Goal: Task Accomplishment & Management: Use online tool/utility

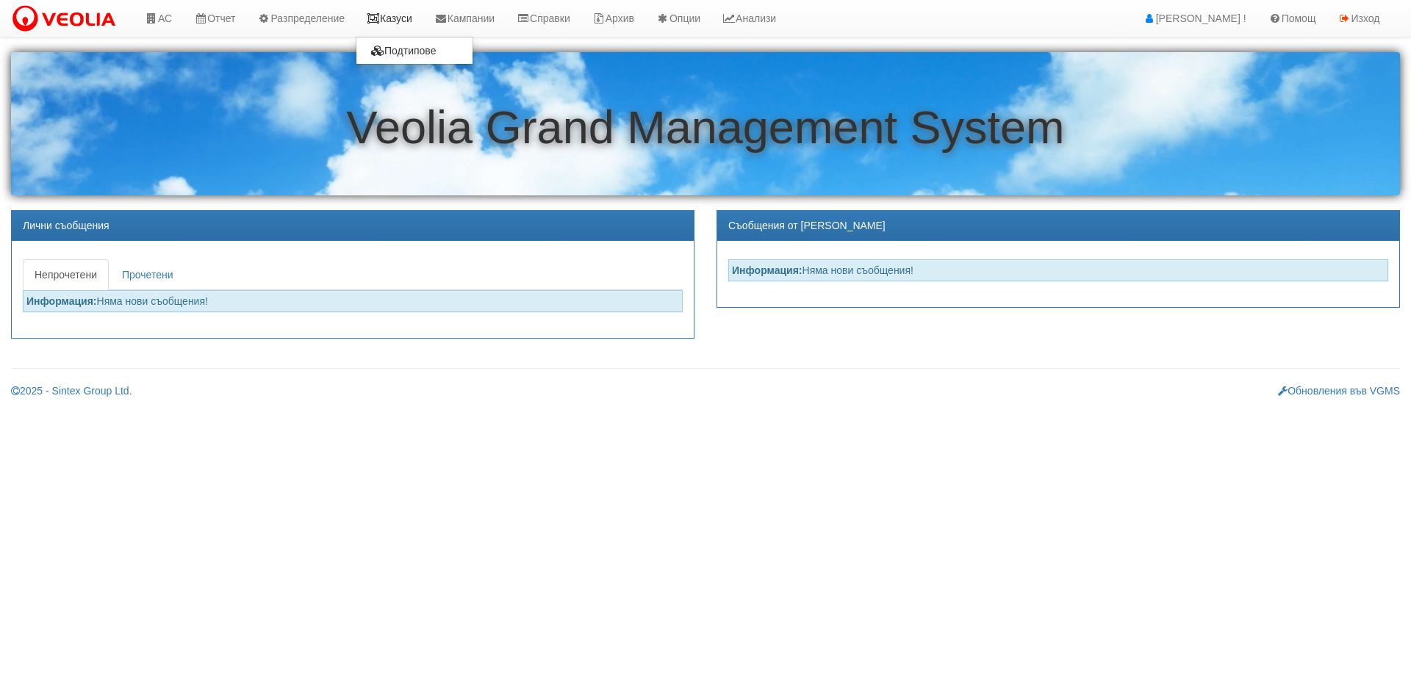
click at [387, 34] on link "Казуси" at bounding box center [390, 18] width 68 height 37
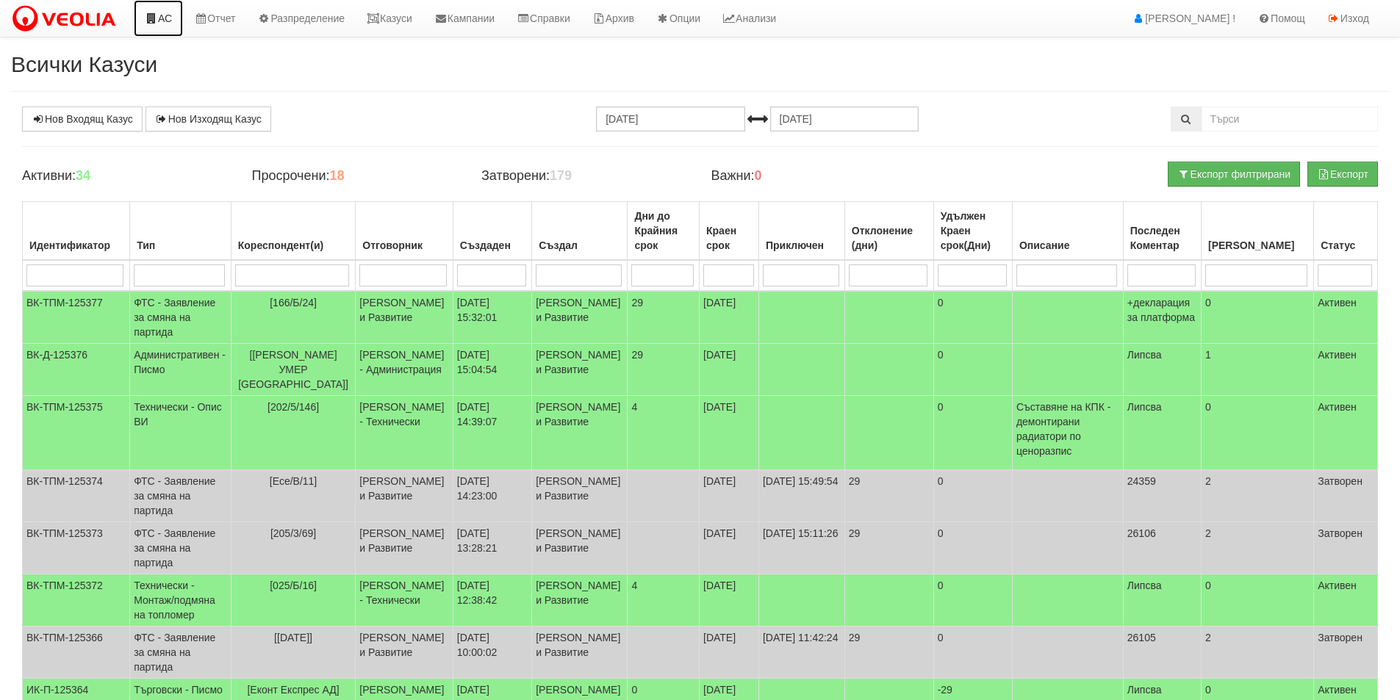
click at [139, 16] on link "АС" at bounding box center [158, 18] width 49 height 37
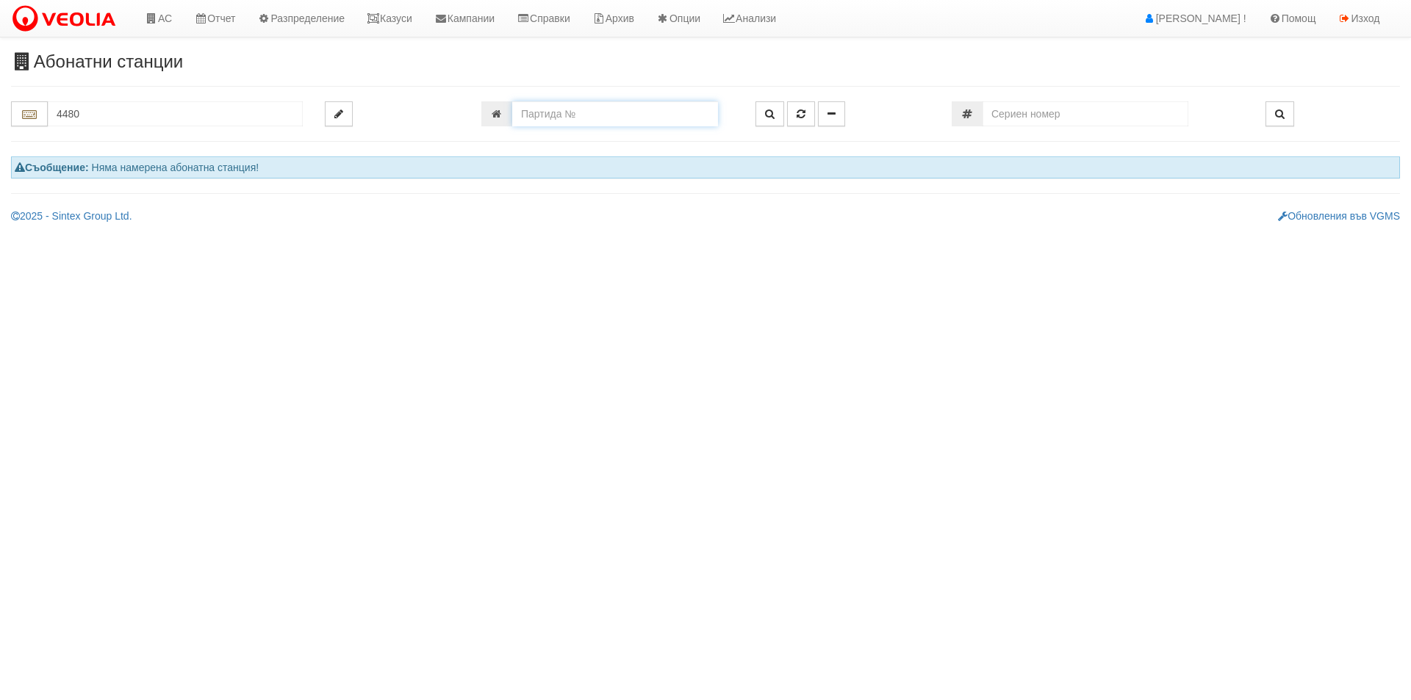
click at [588, 113] on input "number" at bounding box center [615, 113] width 206 height 25
type input "4480"
type input "121/1 - "[PERSON_NAME] [GEOGRAPHIC_DATA] " ЕАД"
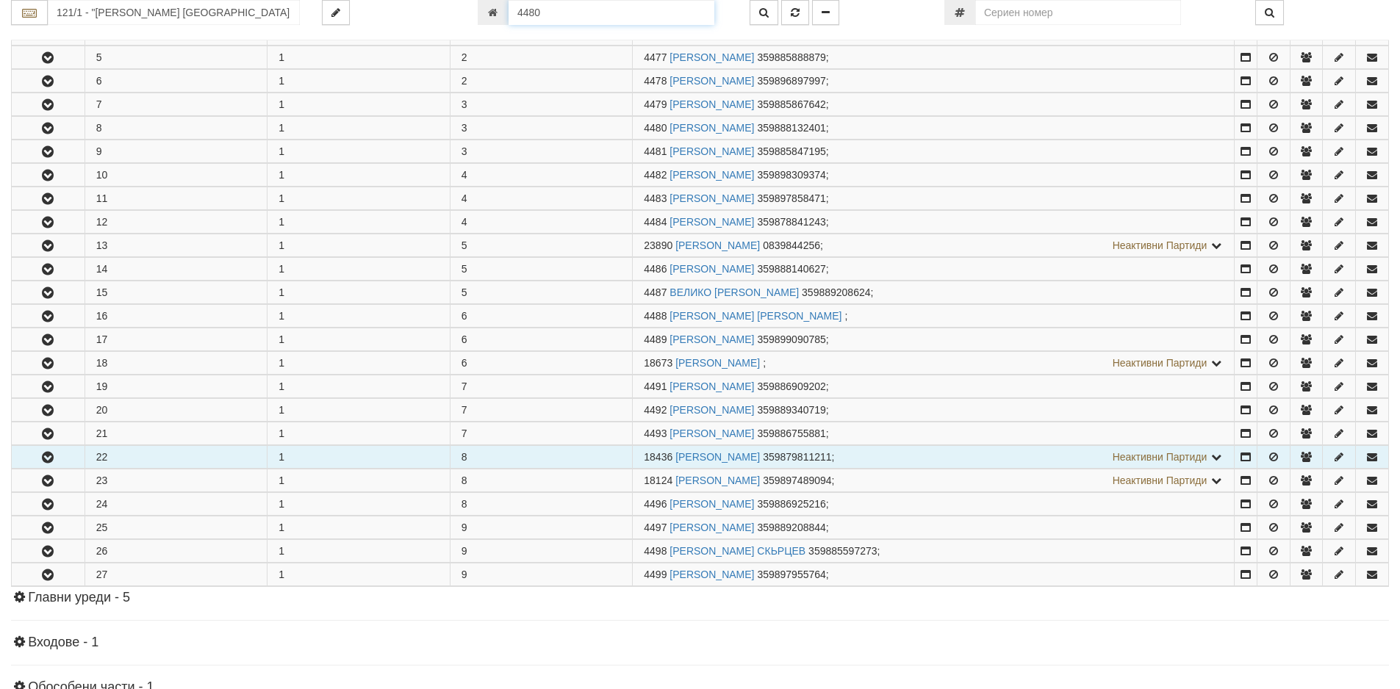
scroll to position [455, 0]
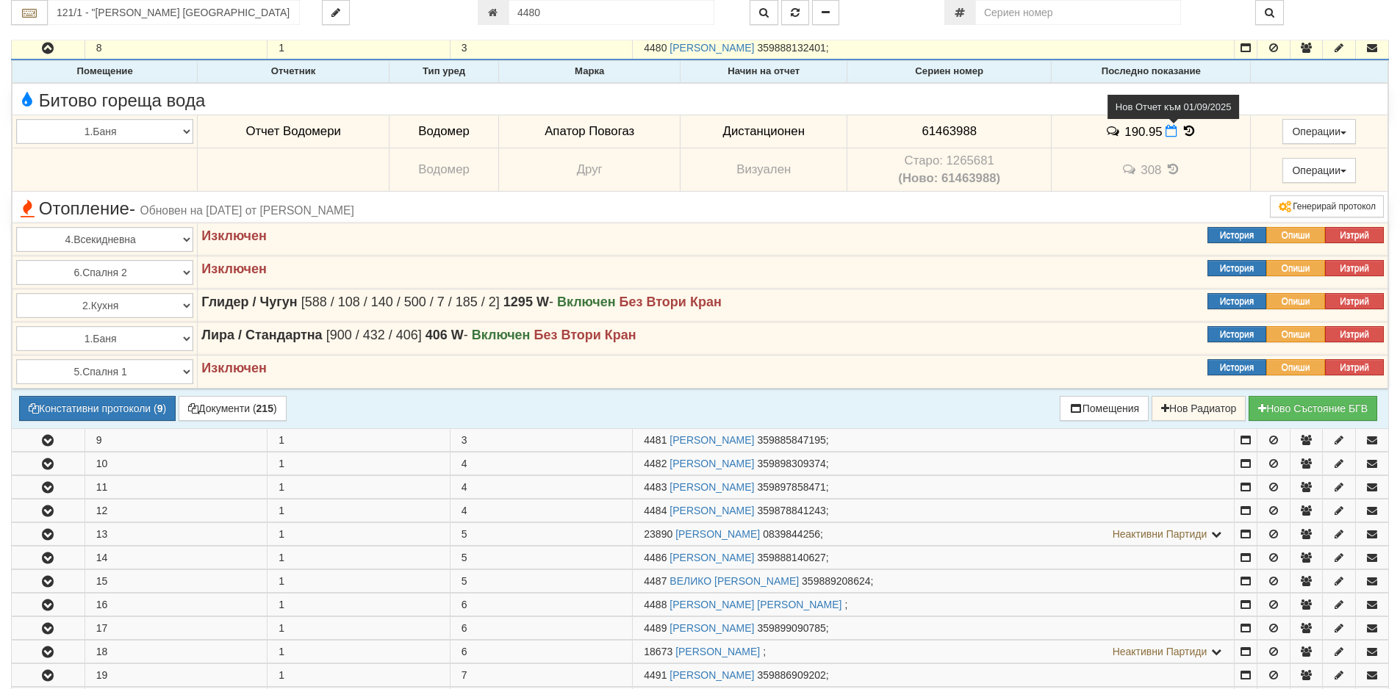
click at [1168, 134] on icon at bounding box center [1171, 131] width 12 height 12
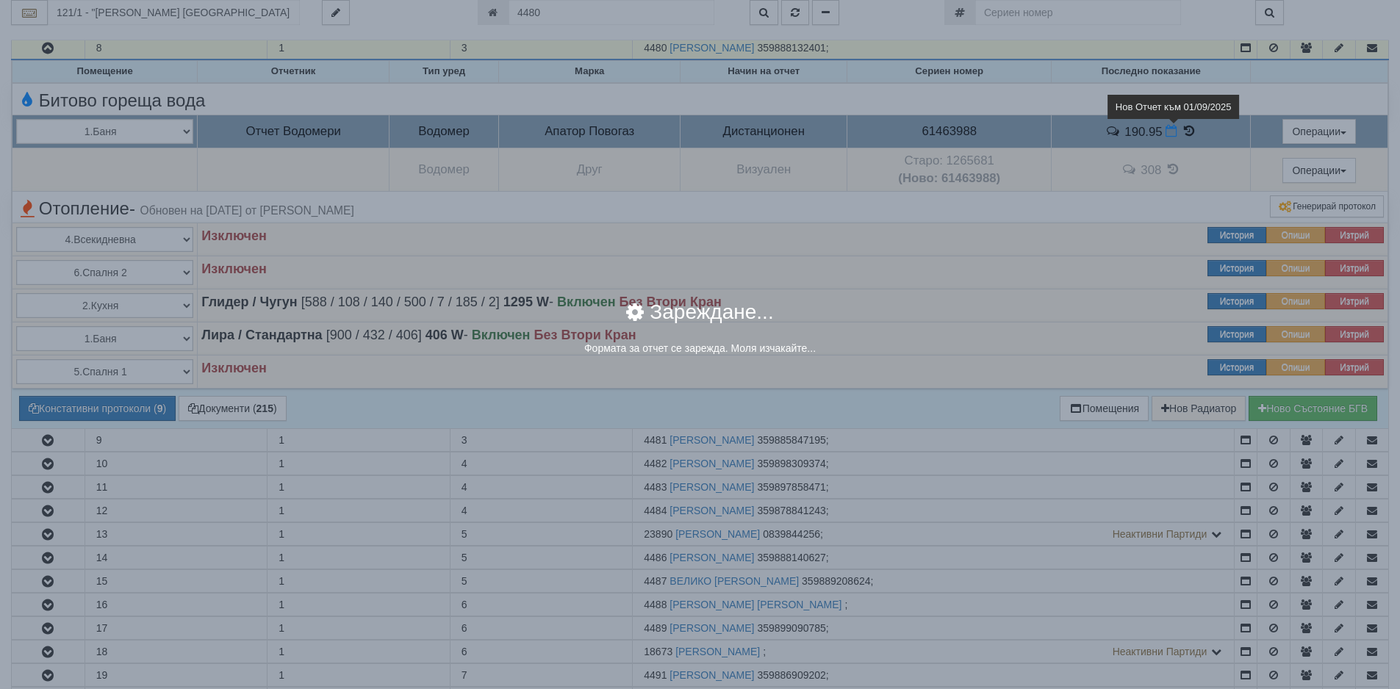
select select "8ac75930-9bfd-e511-80be-8d5a1dced85a"
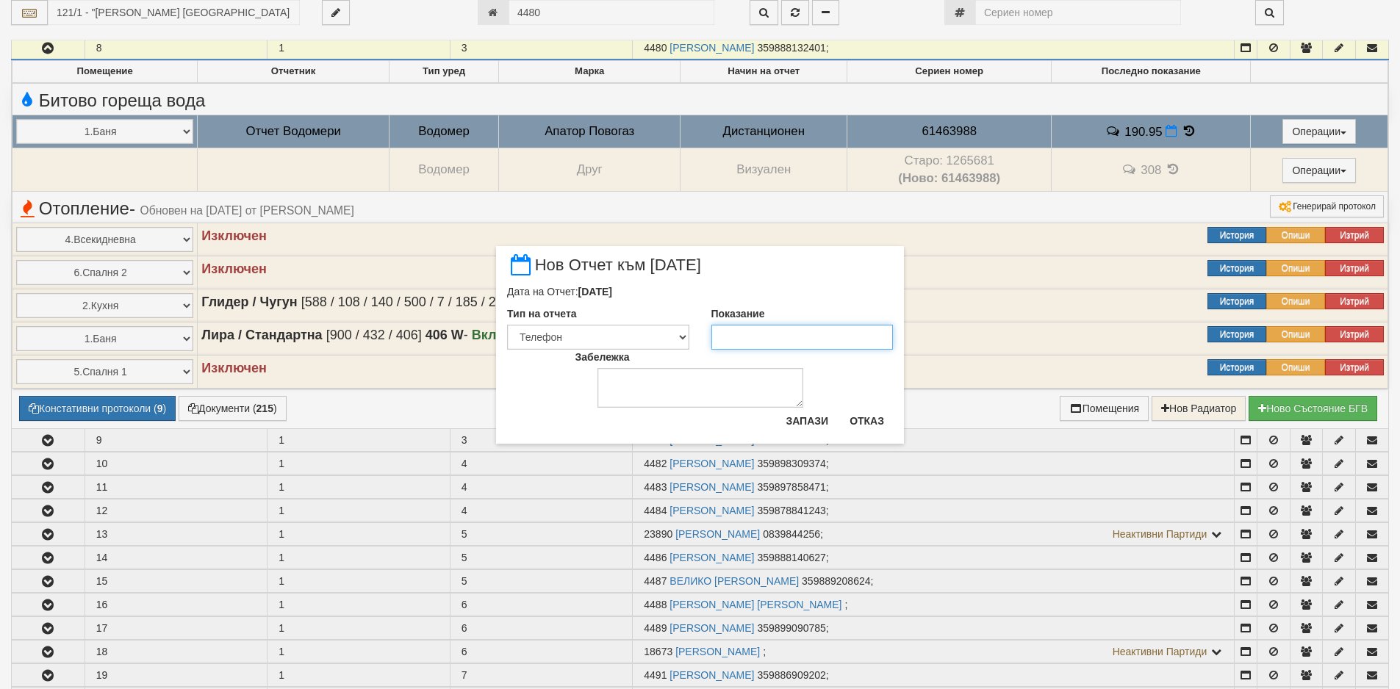
click at [851, 339] on input "Показание" at bounding box center [802, 337] width 182 height 25
type input "192.815"
click at [832, 417] on button "Запази" at bounding box center [807, 421] width 60 height 24
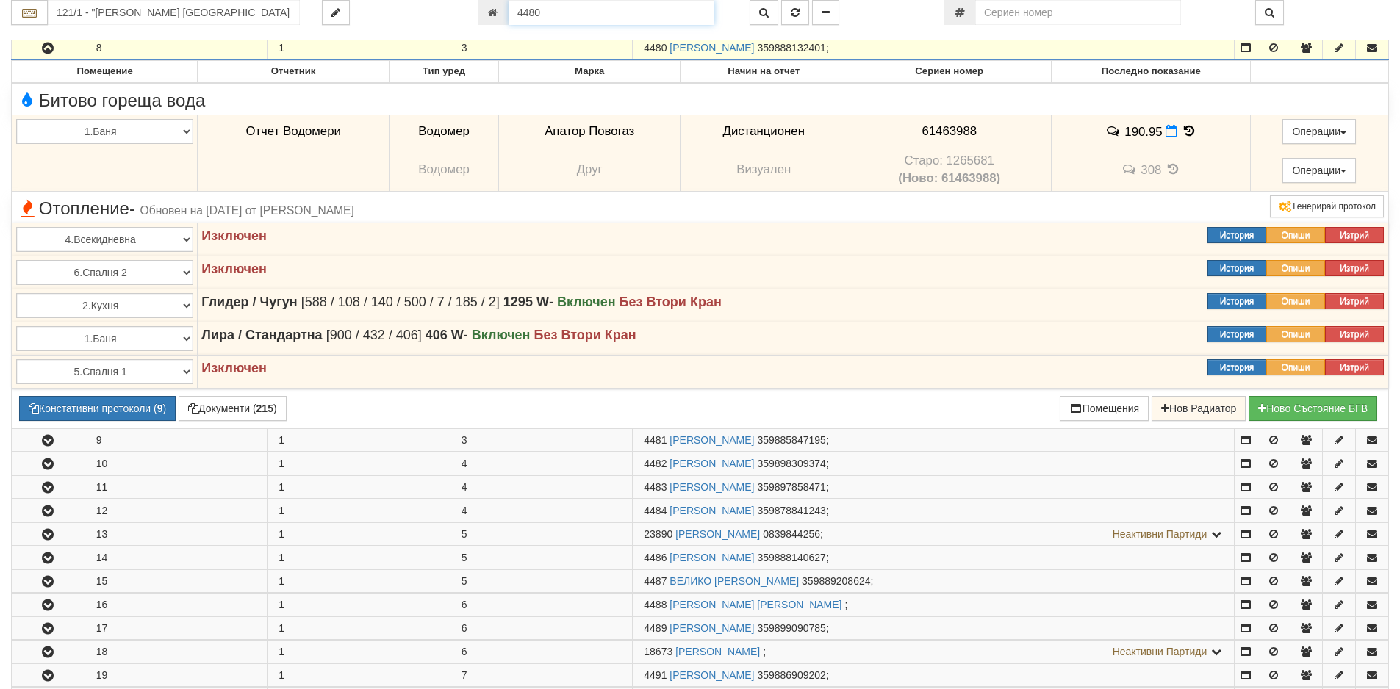
drag, startPoint x: 521, startPoint y: 24, endPoint x: 483, endPoint y: 24, distance: 37.5
click at [483, 24] on div "4480" at bounding box center [603, 12] width 250 height 25
paste input "12408"
type input "12408"
type input "201/5 - "[PERSON_NAME] [GEOGRAPHIC_DATA] " ЕАД"
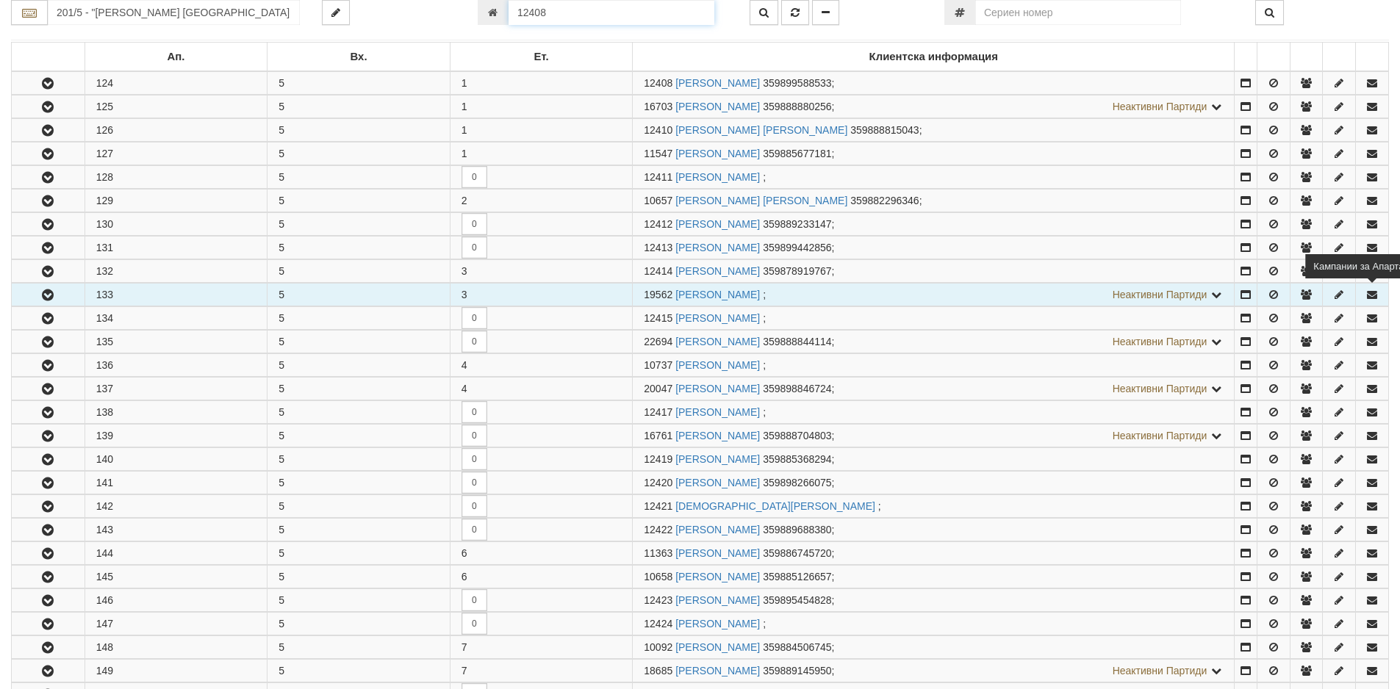
scroll to position [290, 0]
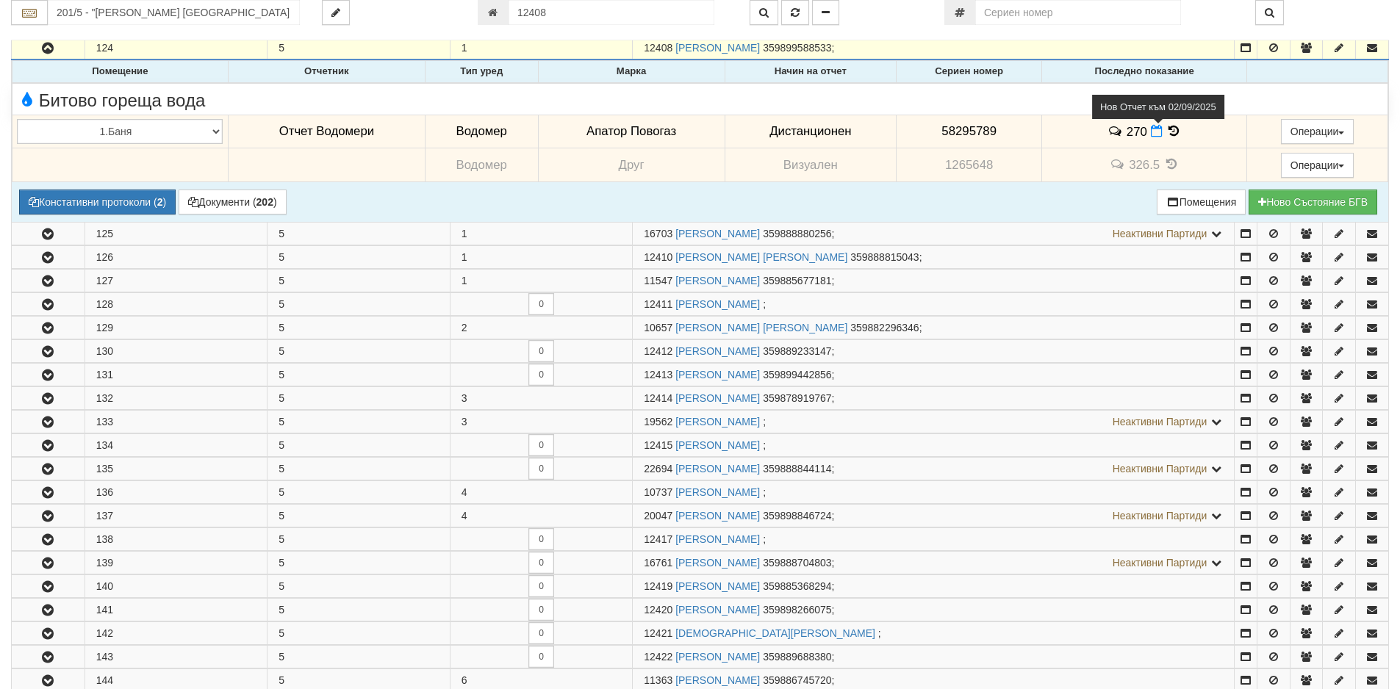
click at [1150, 131] on icon at bounding box center [1156, 131] width 12 height 12
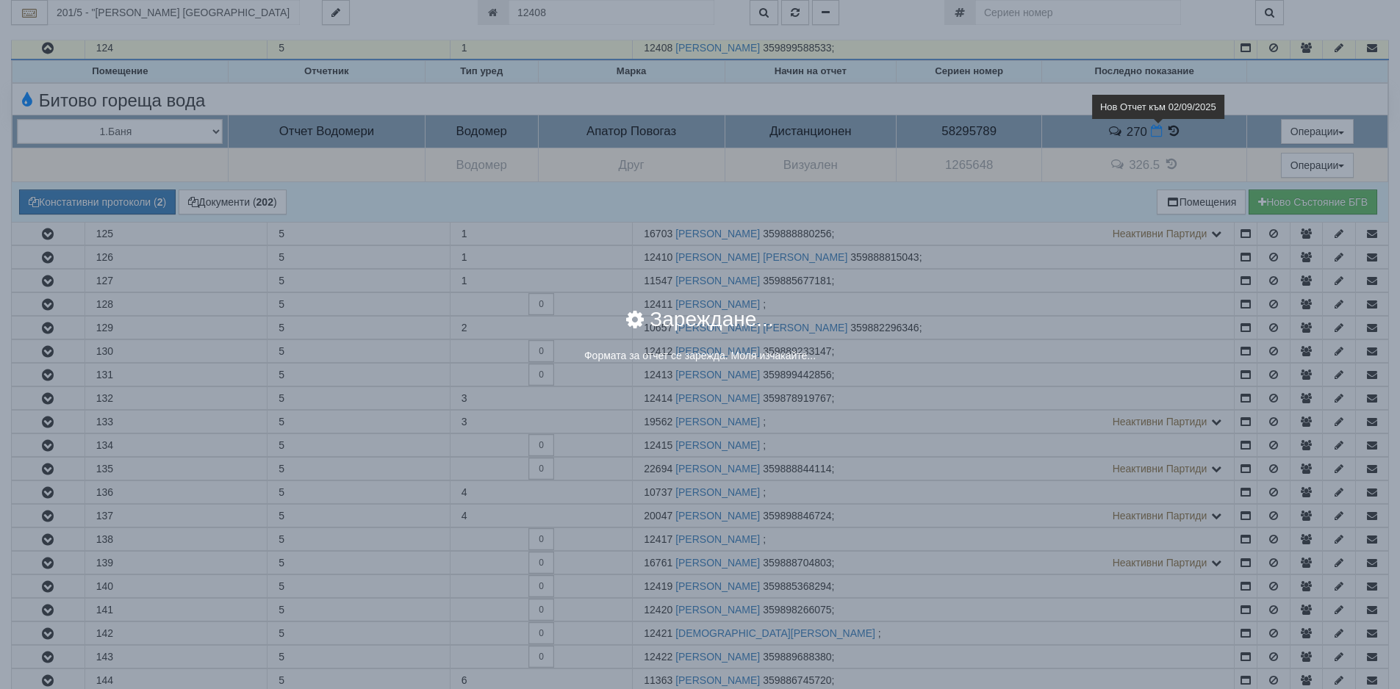
select select "8ac75930-9bfd-e511-80be-8d5a1dced85a"
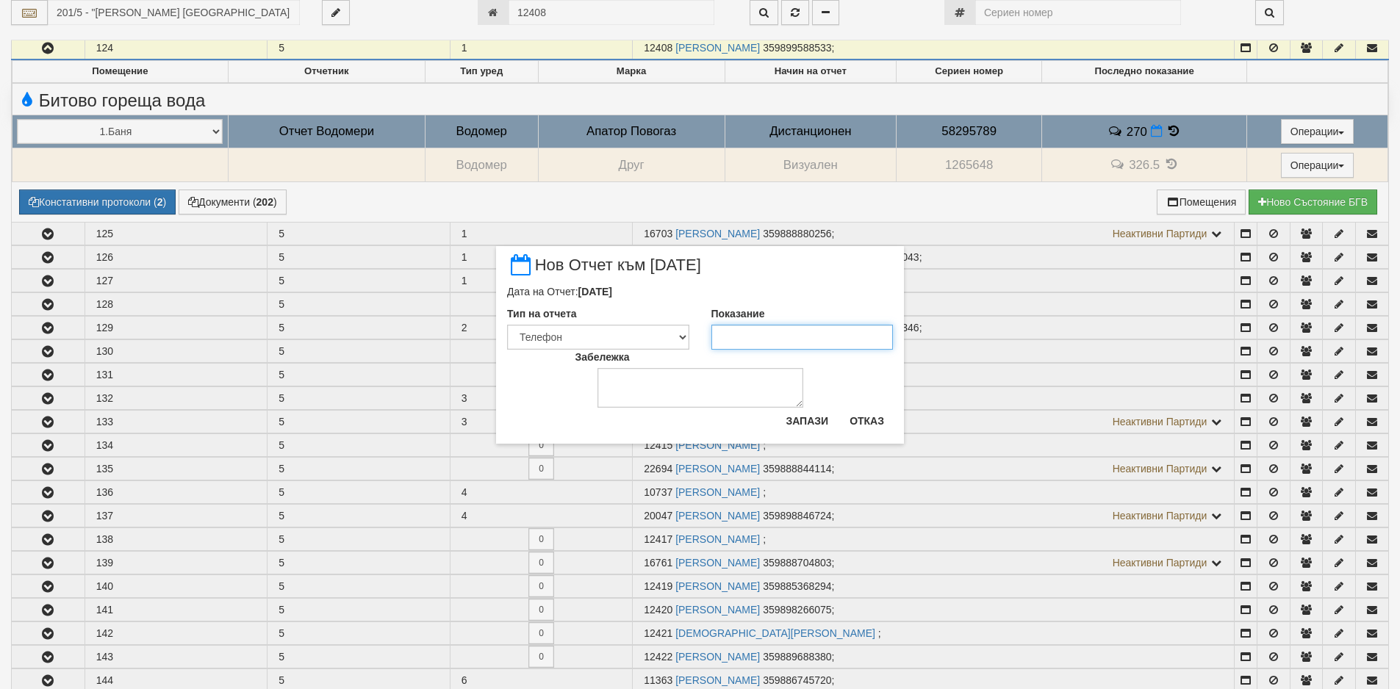
click at [842, 336] on input "Показание" at bounding box center [802, 337] width 182 height 25
type input "271.7"
click at [811, 419] on button "Запази" at bounding box center [807, 421] width 60 height 24
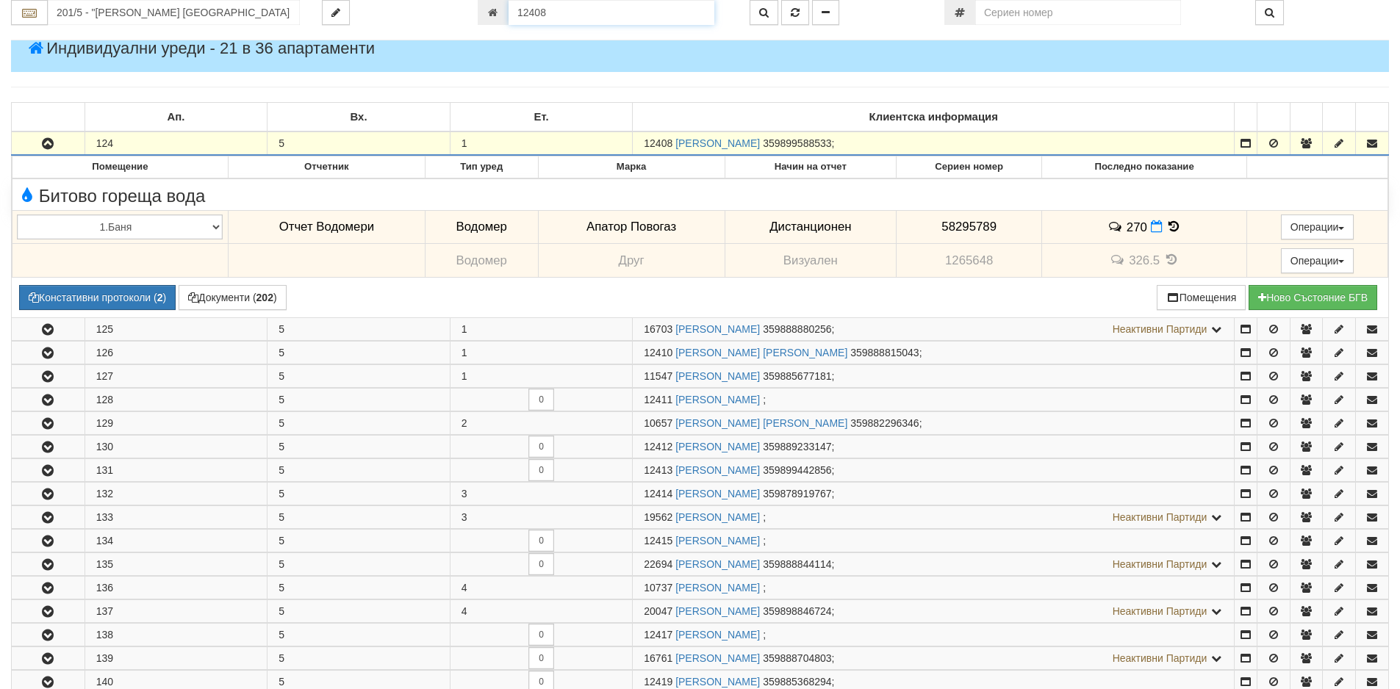
drag, startPoint x: 574, startPoint y: 5, endPoint x: 404, endPoint y: -18, distance: 171.2
click at [404, 0] on html "АС Отчет Настройки Период Глобални Параметри Сваляне Отчетни Карти Нулиране УДР" at bounding box center [700, 651] width 1400 height 1693
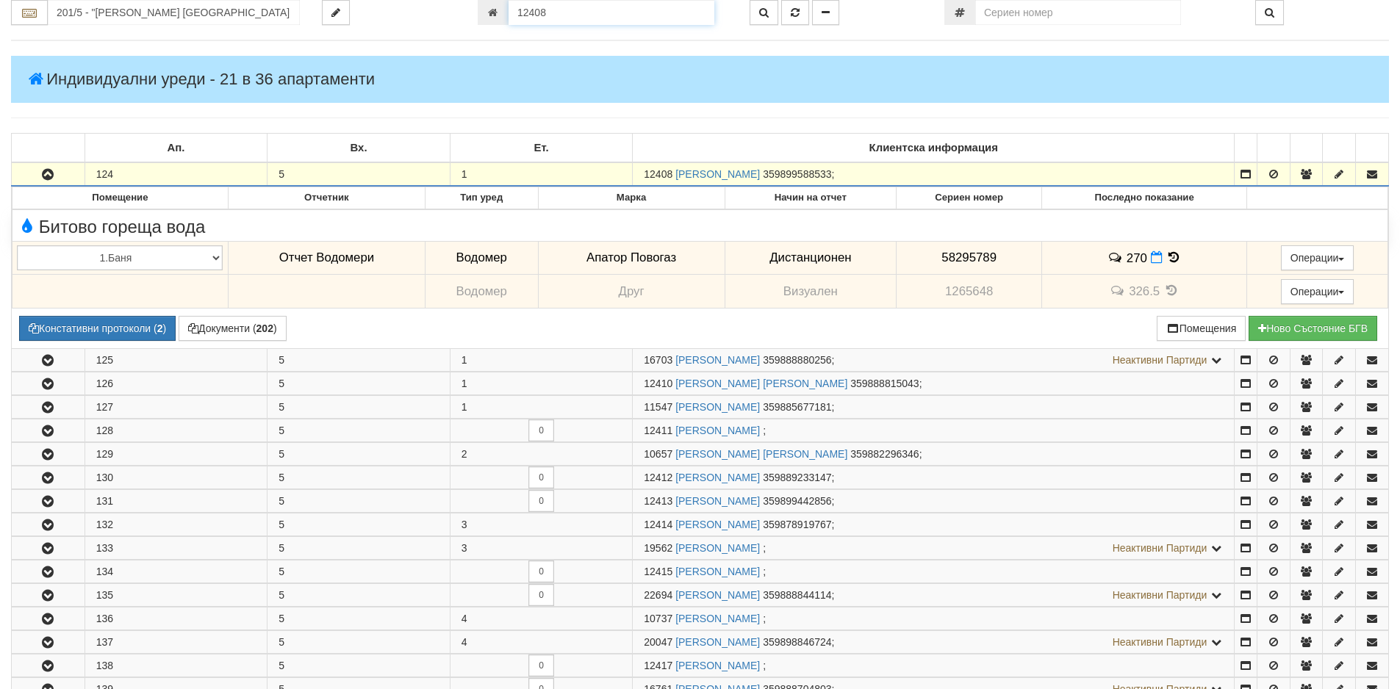
paste input "0930"
type input "10930"
type input "202/3,4 - "[PERSON_NAME] [GEOGRAPHIC_DATA] " ЕАД"
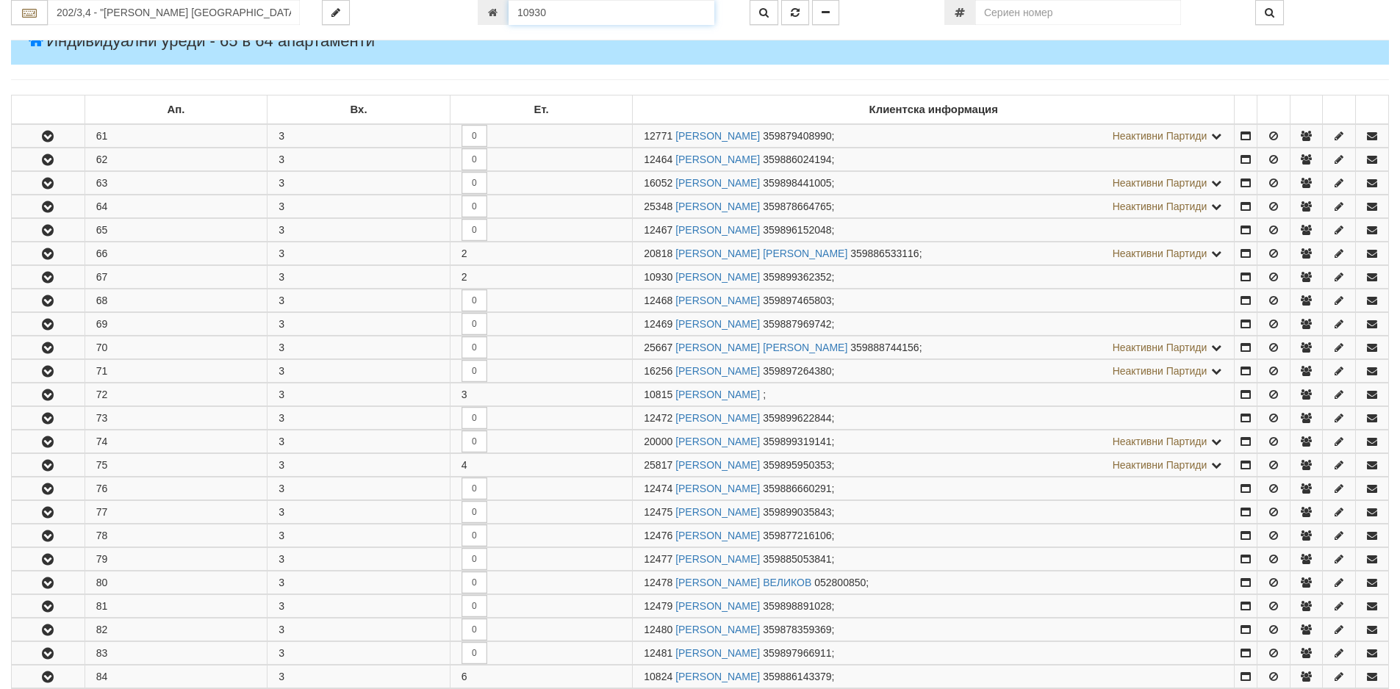
scroll to position [431, 0]
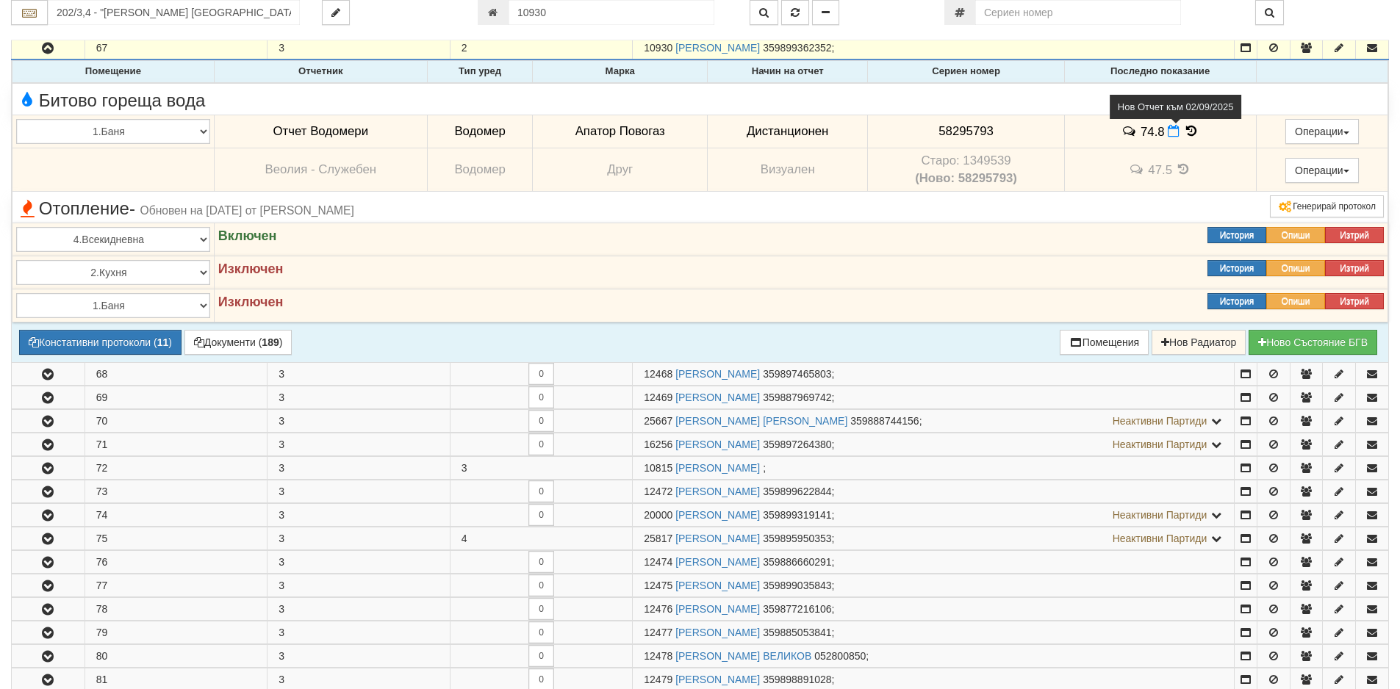
click at [1170, 134] on icon at bounding box center [1173, 131] width 12 height 12
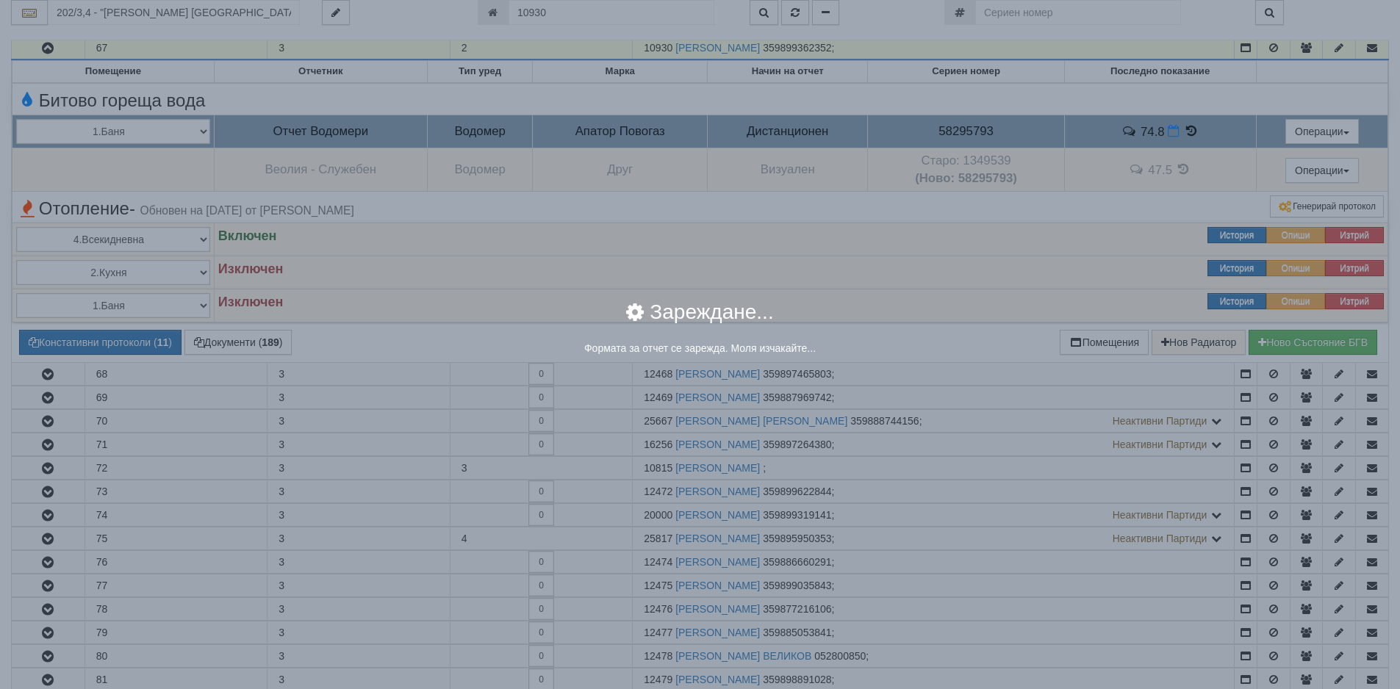
select select "8ac75930-9bfd-e511-80be-8d5a1dced85a"
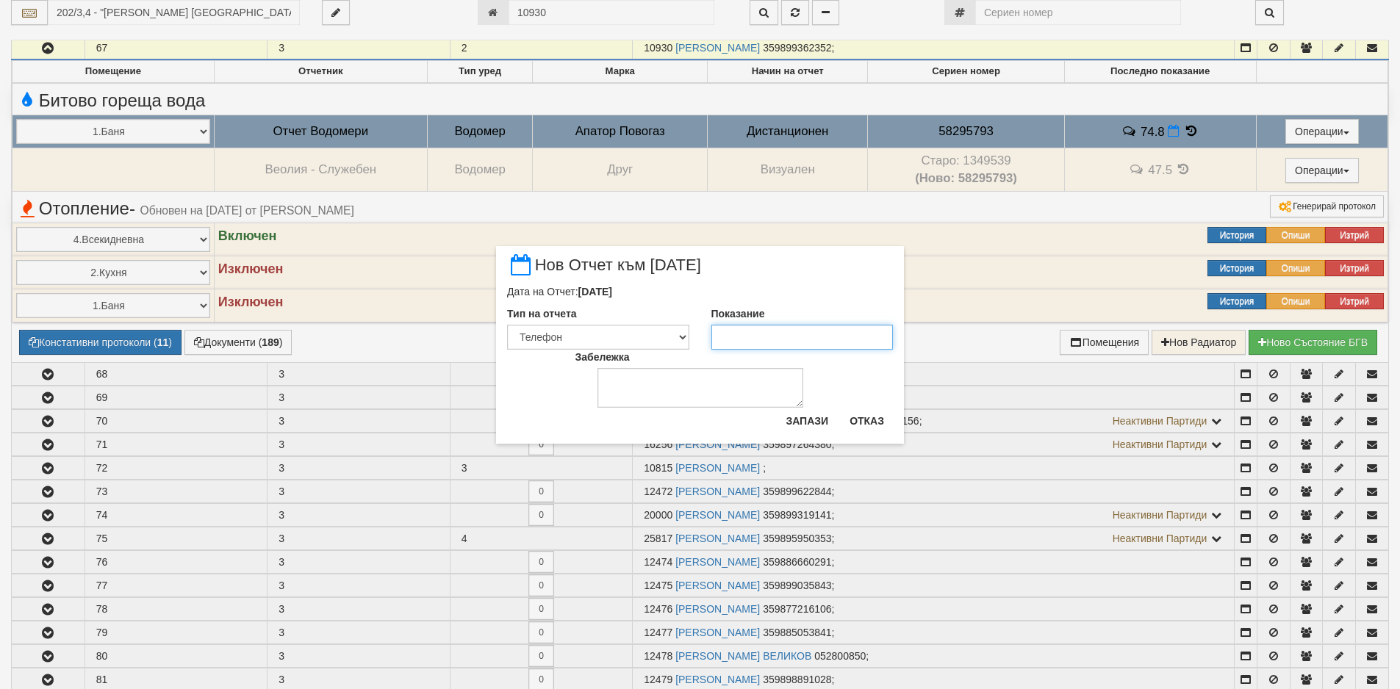
click at [774, 331] on input "Показание" at bounding box center [802, 337] width 182 height 25
type input "76.2"
click at [796, 421] on button "Запази" at bounding box center [807, 421] width 60 height 24
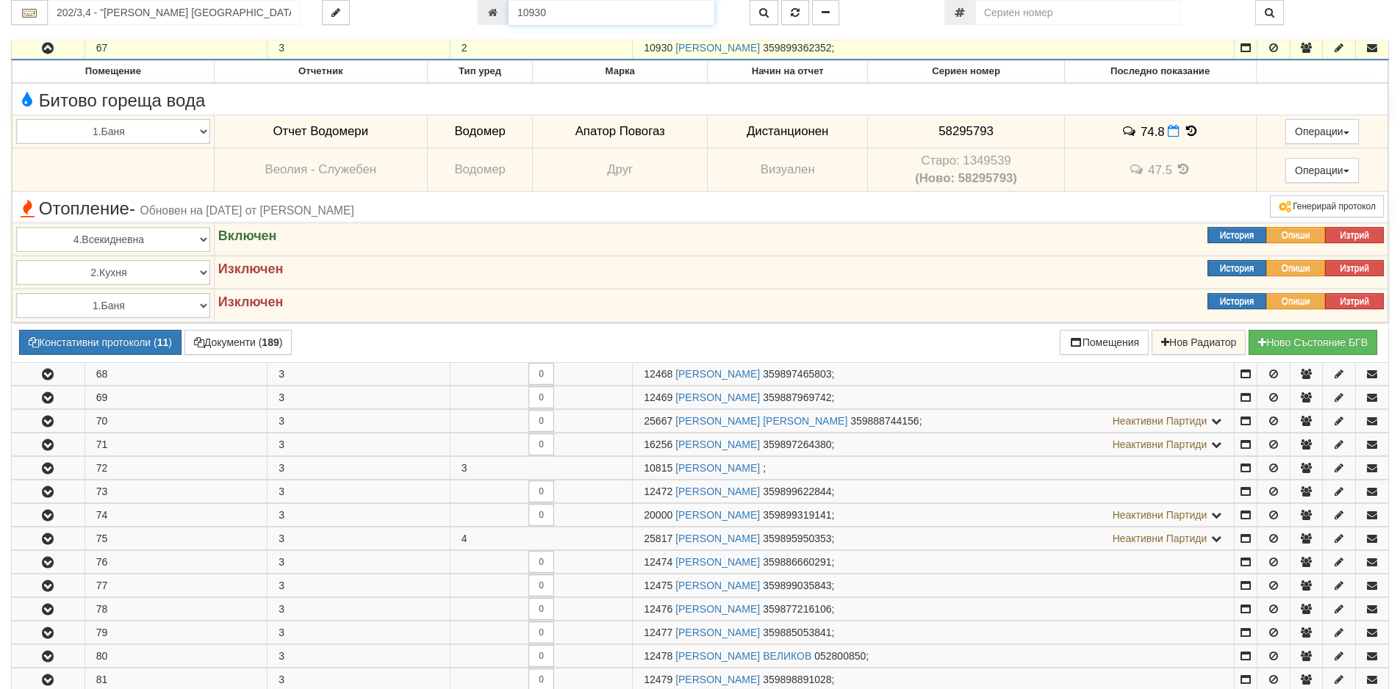
drag, startPoint x: 588, startPoint y: 10, endPoint x: 460, endPoint y: 4, distance: 128.7
click at [461, 4] on div "202/3,4 - "[PERSON_NAME] [GEOGRAPHIC_DATA] " ЕАД 10930" at bounding box center [700, 12] width 1400 height 25
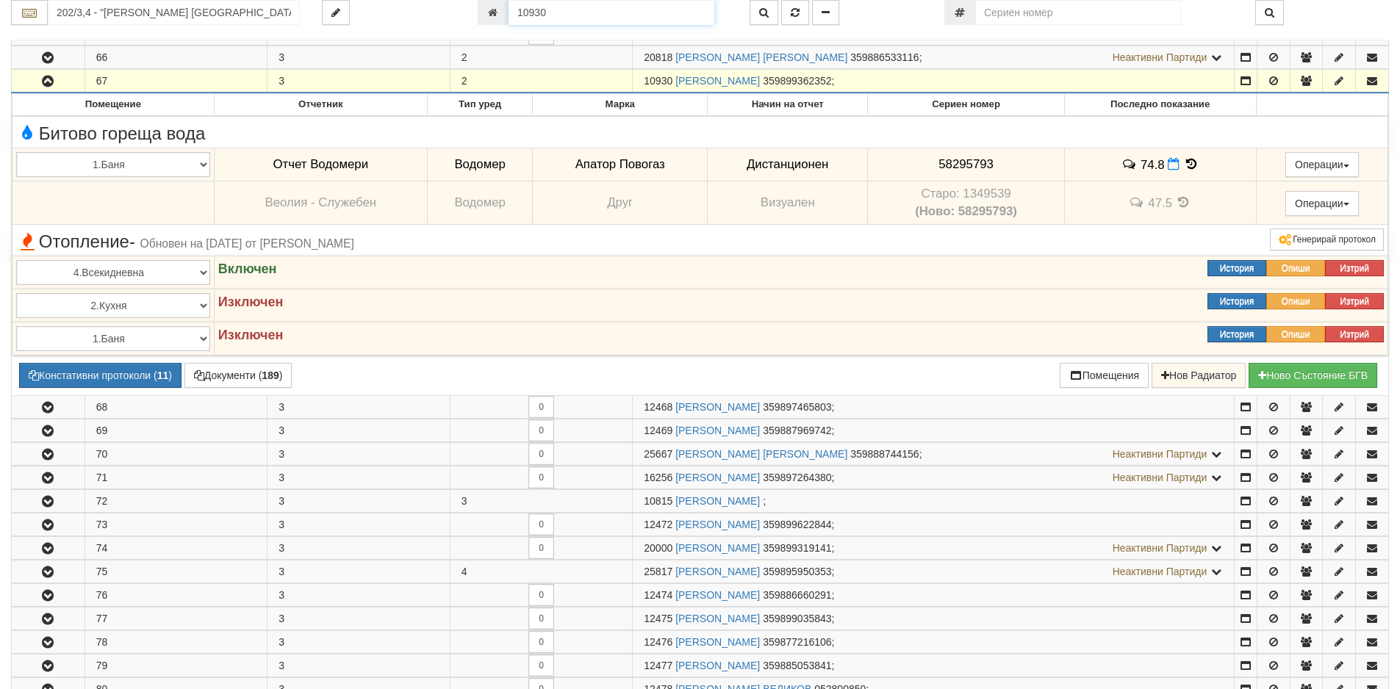
paste input "2408"
type input "12408"
type input "201/5 - "[PERSON_NAME] [GEOGRAPHIC_DATA] " ЕАД"
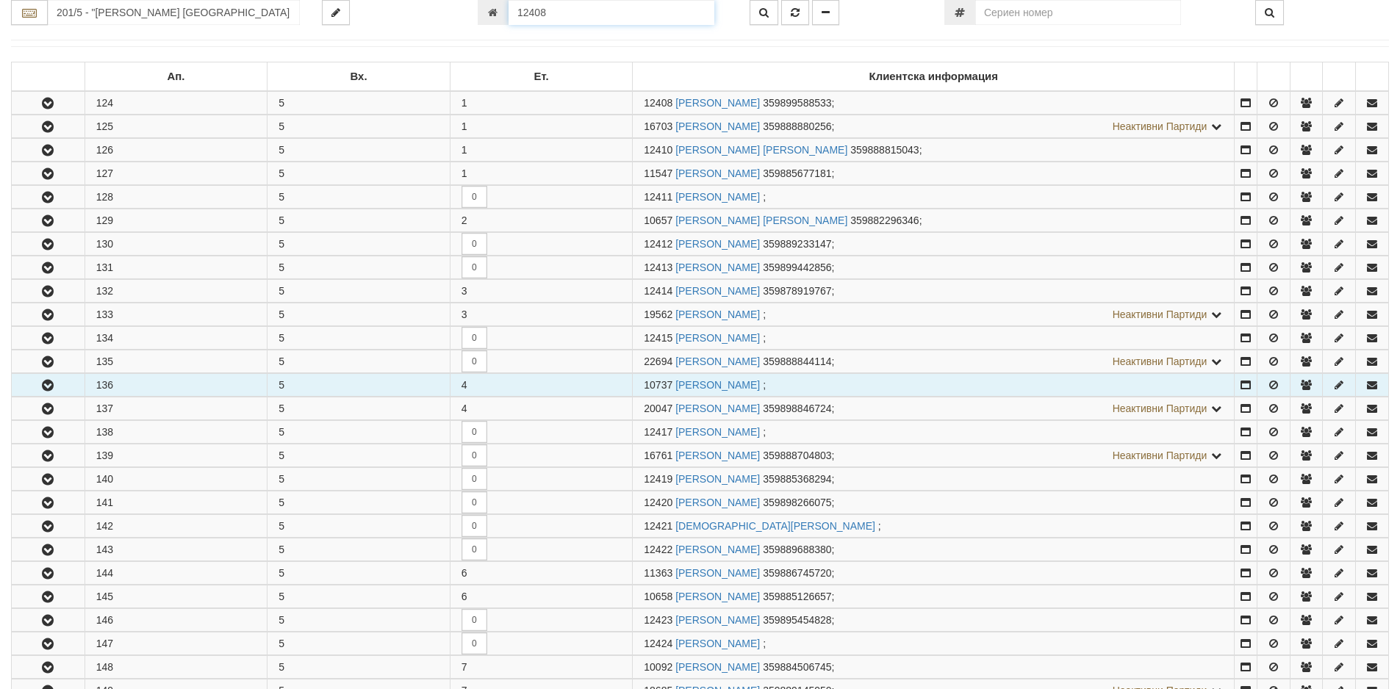
scroll to position [290, 0]
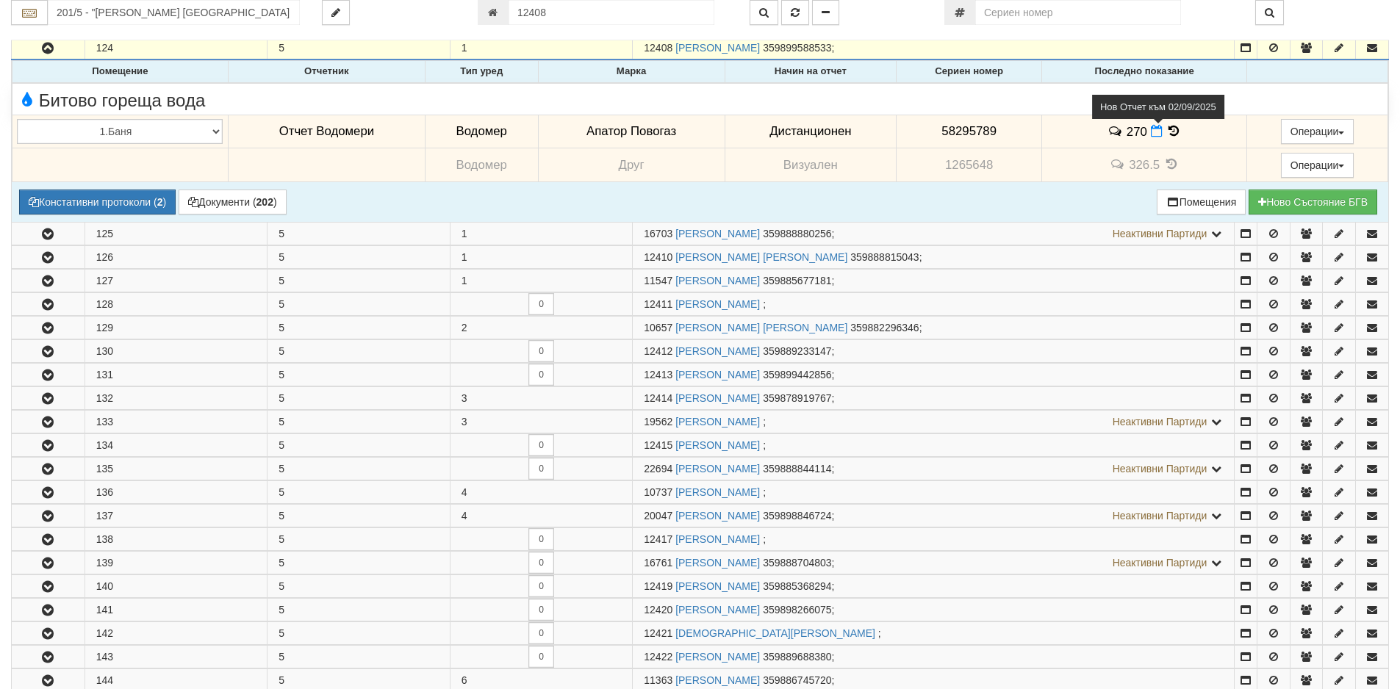
click at [1150, 135] on icon at bounding box center [1156, 131] width 12 height 12
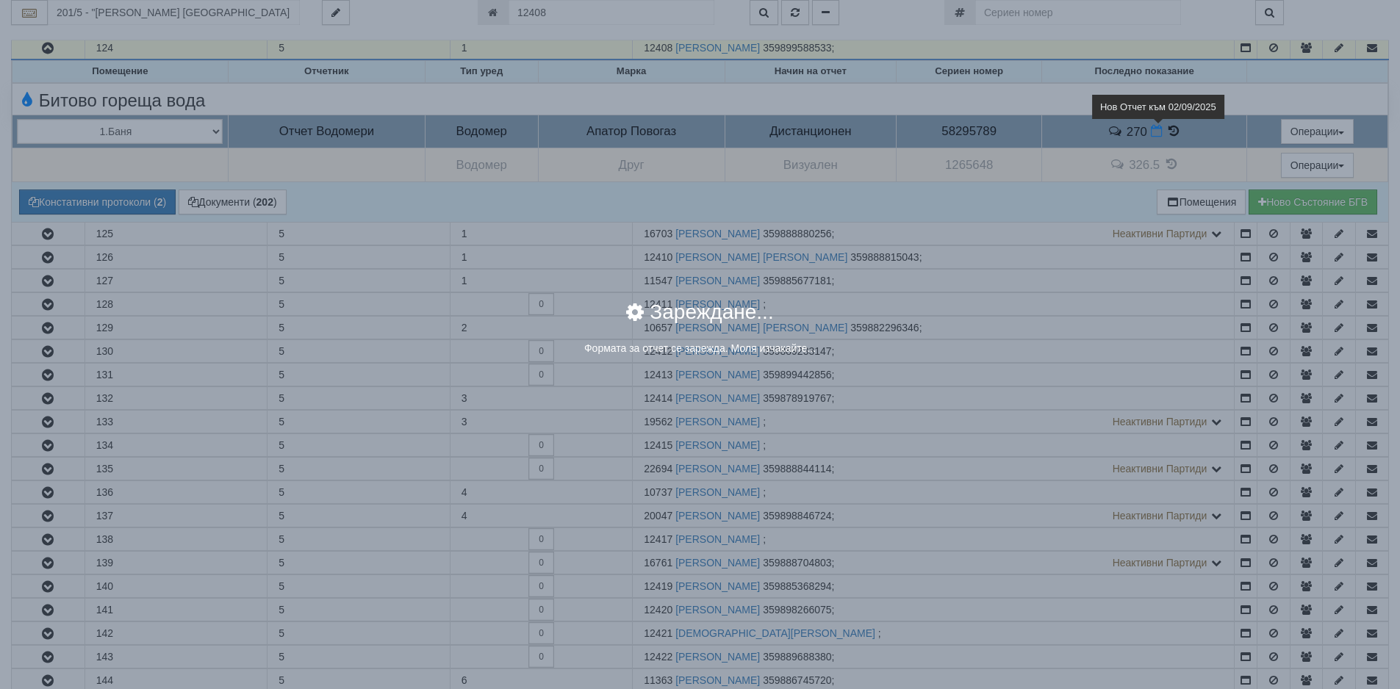
select select "8ac75930-9bfd-e511-80be-8d5a1dced85a"
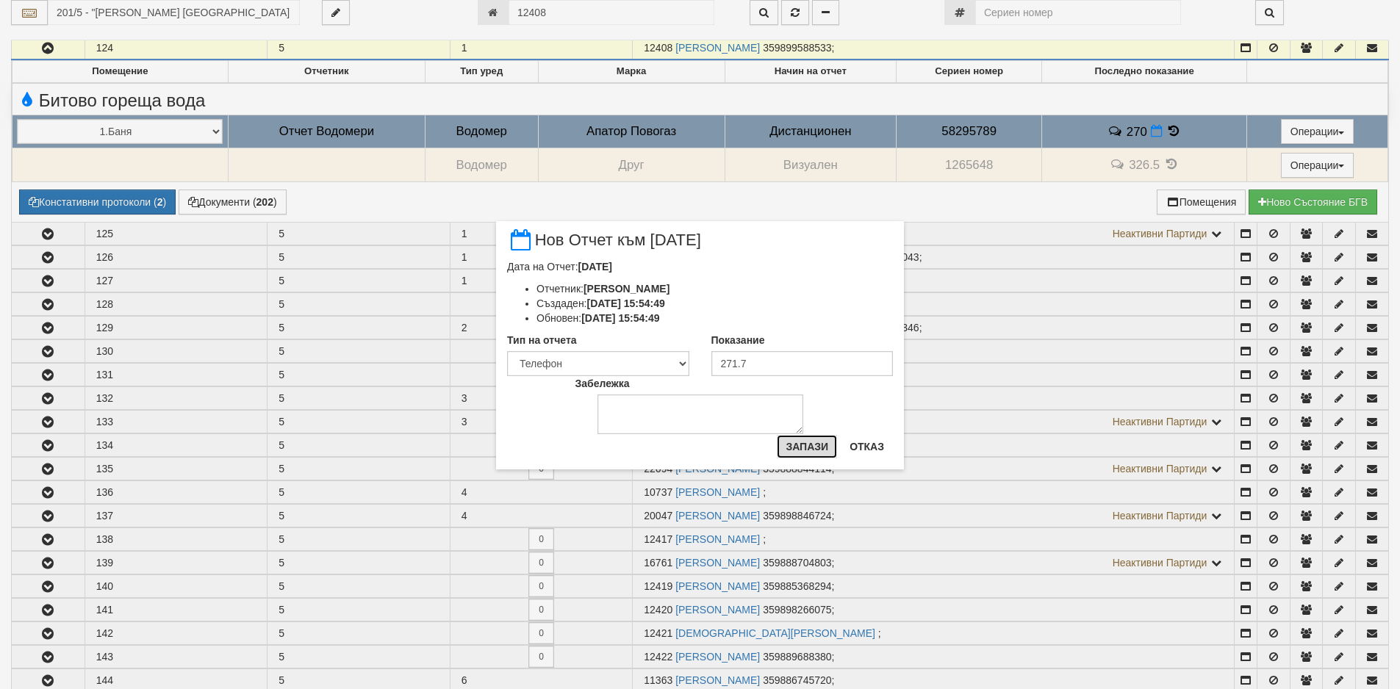
click at [818, 445] on button "Запази" at bounding box center [807, 447] width 60 height 24
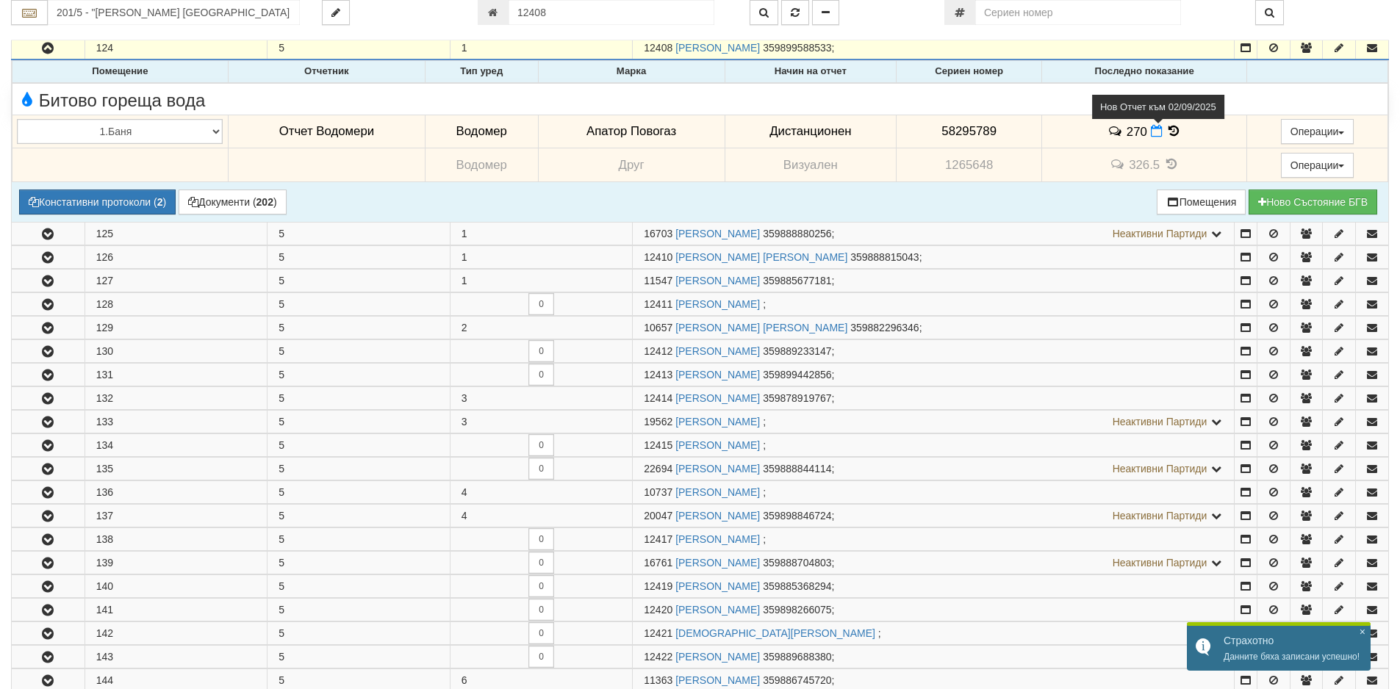
click at [1157, 129] on icon at bounding box center [1156, 131] width 12 height 12
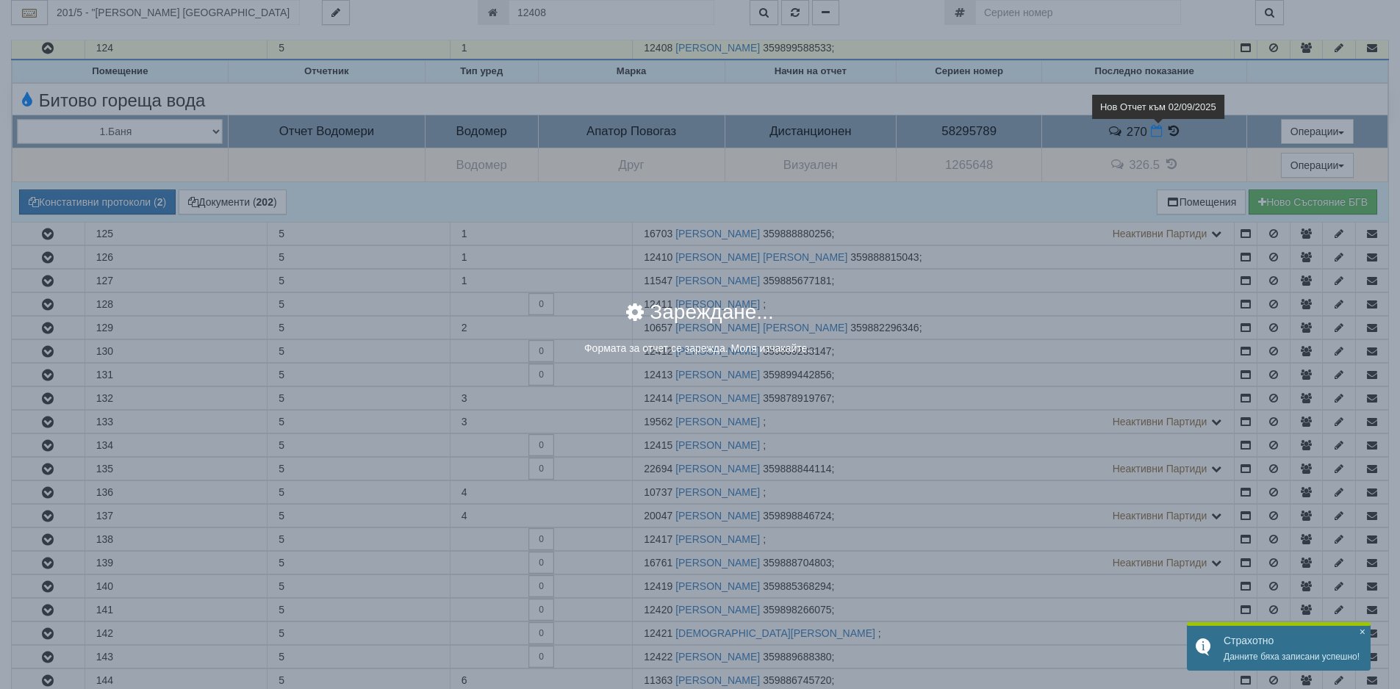
select select "8ac75930-9bfd-e511-80be-8d5a1dced85a"
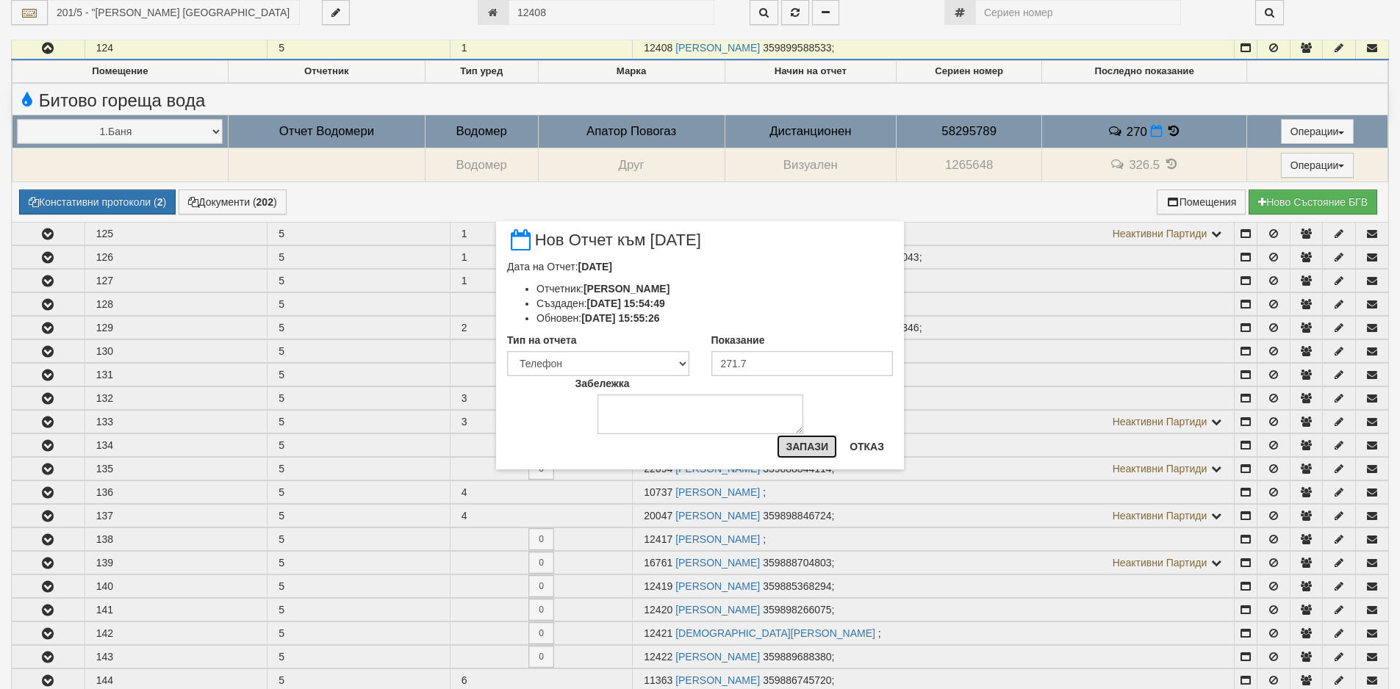
click at [807, 442] on button "Запази" at bounding box center [807, 447] width 60 height 24
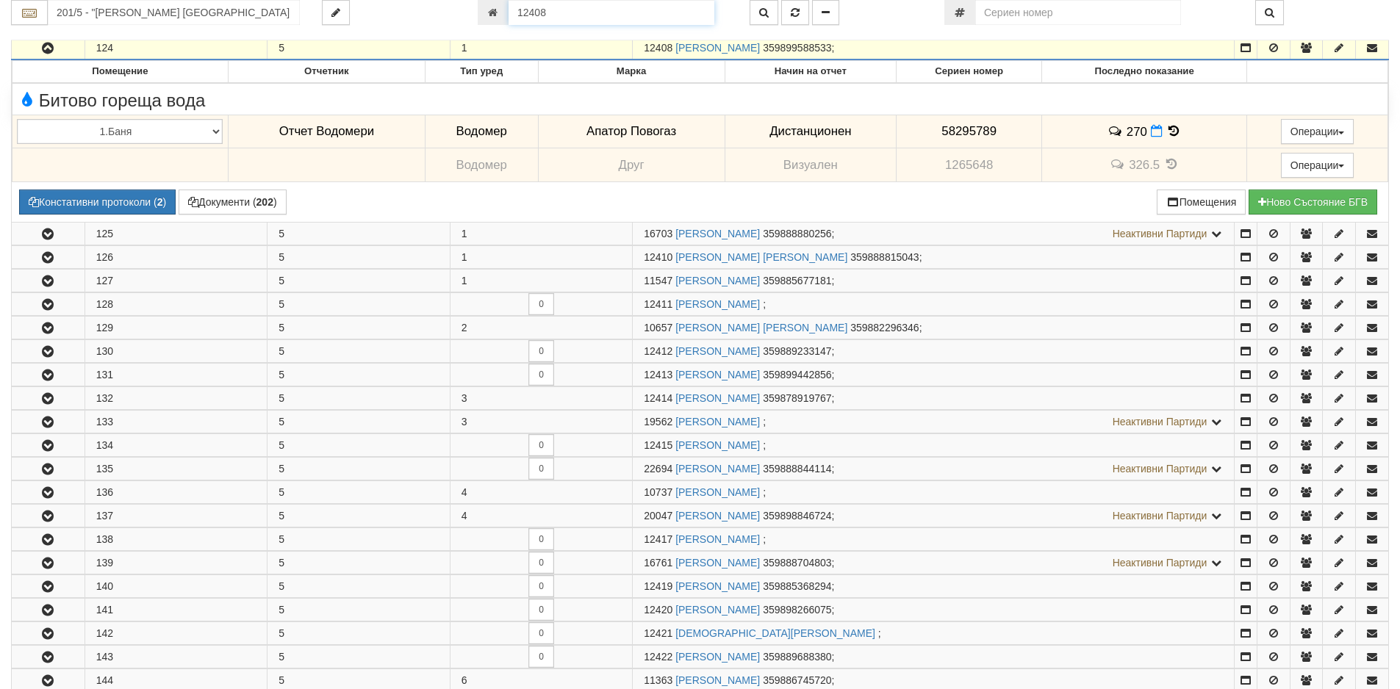
drag, startPoint x: 566, startPoint y: 20, endPoint x: 446, endPoint y: 21, distance: 119.8
click at [446, 21] on div "201/5 - "[PERSON_NAME] [GEOGRAPHIC_DATA] " ЕАД 12408" at bounding box center [700, 12] width 1400 height 25
paste input "9603"
type input "9603"
type input "002/5,6 - "ТЕХЕМ СЪРВИСИС" ЕООД"
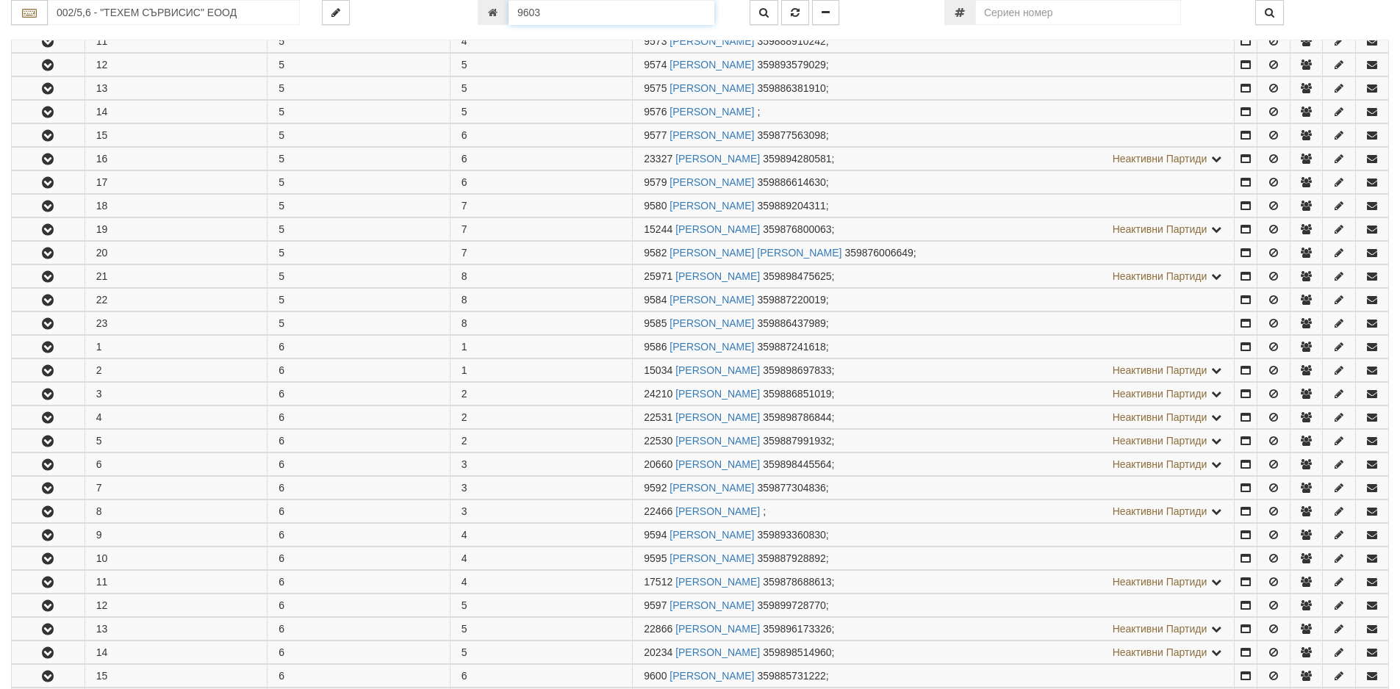
scroll to position [1077, 0]
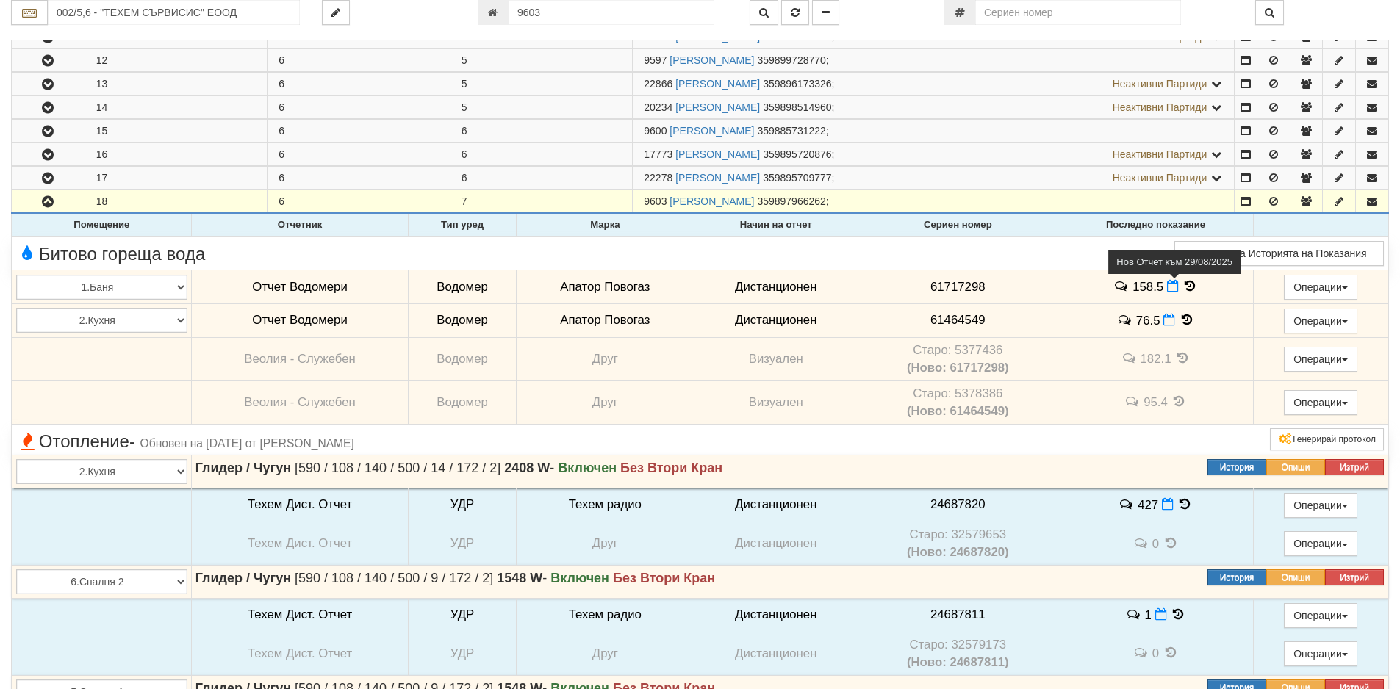
click at [1168, 292] on icon at bounding box center [1173, 286] width 12 height 12
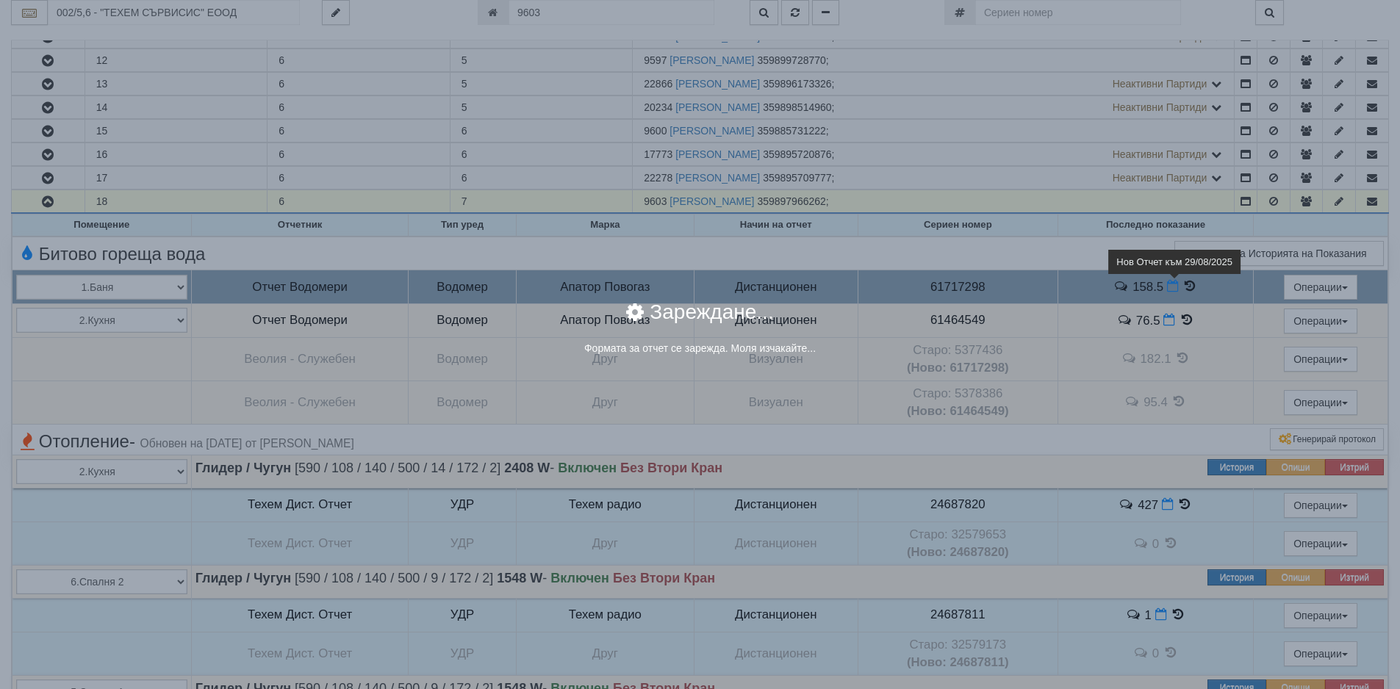
select select "8ac75930-9bfd-e511-80be-8d5a1dced85a"
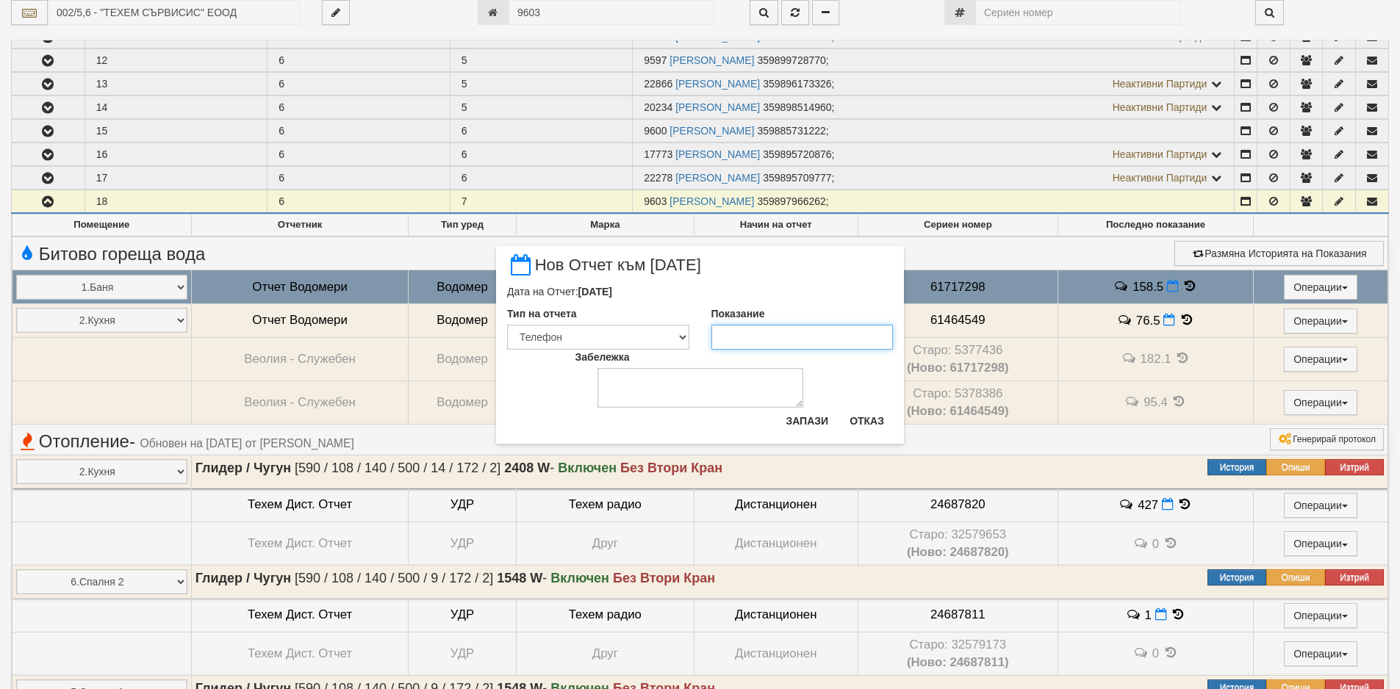
click at [845, 339] on input "Показание" at bounding box center [802, 337] width 182 height 25
type input "159"
click at [822, 424] on button "Запази" at bounding box center [807, 421] width 60 height 24
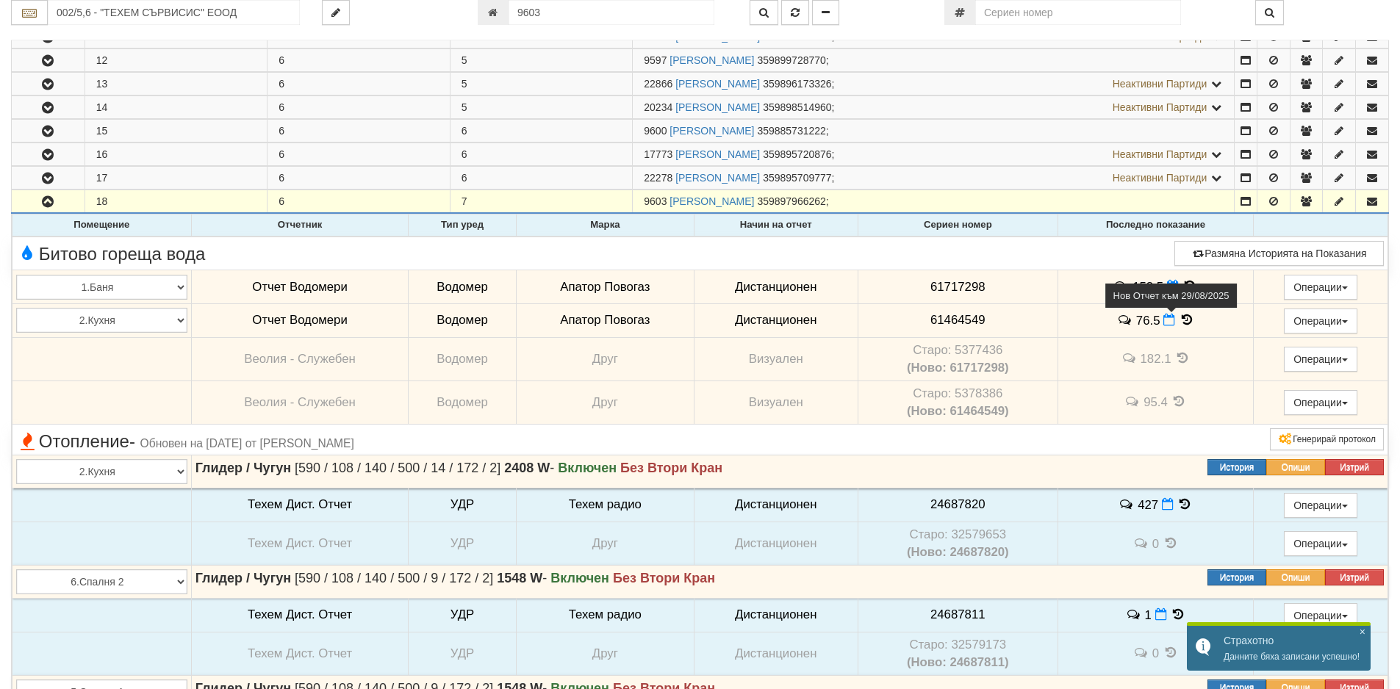
click at [1167, 321] on icon at bounding box center [1169, 320] width 12 height 12
select select "8ac75930-9bfd-e511-80be-8d5a1dced85a"
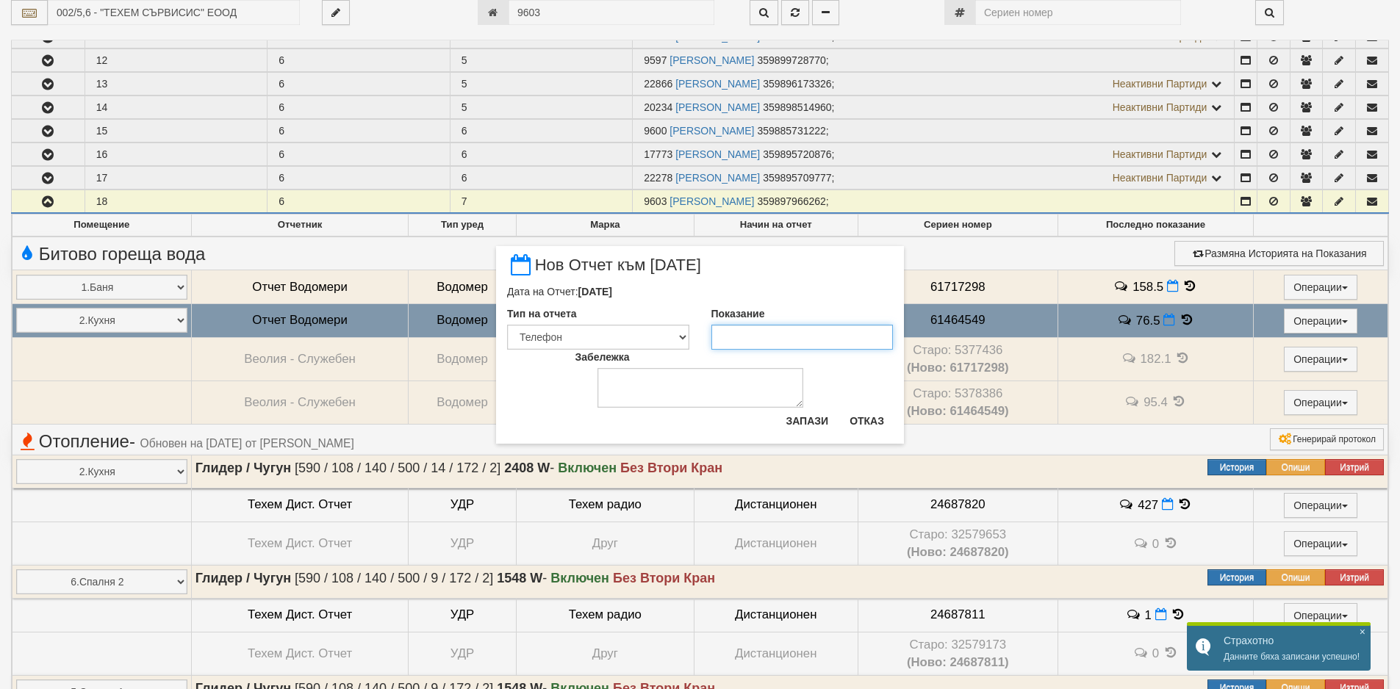
click at [833, 342] on input "Показание" at bounding box center [802, 337] width 182 height 25
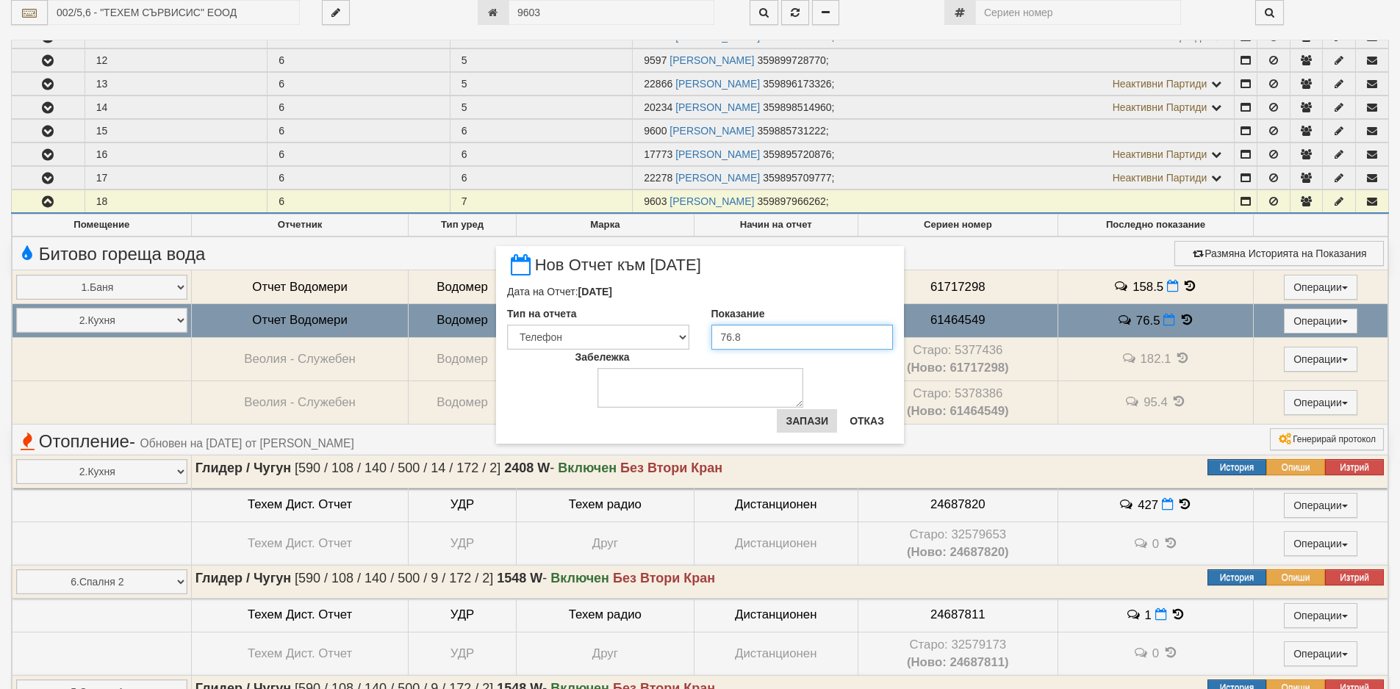
type input "76.8"
click at [810, 417] on button "Запази" at bounding box center [807, 421] width 60 height 24
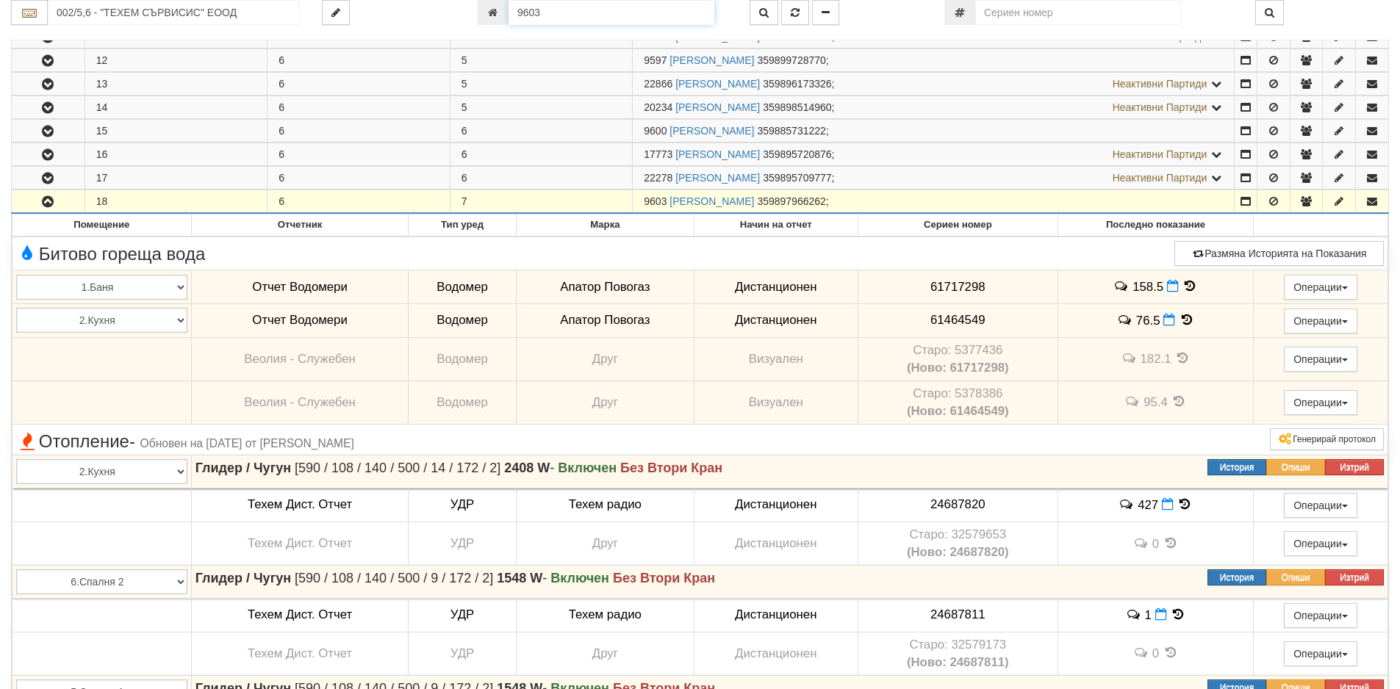
drag, startPoint x: 563, startPoint y: 7, endPoint x: 429, endPoint y: 7, distance: 134.4
click at [433, 7] on div "002/5,6 - "ТЕХЕМ СЪРВИСИС" ЕООД 9603" at bounding box center [700, 12] width 1400 height 25
drag, startPoint x: 588, startPoint y: 12, endPoint x: 440, endPoint y: 4, distance: 147.8
click at [439, 17] on div "002/5,6 - "ТЕХЕМ СЪРВИСИС" ЕООД 9603" at bounding box center [700, 12] width 1400 height 25
paste input "824"
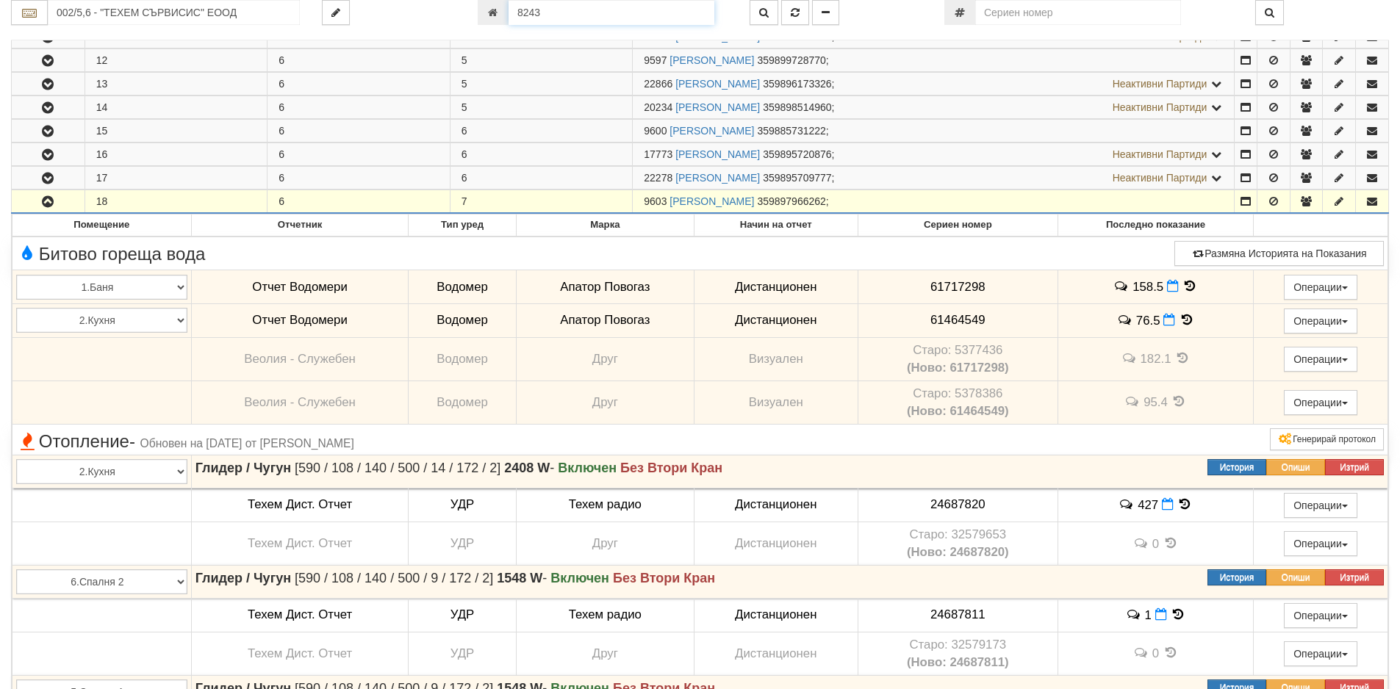
type input "8243"
type input "003Б/1 - "[PERSON_NAME] [GEOGRAPHIC_DATA] " ЕАД"
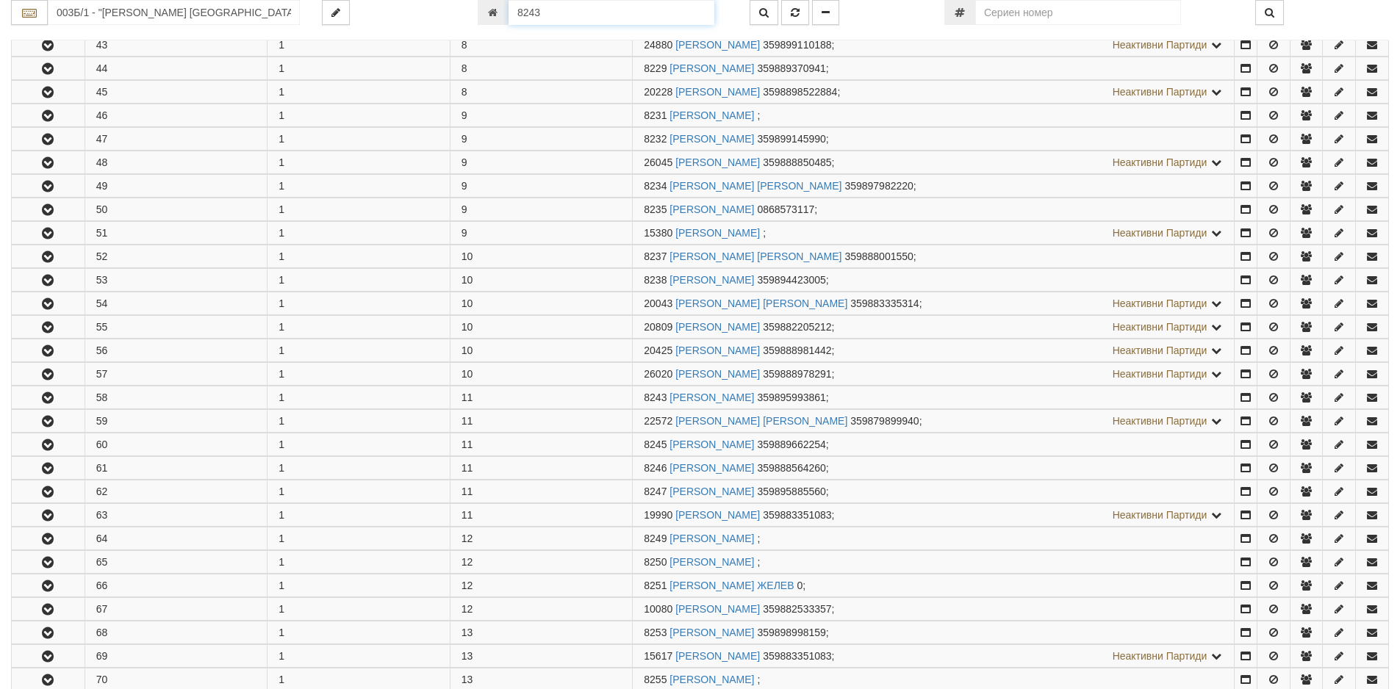
scroll to position [1630, 0]
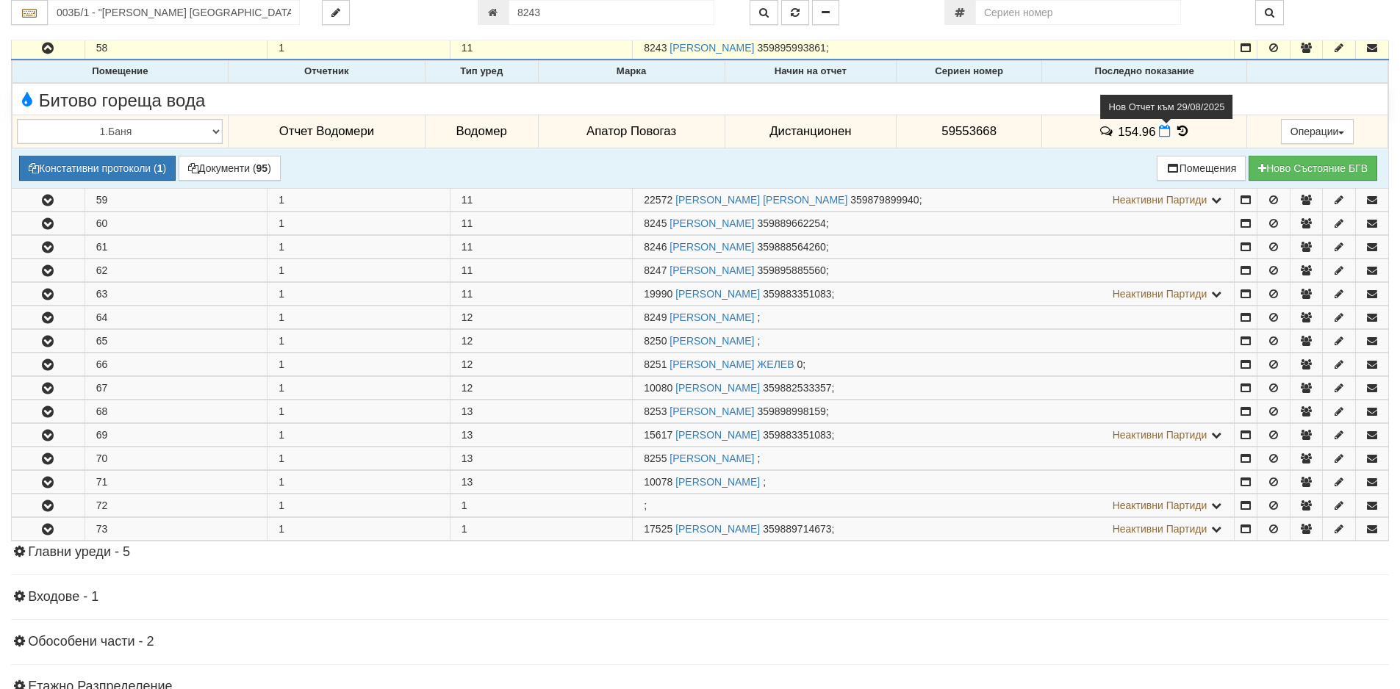
click at [1159, 132] on icon at bounding box center [1165, 131] width 12 height 12
select select "8ac75930-9bfd-e511-80be-8d5a1dced85a"
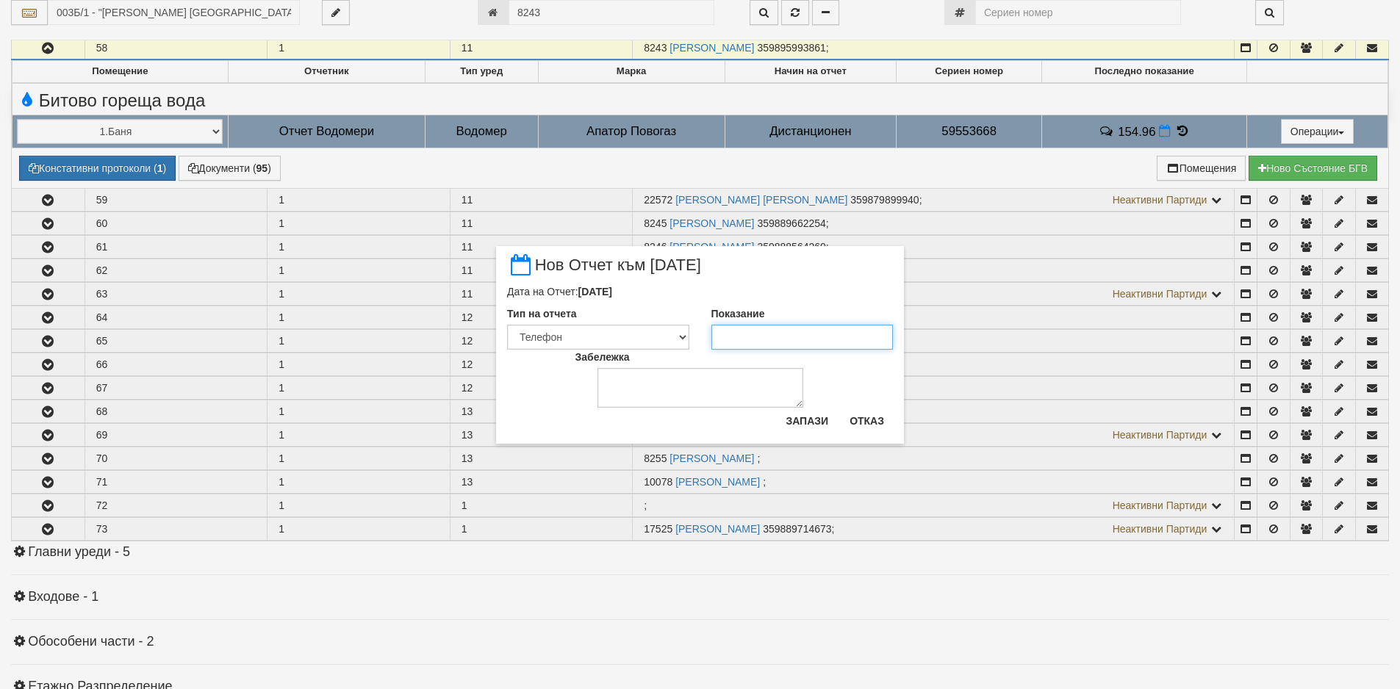
click at [785, 329] on input "Показание" at bounding box center [802, 337] width 182 height 25
type input "155.023"
click at [818, 420] on button "Запази" at bounding box center [807, 421] width 60 height 24
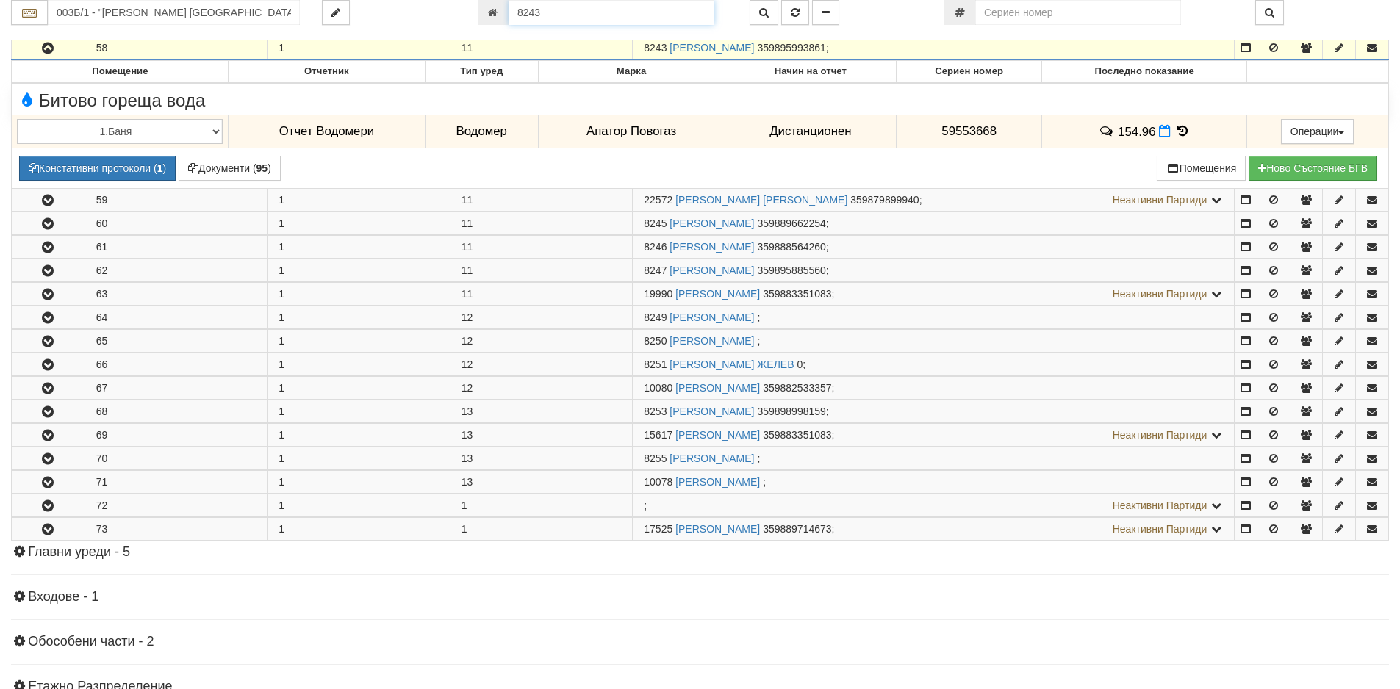
drag, startPoint x: 597, startPoint y: 17, endPoint x: 448, endPoint y: 23, distance: 148.5
click at [448, 23] on div "003Б/1 - "[PERSON_NAME] [GEOGRAPHIC_DATA] " ЕАД 8243" at bounding box center [700, 12] width 1400 height 25
paste input "9582"
type input "9582"
type input "002/5,6 - "ТЕХЕМ СЪРВИСИС" ЕООД"
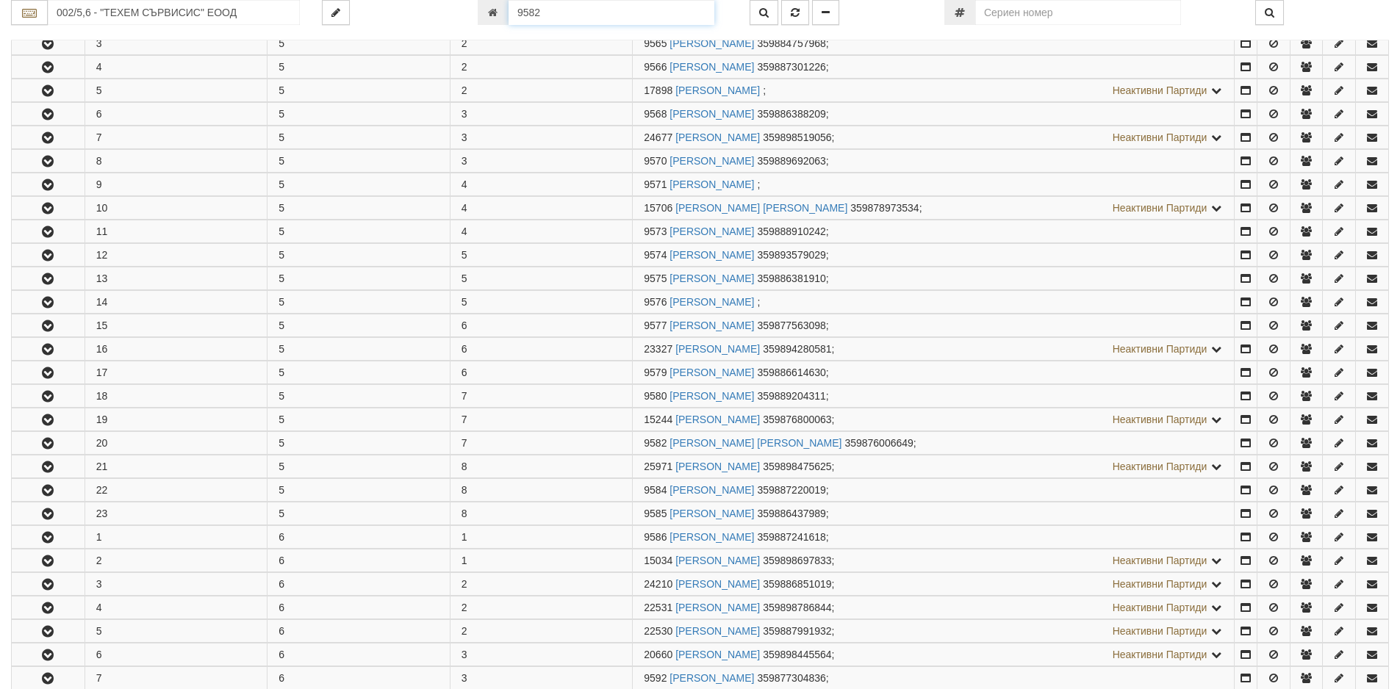
scroll to position [737, 0]
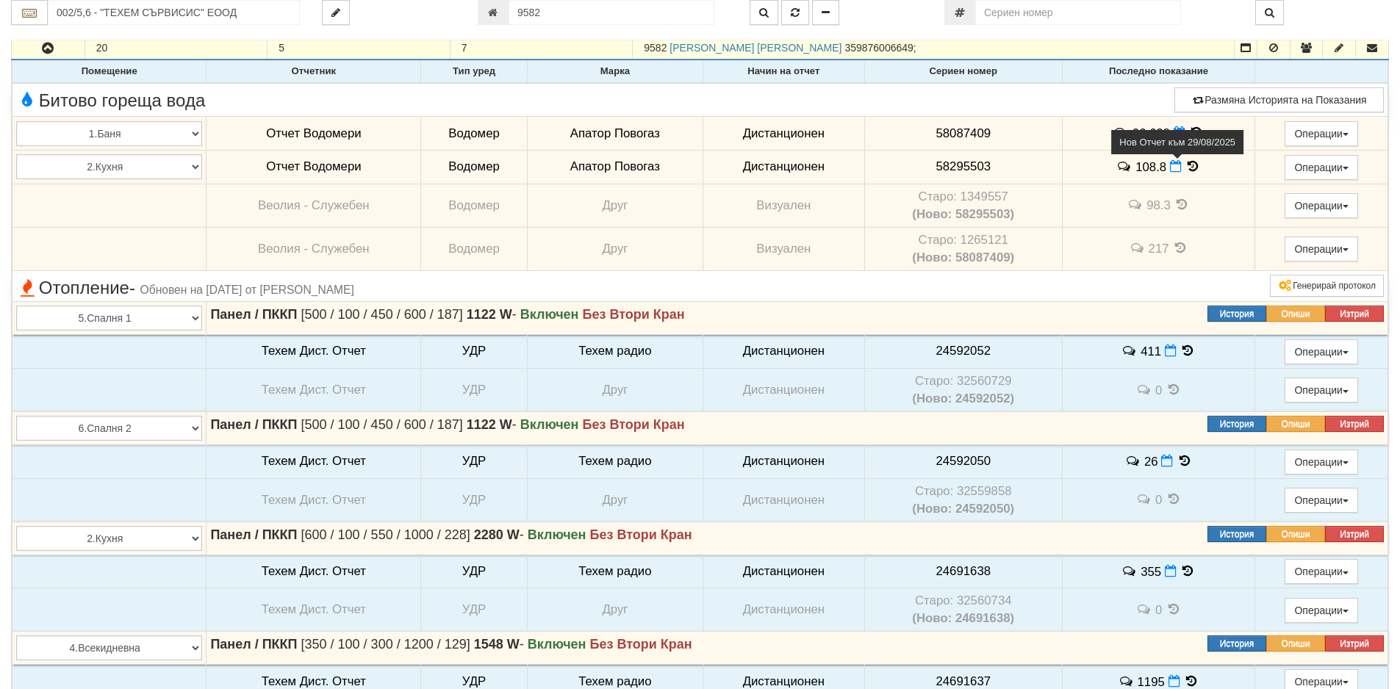
click at [1171, 167] on icon at bounding box center [1176, 166] width 12 height 12
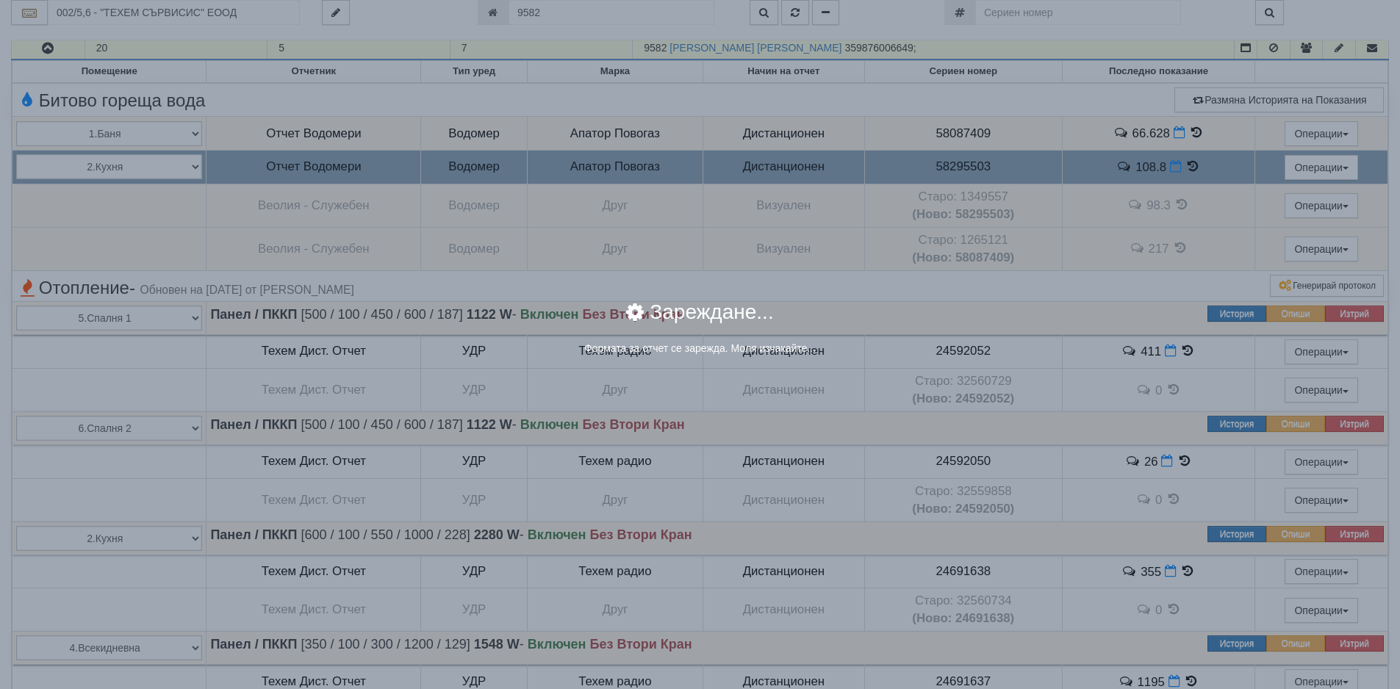
select select "8ac75930-9bfd-e511-80be-8d5a1dced85a"
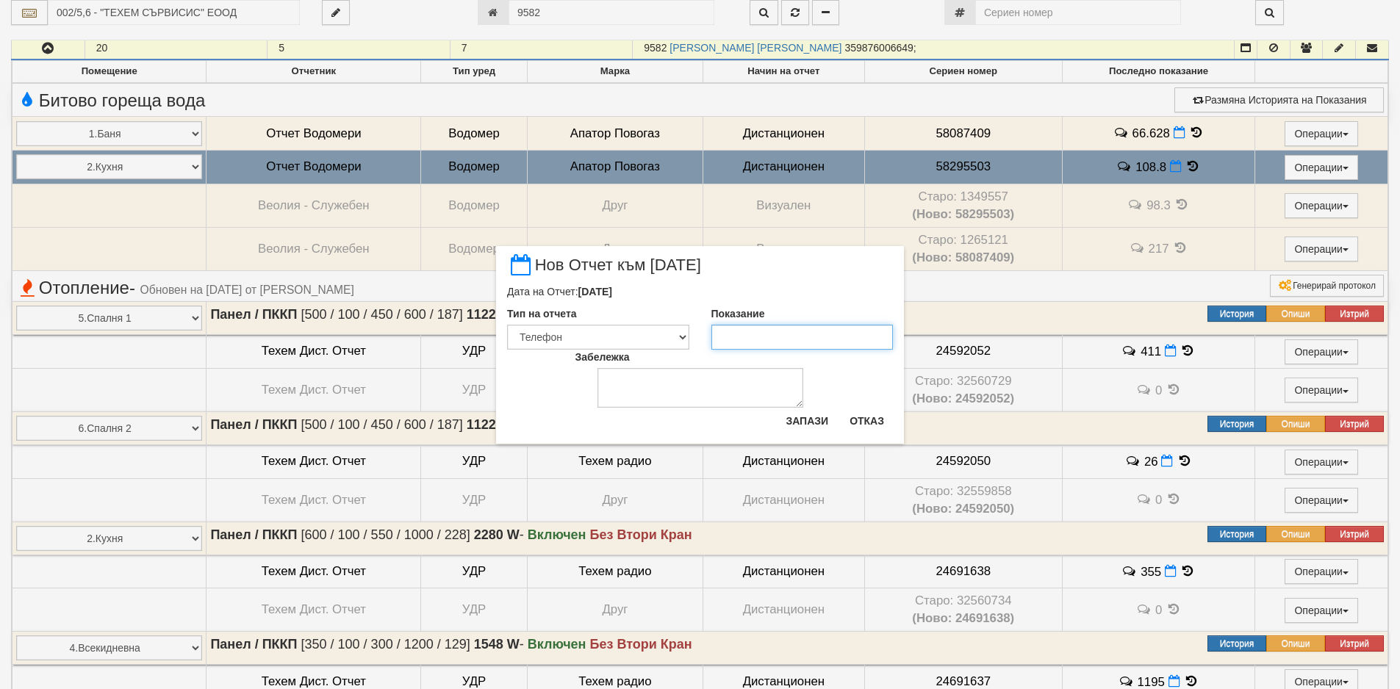
click at [793, 328] on input "Показание" at bounding box center [802, 337] width 182 height 25
click at [739, 334] on input "1093" at bounding box center [802, 337] width 182 height 25
type input "109.3"
click at [807, 414] on button "Запази" at bounding box center [807, 421] width 60 height 24
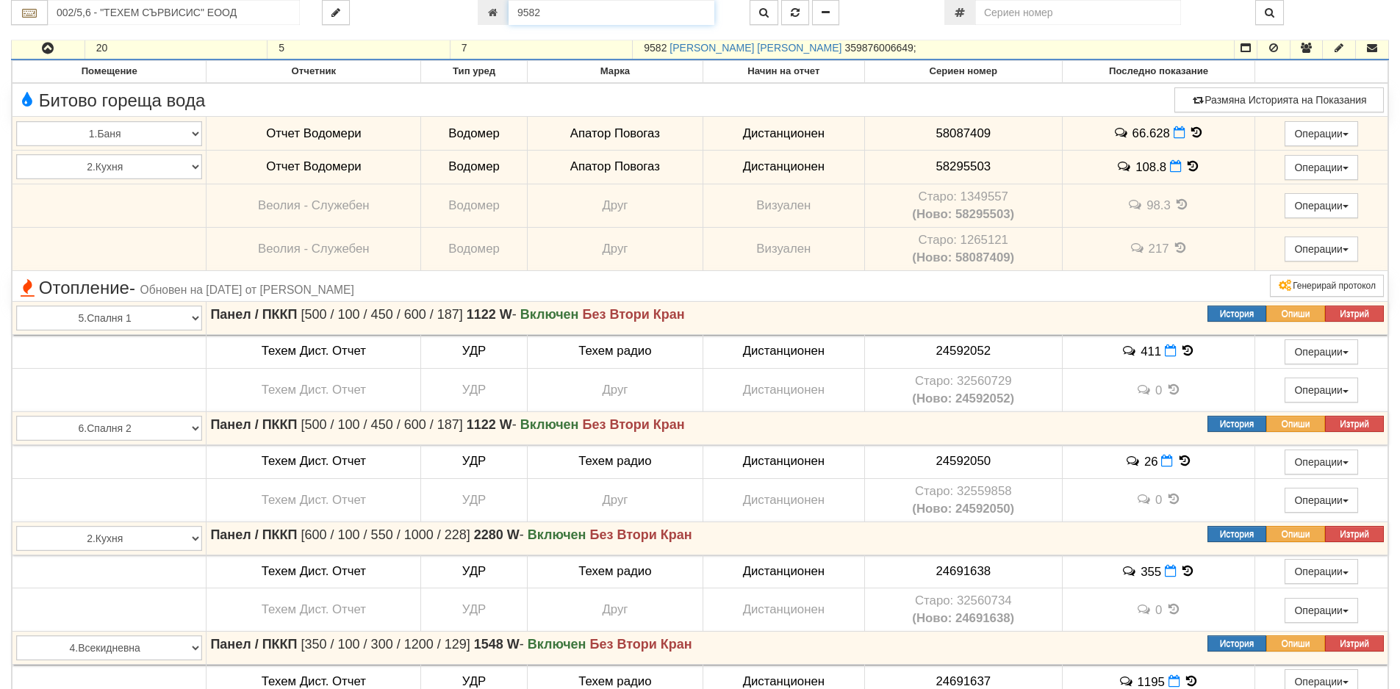
drag, startPoint x: 556, startPoint y: 17, endPoint x: 427, endPoint y: 18, distance: 129.3
click at [427, 18] on div "002/5,6 - "ТЕХЕМ СЪРВИСИС" ЕООД 9582" at bounding box center [700, 12] width 1400 height 25
paste input "1264"
type input "12642"
type input "209/1 - "ТЕХЕМ СЪРВИСИС" ЕООД"
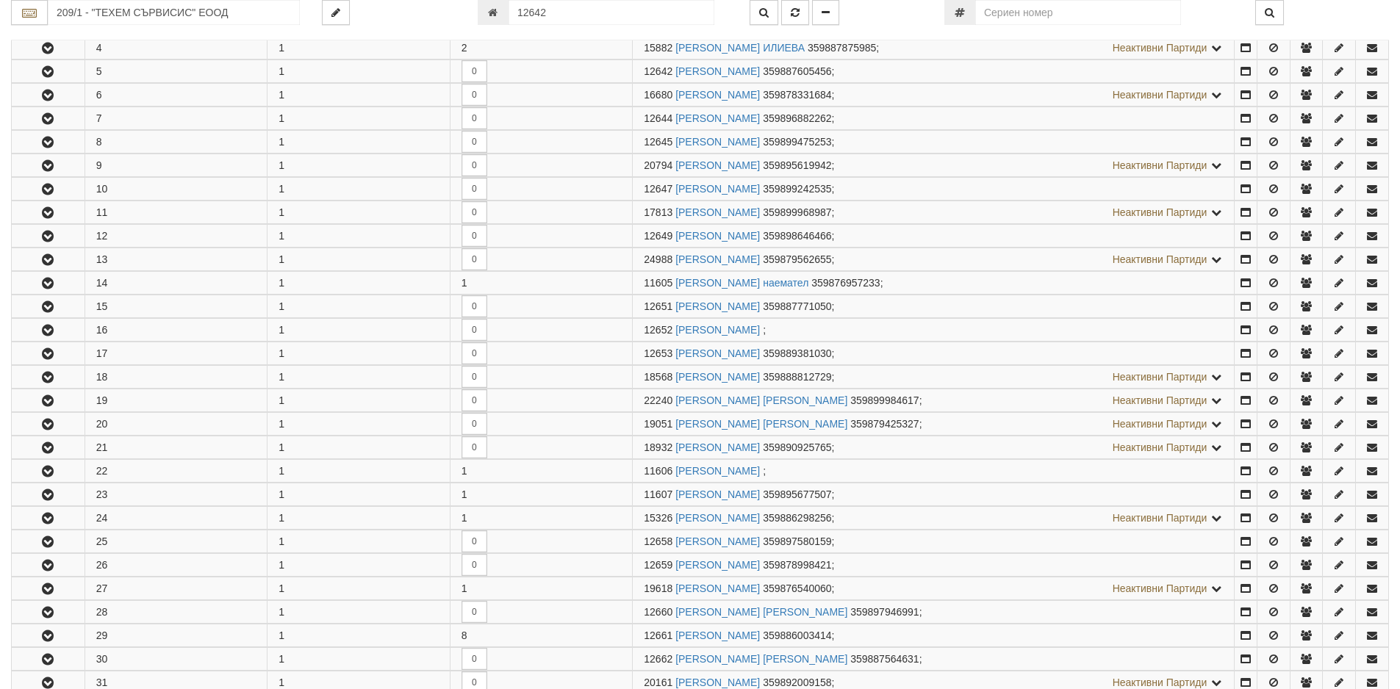
scroll to position [384, 0]
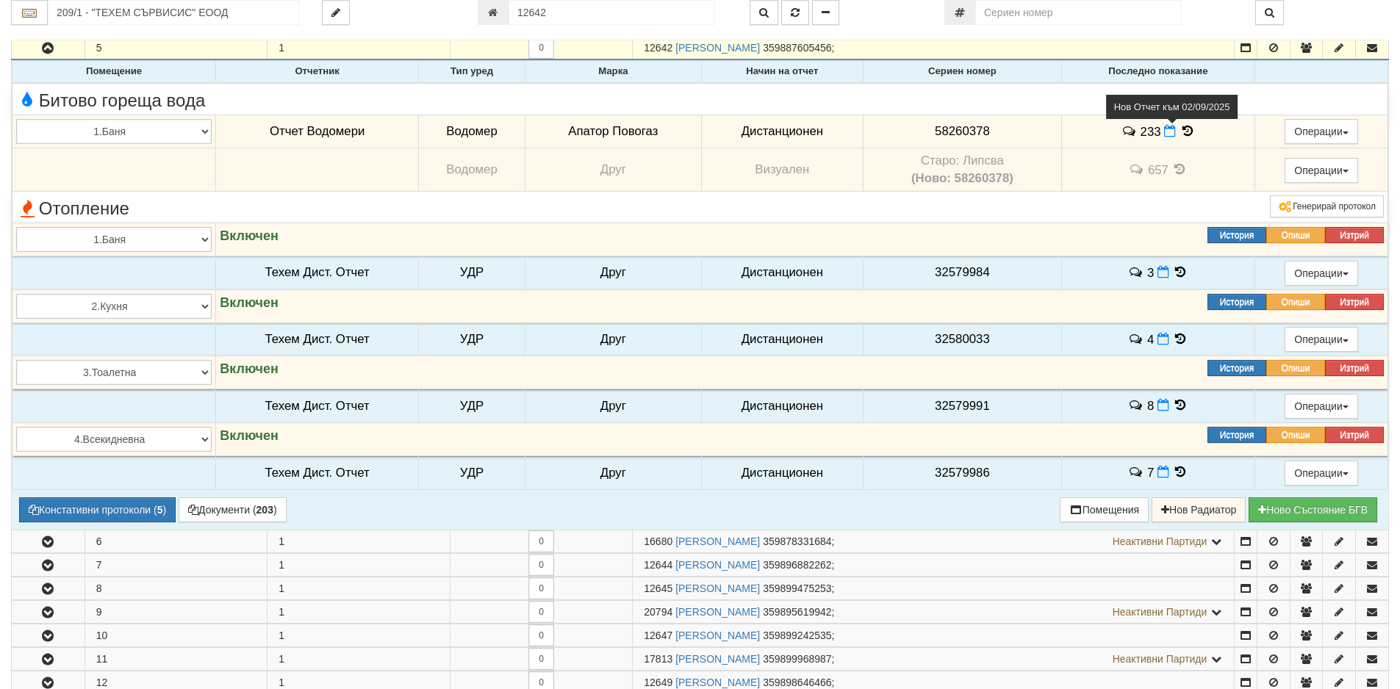
click at [1167, 131] on icon at bounding box center [1170, 131] width 12 height 12
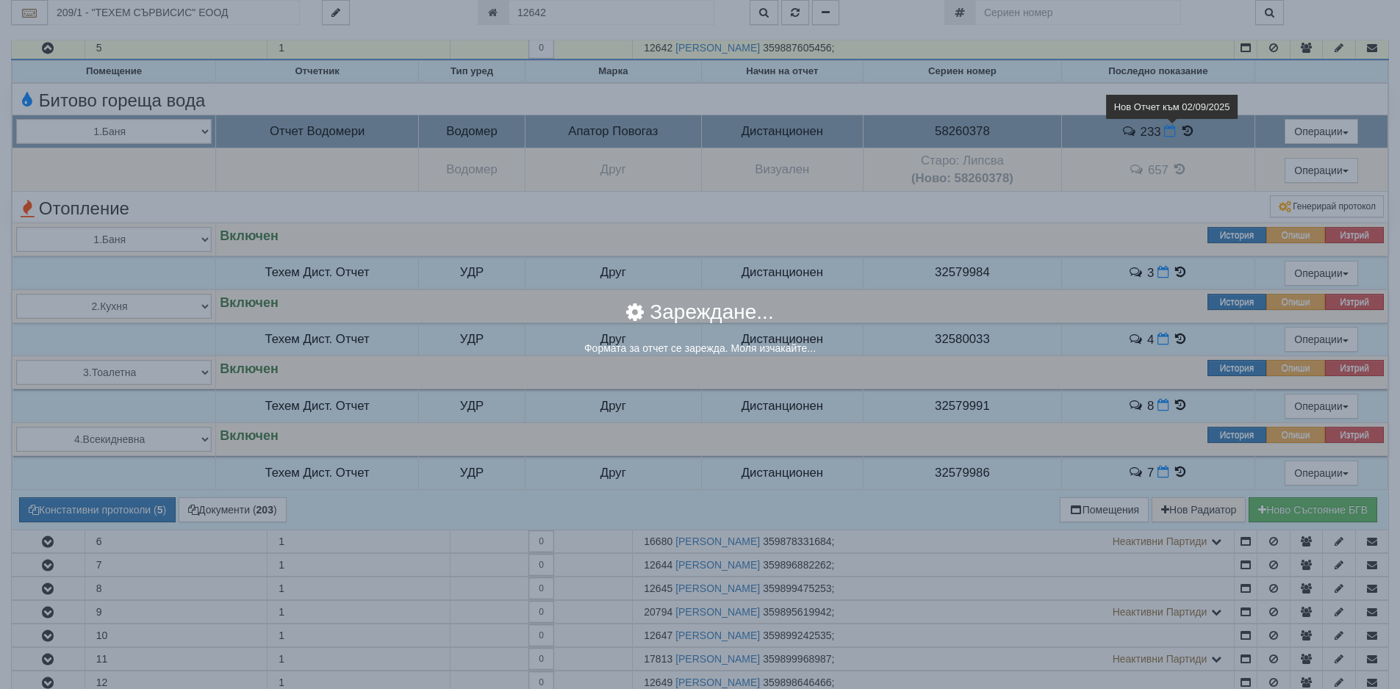
select select "8ac75930-9bfd-e511-80be-8d5a1dced85a"
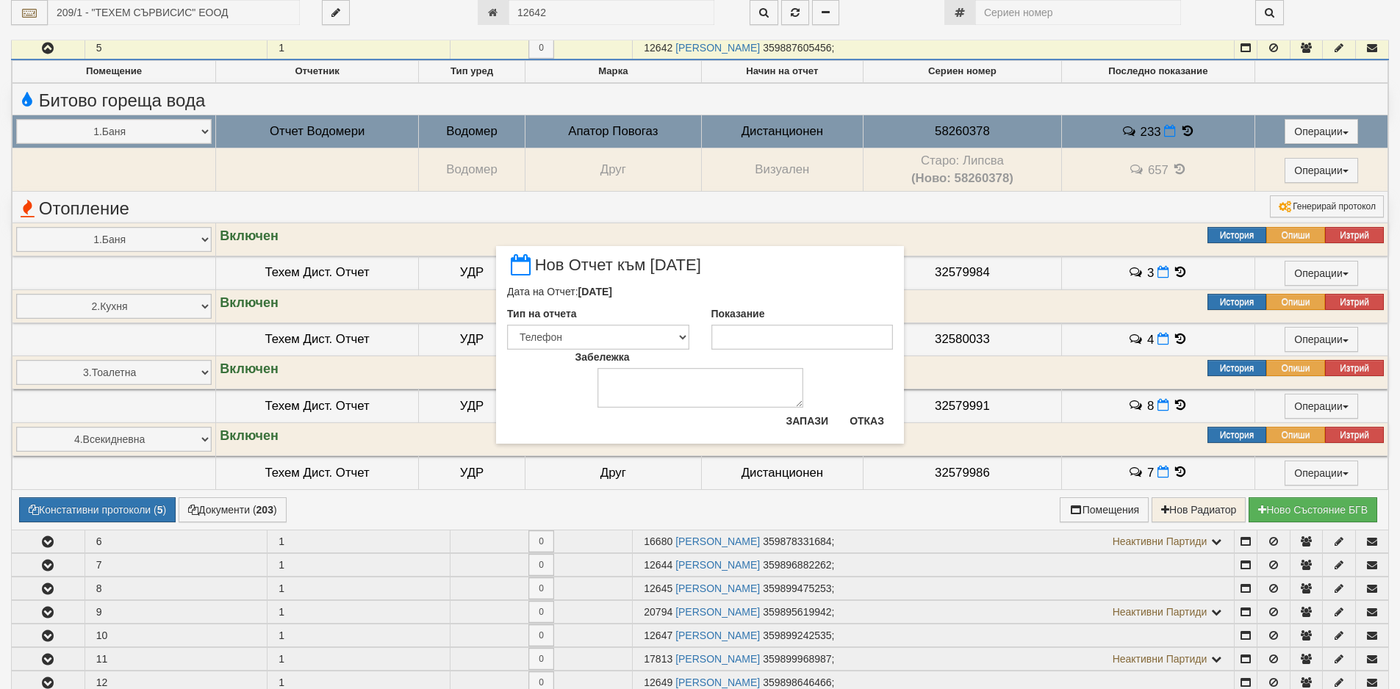
click at [828, 318] on div "Показание" at bounding box center [802, 327] width 204 height 43
click at [829, 324] on div "Показание" at bounding box center [802, 327] width 204 height 43
click at [829, 327] on input "Показание" at bounding box center [802, 337] width 182 height 25
type input "234"
click at [826, 421] on button "Запази" at bounding box center [807, 421] width 60 height 24
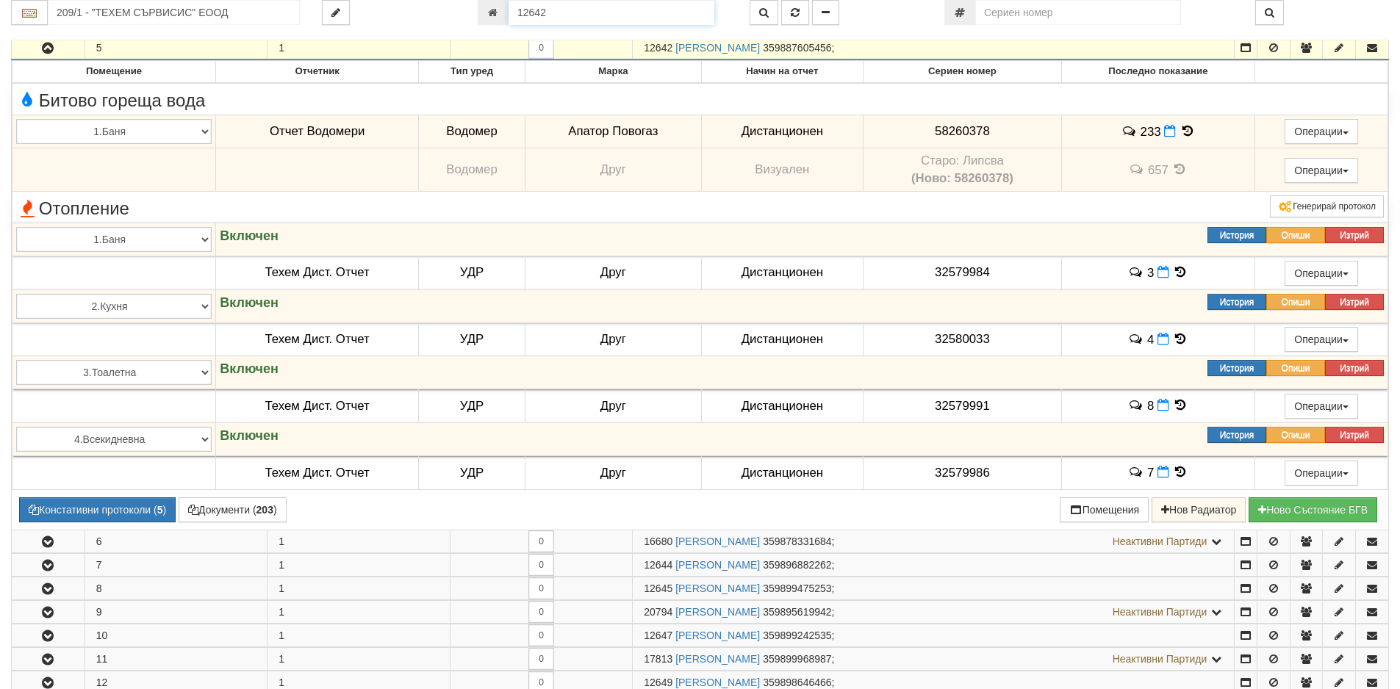
drag, startPoint x: 599, startPoint y: 18, endPoint x: 511, endPoint y: 14, distance: 87.5
click at [511, 14] on input "12642" at bounding box center [611, 12] width 206 height 25
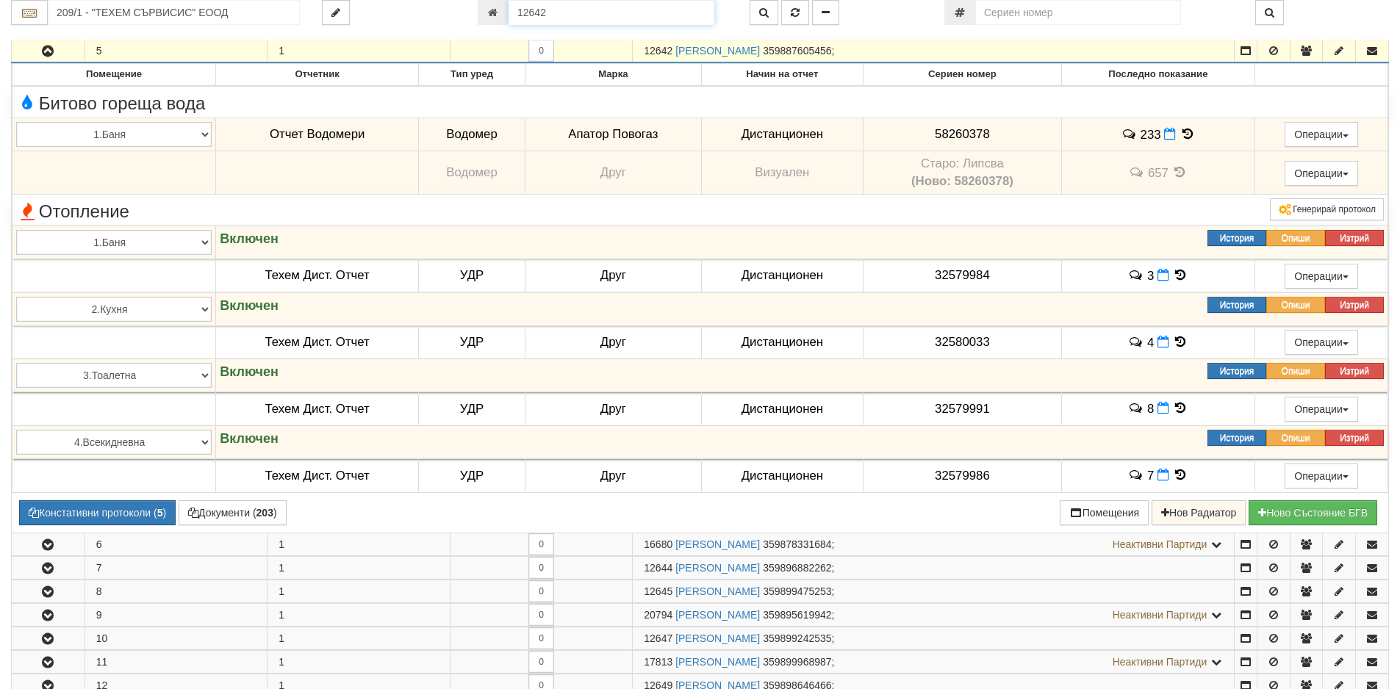
paste input "3020"
type input "3020"
type input "111/1,2 - "[PERSON_NAME] [GEOGRAPHIC_DATA] " ЕАД"
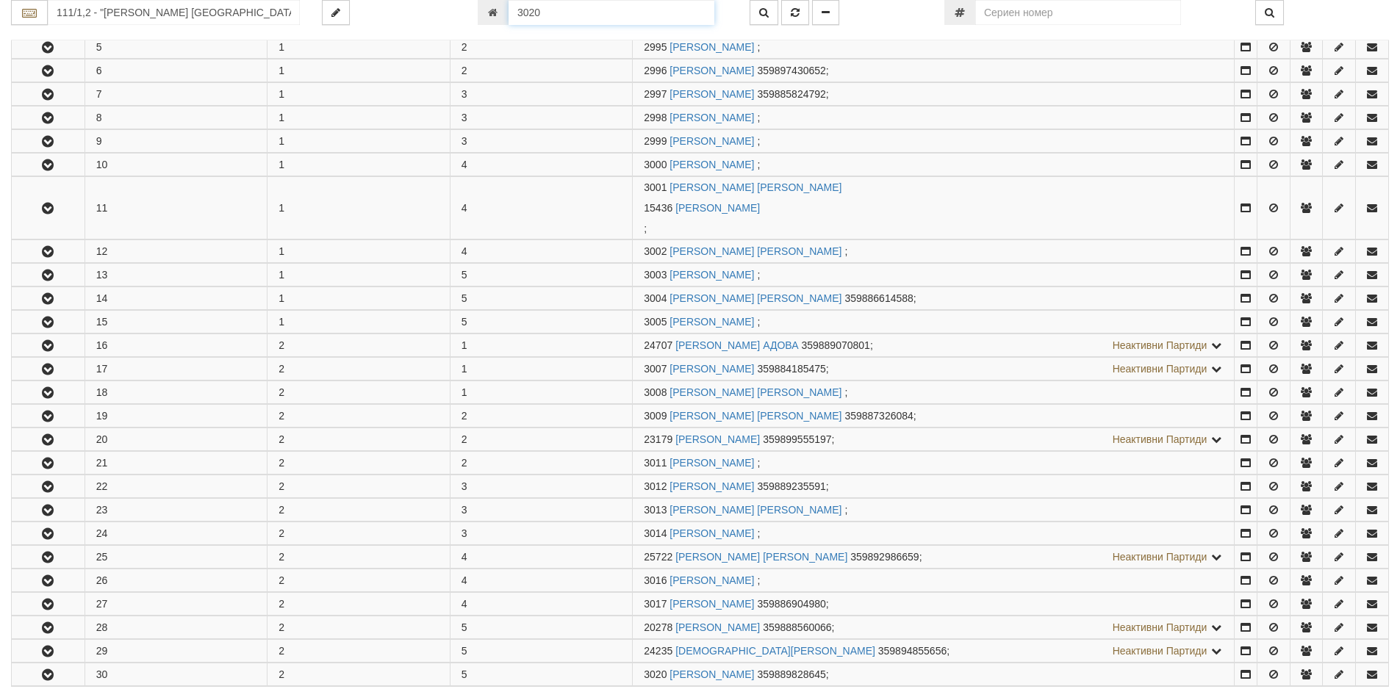
scroll to position [741, 0]
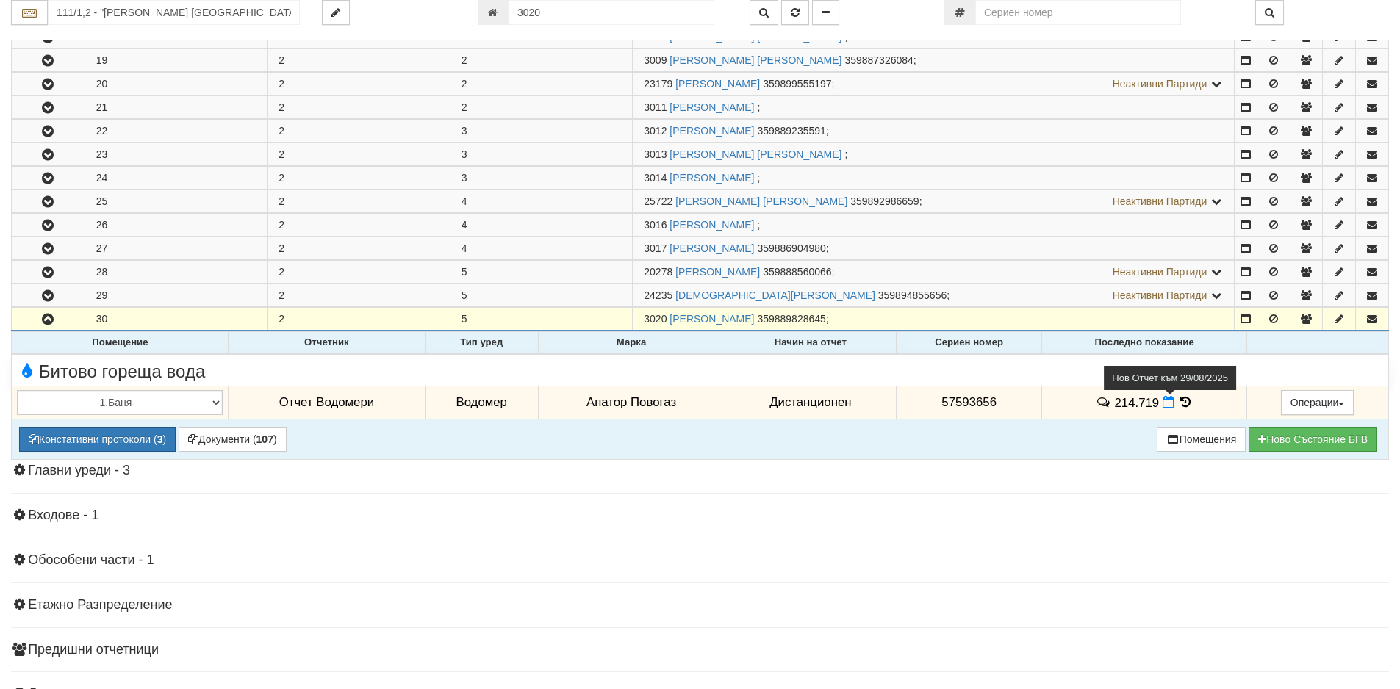
click at [1164, 406] on icon at bounding box center [1168, 402] width 12 height 12
select select "8ac75930-9bfd-e511-80be-8d5a1dced85a"
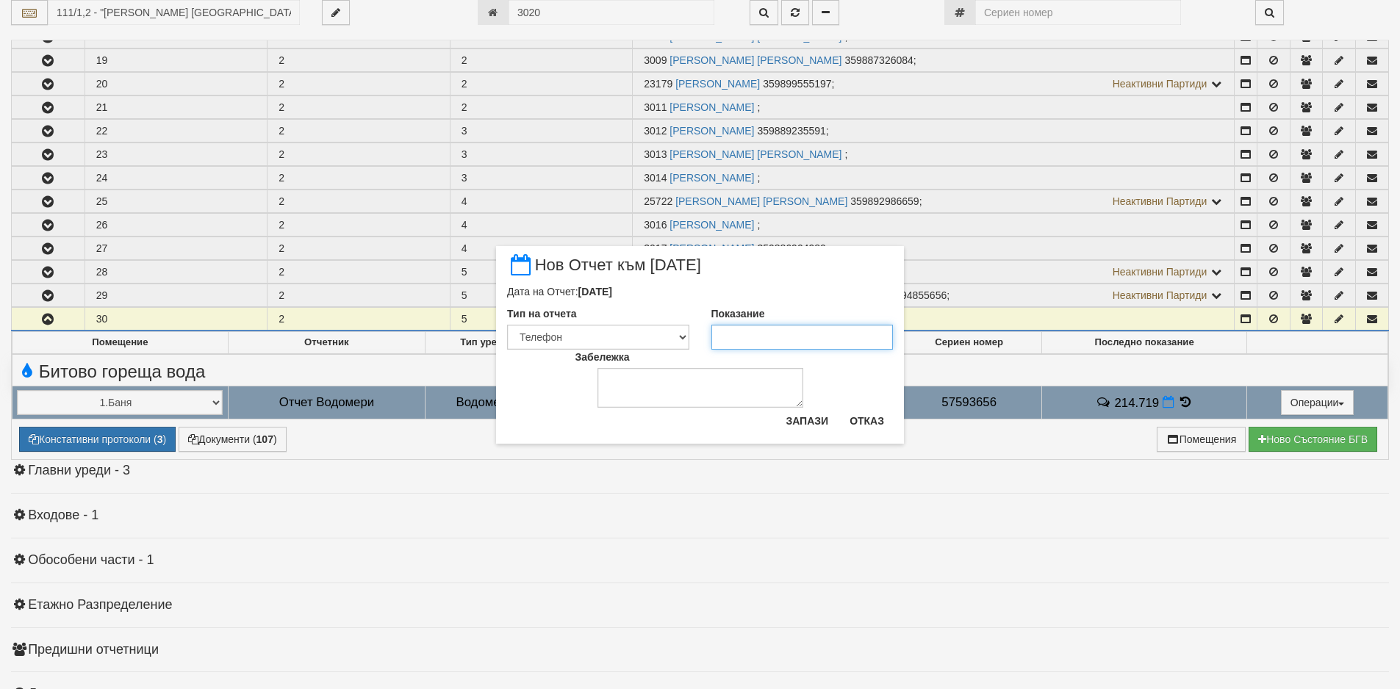
click at [792, 338] on input "Показание" at bounding box center [802, 337] width 182 height 25
type input "215.54"
click at [811, 432] on button "Запази" at bounding box center [807, 421] width 60 height 24
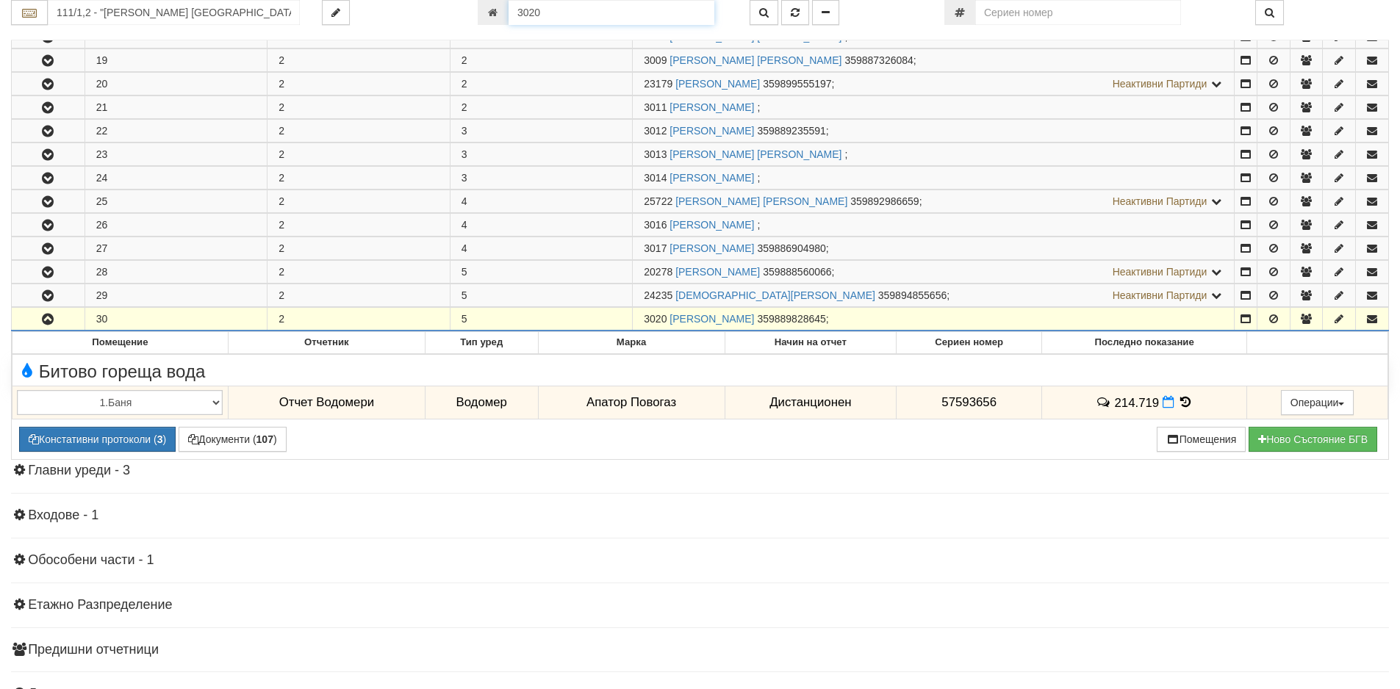
scroll to position [729, 0]
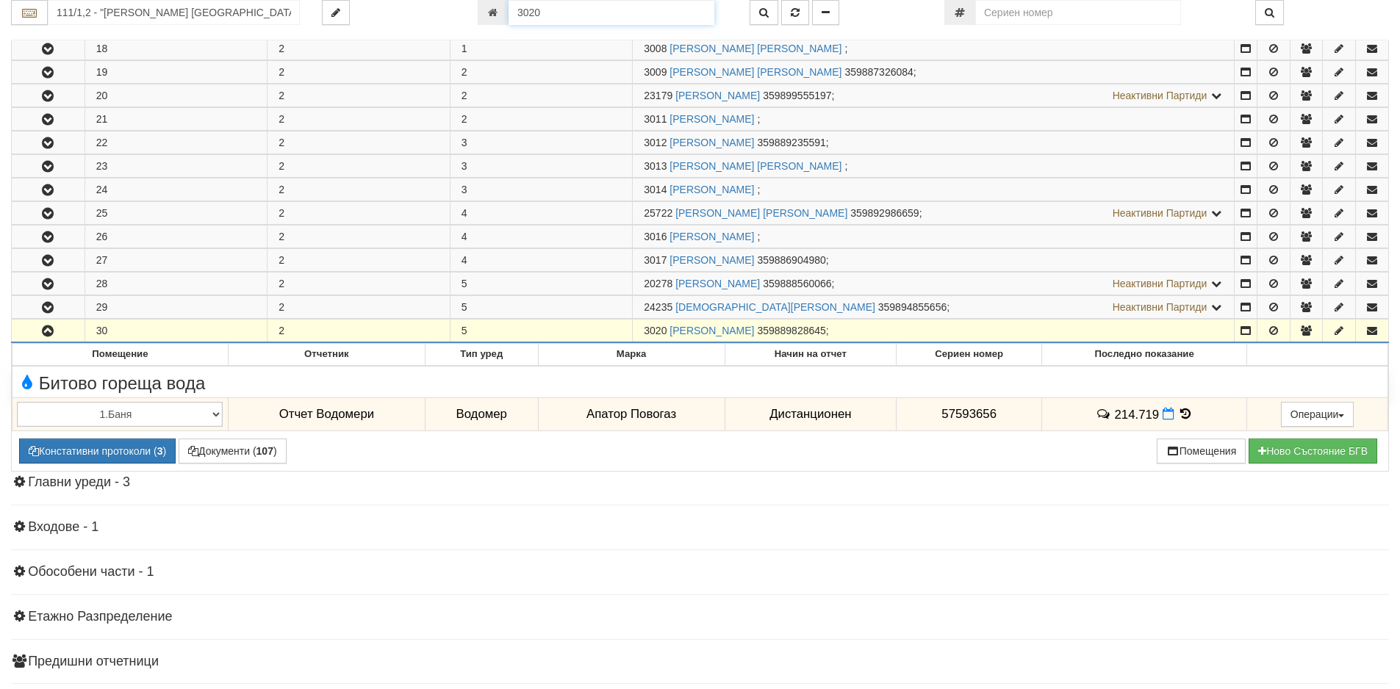
drag, startPoint x: 600, startPoint y: 14, endPoint x: 450, endPoint y: 19, distance: 150.7
click at [450, 19] on div "111/1,2 - "[PERSON_NAME] [GEOGRAPHIC_DATA] " ЕАД 3020" at bounding box center [700, 12] width 1400 height 25
type input "25378"
type input "123/2,3 - "[PERSON_NAME] [GEOGRAPHIC_DATA] " ЕАД"
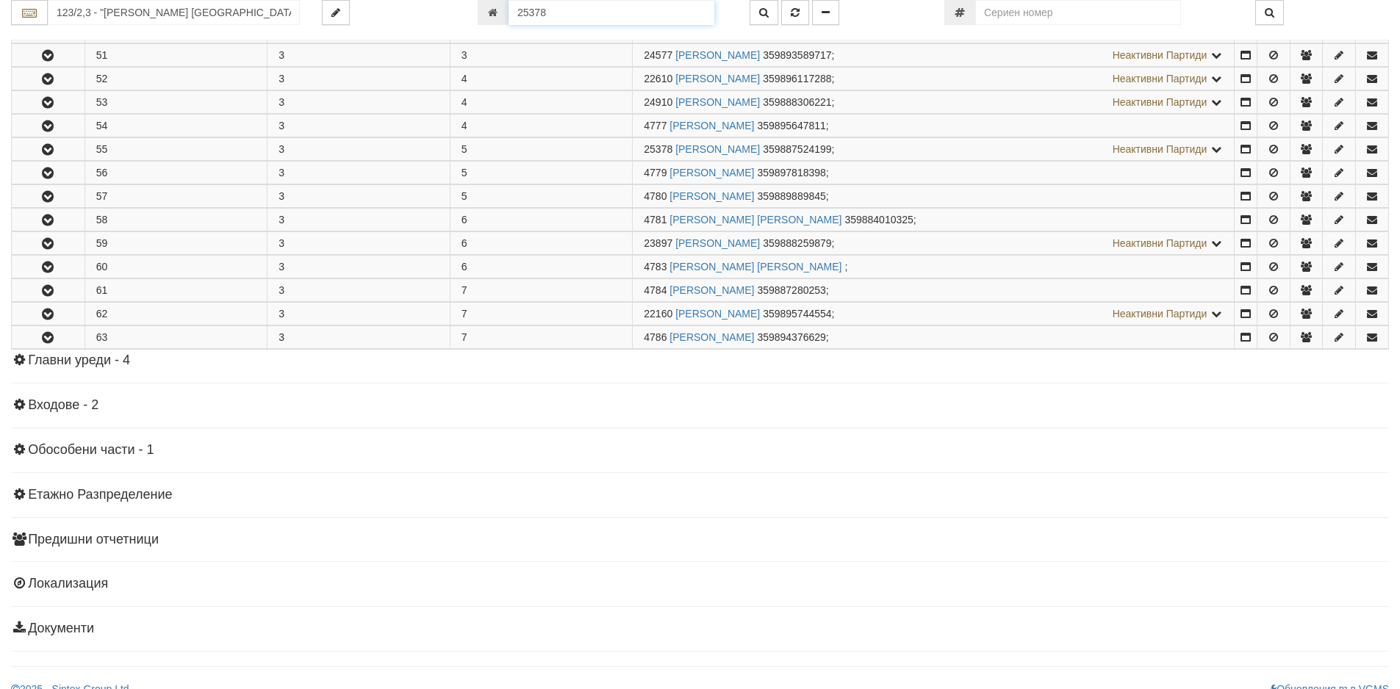
scroll to position [983, 0]
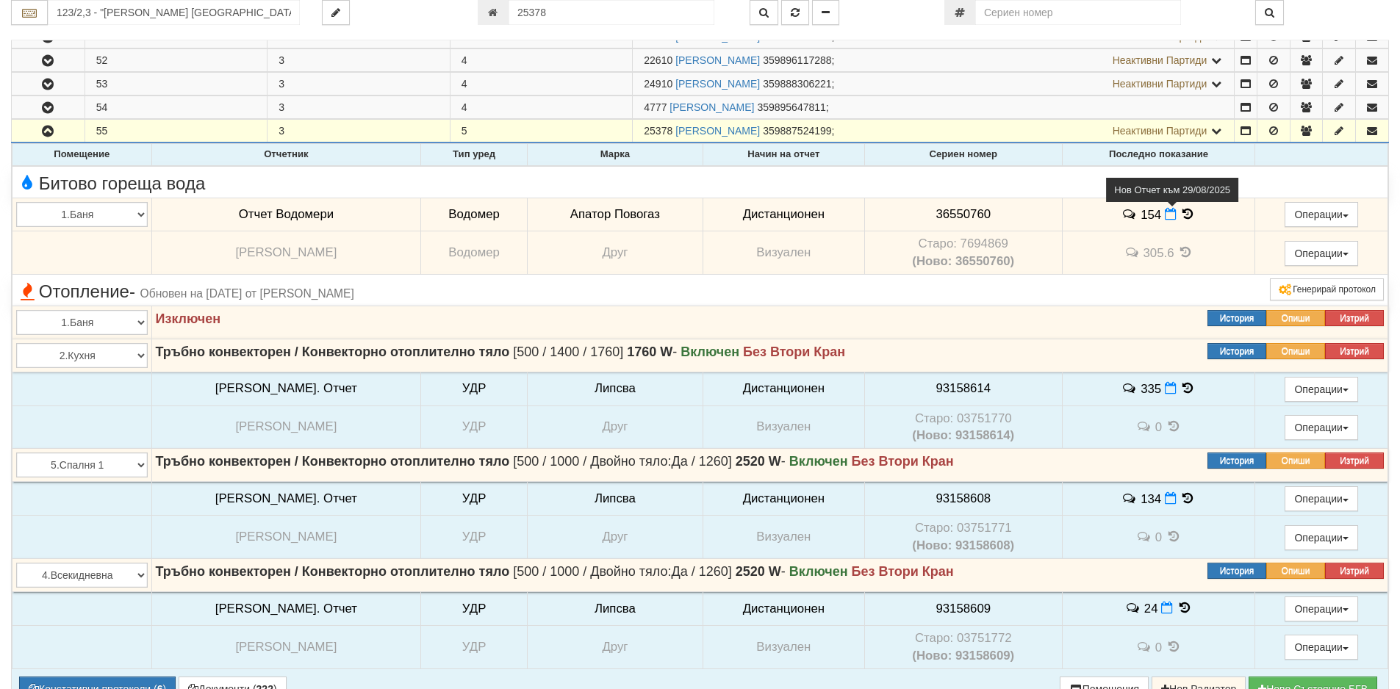
click at [1164, 218] on icon at bounding box center [1170, 214] width 12 height 12
select select "8ac75930-9bfd-e511-80be-8d5a1dced85a"
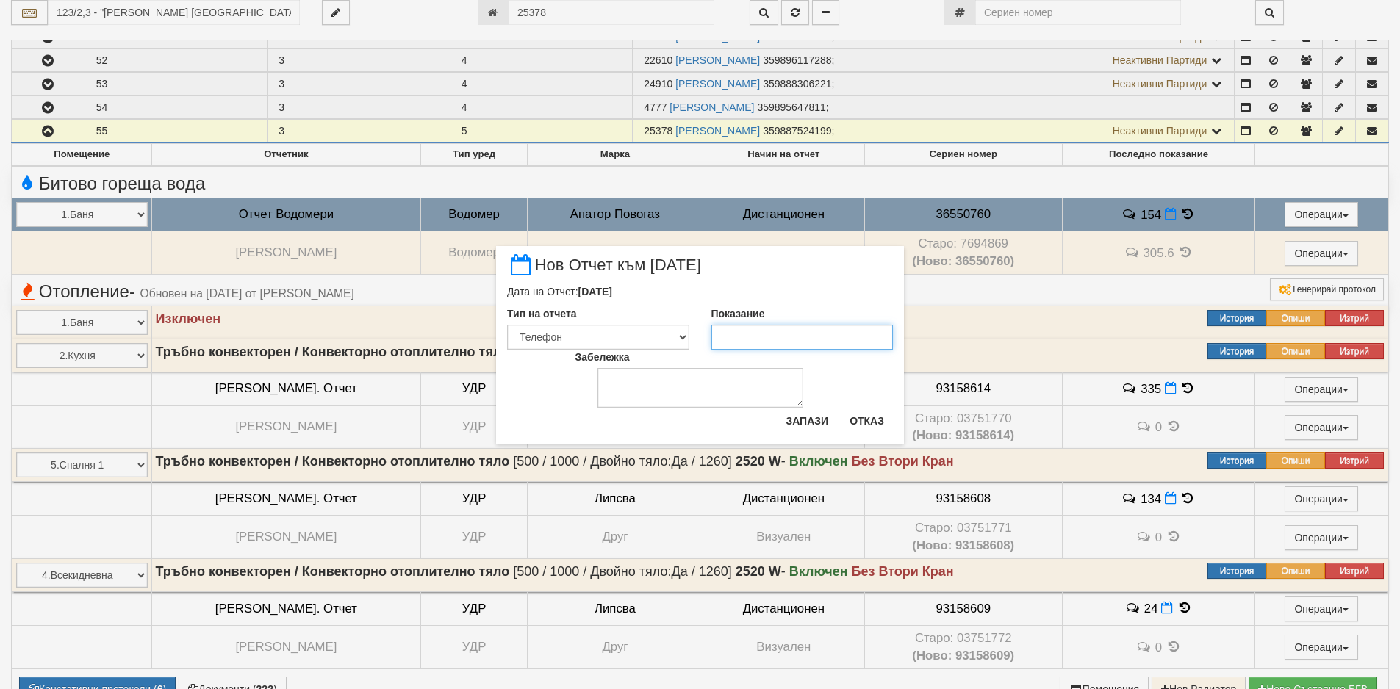
click at [868, 331] on input "Показание" at bounding box center [802, 337] width 182 height 25
type input "155"
click at [806, 416] on button "Запази" at bounding box center [807, 421] width 60 height 24
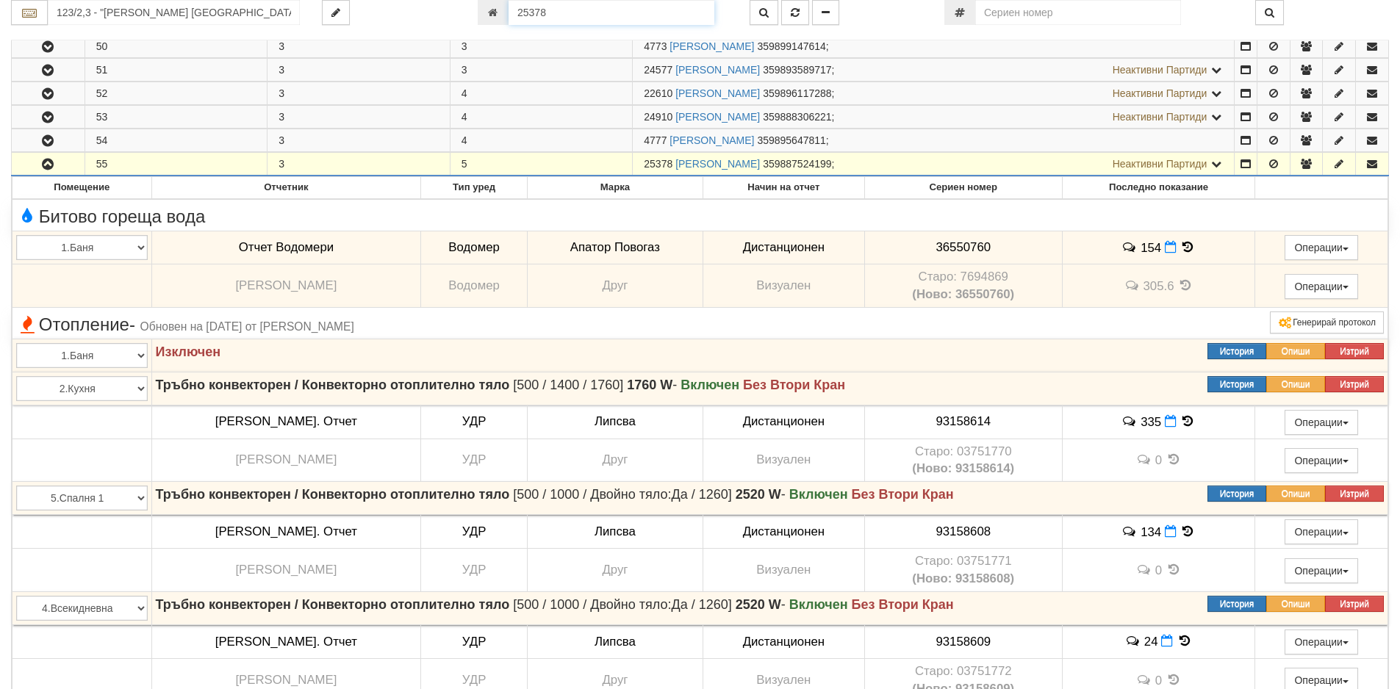
drag, startPoint x: 575, startPoint y: 10, endPoint x: 498, endPoint y: 13, distance: 77.2
click at [498, 13] on div "25378" at bounding box center [603, 12] width 250 height 25
type input "6591"
type input "134/5 - "[PERSON_NAME] [GEOGRAPHIC_DATA] " ЕАД"
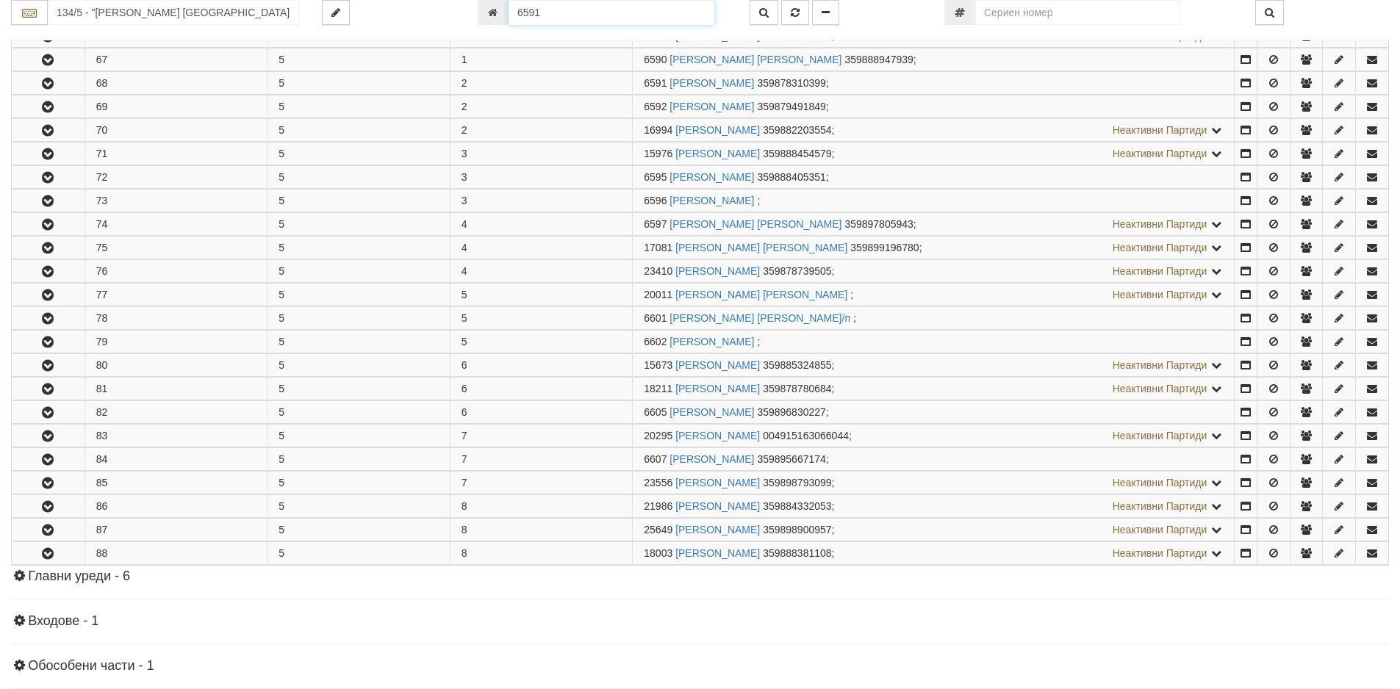
scroll to position [361, 0]
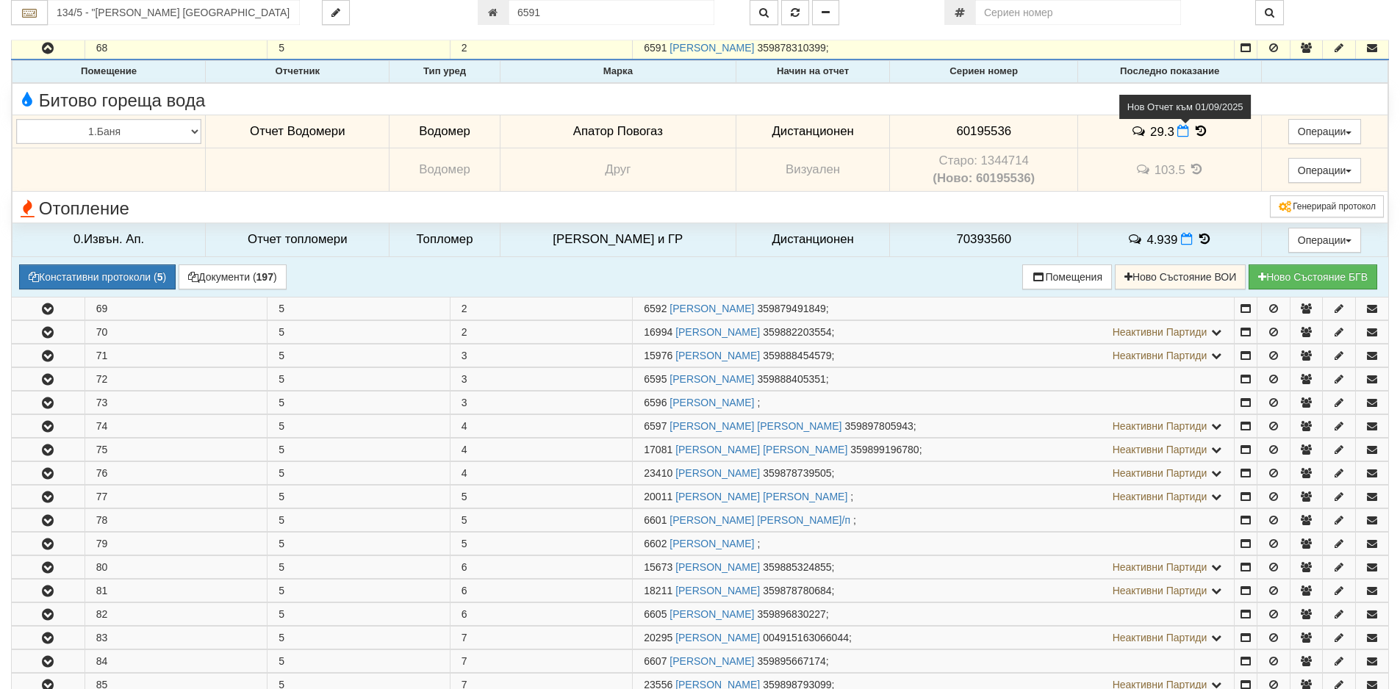
click at [1178, 133] on icon at bounding box center [1183, 131] width 12 height 12
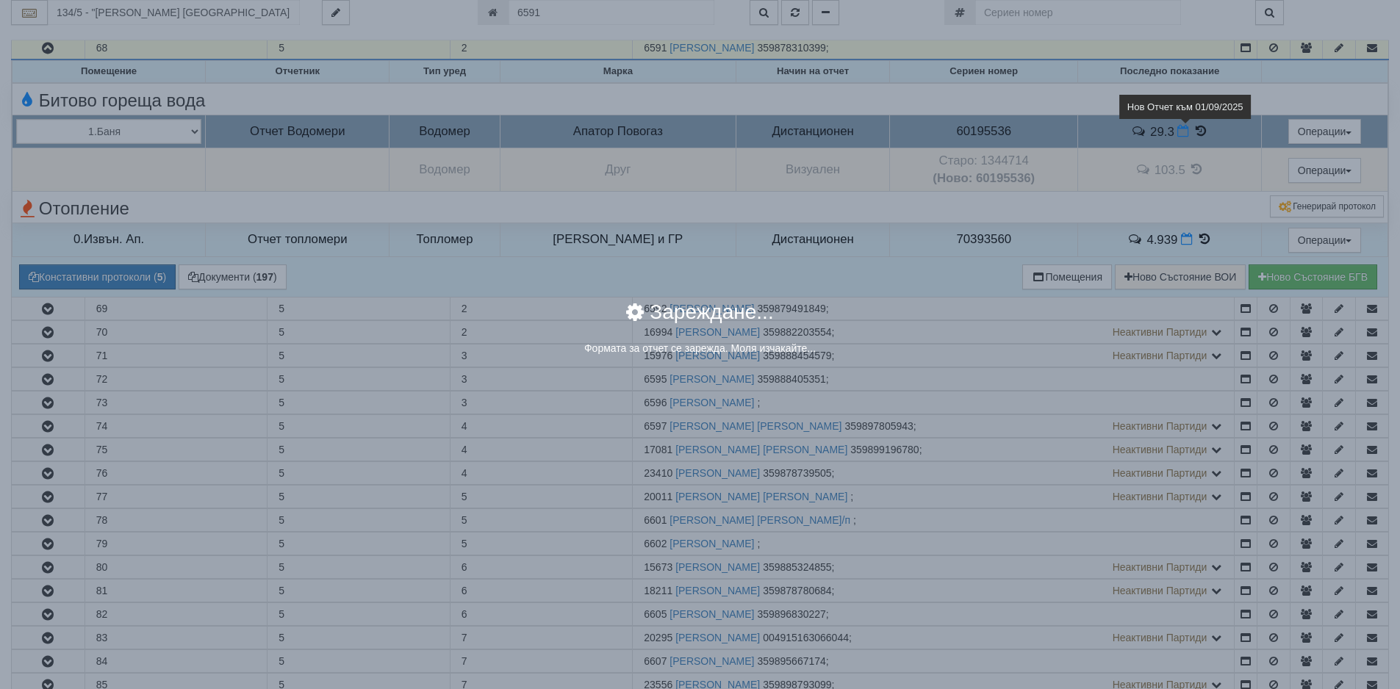
select select "8ac75930-9bfd-e511-80be-8d5a1dced85a"
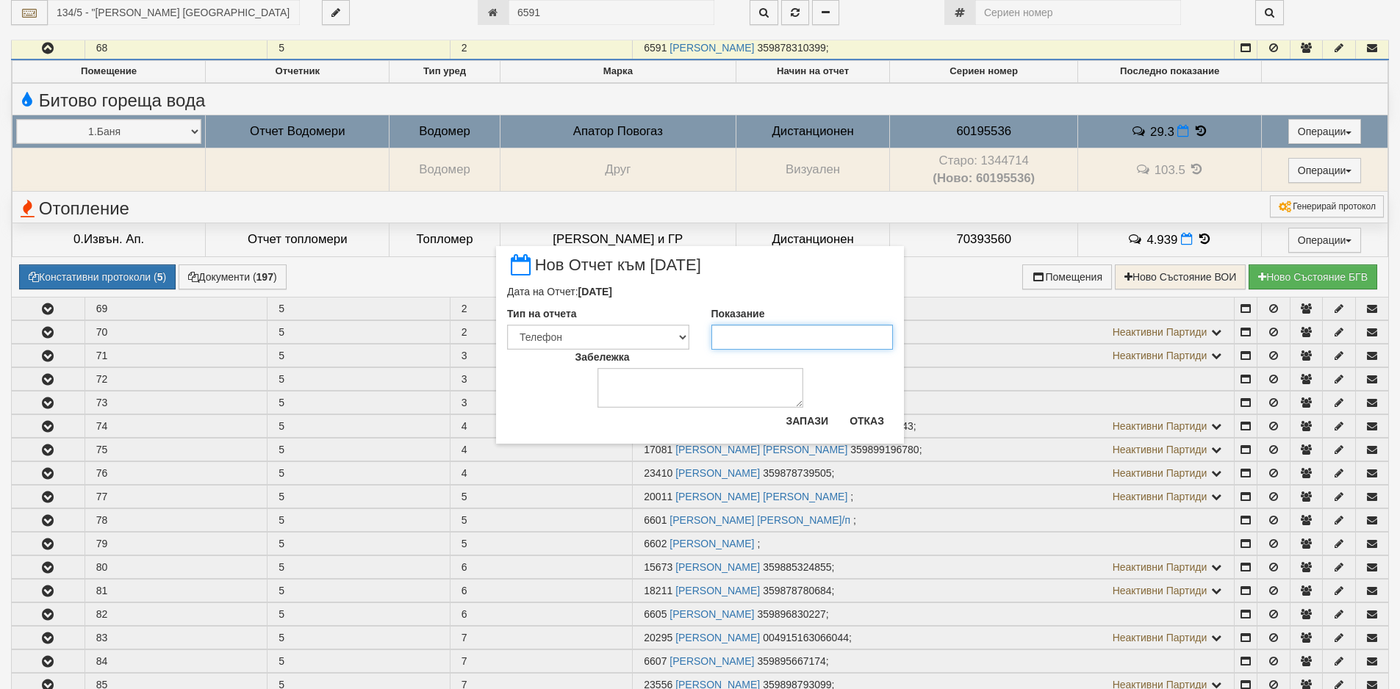
click at [815, 333] on input "Показание" at bounding box center [802, 337] width 182 height 25
type input "29.9"
click at [823, 416] on button "Запази" at bounding box center [807, 421] width 60 height 24
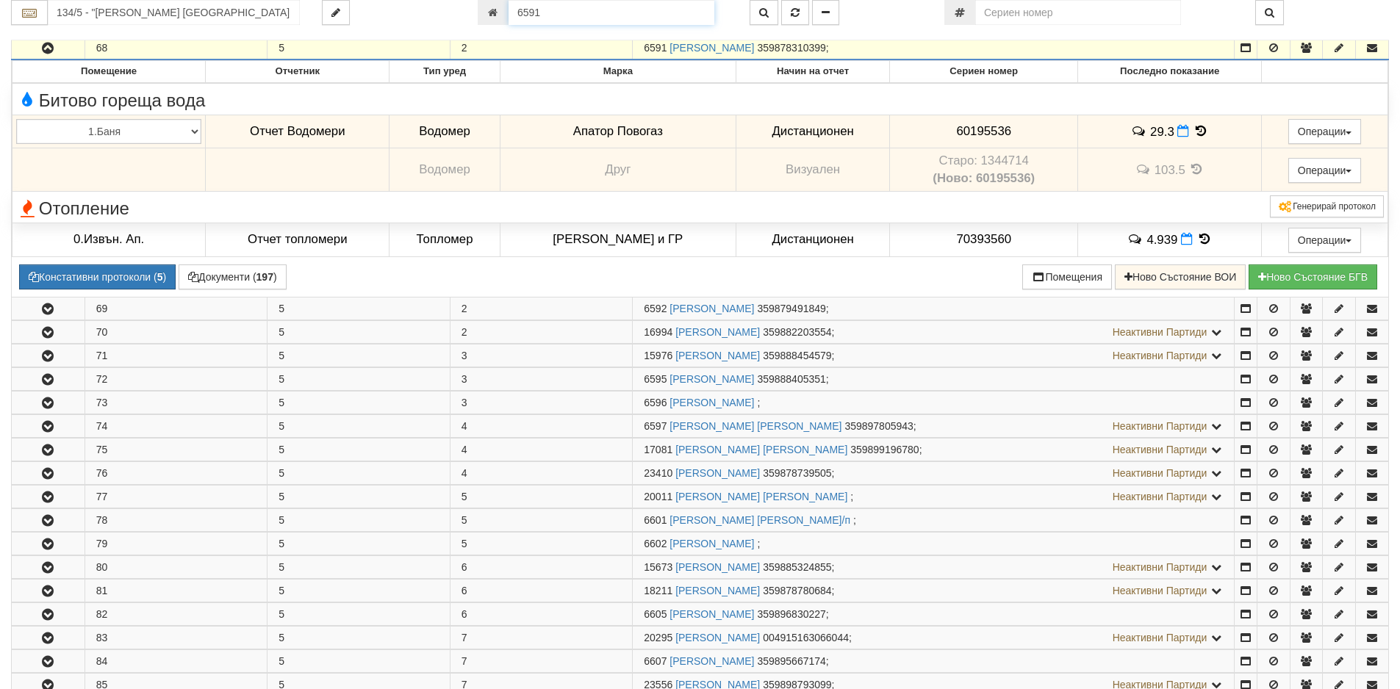
scroll to position [359, 0]
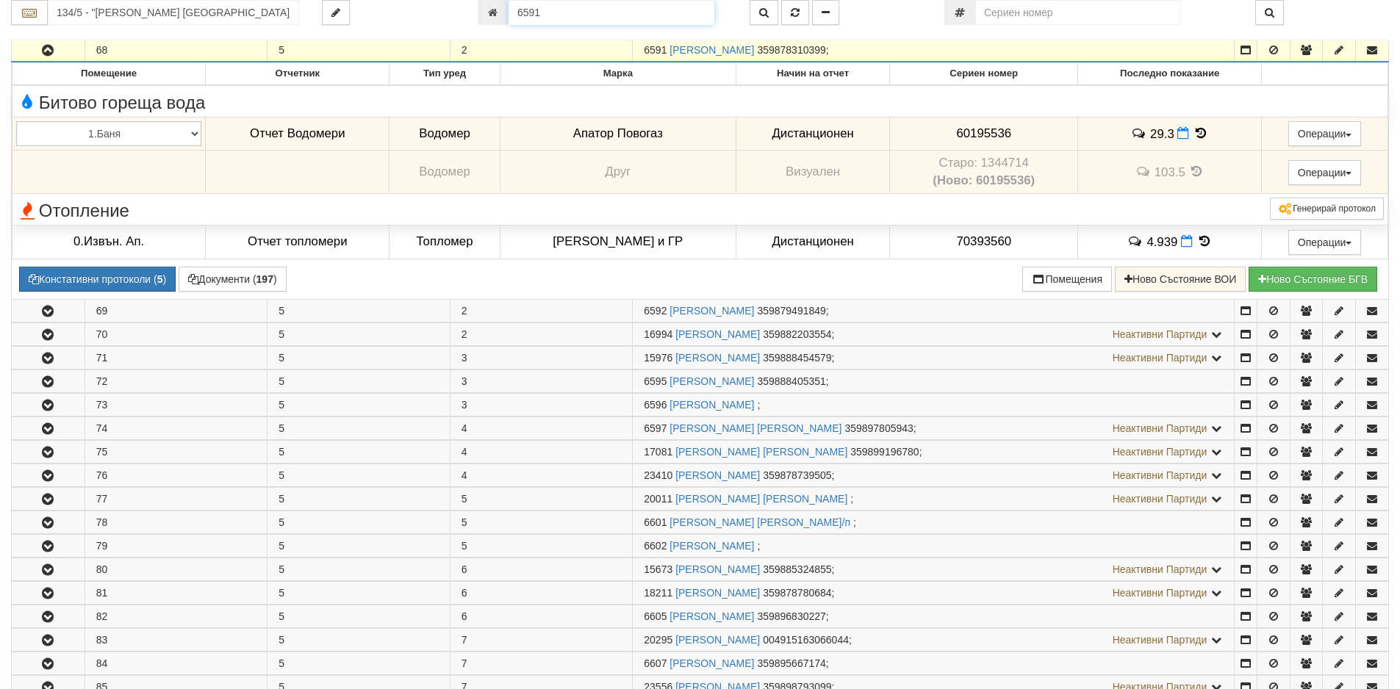
drag, startPoint x: 566, startPoint y: 12, endPoint x: 488, endPoint y: 25, distance: 79.7
click at [488, 25] on div "134/5 - "[PERSON_NAME] [GEOGRAPHIC_DATA] " ЕАД 6591" at bounding box center [699, 20] width 1377 height 40
type input "16680"
type input "209/1 - "ТЕХЕМ СЪРВИСИС" ЕООД"
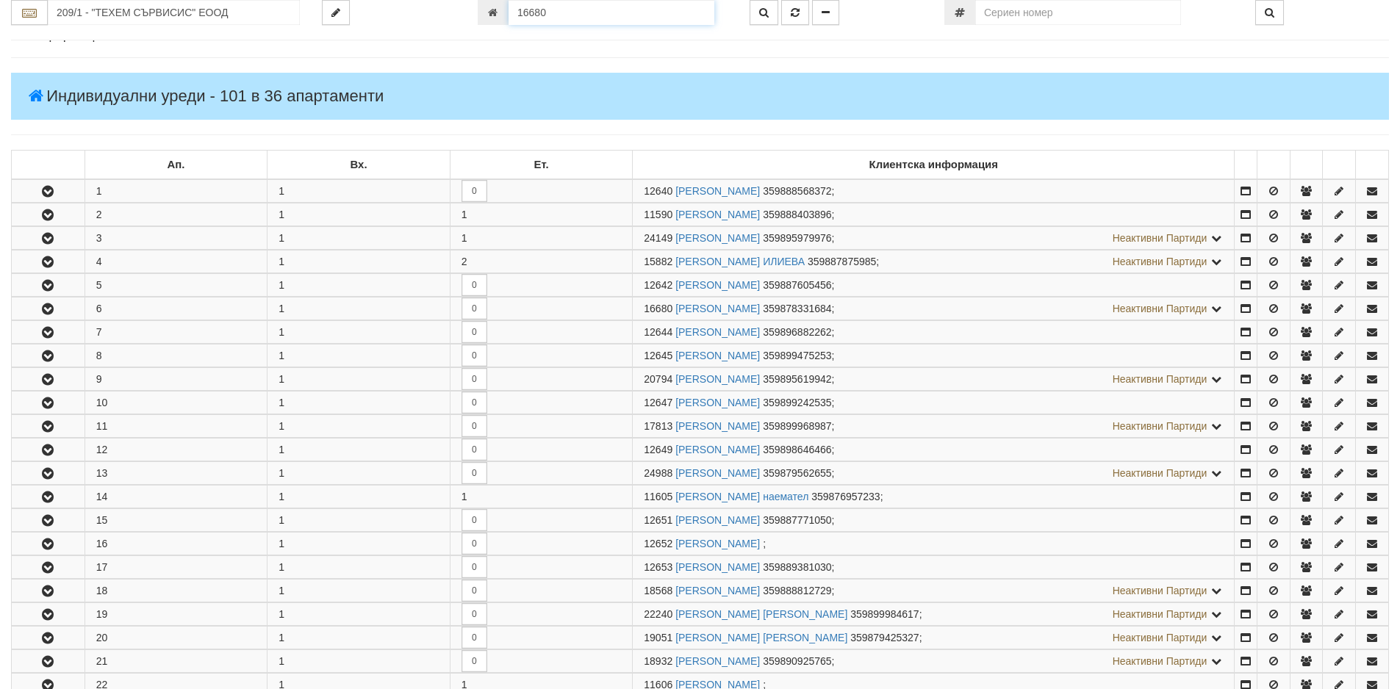
scroll to position [408, 0]
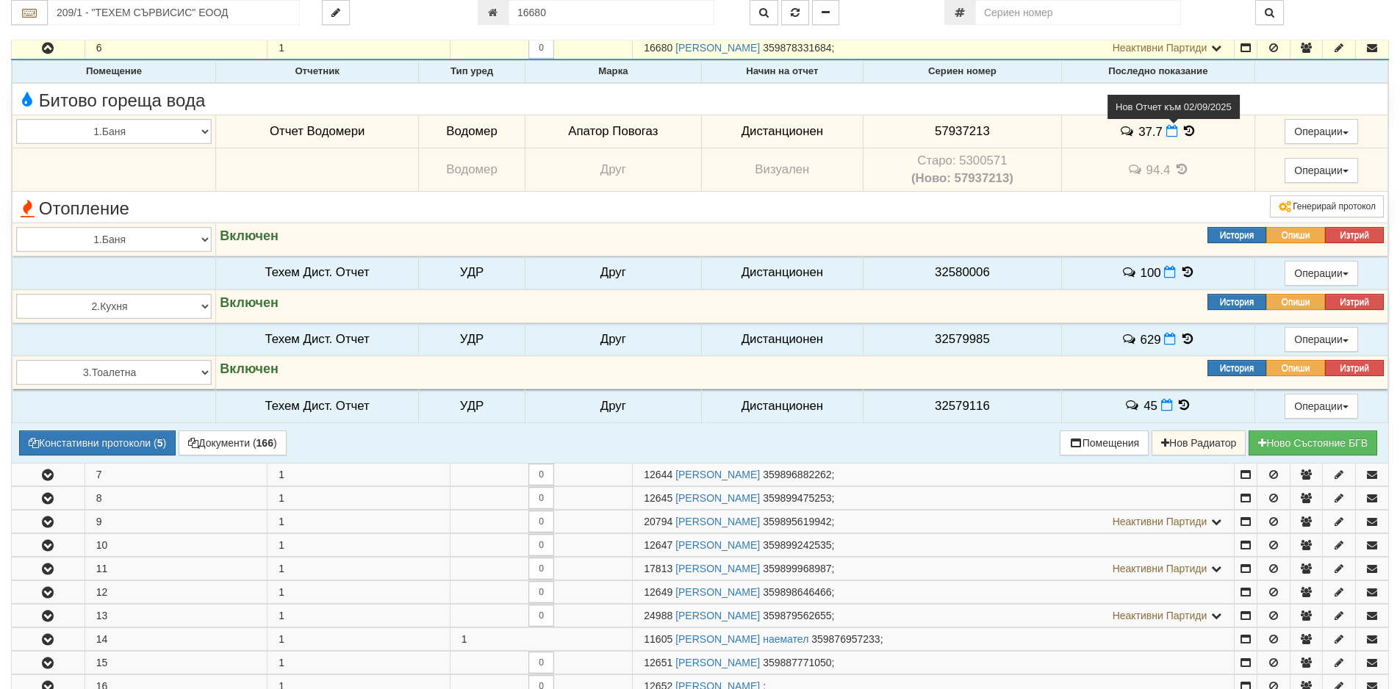
click at [1166, 130] on icon at bounding box center [1172, 131] width 12 height 12
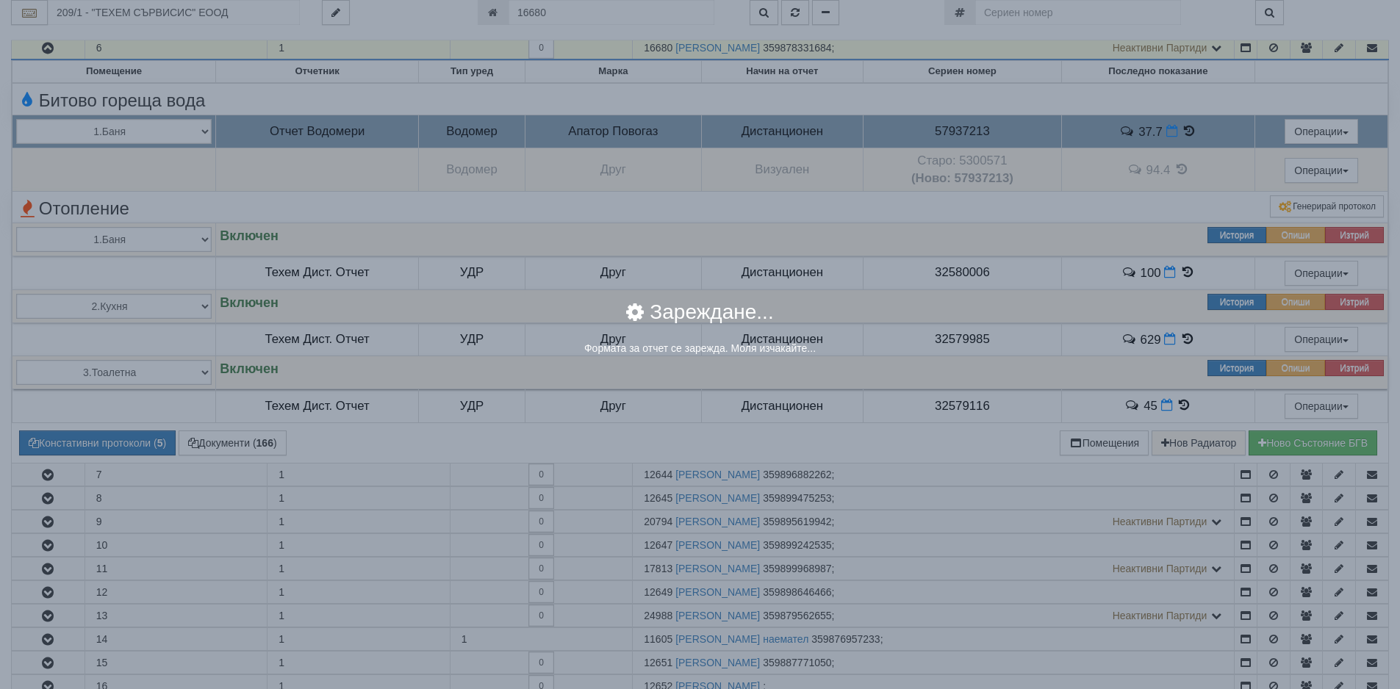
select select "8ac75930-9bfd-e511-80be-8d5a1dced85a"
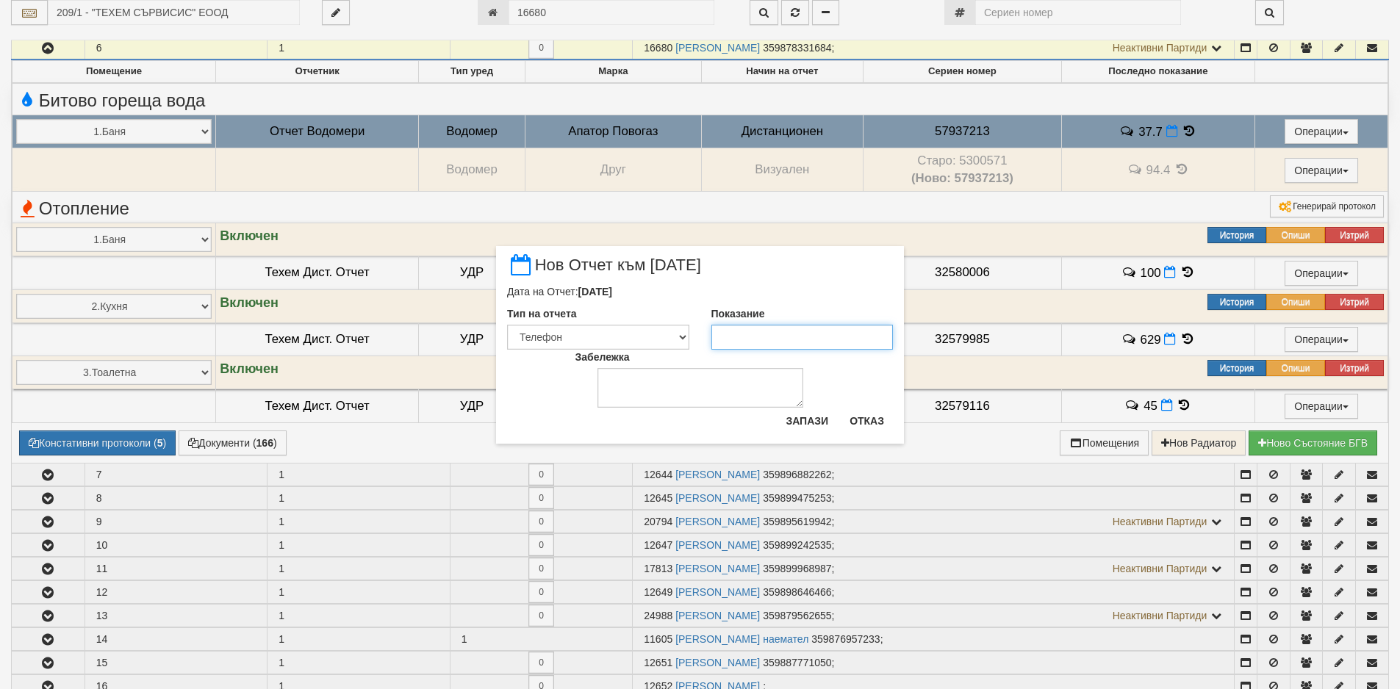
click at [819, 338] on input "Показание" at bounding box center [802, 337] width 182 height 25
type input "37.87"
click at [811, 428] on button "Запази" at bounding box center [807, 421] width 60 height 24
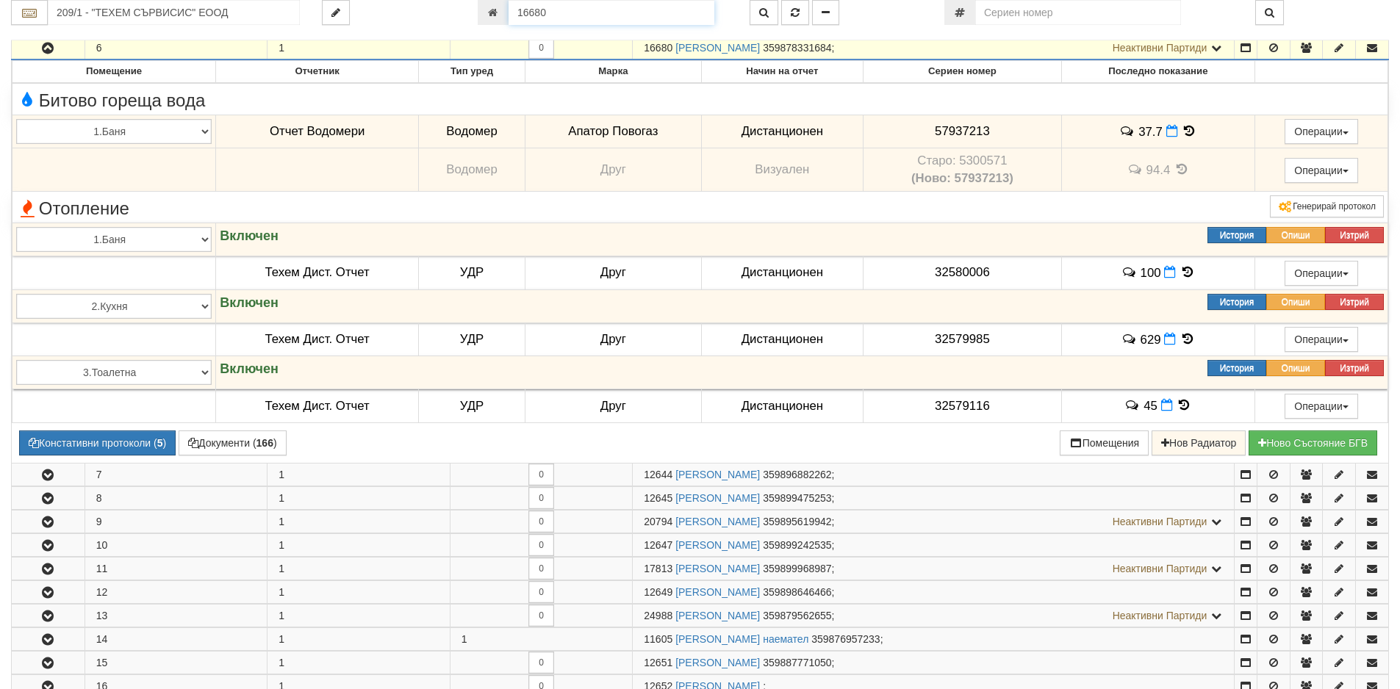
drag, startPoint x: 624, startPoint y: 15, endPoint x: 389, endPoint y: 13, distance: 235.1
click at [389, 13] on div "209/1 - "ТЕХЕМ СЪРВИСИС" ЕООД 16680" at bounding box center [700, 12] width 1400 height 25
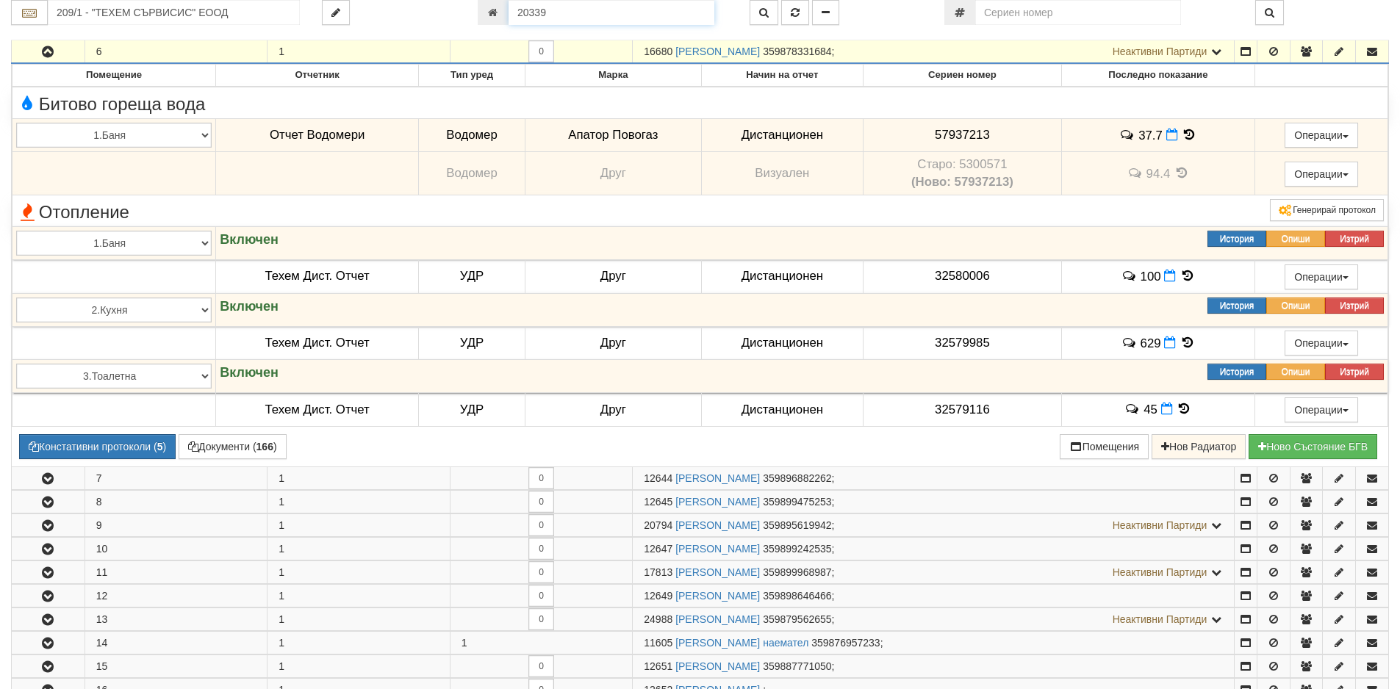
type input "20339"
type input "225/1 - "[PERSON_NAME] [GEOGRAPHIC_DATA] " ЕАД"
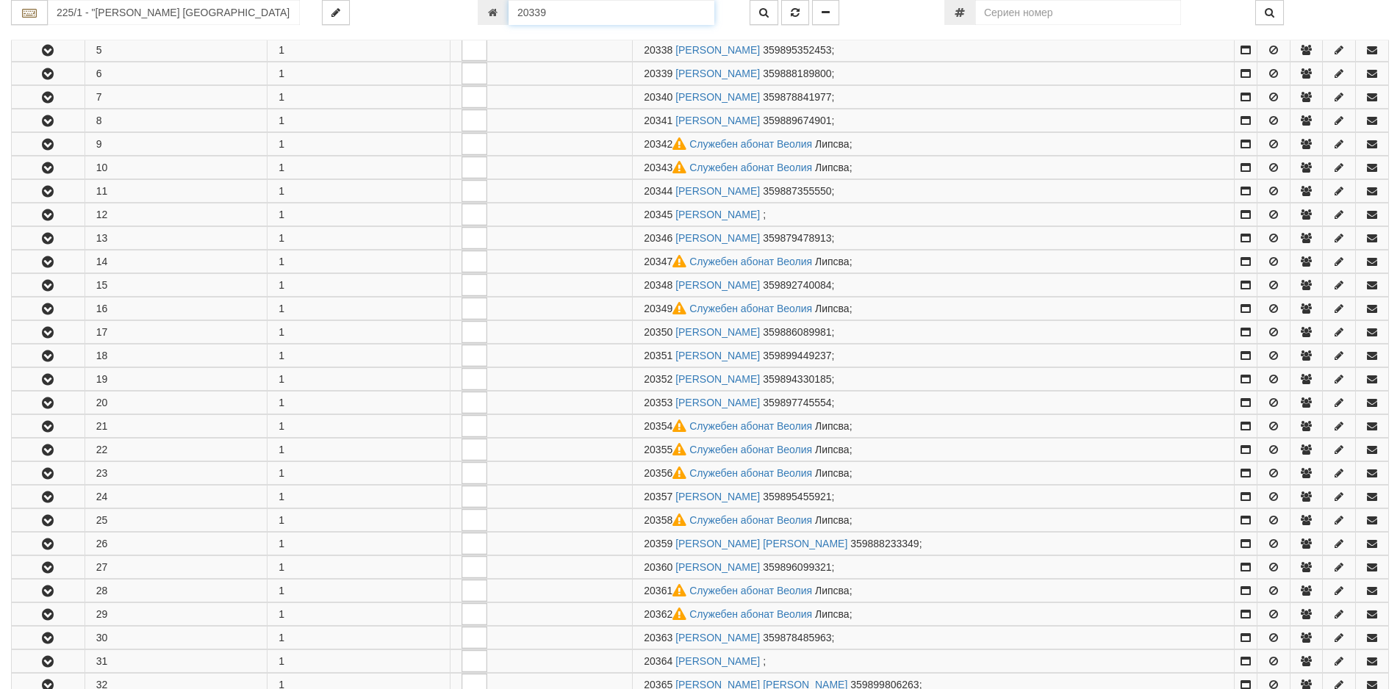
scroll to position [408, 0]
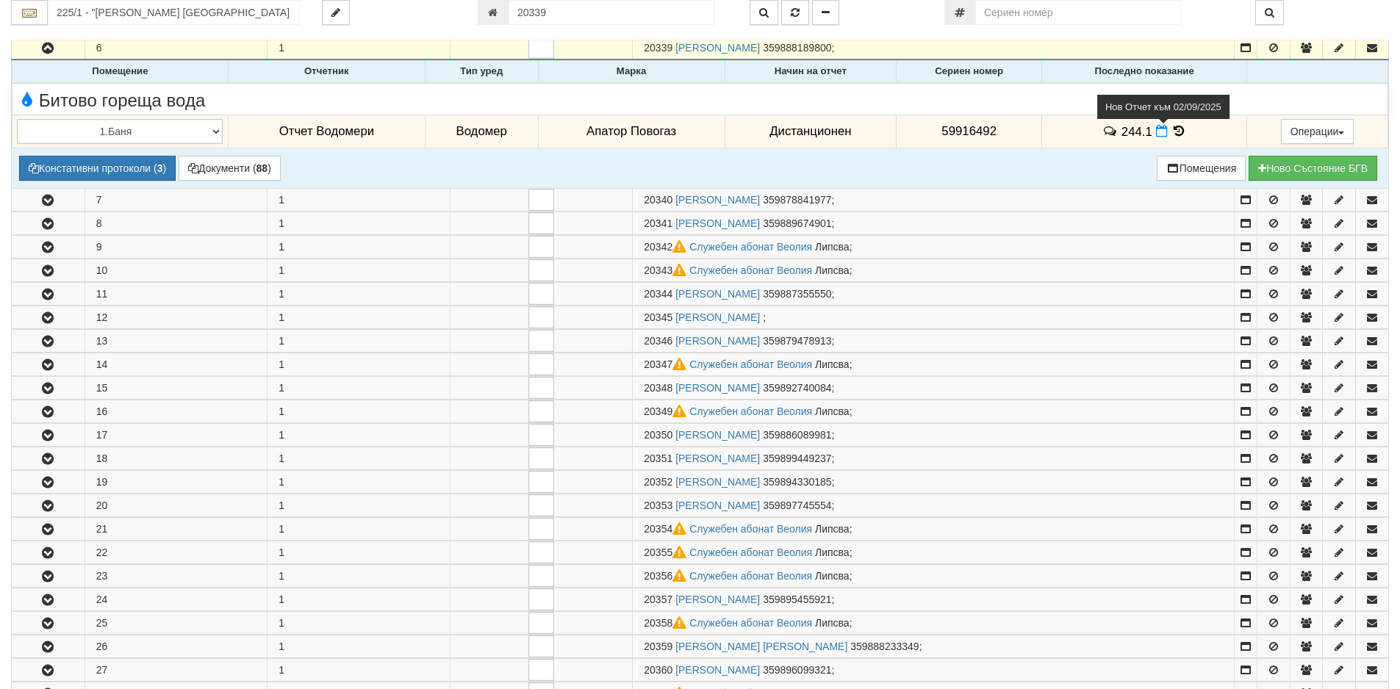
click at [1156, 132] on icon at bounding box center [1162, 131] width 12 height 12
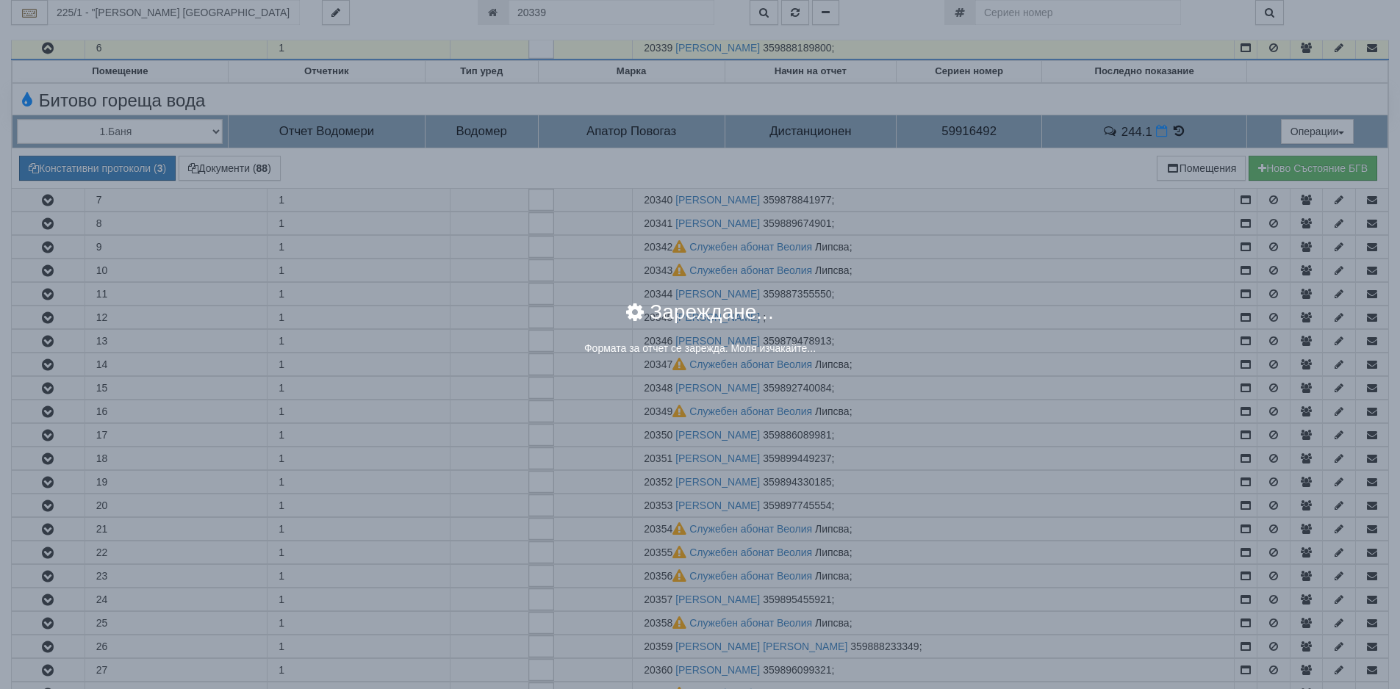
select select "8ac75930-9bfd-e511-80be-8d5a1dced85a"
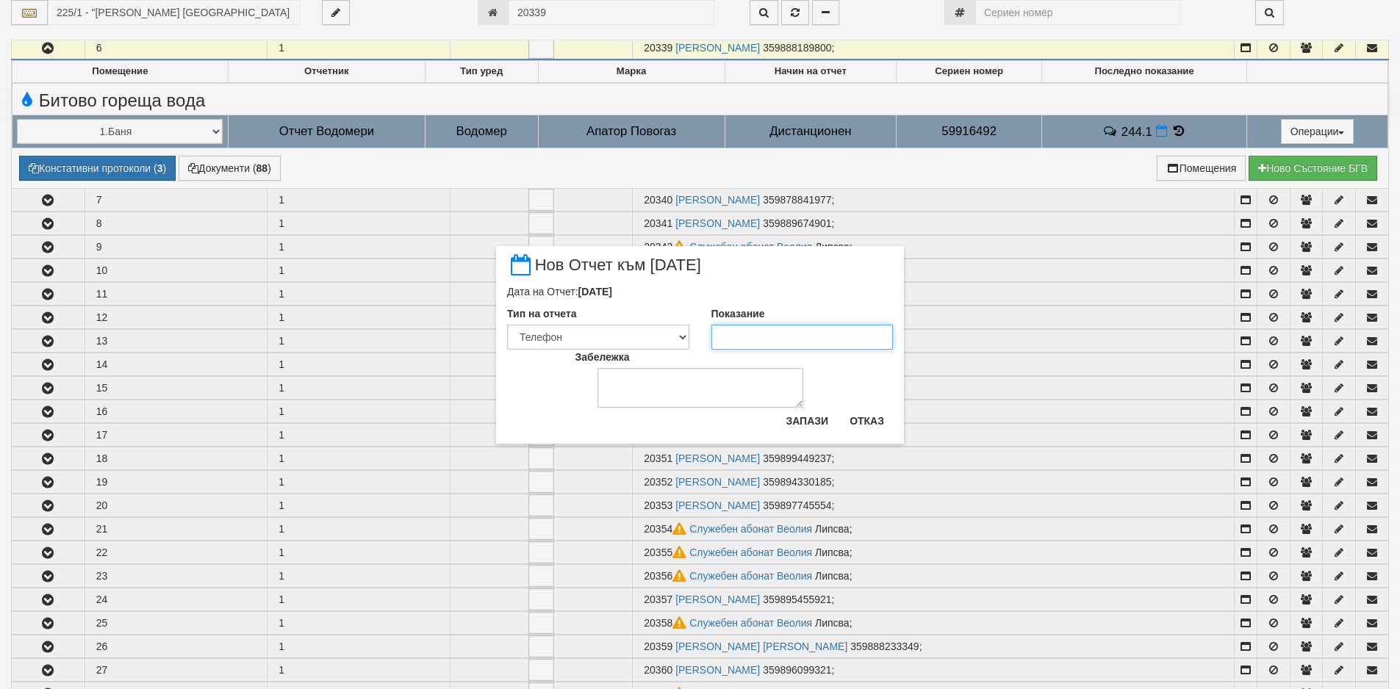
click at [792, 342] on input "Показание" at bounding box center [802, 337] width 182 height 25
type input "247.2"
click at [809, 412] on button "Запази" at bounding box center [807, 421] width 60 height 24
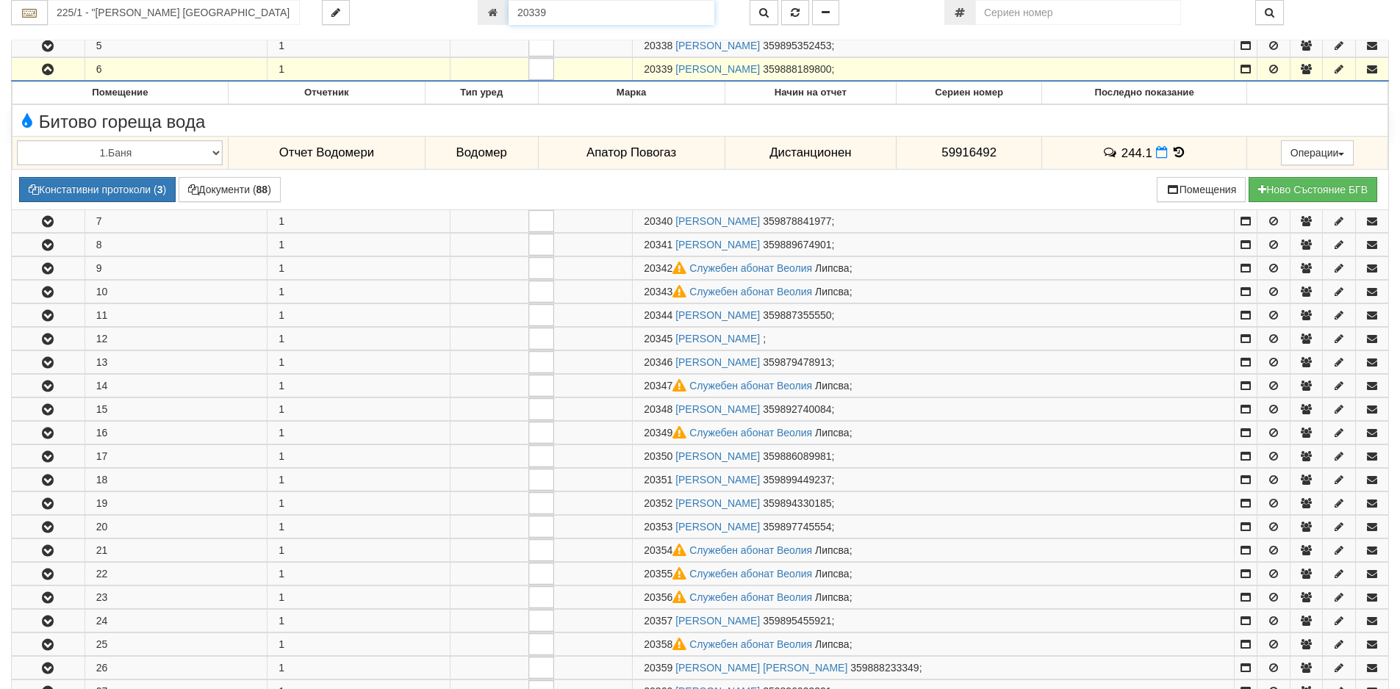
scroll to position [335, 0]
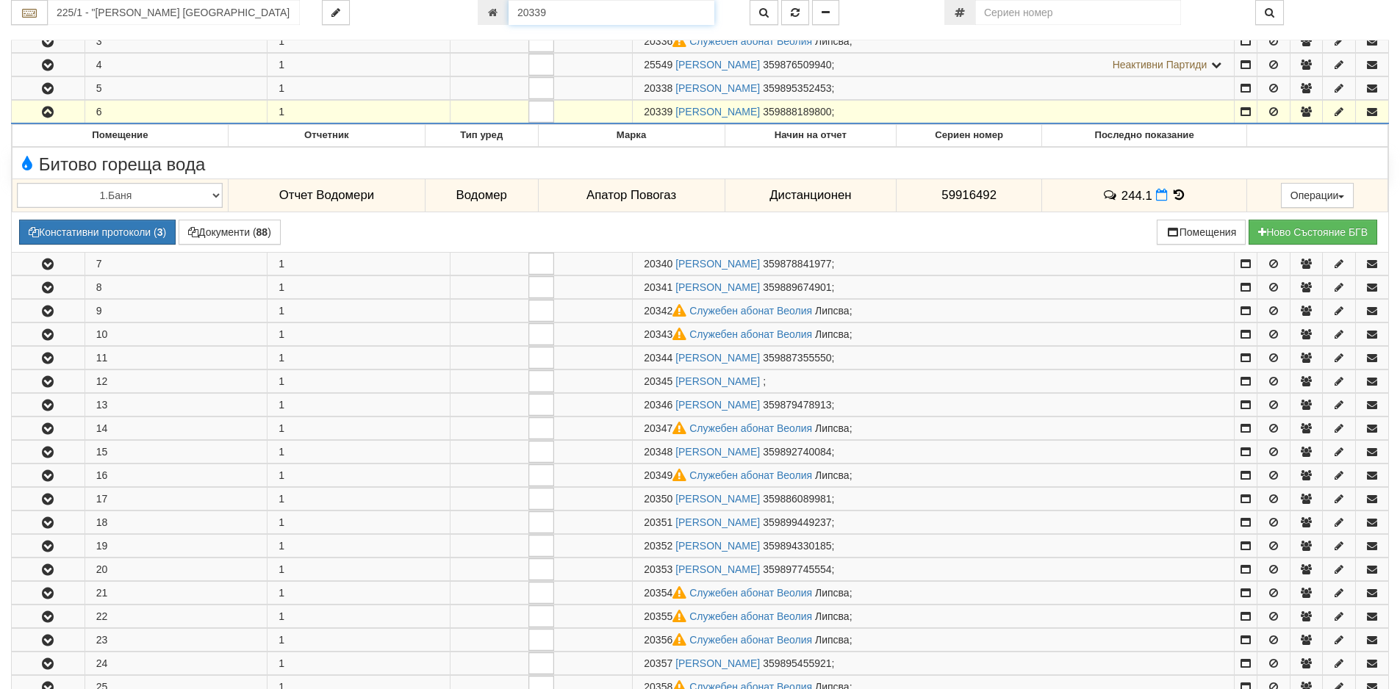
drag, startPoint x: 574, startPoint y: 10, endPoint x: 435, endPoint y: 4, distance: 139.7
click at [435, 4] on div "225/1 - "[PERSON_NAME] [GEOGRAPHIC_DATA] " ЕАД 20339" at bounding box center [700, 12] width 1400 height 25
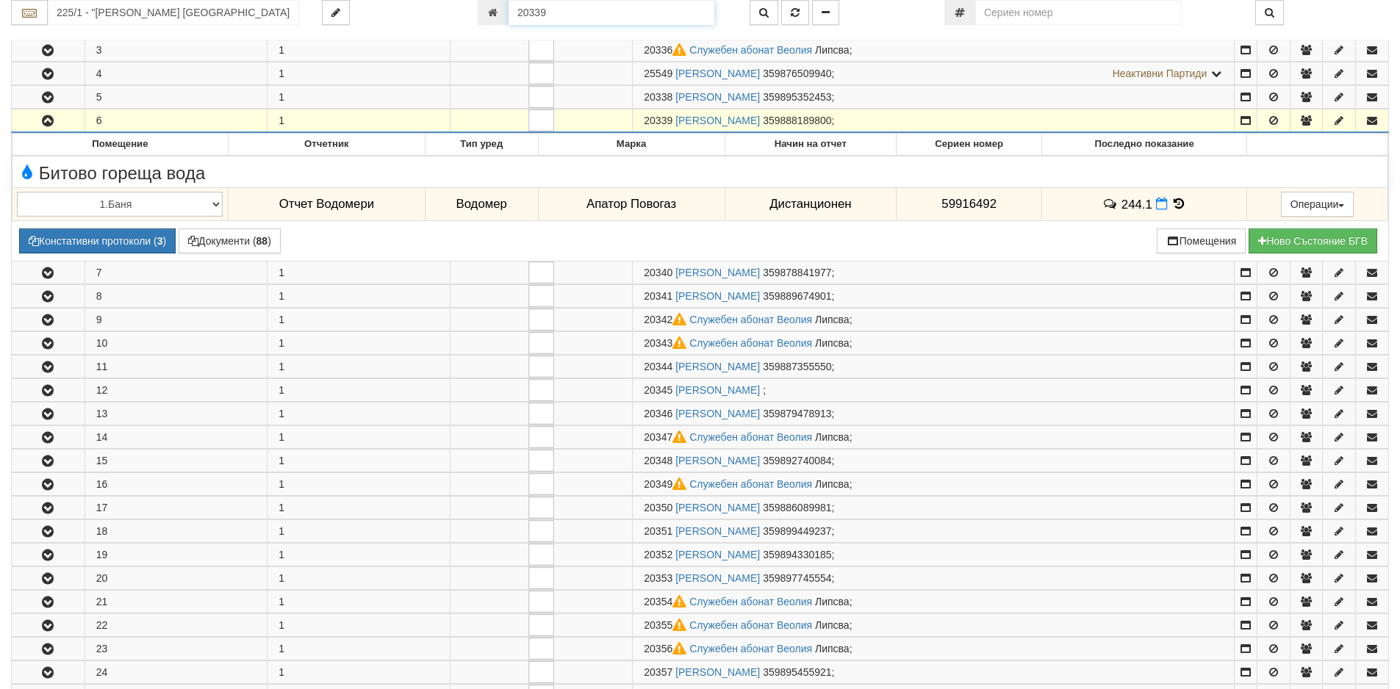
paste input "4525"
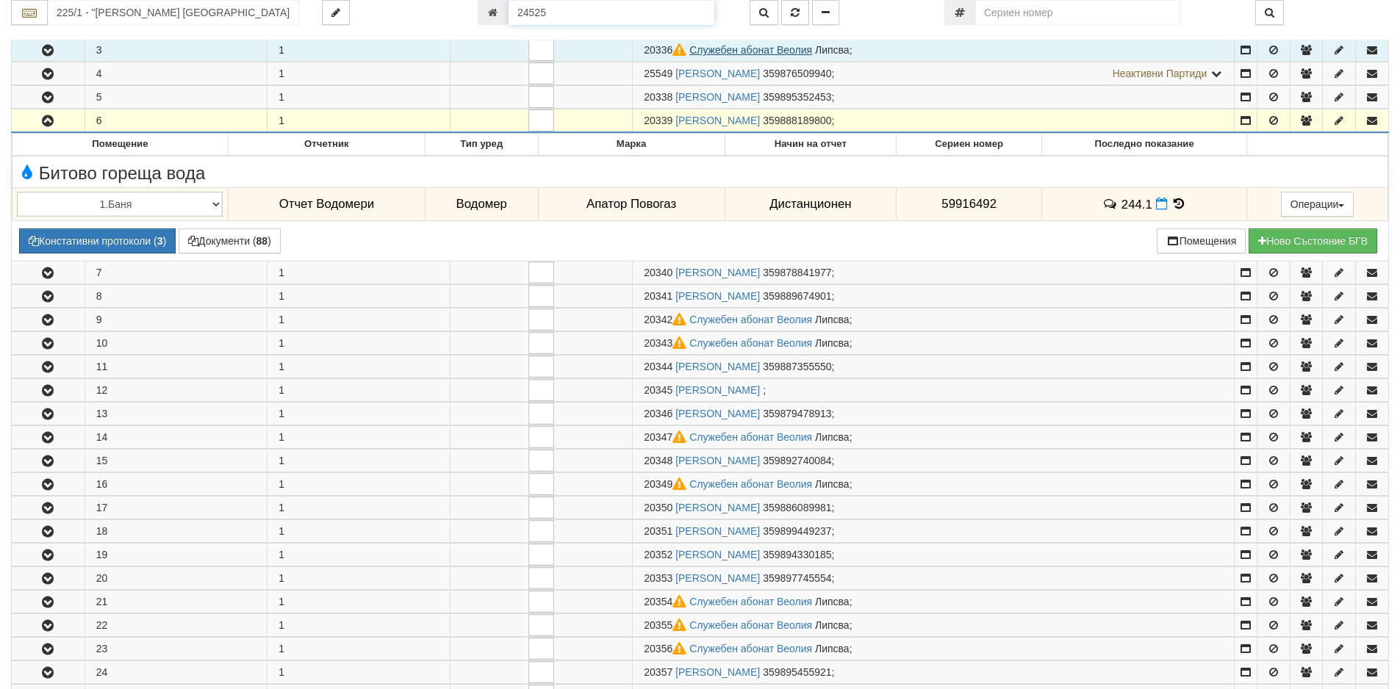
type input "24525"
type input "112/5,6 - "[PERSON_NAME] [GEOGRAPHIC_DATA] " ЕАД"
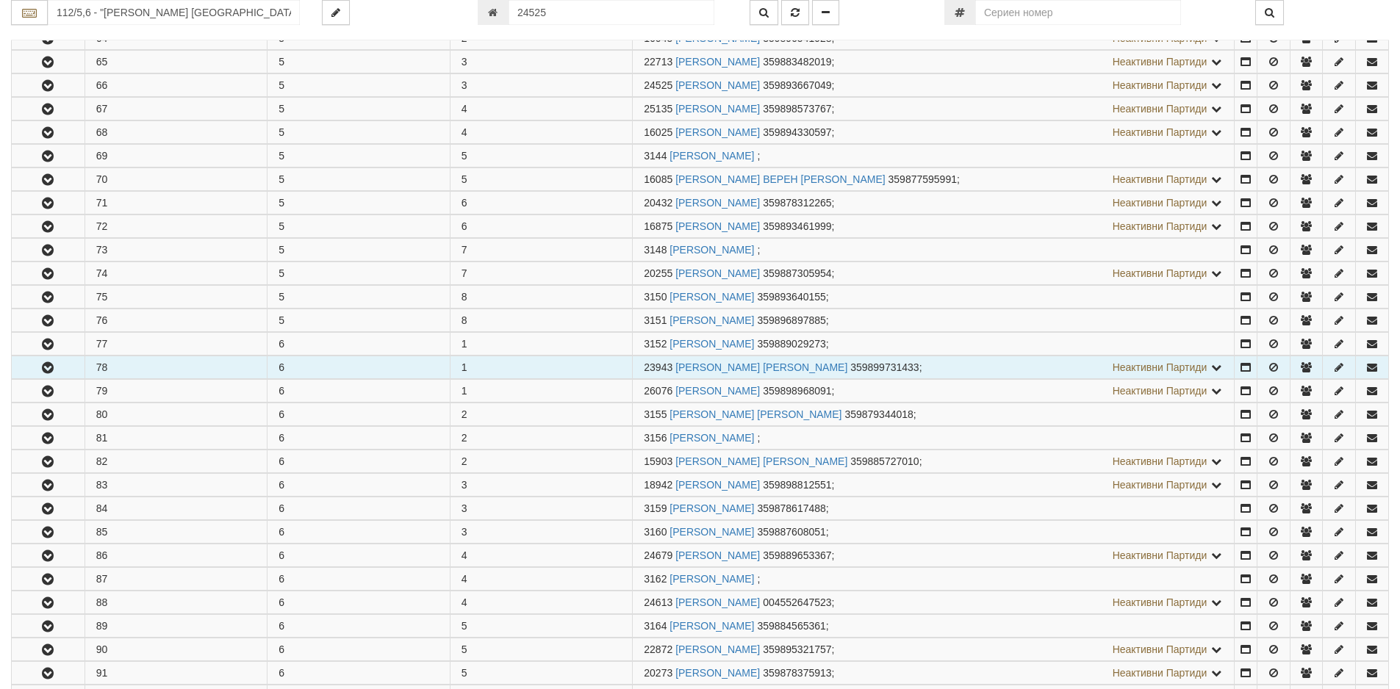
scroll to position [408, 0]
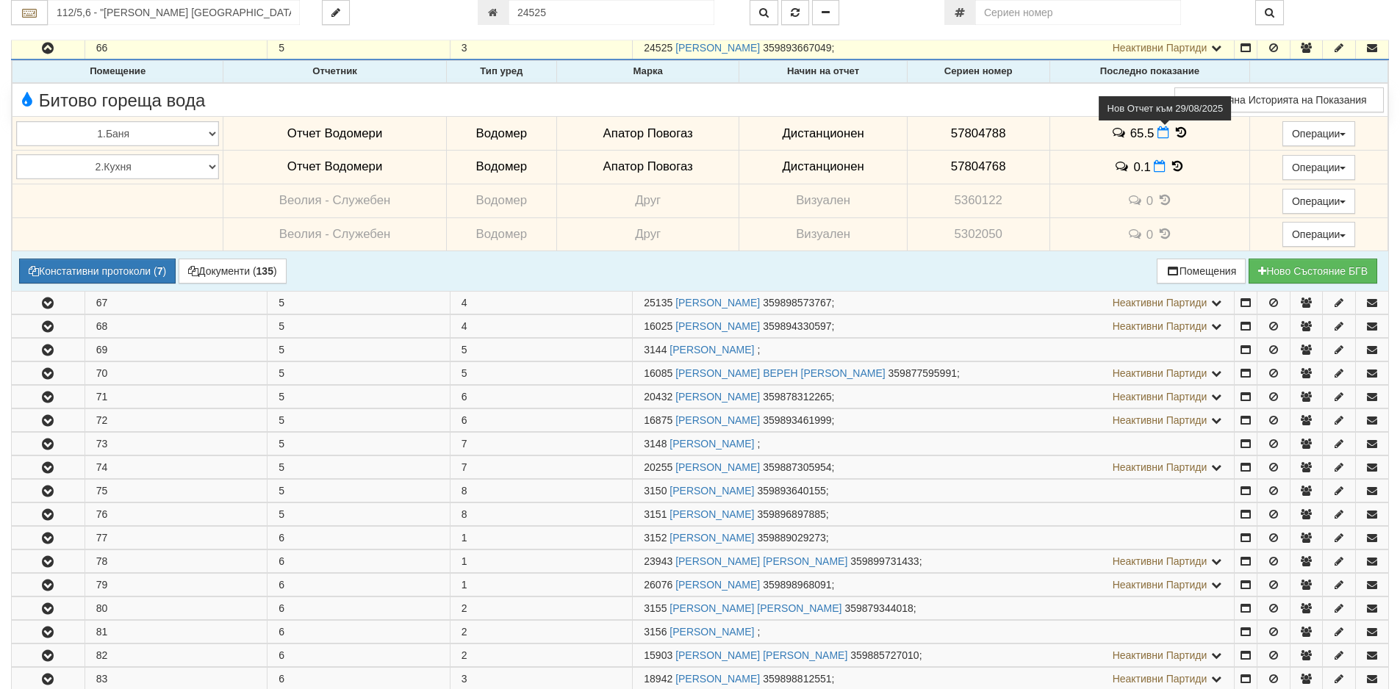
click at [1157, 135] on icon at bounding box center [1163, 132] width 12 height 12
select select "8ac75930-9bfd-e511-80be-8d5a1dced85a"
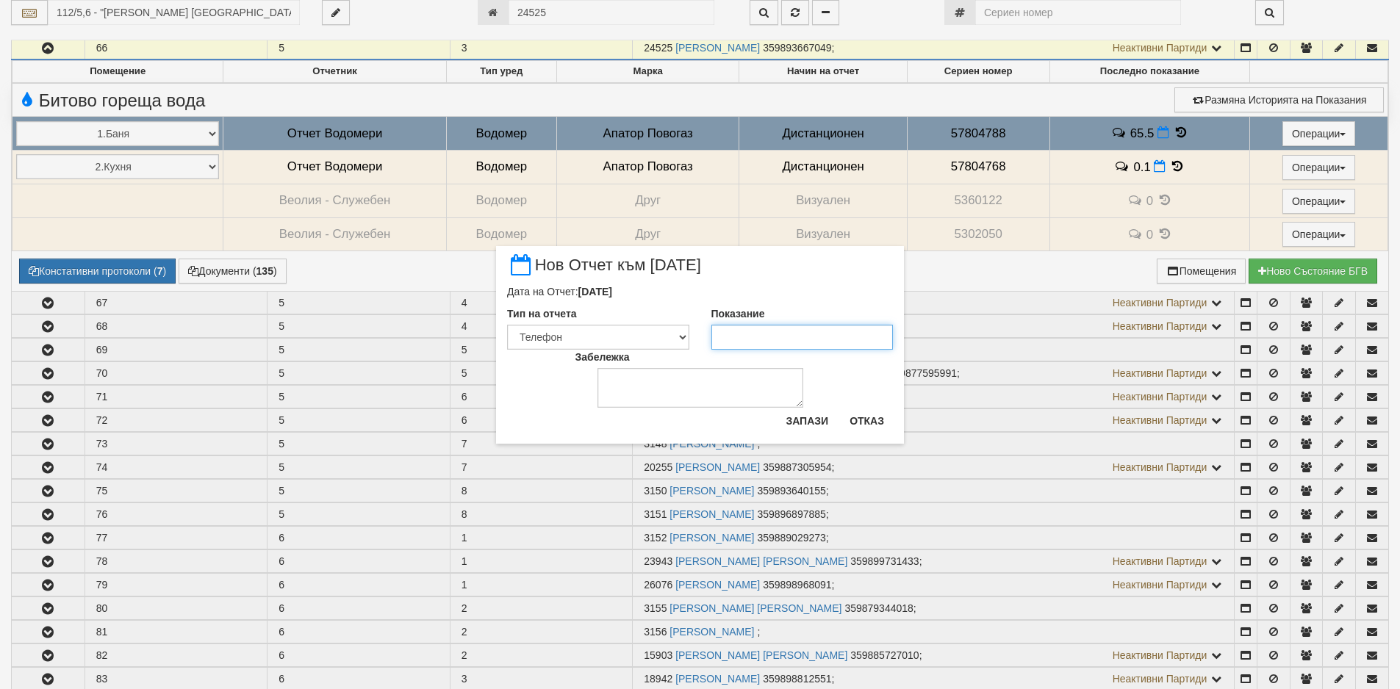
click at [809, 339] on input "Показание" at bounding box center [802, 337] width 182 height 25
paste input "65.5"
type input "65.5"
click at [797, 415] on button "Запази" at bounding box center [807, 421] width 60 height 24
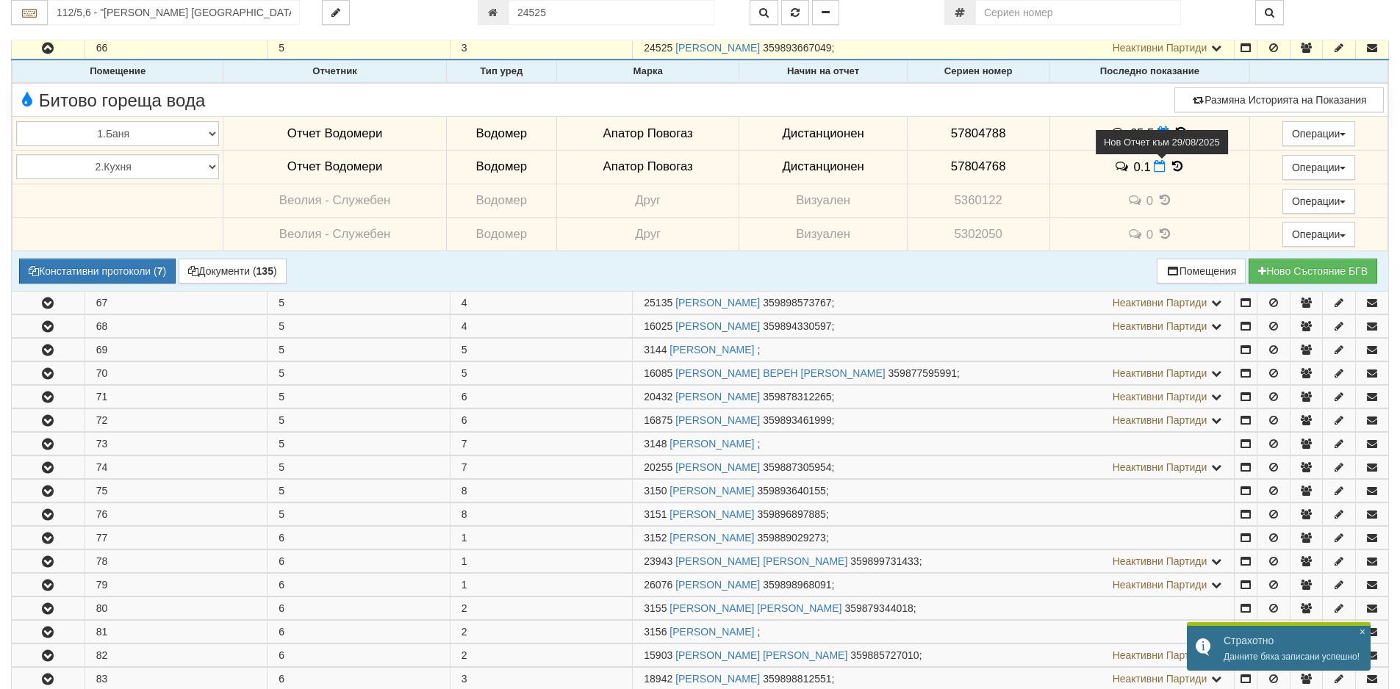
click at [1156, 168] on icon at bounding box center [1159, 166] width 12 height 12
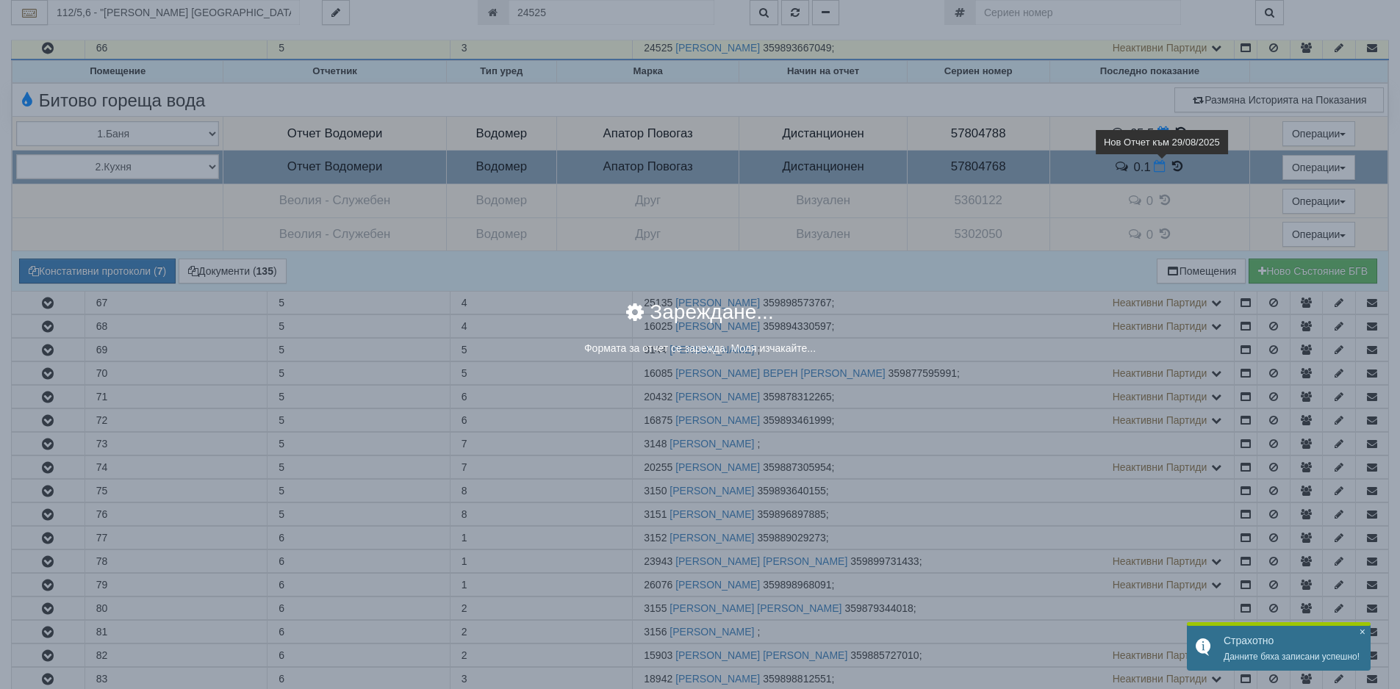
select select "8ac75930-9bfd-e511-80be-8d5a1dced85a"
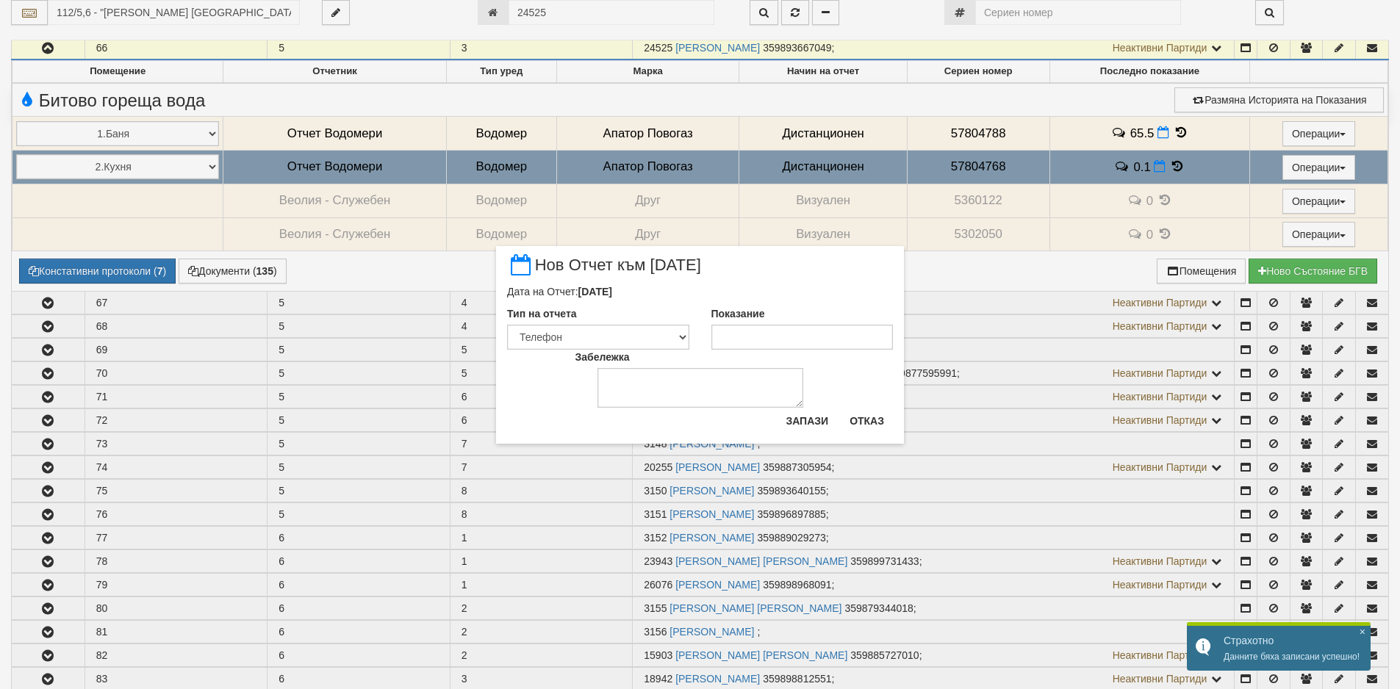
click at [804, 324] on div "Показание" at bounding box center [802, 327] width 204 height 43
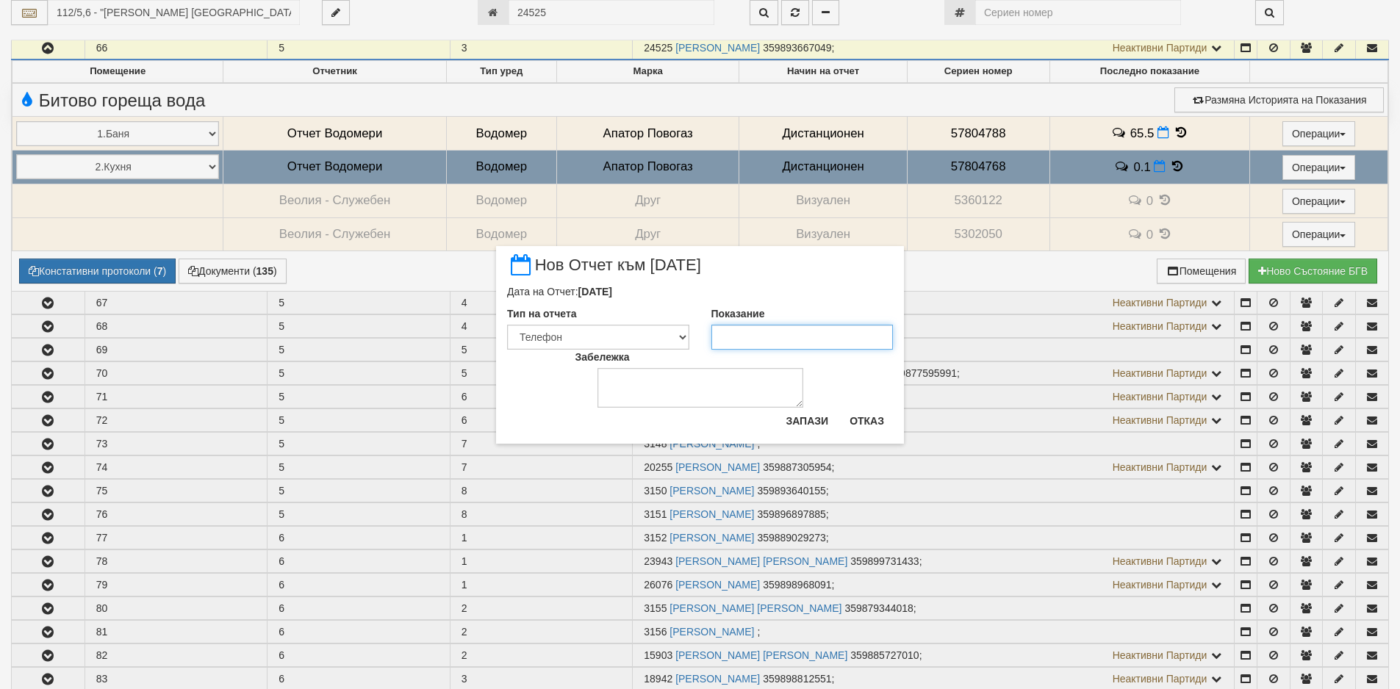
click at [802, 334] on input "Показание" at bounding box center [802, 337] width 182 height 25
type input "0.1"
click at [796, 410] on button "Запази" at bounding box center [807, 421] width 60 height 24
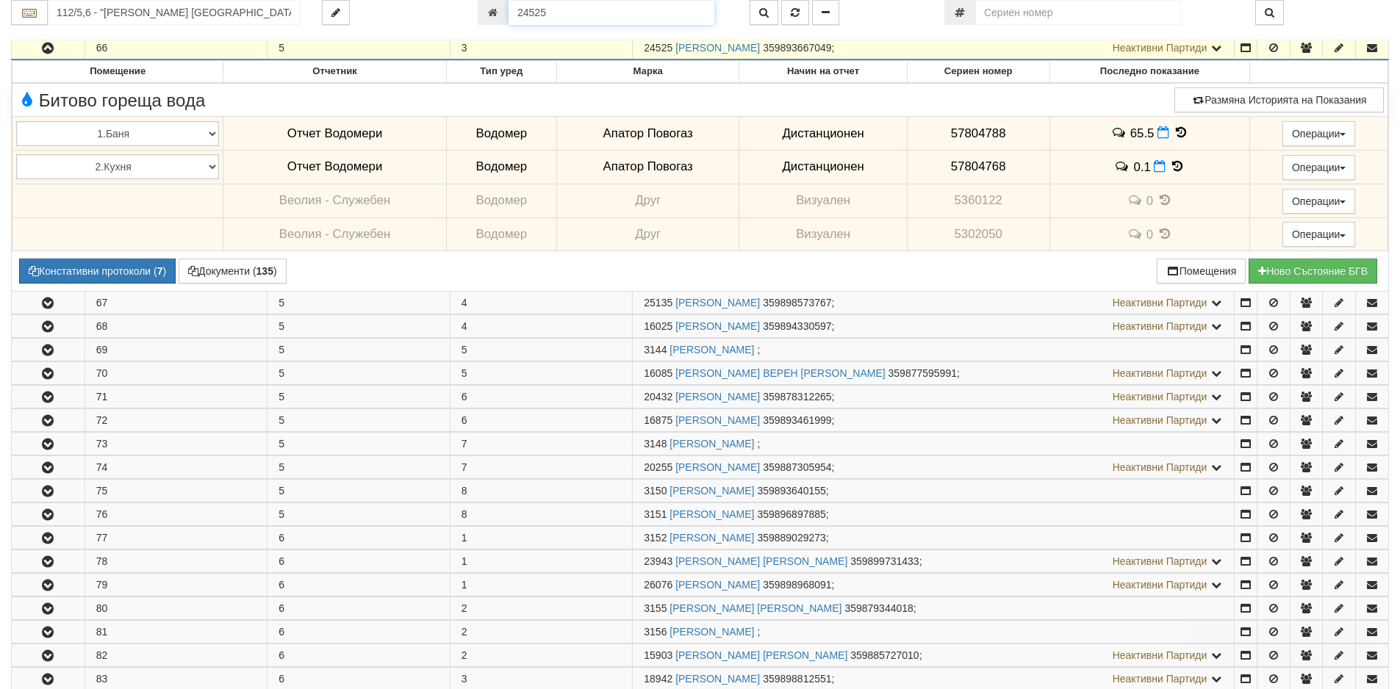
drag, startPoint x: 556, startPoint y: 21, endPoint x: 499, endPoint y: 15, distance: 57.6
click at [499, 15] on div "24525" at bounding box center [603, 12] width 250 height 25
paste input "3522"
type input "23522"
type input "129/5 - "[PERSON_NAME] [GEOGRAPHIC_DATA] " ЕАД"
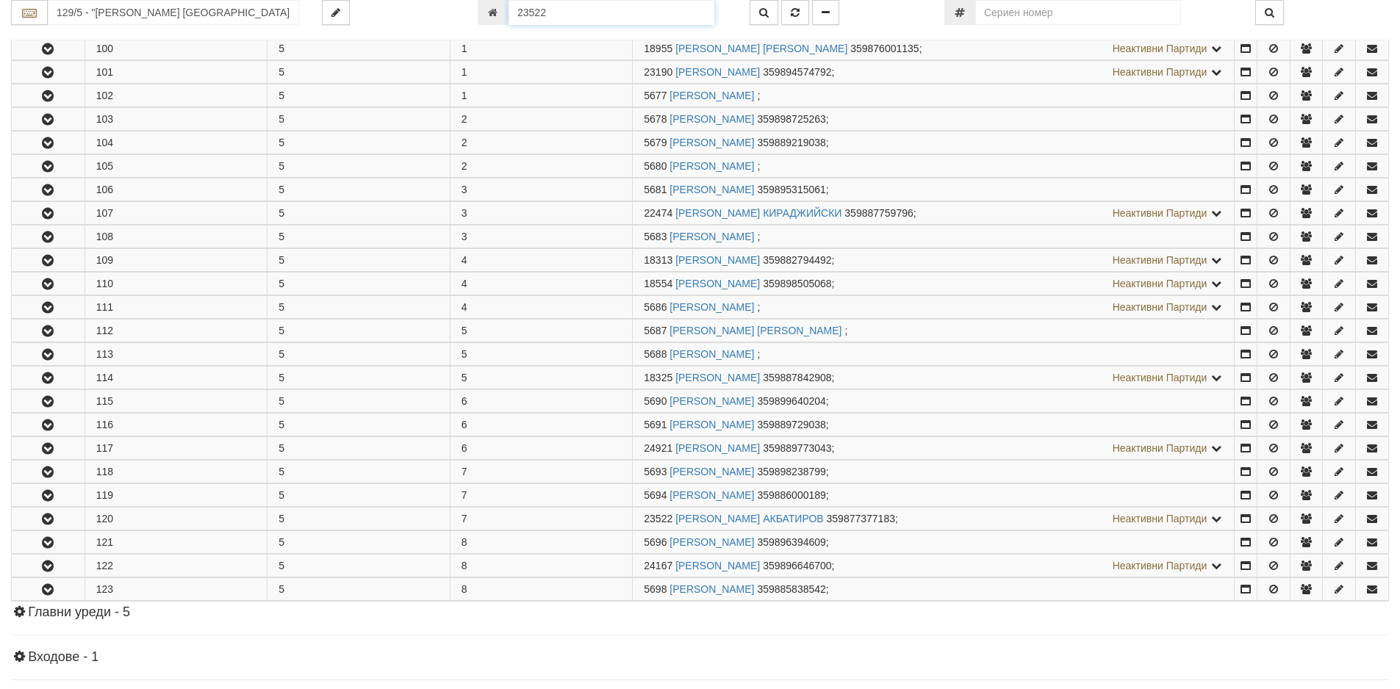
scroll to position [560, 0]
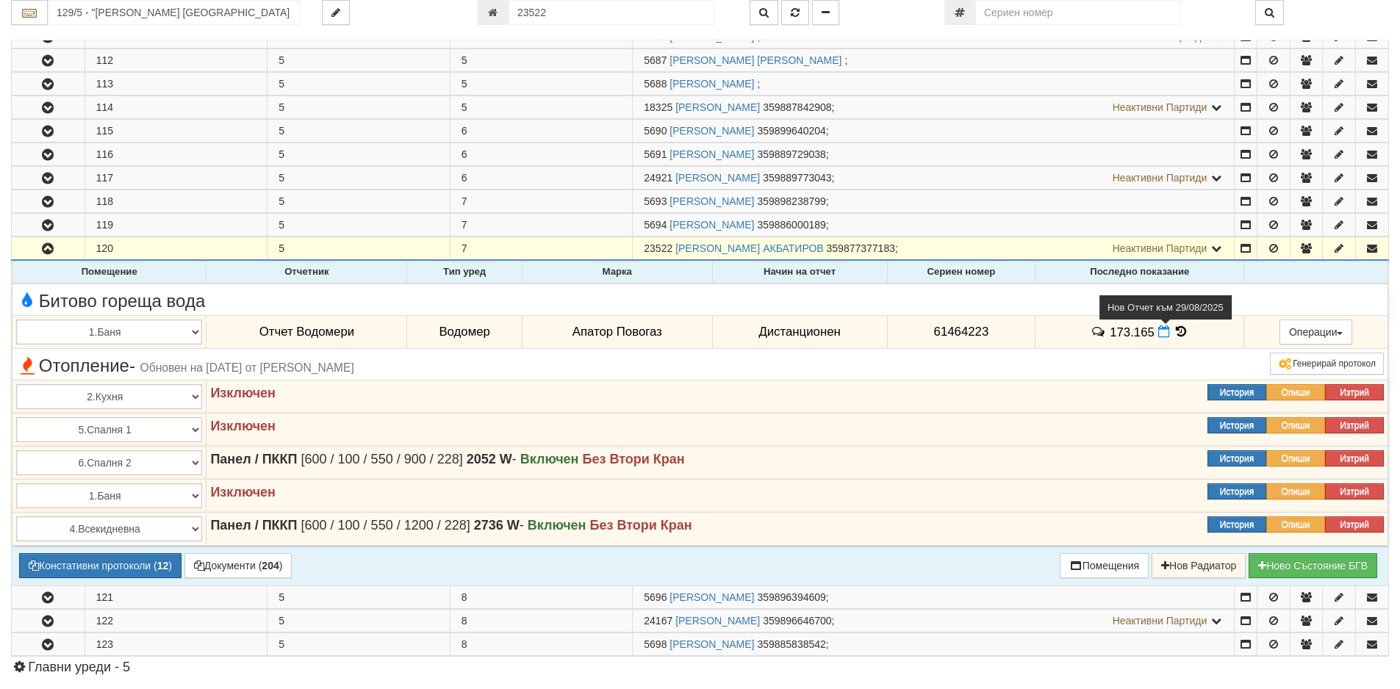
click at [1159, 334] on icon at bounding box center [1164, 331] width 12 height 12
select select "8ac75930-9bfd-e511-80be-8d5a1dced85a"
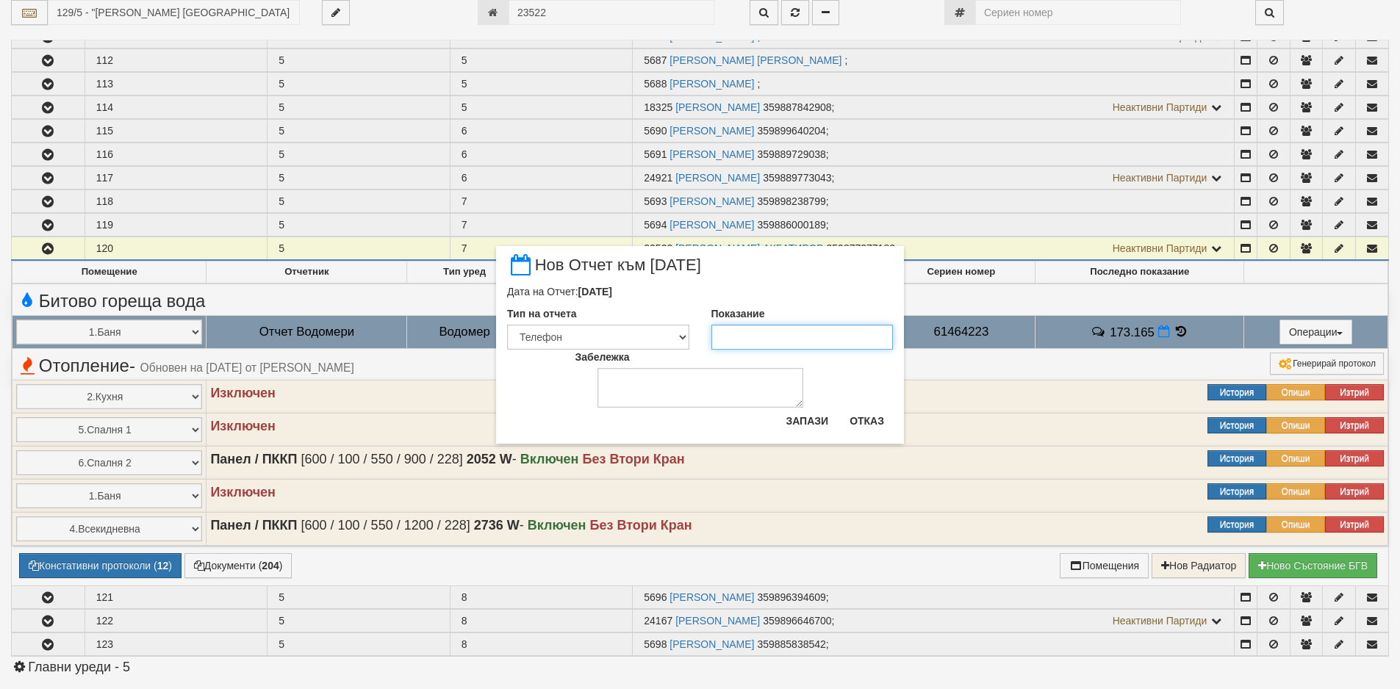
click at [823, 340] on input "Показание" at bounding box center [802, 337] width 182 height 25
paste input "175.272"
type input "175.272"
click at [826, 420] on button "Запази" at bounding box center [807, 421] width 60 height 24
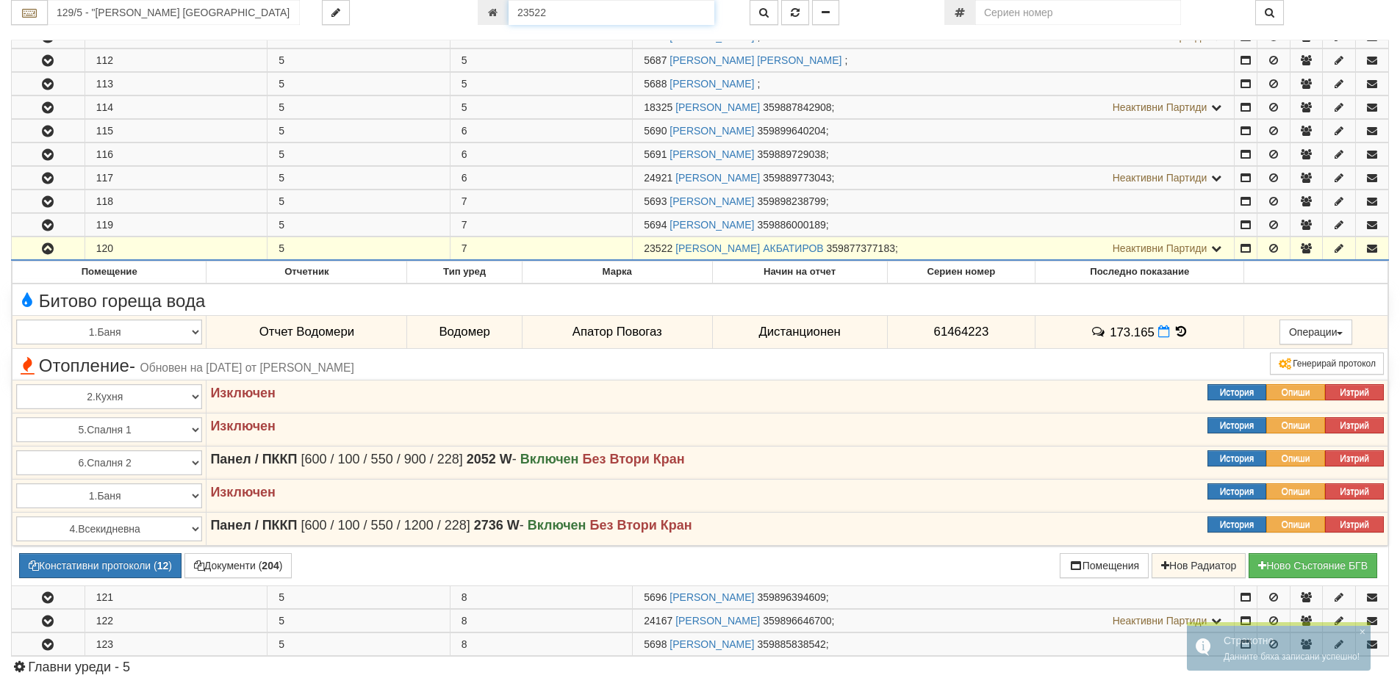
drag, startPoint x: 633, startPoint y: 17, endPoint x: 455, endPoint y: 17, distance: 178.5
click at [455, 17] on div "129/5 - "[PERSON_NAME] [GEOGRAPHIC_DATA] " ЕАД 23522" at bounding box center [700, 12] width 1400 height 25
paste input "2285"
type input "22285"
type input "030/1 - "[PERSON_NAME] [GEOGRAPHIC_DATA] " ЕАД"
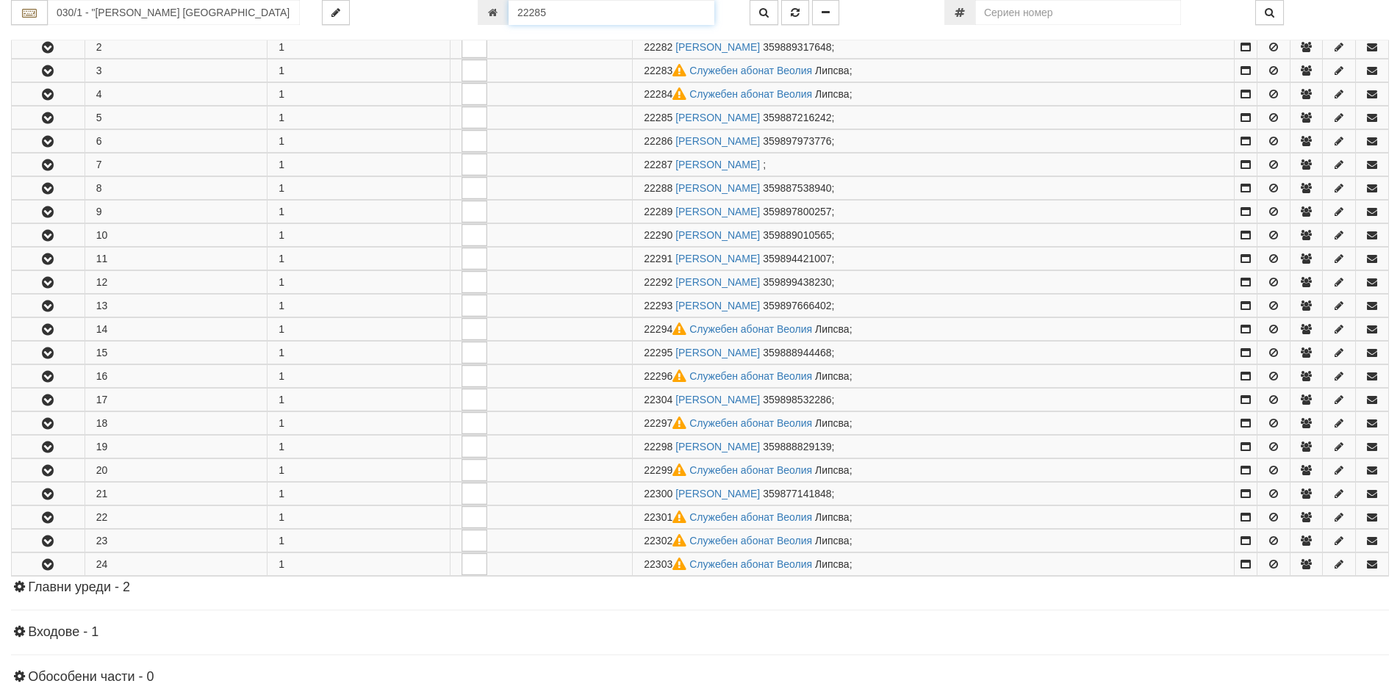
scroll to position [384, 0]
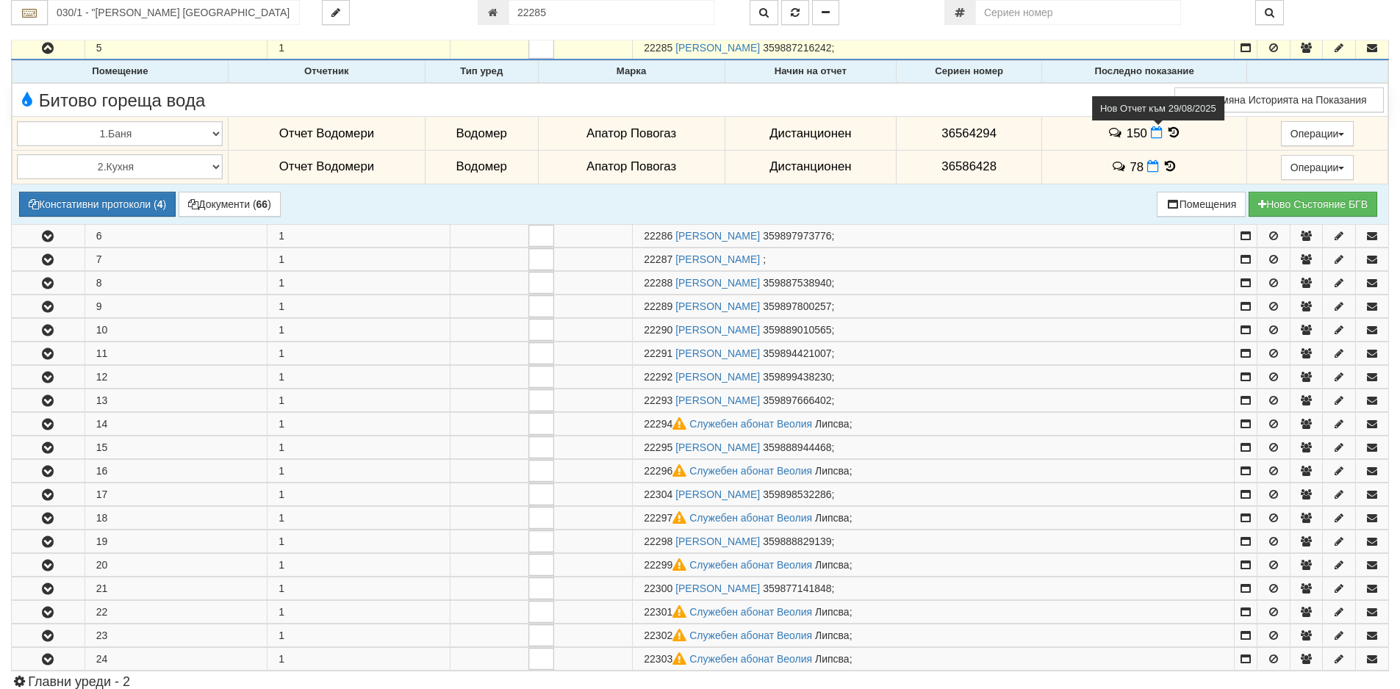
click at [1159, 133] on span at bounding box center [1157, 133] width 15 height 14
click at [1153, 132] on icon at bounding box center [1156, 132] width 12 height 12
select select "8ac75930-9bfd-e511-80be-8d5a1dced85a"
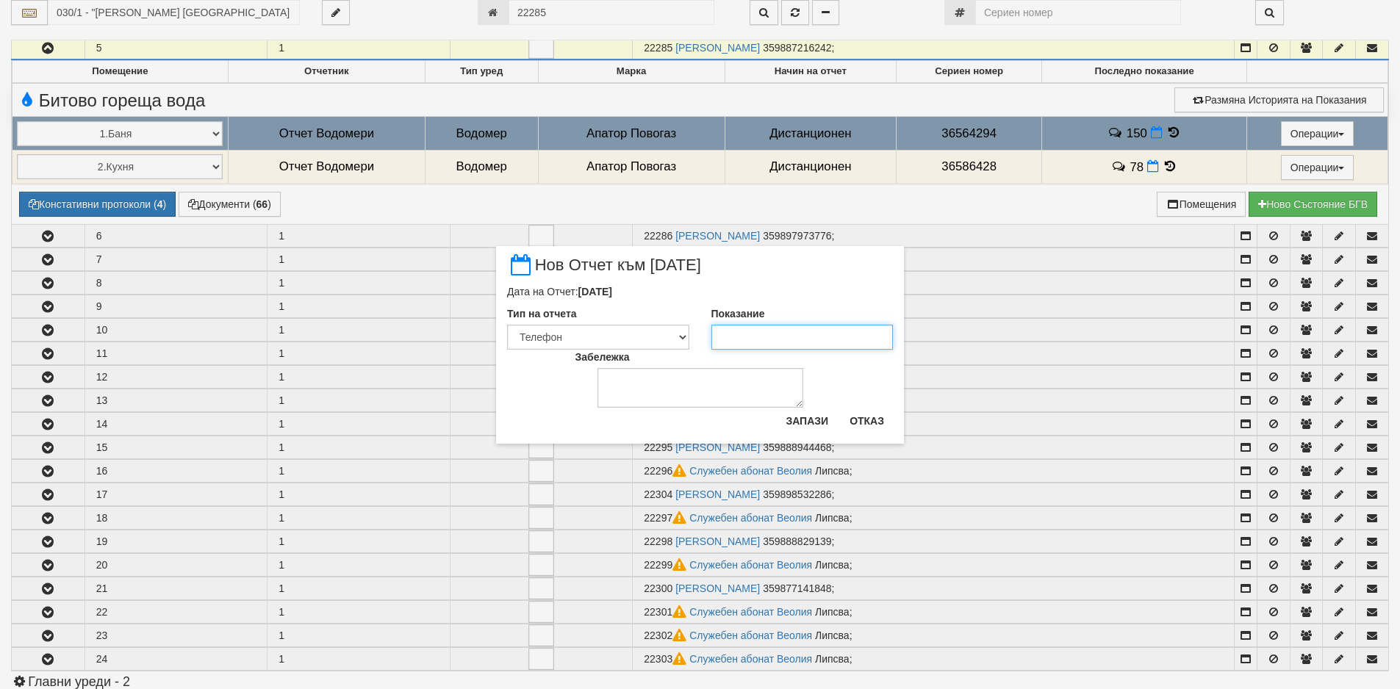
click at [806, 340] on input "Показание" at bounding box center [802, 337] width 182 height 25
type input "152"
click at [796, 422] on button "Запази" at bounding box center [807, 421] width 60 height 24
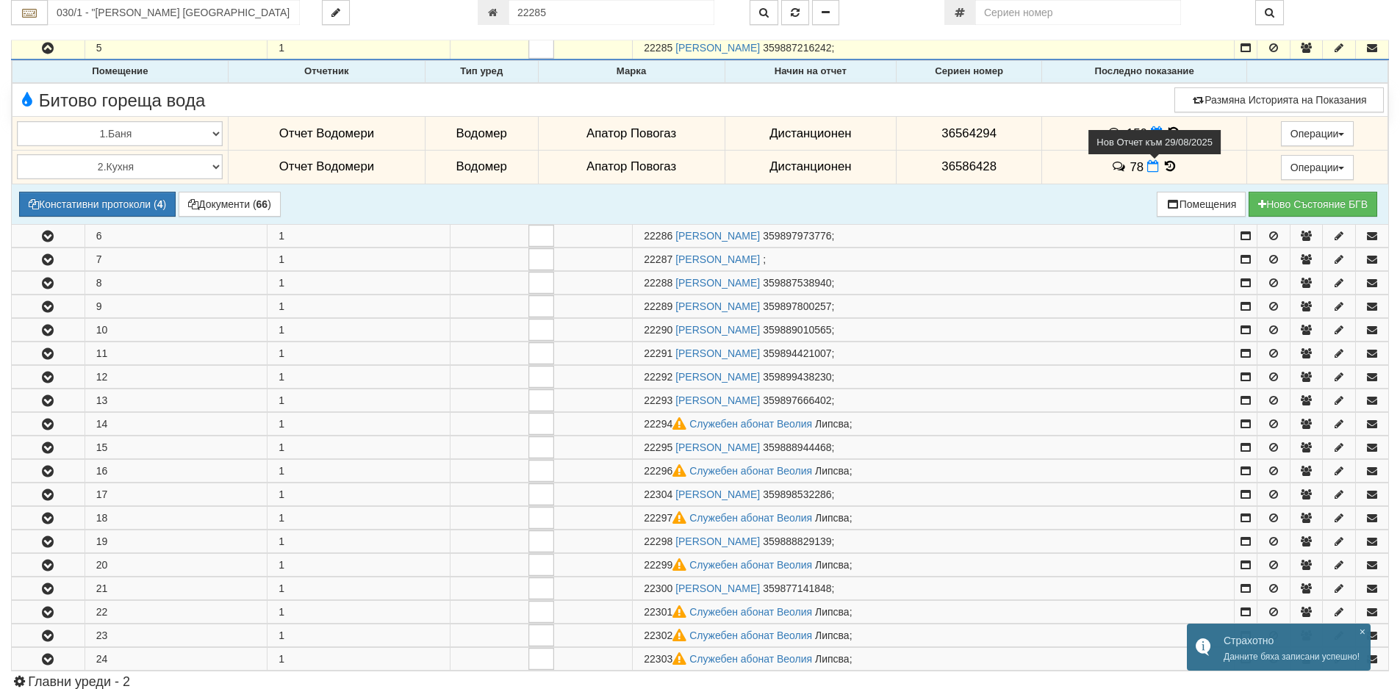
click at [1147, 167] on icon at bounding box center [1153, 166] width 12 height 12
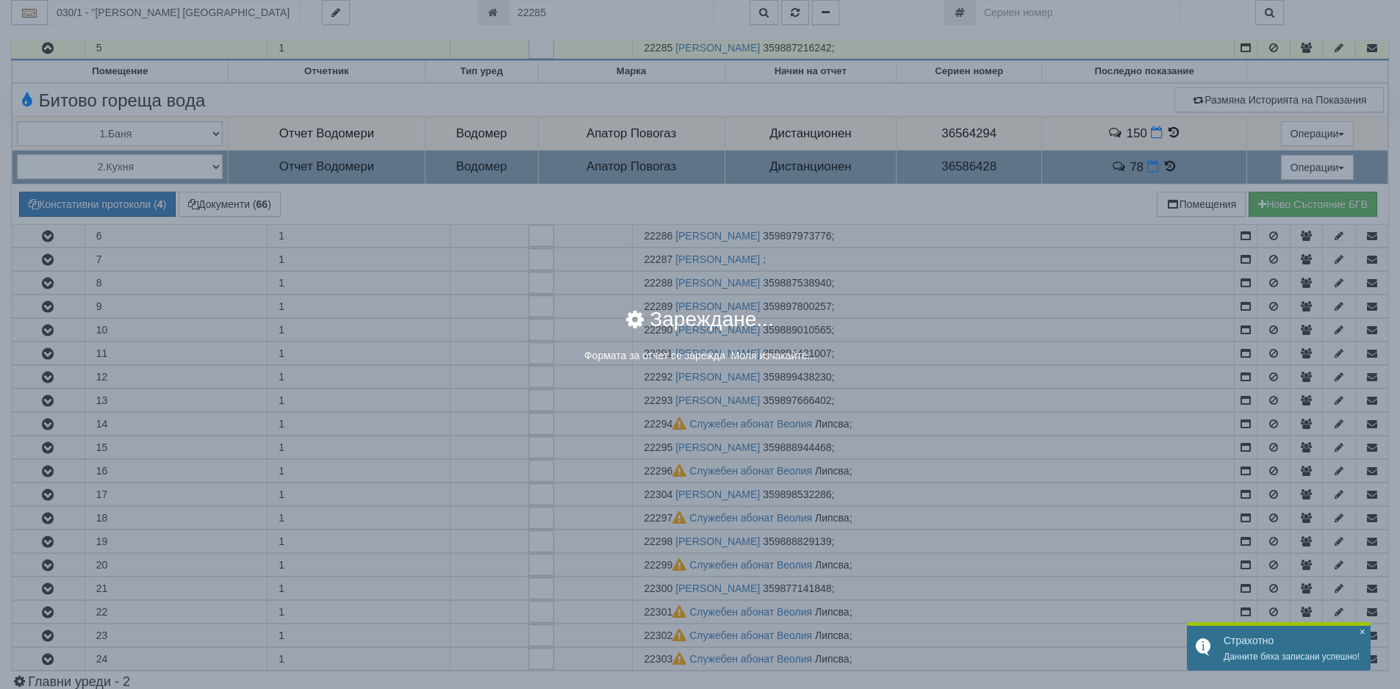
select select "8ac75930-9bfd-e511-80be-8d5a1dced85a"
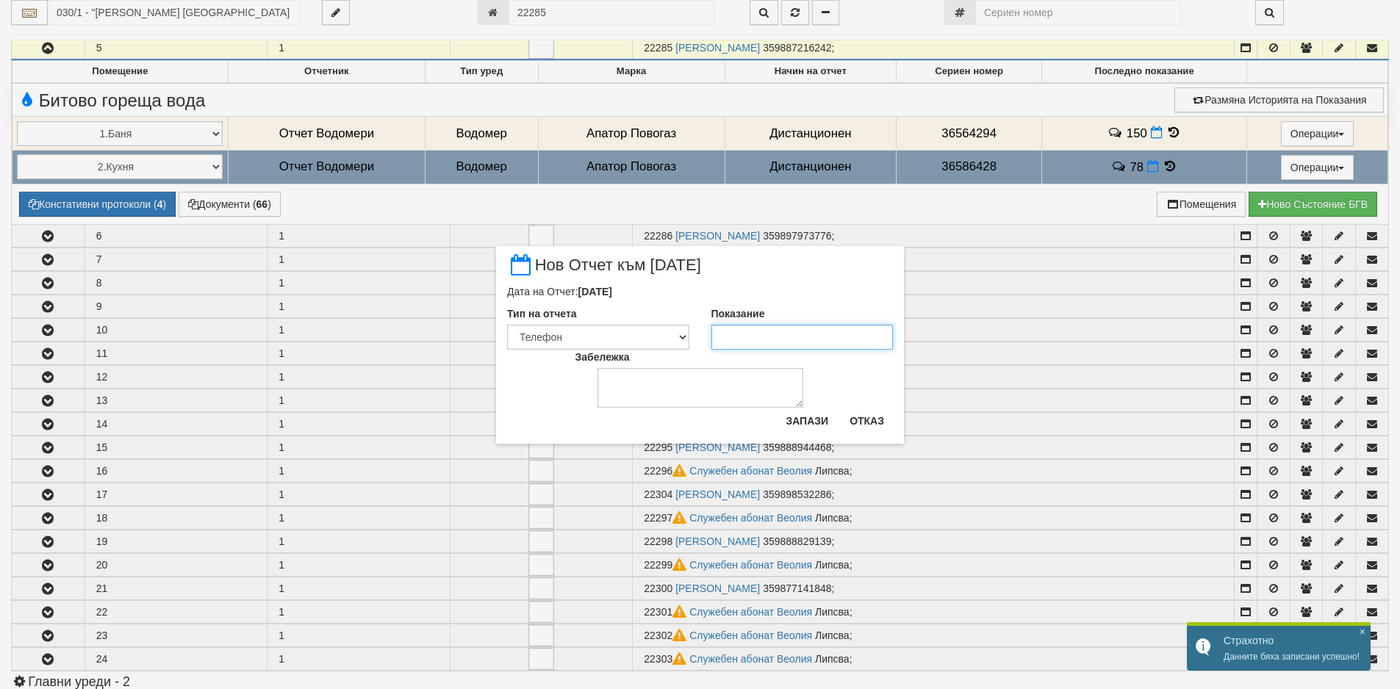
click at [843, 334] on input "Показание" at bounding box center [802, 337] width 182 height 25
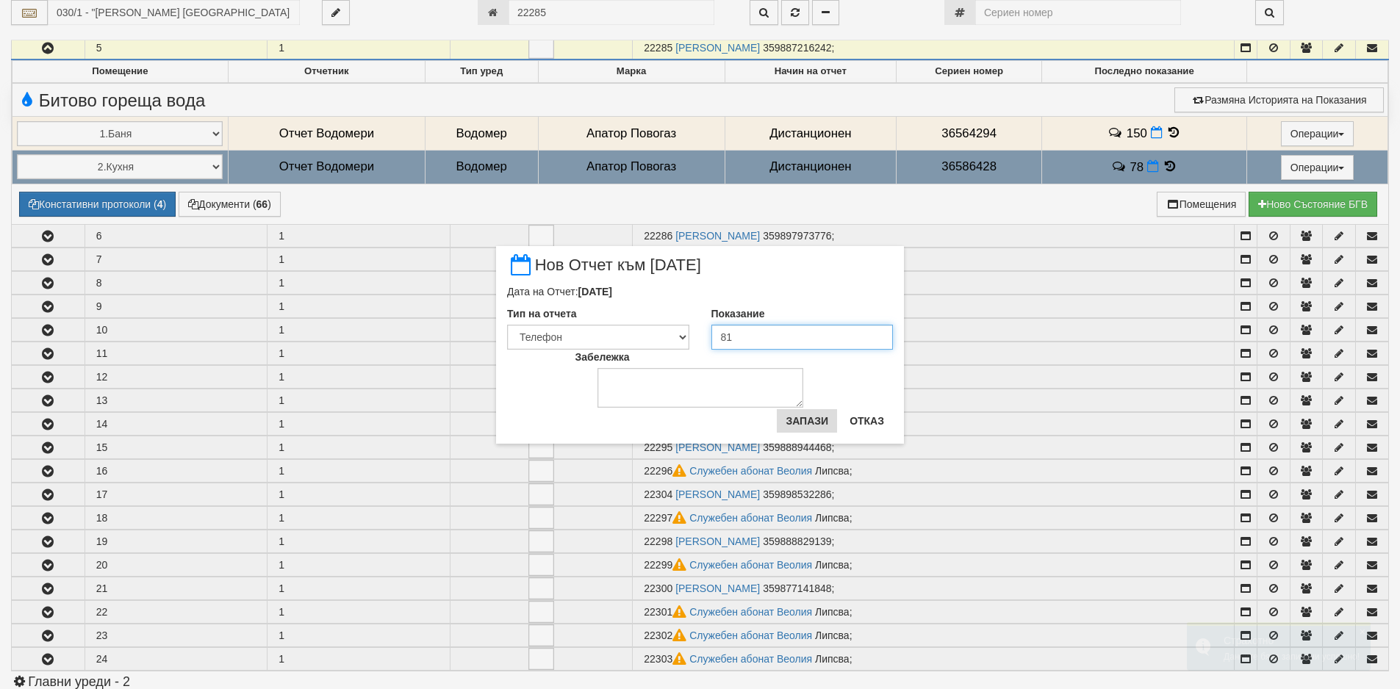
type input "81"
click at [790, 418] on button "Запази" at bounding box center [807, 421] width 60 height 24
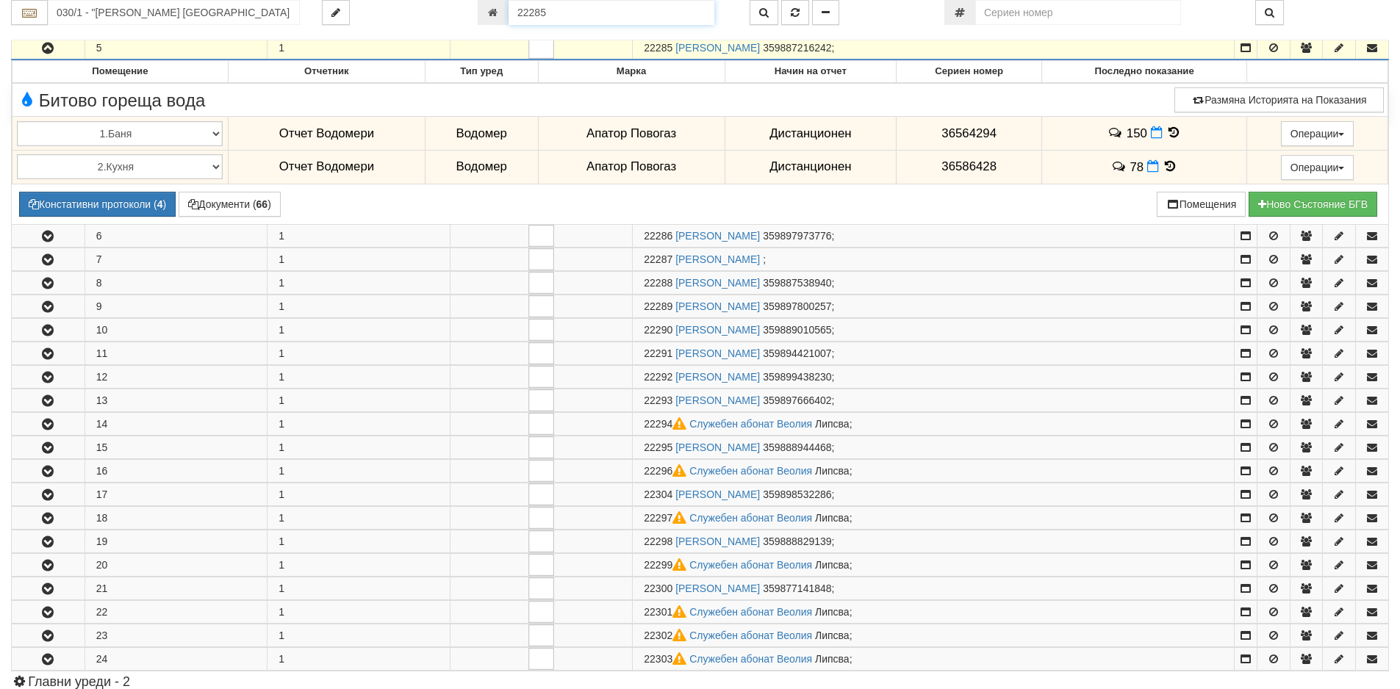
drag, startPoint x: 550, startPoint y: 17, endPoint x: 490, endPoint y: 21, distance: 60.4
click at [490, 21] on div "22285" at bounding box center [603, 12] width 250 height 25
paste input "15073"
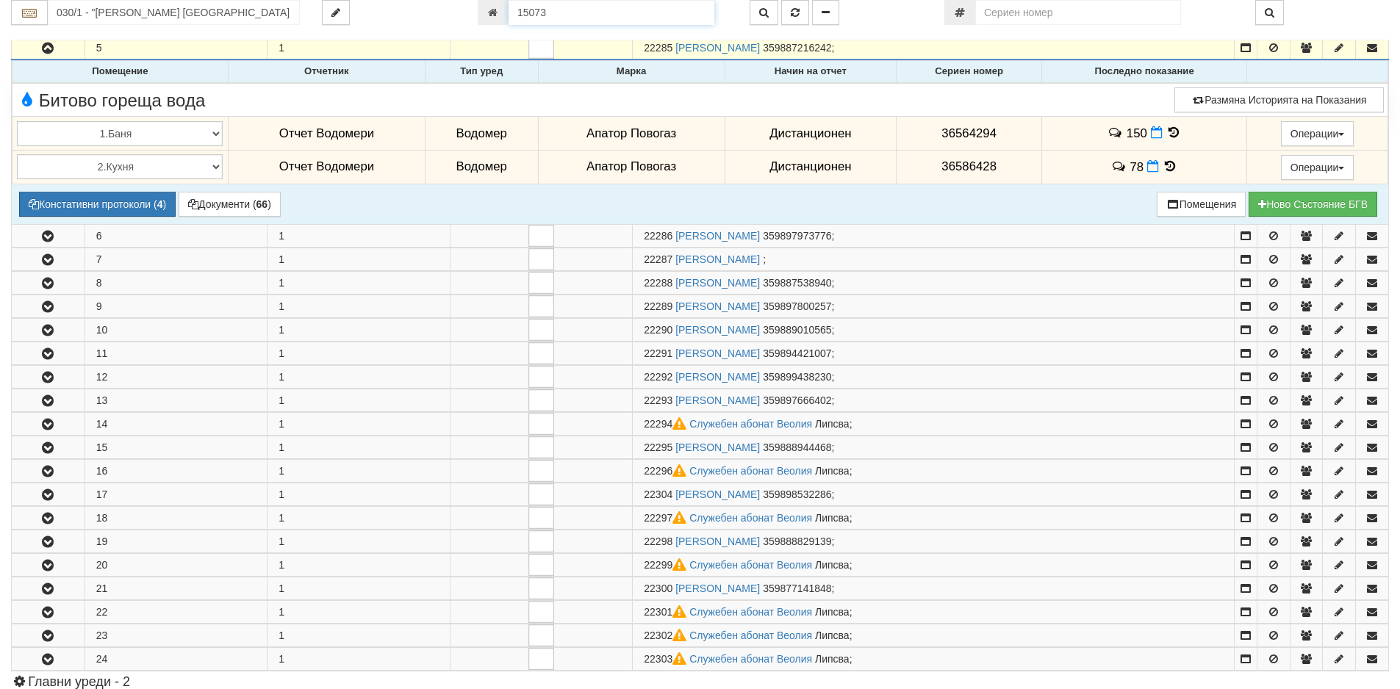
type input "15073"
type input "133/6 - "ТЕХЕМ СЪРВИСИС" ЕООД"
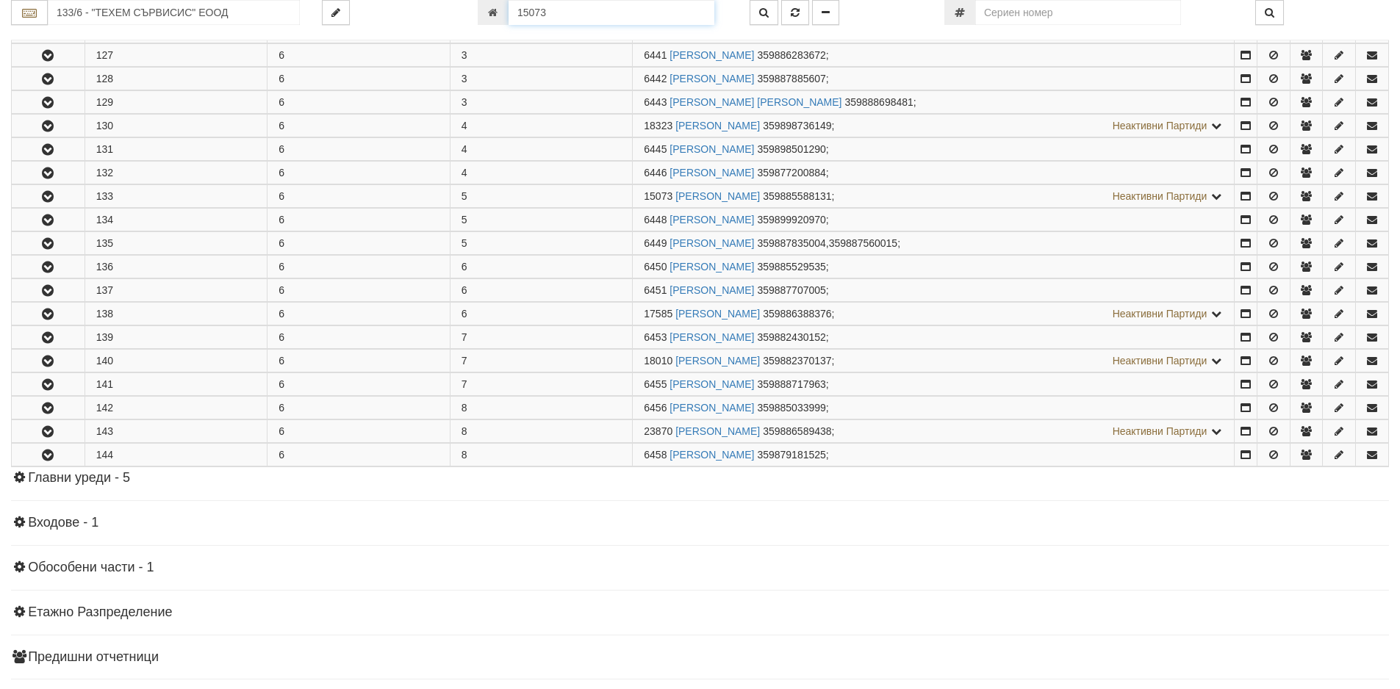
scroll to position [560, 0]
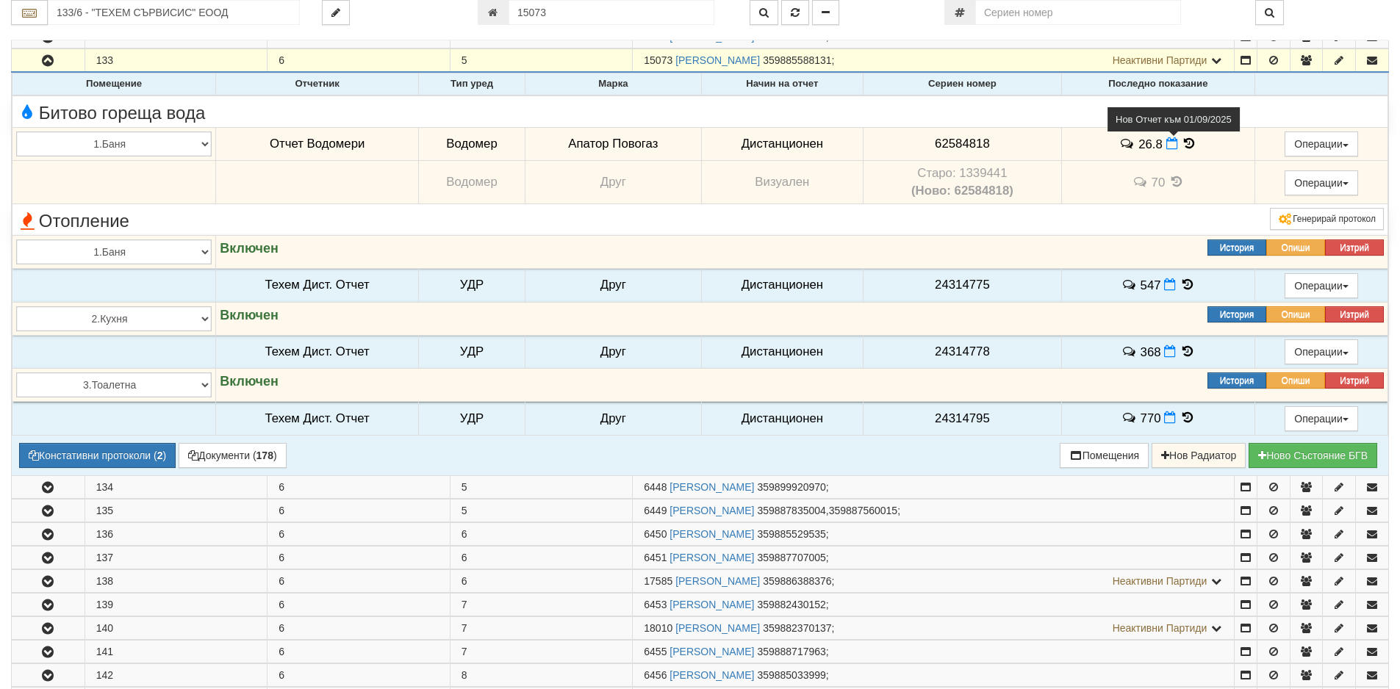
click at [1166, 148] on icon at bounding box center [1172, 143] width 12 height 12
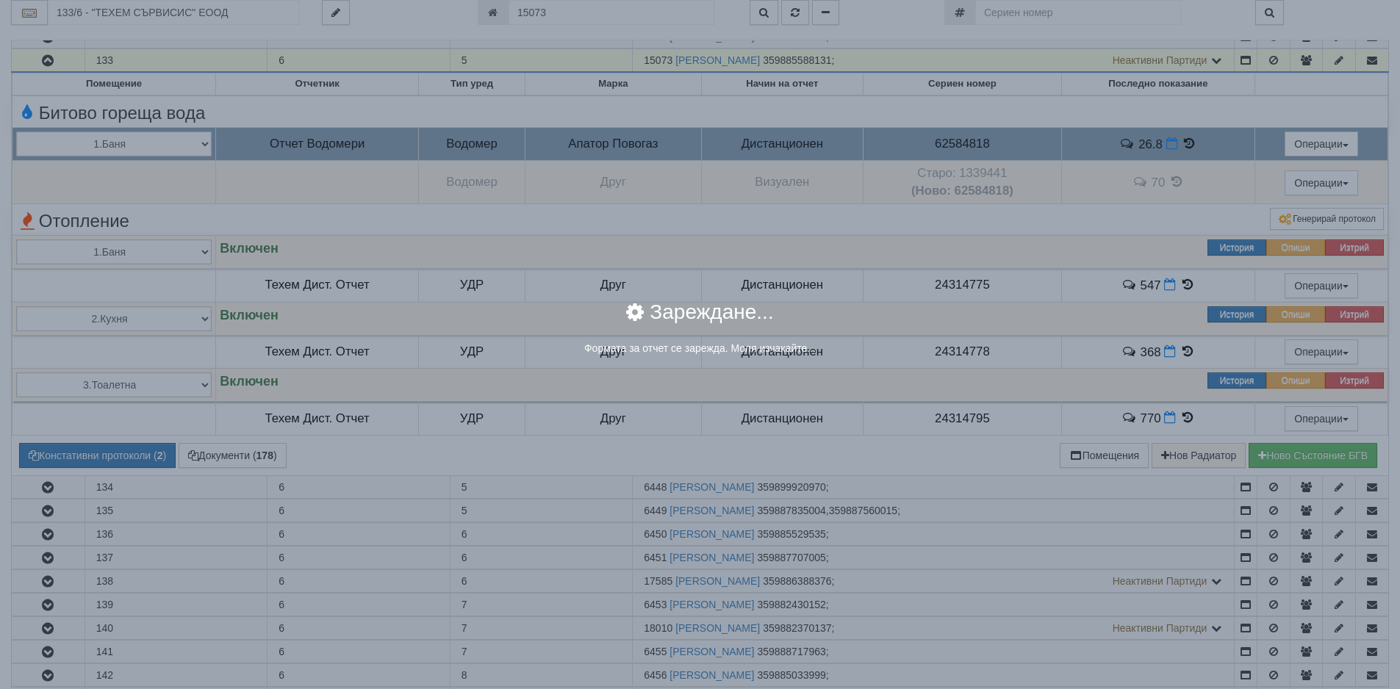
select select "8ac75930-9bfd-e511-80be-8d5a1dced85a"
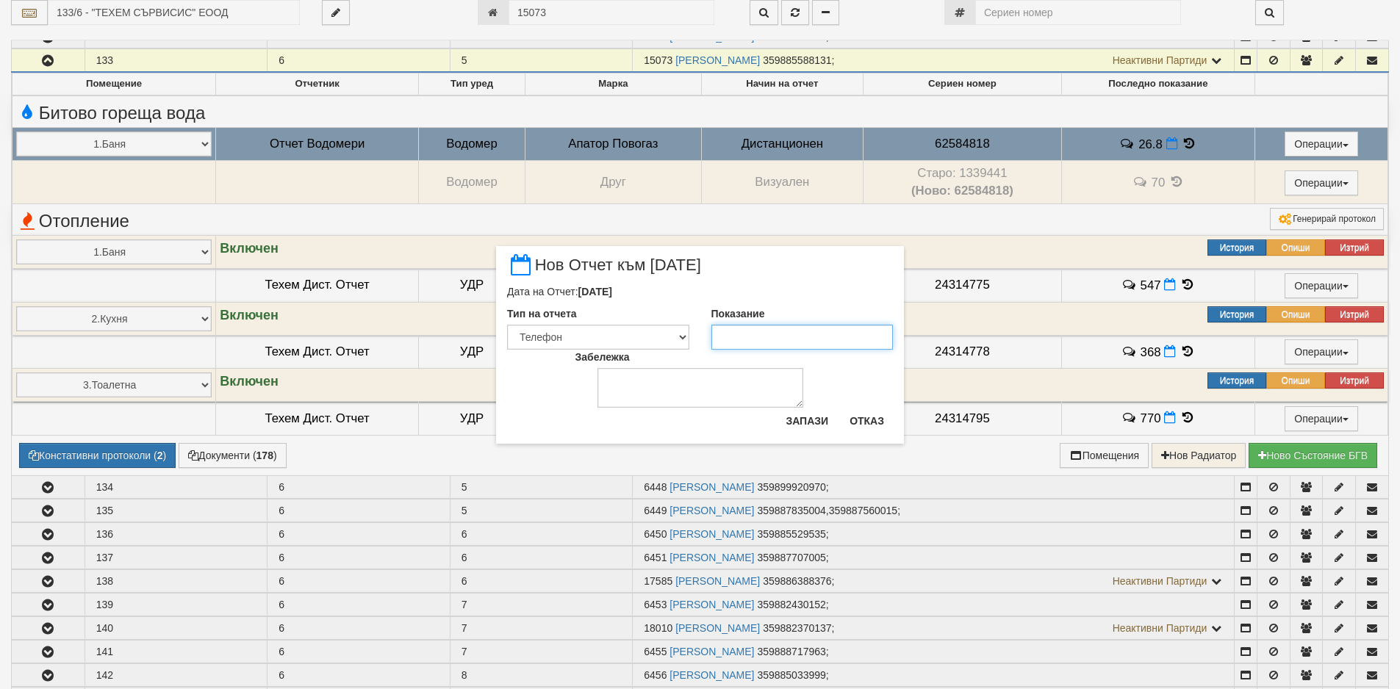
click at [793, 328] on input "Показание" at bounding box center [802, 337] width 182 height 25
type input "27.3"
click at [814, 405] on div "Забележка" at bounding box center [700, 379] width 272 height 58
click at [815, 418] on button "Запази" at bounding box center [807, 421] width 60 height 24
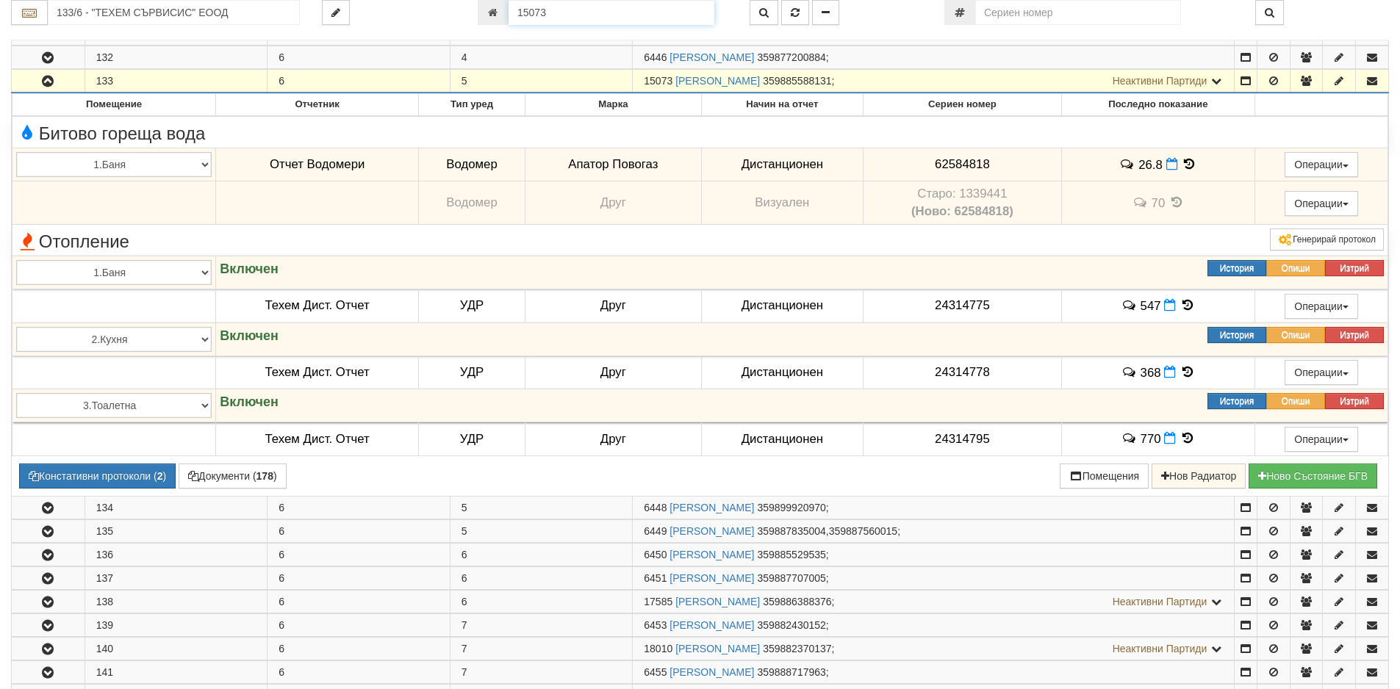
drag, startPoint x: 666, startPoint y: 11, endPoint x: 396, endPoint y: 12, distance: 270.4
click at [396, 12] on div "133/6 - "ТЕХЕМ СЪРВИСИС" ЕООД 15073" at bounding box center [700, 12] width 1400 height 25
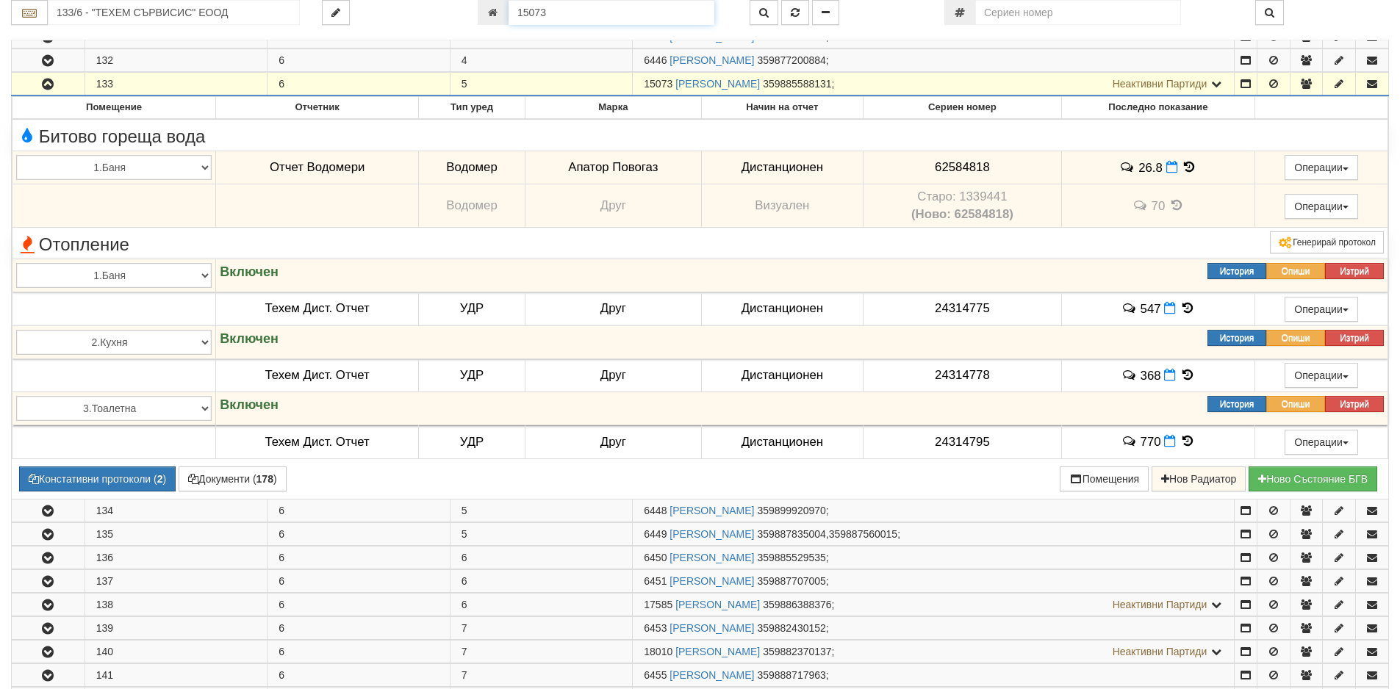
paste input "1607"
type input "11607"
type input "209/1 - "ТЕХЕМ СЪРВИСИС" ЕООД"
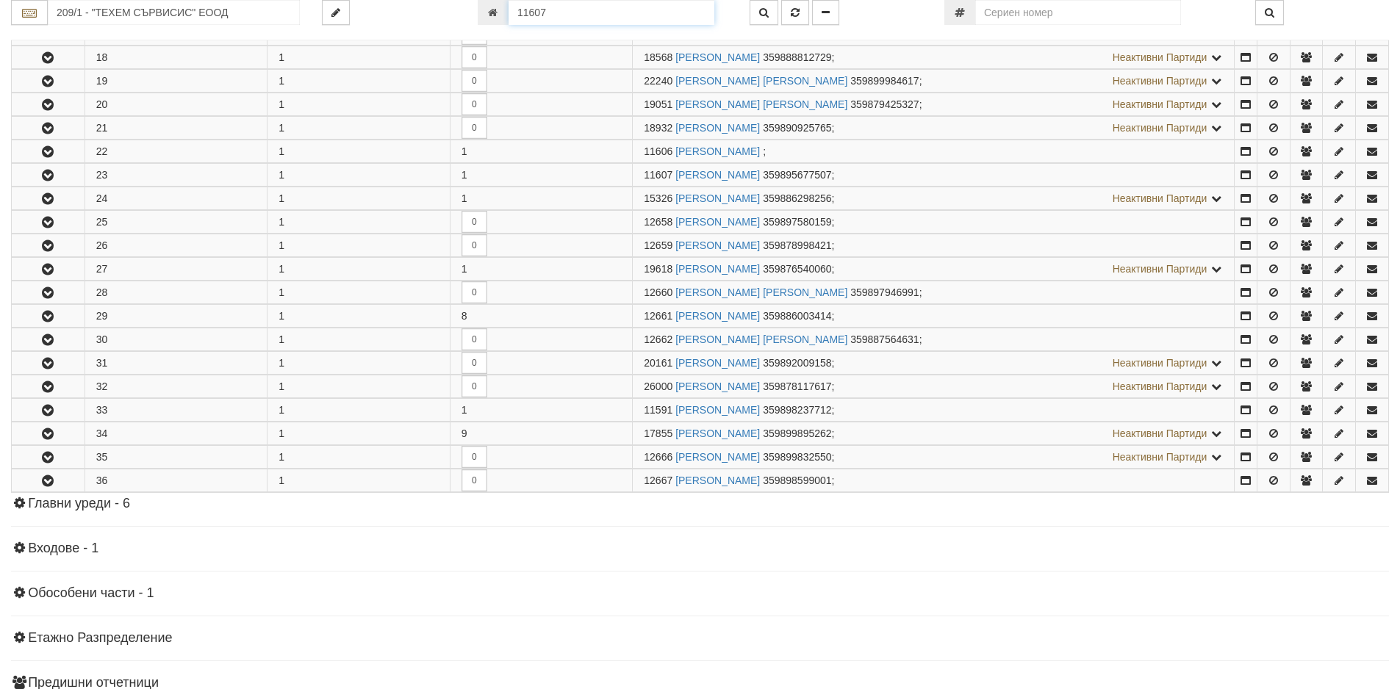
scroll to position [807, 0]
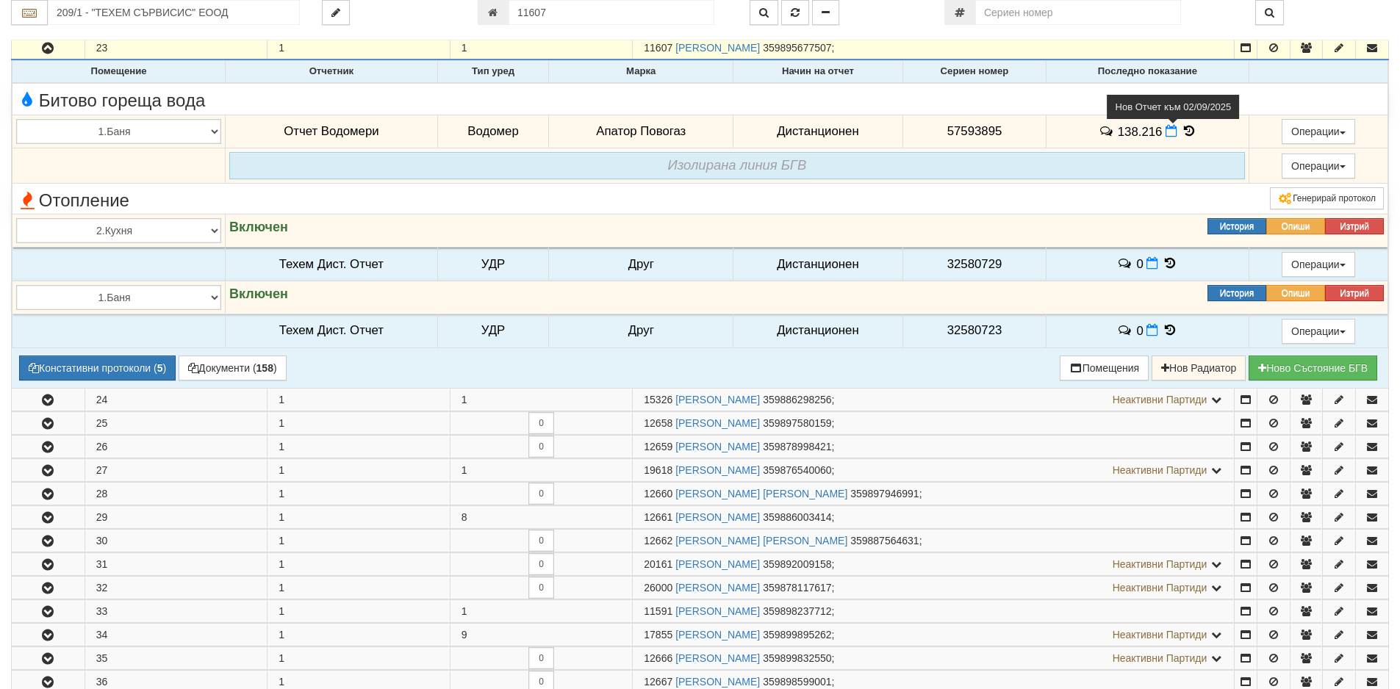
click at [1167, 135] on icon at bounding box center [1171, 131] width 12 height 12
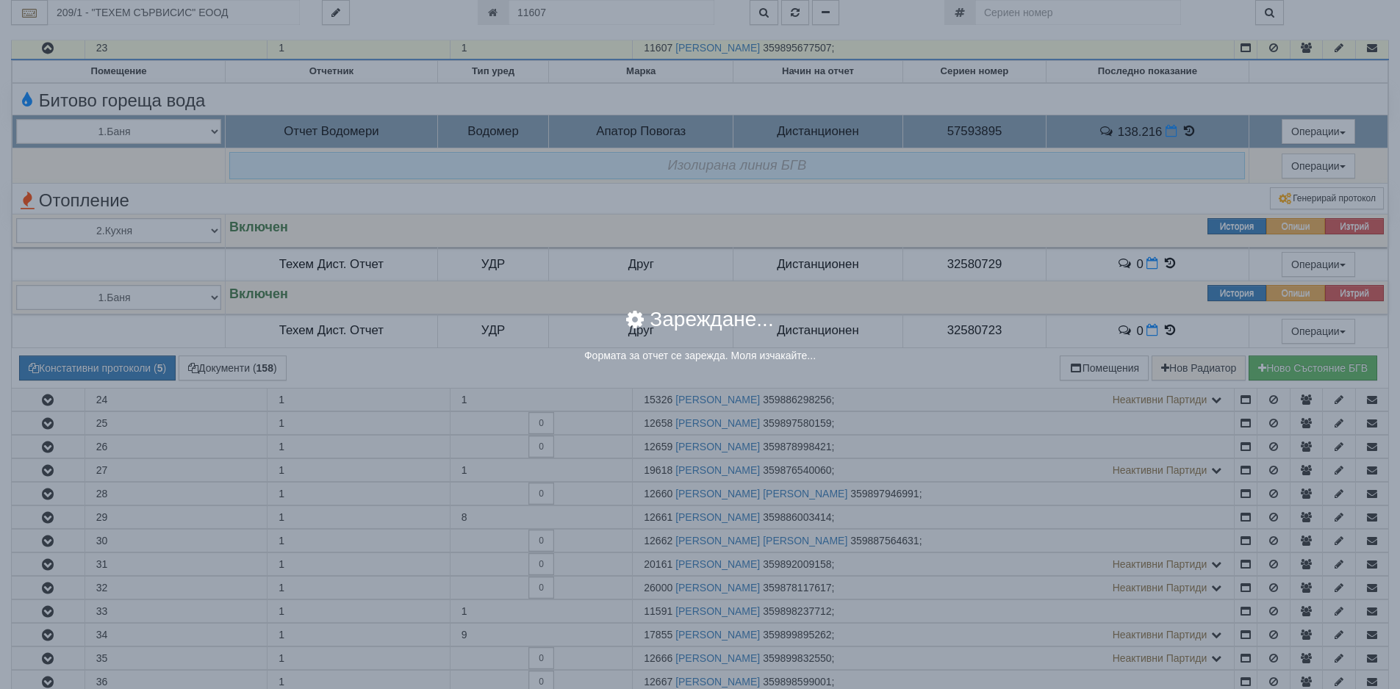
select select "8ac75930-9bfd-e511-80be-8d5a1dced85a"
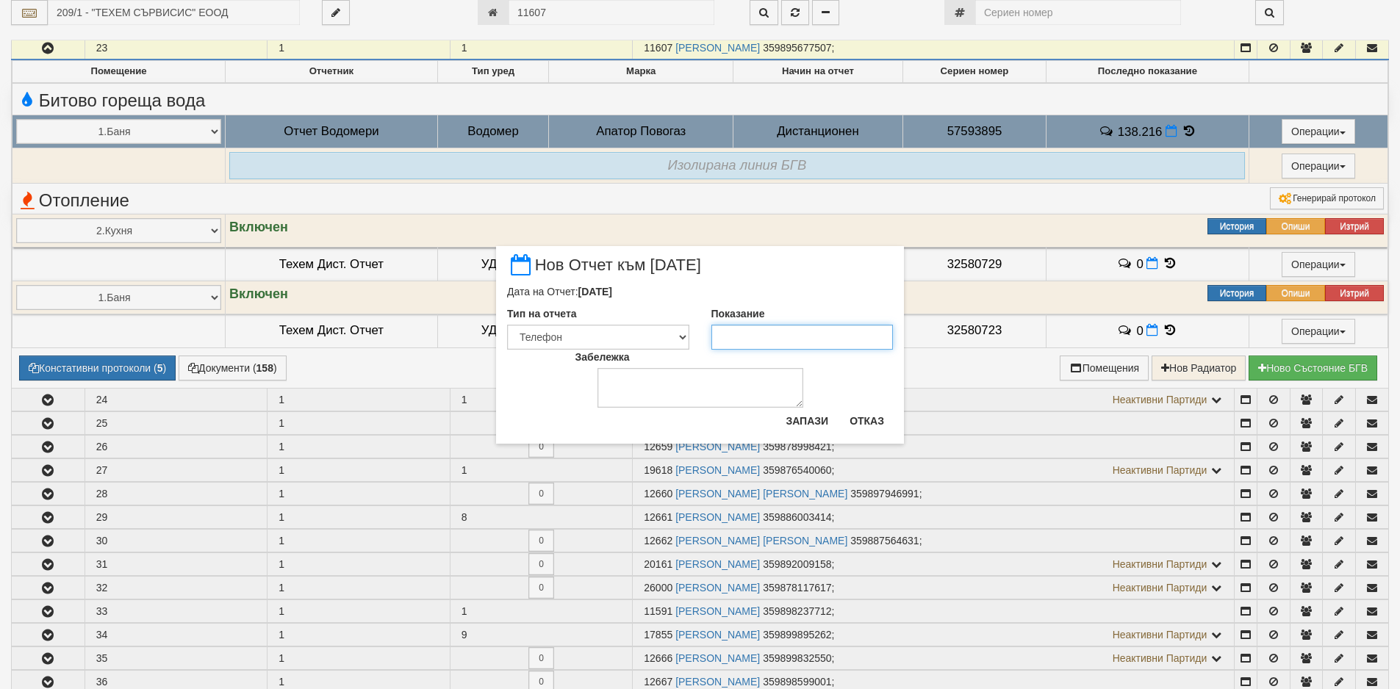
click at [845, 331] on input "Показание" at bounding box center [802, 337] width 182 height 25
type input "139.2"
click at [793, 417] on button "Запази" at bounding box center [807, 421] width 60 height 24
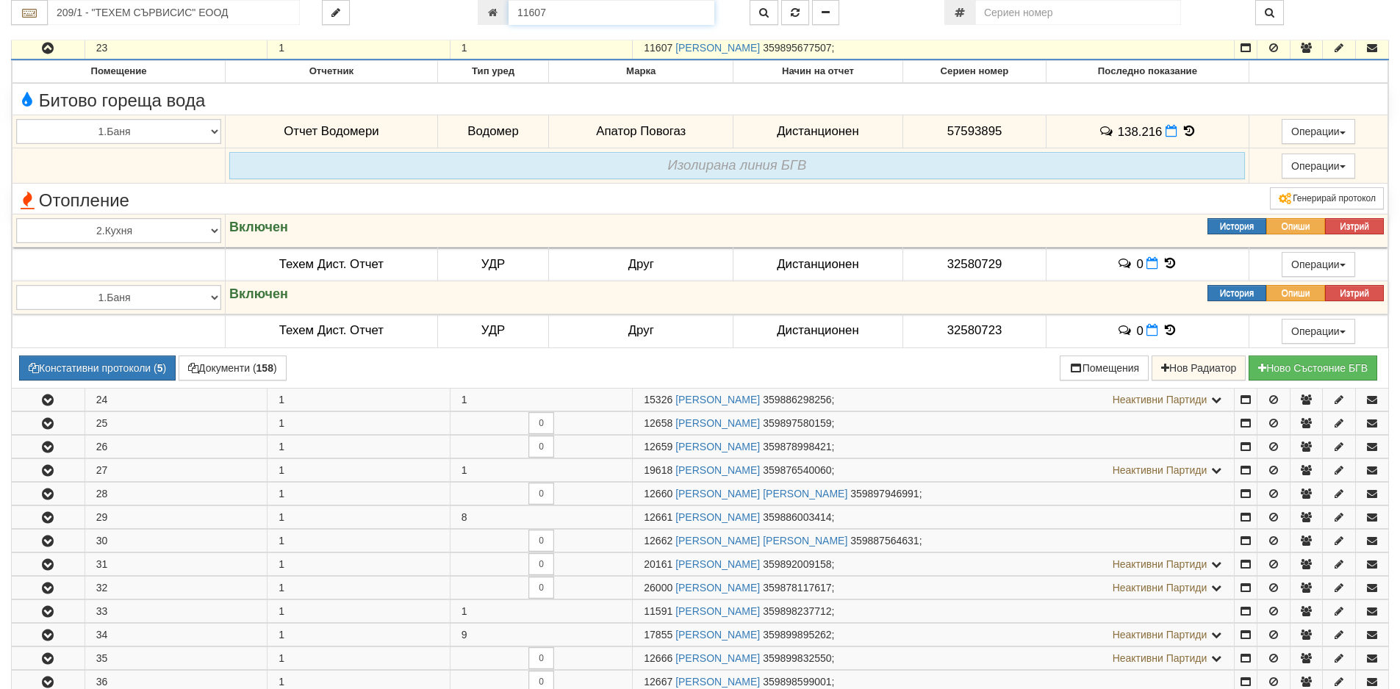
drag, startPoint x: 557, startPoint y: 15, endPoint x: 515, endPoint y: 21, distance: 42.4
click at [515, 21] on input "11607" at bounding box center [611, 12] width 206 height 25
paste input "24878"
type input "24878"
type input "023/1 - "[PERSON_NAME] [GEOGRAPHIC_DATA] " ЕАД"
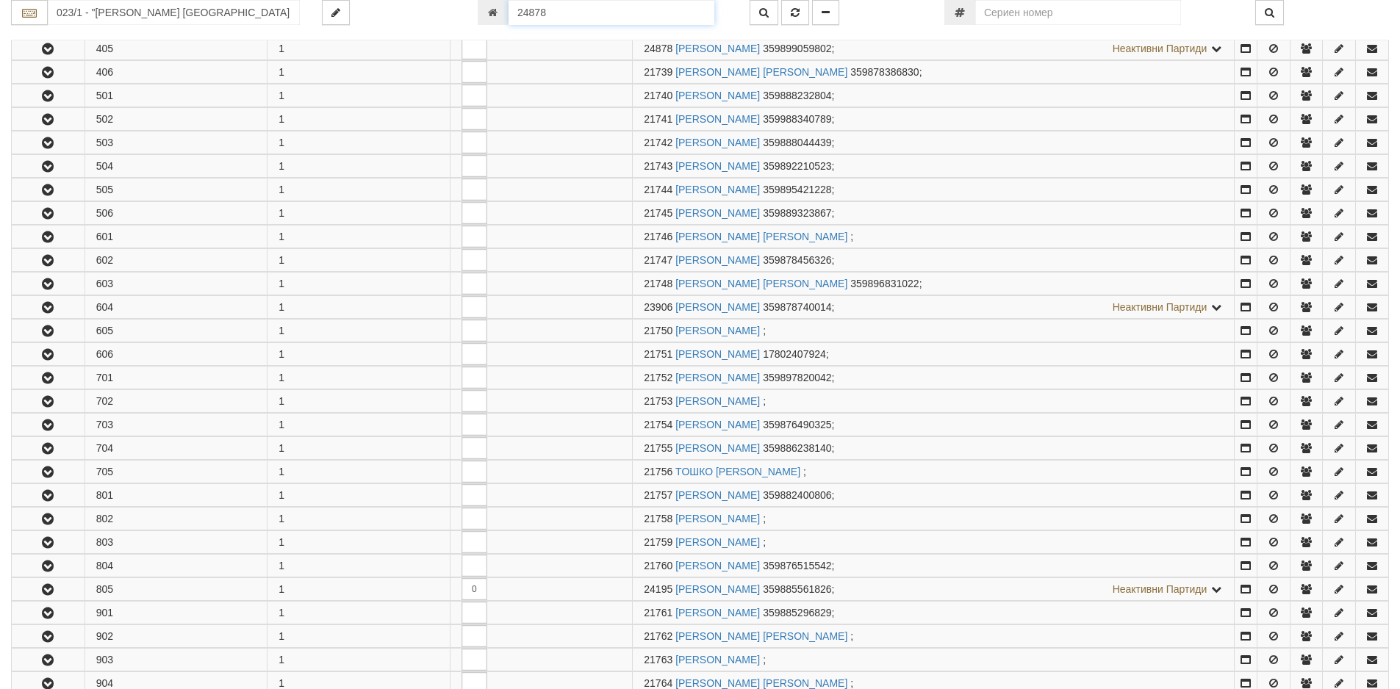
scroll to position [854, 0]
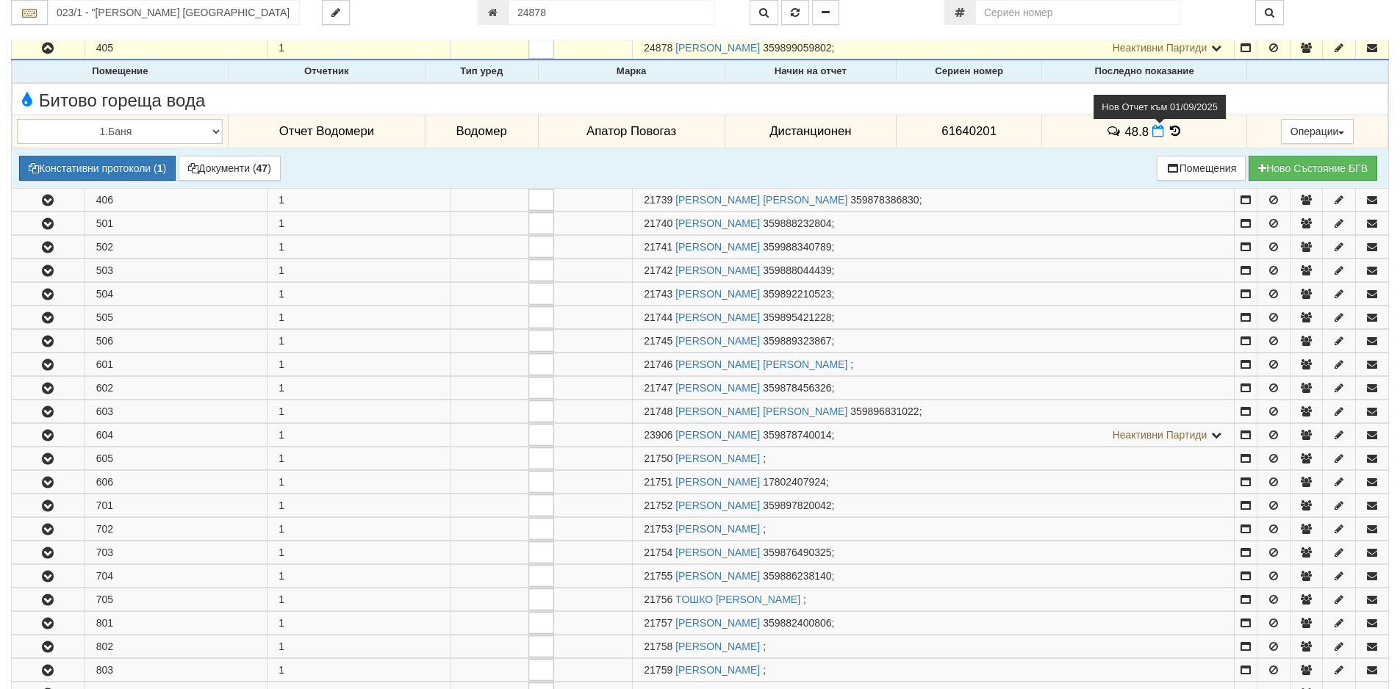
click at [1152, 135] on icon at bounding box center [1158, 131] width 12 height 12
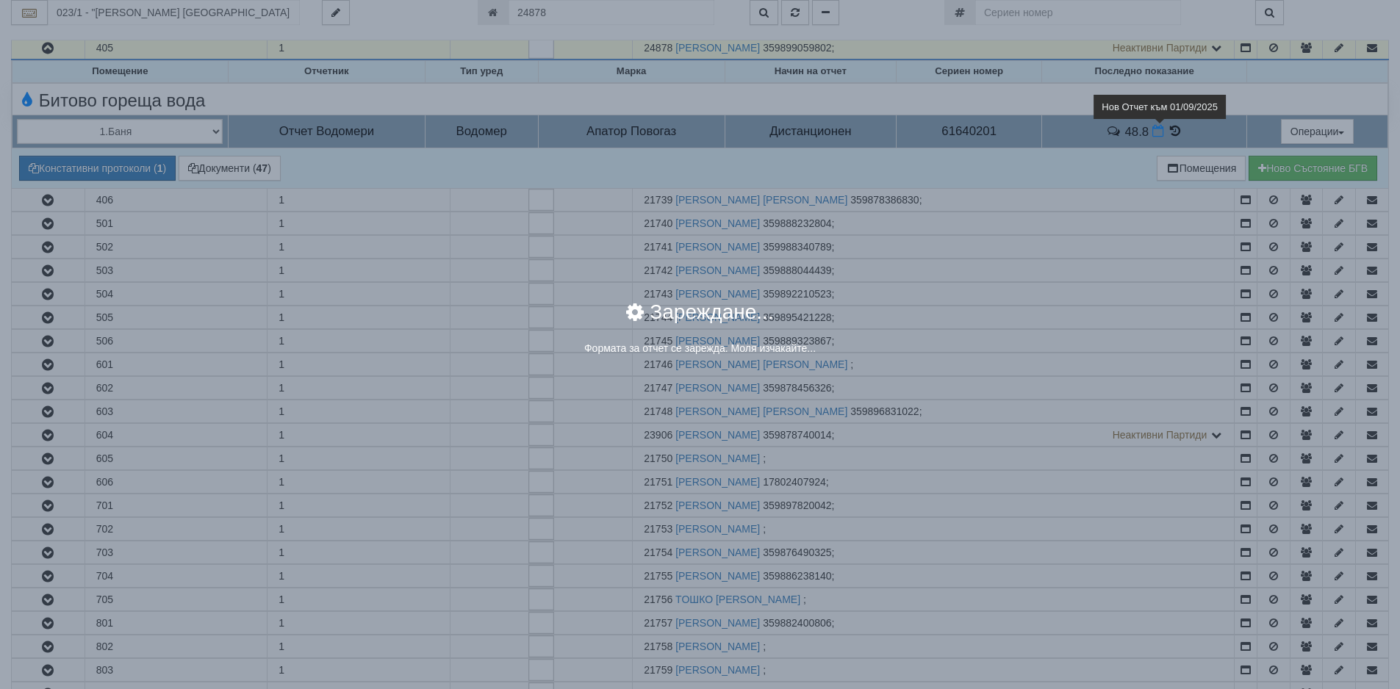
select select "8ac75930-9bfd-e511-80be-8d5a1dced85a"
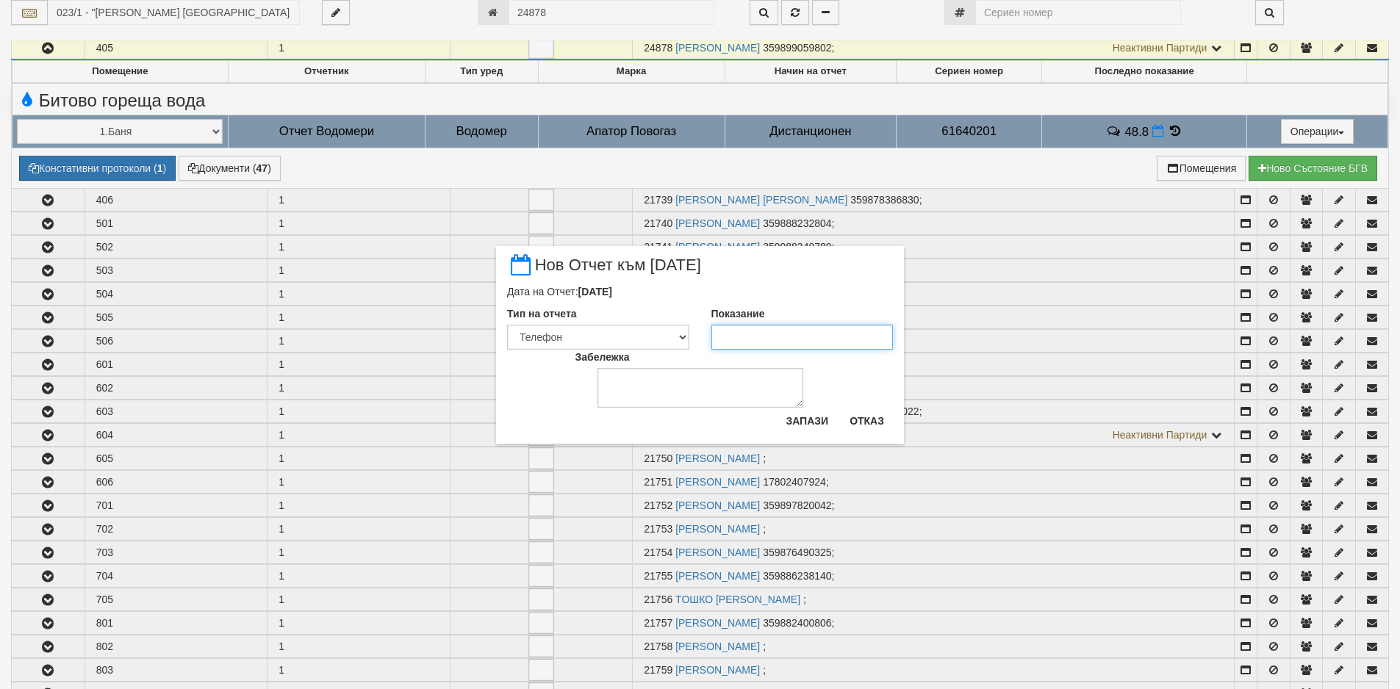
click at [777, 331] on input "Показание" at bounding box center [802, 337] width 182 height 25
type input "48.8"
click at [804, 419] on button "Запази" at bounding box center [807, 421] width 60 height 24
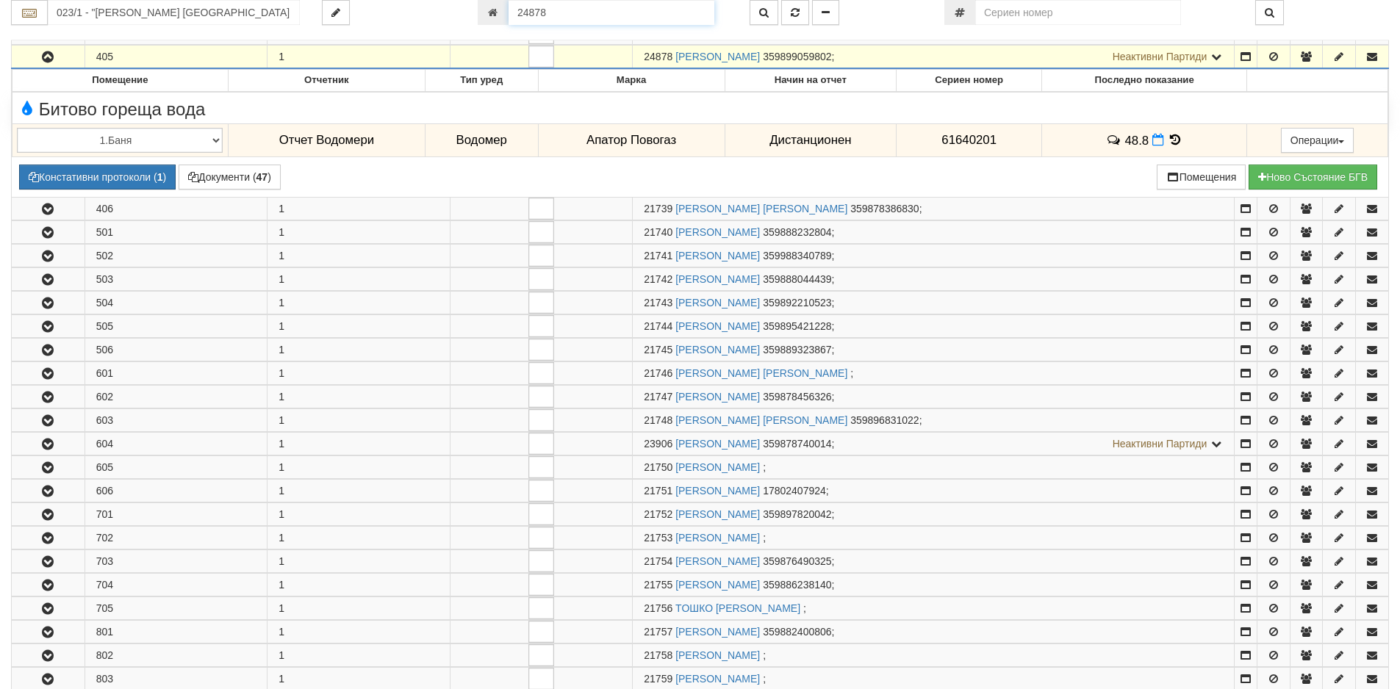
drag, startPoint x: 561, startPoint y: 12, endPoint x: 446, endPoint y: 9, distance: 114.7
click at [446, 9] on div "023/1 - "[PERSON_NAME] [GEOGRAPHIC_DATA] " ЕАД 24878" at bounding box center [700, 12] width 1400 height 25
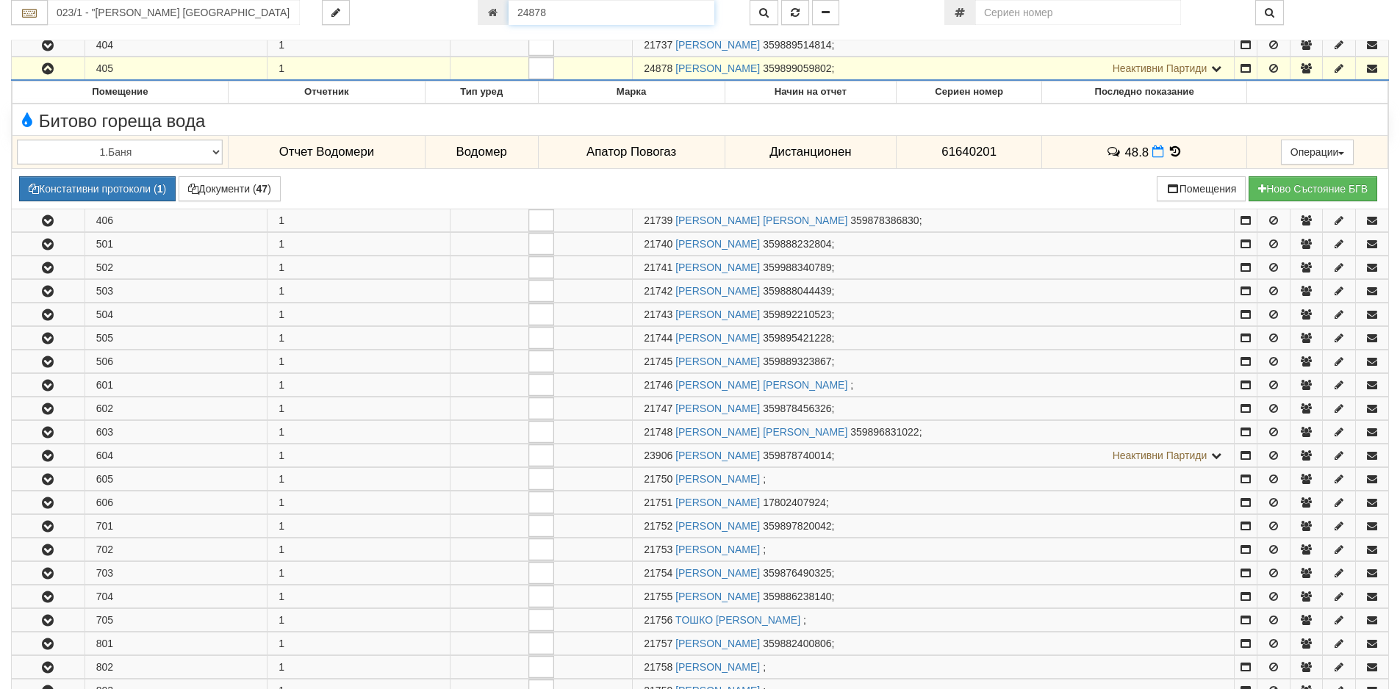
paste input "2236"
type input "22236"
type input "122/4 - "[PERSON_NAME] [GEOGRAPHIC_DATA] " ЕАД"
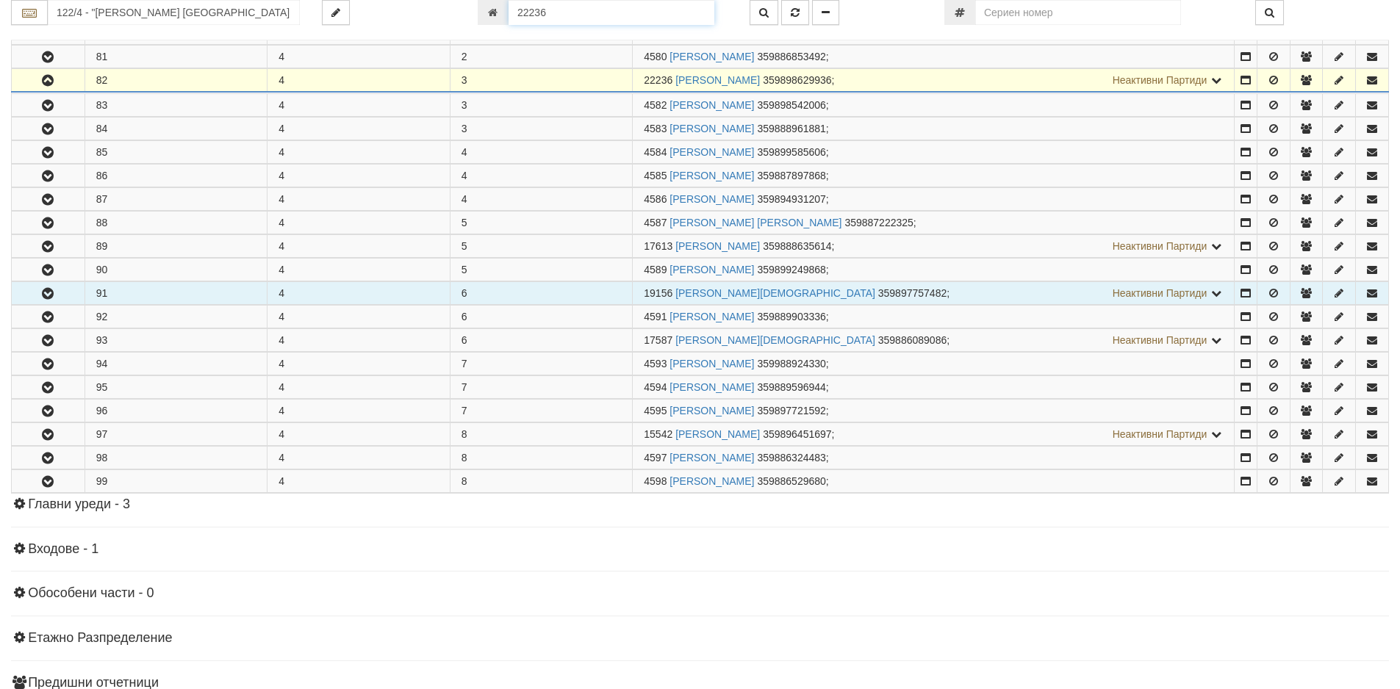
scroll to position [431, 0]
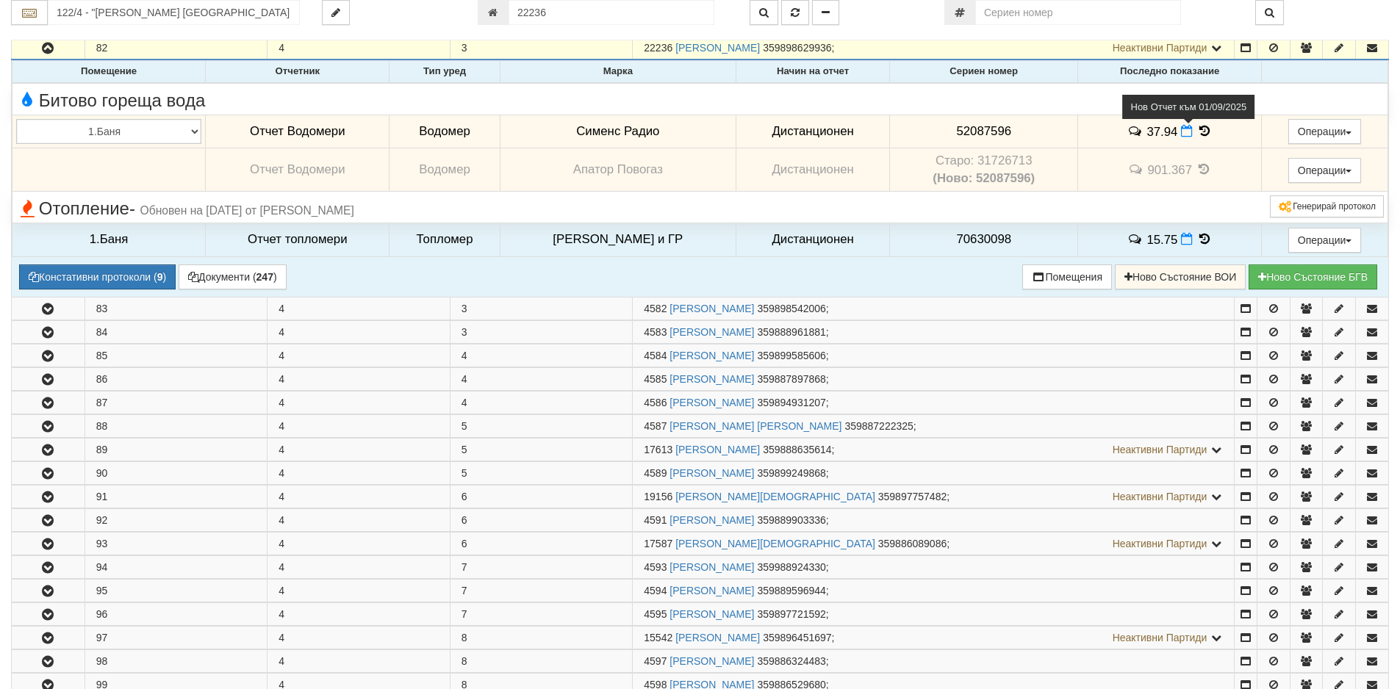
click at [1181, 134] on icon at bounding box center [1187, 131] width 12 height 12
select select "8ac75930-9bfd-e511-80be-8d5a1dced85a"
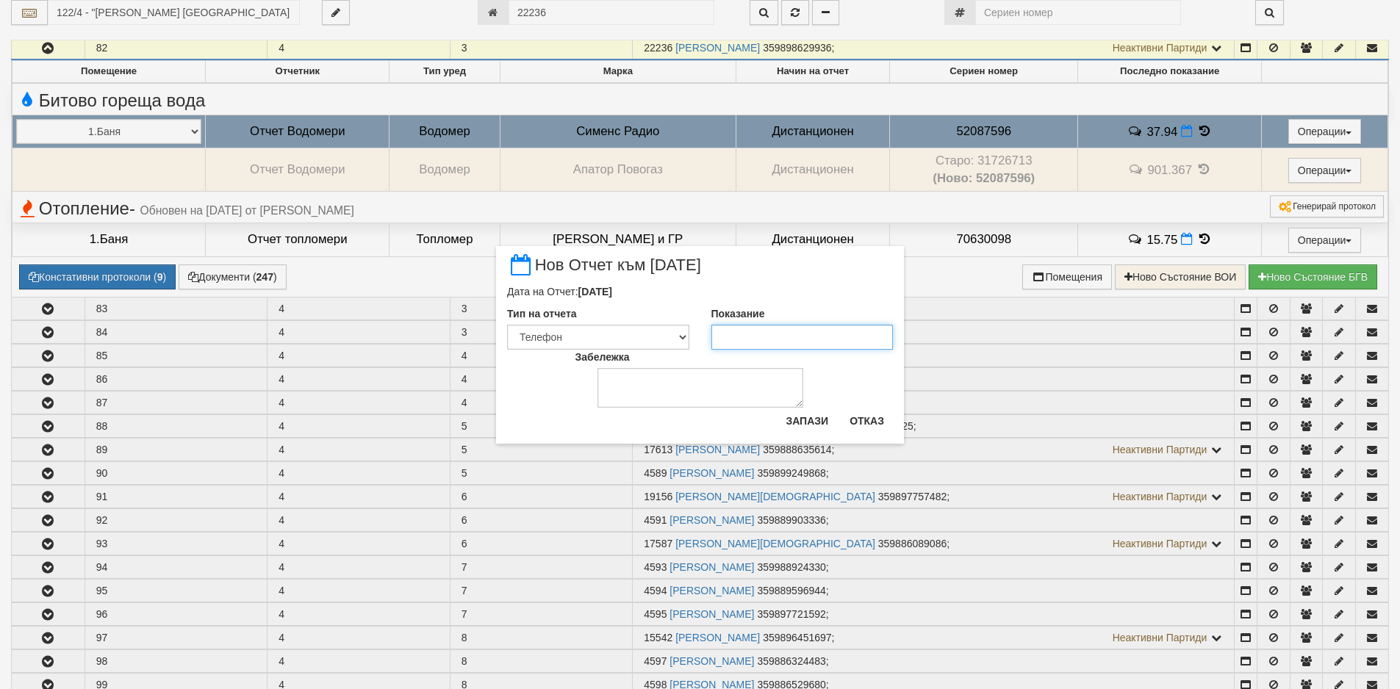
click at [801, 329] on input "Показание" at bounding box center [802, 337] width 182 height 25
drag, startPoint x: 881, startPoint y: 415, endPoint x: 1010, endPoint y: 333, distance: 153.3
click at [882, 415] on button "Отказ" at bounding box center [866, 421] width 52 height 24
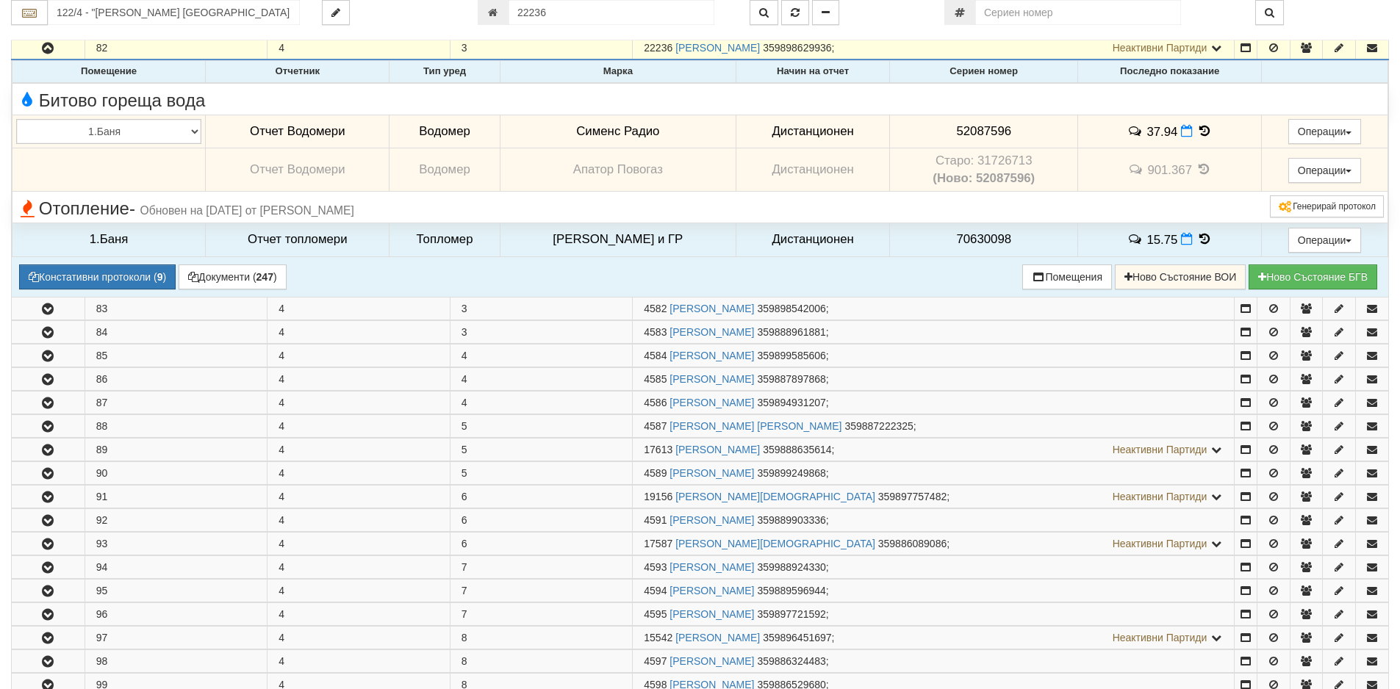
click at [1198, 132] on icon at bounding box center [1204, 131] width 16 height 12
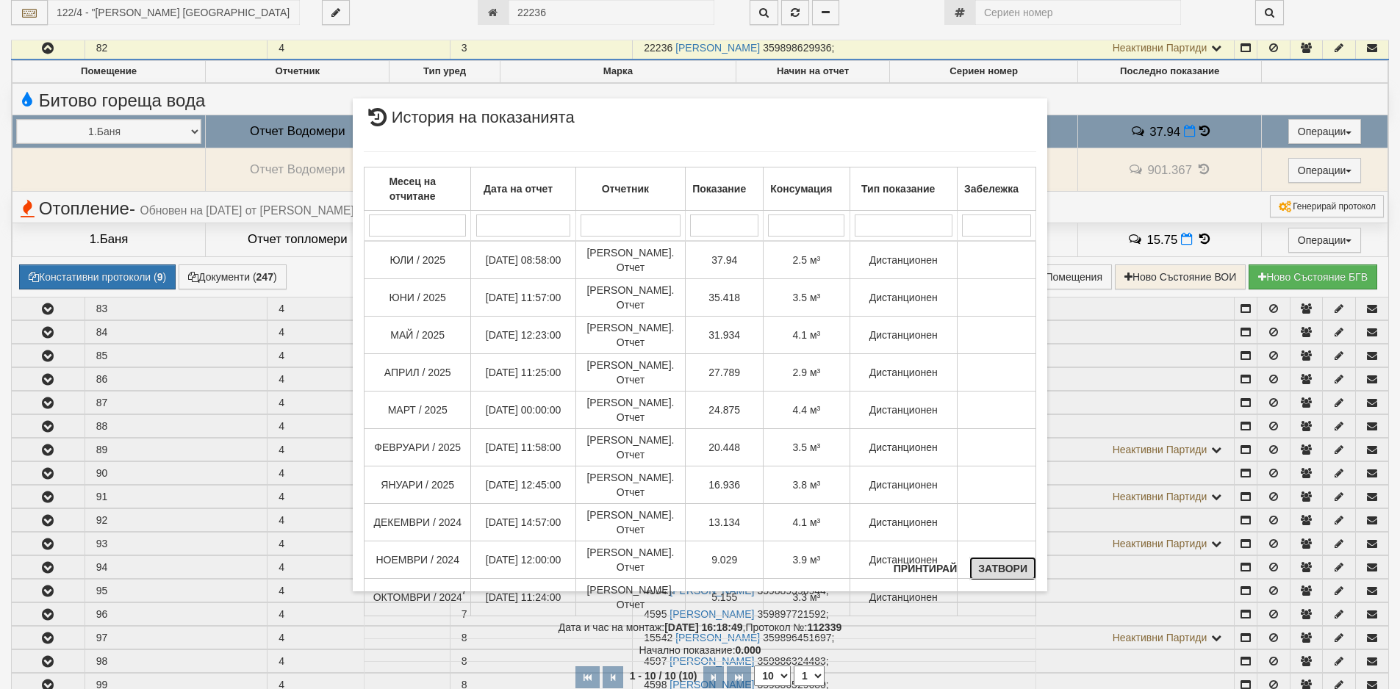
click at [1012, 561] on button "Затвори" at bounding box center [1002, 569] width 67 height 24
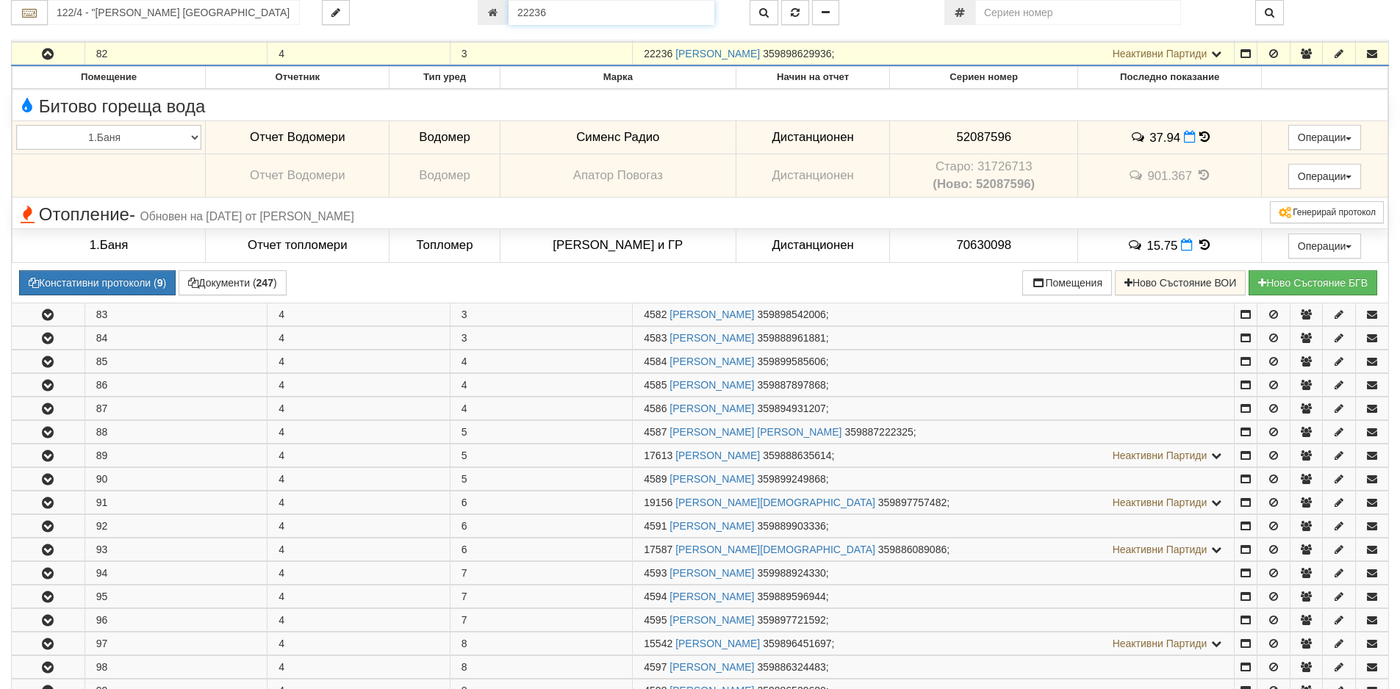
scroll to position [408, 0]
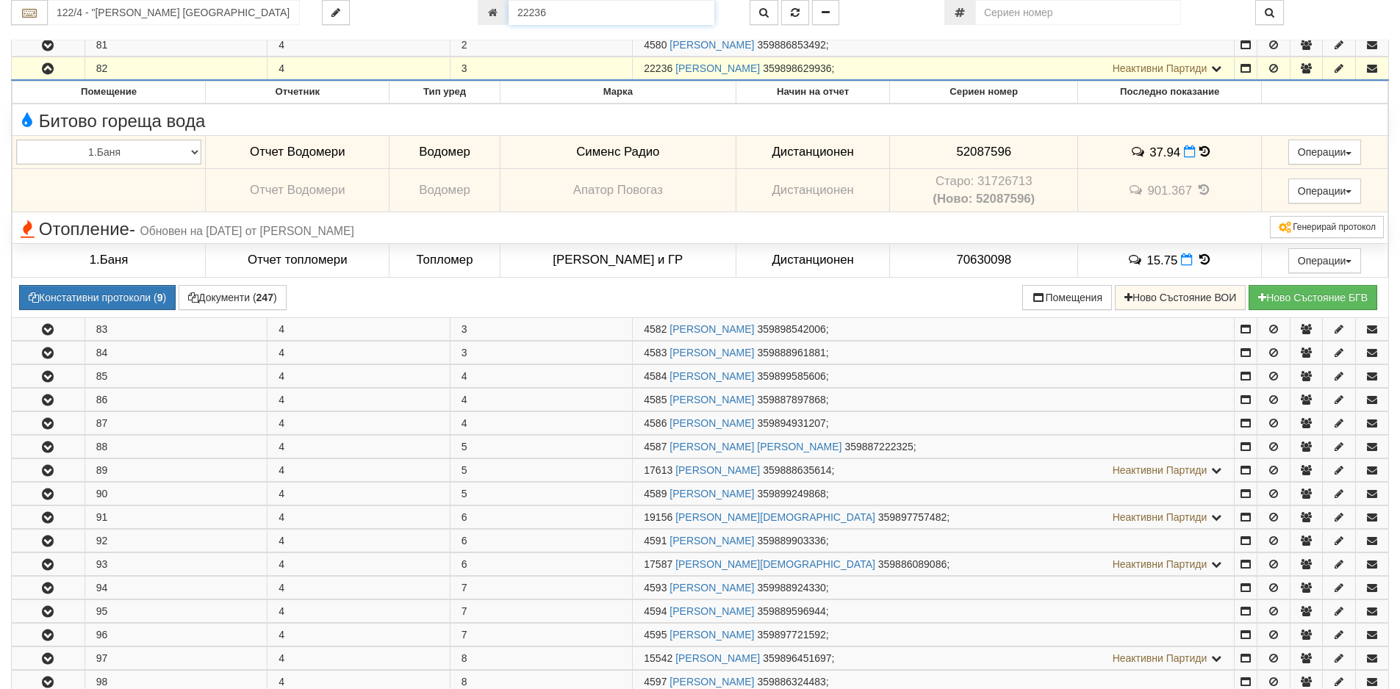
drag, startPoint x: 556, startPoint y: 10, endPoint x: 472, endPoint y: 18, distance: 84.1
click at [473, 12] on div "22236" at bounding box center [603, 12] width 272 height 25
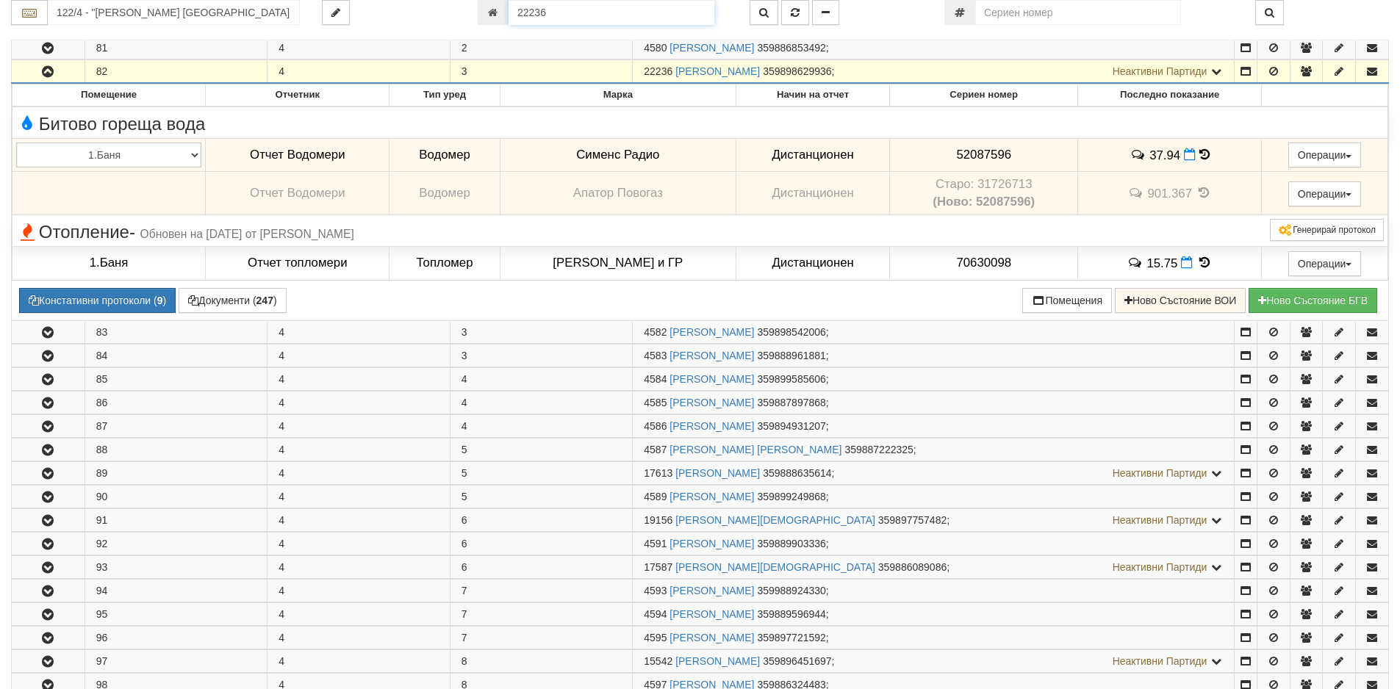
paste input "12027"
type input "12027"
type input "007/1,2 - "[PERSON_NAME] [GEOGRAPHIC_DATA] " ЕАД"
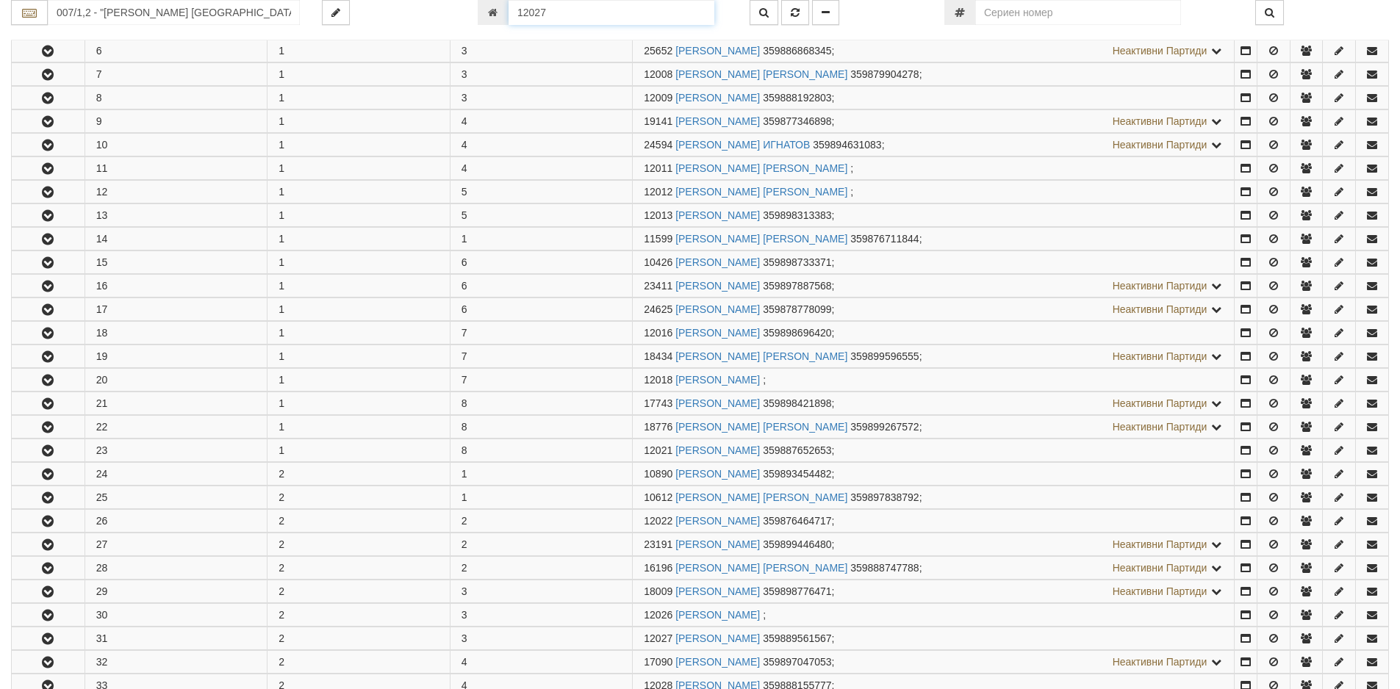
scroll to position [995, 0]
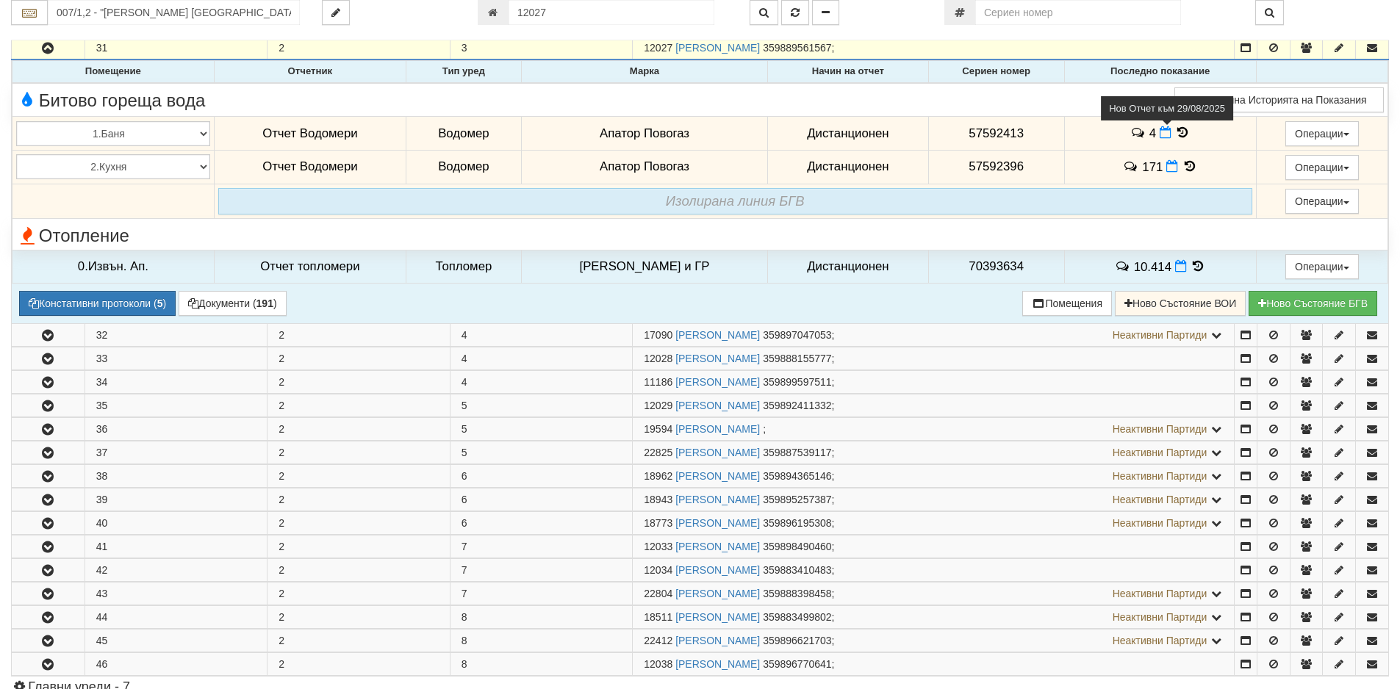
click at [1159, 131] on icon at bounding box center [1165, 132] width 12 height 12
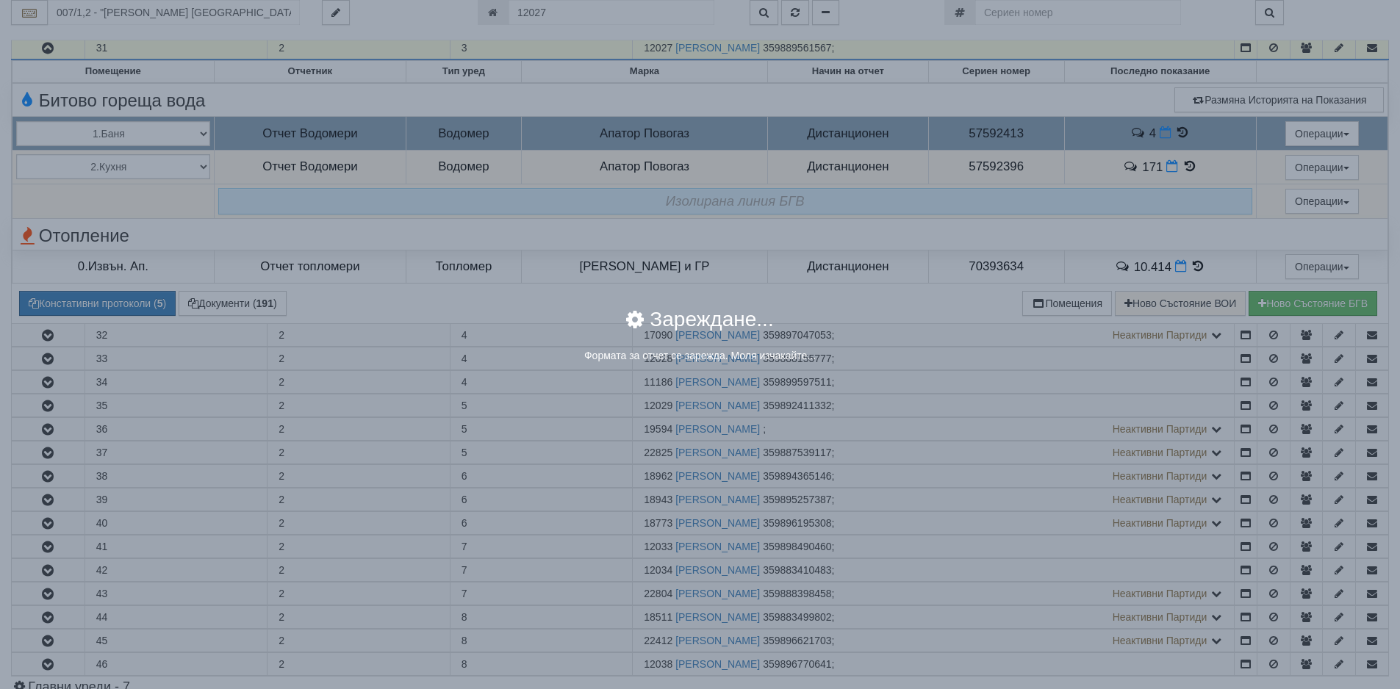
select select "8ac75930-9bfd-e511-80be-8d5a1dced85a"
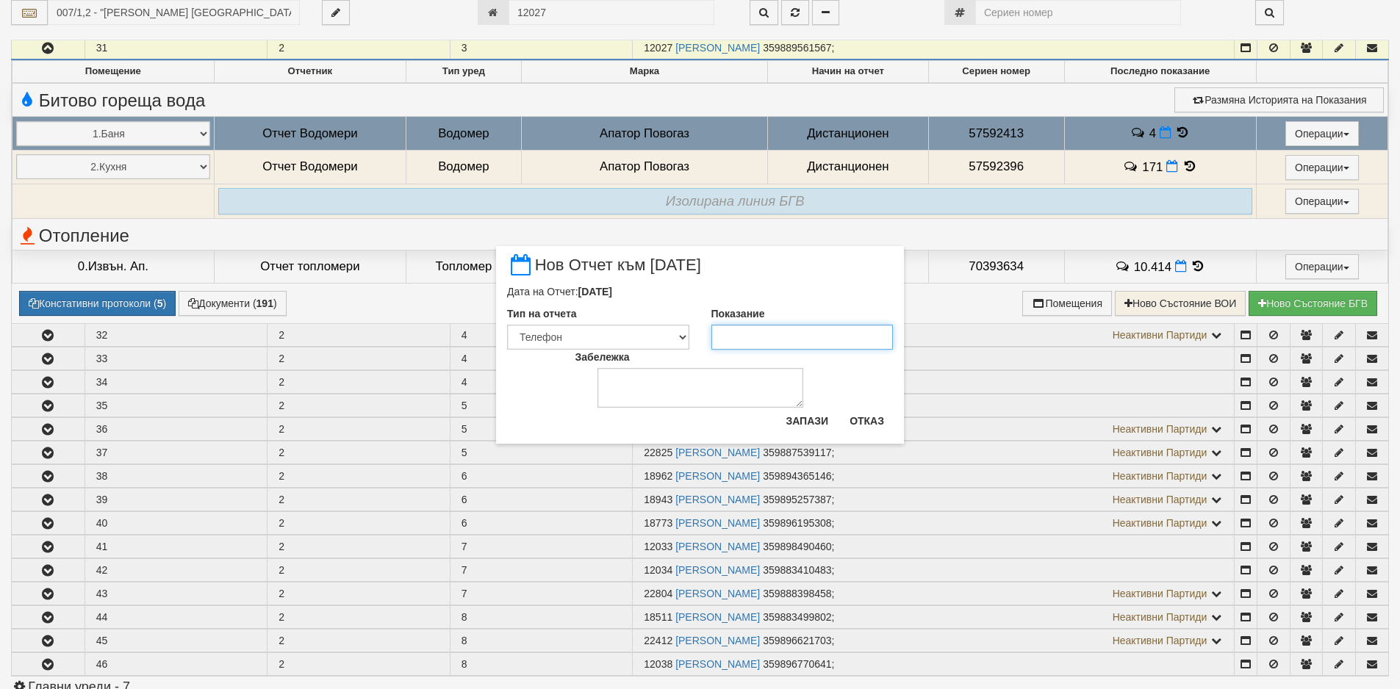
click at [793, 328] on input "Показание" at bounding box center [802, 337] width 182 height 25
type input "4"
click at [790, 429] on button "Запази" at bounding box center [807, 421] width 60 height 24
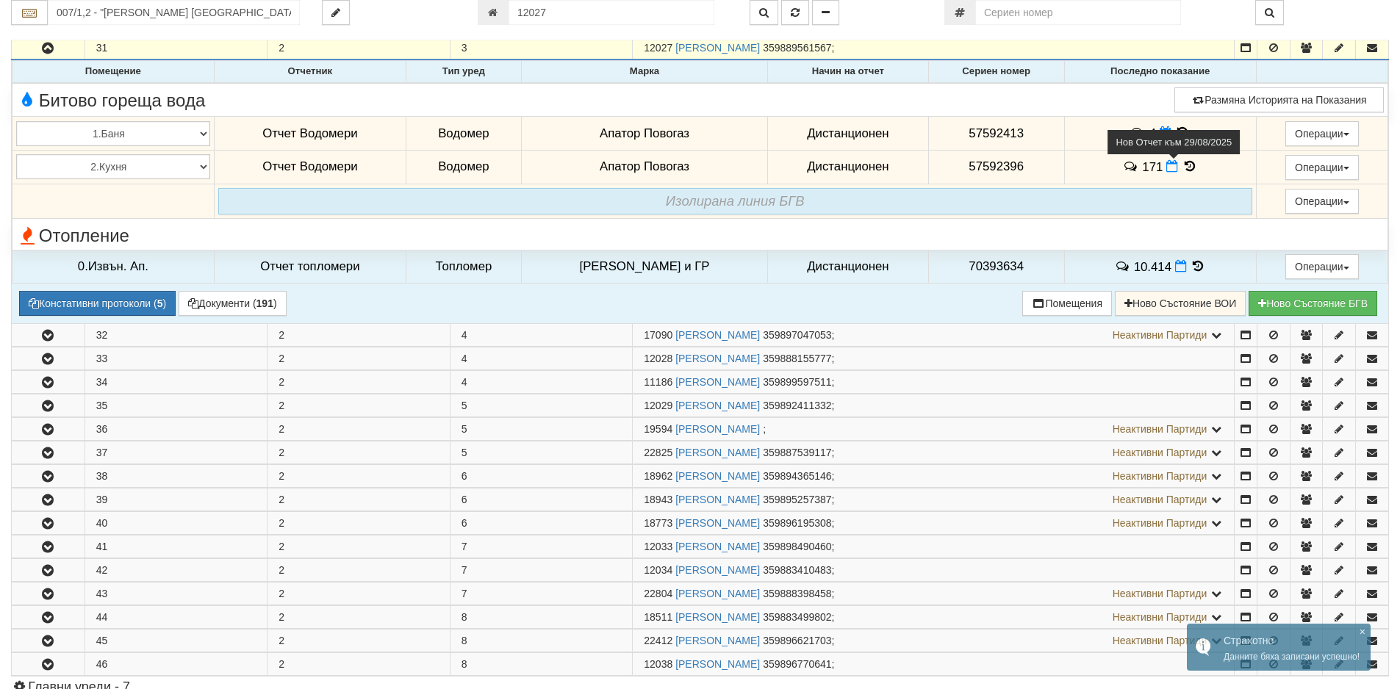
click at [1166, 168] on icon at bounding box center [1172, 166] width 12 height 12
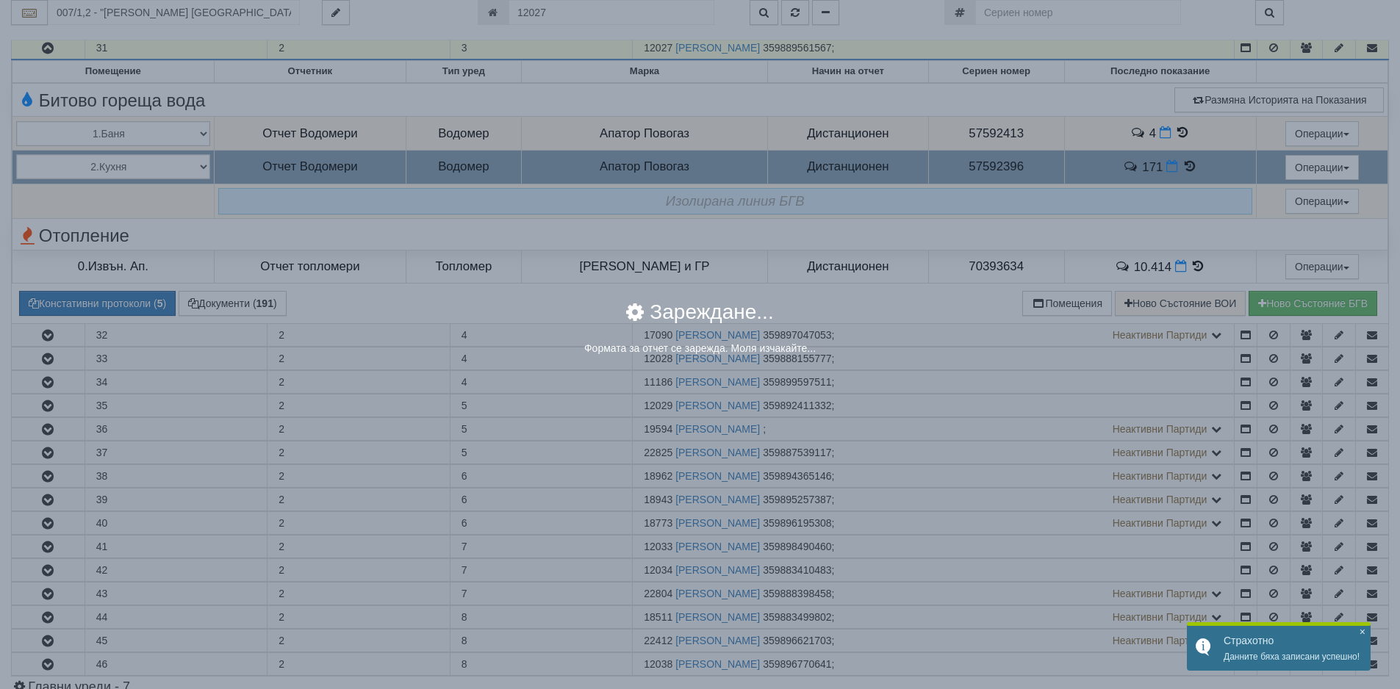
select select "8ac75930-9bfd-e511-80be-8d5a1dced85a"
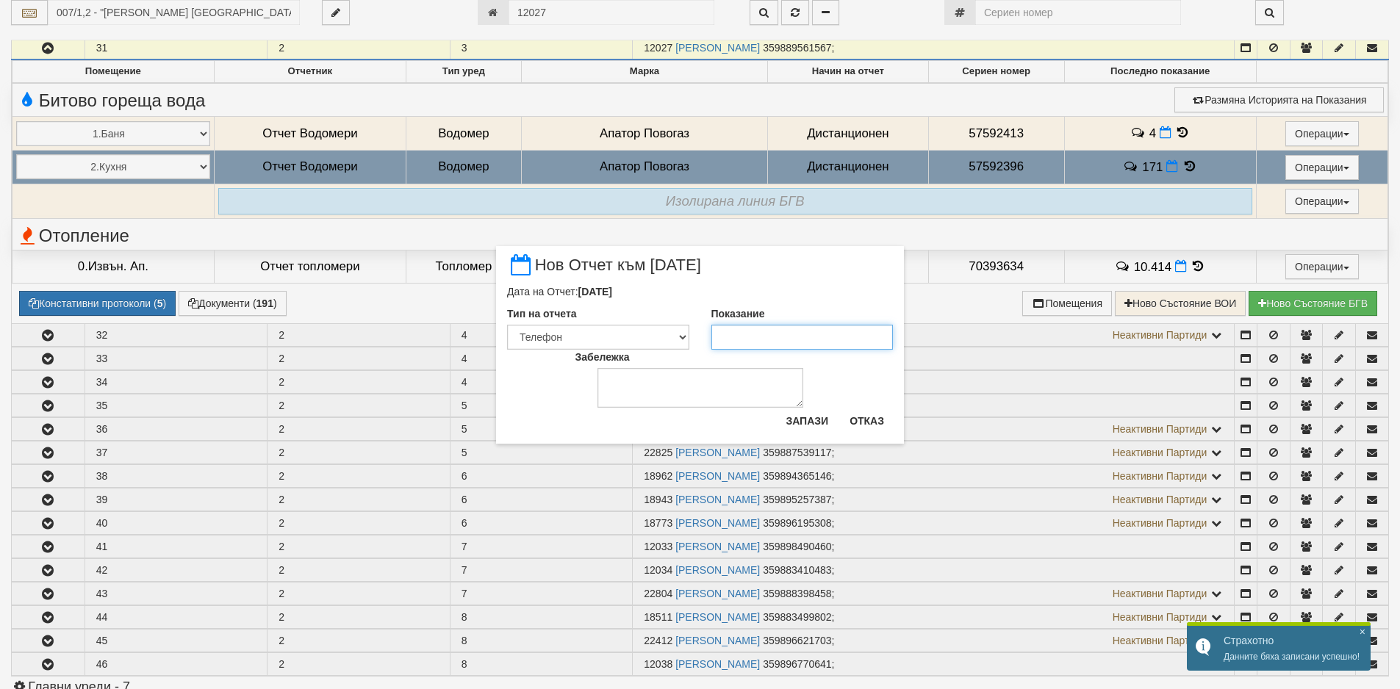
click at [843, 332] on input "Показание" at bounding box center [802, 337] width 182 height 25
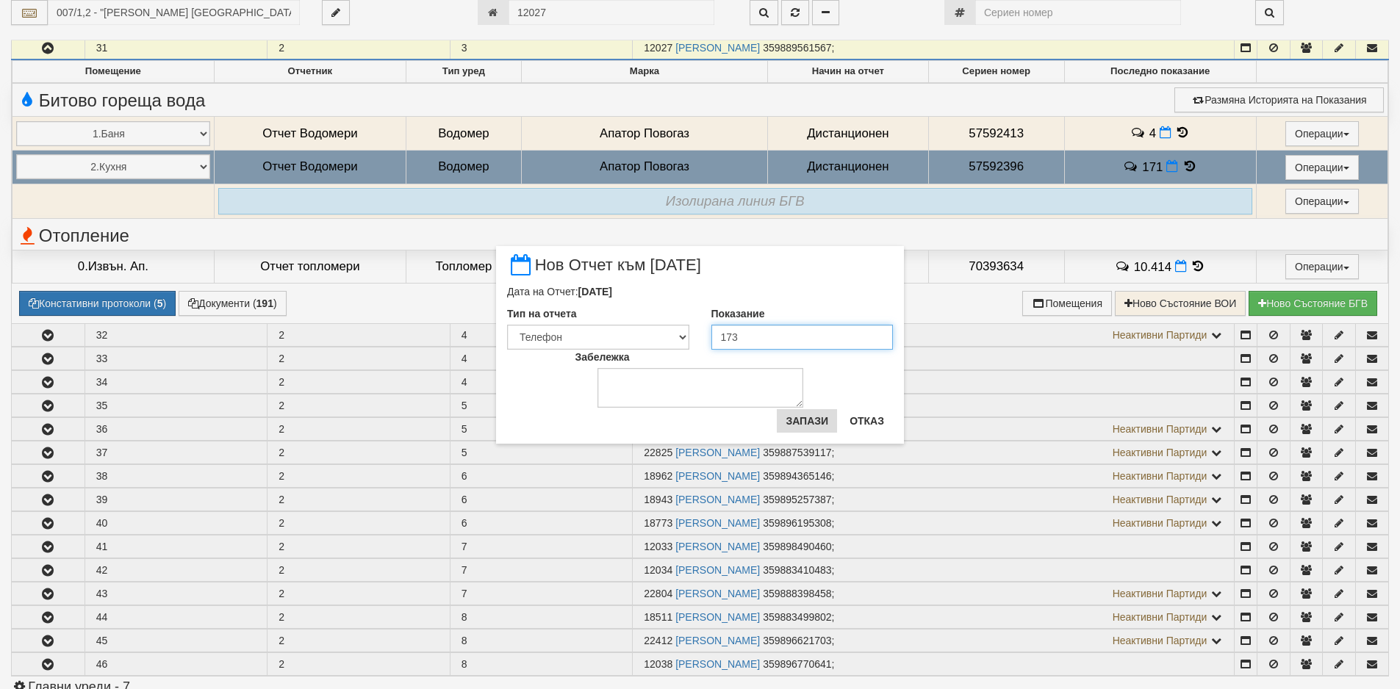
type input "173"
click at [822, 414] on button "Запази" at bounding box center [807, 421] width 60 height 24
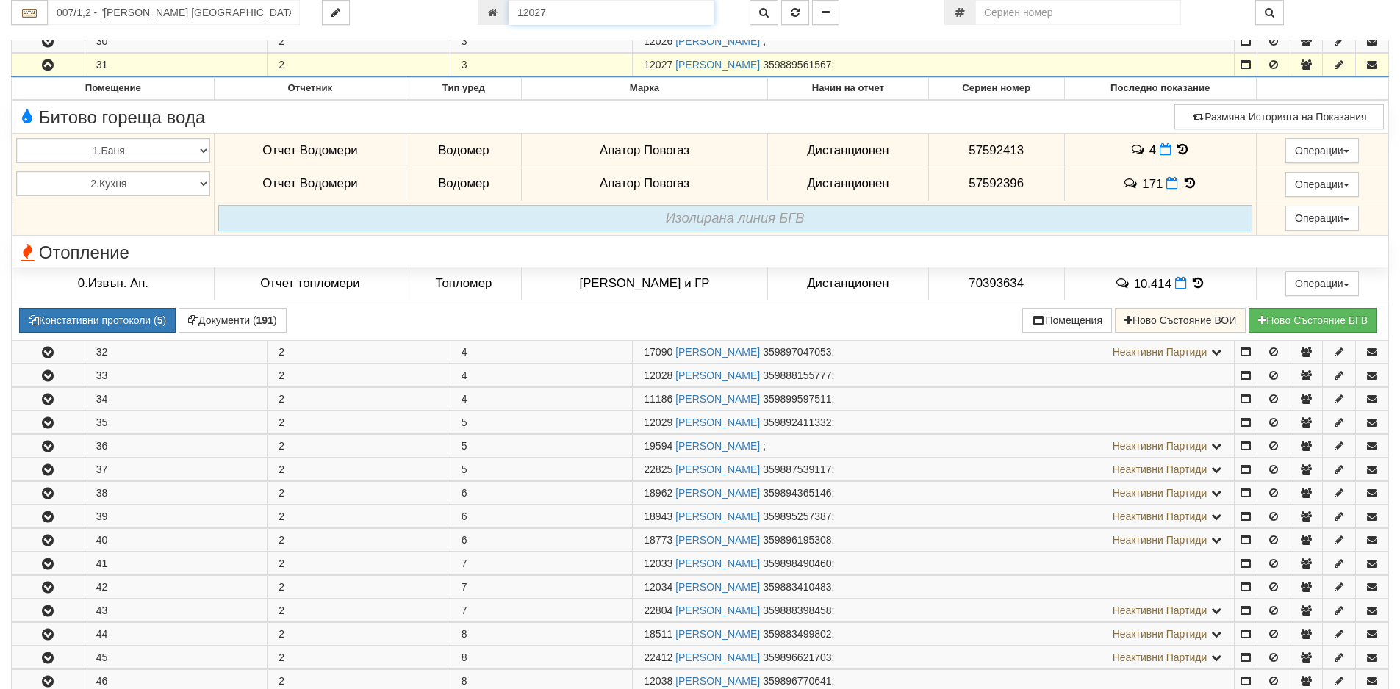
drag, startPoint x: 612, startPoint y: 19, endPoint x: 454, endPoint y: 10, distance: 158.2
click at [454, 10] on div "007/1,2 - "[PERSON_NAME] [GEOGRAPHIC_DATA] " ЕАД 12027" at bounding box center [700, 12] width 1400 height 25
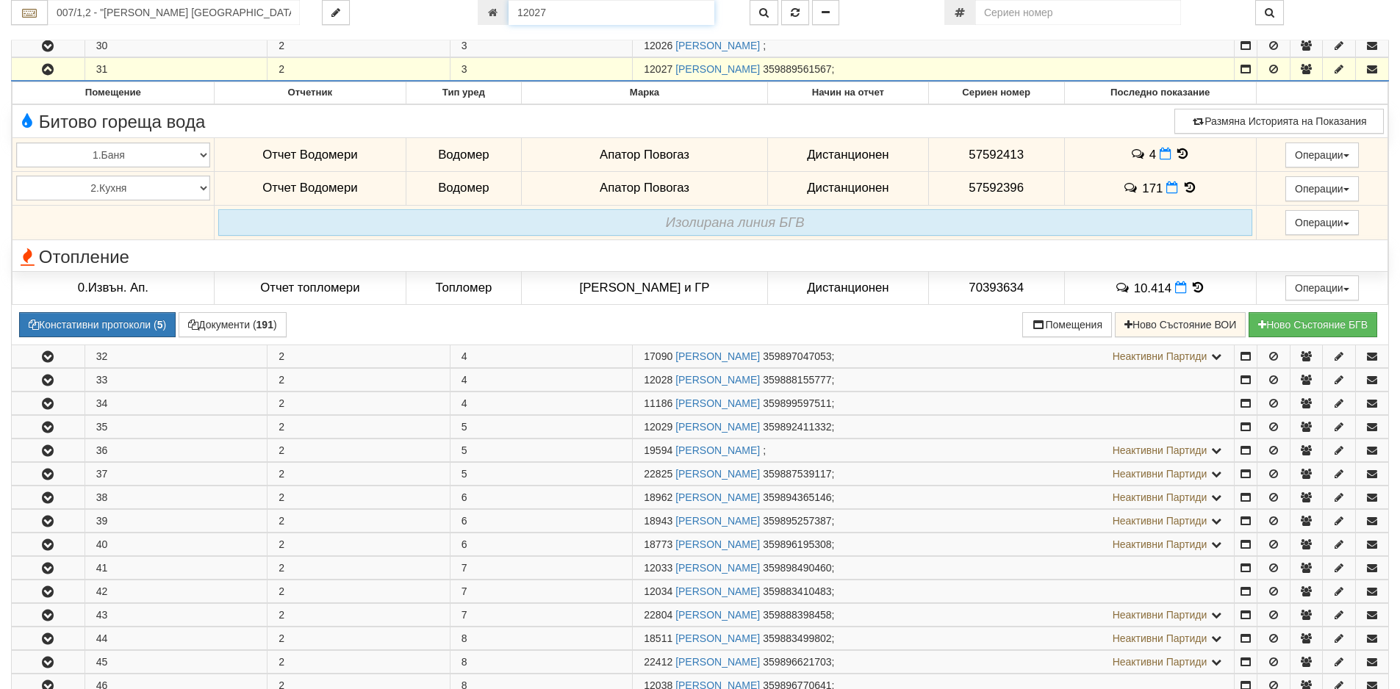
paste input "24581"
type input "24581"
type input "229/3 - "[PERSON_NAME] [GEOGRAPHIC_DATA] " ЕАД"
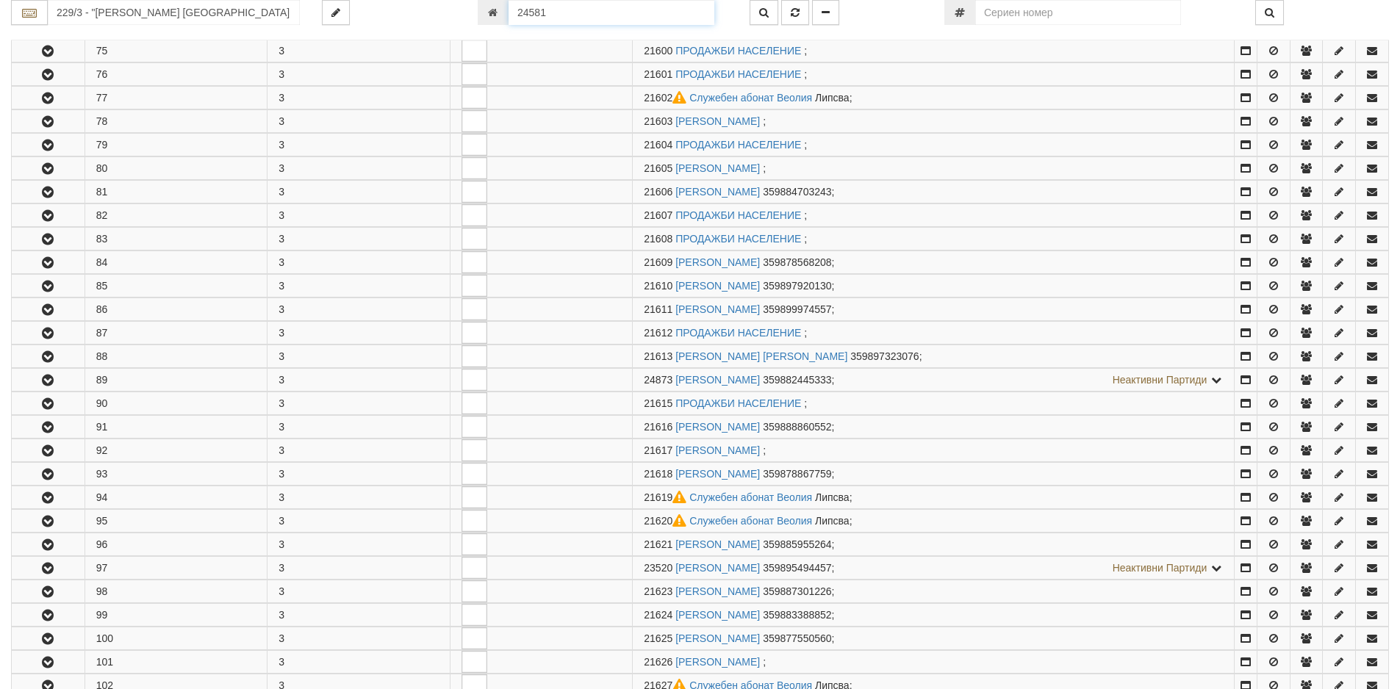
scroll to position [748, 0]
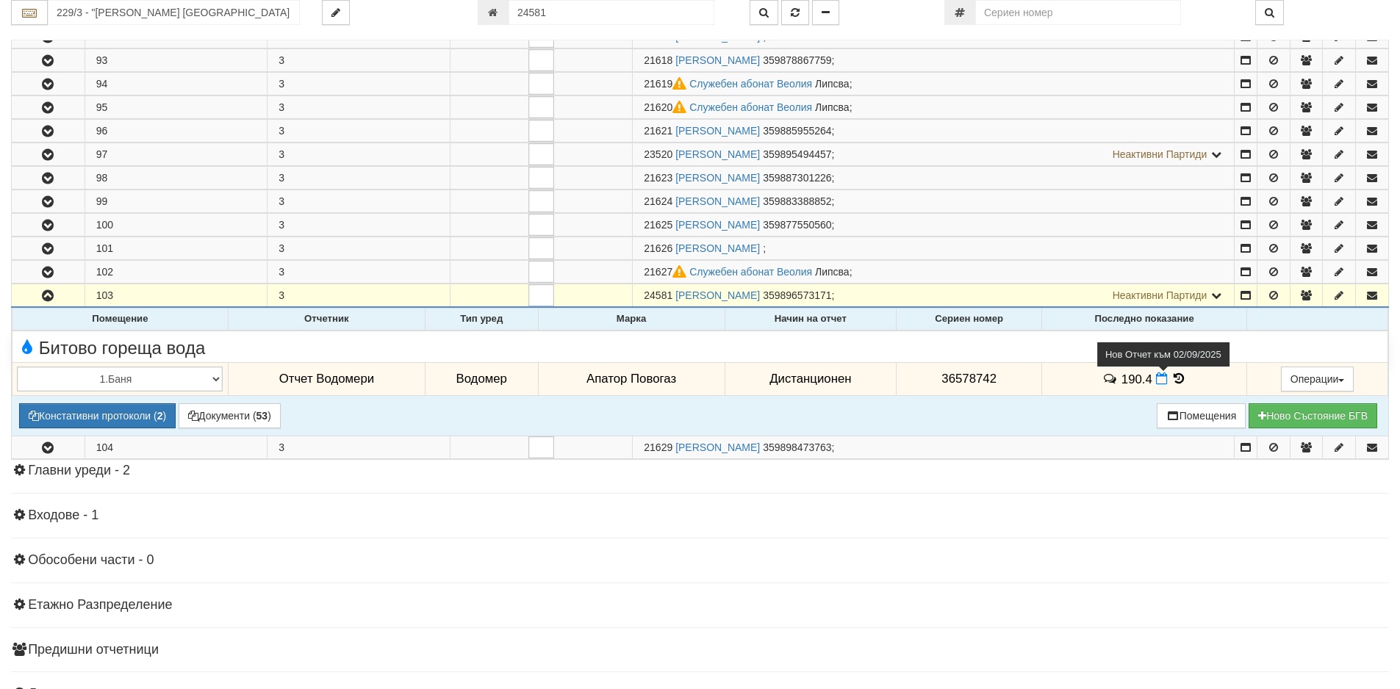
click at [1157, 381] on icon at bounding box center [1162, 378] width 12 height 12
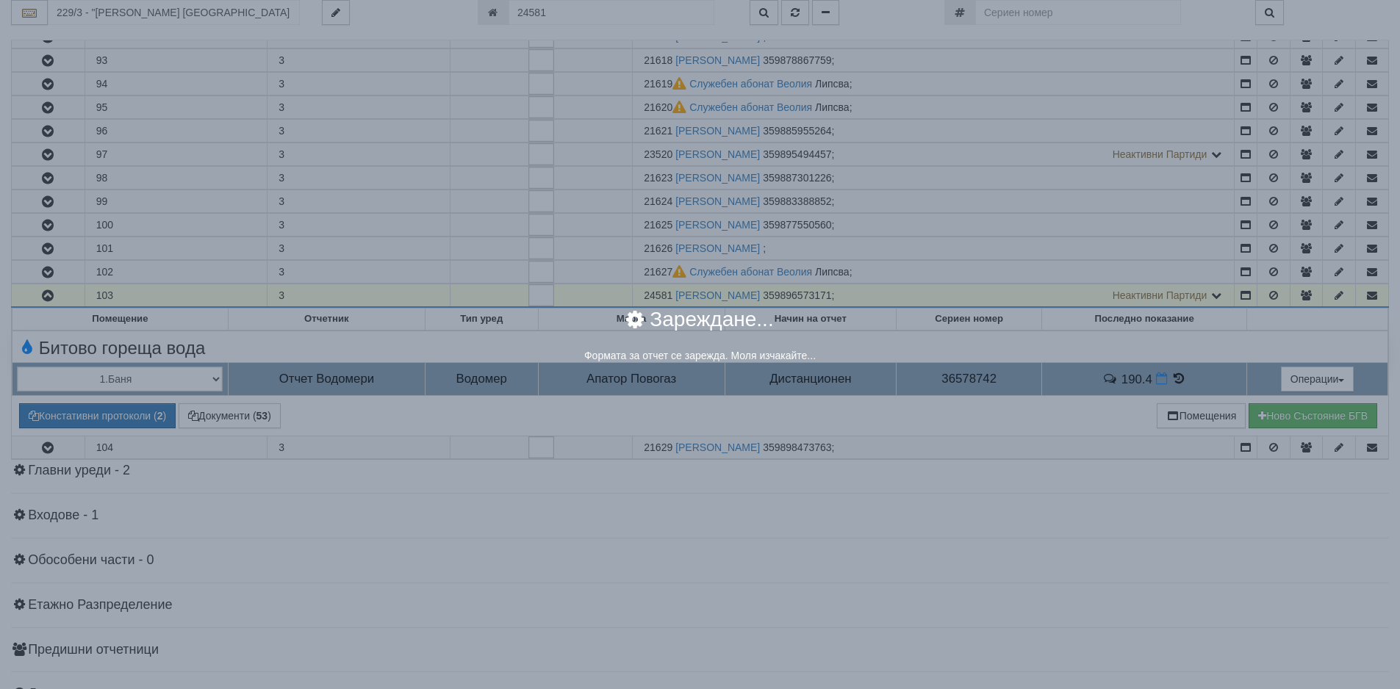
select select "8ac75930-9bfd-e511-80be-8d5a1dced85a"
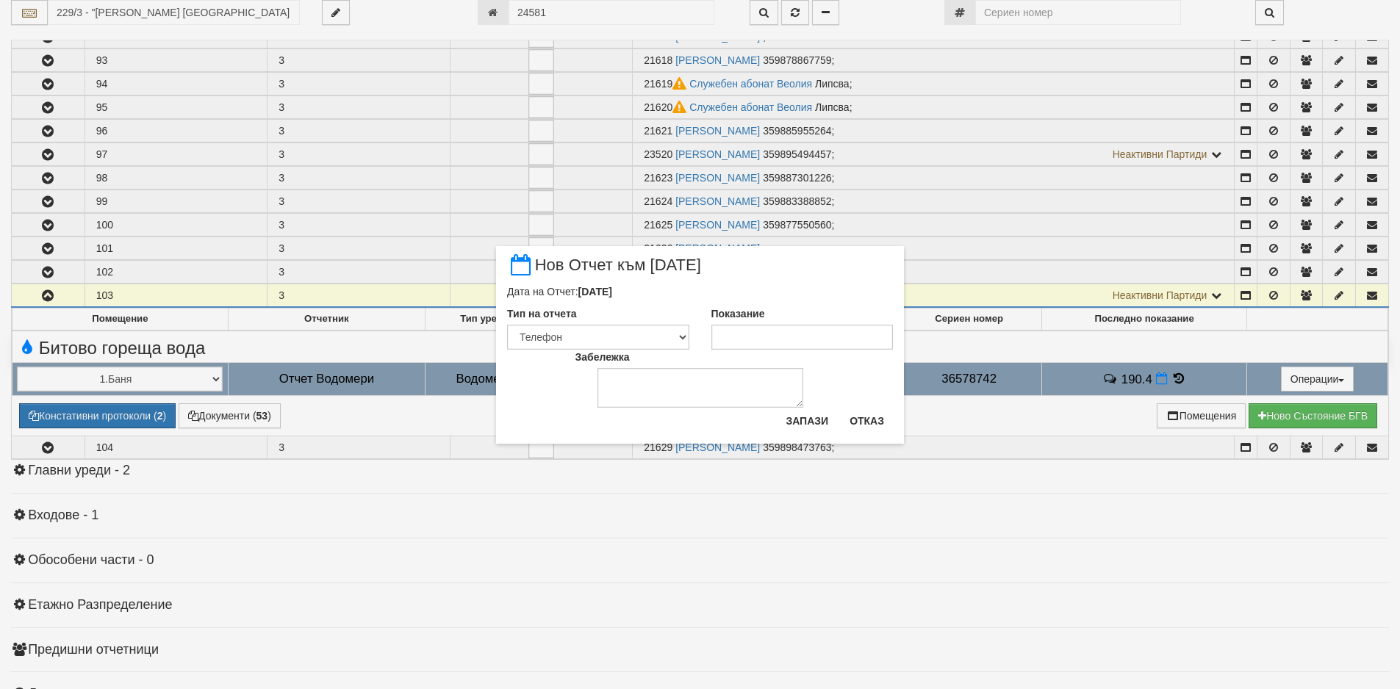
click at [784, 350] on div "Забележка" at bounding box center [700, 379] width 272 height 58
click at [784, 339] on input "Показание" at bounding box center [802, 337] width 182 height 25
paste input "194.55"
type input "194.55"
click at [789, 428] on button "Запази" at bounding box center [807, 421] width 60 height 24
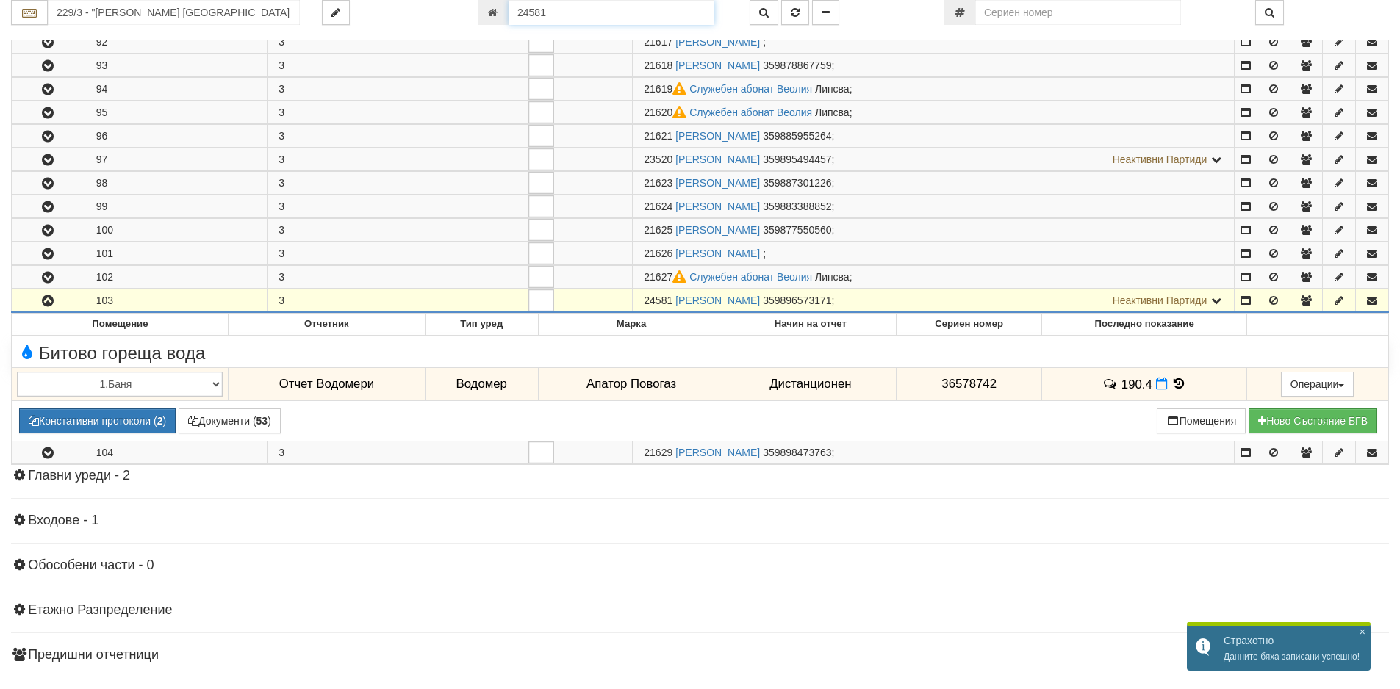
drag, startPoint x: 565, startPoint y: 15, endPoint x: 461, endPoint y: 14, distance: 103.6
click at [461, 14] on div "229/3 - "[PERSON_NAME] [GEOGRAPHIC_DATA] " ЕАД 24581" at bounding box center [700, 12] width 1400 height 25
paste input "2804"
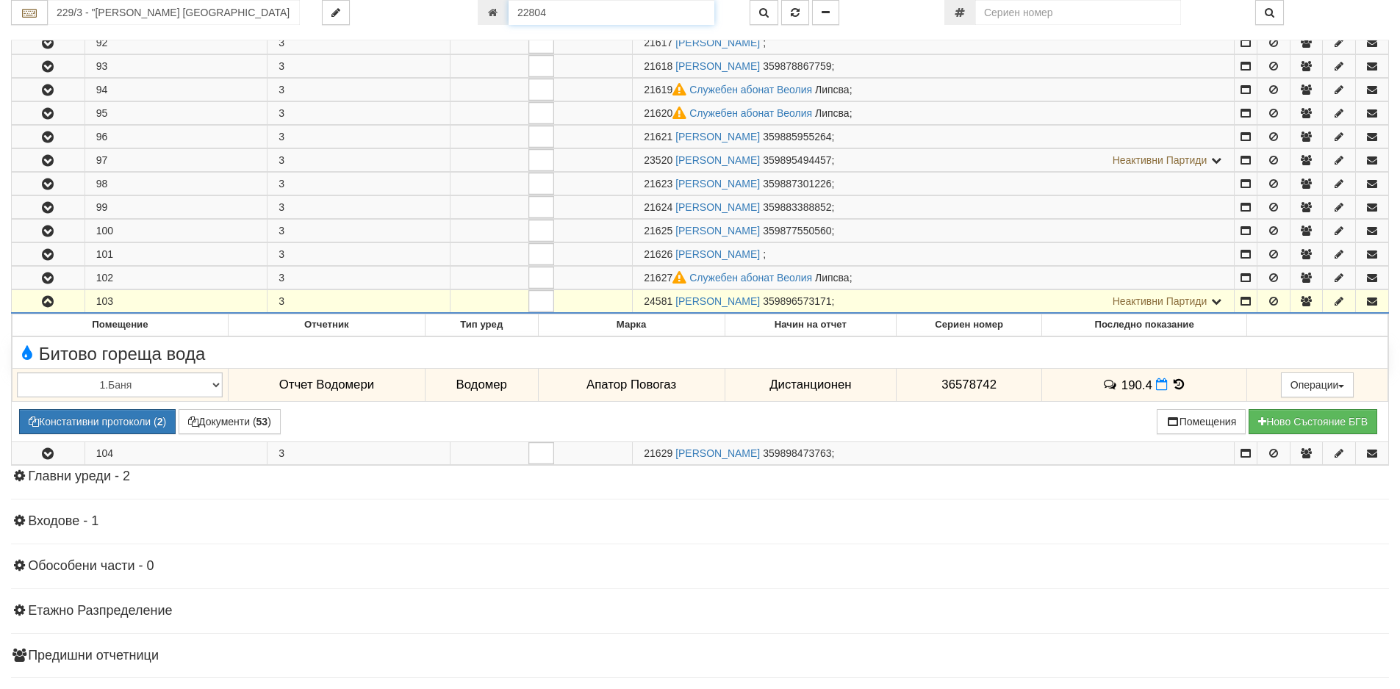
type input "22804"
type input "007/1,2 - "[PERSON_NAME] [GEOGRAPHIC_DATA] " ЕАД"
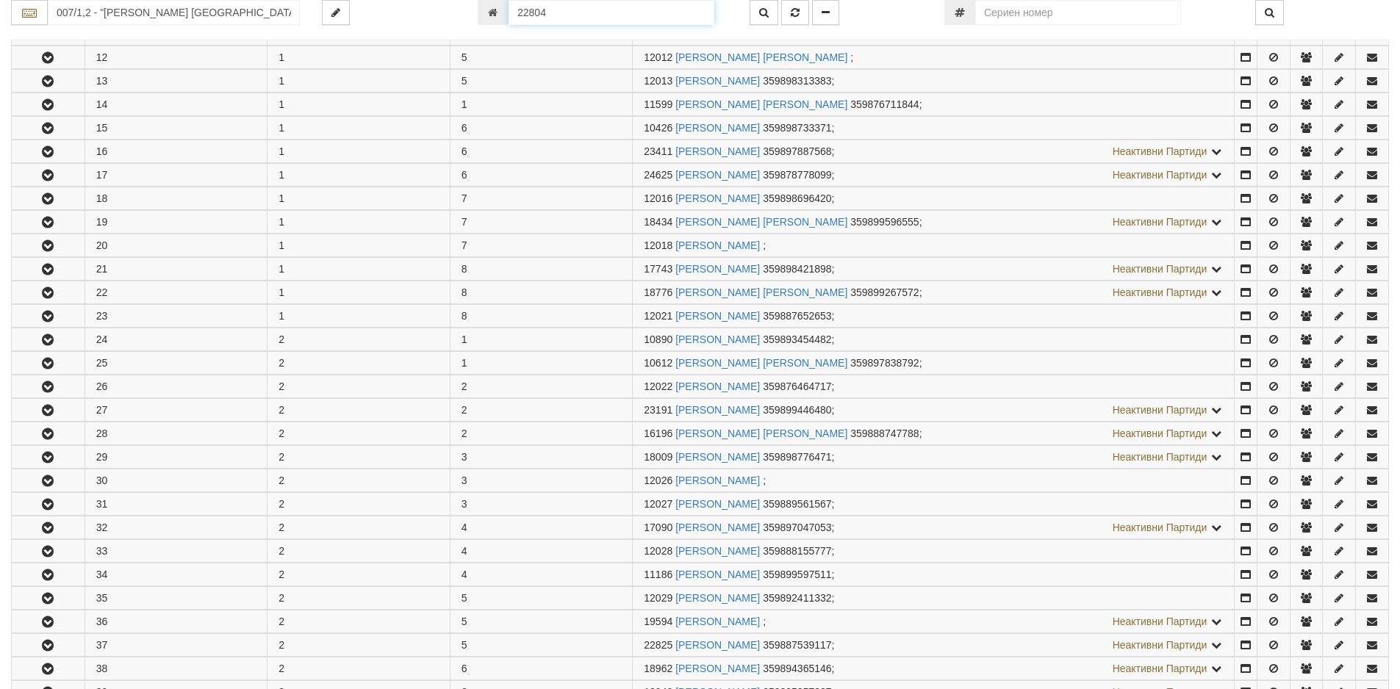
scroll to position [1077, 0]
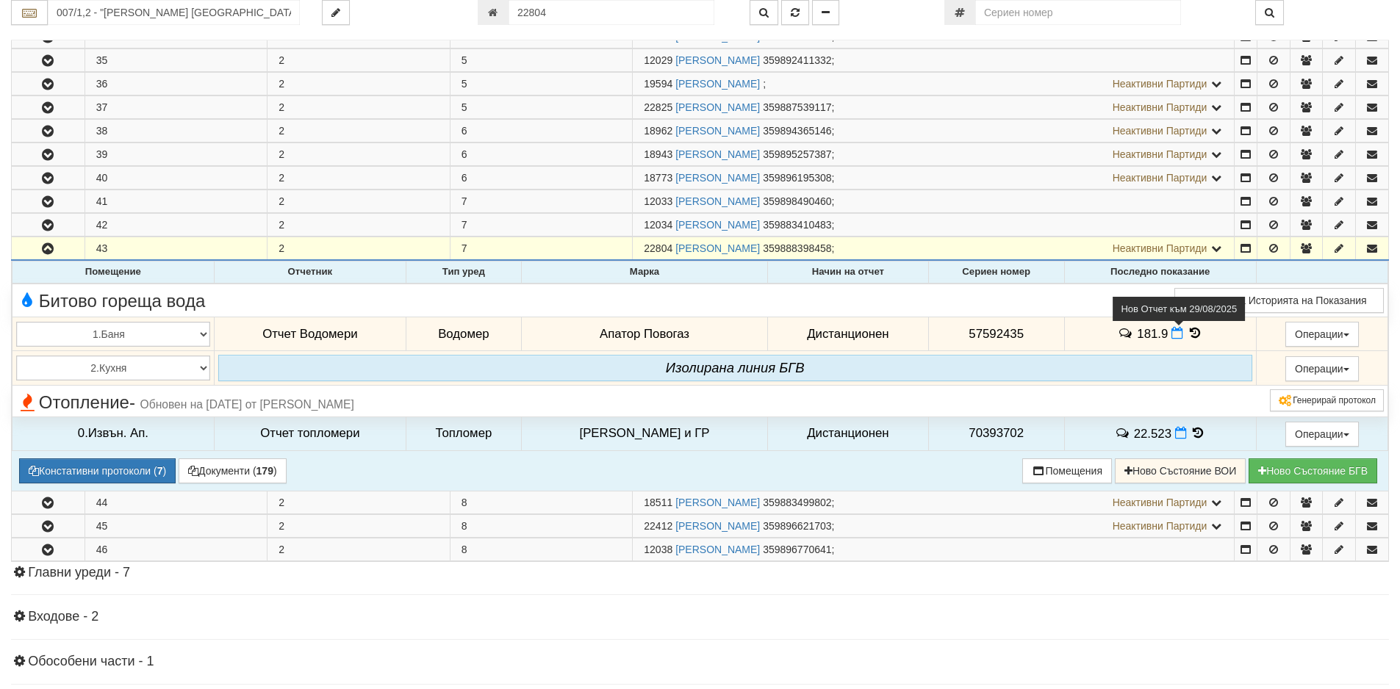
click at [1171, 336] on icon at bounding box center [1177, 333] width 12 height 12
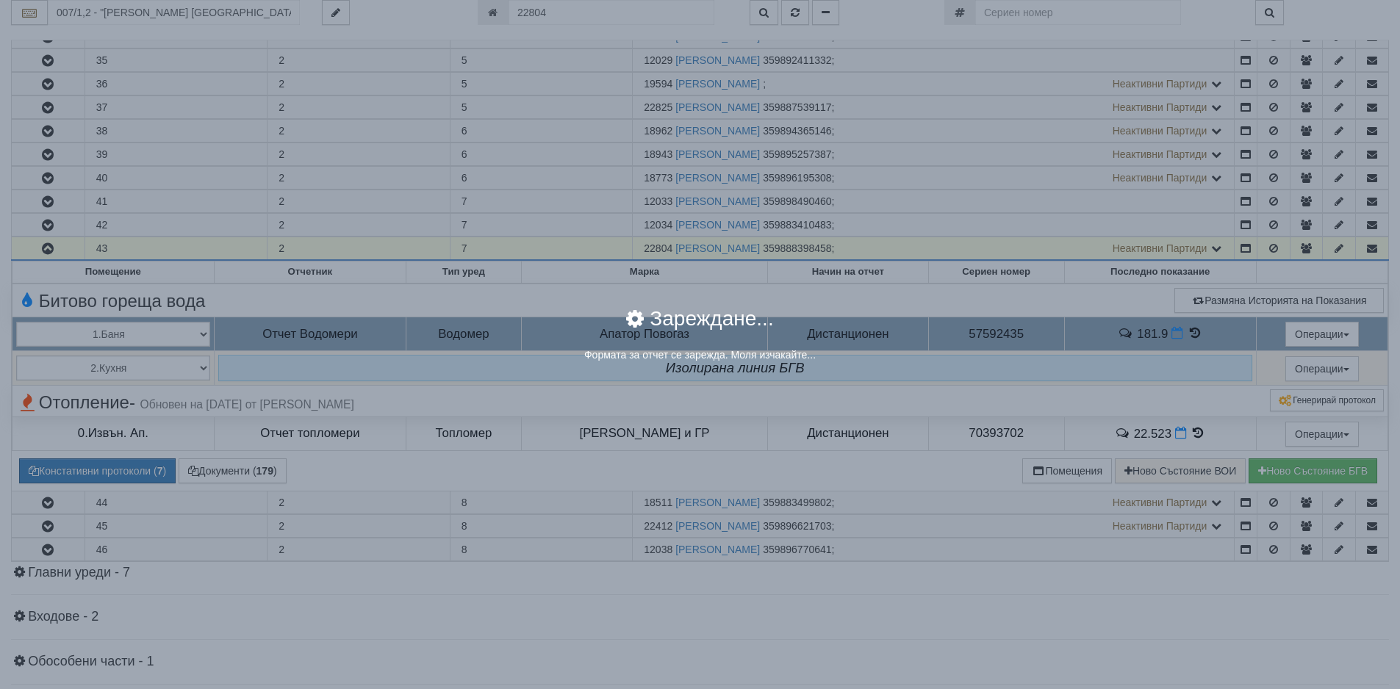
select select "8ac75930-9bfd-e511-80be-8d5a1dced85a"
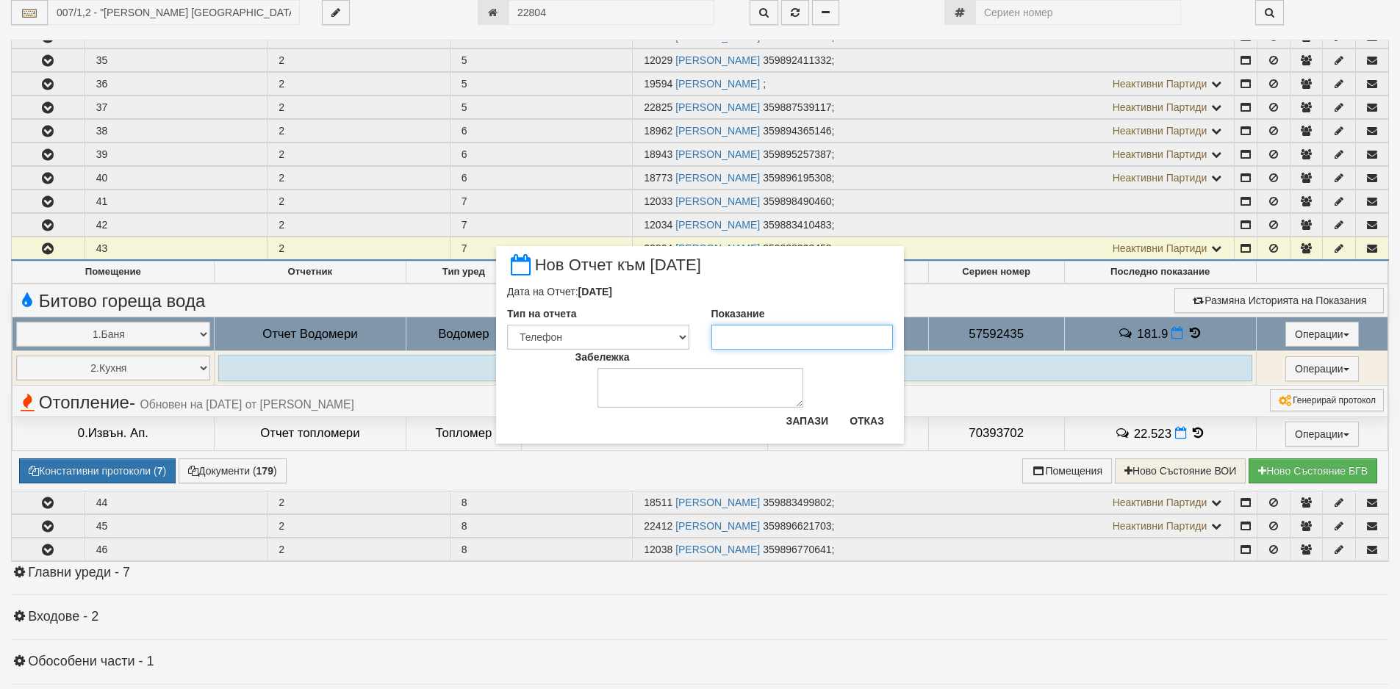
click at [791, 327] on input "Показание" at bounding box center [802, 337] width 182 height 25
type input "182.3"
click at [805, 422] on button "Запази" at bounding box center [807, 421] width 60 height 24
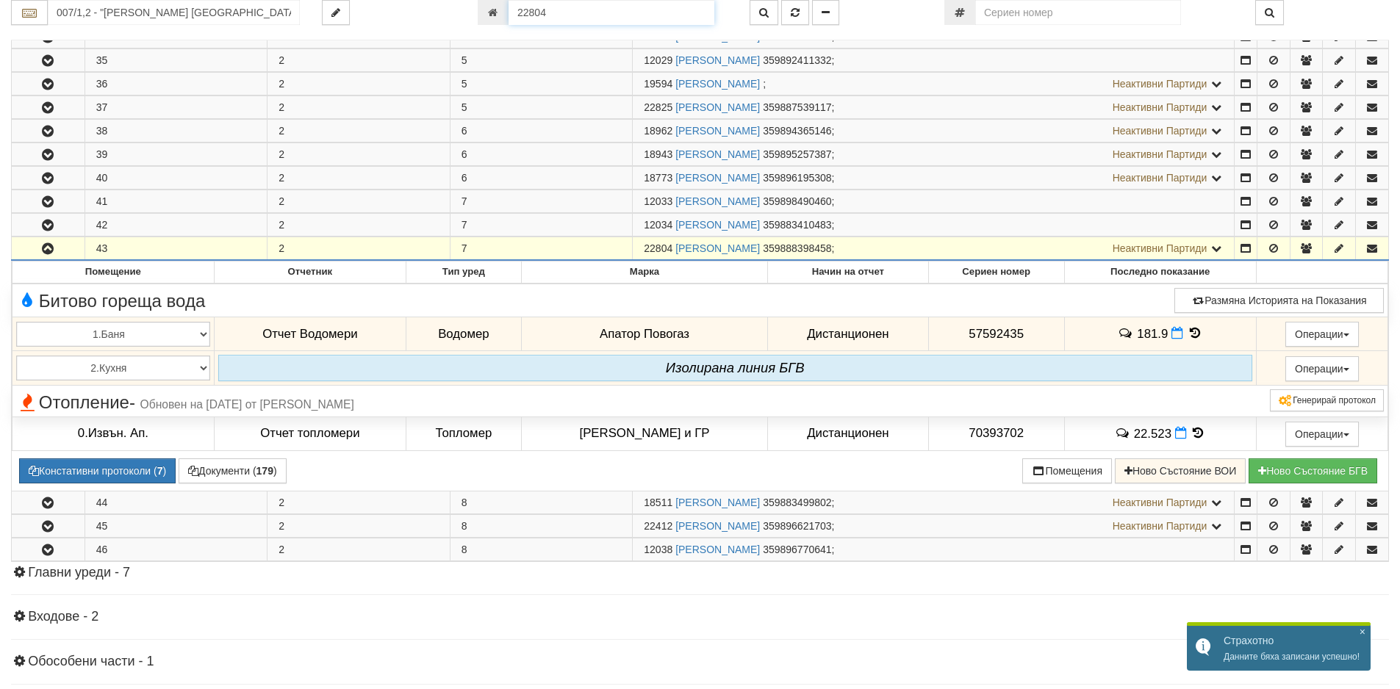
drag, startPoint x: 586, startPoint y: 18, endPoint x: 476, endPoint y: 18, distance: 109.5
click at [473, 18] on div "22804" at bounding box center [603, 12] width 272 height 25
paste input "12468"
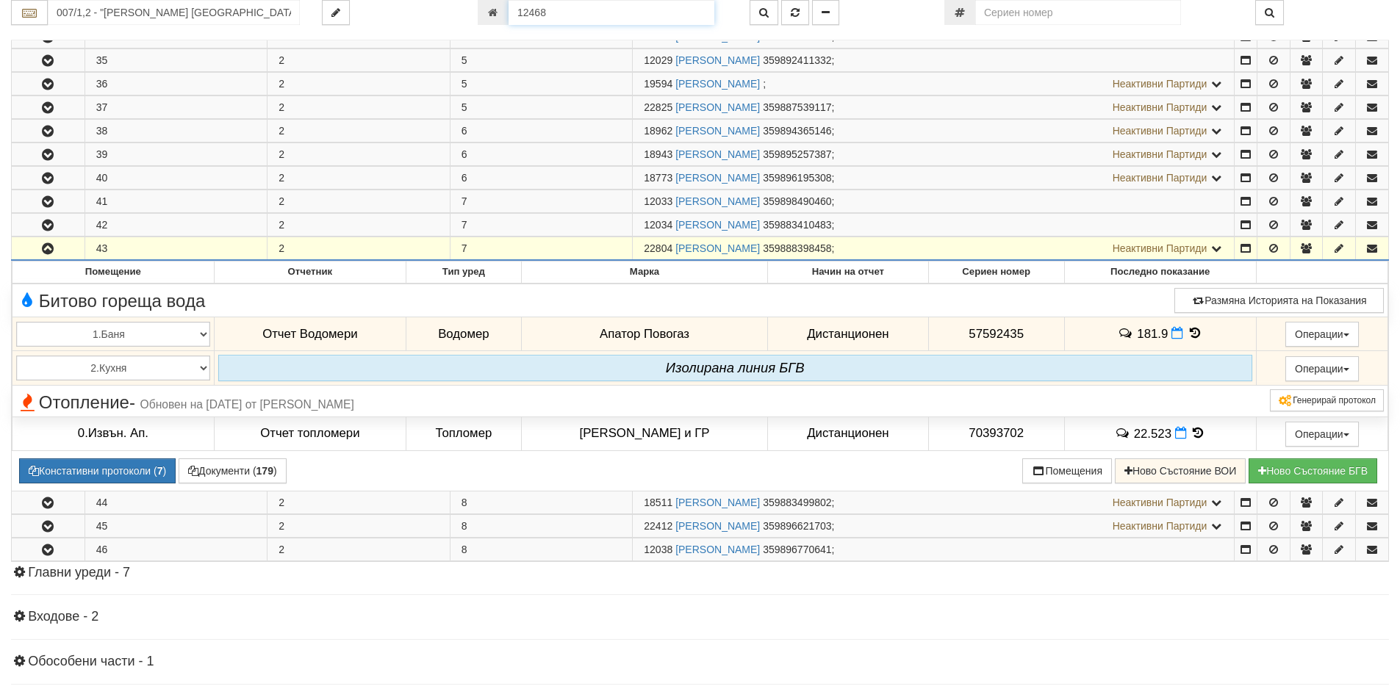
type input "12468"
type input "202/3,4 - "[PERSON_NAME] [GEOGRAPHIC_DATA] " ЕАД"
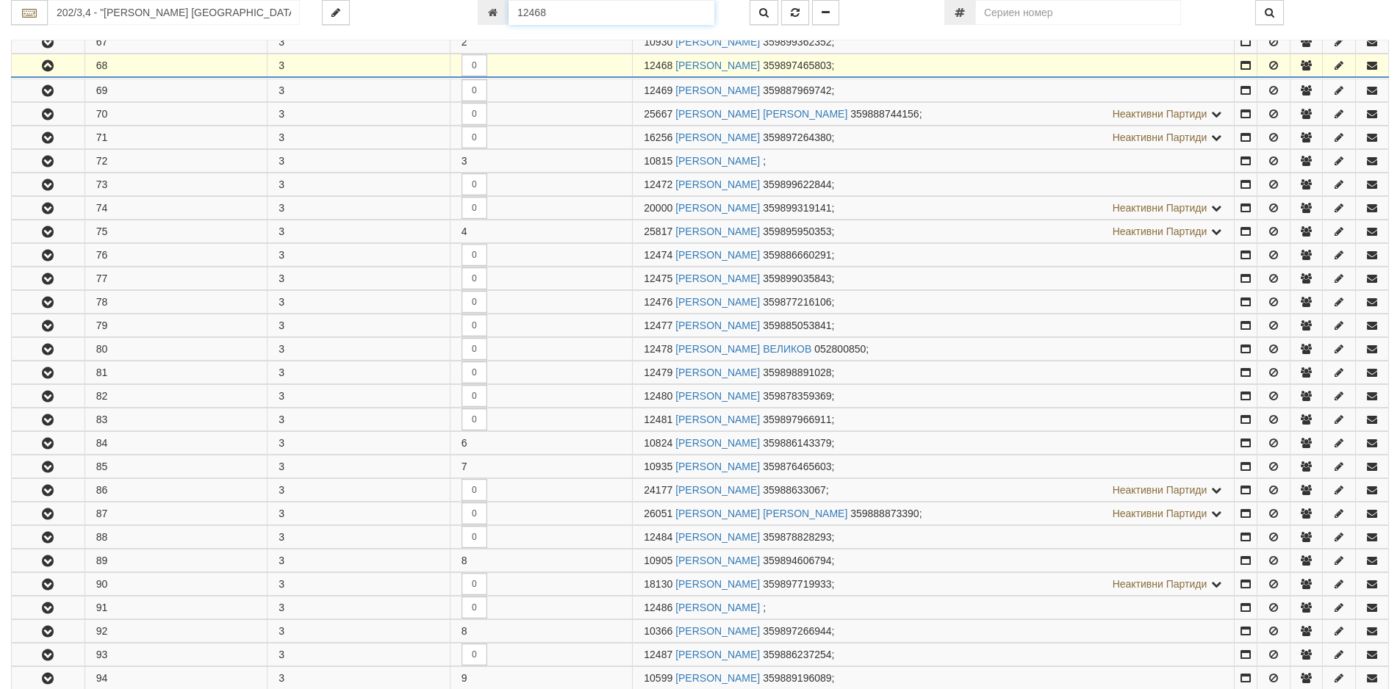
scroll to position [455, 0]
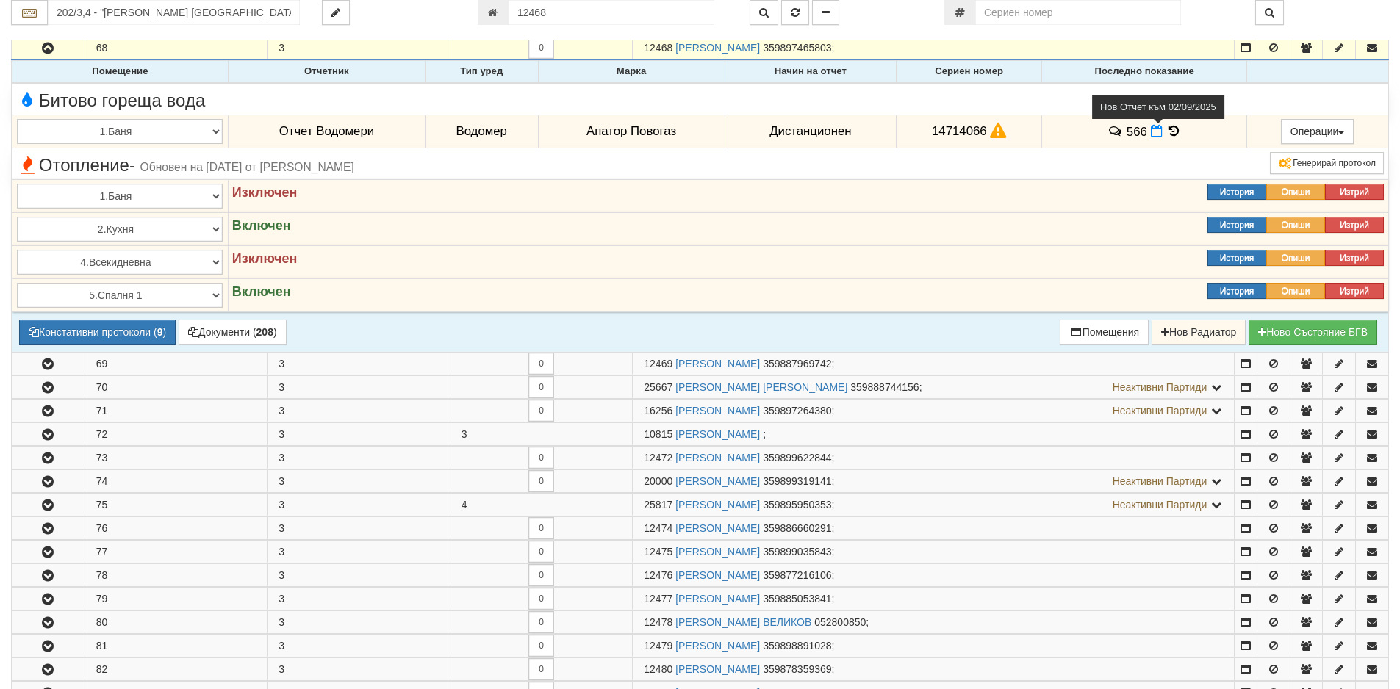
click at [1155, 135] on icon at bounding box center [1156, 131] width 12 height 12
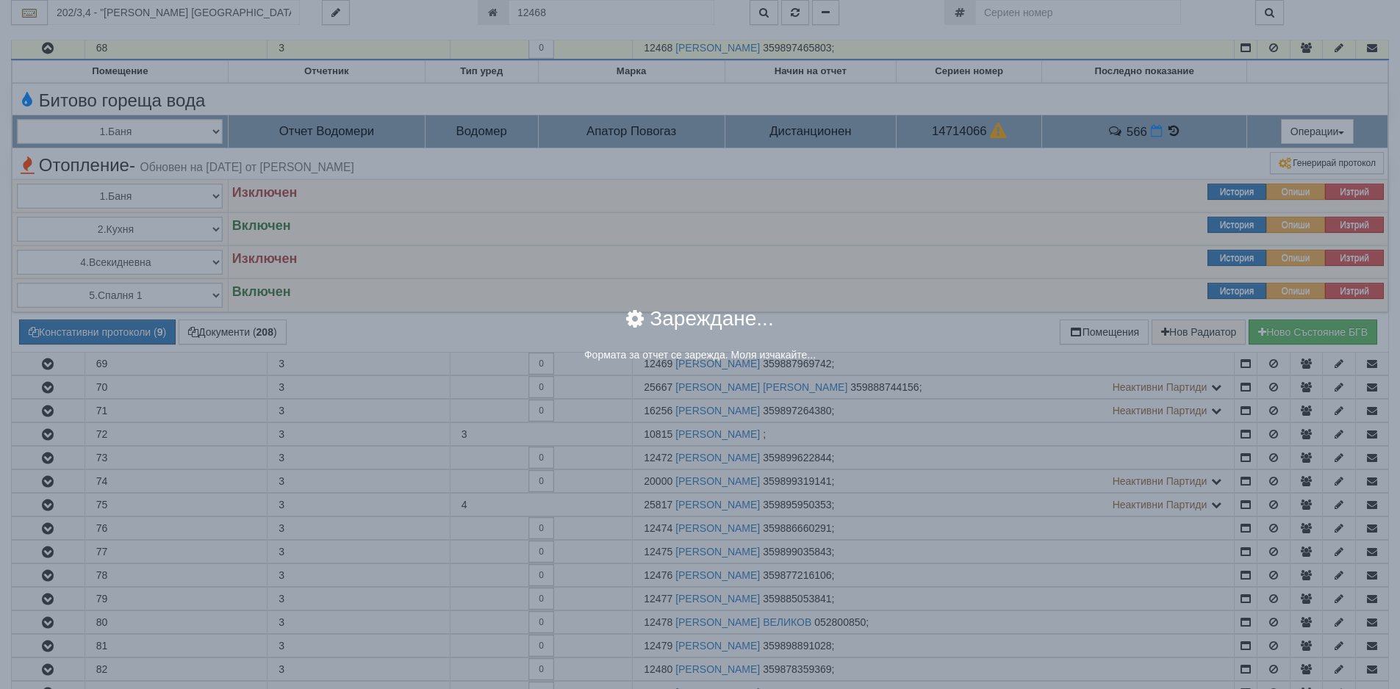
select select "8ac75930-9bfd-e511-80be-8d5a1dced85a"
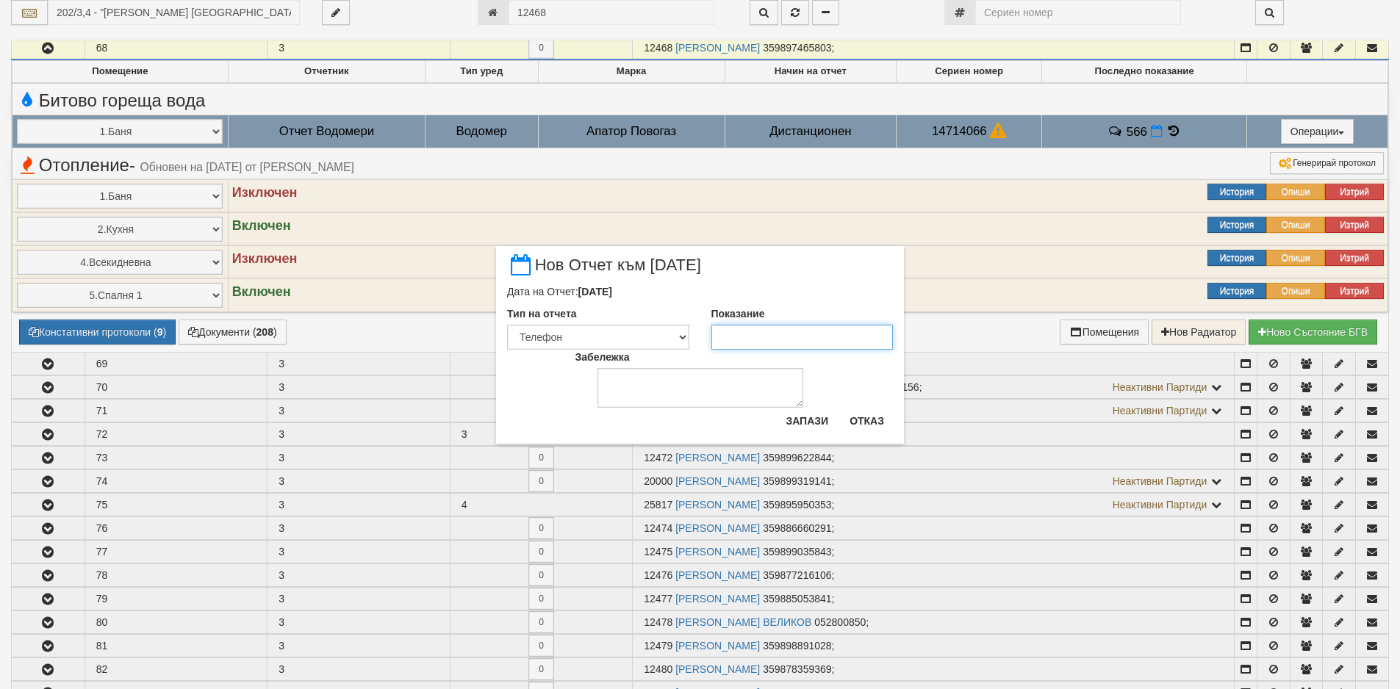
click at [835, 338] on input "Показание" at bounding box center [802, 337] width 182 height 25
type input "570"
click at [810, 417] on button "Запази" at bounding box center [807, 421] width 60 height 24
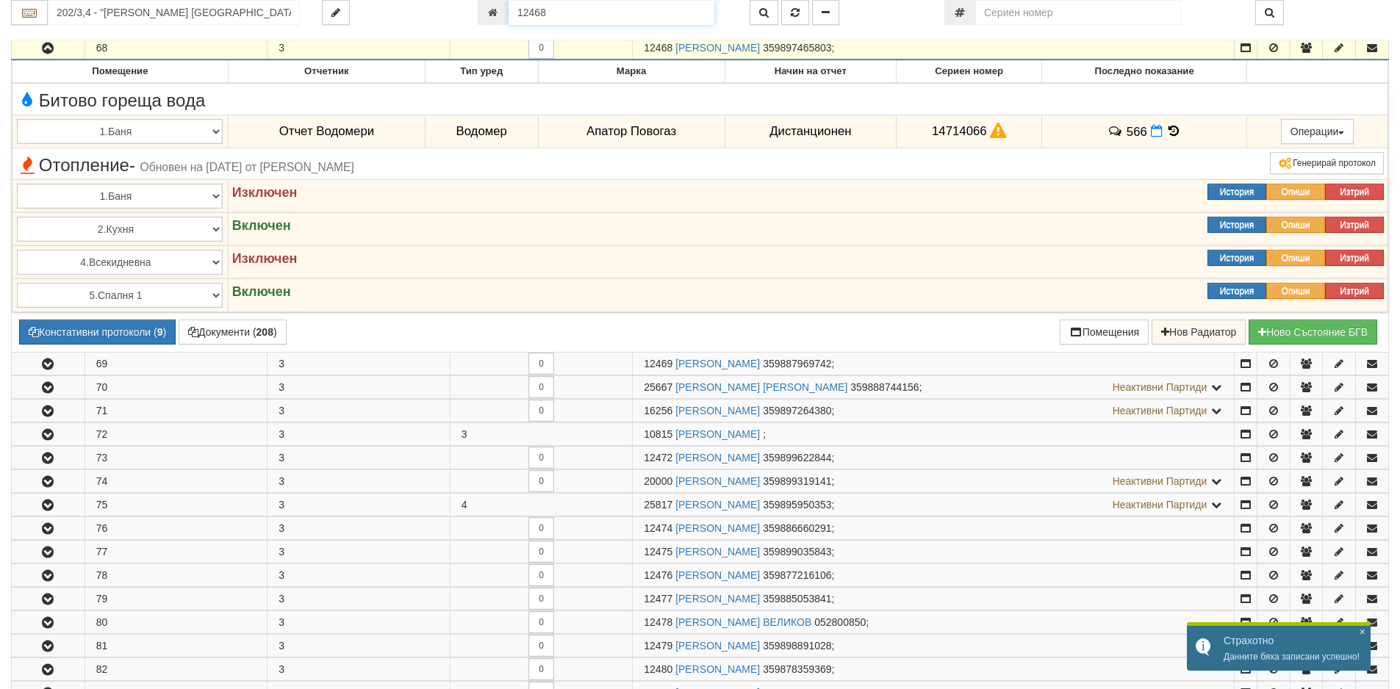
drag, startPoint x: 514, startPoint y: 18, endPoint x: 480, endPoint y: 18, distance: 33.8
click at [480, 18] on div "12468" at bounding box center [603, 12] width 250 height 25
paste input "5273"
type input "5273"
type input "126/3,4 - "[PERSON_NAME] [GEOGRAPHIC_DATA] " ЕАД"
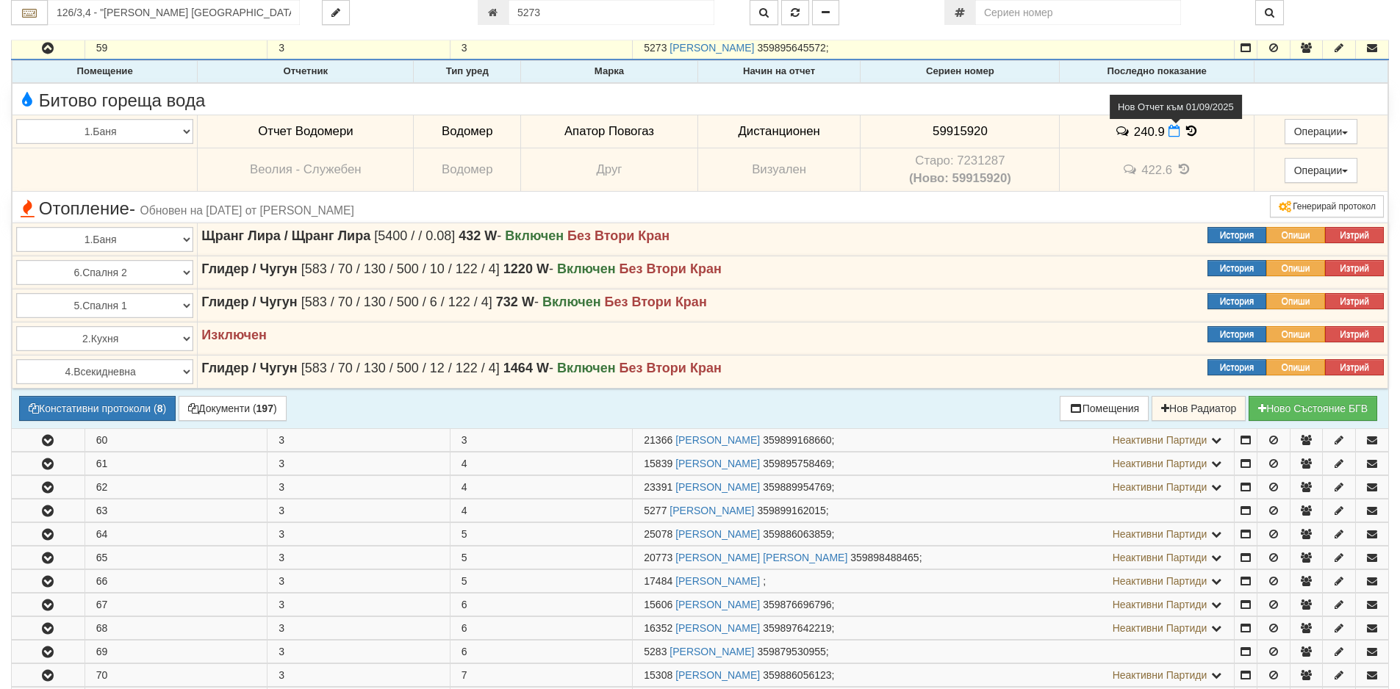
click at [1168, 133] on icon at bounding box center [1174, 131] width 12 height 12
select select "8ac75930-9bfd-e511-80be-8d5a1dced85a"
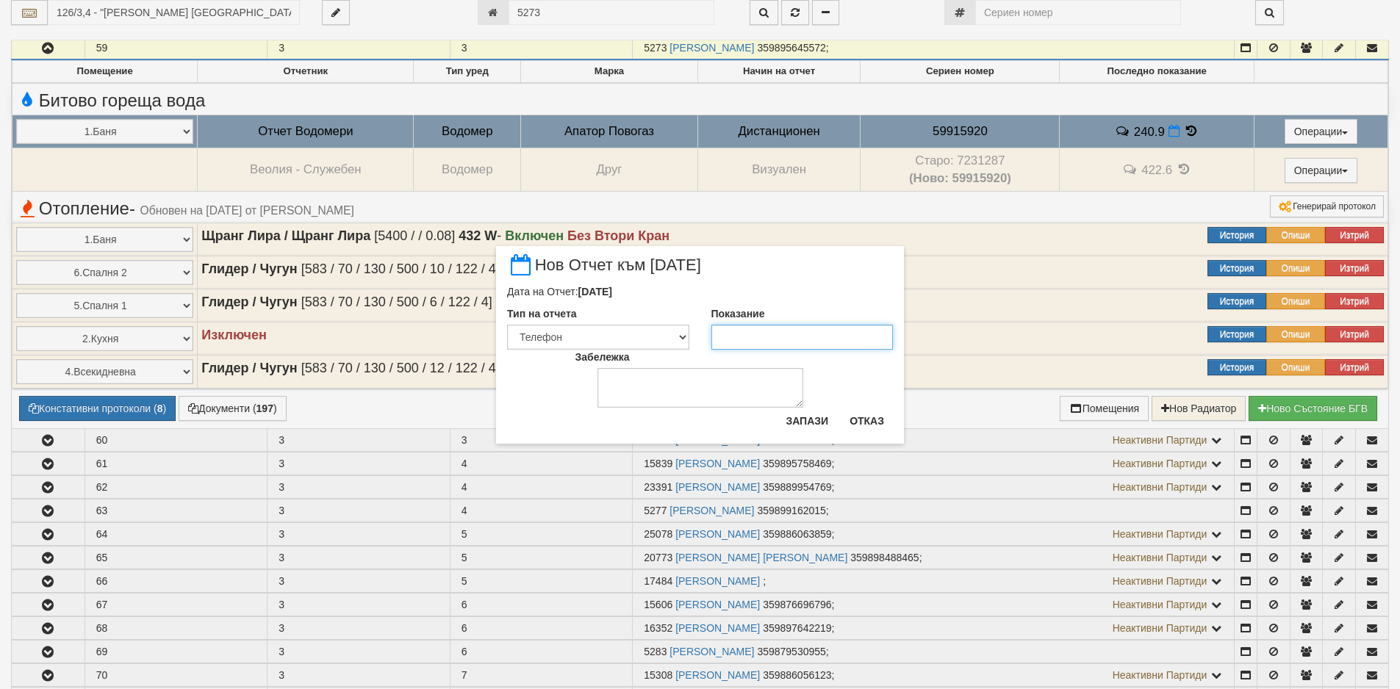
click at [853, 335] on input "Показание" at bounding box center [802, 337] width 182 height 25
type input "242.7"
click at [829, 415] on button "Запази" at bounding box center [807, 421] width 60 height 24
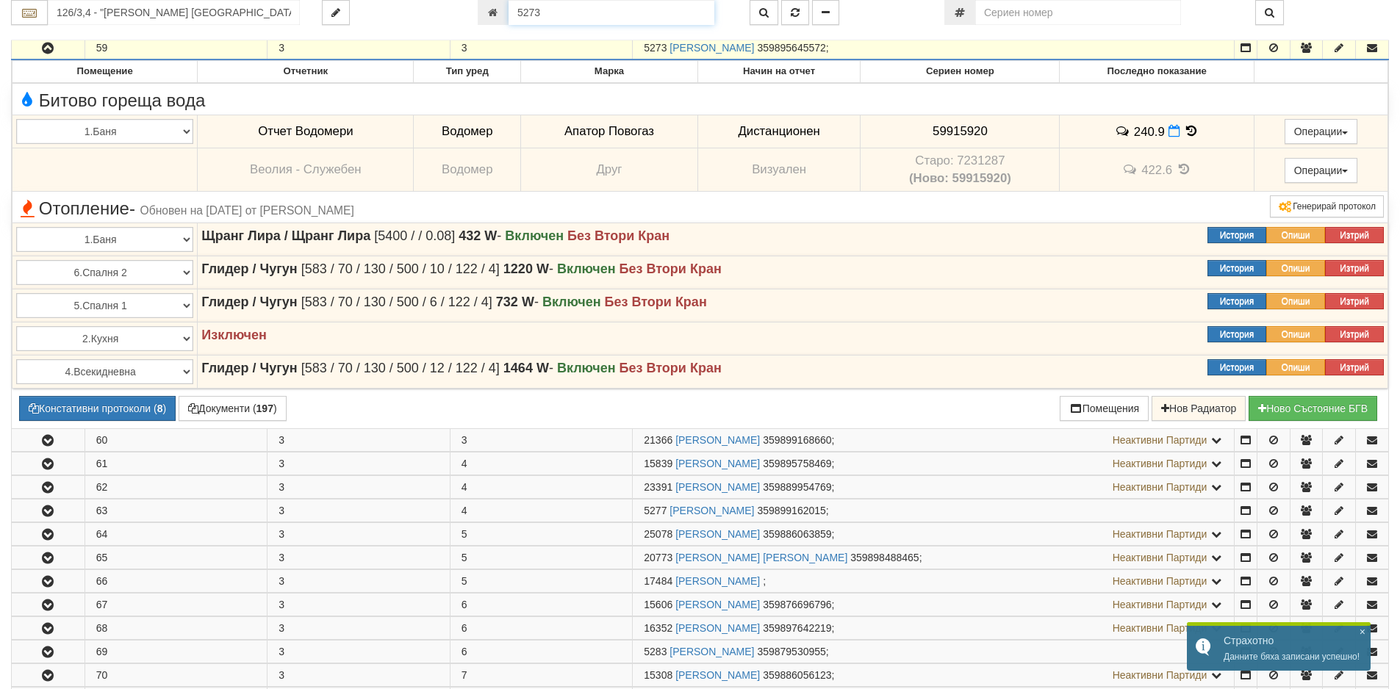
drag, startPoint x: 593, startPoint y: 20, endPoint x: 492, endPoint y: 20, distance: 100.6
click at [492, 20] on div "5273" at bounding box center [603, 12] width 250 height 25
paste input "9886"
type input "9886"
type input "026/4 - "ТЕХЕМ СЪРВИСИС" ЕООД"
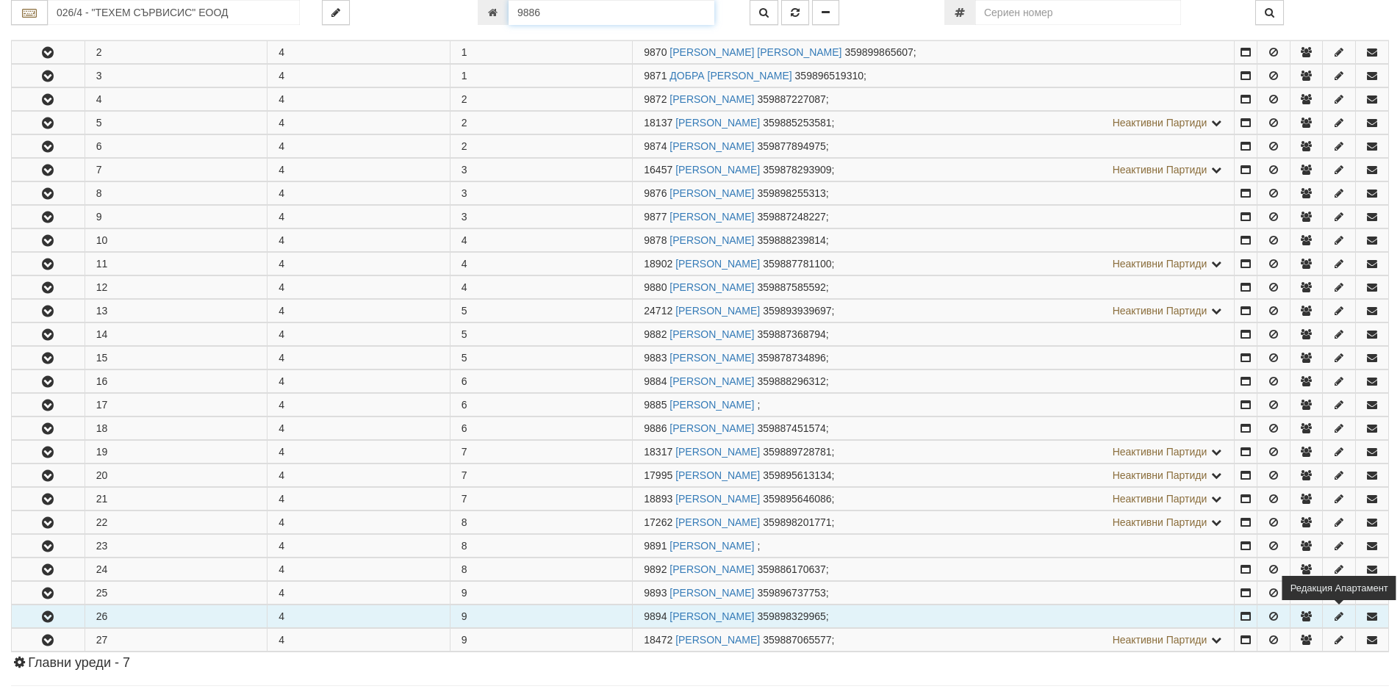
scroll to position [630, 0]
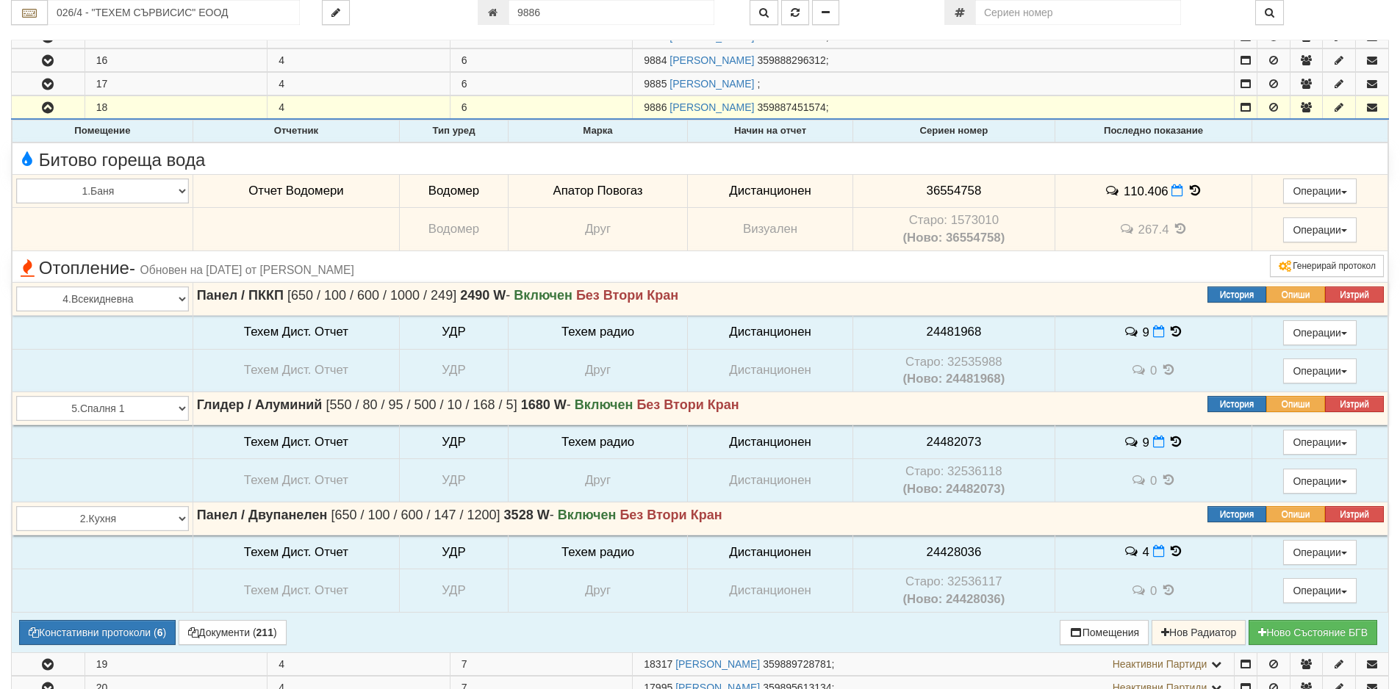
click at [1164, 195] on td "110.406" at bounding box center [1152, 191] width 197 height 34
click at [1171, 193] on icon at bounding box center [1177, 190] width 12 height 12
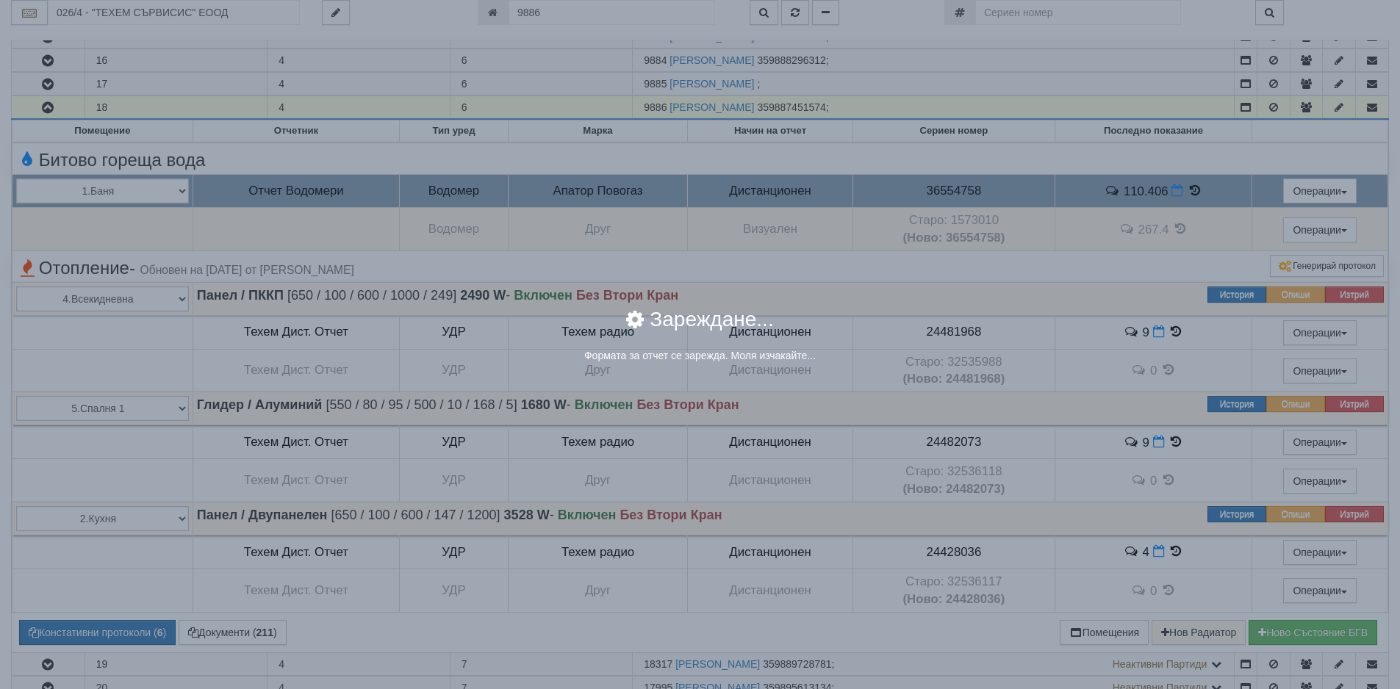
select select "8ac75930-9bfd-e511-80be-8d5a1dced85a"
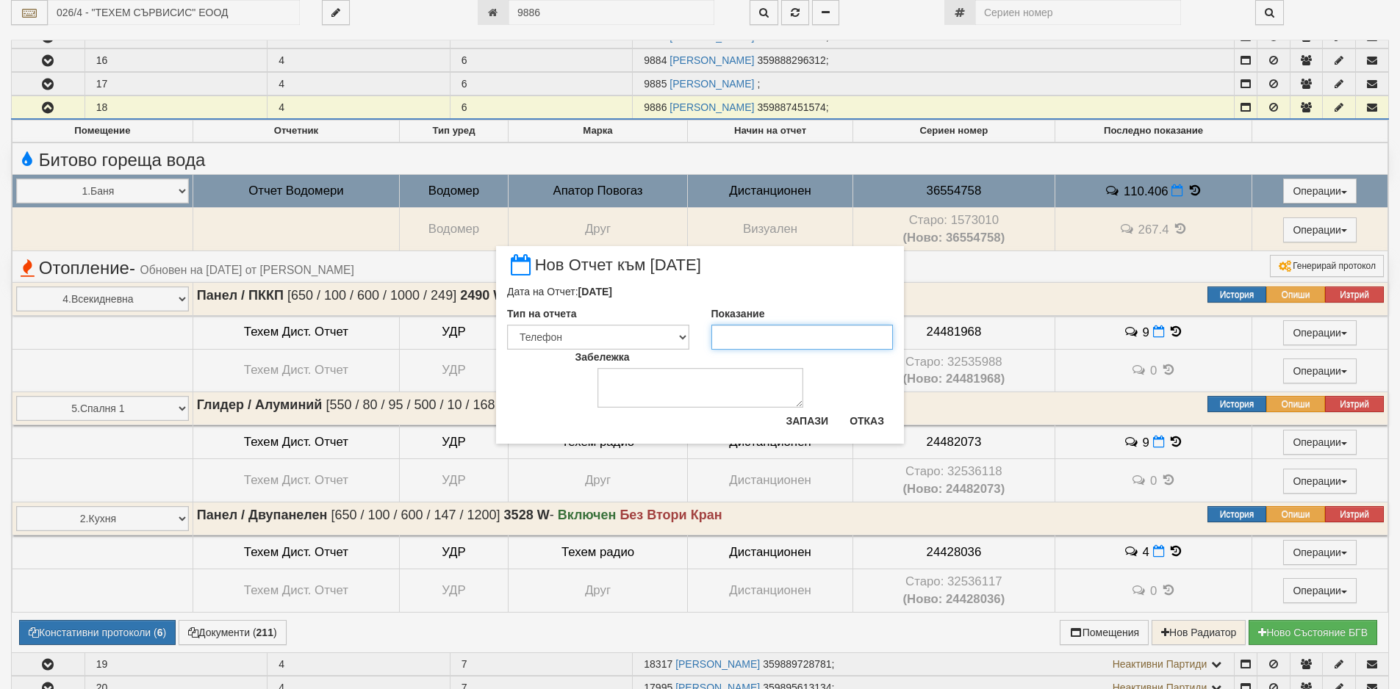
click at [812, 341] on input "Показание" at bounding box center [802, 337] width 182 height 25
type input "110.86"
click at [811, 412] on button "Запази" at bounding box center [807, 421] width 60 height 24
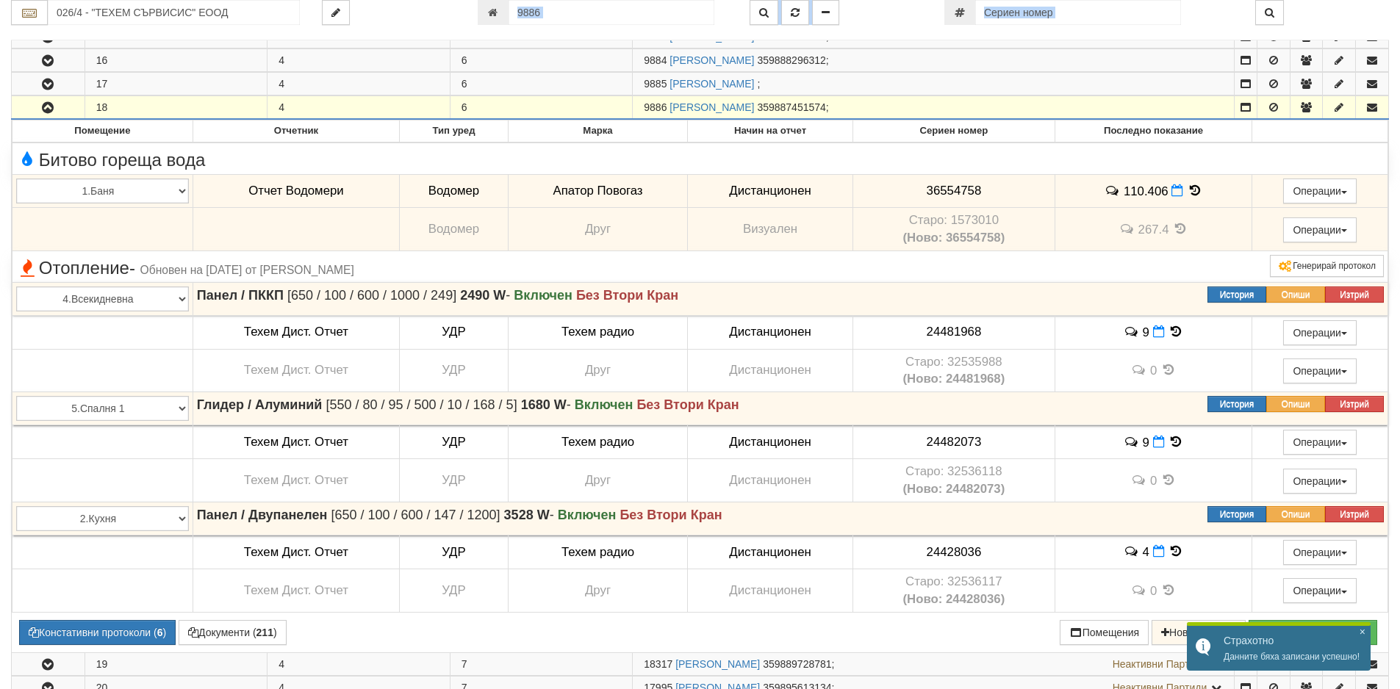
drag, startPoint x: 607, startPoint y: 26, endPoint x: 546, endPoint y: 12, distance: 62.6
click at [516, 22] on div "026/4 - "ТЕХЕМ СЪРВИСИС" ЕООД 9886" at bounding box center [699, 20] width 1377 height 40
click at [550, 12] on input "9886" at bounding box center [611, 12] width 206 height 25
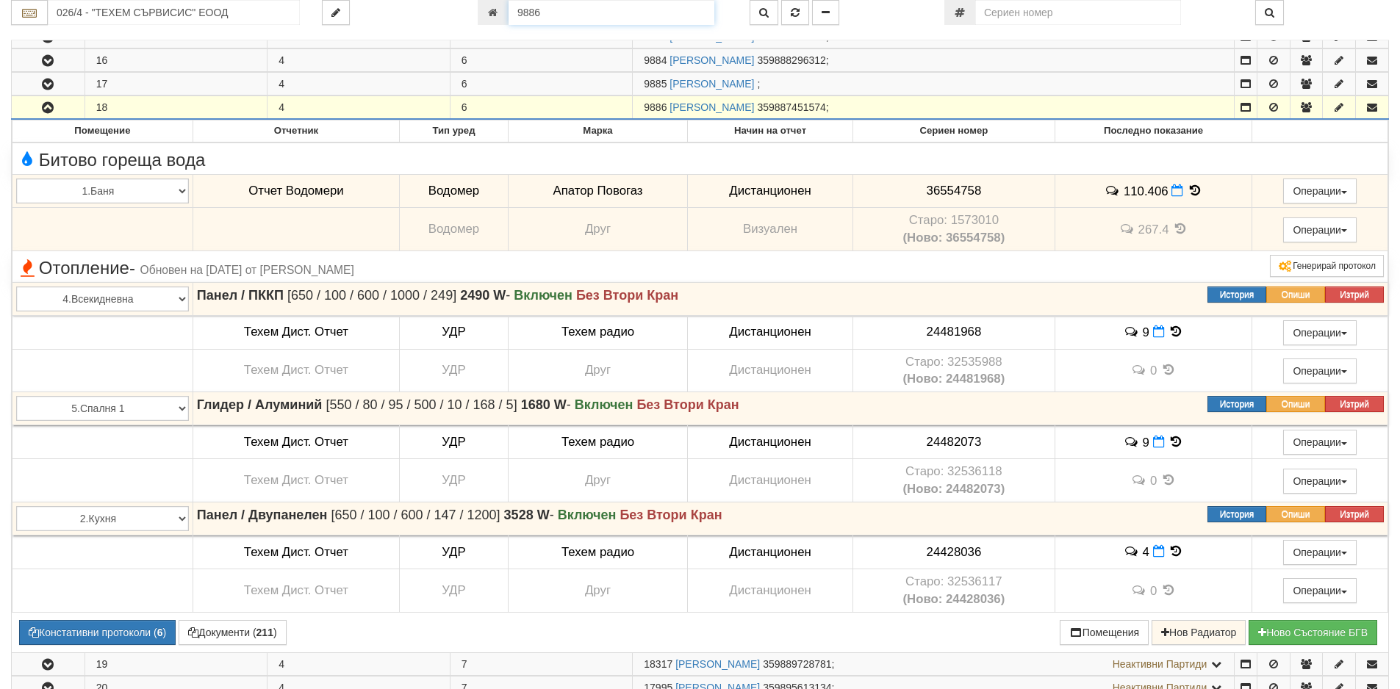
paste input "2875"
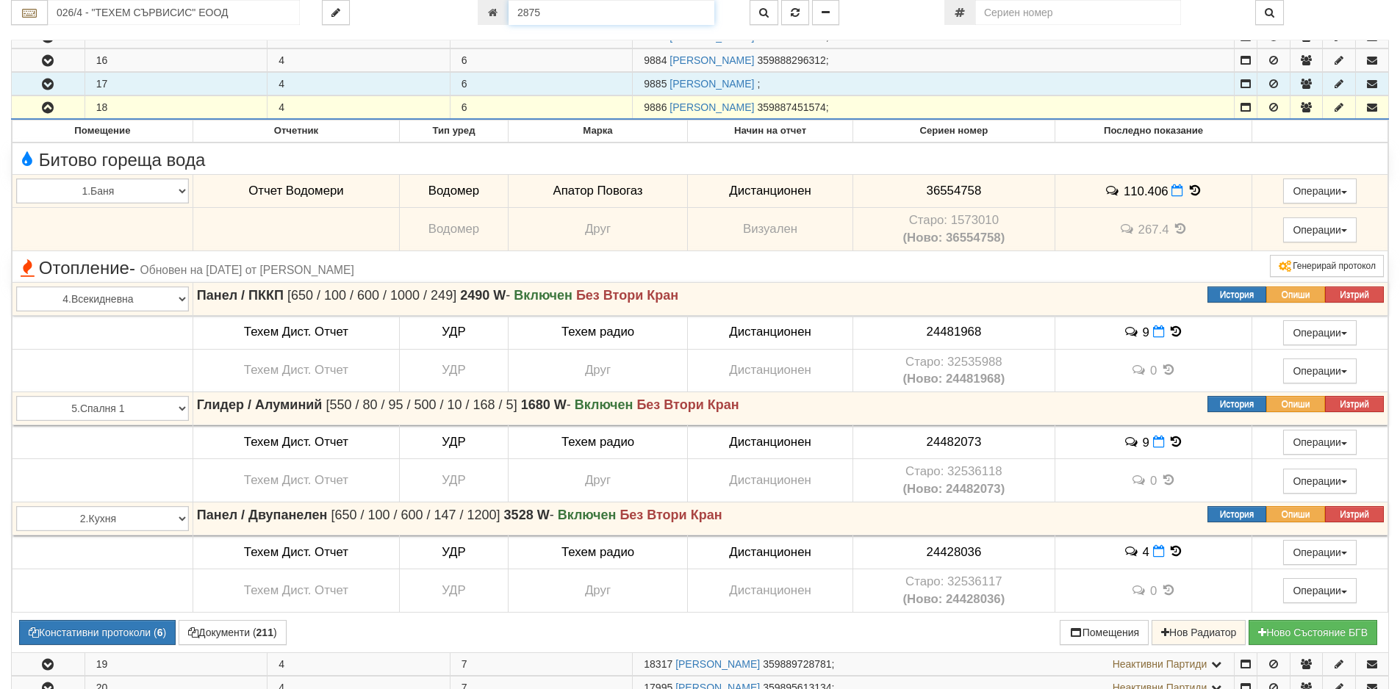
type input "2875"
type input "110/4 - "[PERSON_NAME] [GEOGRAPHIC_DATA] " ЕАД"
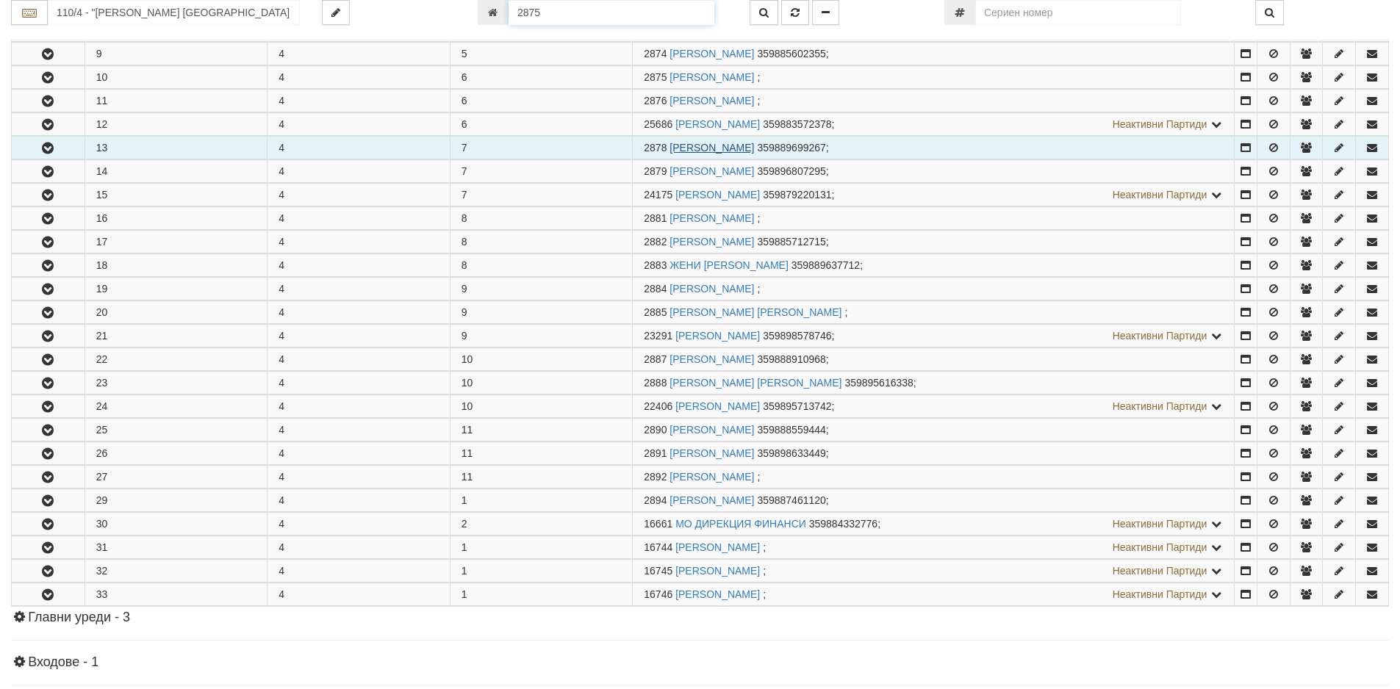
scroll to position [502, 0]
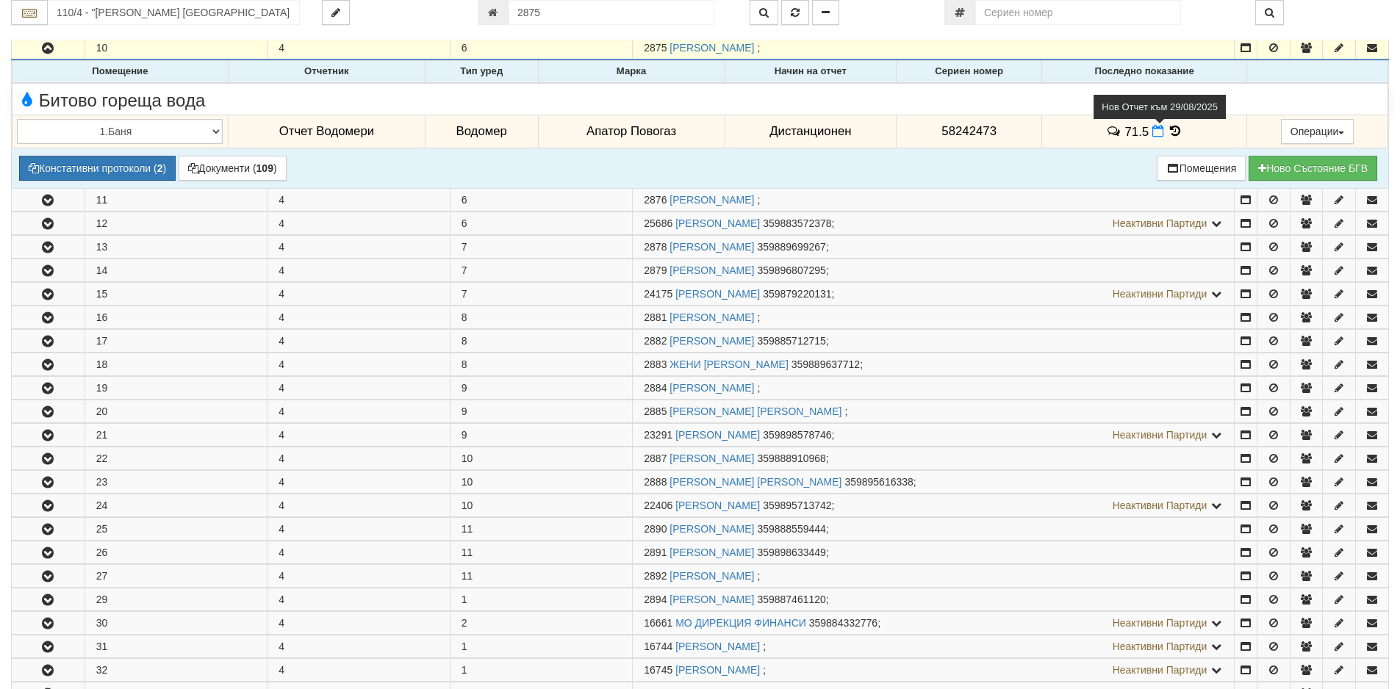
click at [1153, 129] on icon at bounding box center [1158, 131] width 12 height 12
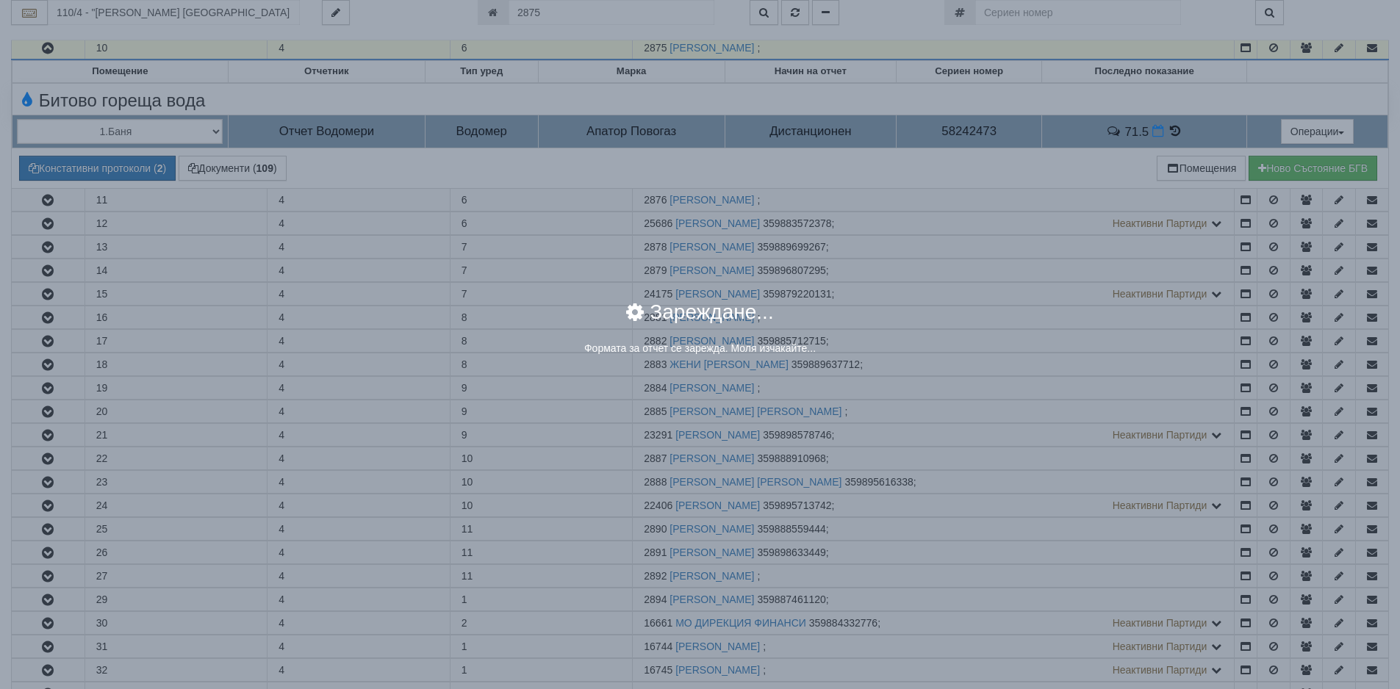
select select "8ac75930-9bfd-e511-80be-8d5a1dced85a"
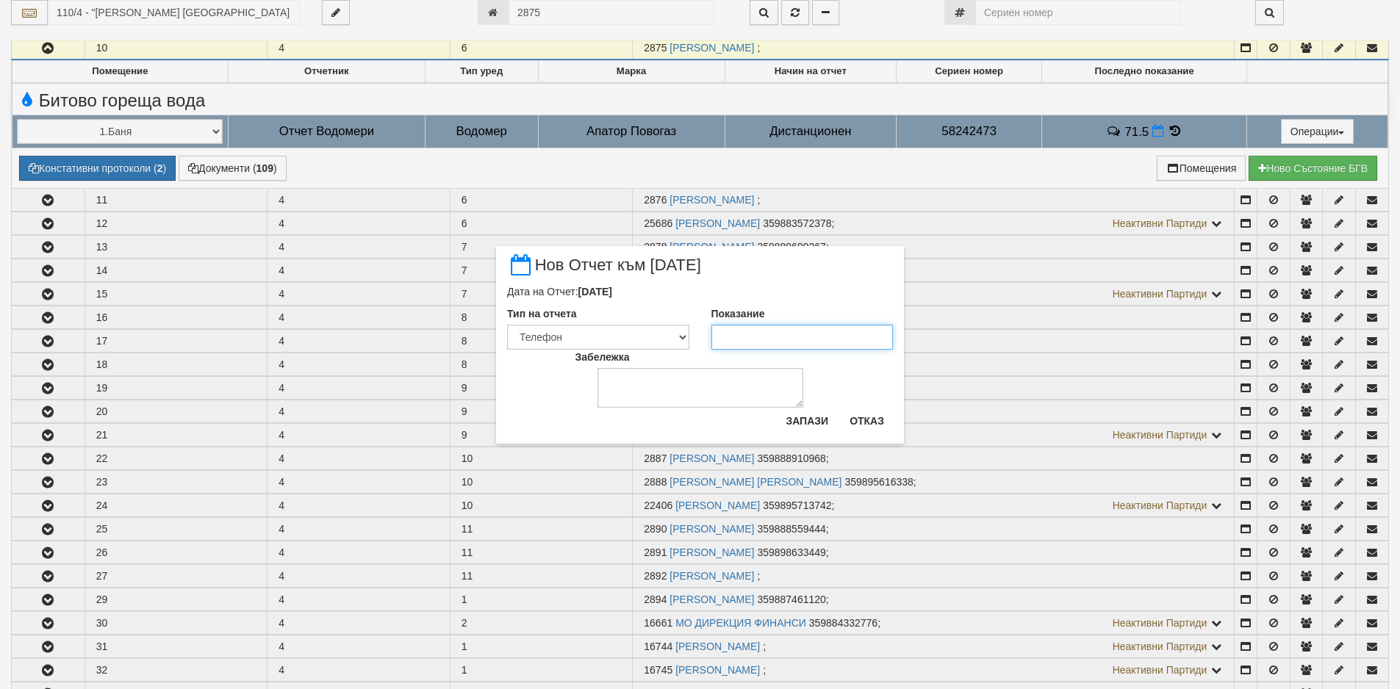
click at [759, 335] on input "Показание" at bounding box center [802, 337] width 182 height 25
type input "71.89"
click at [804, 417] on button "Запази" at bounding box center [807, 421] width 60 height 24
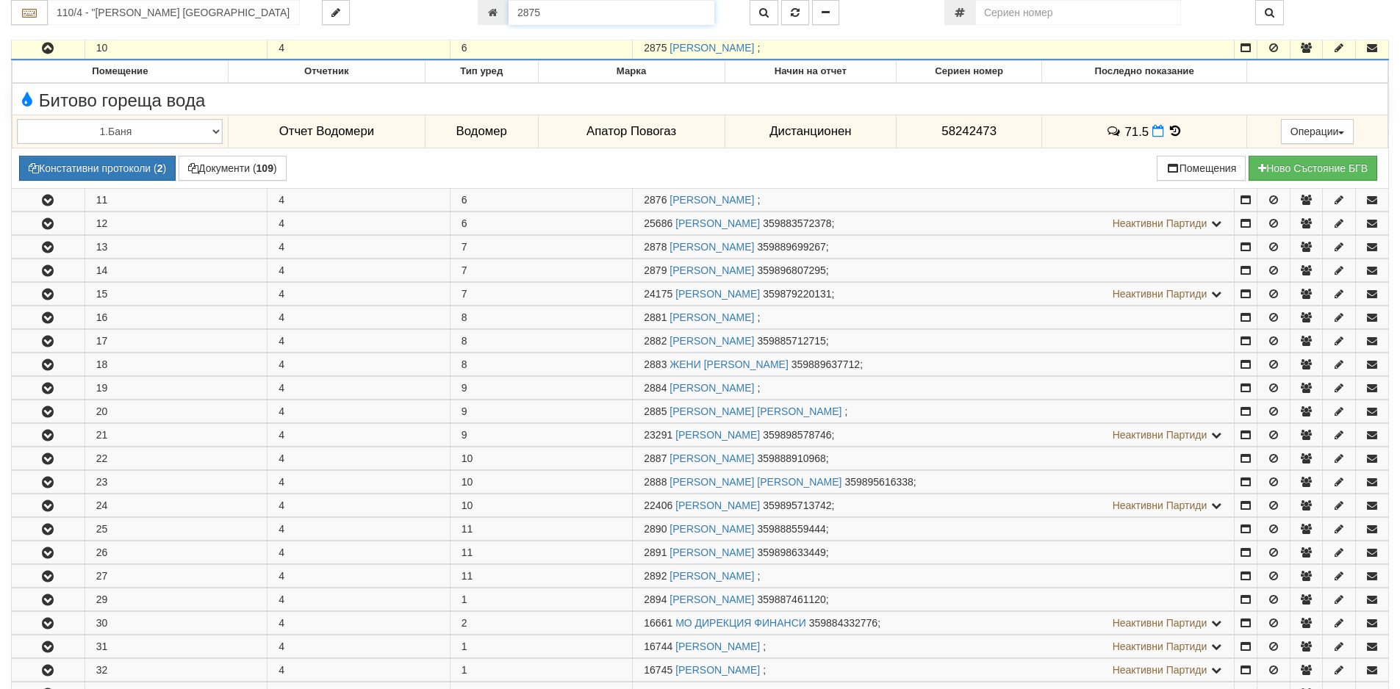
scroll to position [500, 0]
drag, startPoint x: 559, startPoint y: 12, endPoint x: 495, endPoint y: 15, distance: 64.0
click at [495, 15] on div "2875" at bounding box center [603, 12] width 250 height 25
paste input "987"
type input "2987"
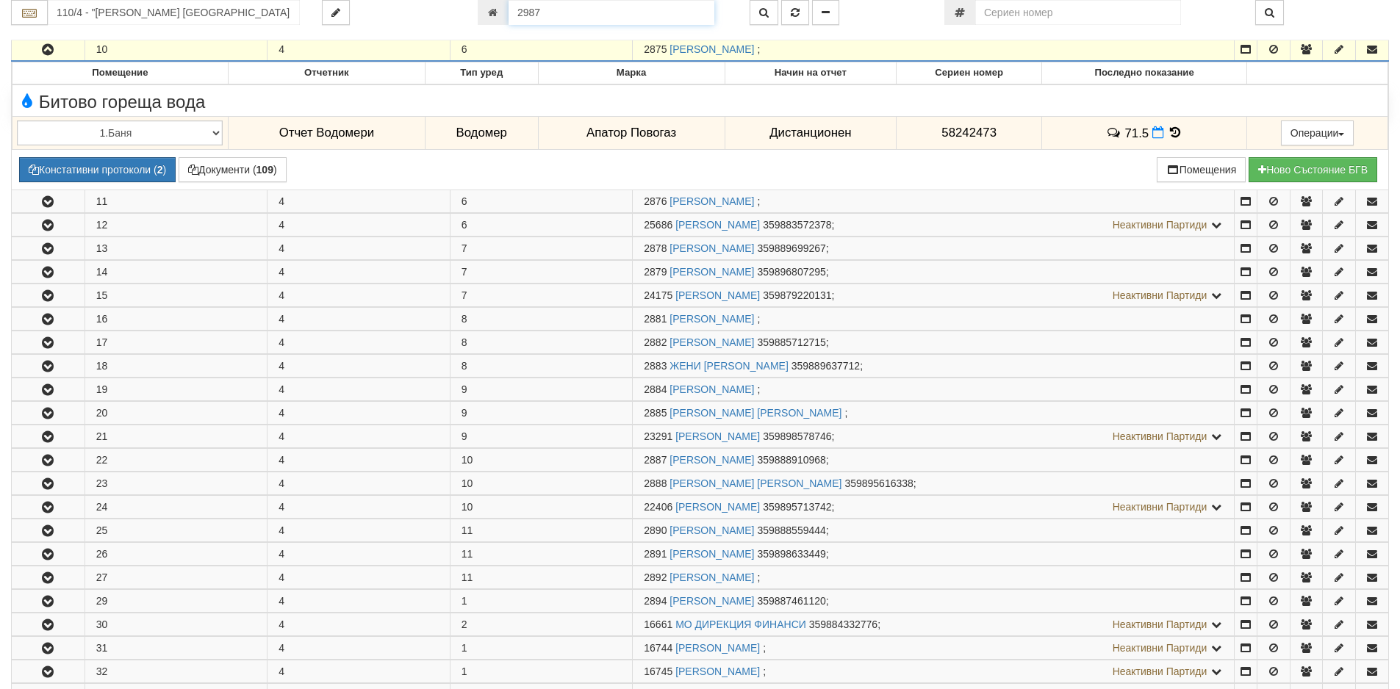
type input "110/8 - "ТЕХЕМ СЪРВИСИС" ЕООД"
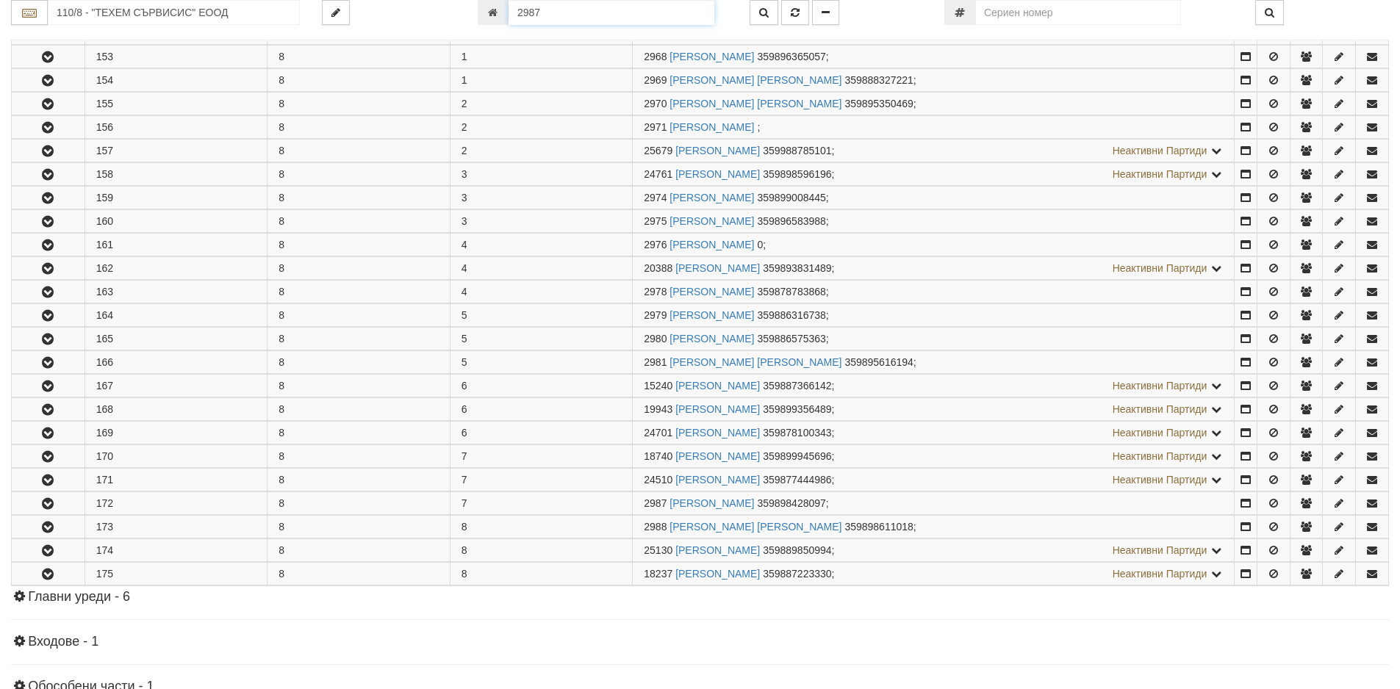
scroll to position [560, 0]
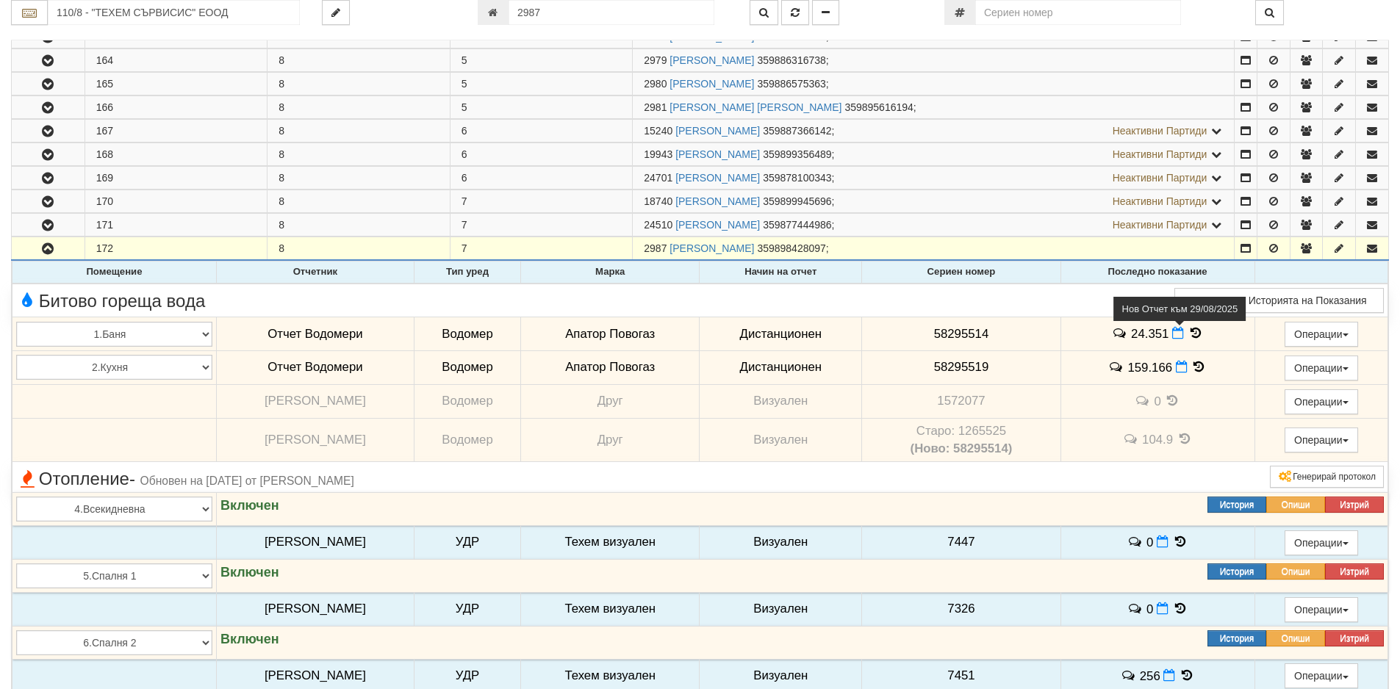
click at [1172, 334] on icon at bounding box center [1178, 333] width 12 height 12
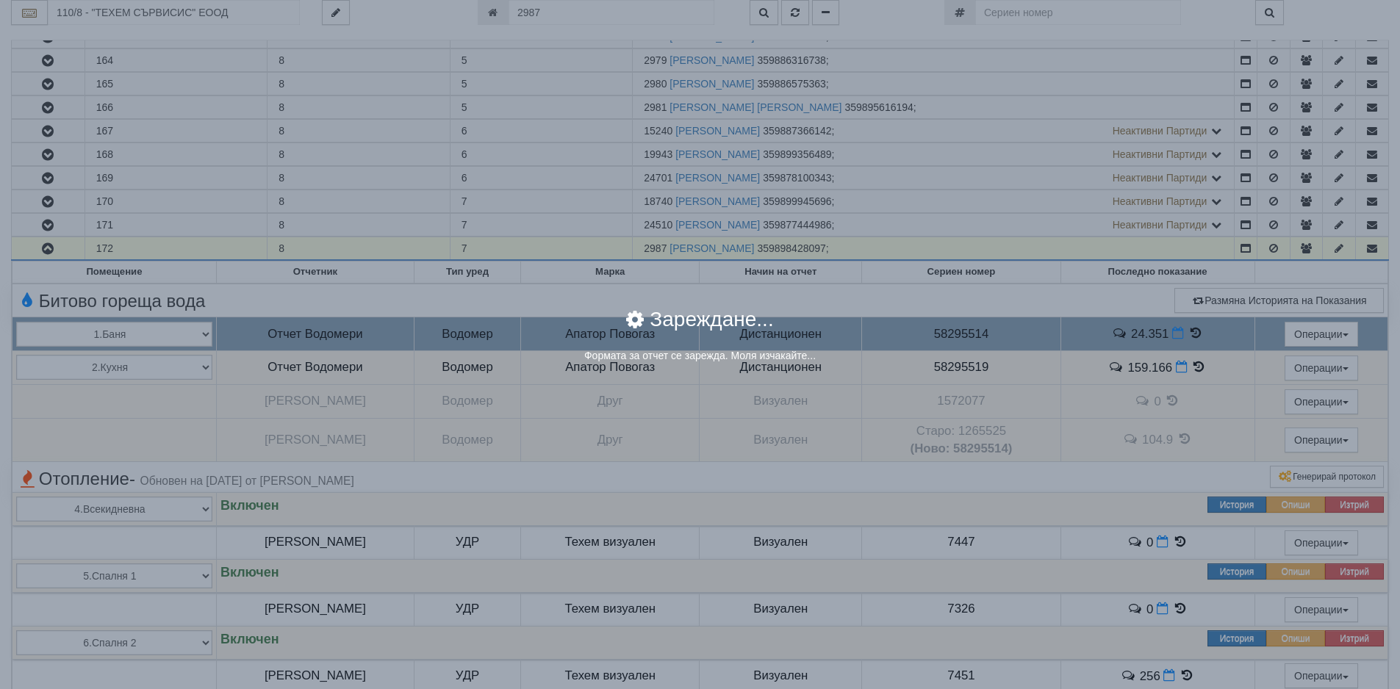
select select "8ac75930-9bfd-e511-80be-8d5a1dced85a"
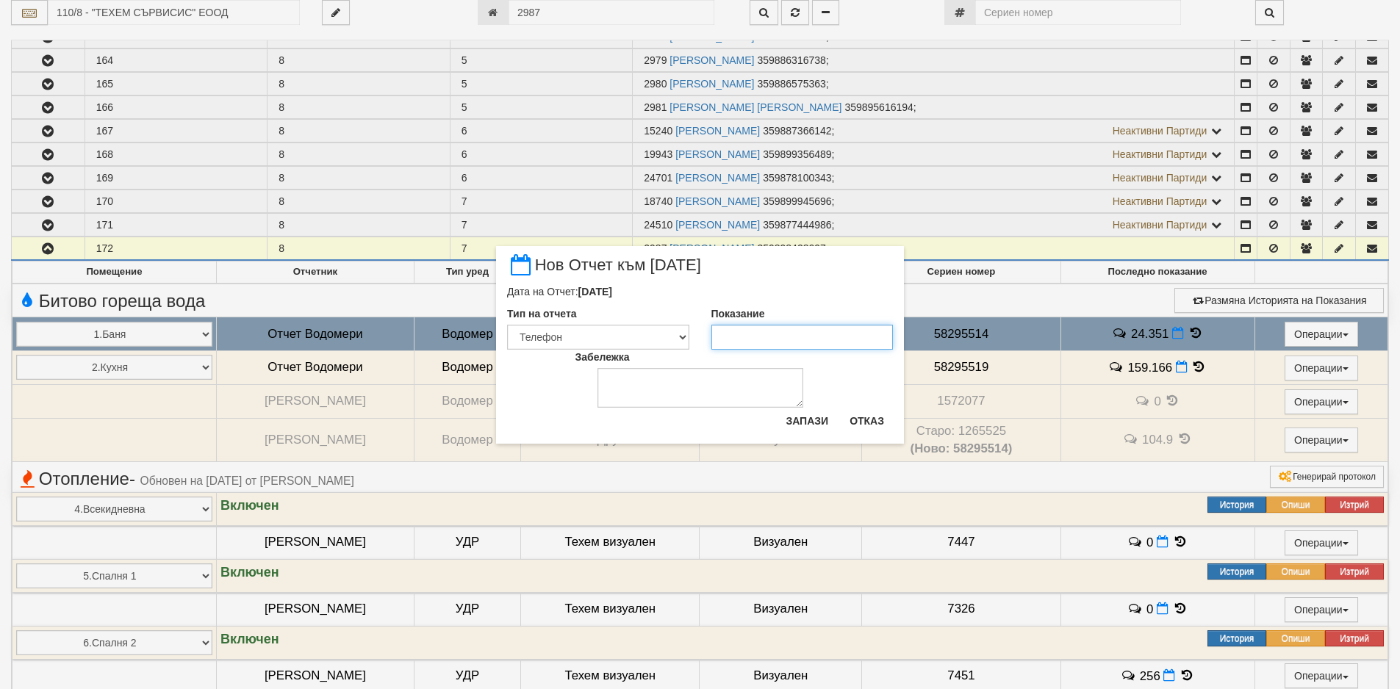
click at [777, 334] on input "Показание" at bounding box center [802, 337] width 182 height 25
type input "25.767"
click at [818, 430] on button "Запази" at bounding box center [807, 421] width 60 height 24
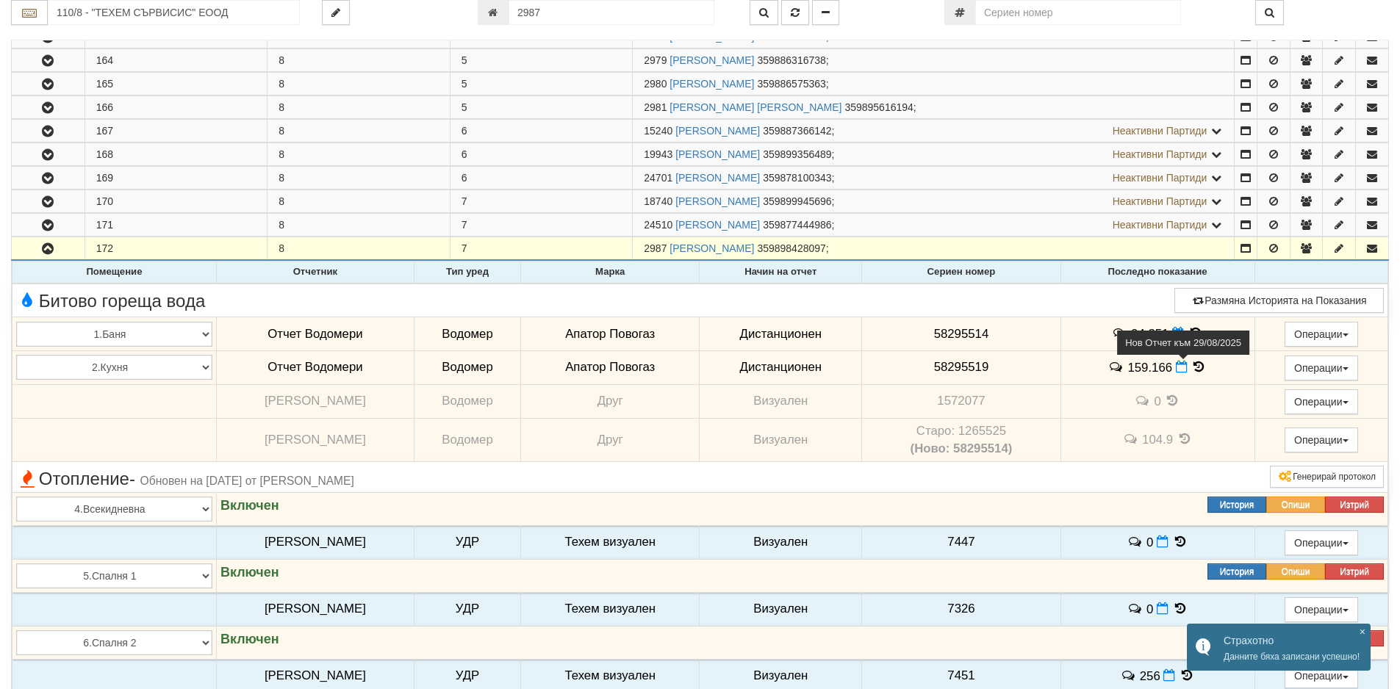
click at [1175, 365] on icon at bounding box center [1181, 367] width 12 height 12
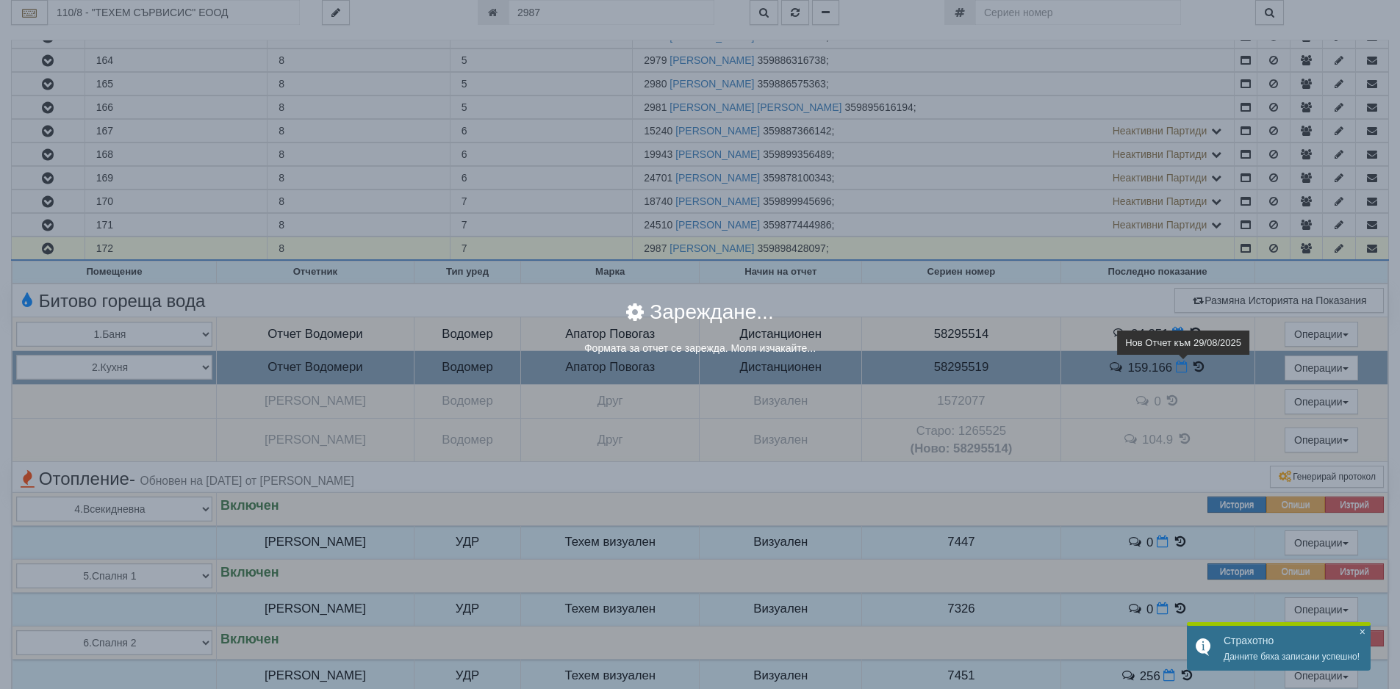
select select "ddb307f3-9e29-e611-80c1-afec7dc8e4eb"
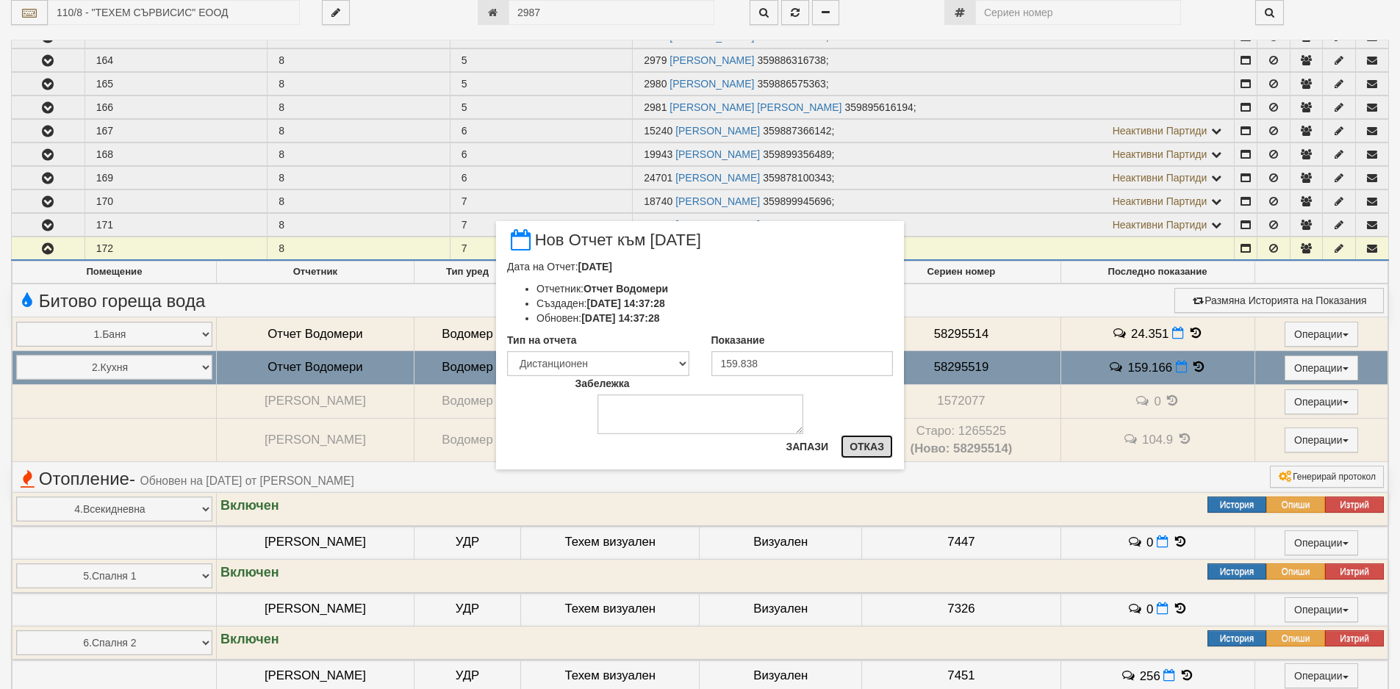
click at [849, 456] on button "Отказ" at bounding box center [866, 447] width 52 height 24
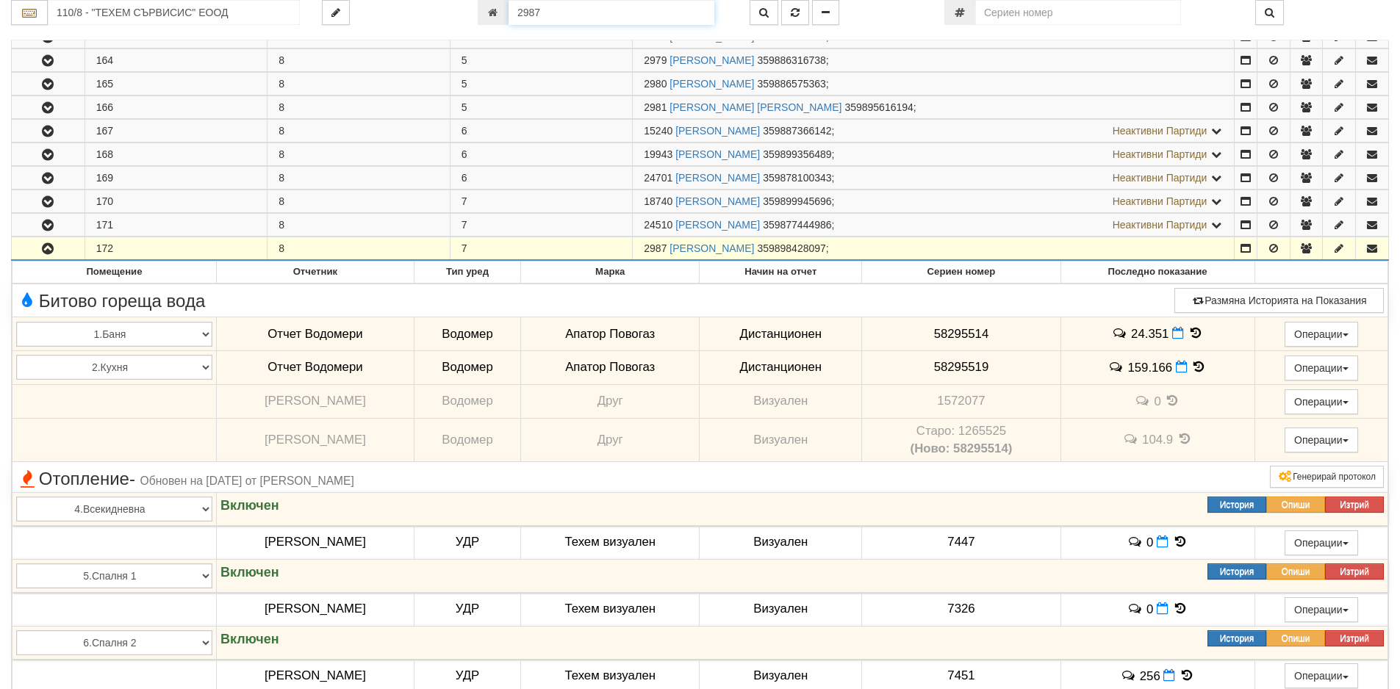
drag, startPoint x: 601, startPoint y: 18, endPoint x: 502, endPoint y: 11, distance: 98.7
click at [502, 11] on div "2987" at bounding box center [603, 12] width 250 height 25
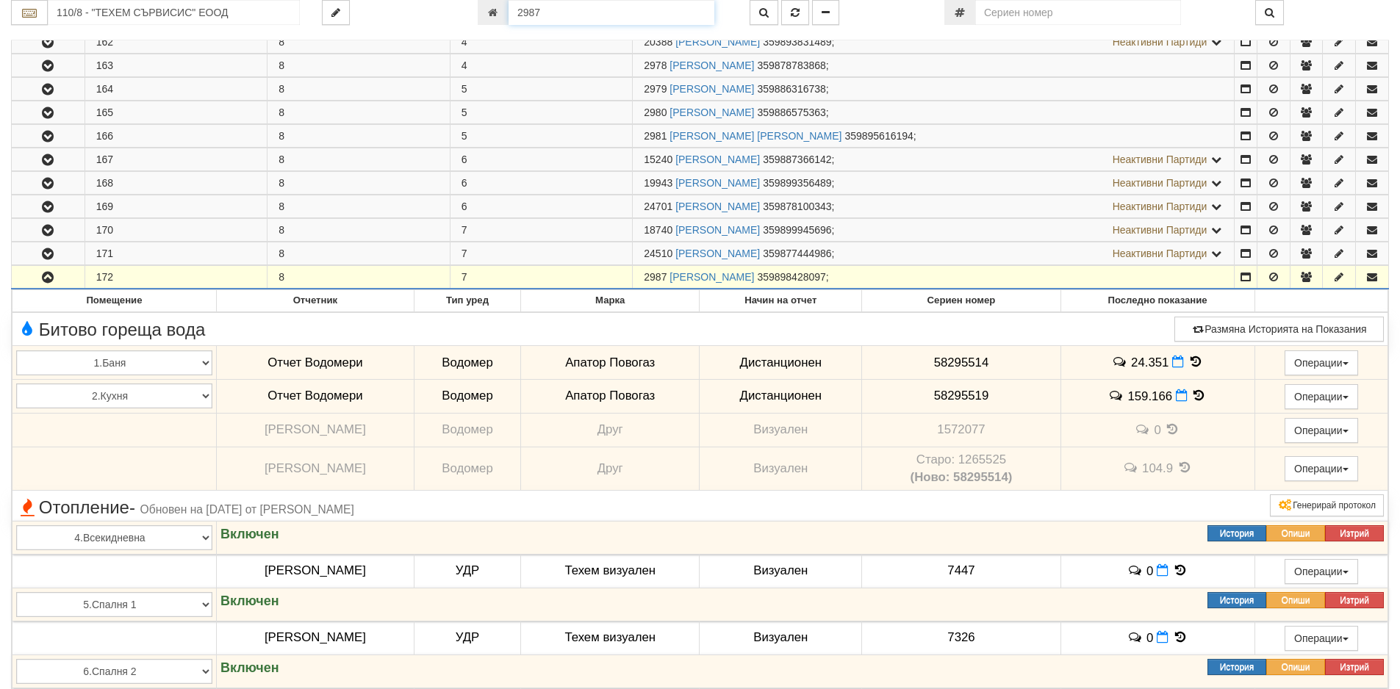
paste input "5698"
type input "5698"
type input "129/5 - "[PERSON_NAME] [GEOGRAPHIC_DATA] " ЕАД"
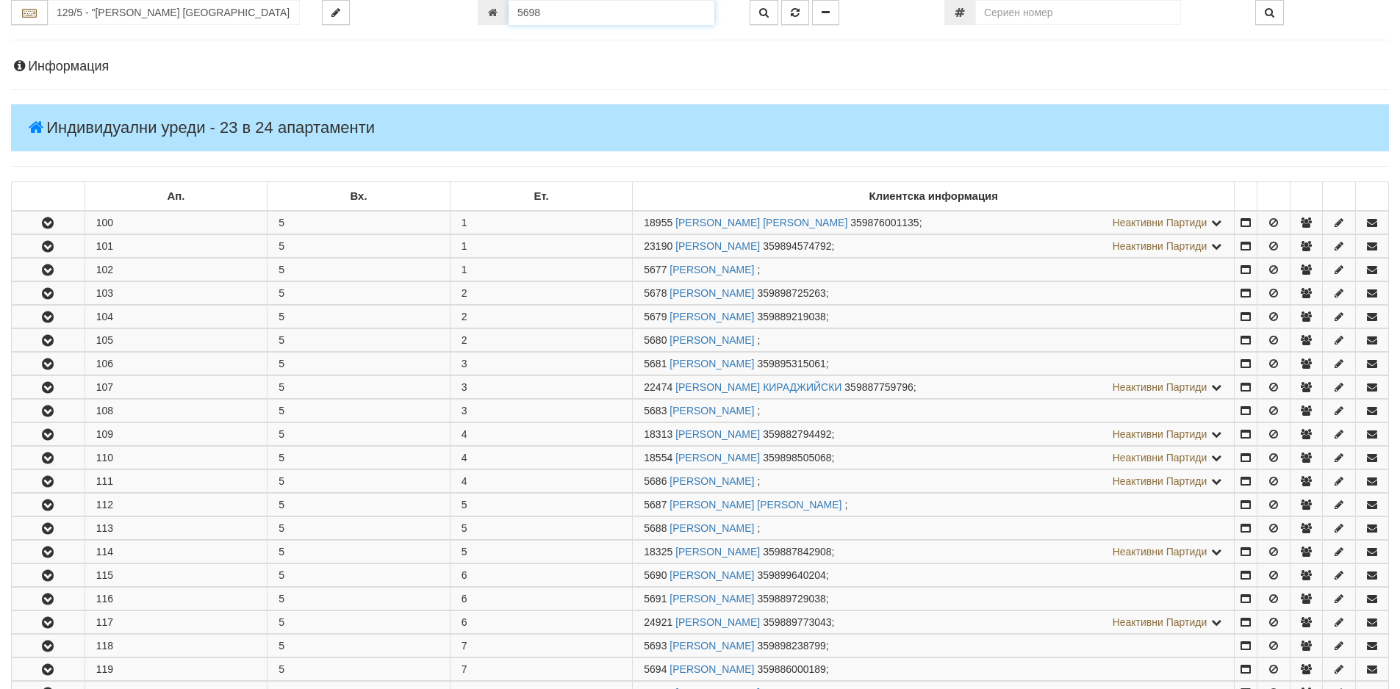
scroll to position [560, 0]
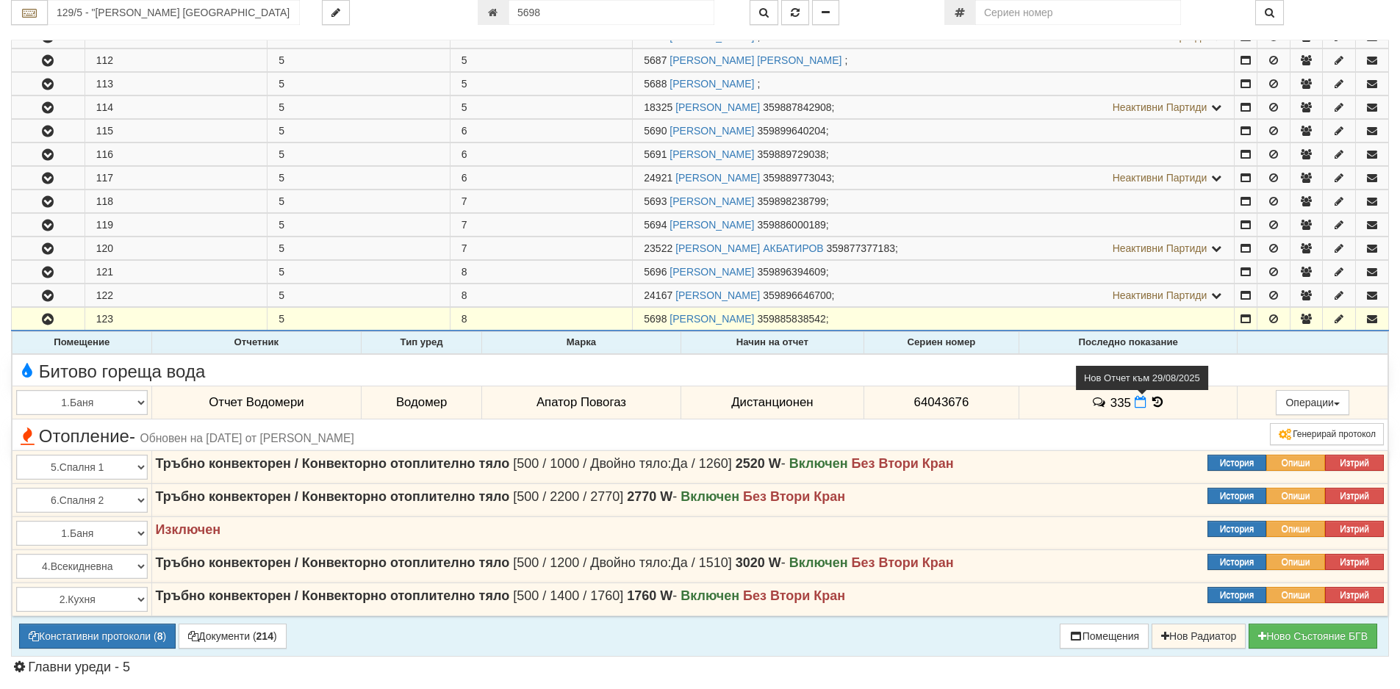
click at [1136, 407] on icon at bounding box center [1140, 402] width 12 height 12
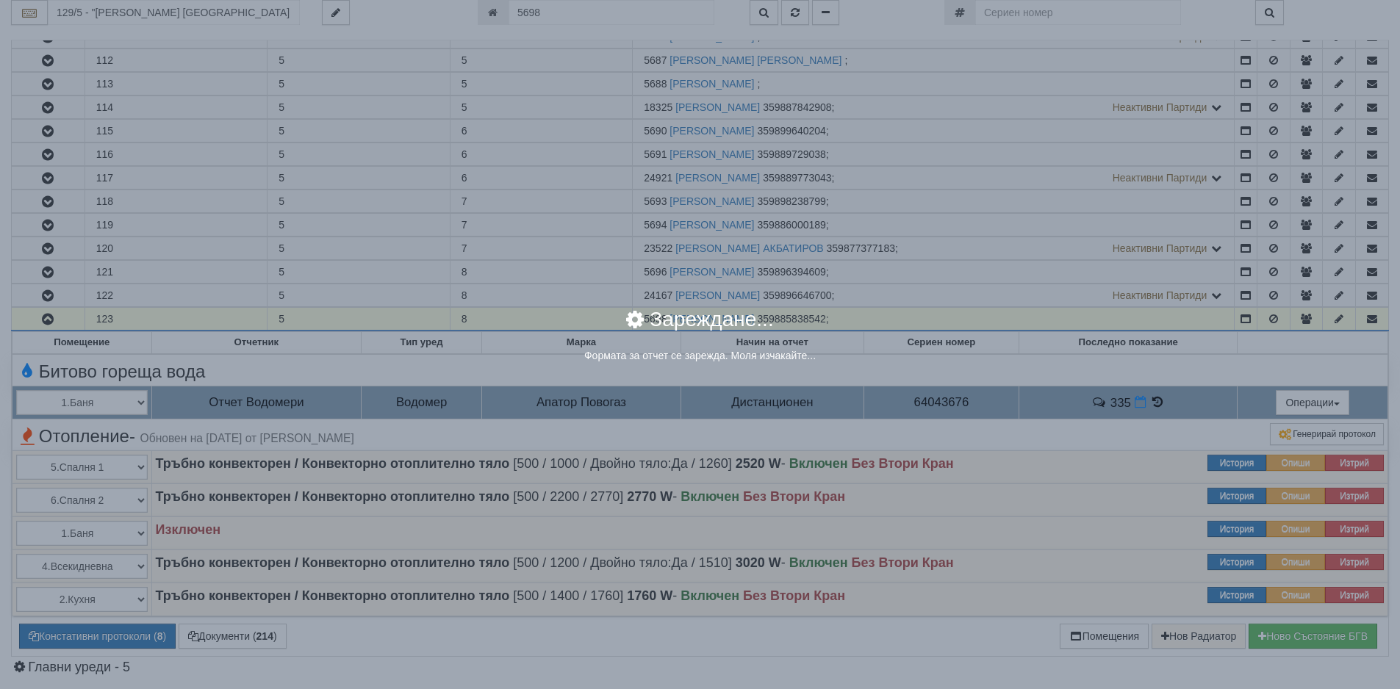
select select "8ac75930-9bfd-e511-80be-8d5a1dced85a"
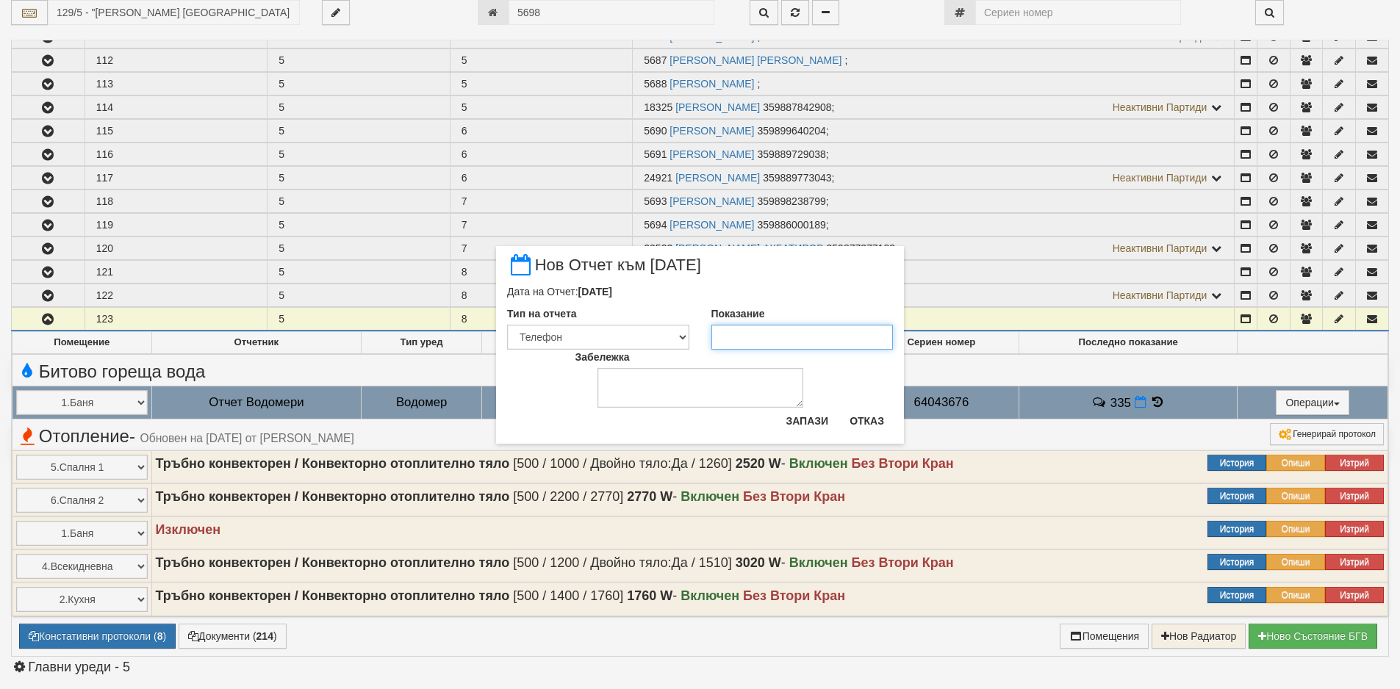
click at [840, 331] on input "Показание" at bounding box center [802, 337] width 182 height 25
type input "335"
click at [799, 419] on button "Запази" at bounding box center [807, 421] width 60 height 24
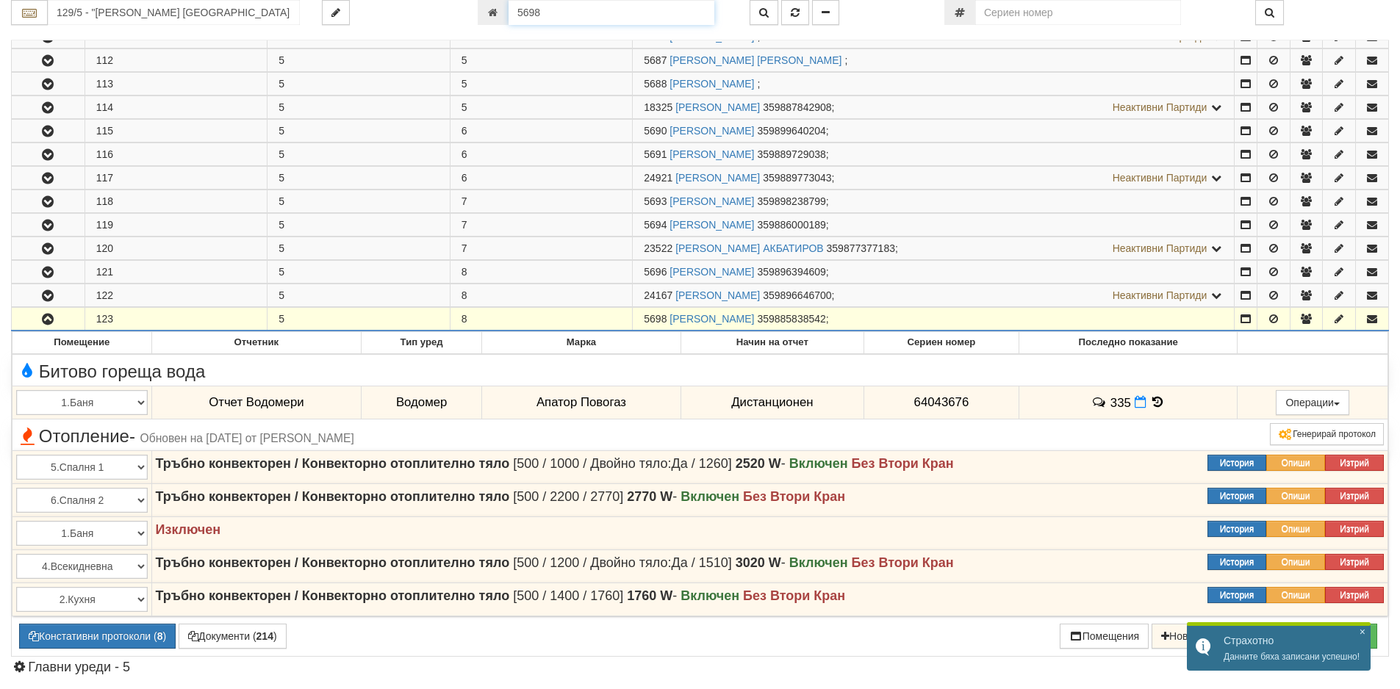
drag, startPoint x: 566, startPoint y: 17, endPoint x: 461, endPoint y: 17, distance: 105.8
click at [461, 17] on div "129/5 - "[PERSON_NAME] [GEOGRAPHIC_DATA] " ЕАД 5698" at bounding box center [700, 12] width 1400 height 25
paste input "8"
type input "5688"
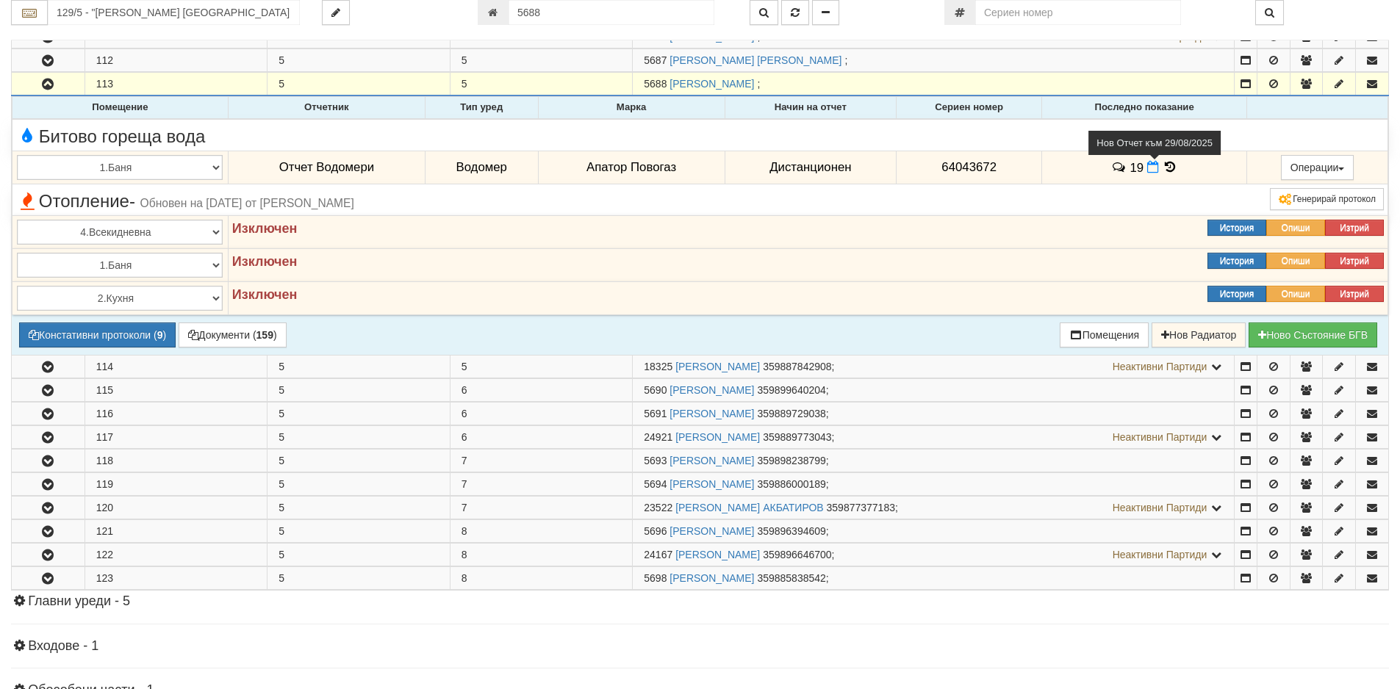
click at [1153, 167] on icon at bounding box center [1153, 167] width 12 height 12
select select "8ac75930-9bfd-e511-80be-8d5a1dced85a"
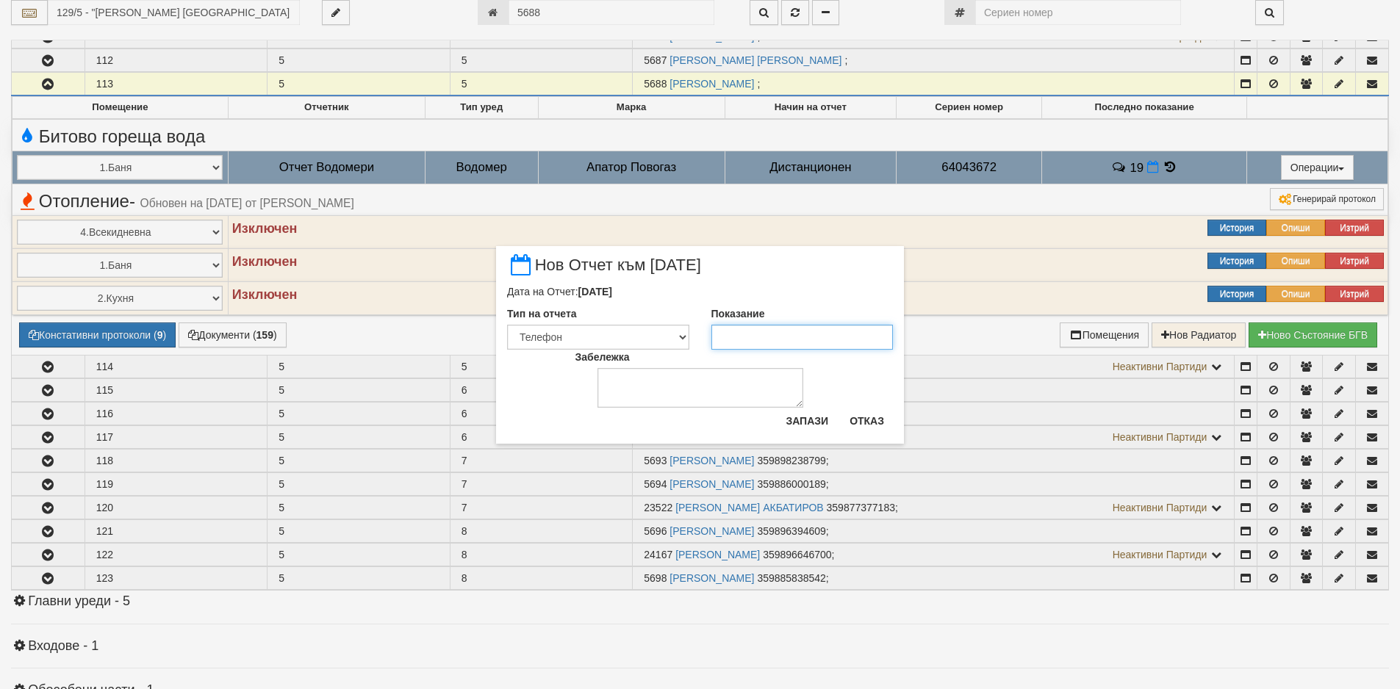
click at [829, 338] on input "Показание" at bounding box center [802, 337] width 182 height 25
type input "19"
click at [799, 426] on button "Запази" at bounding box center [807, 421] width 60 height 24
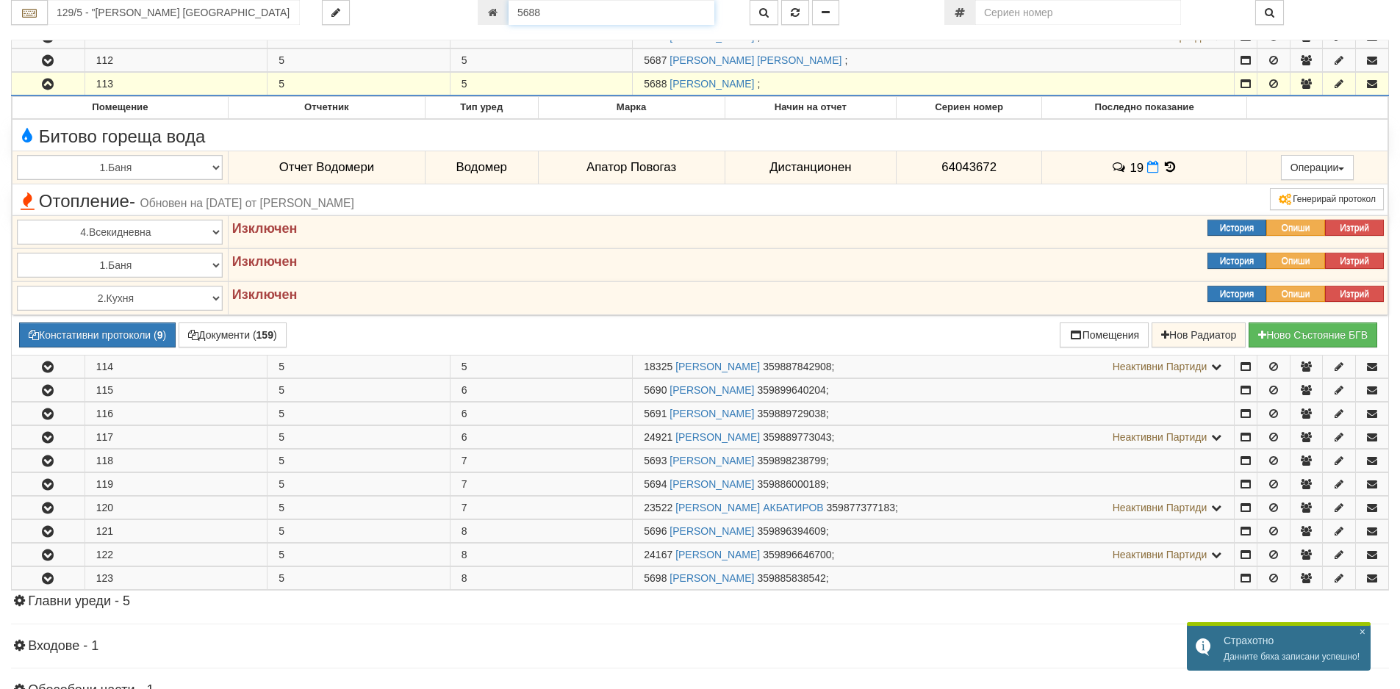
drag, startPoint x: 564, startPoint y: 14, endPoint x: 470, endPoint y: 18, distance: 94.1
click at [470, 18] on div "5688" at bounding box center [603, 12] width 272 height 25
paste input "9273"
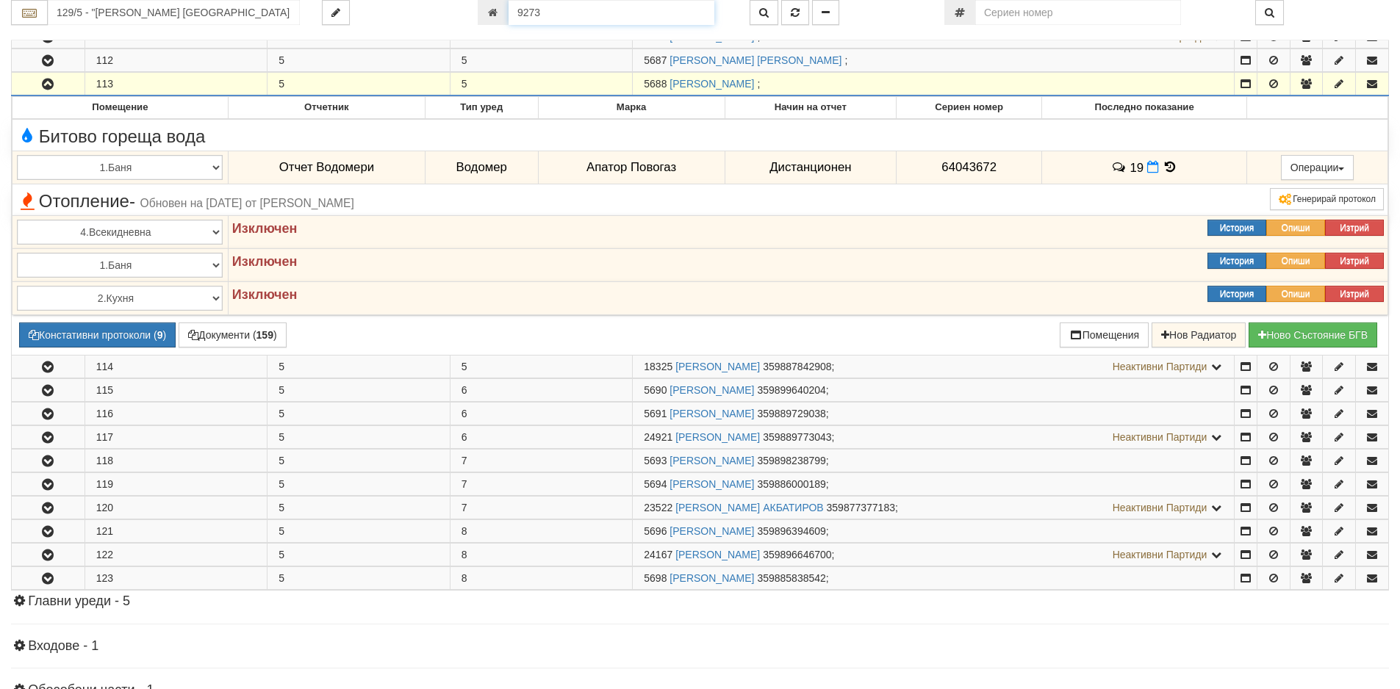
type input "9273"
type input "082/1 - "[PERSON_NAME] [GEOGRAPHIC_DATA] " ЕАД"
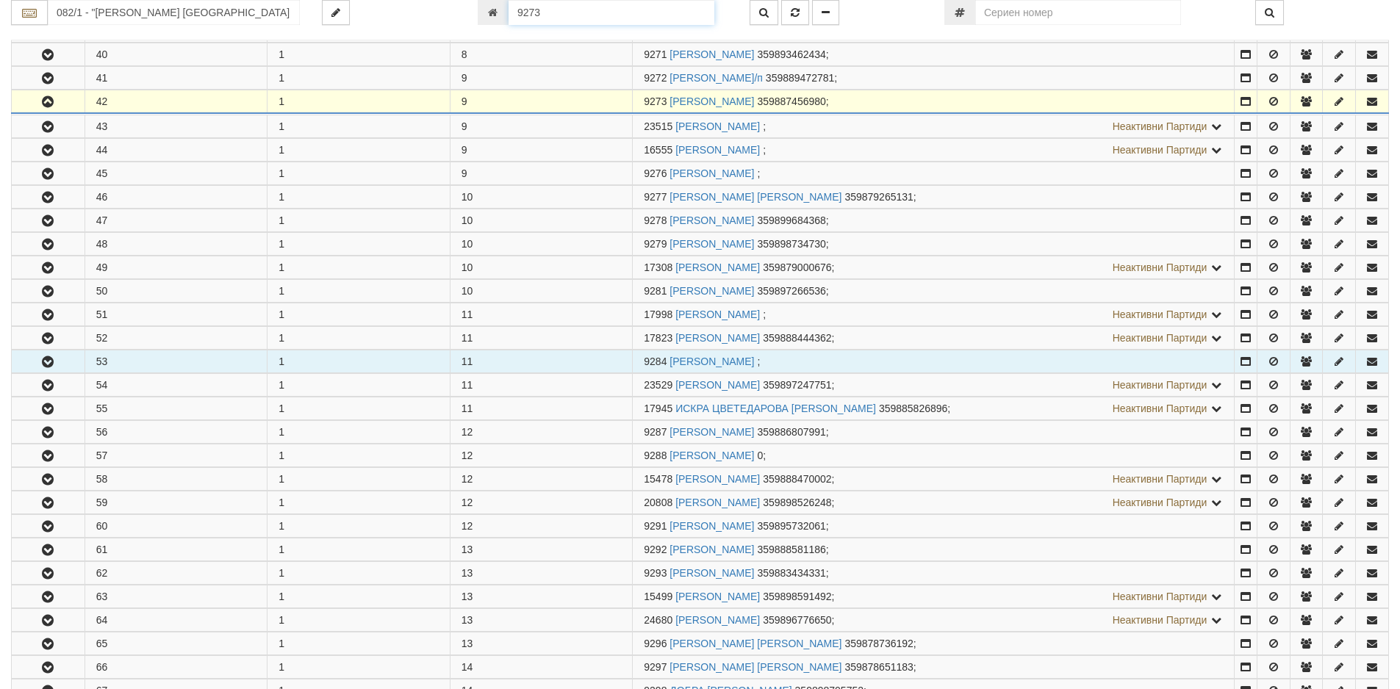
scroll to position [1254, 0]
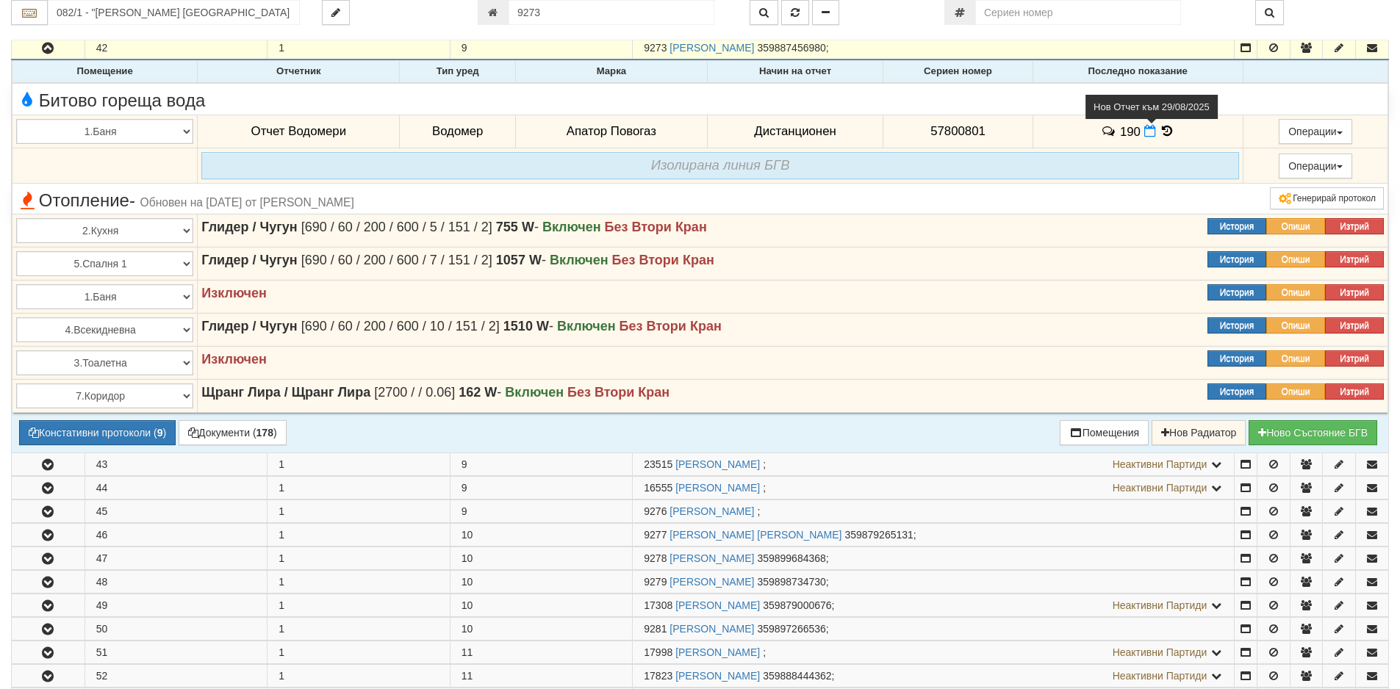
click at [1144, 131] on icon at bounding box center [1150, 131] width 12 height 12
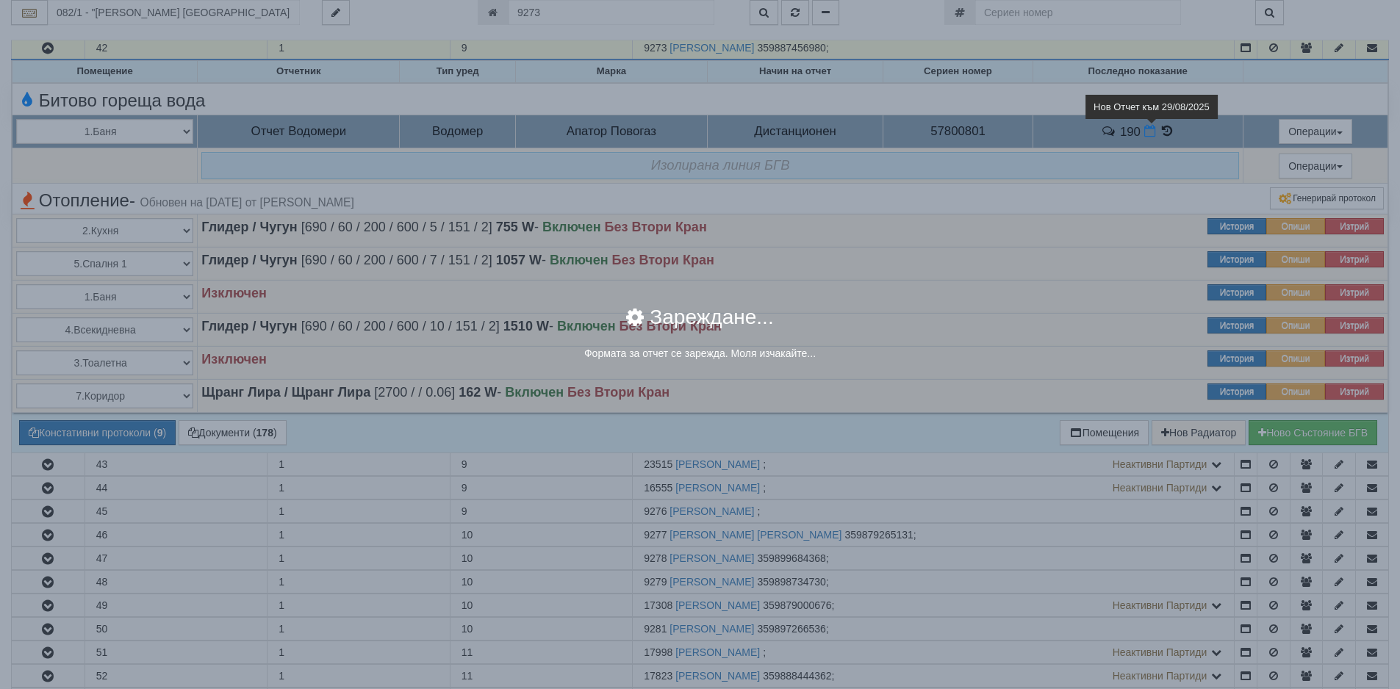
select select "8ac75930-9bfd-e511-80be-8d5a1dced85a"
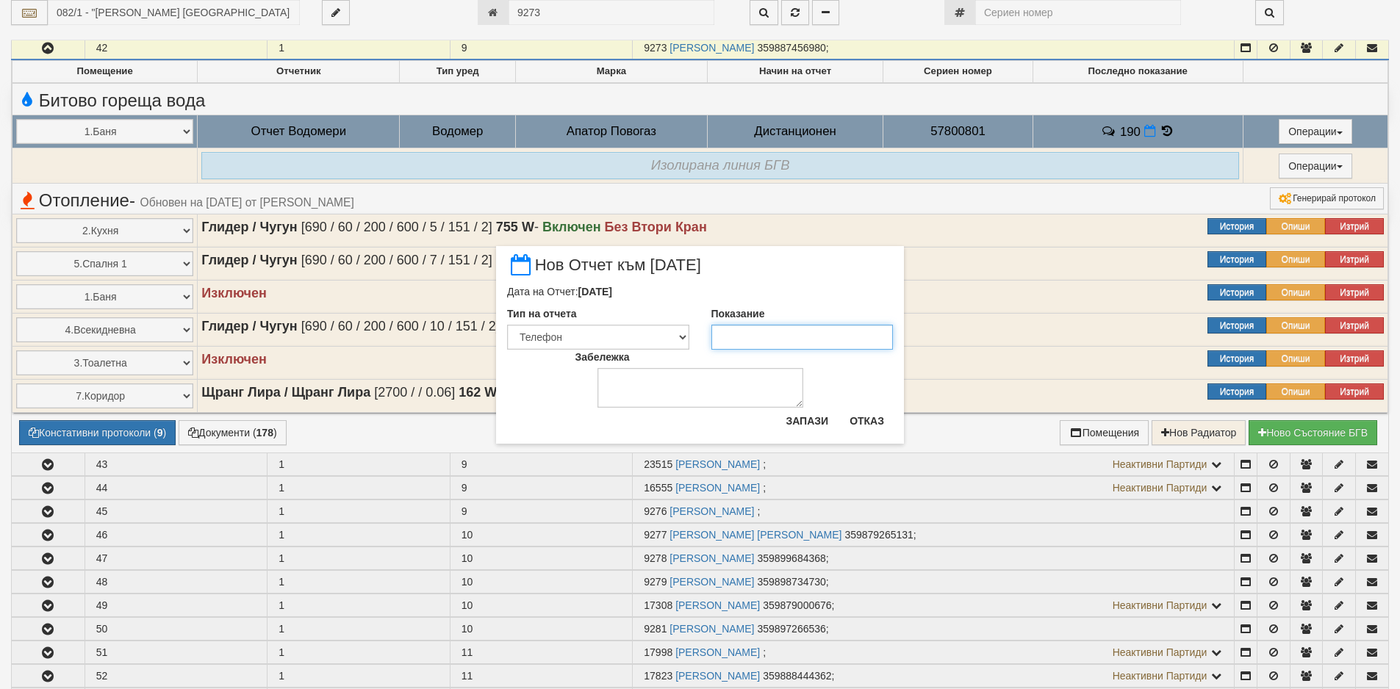
click at [825, 326] on input "Показание" at bounding box center [802, 337] width 182 height 25
type input "192"
click at [802, 422] on button "Запази" at bounding box center [807, 421] width 60 height 24
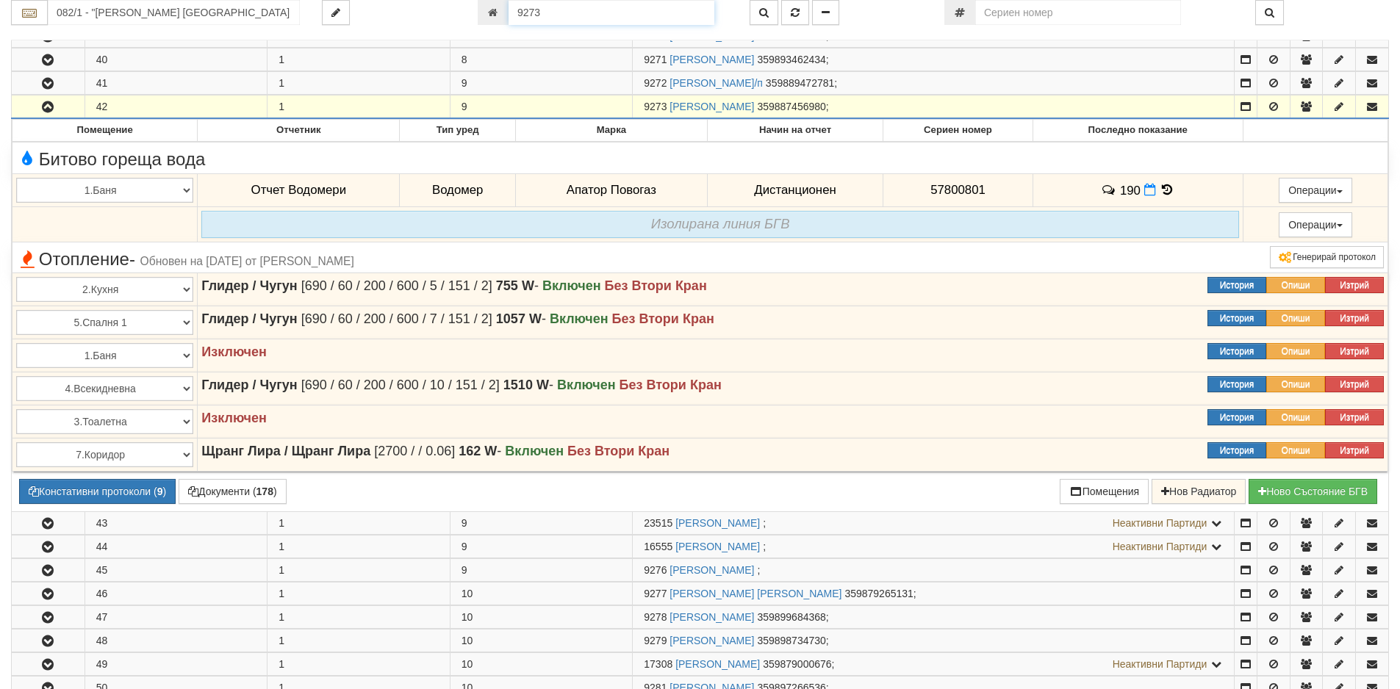
drag, startPoint x: 502, startPoint y: 2, endPoint x: 441, endPoint y: 6, distance: 61.8
click at [441, 6] on div "082/1 - "[PERSON_NAME] [GEOGRAPHIC_DATA] " ЕАД 9273" at bounding box center [700, 12] width 1400 height 25
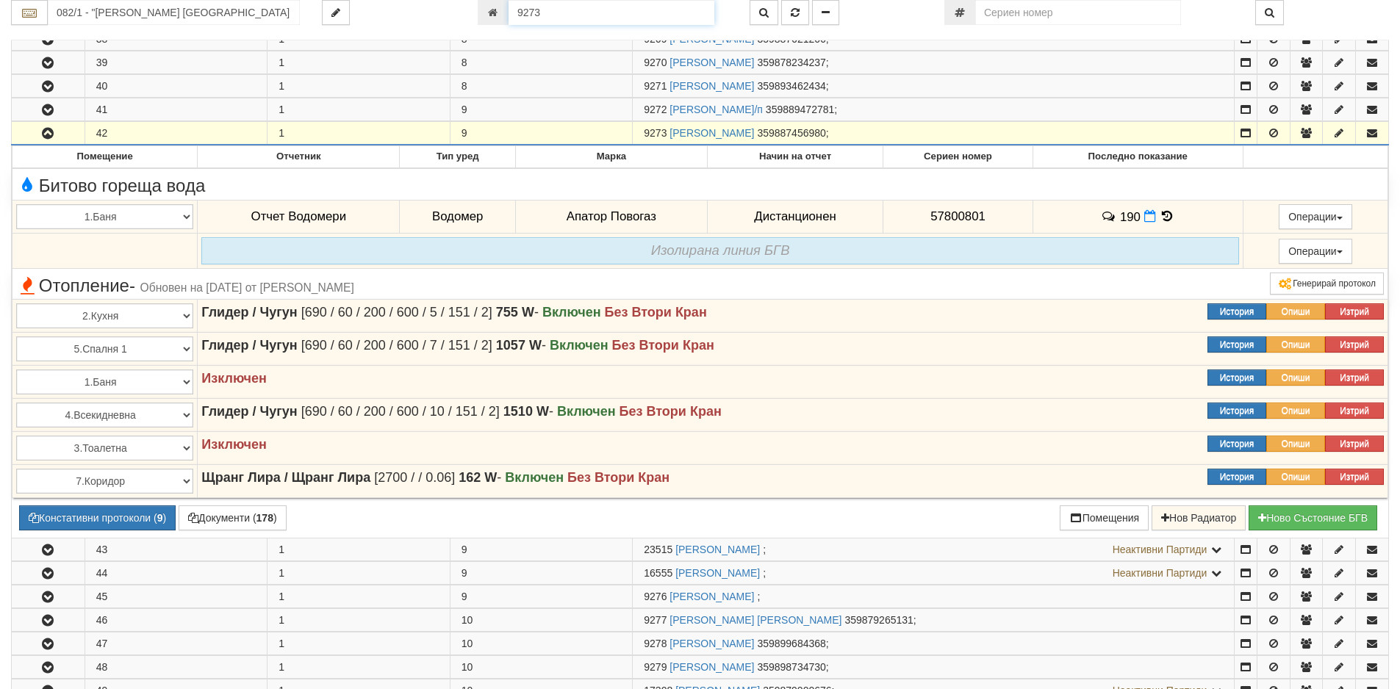
paste input "24989"
type input "24989"
type input "149/8 - "[PERSON_NAME] [GEOGRAPHIC_DATA] " ЕАД"
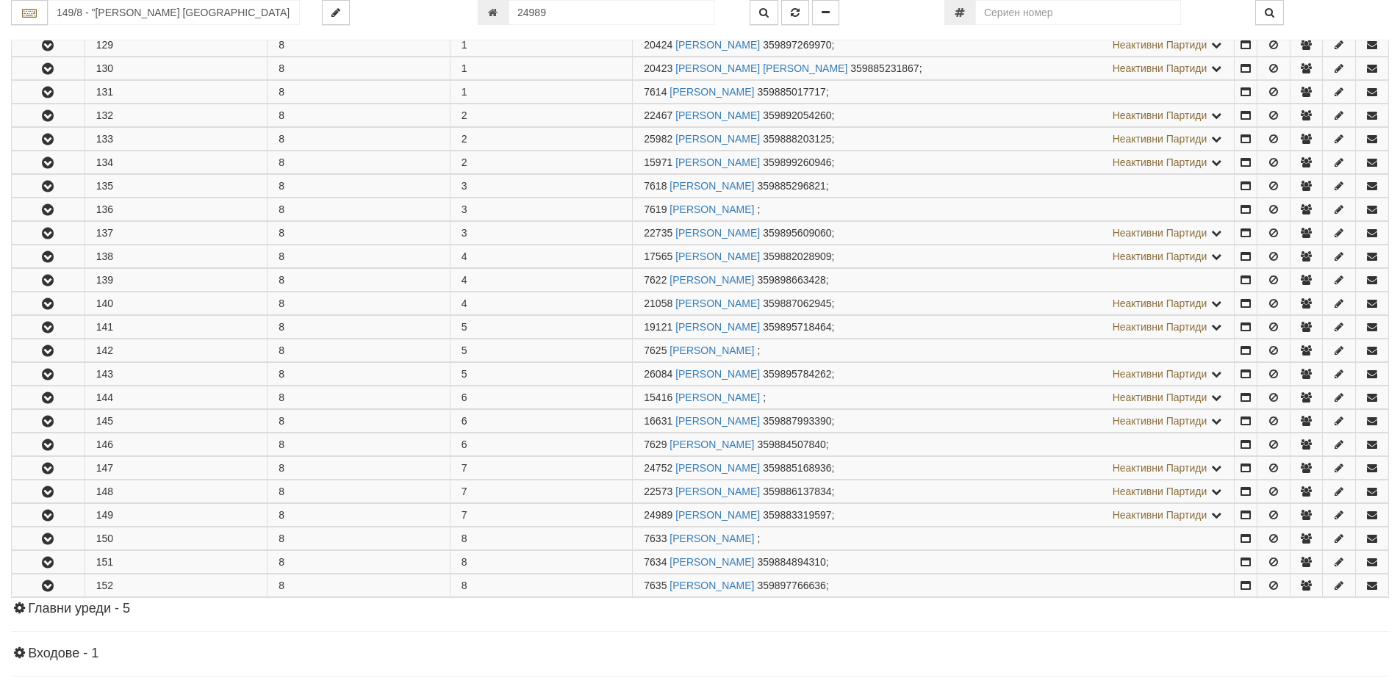
scroll to position [560, 0]
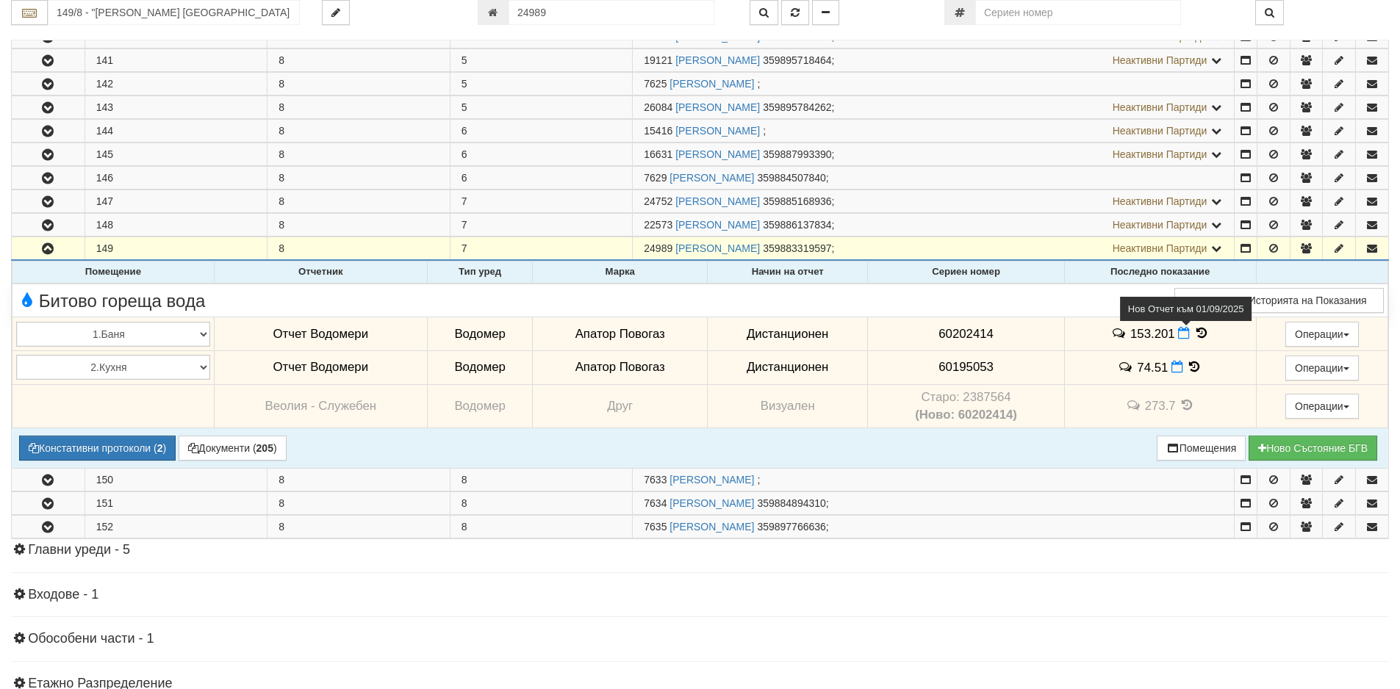
click at [1178, 332] on icon at bounding box center [1184, 333] width 12 height 12
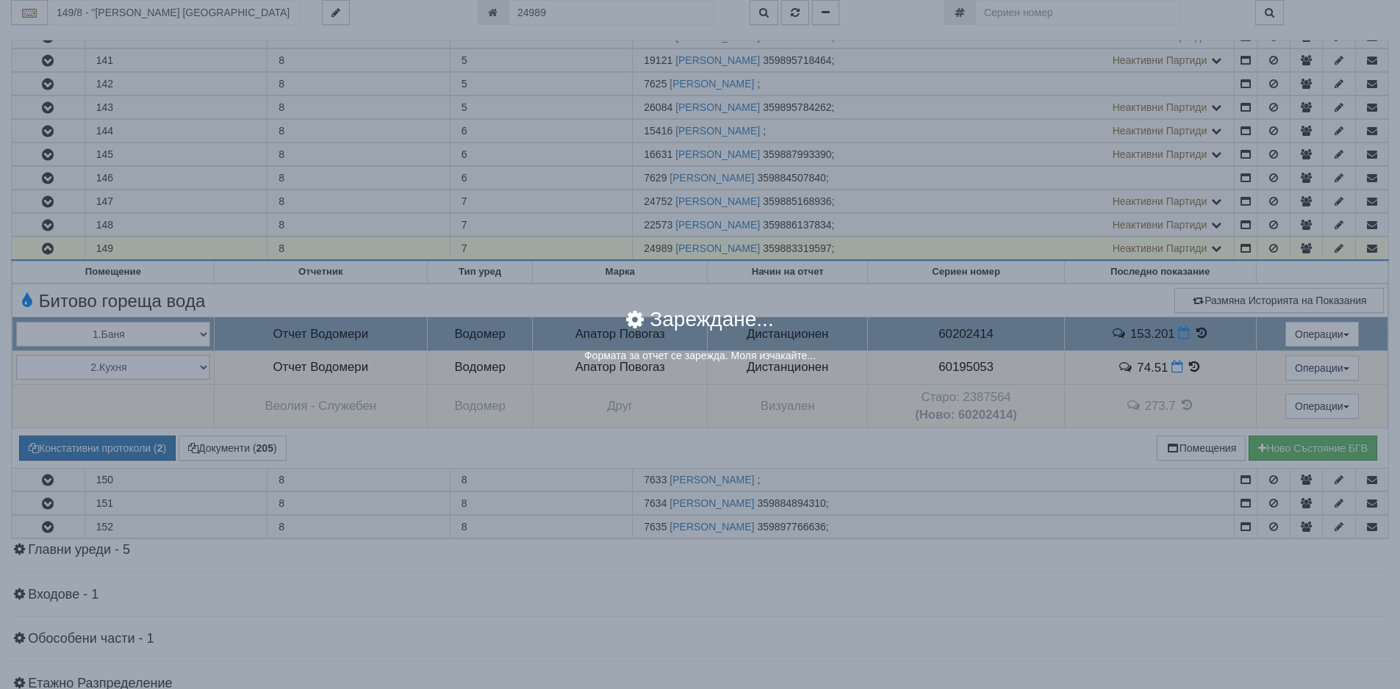
select select "8ac75930-9bfd-e511-80be-8d5a1dced85a"
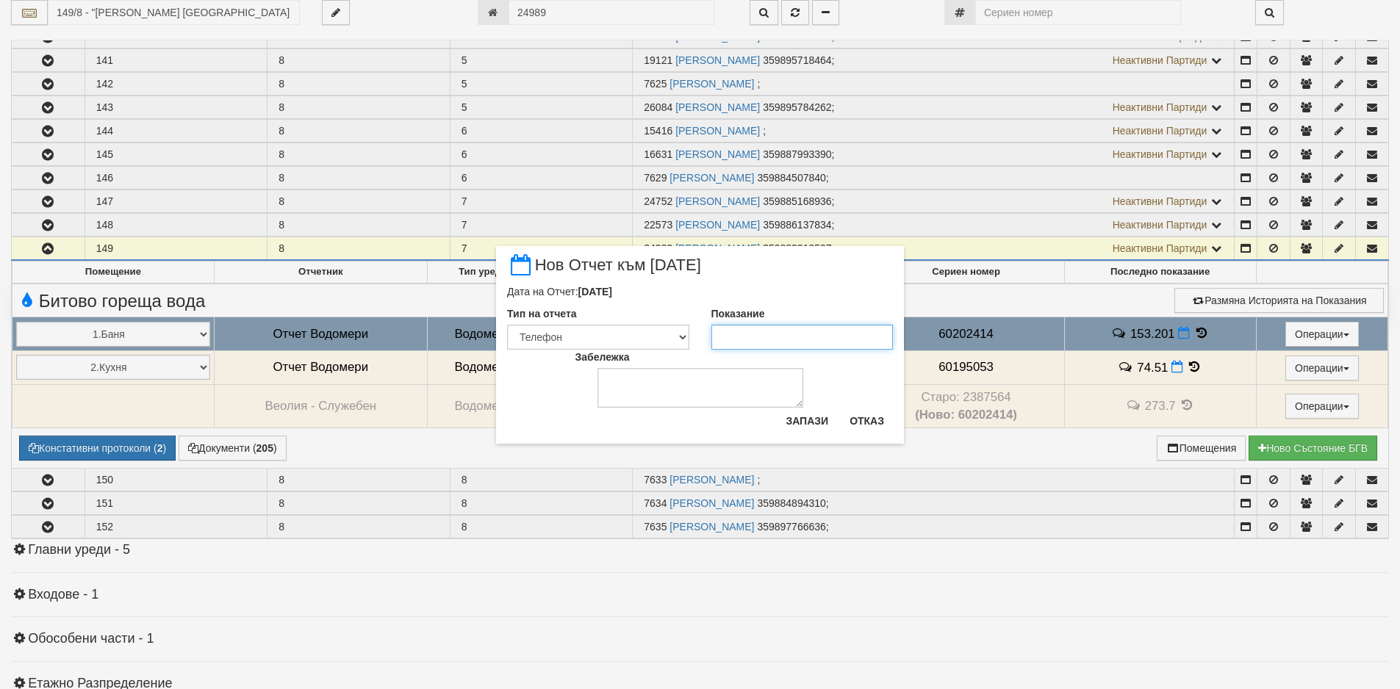
click at [804, 333] on input "Показание" at bounding box center [802, 337] width 182 height 25
paste input "154.33"
type input "154.33"
click at [815, 414] on button "Запази" at bounding box center [807, 421] width 60 height 24
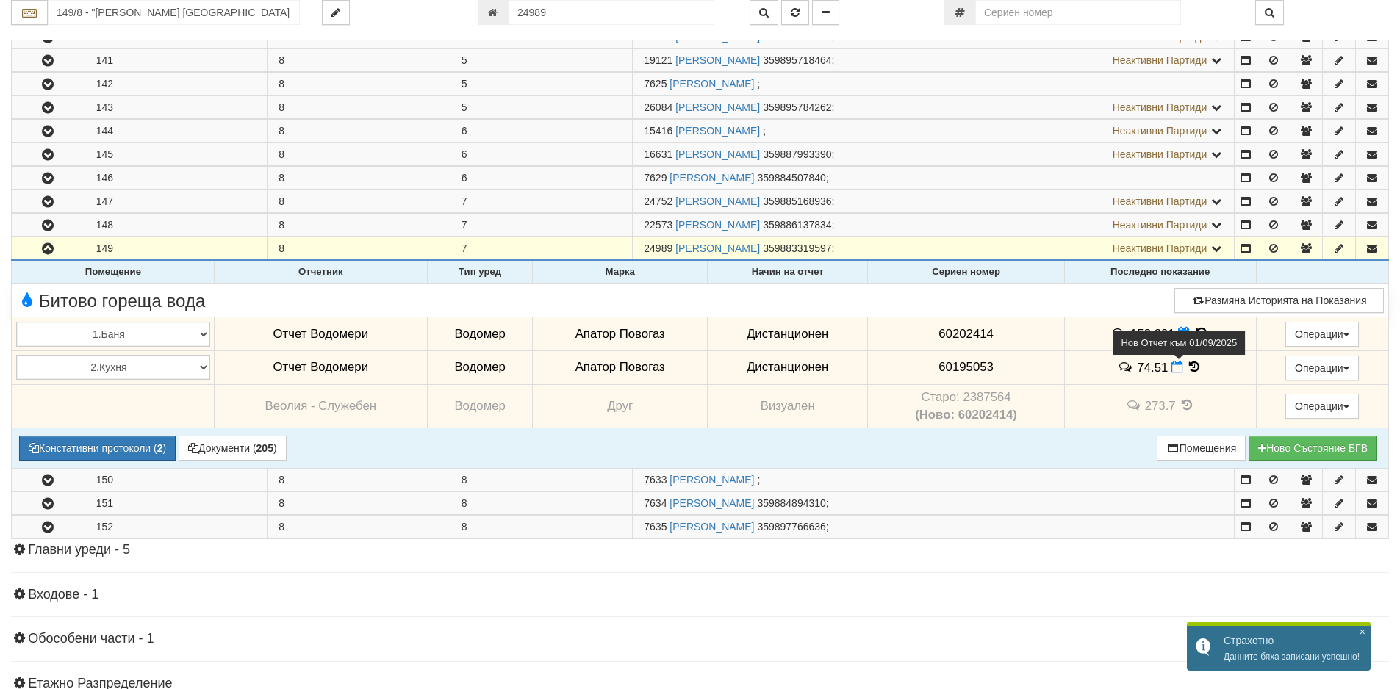
click at [1175, 365] on icon at bounding box center [1177, 367] width 12 height 12
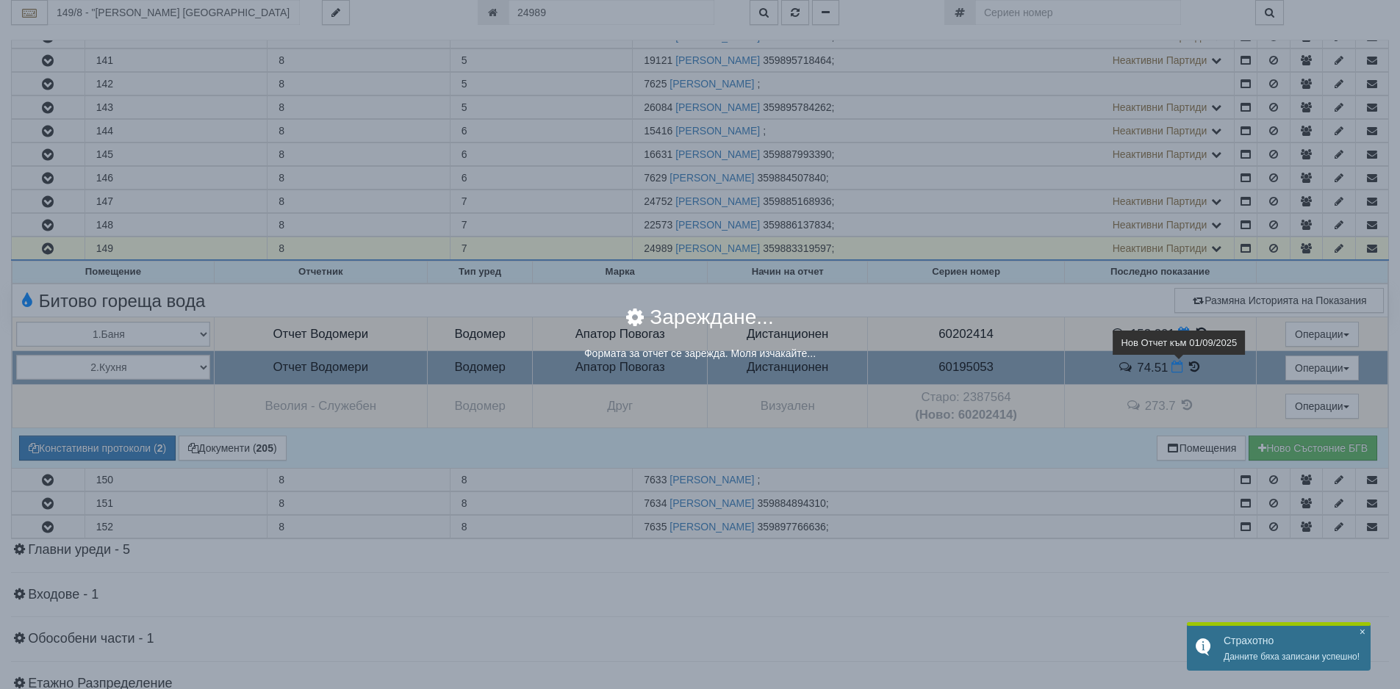
select select "8ac75930-9bfd-e511-80be-8d5a1dced85a"
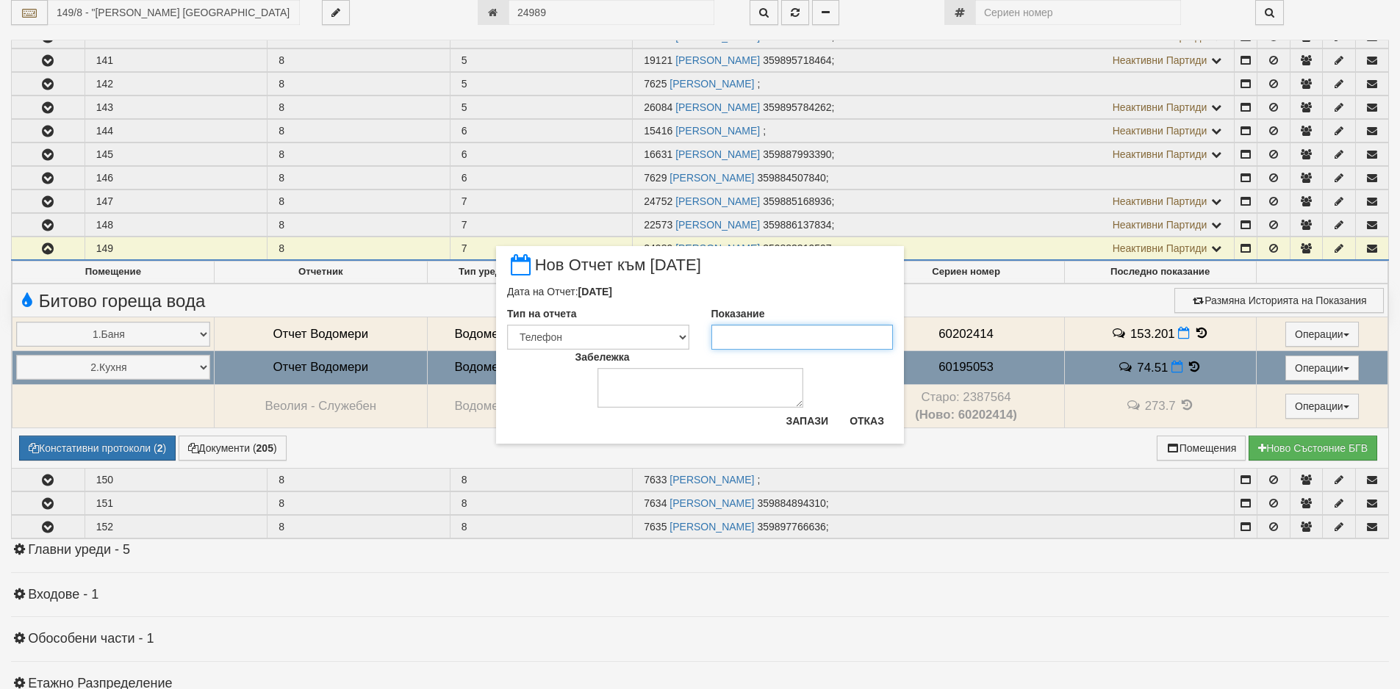
click at [783, 332] on input "Показание" at bounding box center [802, 337] width 182 height 25
paste input "75.15"
type input "75.15"
click at [816, 424] on button "Запази" at bounding box center [807, 421] width 60 height 24
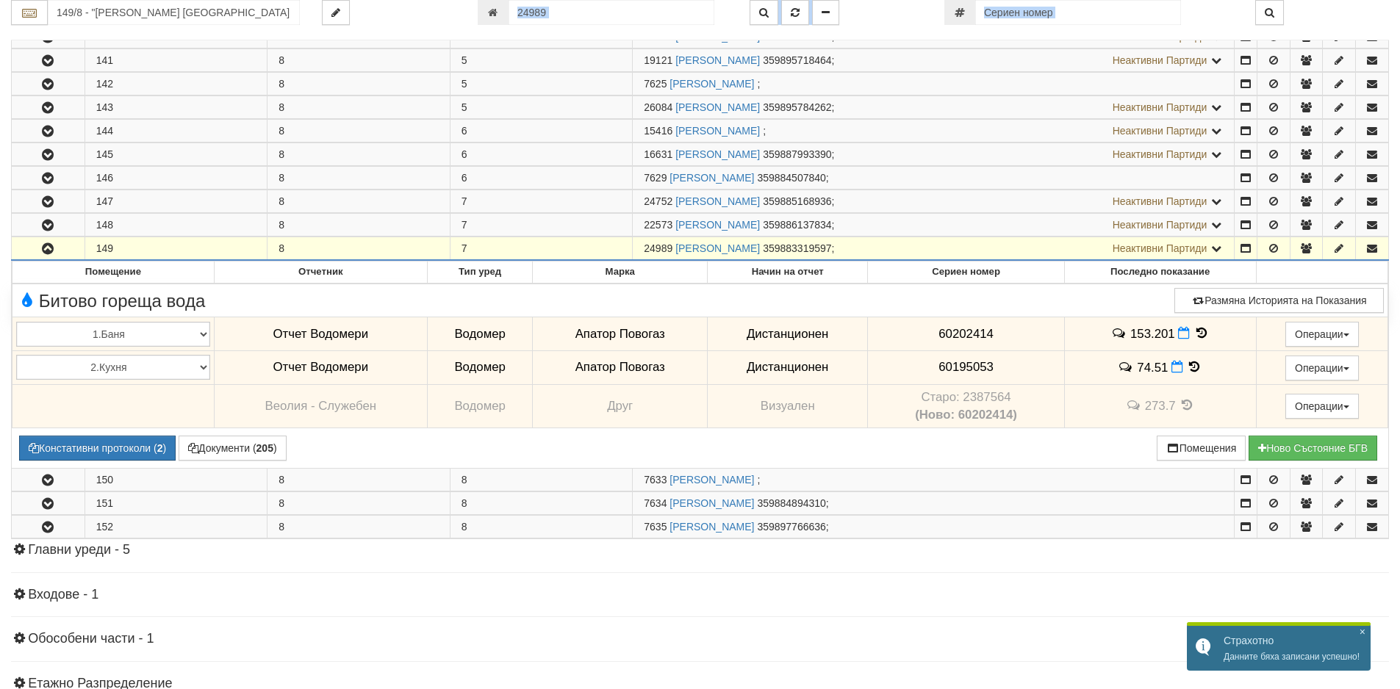
drag, startPoint x: 603, startPoint y: 27, endPoint x: 516, endPoint y: 22, distance: 86.8
click at [516, 22] on div "149/8 - "[PERSON_NAME] [GEOGRAPHIC_DATA] " ЕАД 24989" at bounding box center [699, 20] width 1377 height 40
click at [547, 12] on input "24989" at bounding box center [611, 12] width 206 height 25
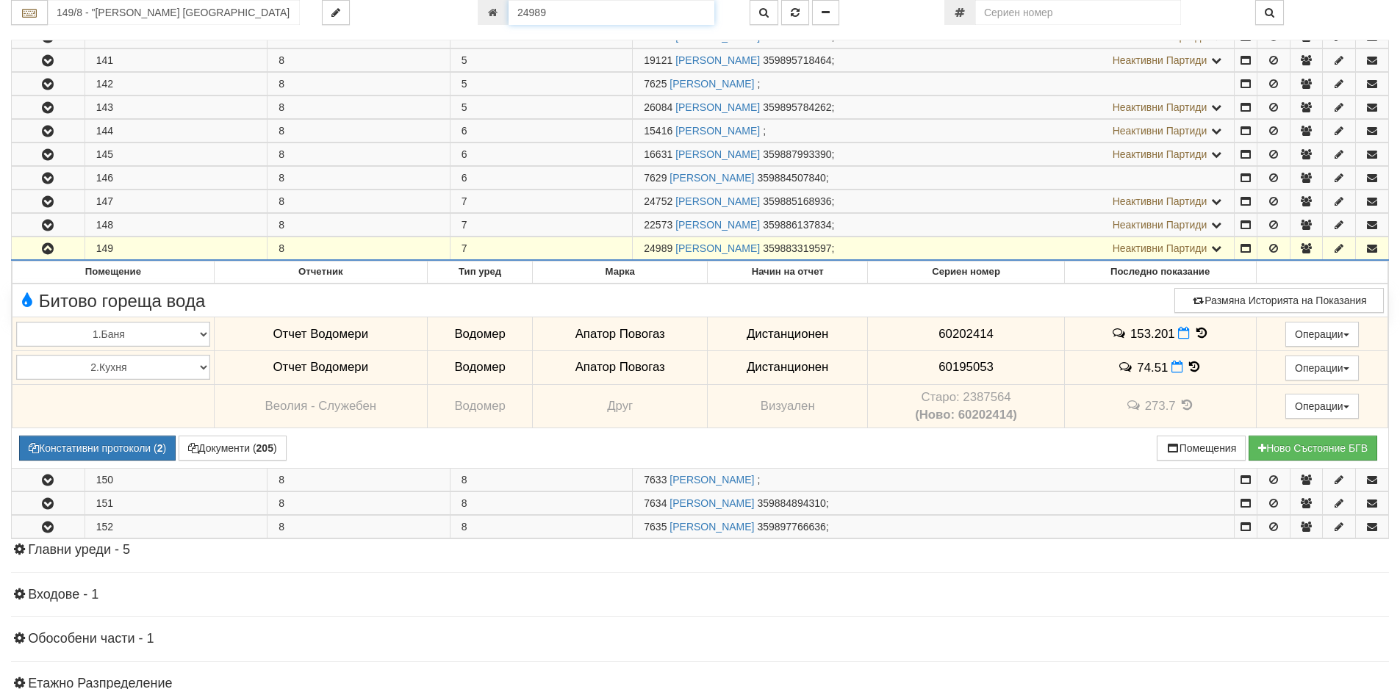
click at [563, 11] on input "24989" at bounding box center [611, 12] width 206 height 25
drag, startPoint x: 569, startPoint y: 11, endPoint x: 425, endPoint y: 16, distance: 144.8
click at [430, 15] on div "149/8 - "[PERSON_NAME] [GEOGRAPHIC_DATA] " ЕАД 24989" at bounding box center [700, 12] width 1400 height 25
paste input "8203"
type input "8203"
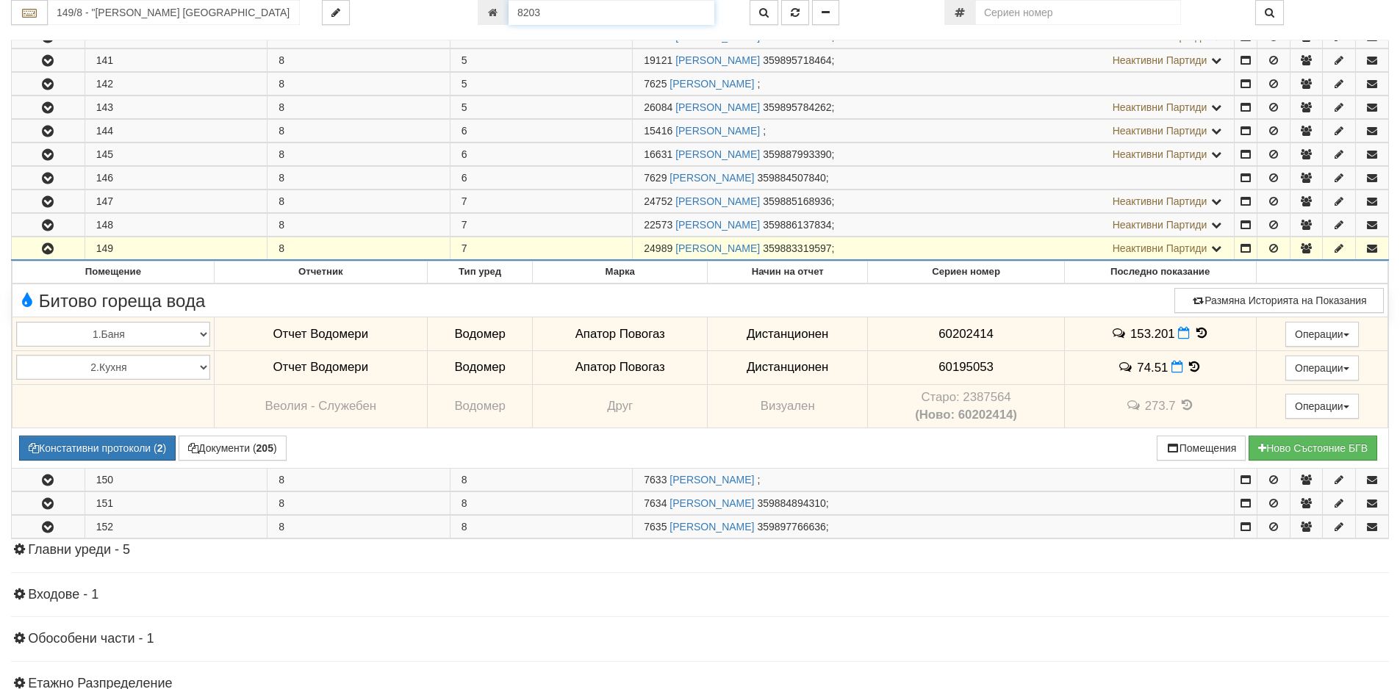
type input "003Б/1 - "[PERSON_NAME] [GEOGRAPHIC_DATA] " ЕАД"
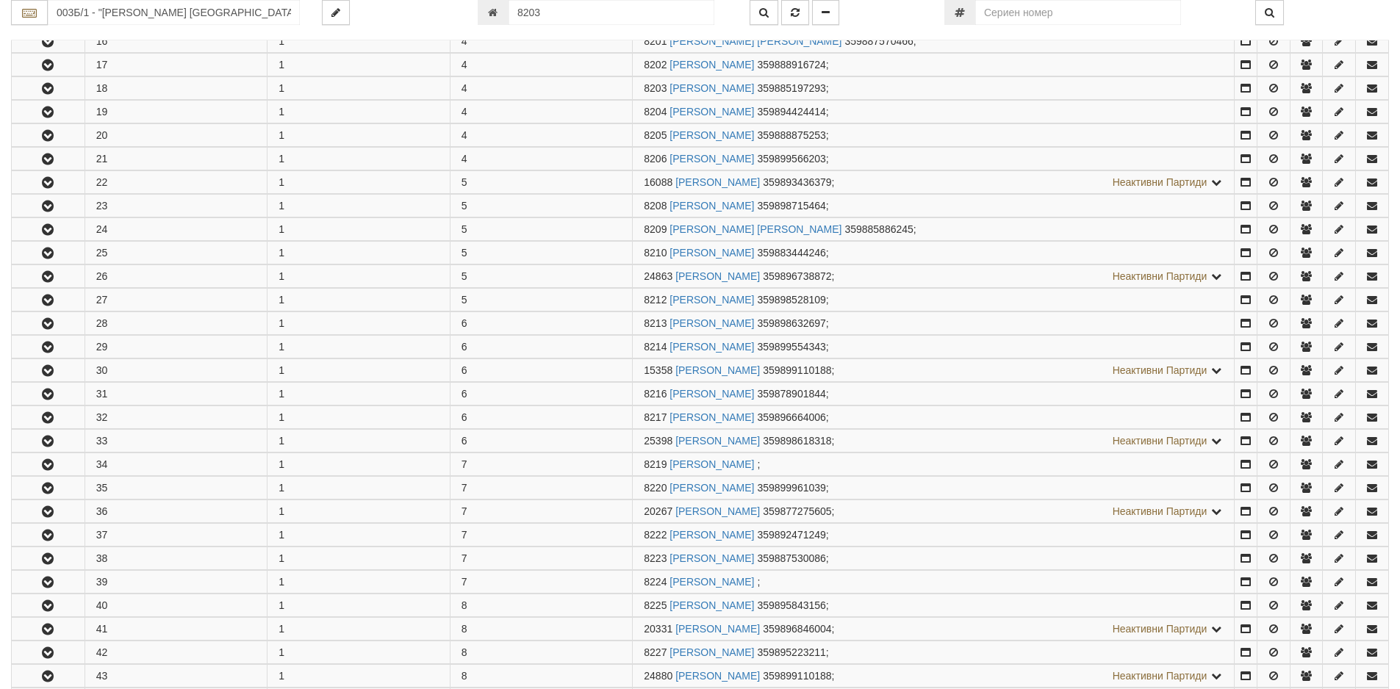
scroll to position [690, 0]
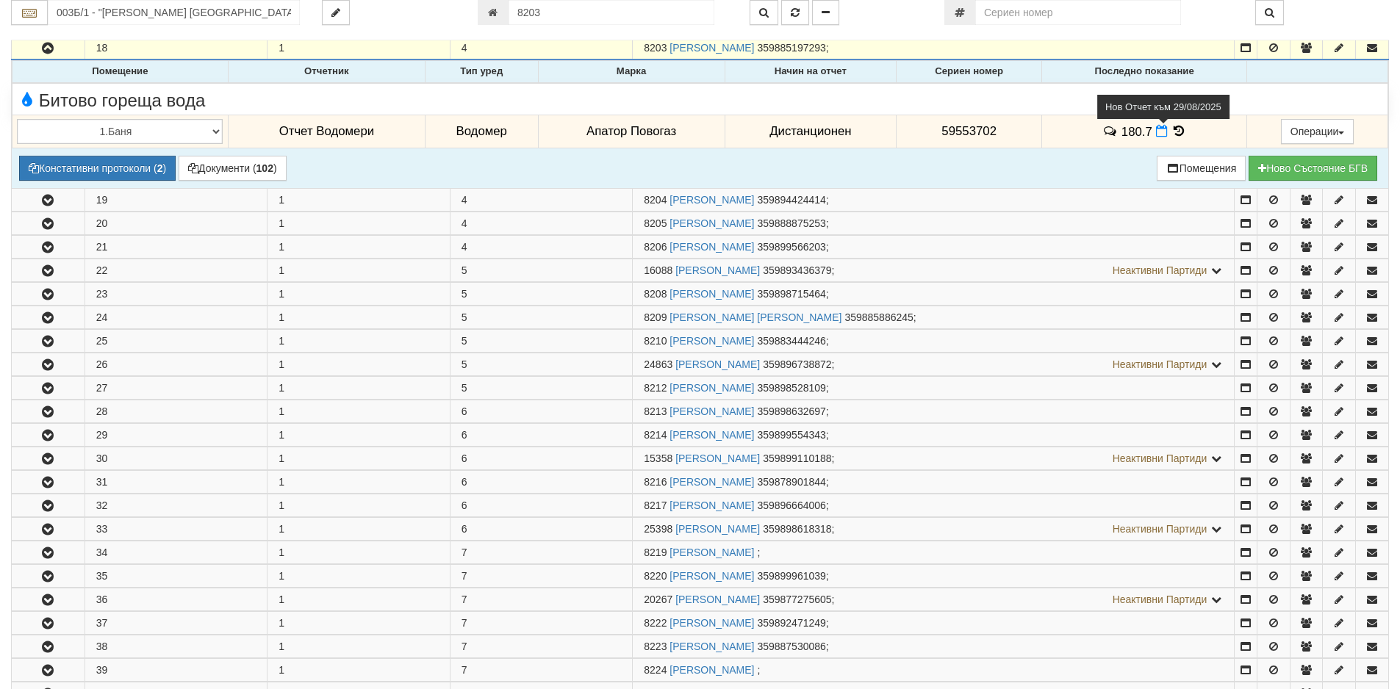
click at [1157, 131] on icon at bounding box center [1162, 131] width 12 height 12
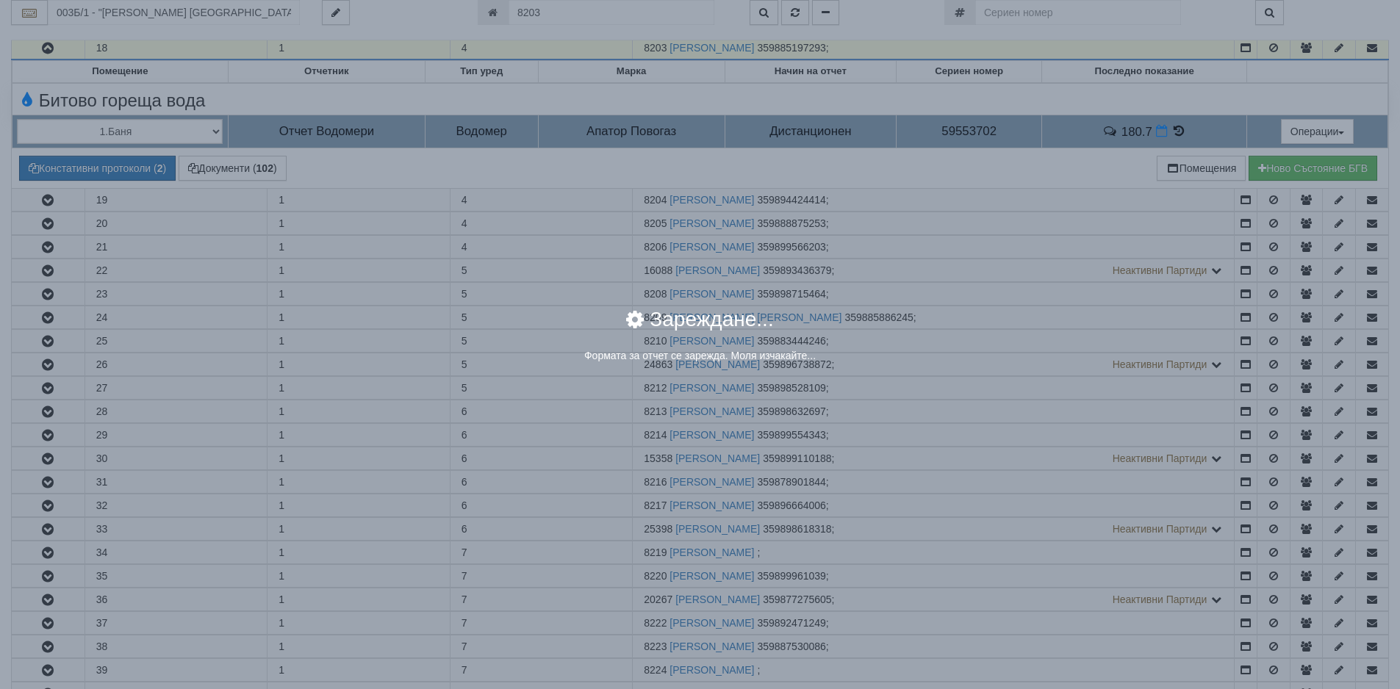
select select "8ac75930-9bfd-e511-80be-8d5a1dced85a"
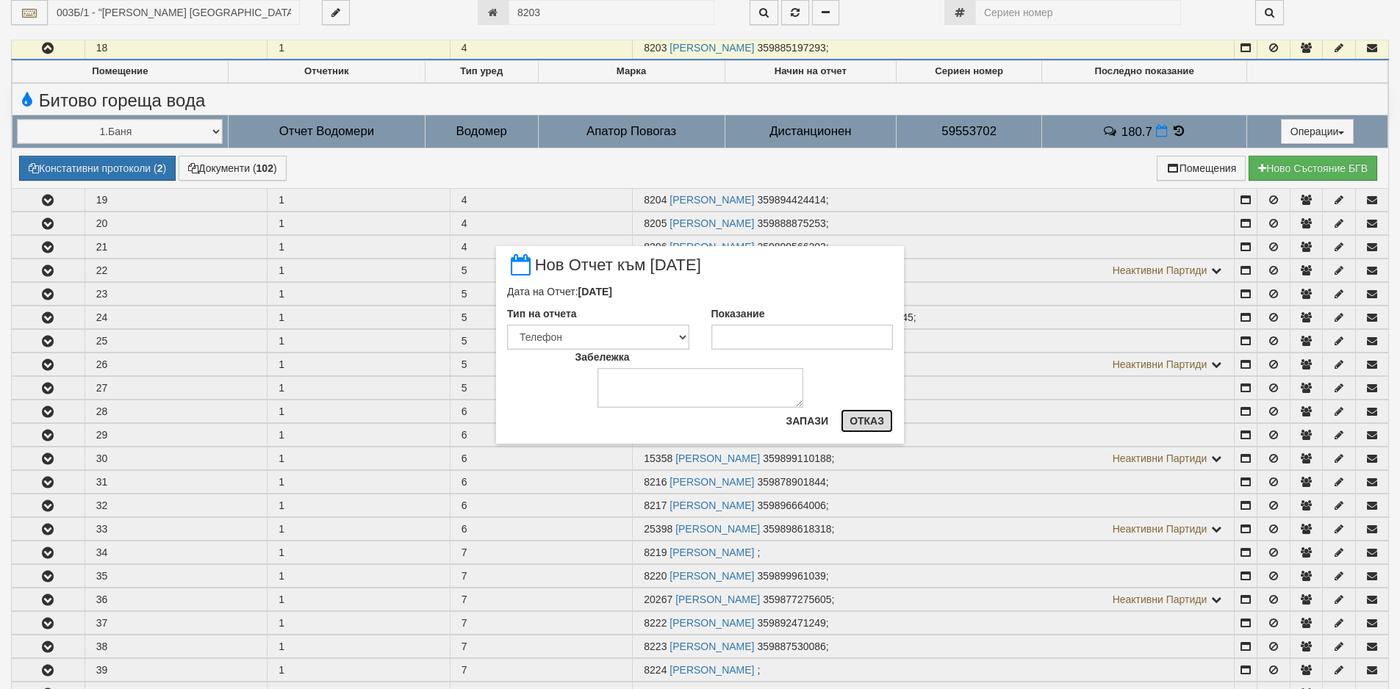
click at [873, 417] on button "Отказ" at bounding box center [866, 421] width 52 height 24
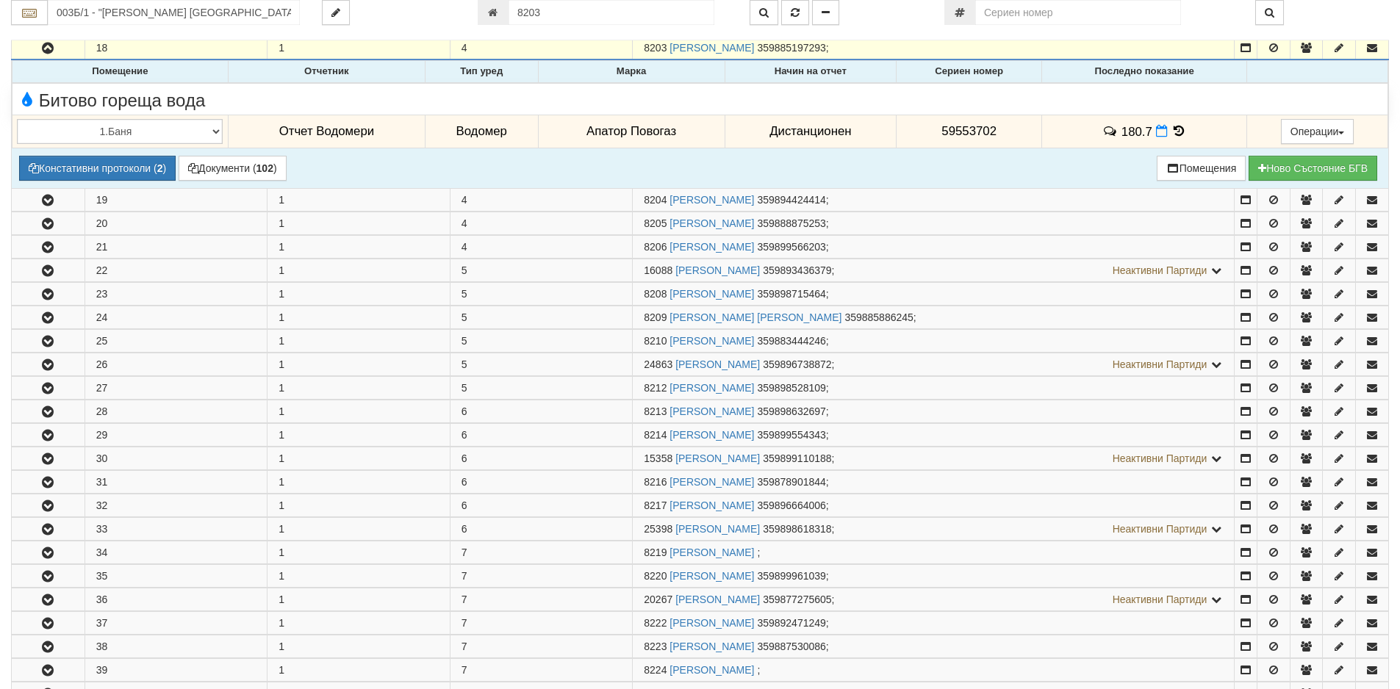
click at [1175, 129] on icon at bounding box center [1178, 131] width 16 height 12
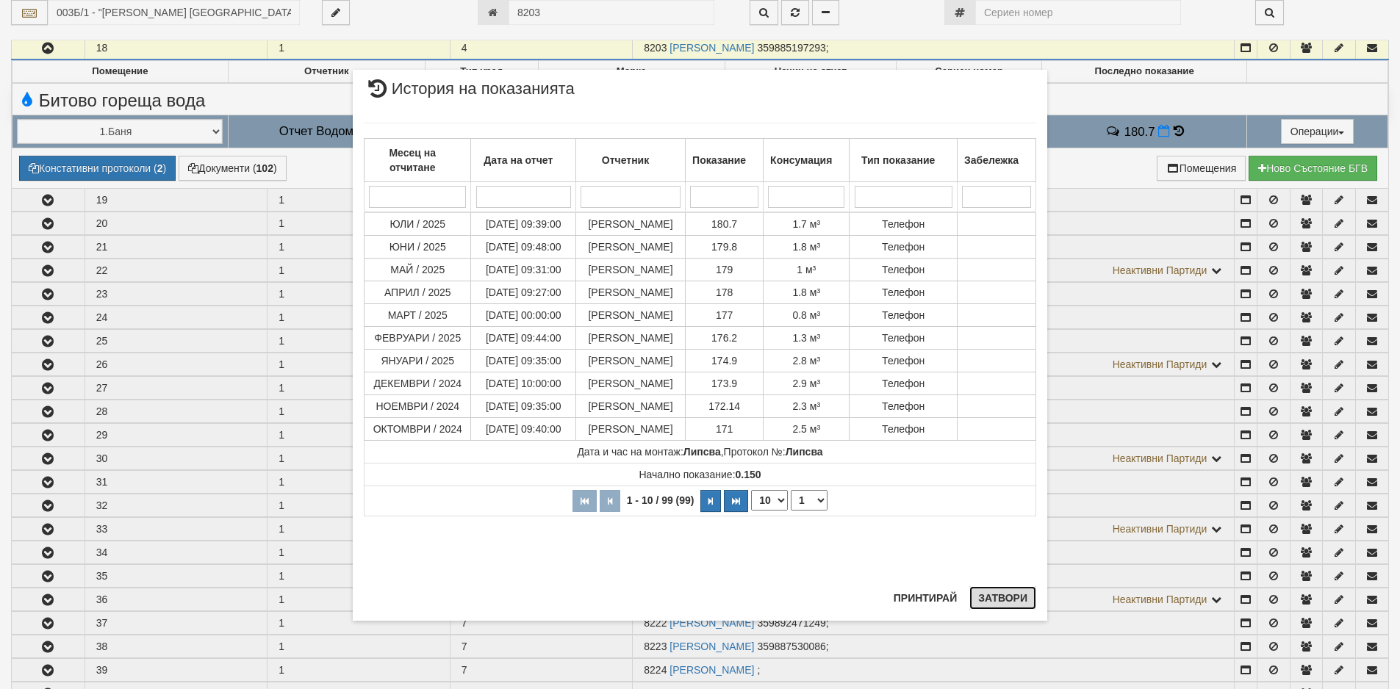
click at [998, 595] on button "Затвори" at bounding box center [1002, 598] width 67 height 24
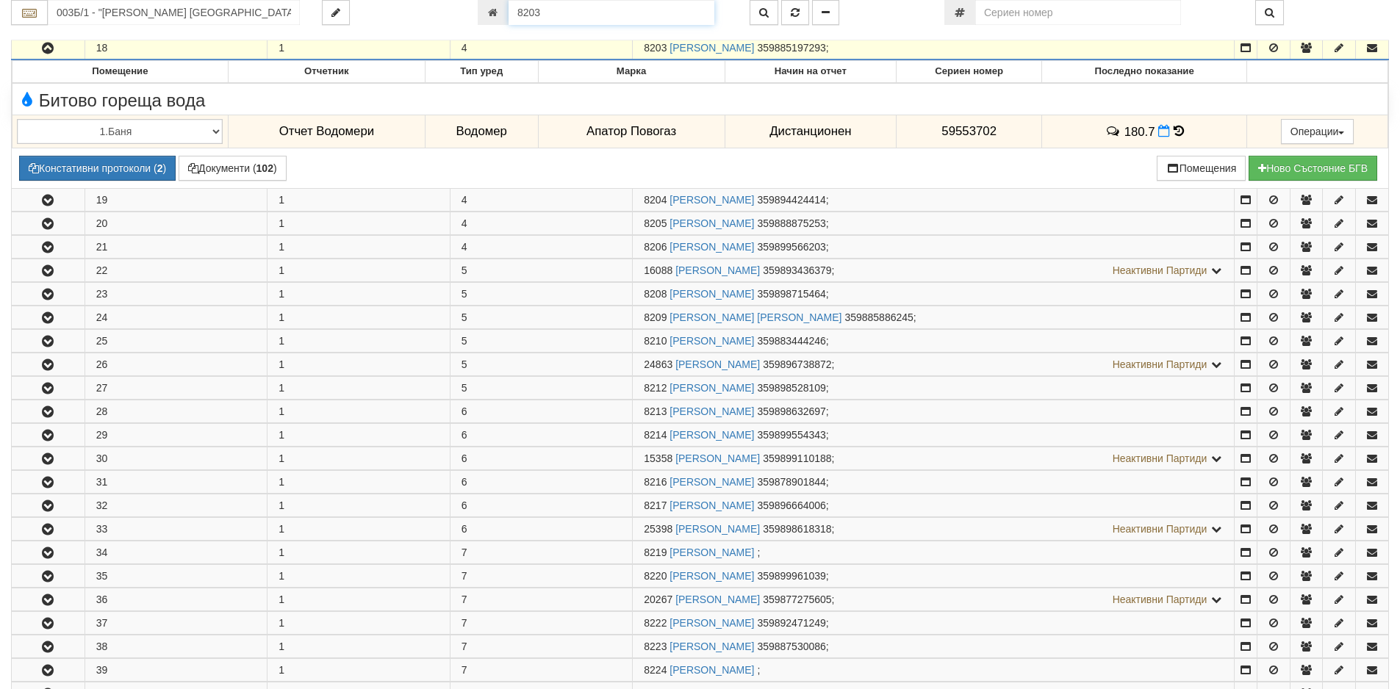
scroll to position [633, 0]
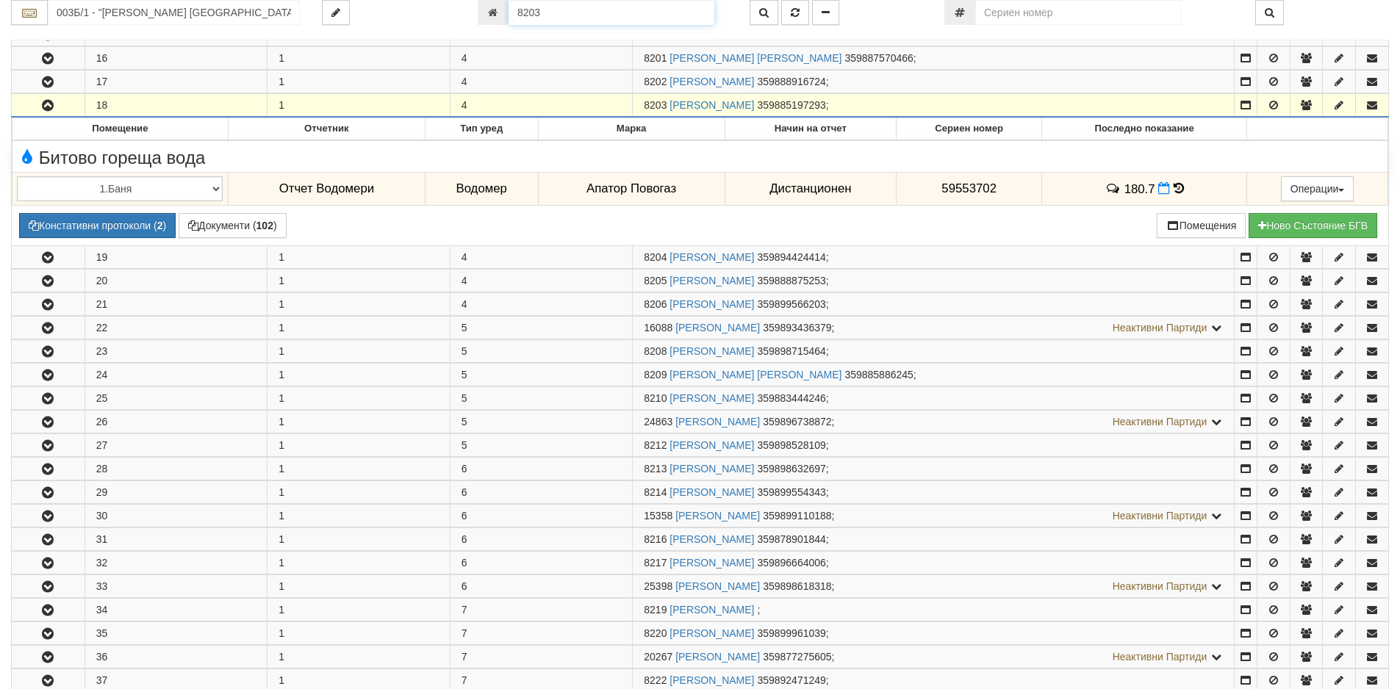
drag, startPoint x: 574, startPoint y: 12, endPoint x: 399, endPoint y: 1, distance: 176.0
click at [399, 1] on div "003Б/1 - "[PERSON_NAME] [GEOGRAPHIC_DATA] " ЕАД 8203" at bounding box center [700, 12] width 1400 height 25
paste input "1832"
type input "18323"
type input "133/6 - "ТЕХЕМ СЪРВИСИС" ЕООД"
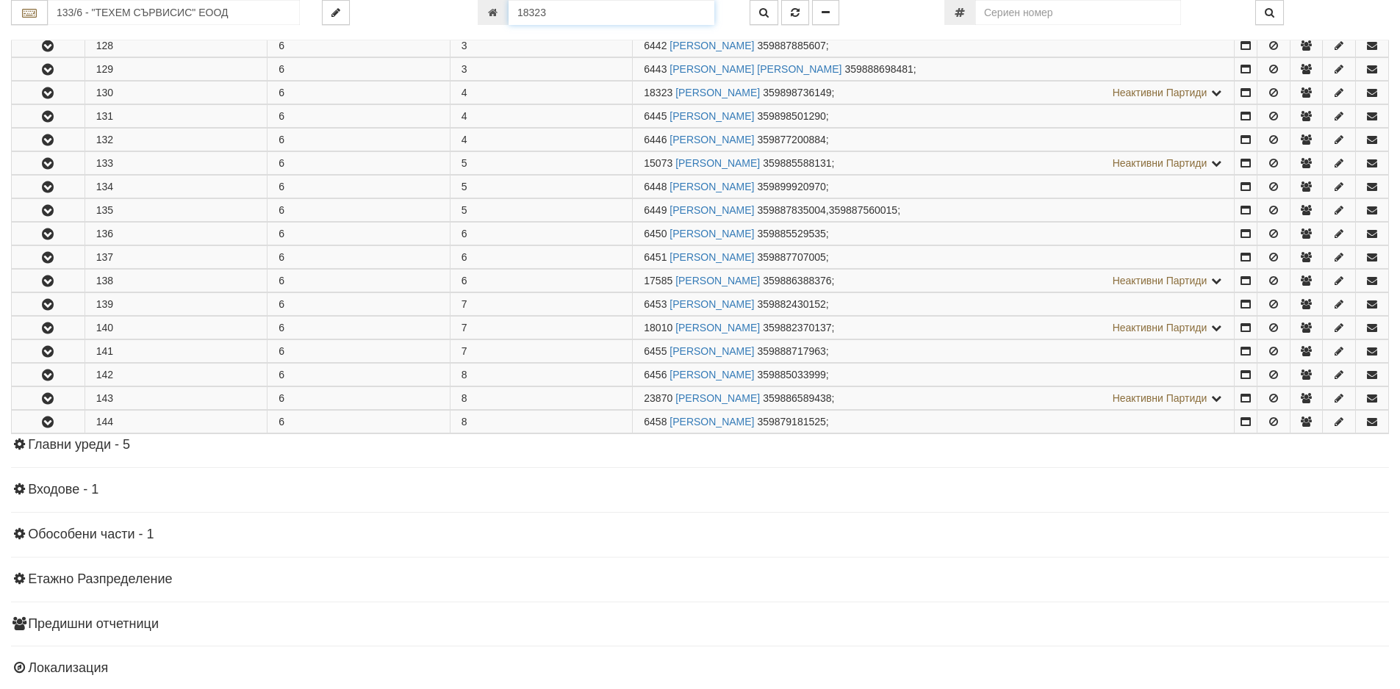
scroll to position [502, 0]
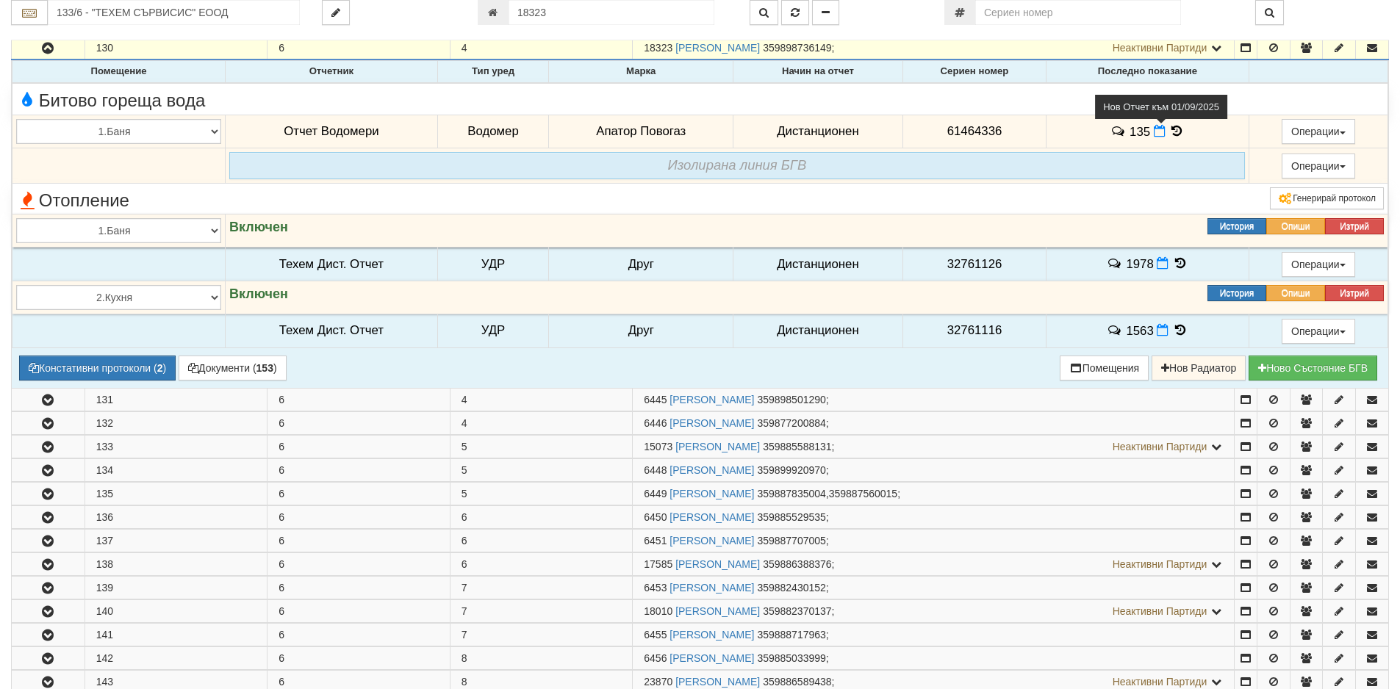
click at [1158, 128] on icon at bounding box center [1159, 131] width 12 height 12
select select "8ac75930-9bfd-e511-80be-8d5a1dced85a"
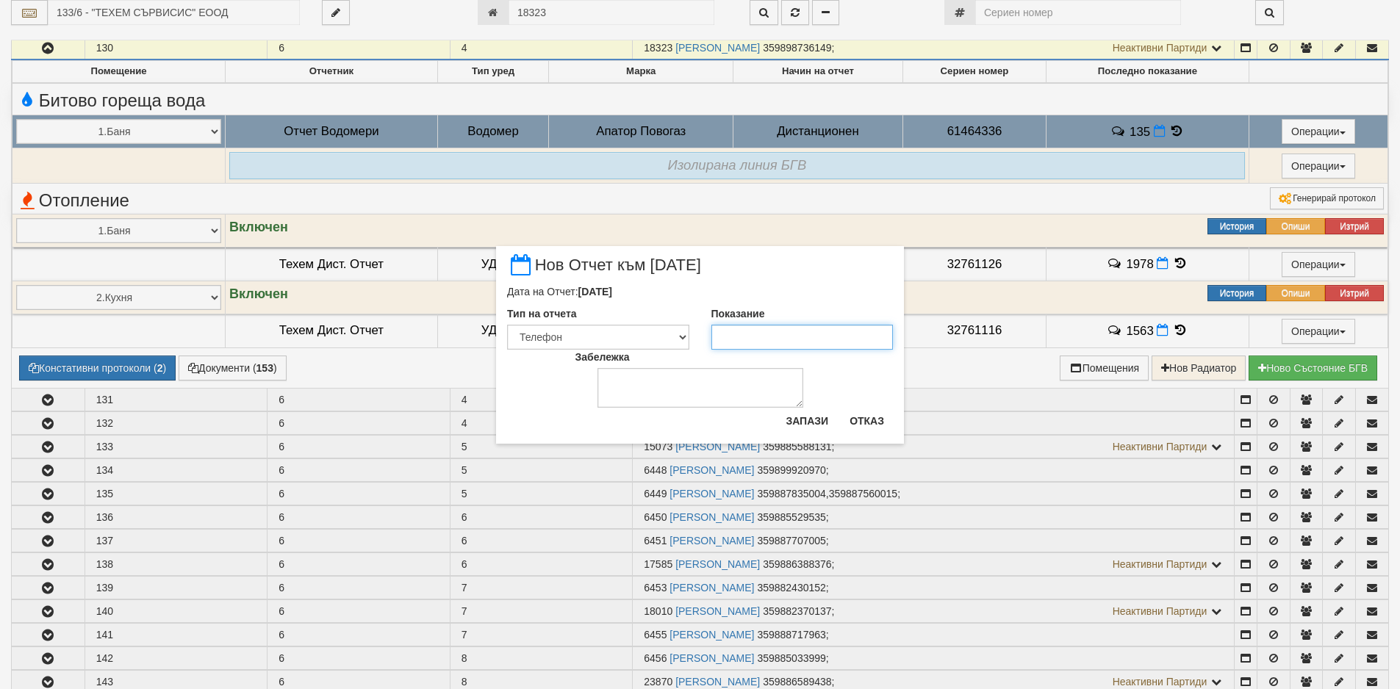
click at [821, 333] on input "Показание" at bounding box center [802, 337] width 182 height 25
type input "147.8"
click at [804, 424] on button "Запази" at bounding box center [807, 421] width 60 height 24
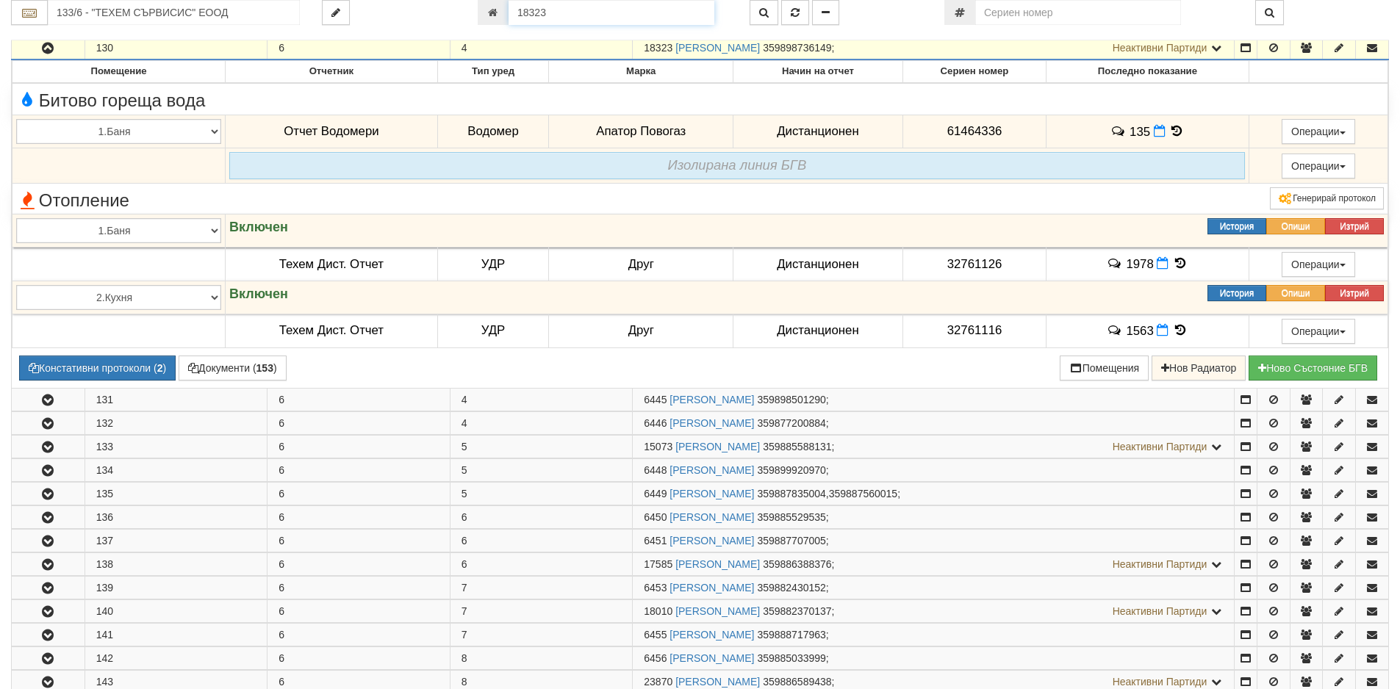
scroll to position [456, 0]
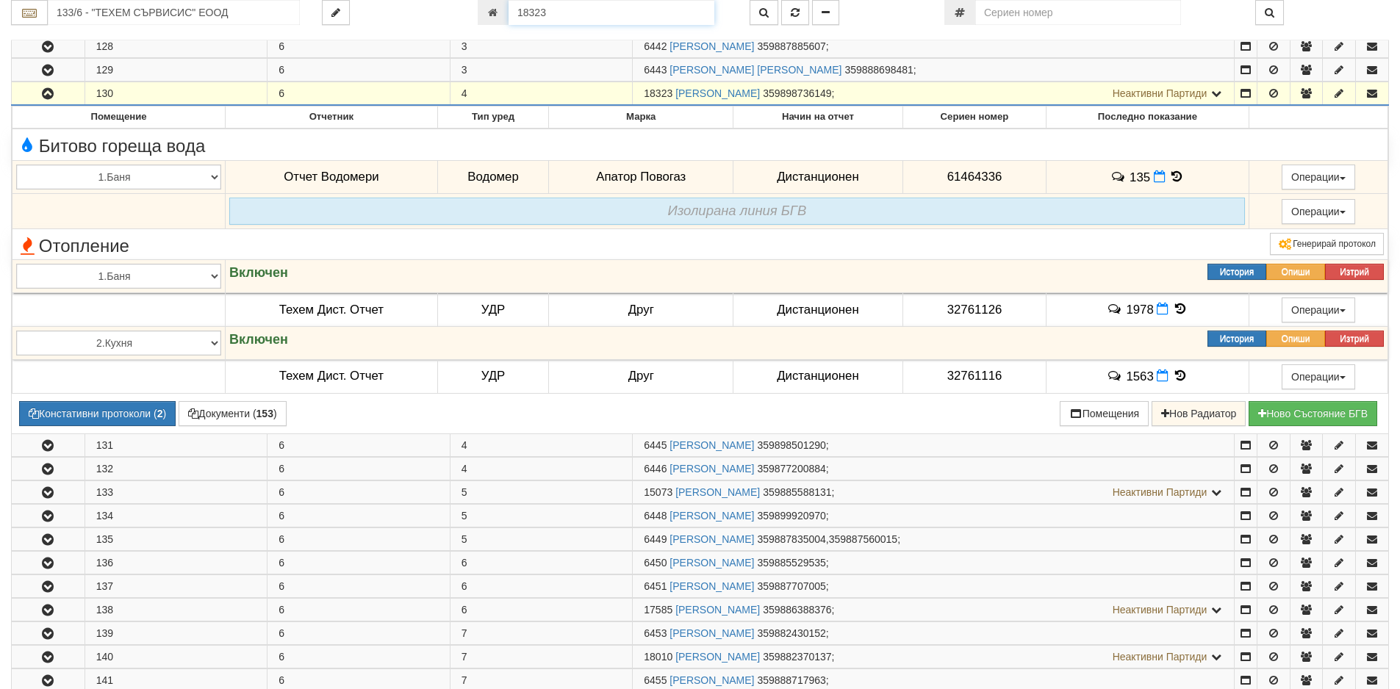
drag, startPoint x: 597, startPoint y: 10, endPoint x: 465, endPoint y: 6, distance: 132.3
click at [465, 6] on div "133/6 - "ТЕХЕМ СЪРВИСИС" ЕООД 18323" at bounding box center [700, 12] width 1400 height 25
paste input "2480"
type input "12480"
type input "202/3,4 - "[PERSON_NAME] [GEOGRAPHIC_DATA] " ЕАД"
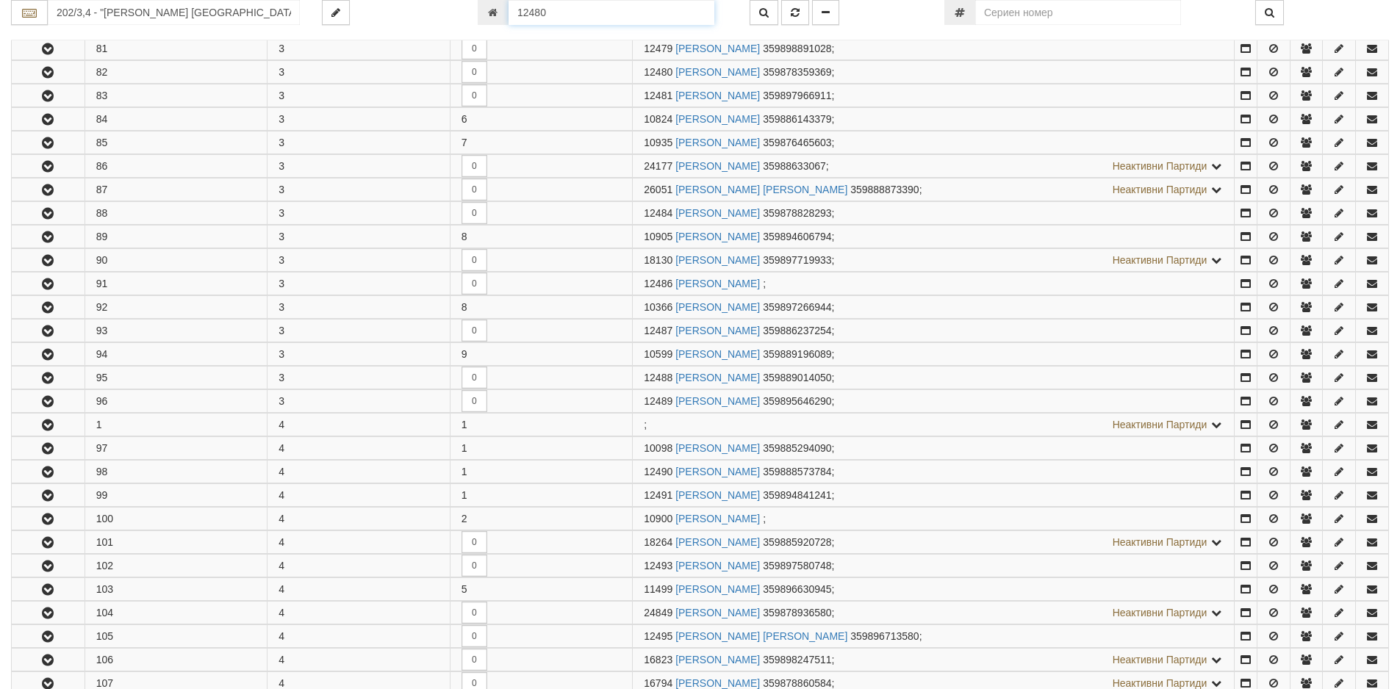
scroll to position [784, 0]
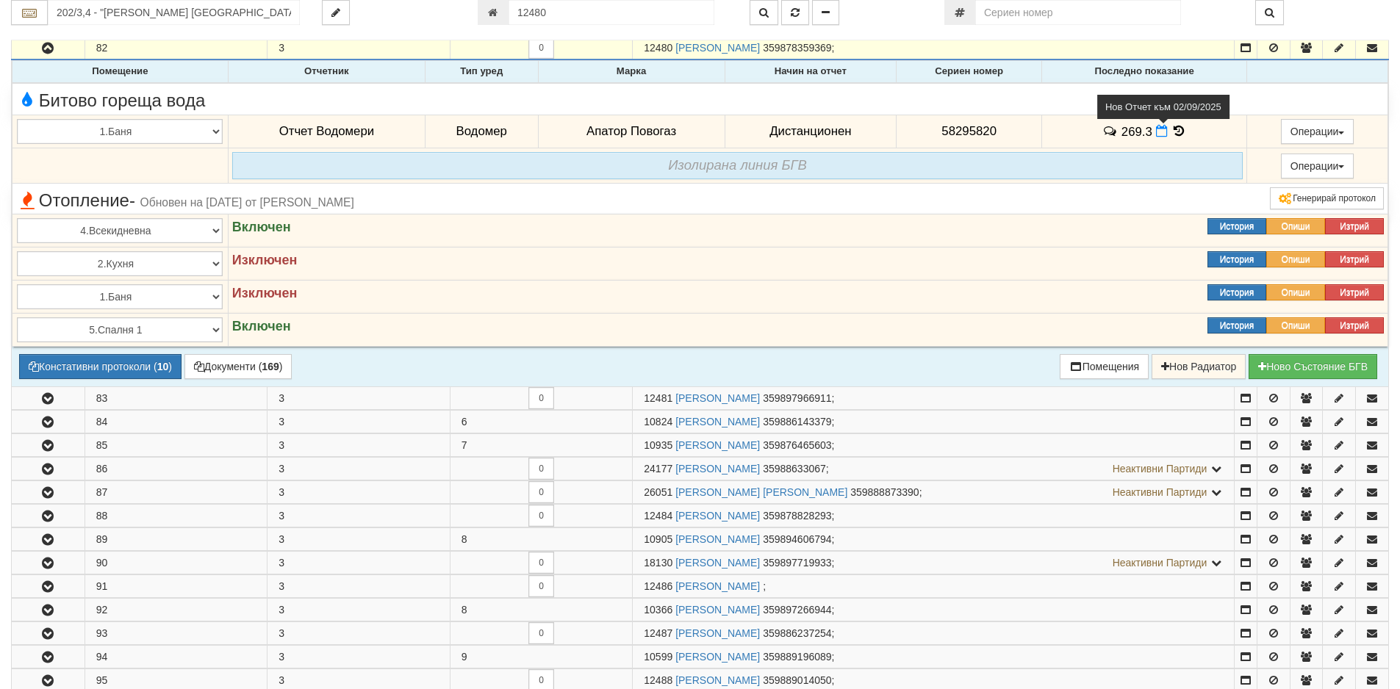
click at [1156, 131] on icon at bounding box center [1162, 131] width 12 height 12
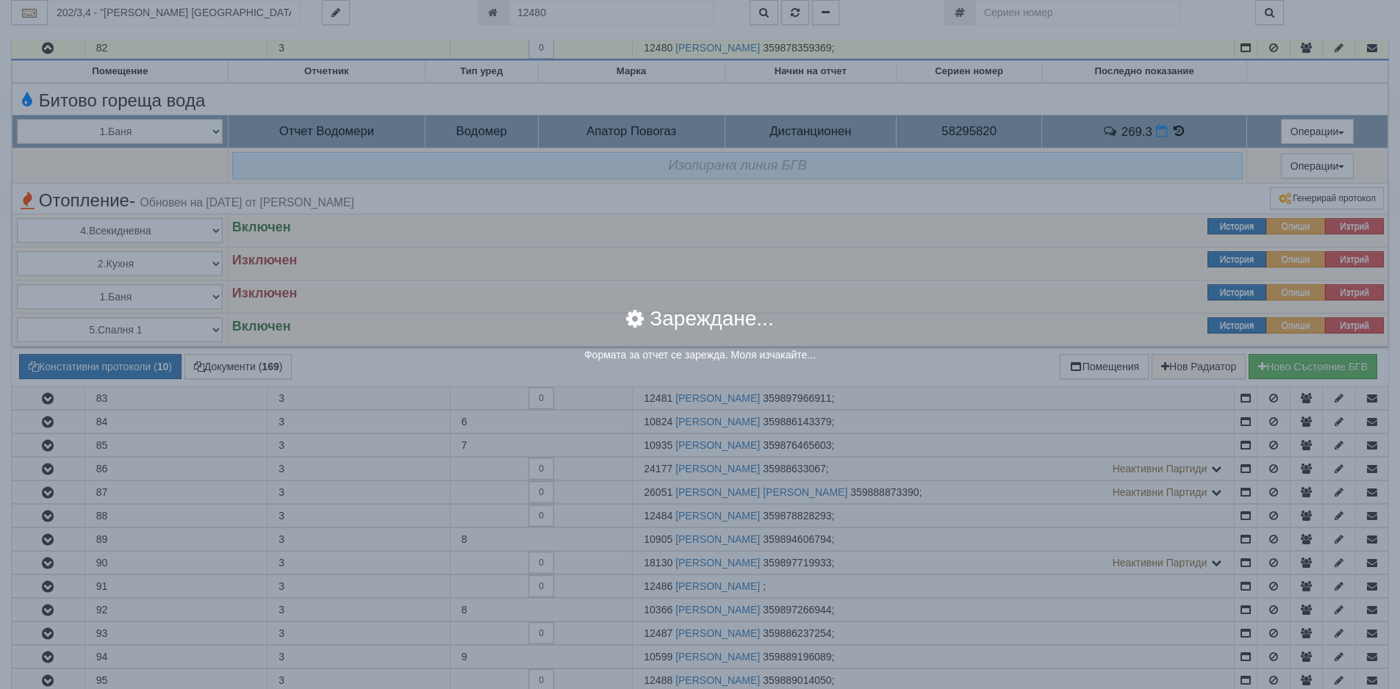
select select "8ac75930-9bfd-e511-80be-8d5a1dced85a"
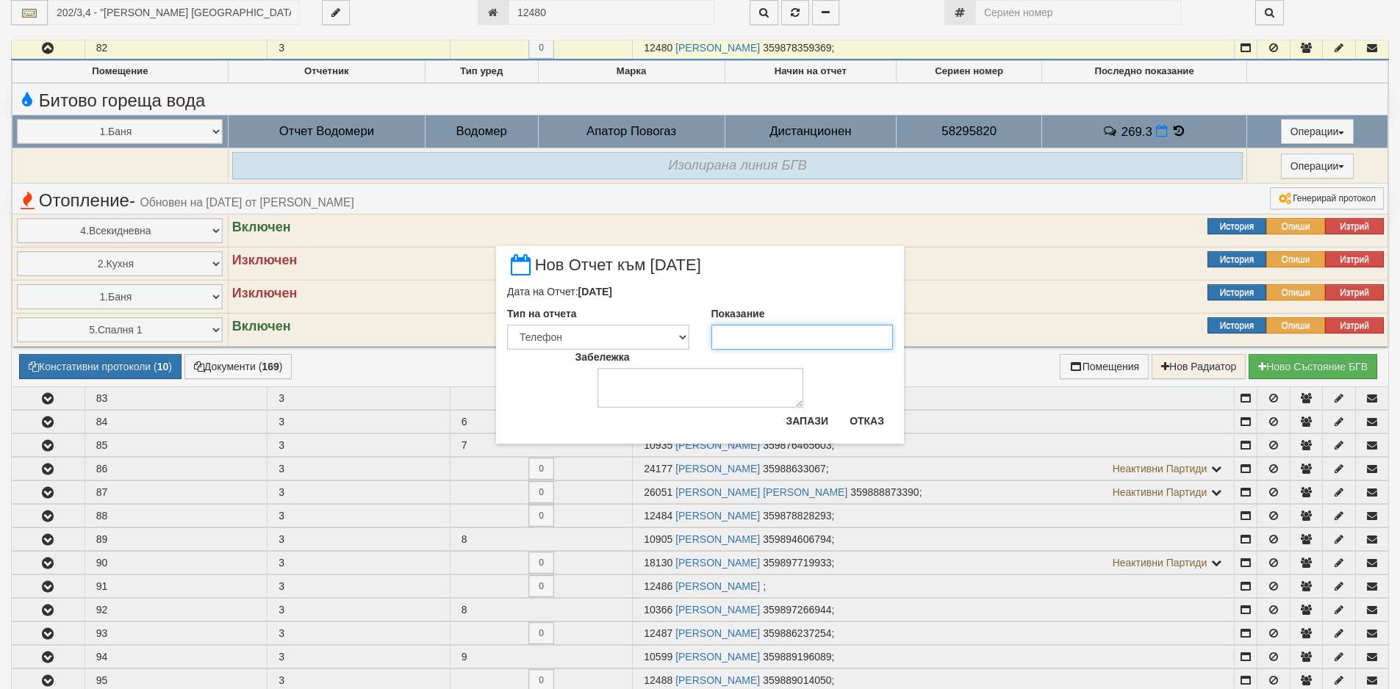
click at [845, 333] on input "Показание" at bounding box center [802, 337] width 182 height 25
type input "270.37"
click at [815, 416] on button "Запази" at bounding box center [807, 421] width 60 height 24
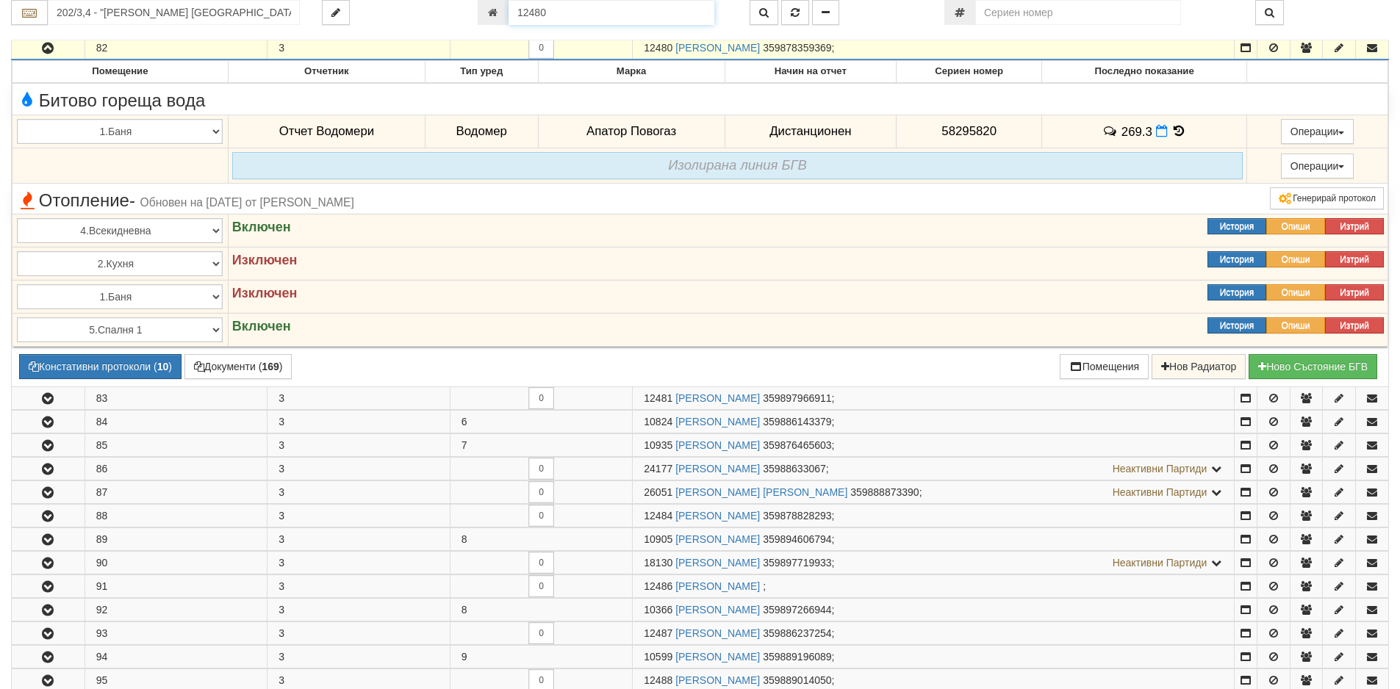
scroll to position [741, 0]
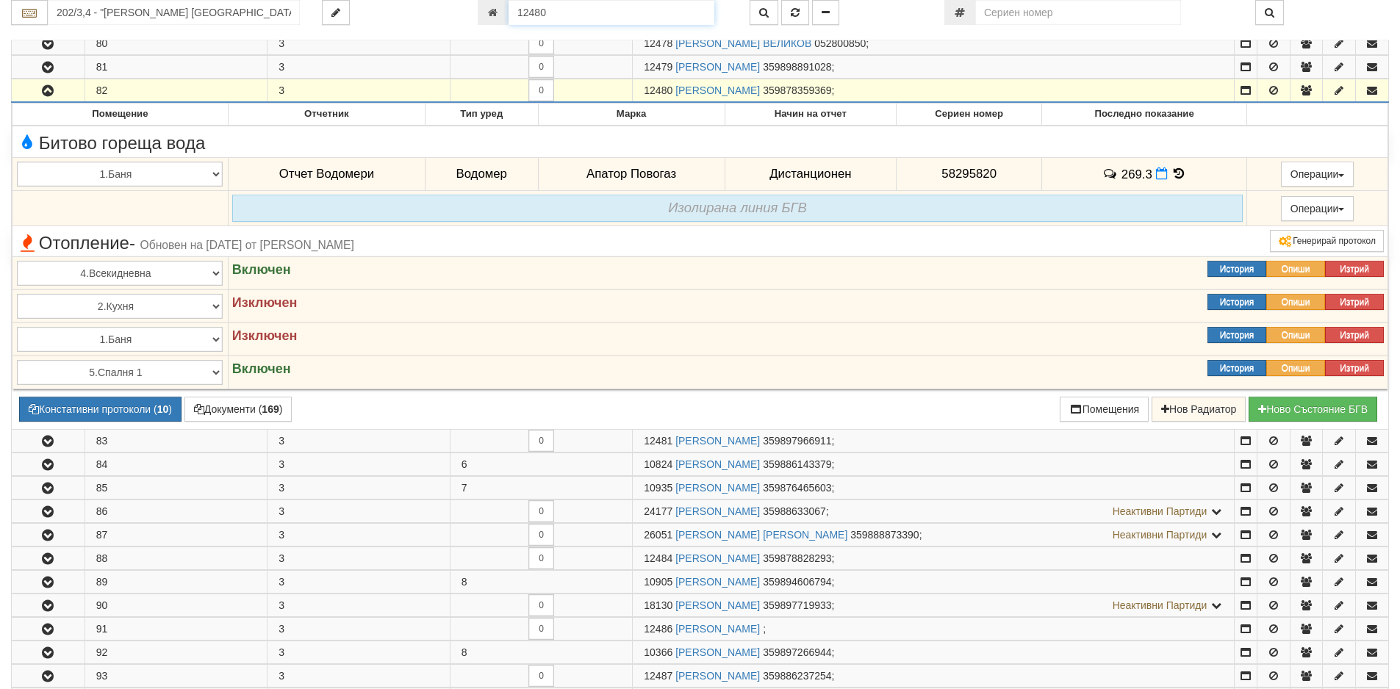
drag, startPoint x: 563, startPoint y: 17, endPoint x: 507, endPoint y: 8, distance: 56.5
click at [507, 8] on div "12480" at bounding box center [603, 12] width 250 height 25
paste input "4266"
type input "14266"
type input "208/5 - "[PERSON_NAME] [GEOGRAPHIC_DATA] " ЕАД"
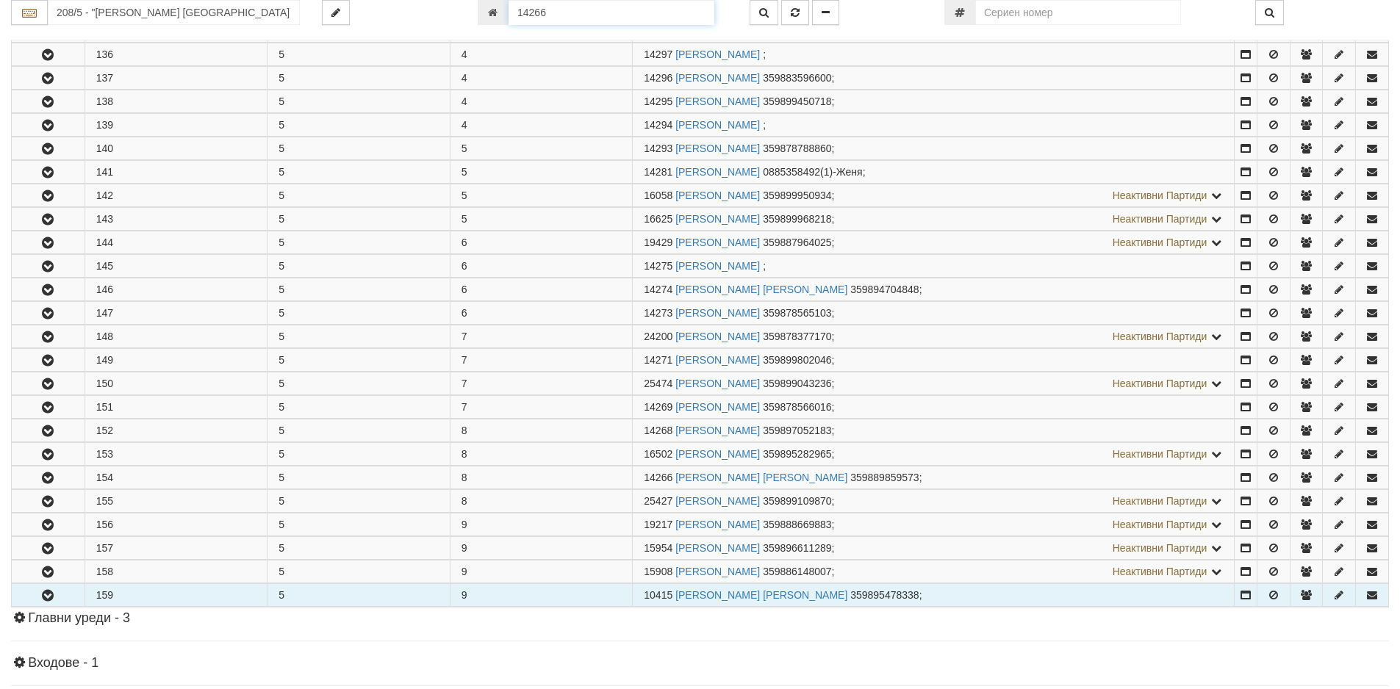
scroll to position [842, 0]
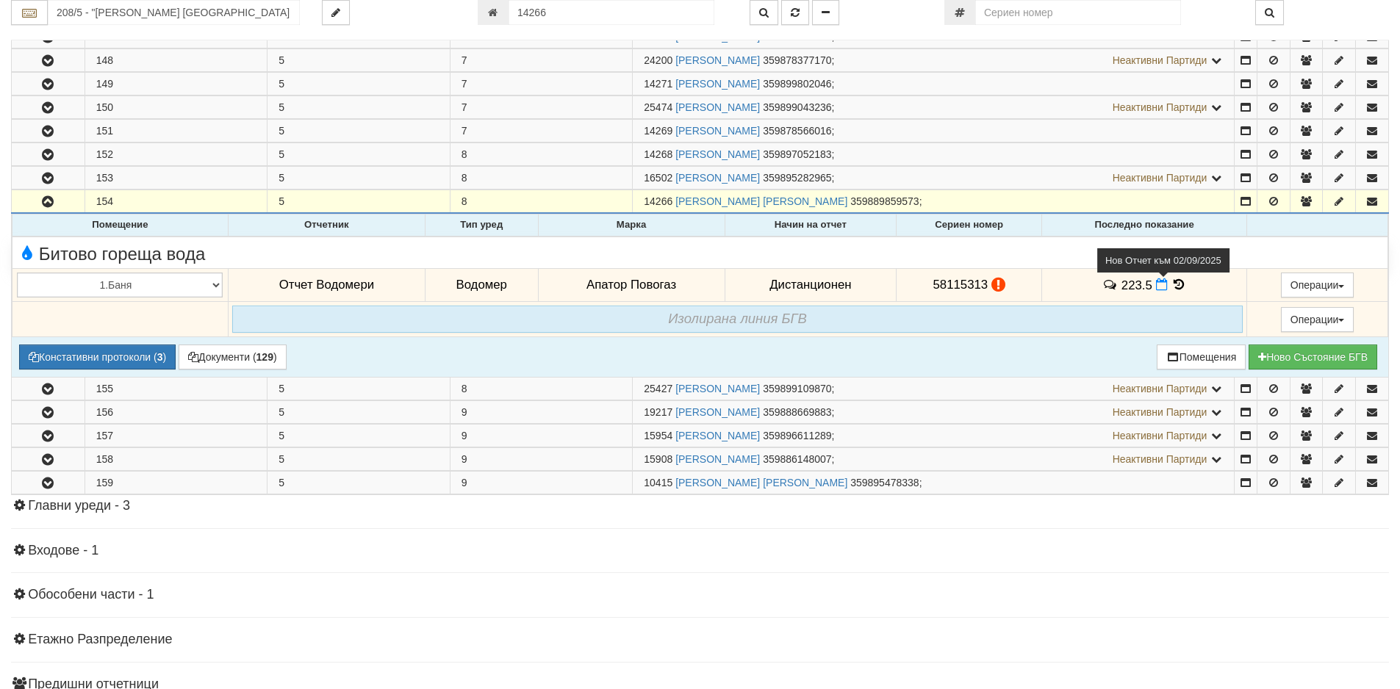
click at [1156, 285] on icon at bounding box center [1162, 284] width 12 height 12
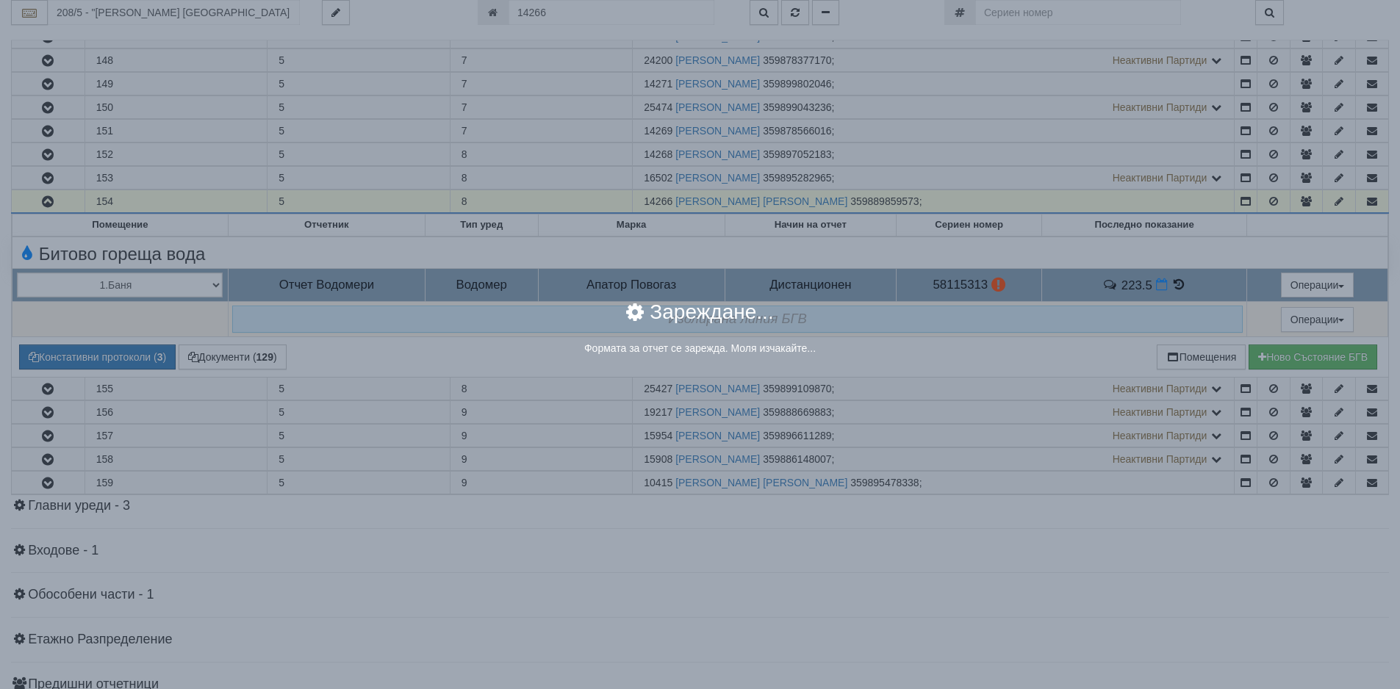
select select "8ac75930-9bfd-e511-80be-8d5a1dced85a"
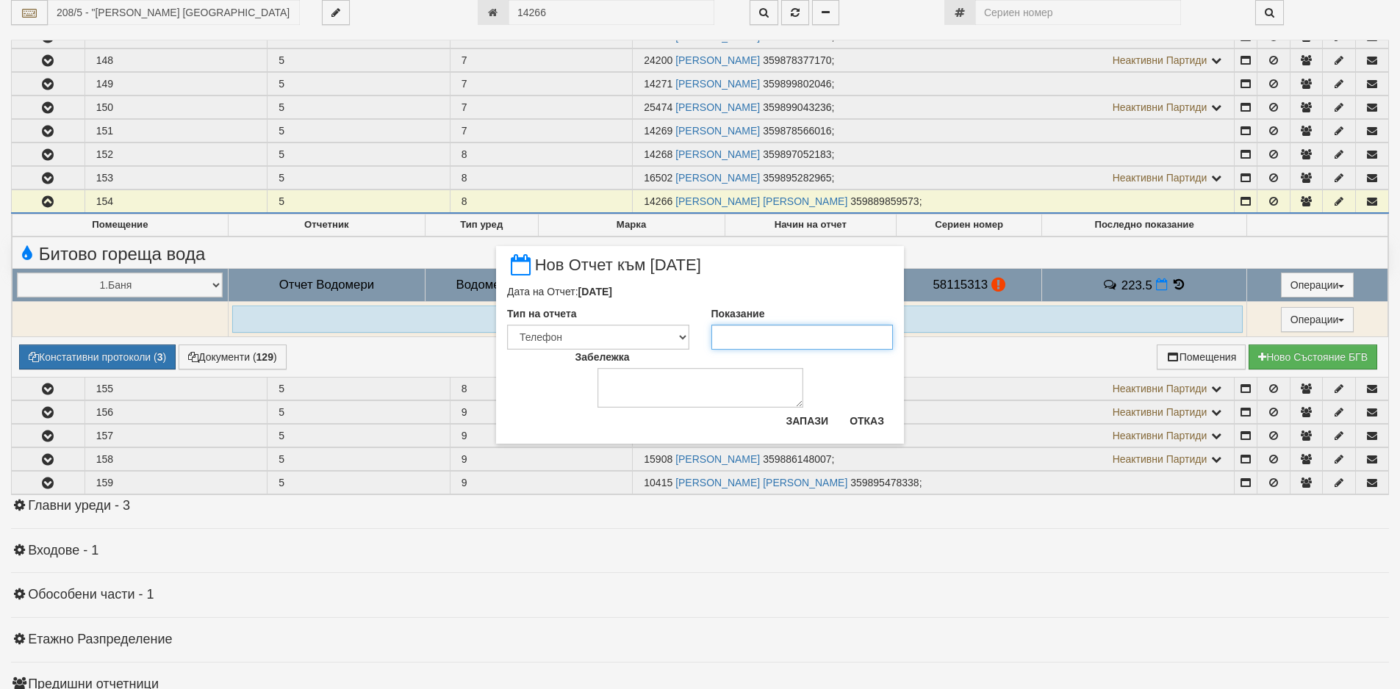
click at [825, 332] on input "Показание" at bounding box center [802, 337] width 182 height 25
paste input "225.4"
type input "225.4"
click at [828, 417] on button "Запази" at bounding box center [807, 421] width 60 height 24
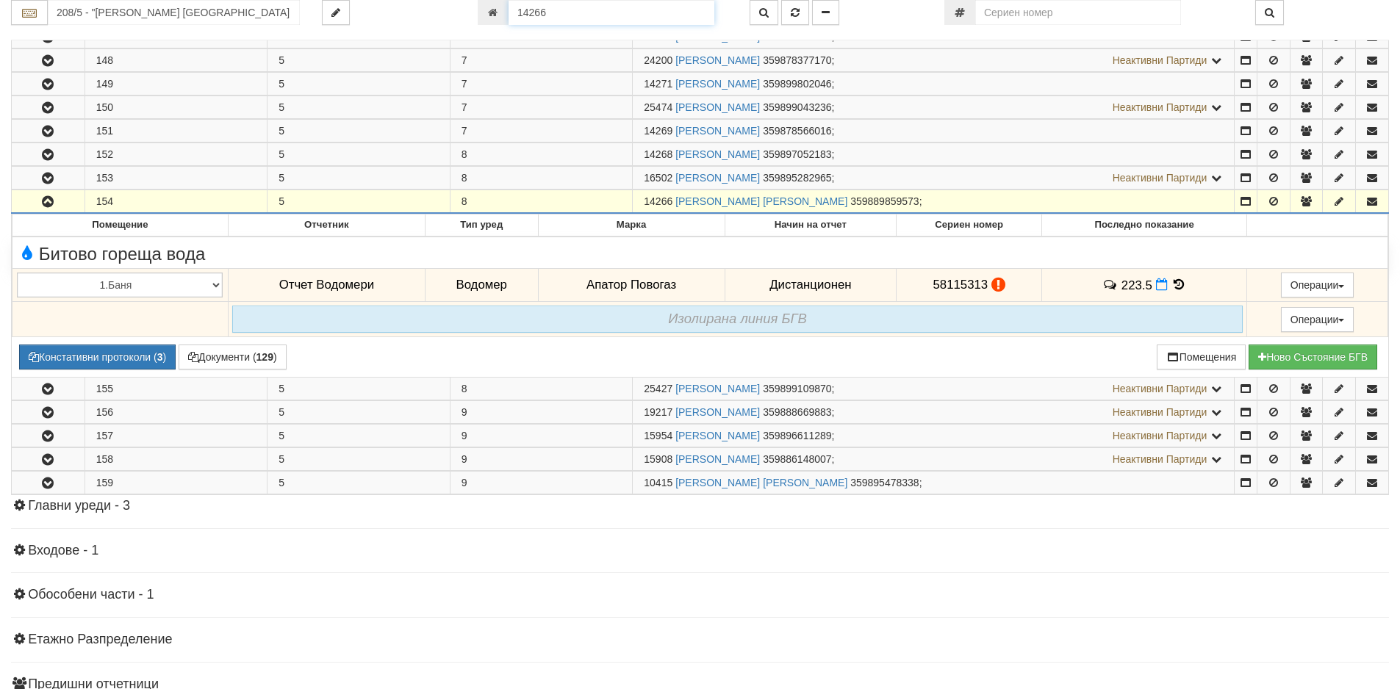
drag, startPoint x: 590, startPoint y: 13, endPoint x: 455, endPoint y: 35, distance: 136.2
click at [455, 35] on div "208/5 - "[PERSON_NAME] [GEOGRAPHIC_DATA] " ЕАД 14266" at bounding box center [699, 20] width 1377 height 40
paste input "20381"
type input "20381"
type input "074/1 - "[PERSON_NAME] [GEOGRAPHIC_DATA] " ЕАД"
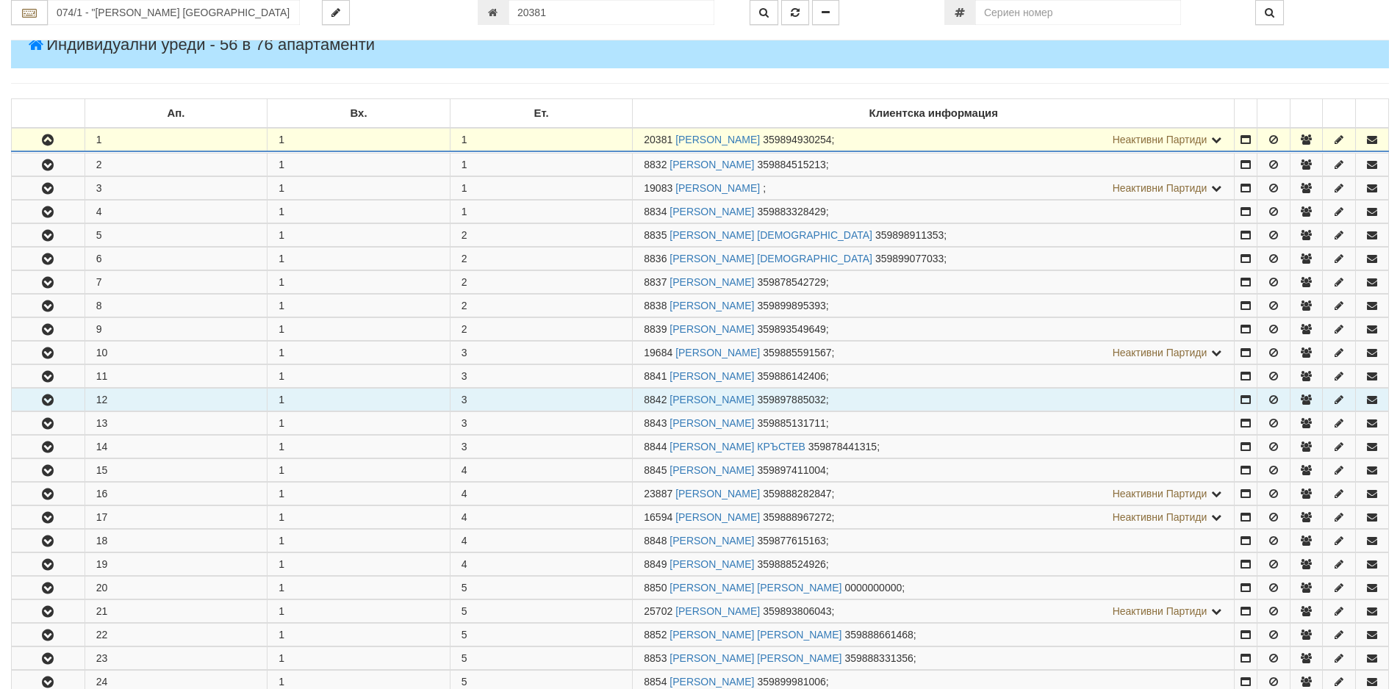
scroll to position [290, 0]
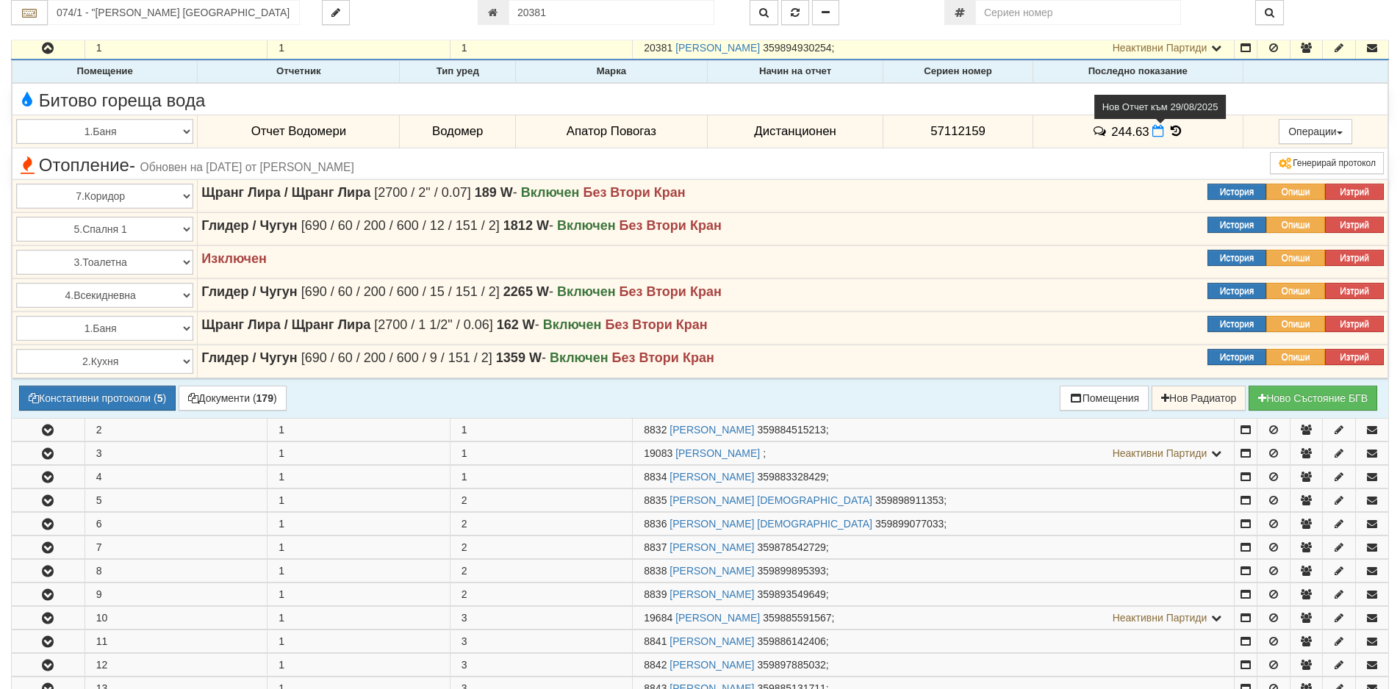
click at [1154, 133] on icon at bounding box center [1158, 131] width 12 height 12
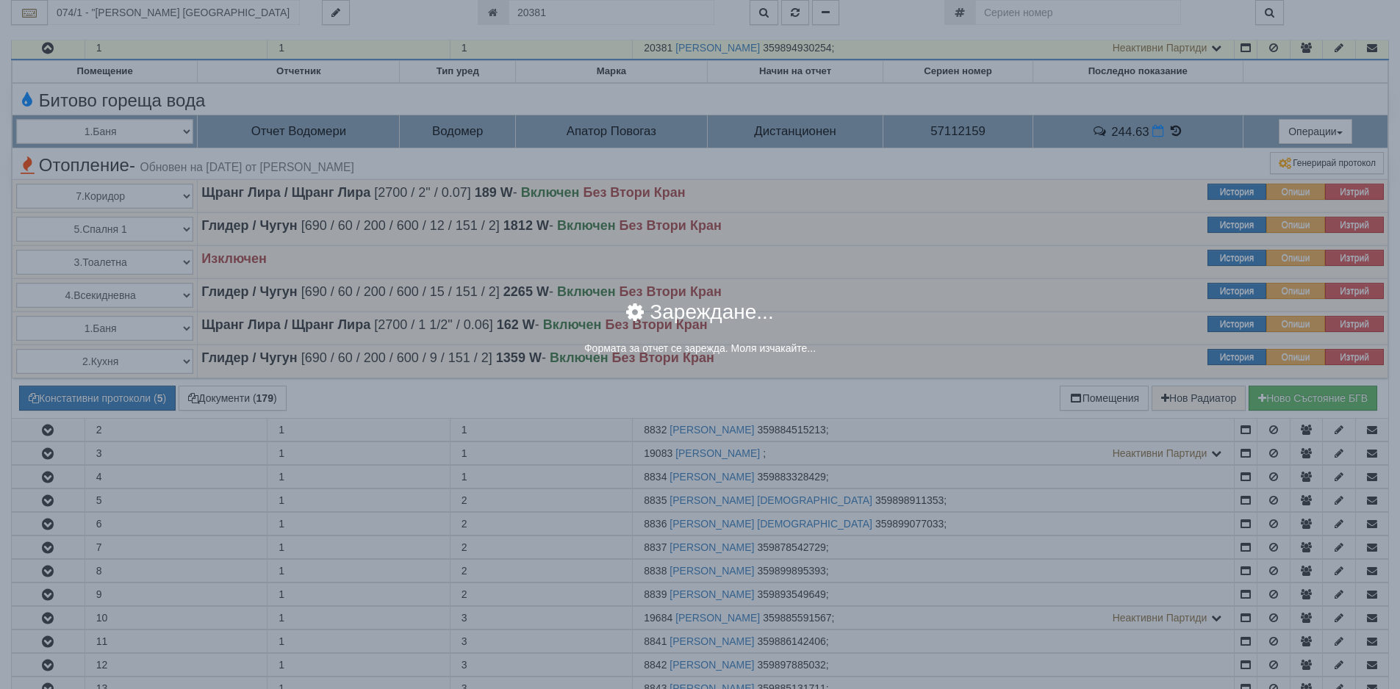
select select "8ac75930-9bfd-e511-80be-8d5a1dced85a"
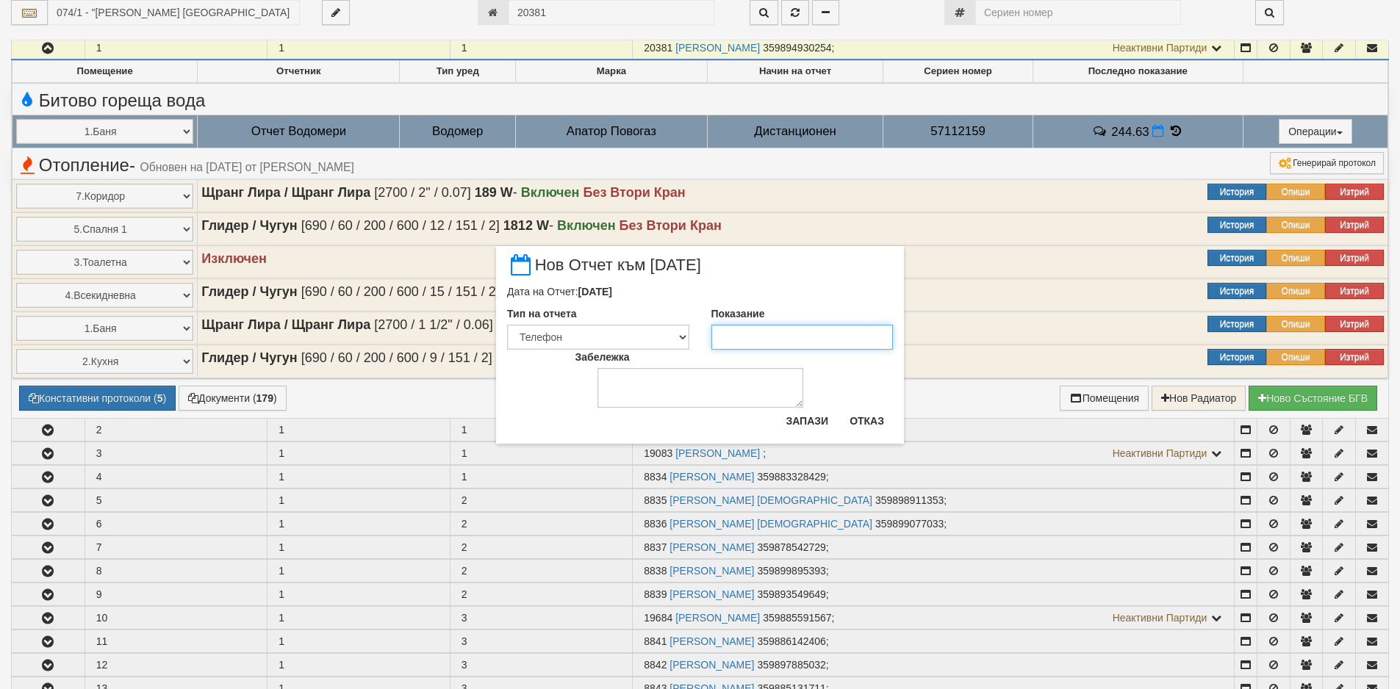
click at [788, 332] on input "Показание" at bounding box center [802, 337] width 182 height 25
paste input "246.63"
type input "246.63"
click at [808, 424] on button "Запази" at bounding box center [807, 421] width 60 height 24
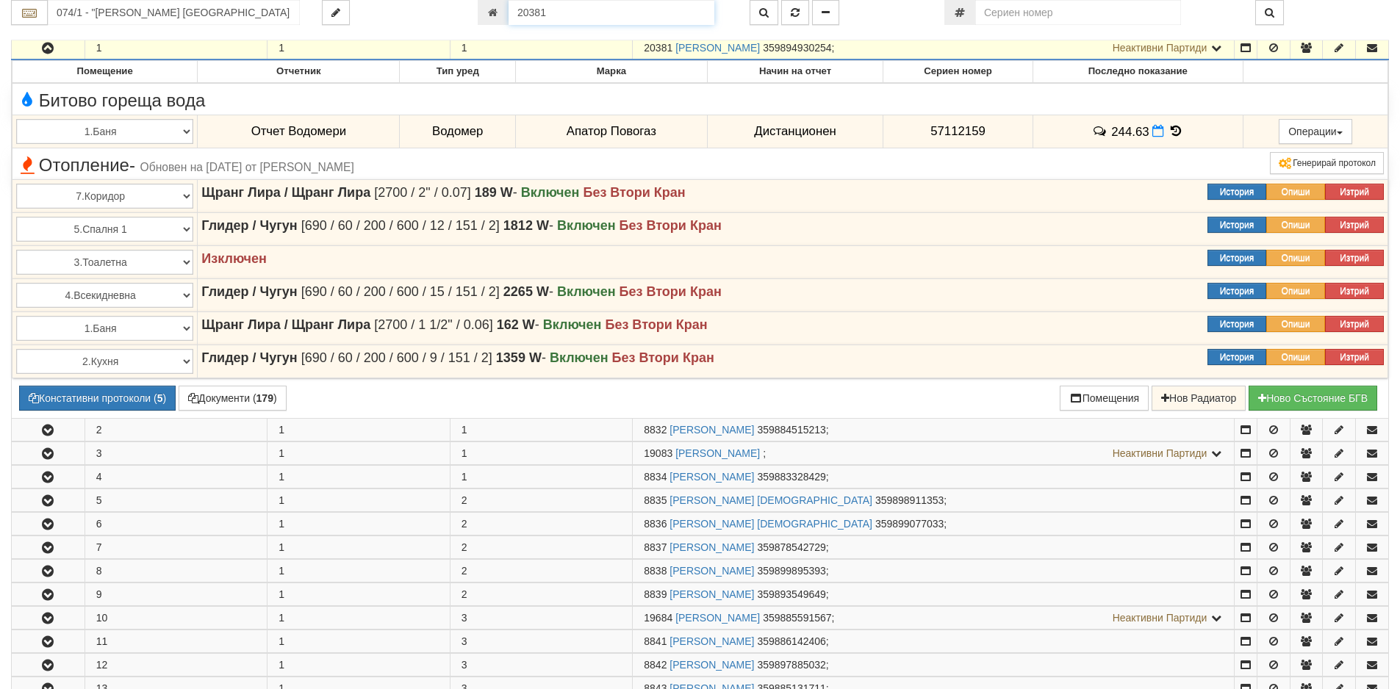
drag, startPoint x: 649, startPoint y: 20, endPoint x: 453, endPoint y: 20, distance: 196.2
click at [453, 20] on div "074/1 - "[PERSON_NAME] [GEOGRAPHIC_DATA] " ЕАД 20381" at bounding box center [700, 12] width 1400 height 25
paste input "8743"
type input "8743"
type input "056/1 - "ТЕХЕМ СЪРВИСИС" ЕООД"
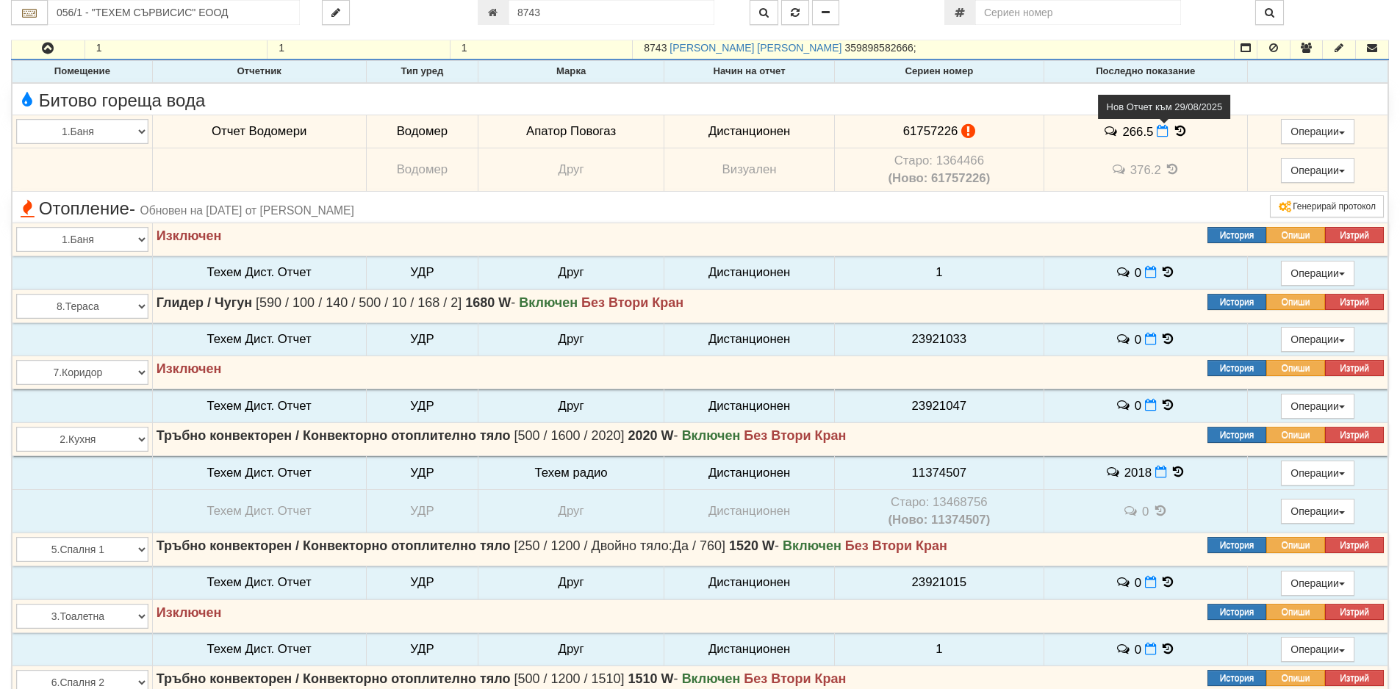
click at [1156, 128] on icon at bounding box center [1162, 131] width 12 height 12
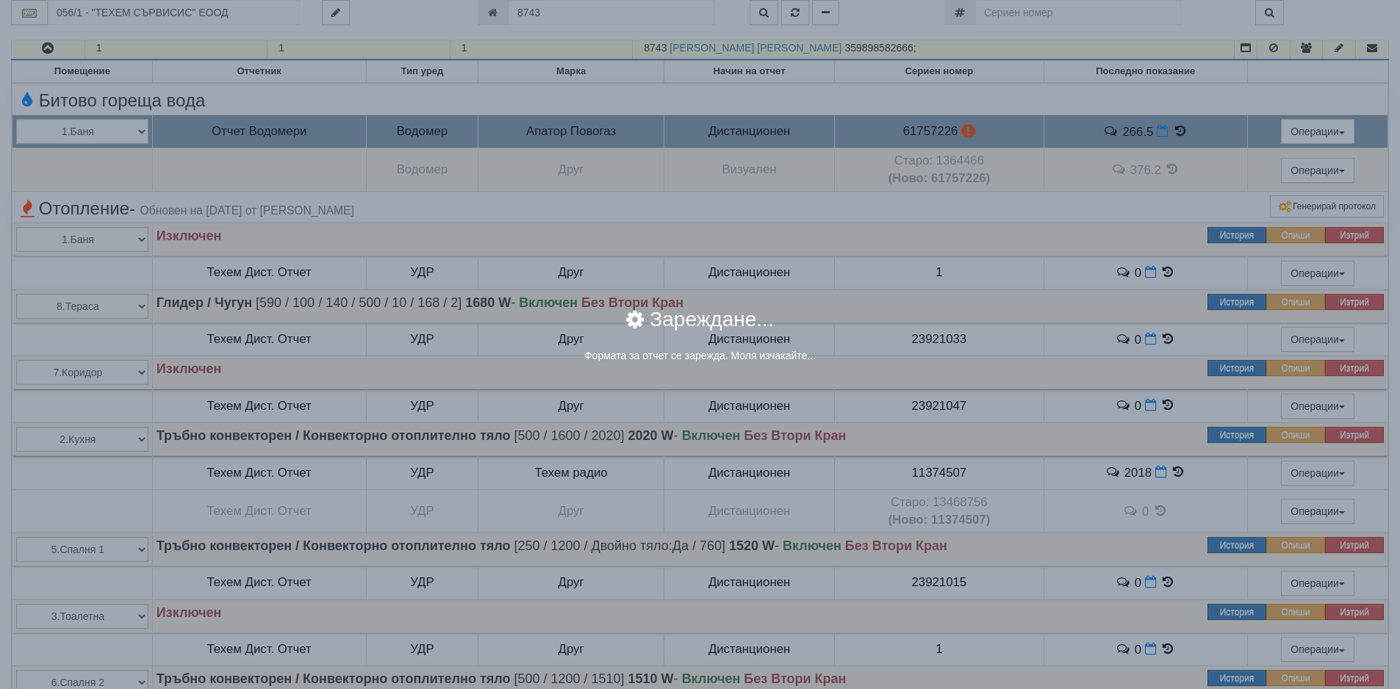
select select "8ac75930-9bfd-e511-80be-8d5a1dced85a"
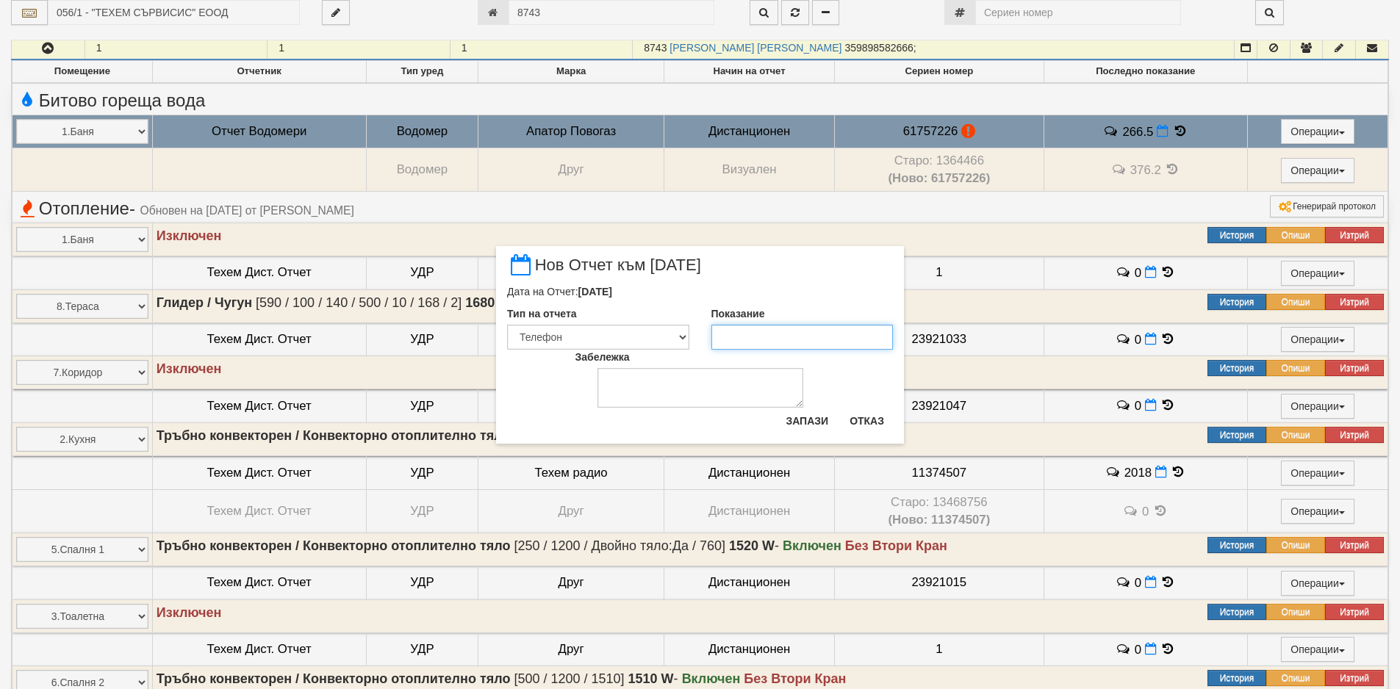
click at [794, 349] on input "Показание" at bounding box center [802, 337] width 182 height 25
paste input "269.5"
type input "269.5"
click at [812, 419] on button "Запази" at bounding box center [807, 421] width 60 height 24
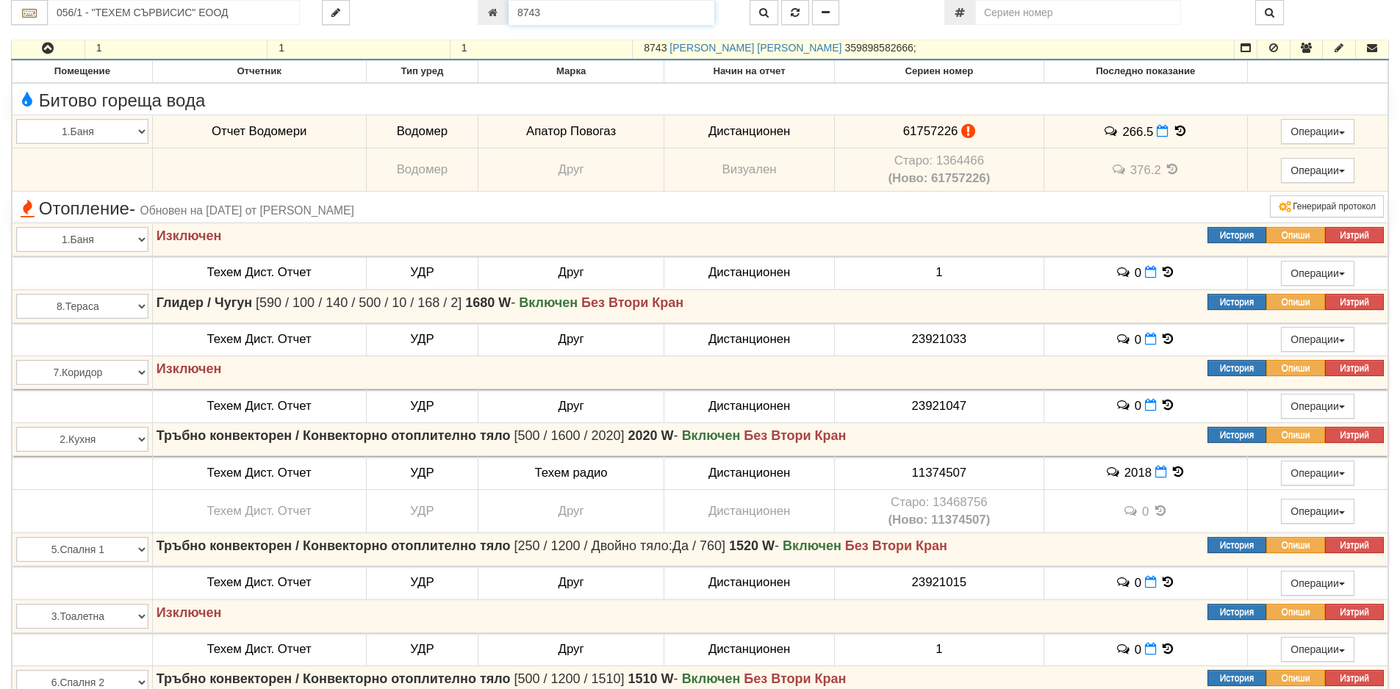
scroll to position [275, 0]
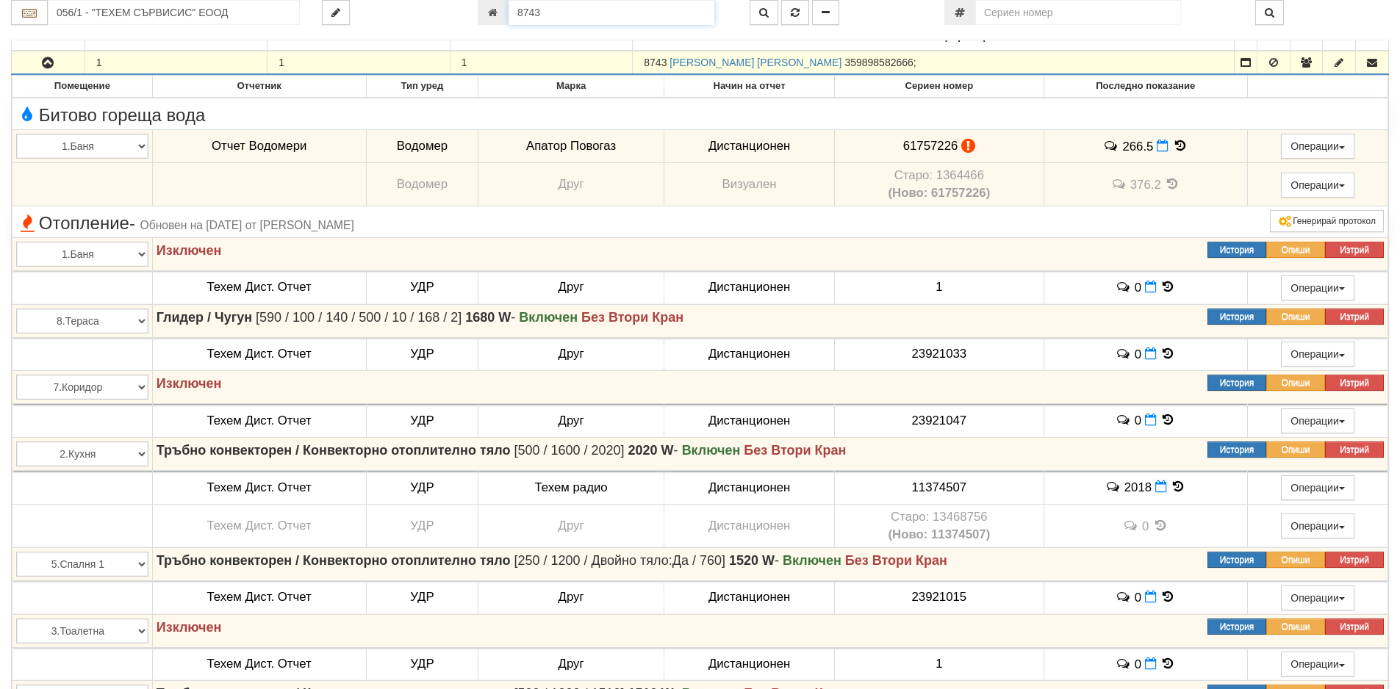
drag, startPoint x: 571, startPoint y: 7, endPoint x: 491, endPoint y: 12, distance: 79.6
click at [491, 12] on div "8743" at bounding box center [603, 12] width 250 height 25
paste input "24059"
type input "24059"
type input "214/4 - "[PERSON_NAME] [GEOGRAPHIC_DATA] " ЕАД"
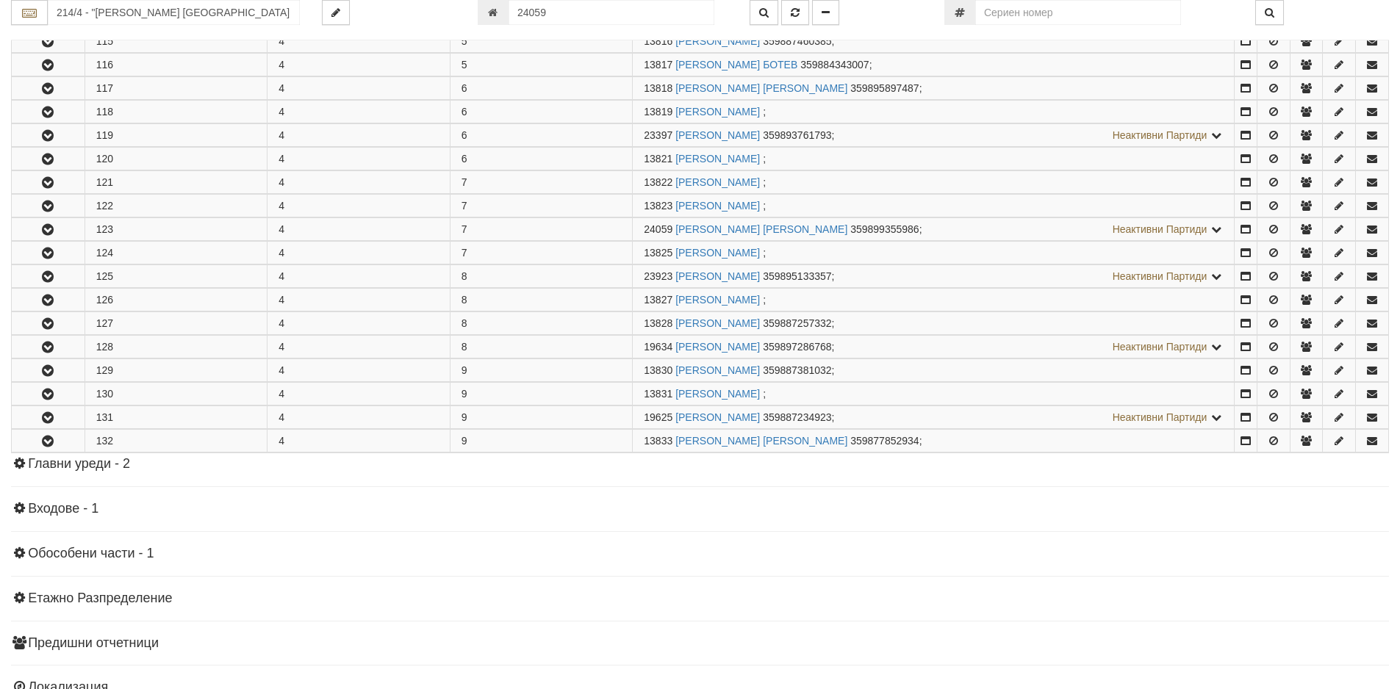
scroll to position [842, 0]
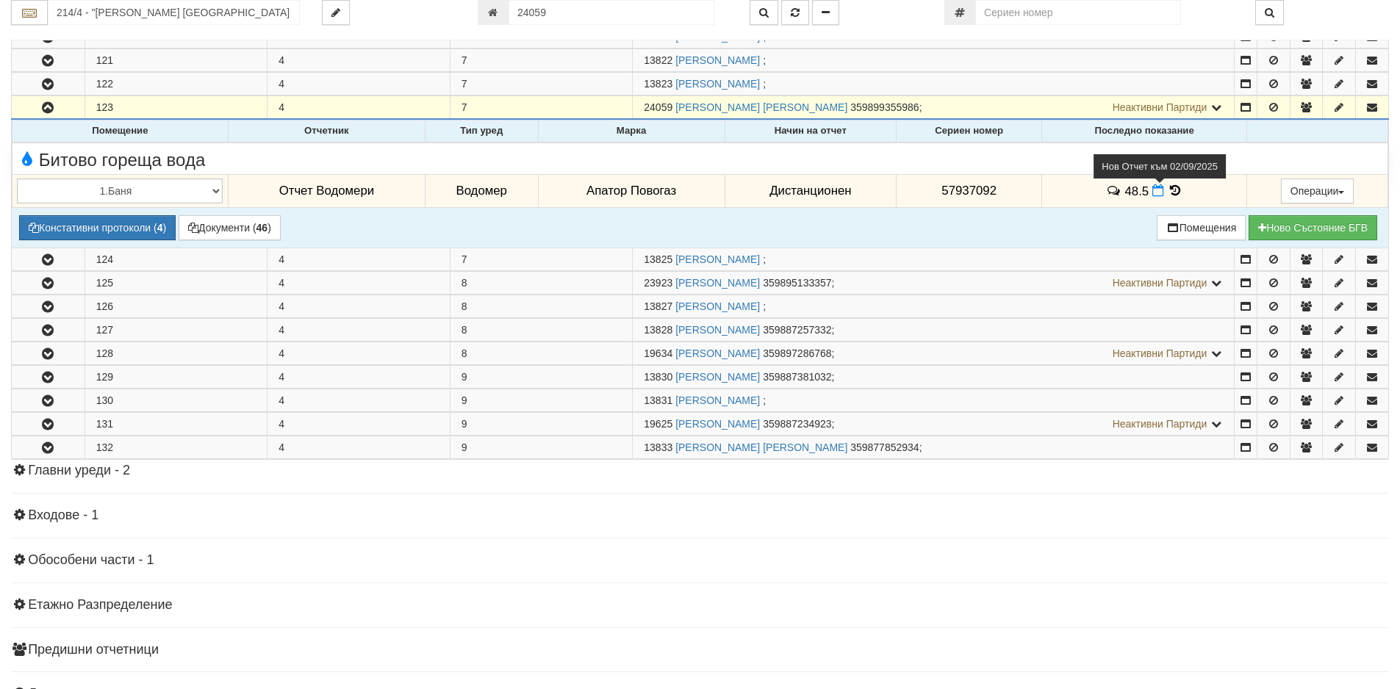
click at [1152, 190] on icon at bounding box center [1158, 190] width 12 height 12
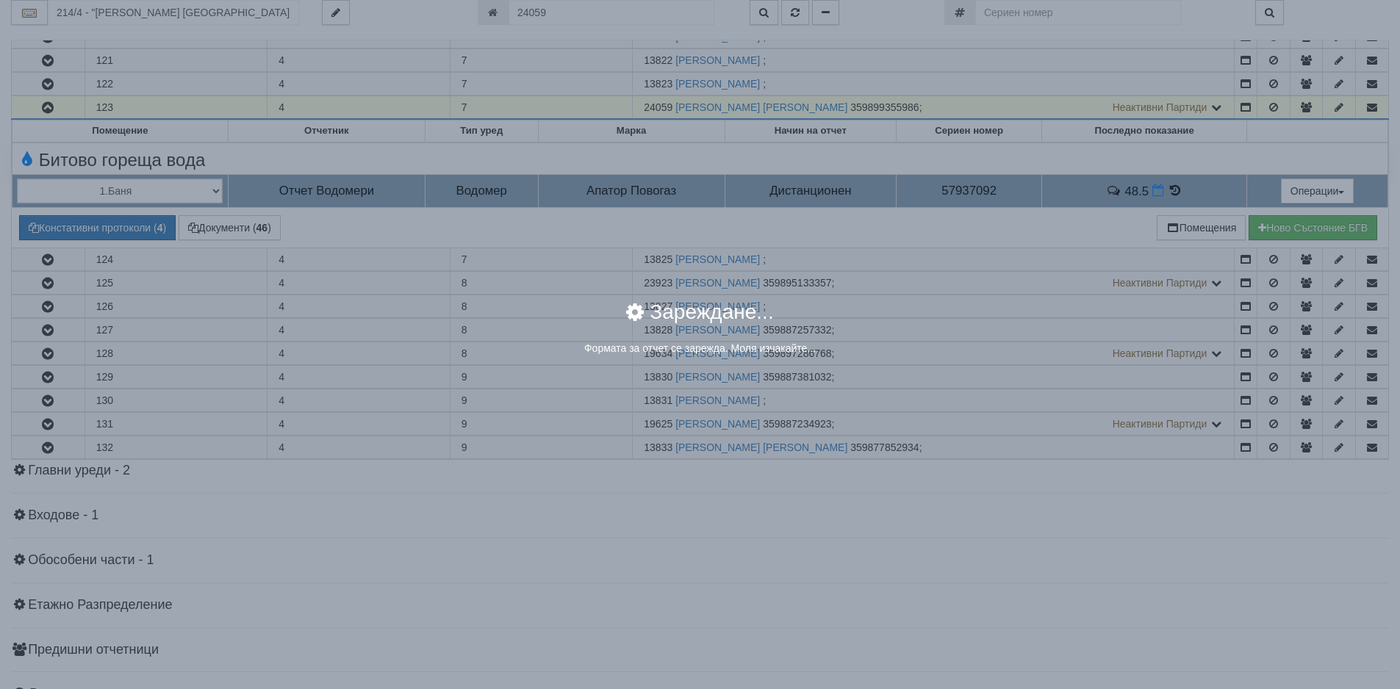
select select "8ac75930-9bfd-e511-80be-8d5a1dced85a"
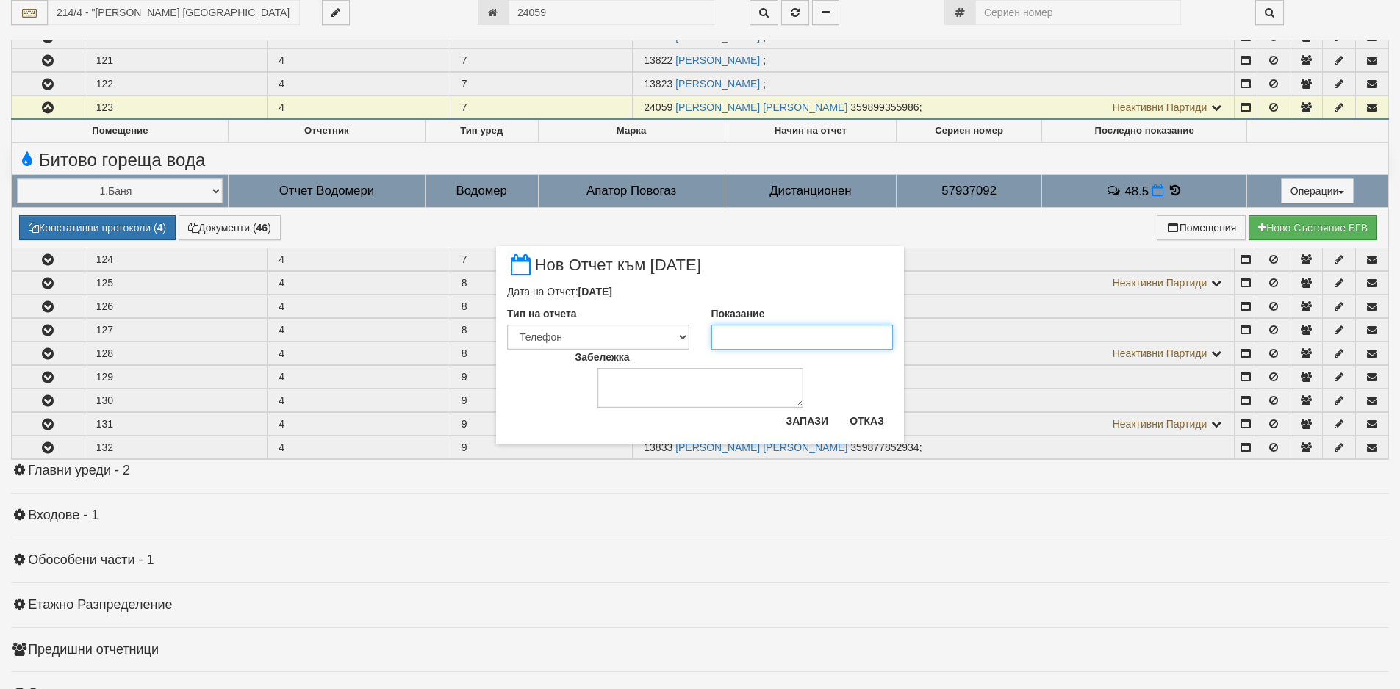
click at [786, 341] on input "Показание" at bounding box center [802, 337] width 182 height 25
paste input "50.3"
type input "50.3"
click at [813, 416] on button "Запази" at bounding box center [807, 421] width 60 height 24
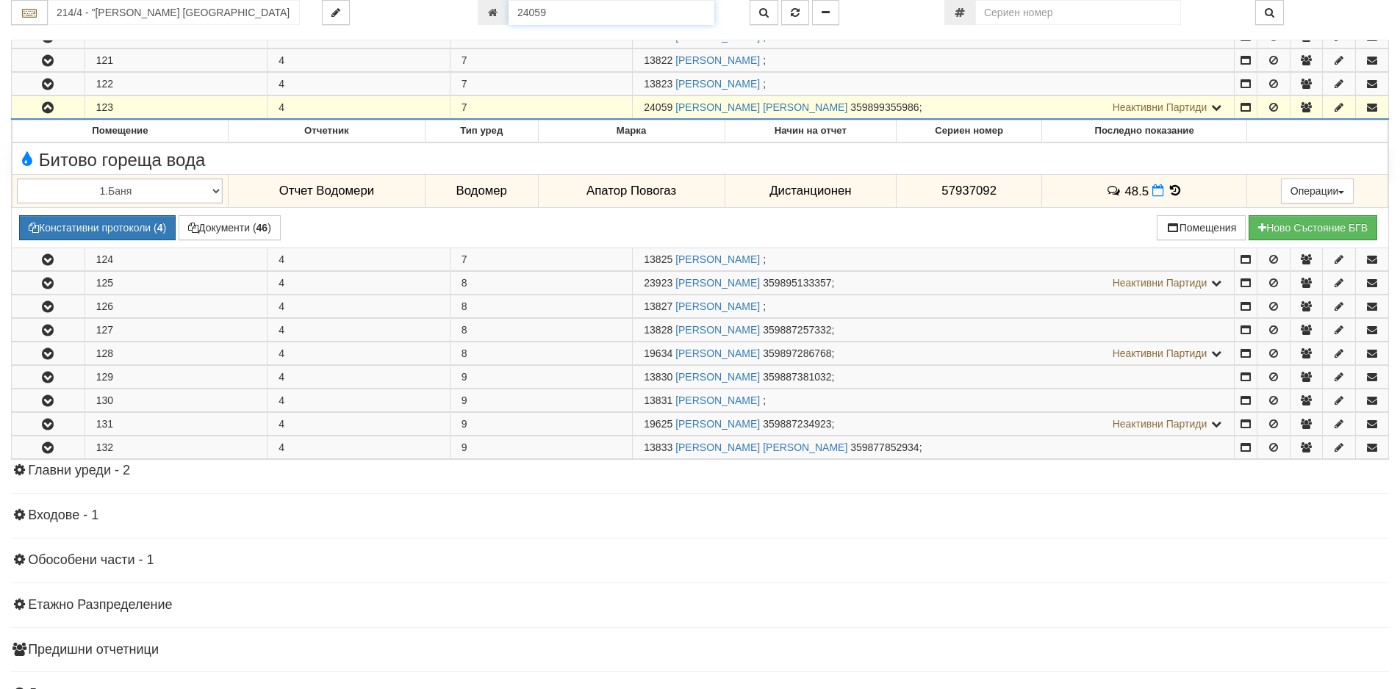
scroll to position [821, 0]
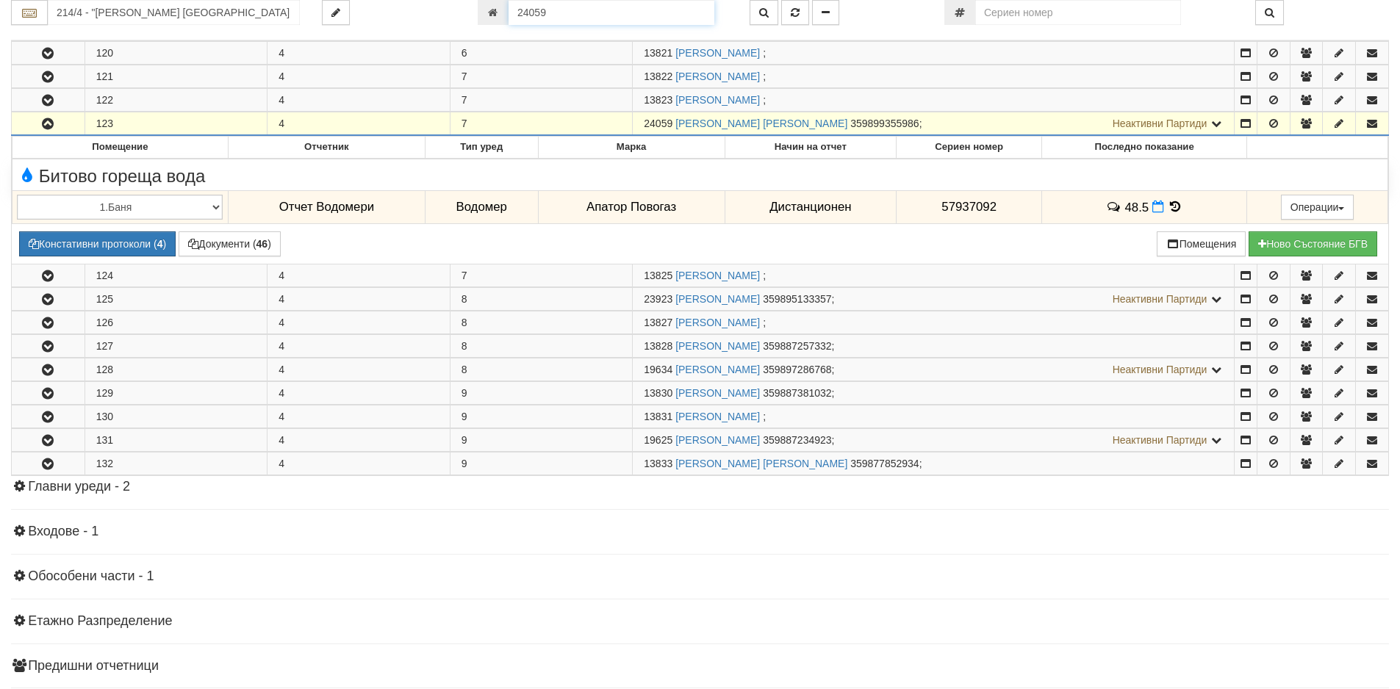
drag, startPoint x: 571, startPoint y: 10, endPoint x: 451, endPoint y: 12, distance: 119.8
click at [451, 12] on div "214/4 - "[PERSON_NAME] [GEOGRAPHIC_DATA] " ЕАД 24059" at bounding box center [700, 12] width 1400 height 25
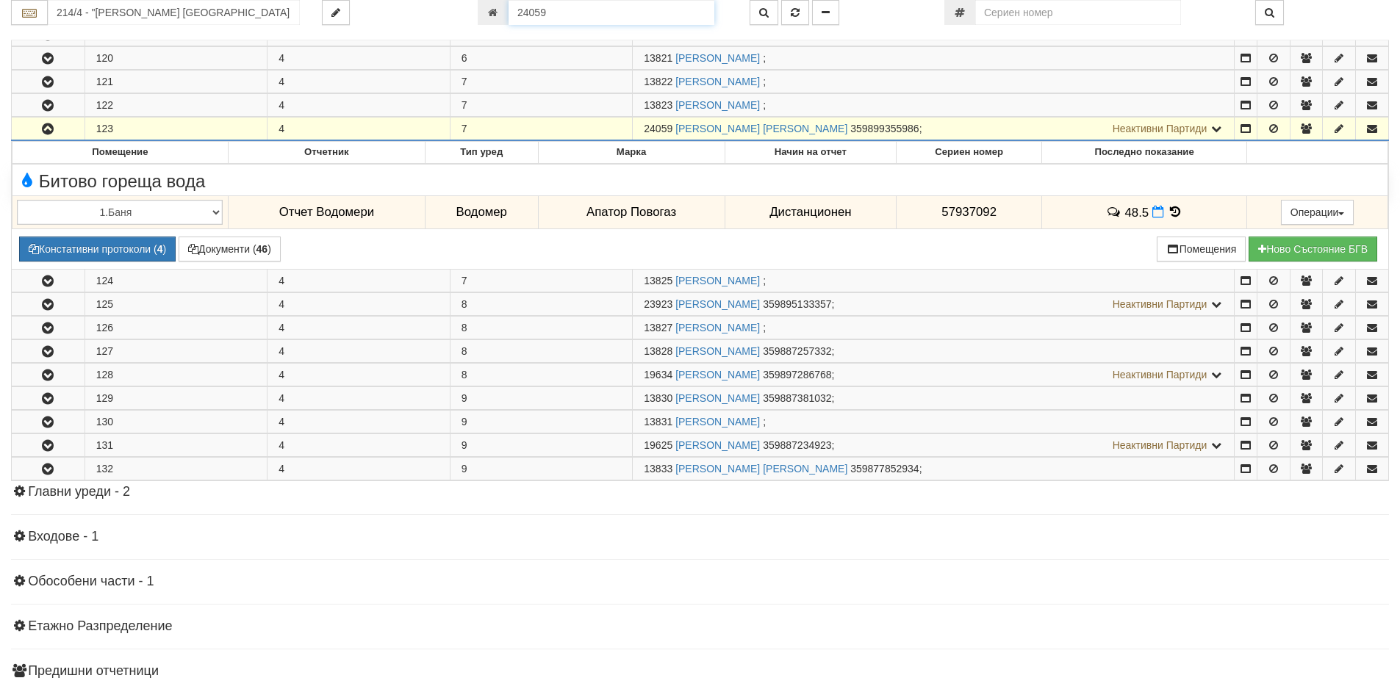
paste input "1576"
type input "1576"
type input "102/2 - "[PERSON_NAME] [GEOGRAPHIC_DATA] " ЕАД"
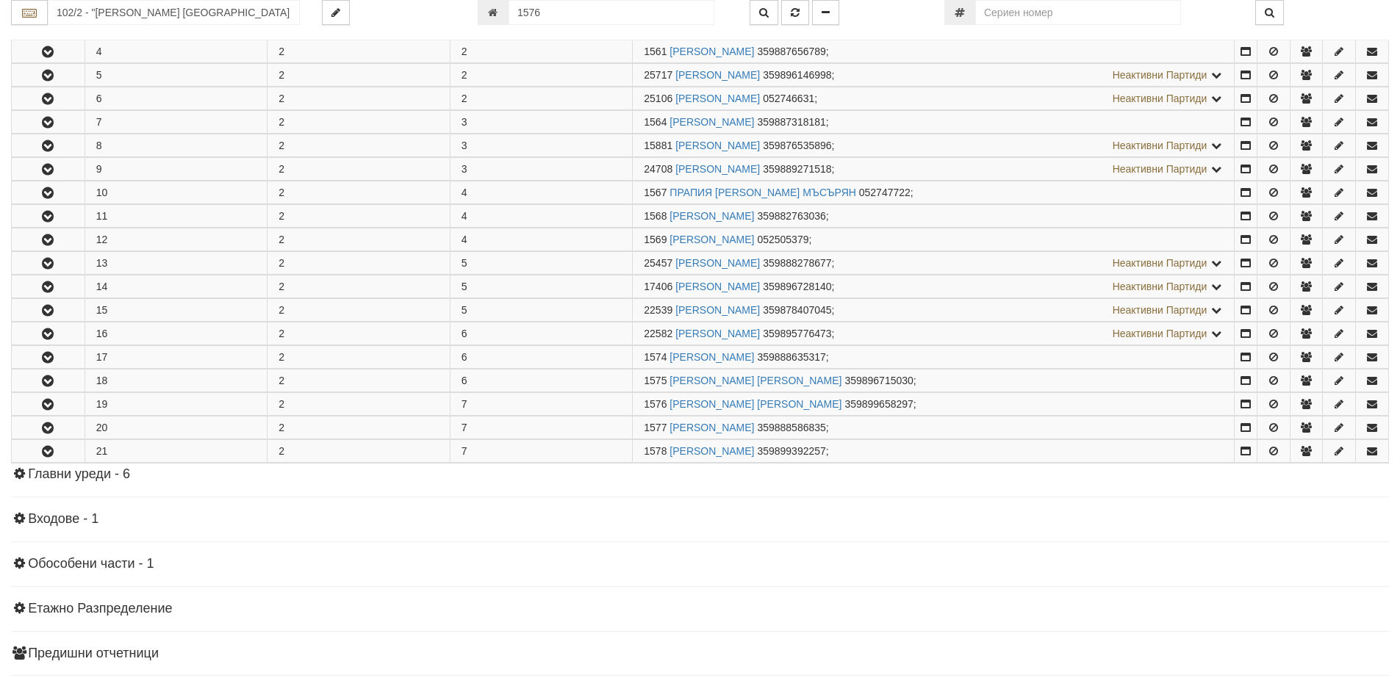
scroll to position [489, 0]
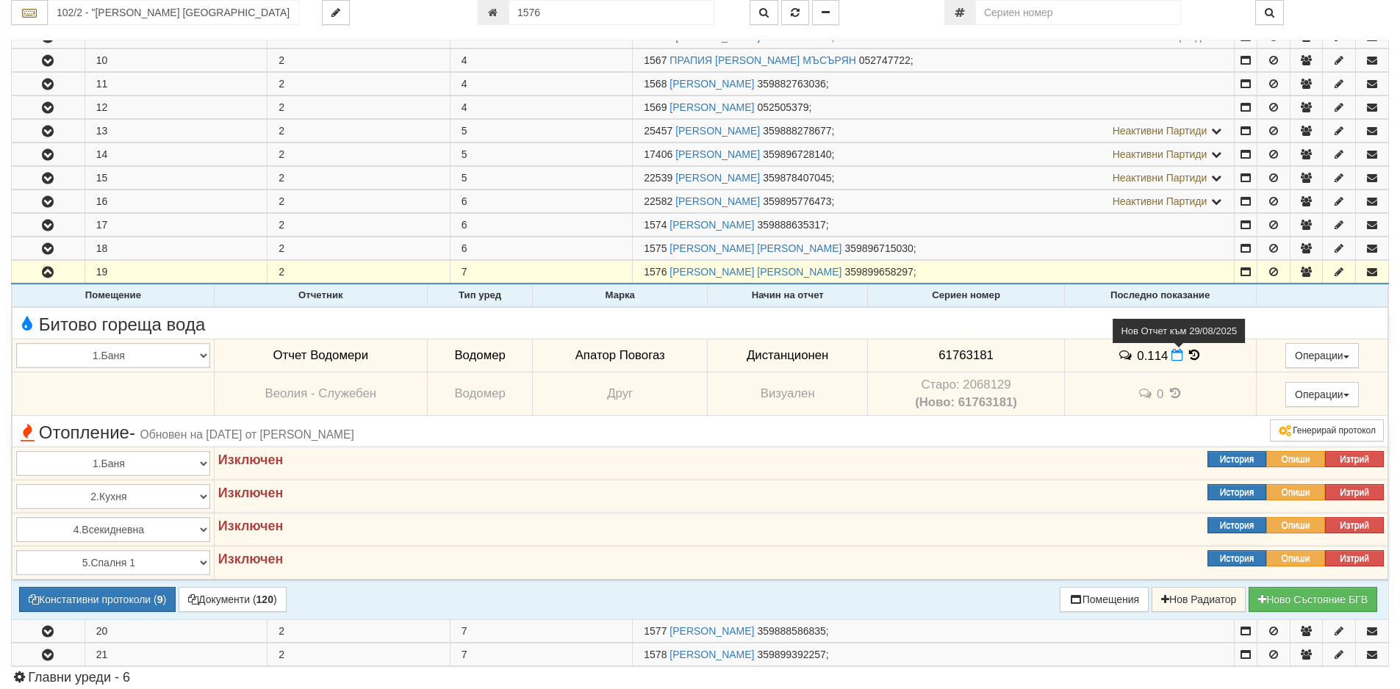
click at [1172, 359] on icon at bounding box center [1177, 355] width 12 height 12
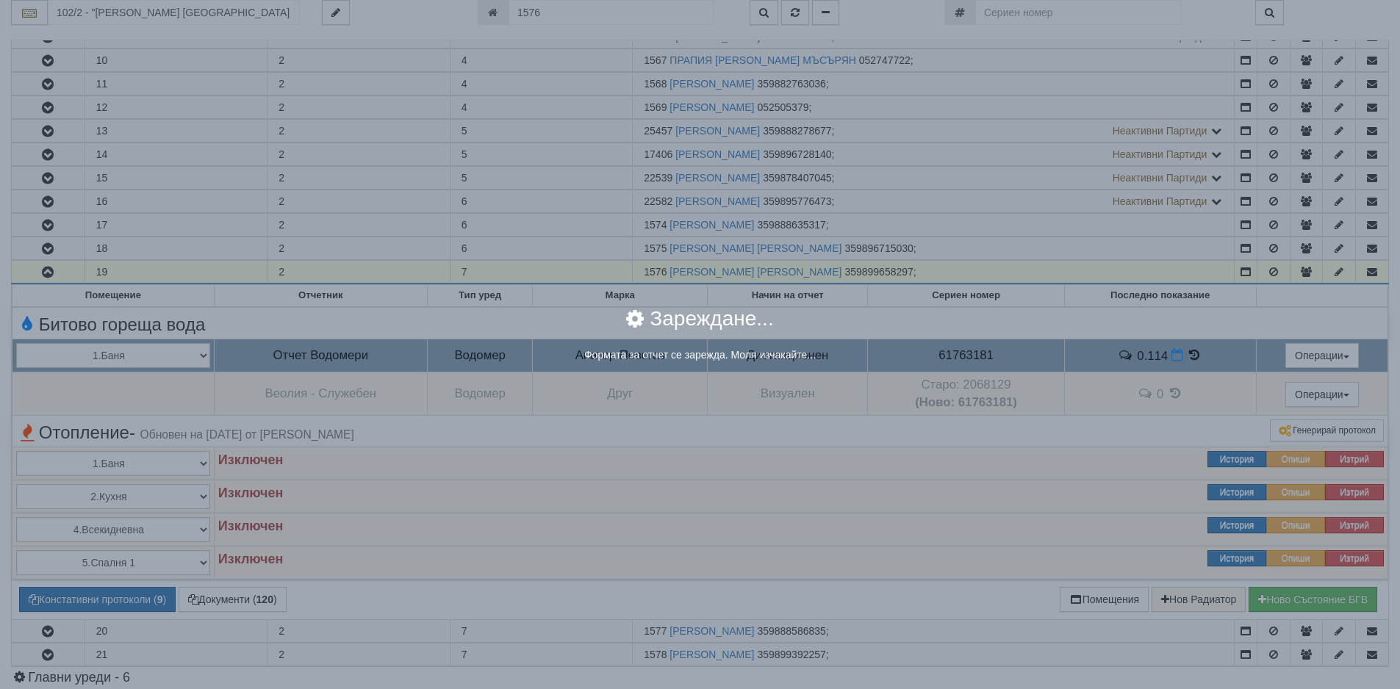
select select "8ac75930-9bfd-e511-80be-8d5a1dced85a"
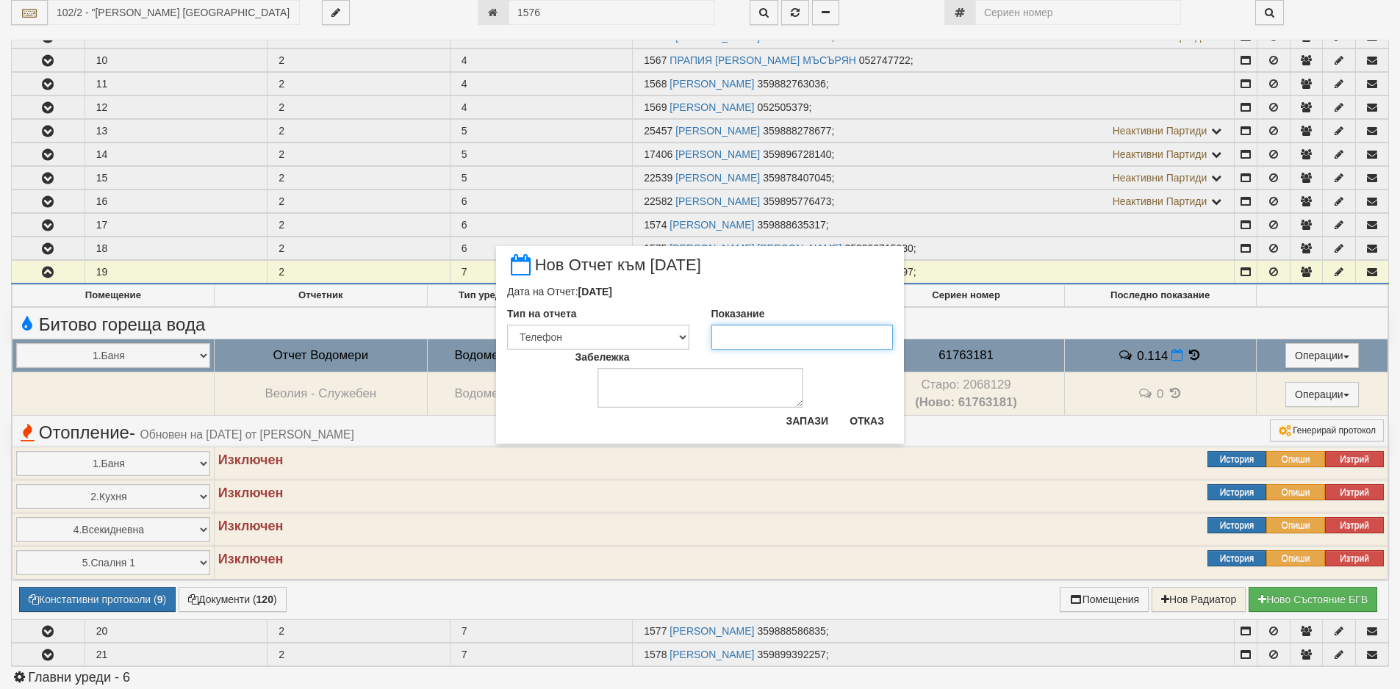
click at [833, 326] on input "Показание" at bounding box center [802, 337] width 182 height 25
paste input "0.114"
type input "0.114"
click at [822, 422] on button "Запази" at bounding box center [807, 421] width 60 height 24
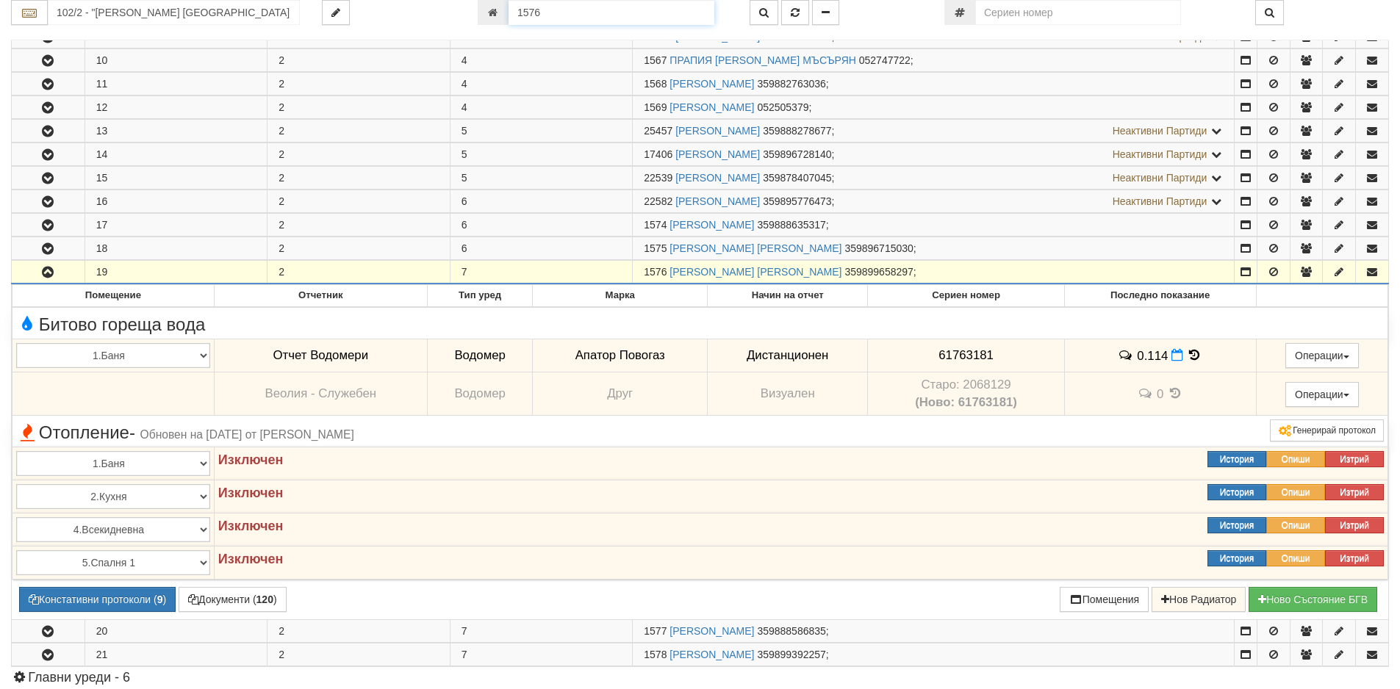
drag, startPoint x: 602, startPoint y: 15, endPoint x: 483, endPoint y: 17, distance: 119.0
click at [483, 17] on div "1576" at bounding box center [603, 12] width 250 height 25
paste input "2467"
type input "12467"
type input "202/3,4 - "[PERSON_NAME] [GEOGRAPHIC_DATA] " ЕАД"
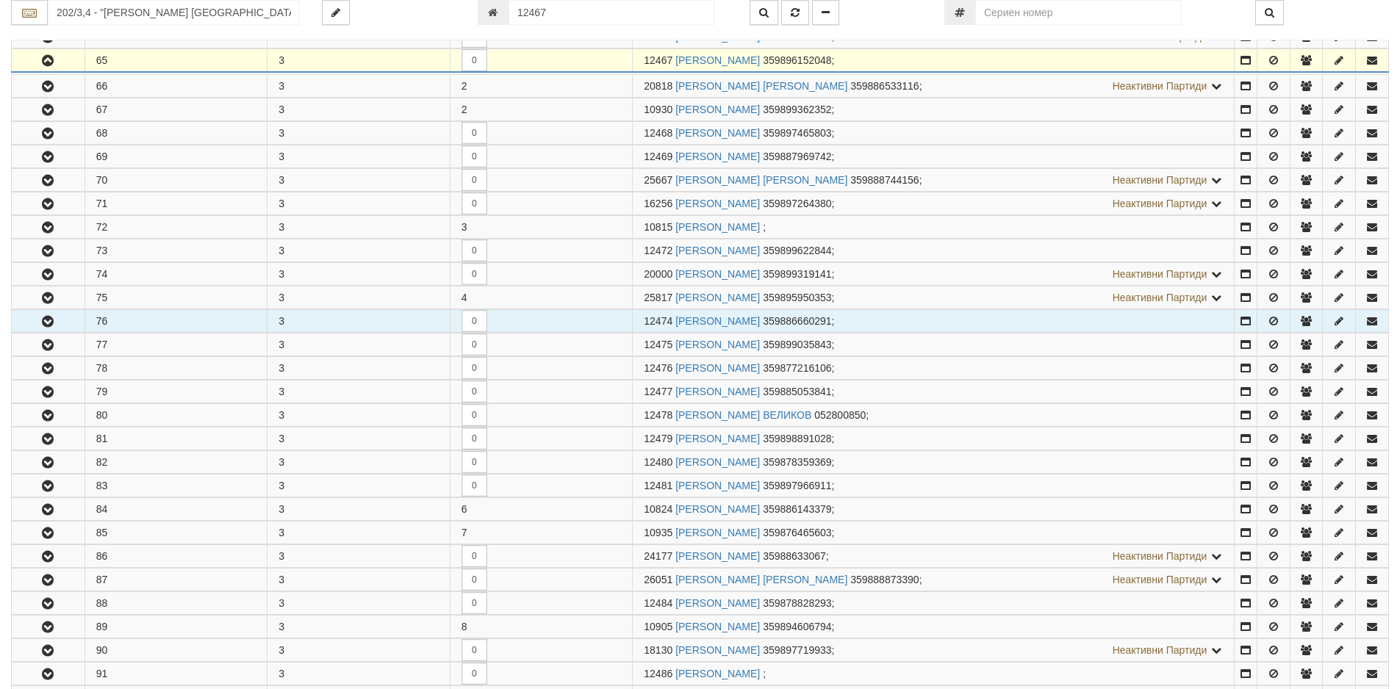
scroll to position [384, 0]
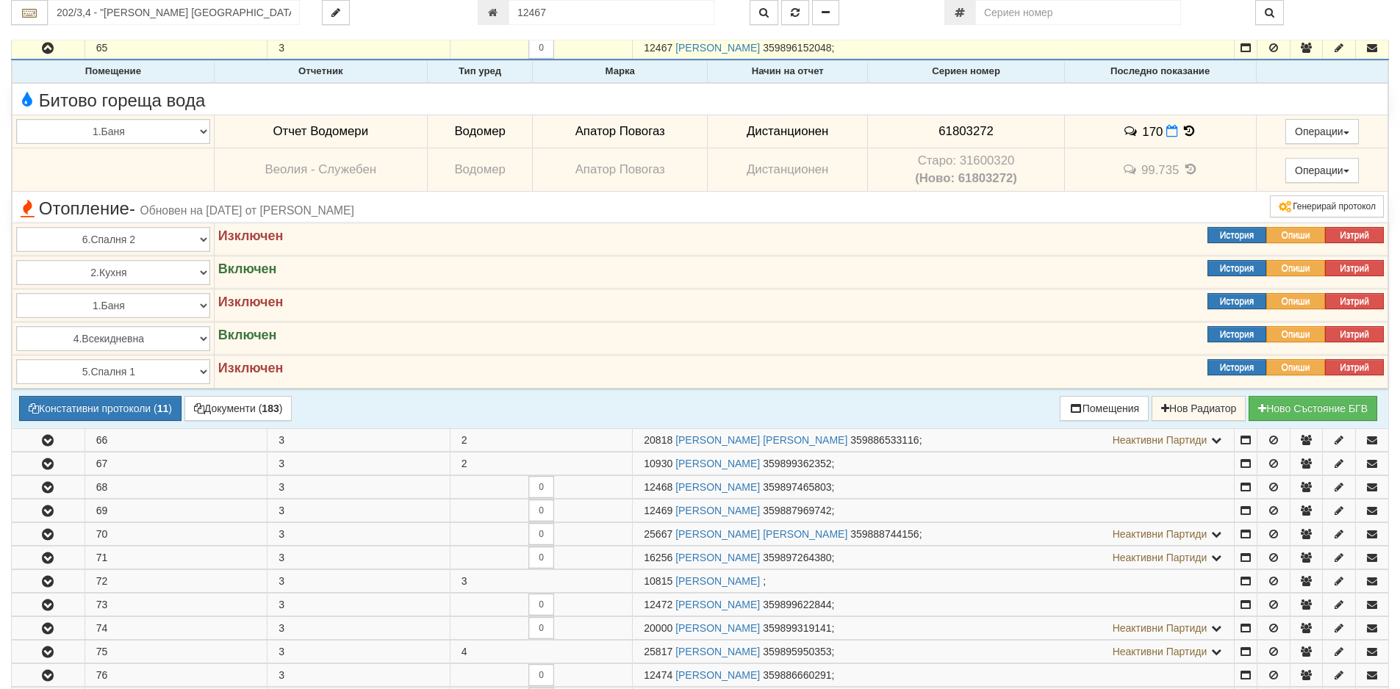
click at [1164, 140] on td "170" at bounding box center [1160, 132] width 192 height 34
click at [1168, 134] on icon at bounding box center [1172, 131] width 12 height 12
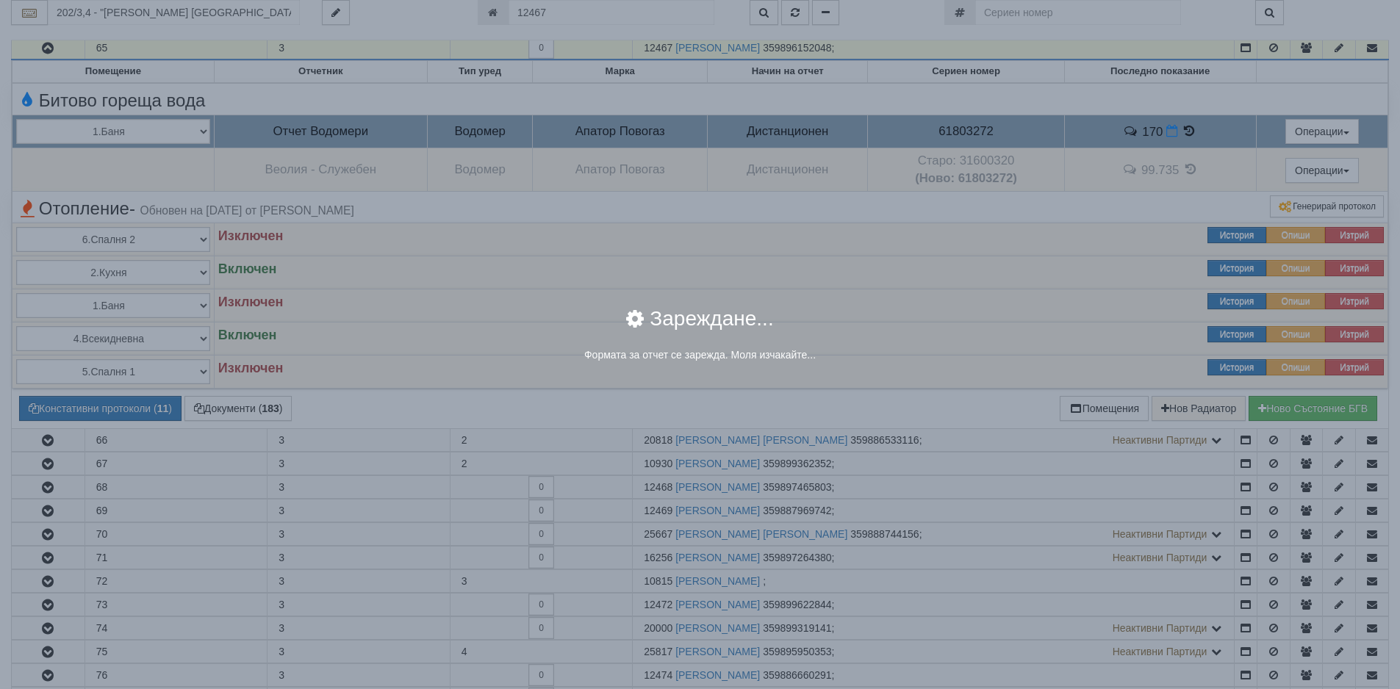
select select "8ac75930-9bfd-e511-80be-8d5a1dced85a"
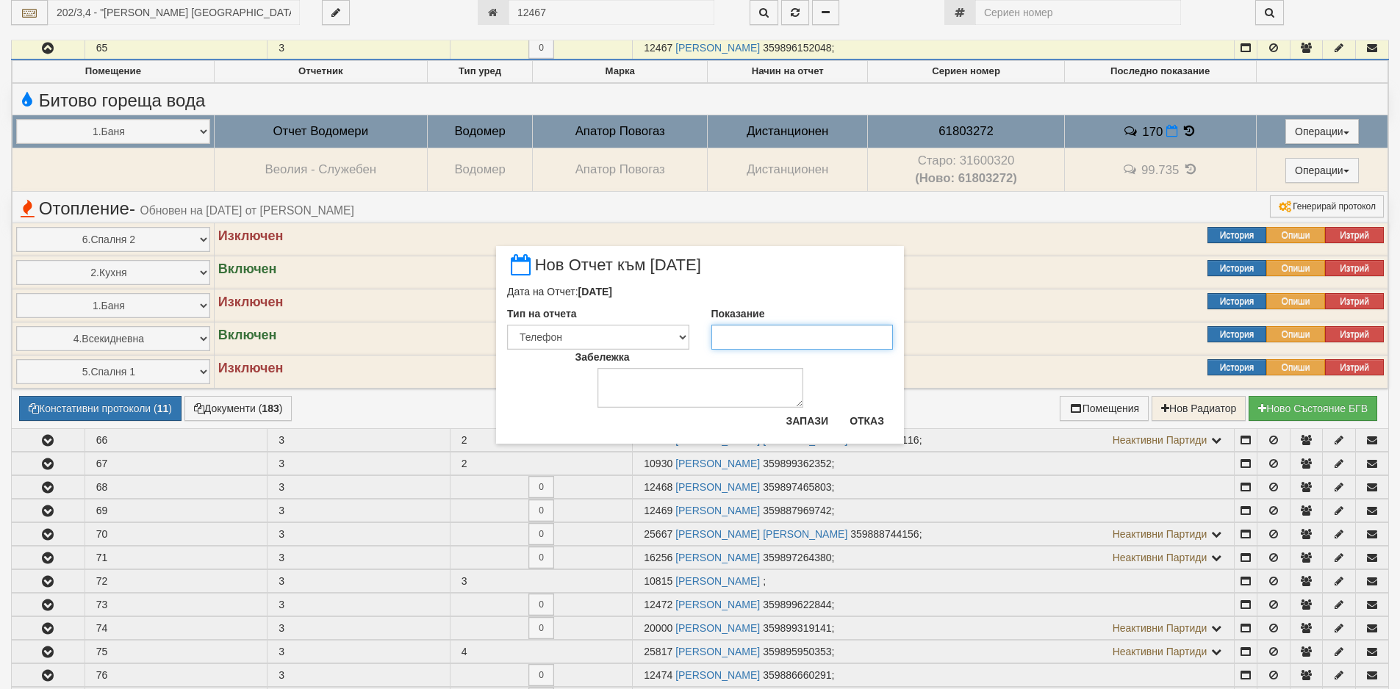
click at [835, 335] on input "Показание" at bounding box center [802, 337] width 182 height 25
paste input "172"
type input "172"
click at [813, 431] on button "Запази" at bounding box center [807, 421] width 60 height 24
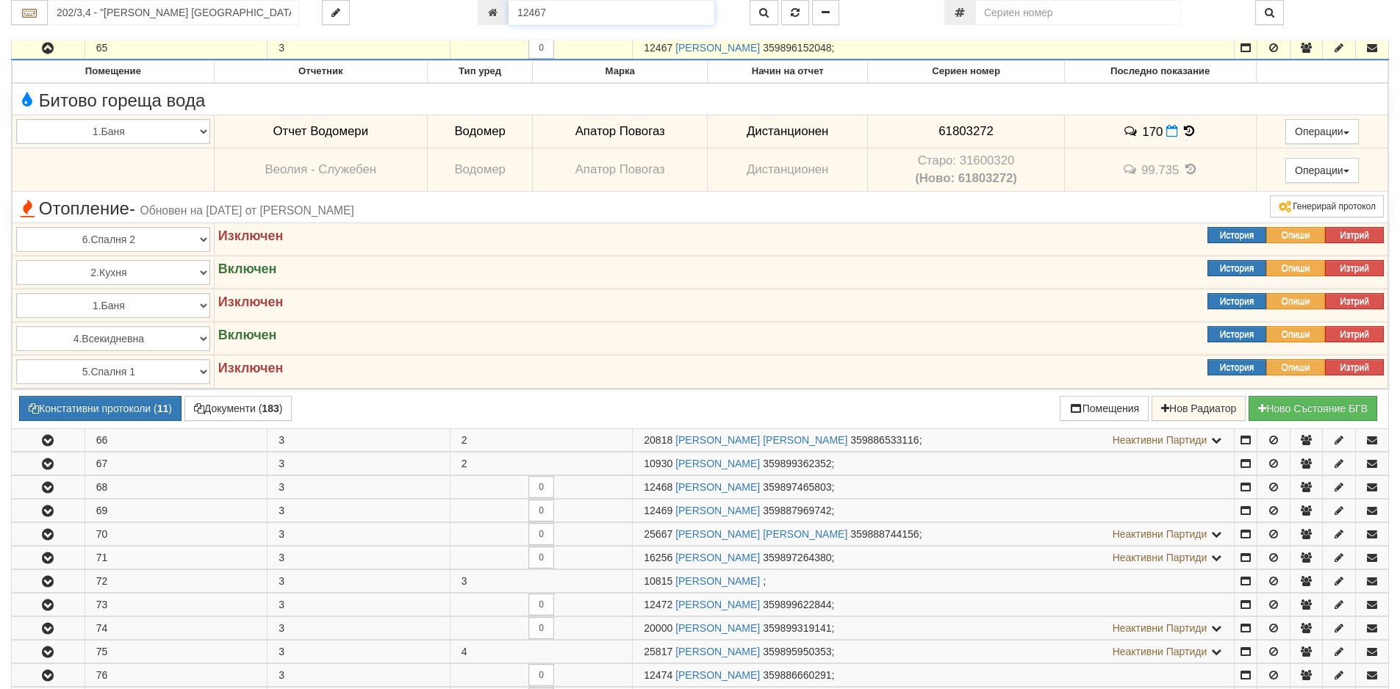
drag, startPoint x: 580, startPoint y: 13, endPoint x: 480, endPoint y: 4, distance: 100.3
click at [480, 4] on div "12467" at bounding box center [603, 12] width 250 height 25
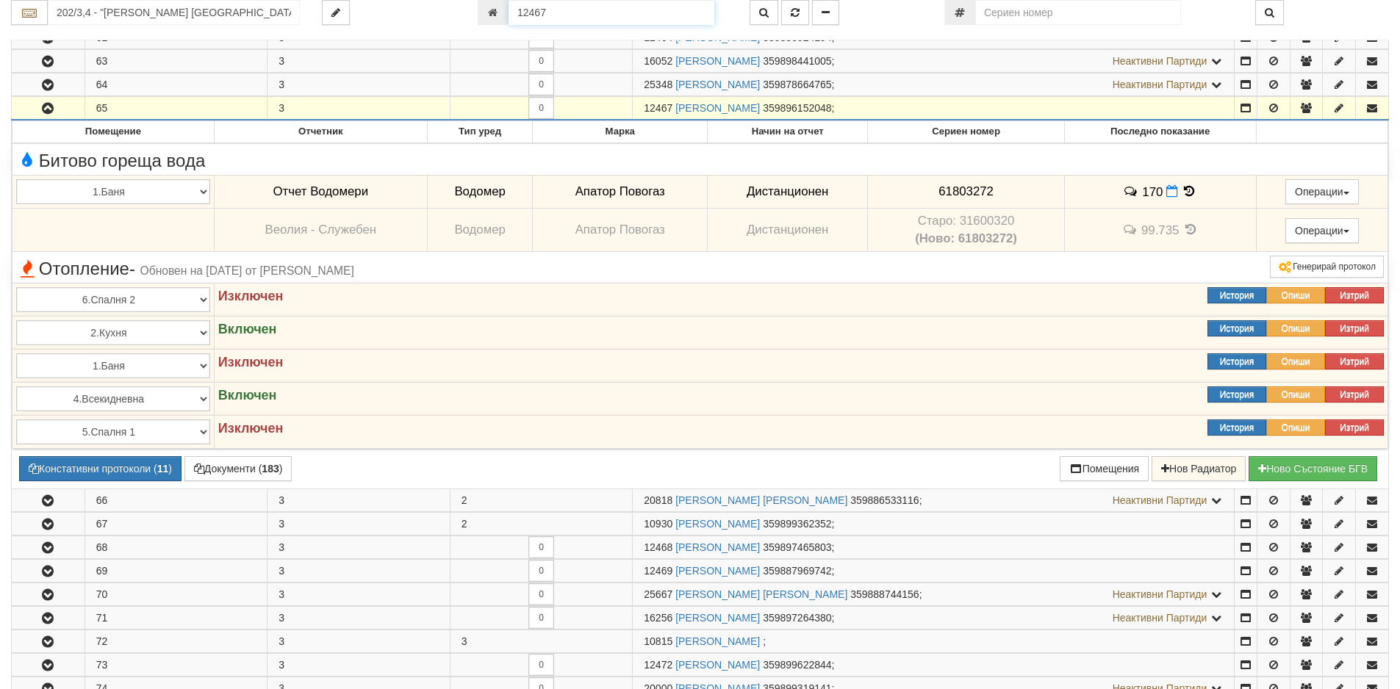
paste input "218"
type input "218"
type input "211/1 - "[PERSON_NAME] [GEOGRAPHIC_DATA] " ЕАД"
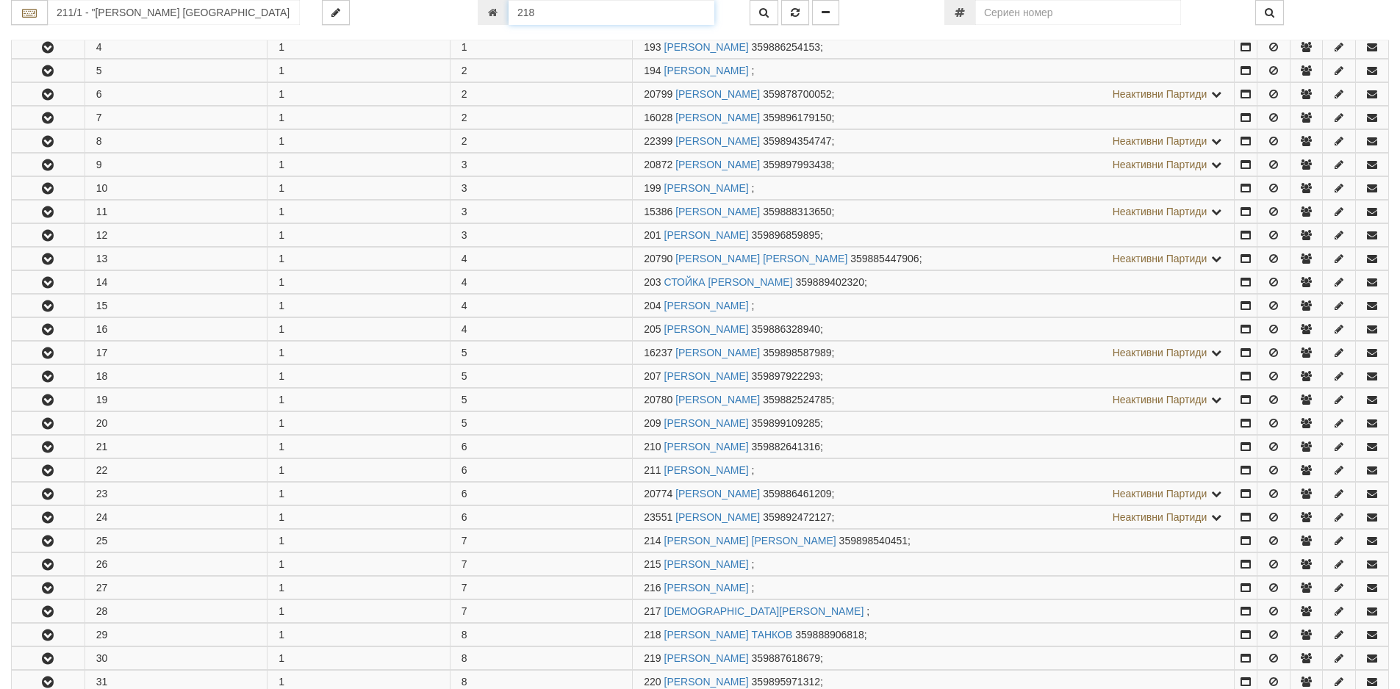
scroll to position [842, 0]
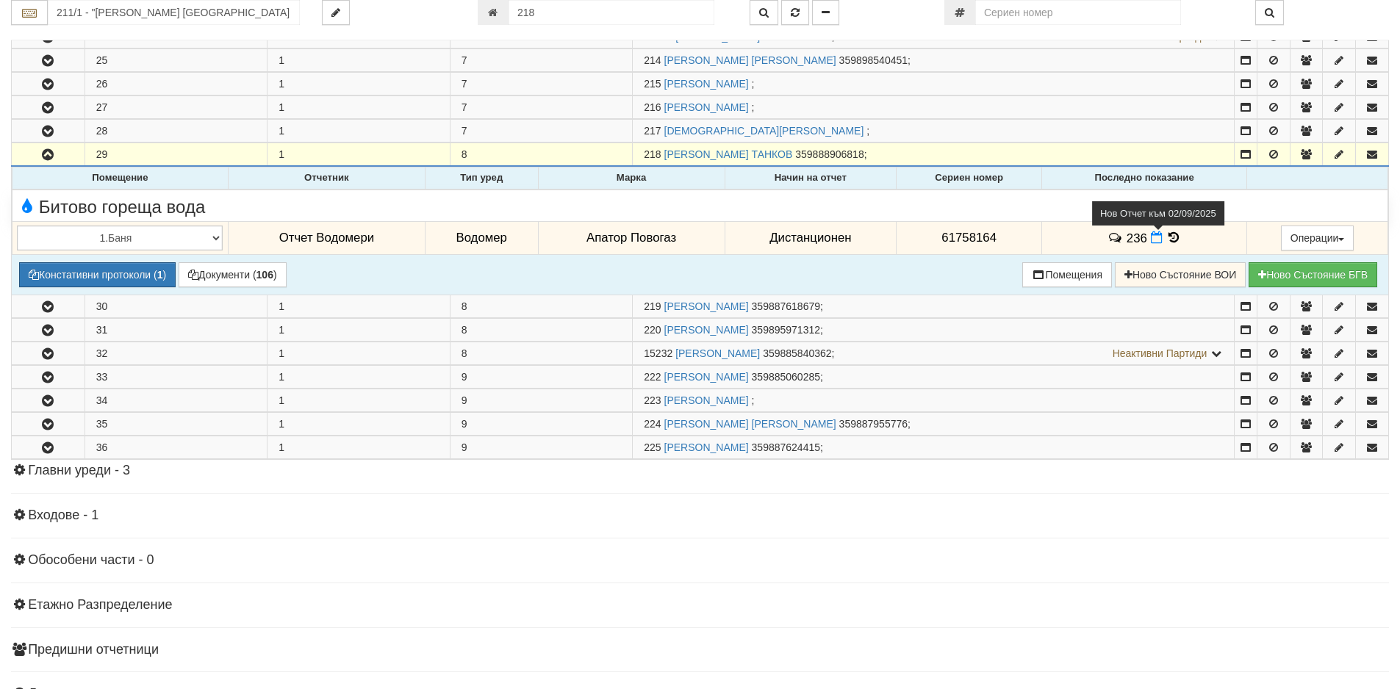
click at [1158, 242] on span at bounding box center [1157, 238] width 15 height 14
click at [1150, 240] on icon at bounding box center [1156, 237] width 12 height 12
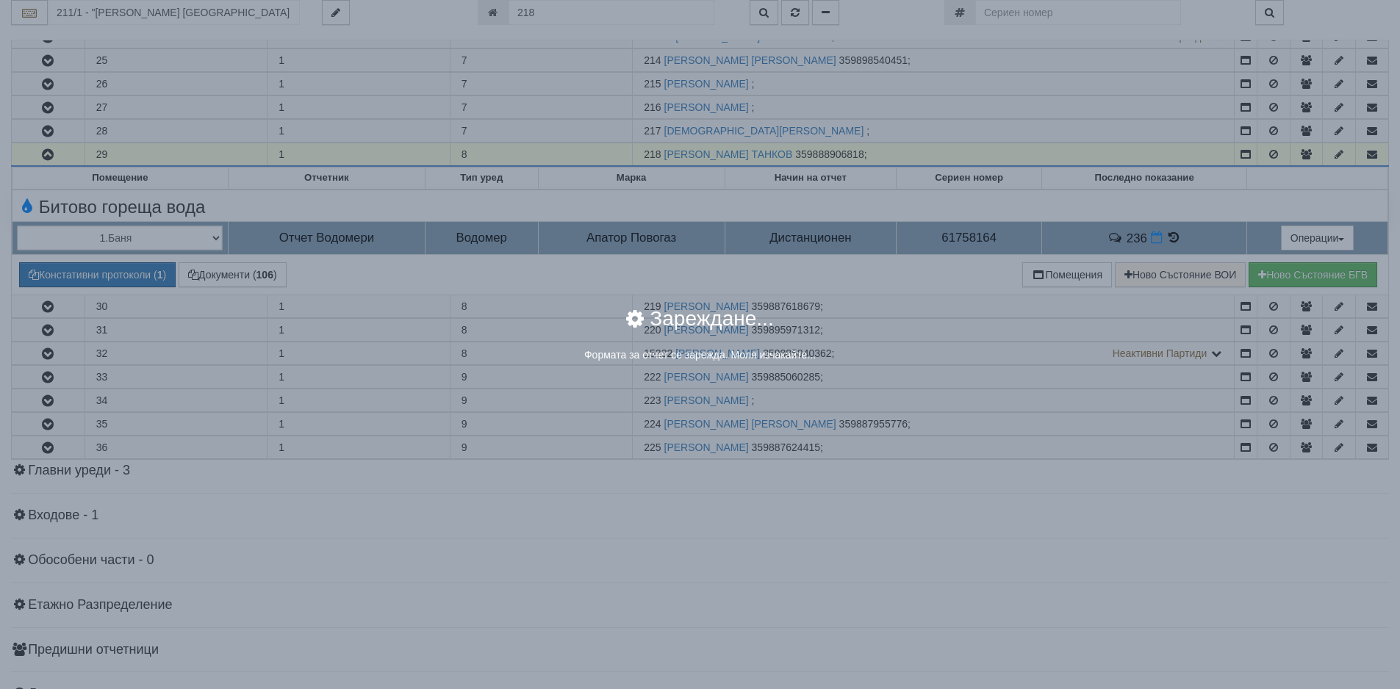
select select "8ac75930-9bfd-e511-80be-8d5a1dced85a"
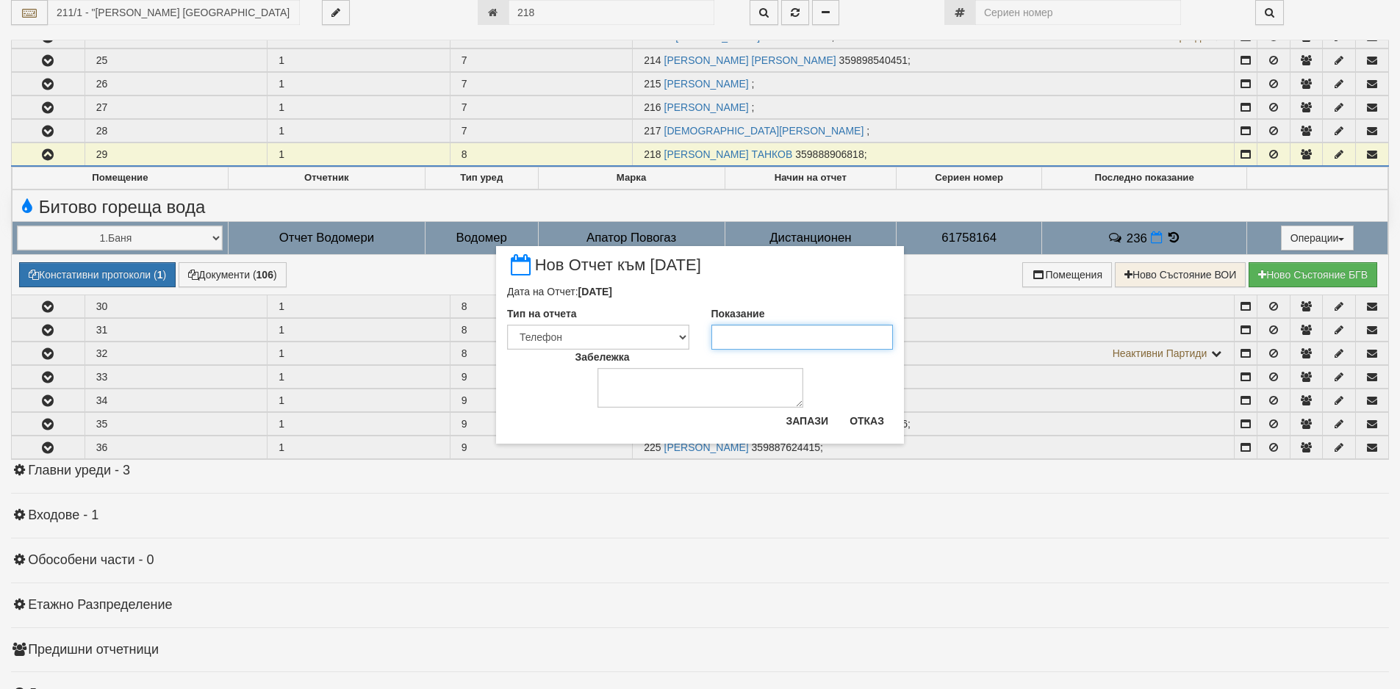
click at [799, 340] on input "Показание" at bounding box center [802, 337] width 182 height 25
type input "239"
click at [835, 417] on button "Запази" at bounding box center [807, 421] width 60 height 24
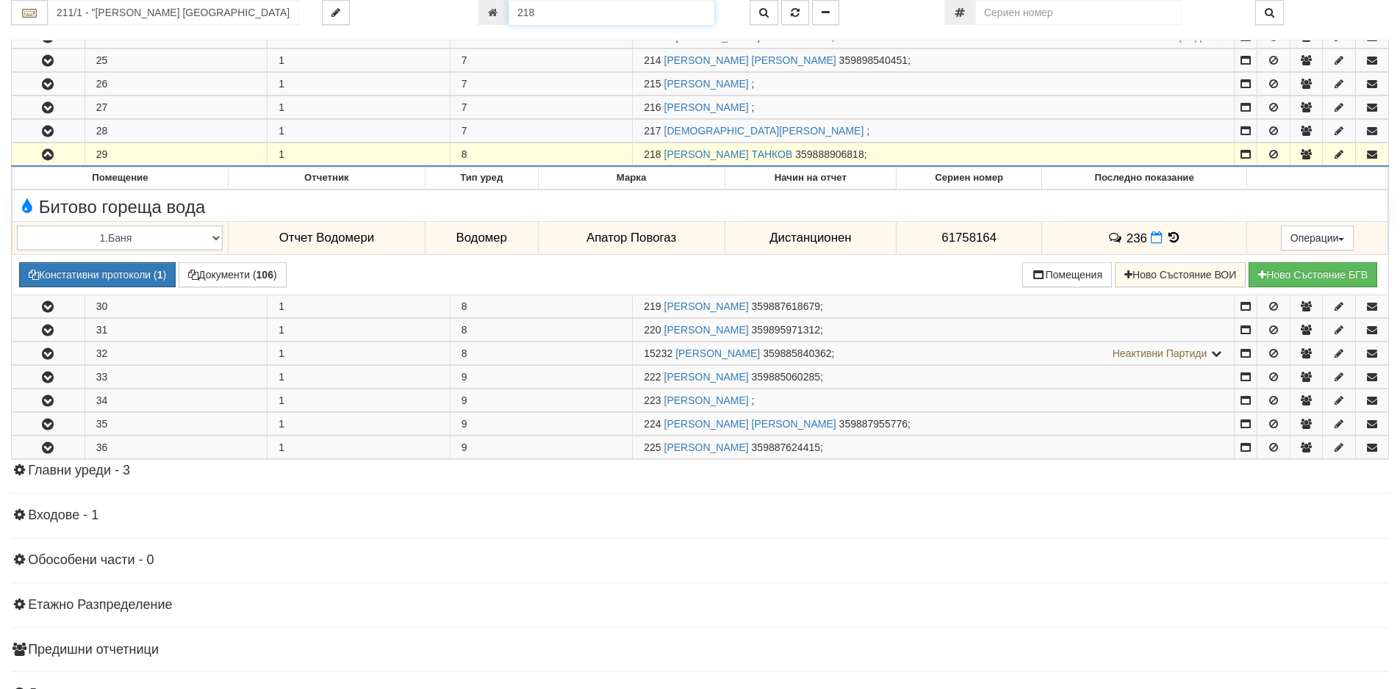
click at [521, 15] on input "218" at bounding box center [611, 12] width 206 height 25
type input "741"
type input "214/6 - "ТЕХЕМ СЪРВИСИС" ЕООД"
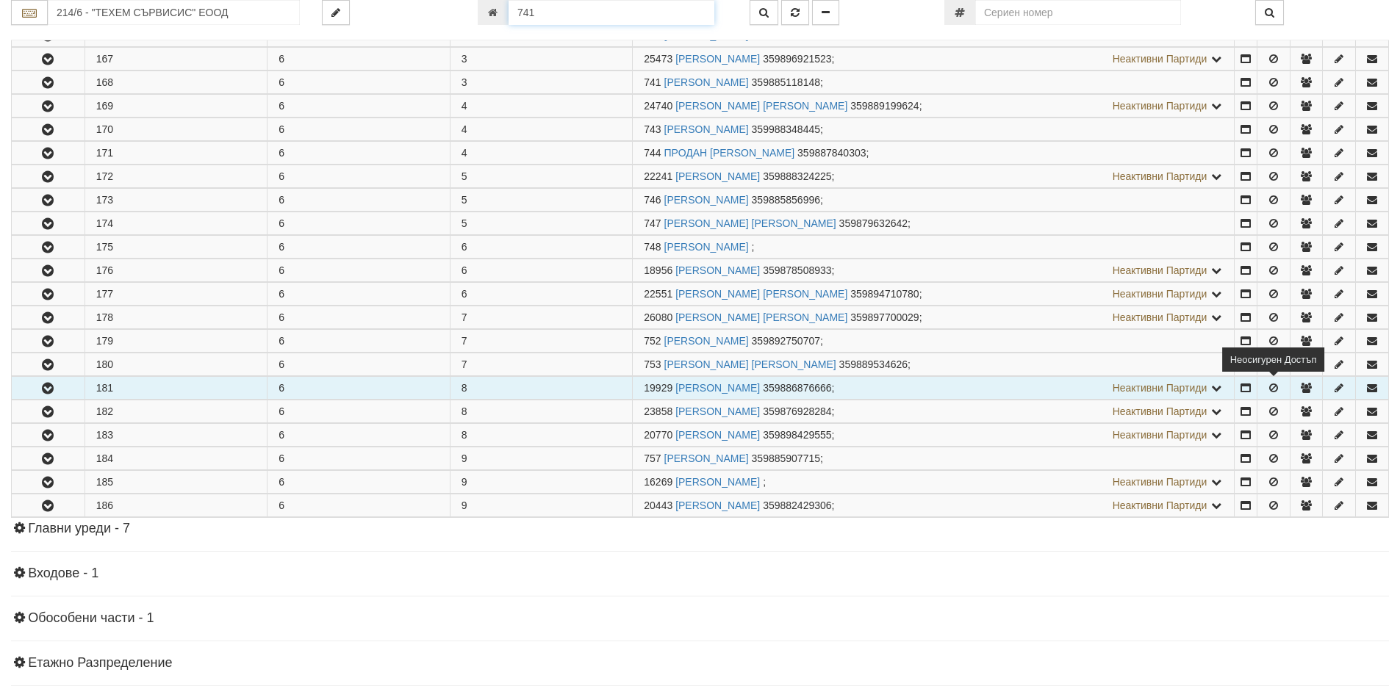
scroll to position [478, 0]
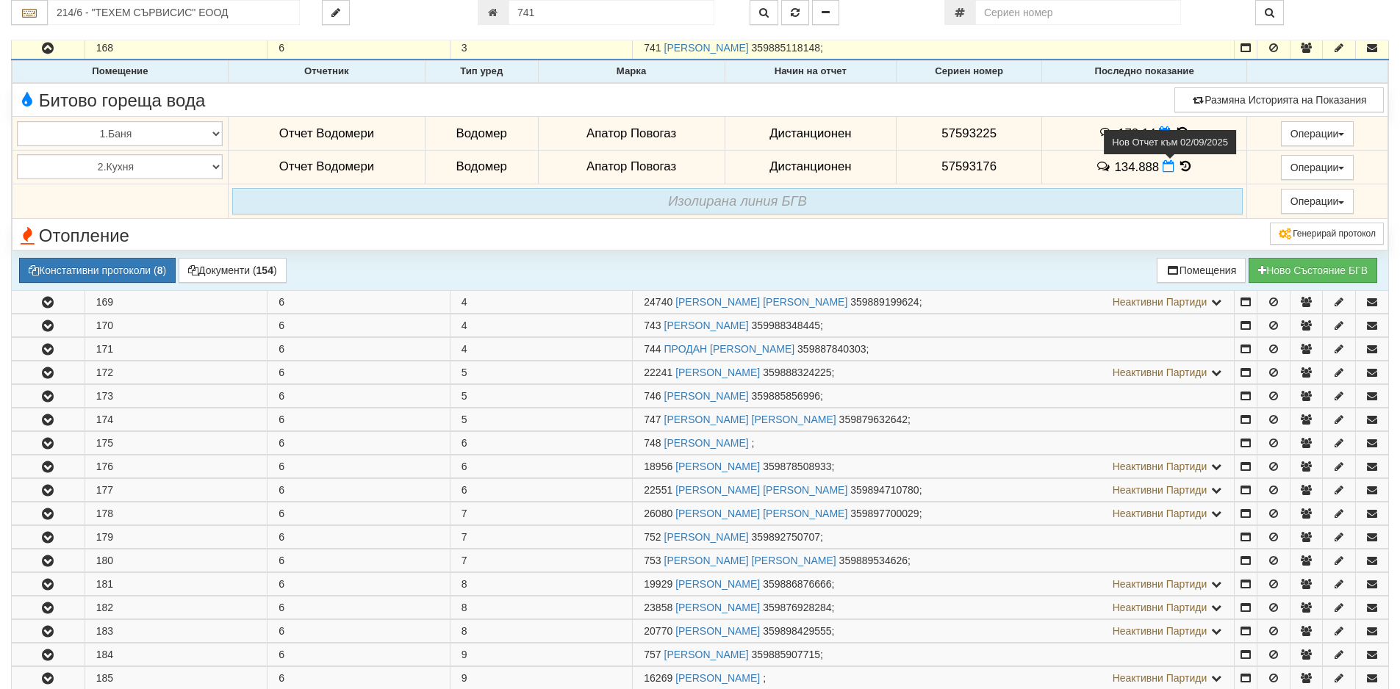
click at [1166, 167] on icon at bounding box center [1168, 166] width 12 height 12
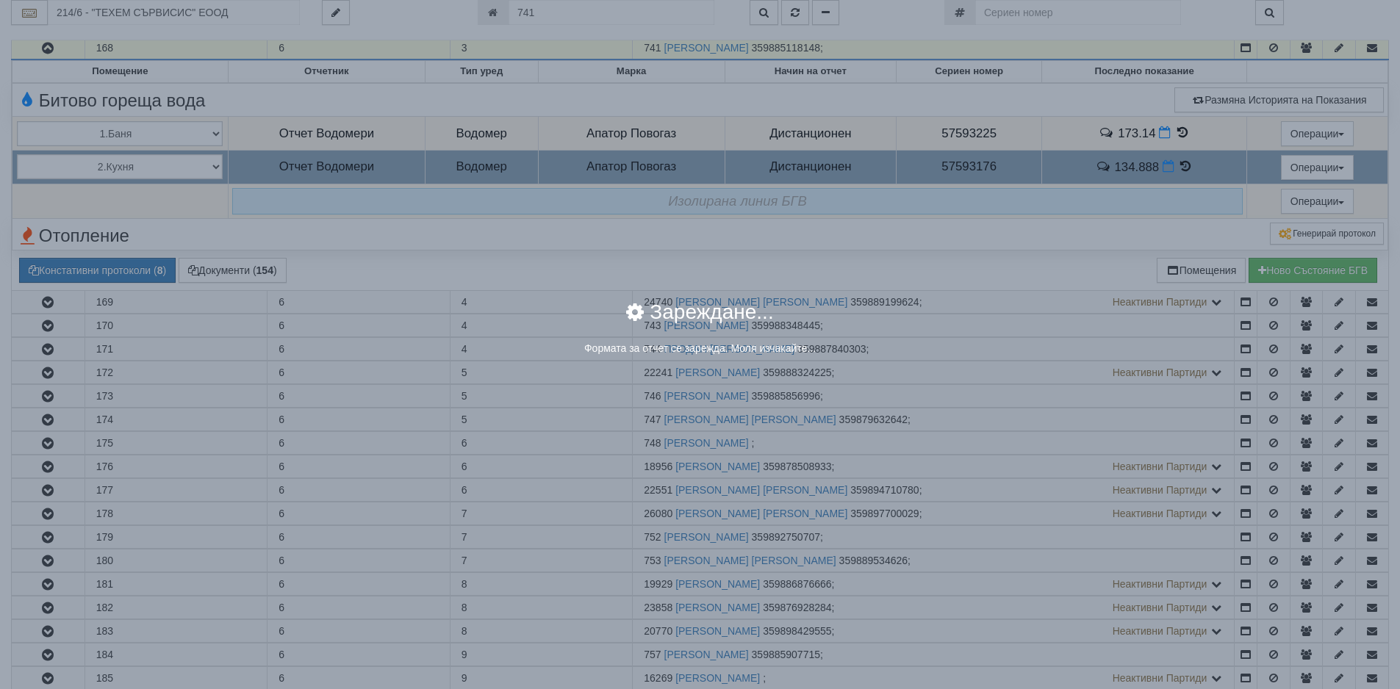
select select "8ac75930-9bfd-e511-80be-8d5a1dced85a"
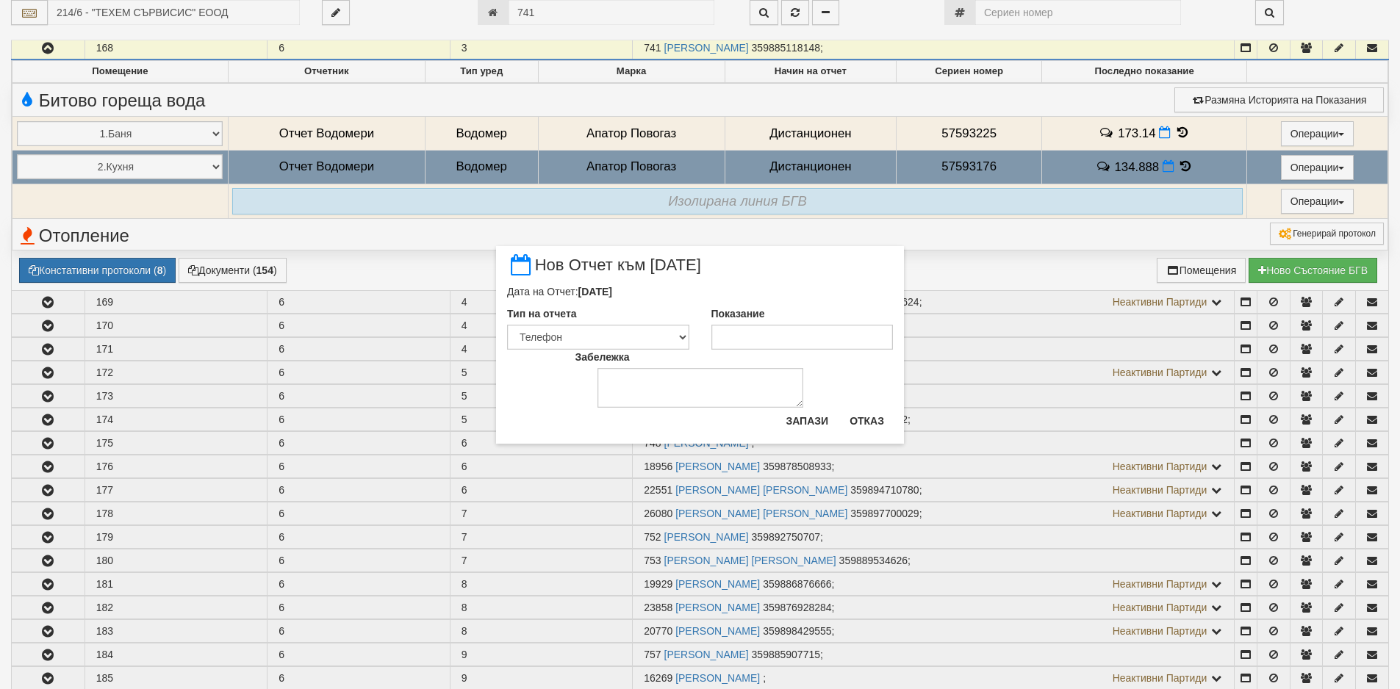
drag, startPoint x: 793, startPoint y: 306, endPoint x: 794, endPoint y: 324, distance: 17.6
click at [793, 313] on div "Показание" at bounding box center [802, 327] width 204 height 43
click at [794, 325] on div "Показание" at bounding box center [802, 327] width 204 height 43
click at [790, 333] on input "Показание" at bounding box center [802, 337] width 182 height 25
paste input "139.9"
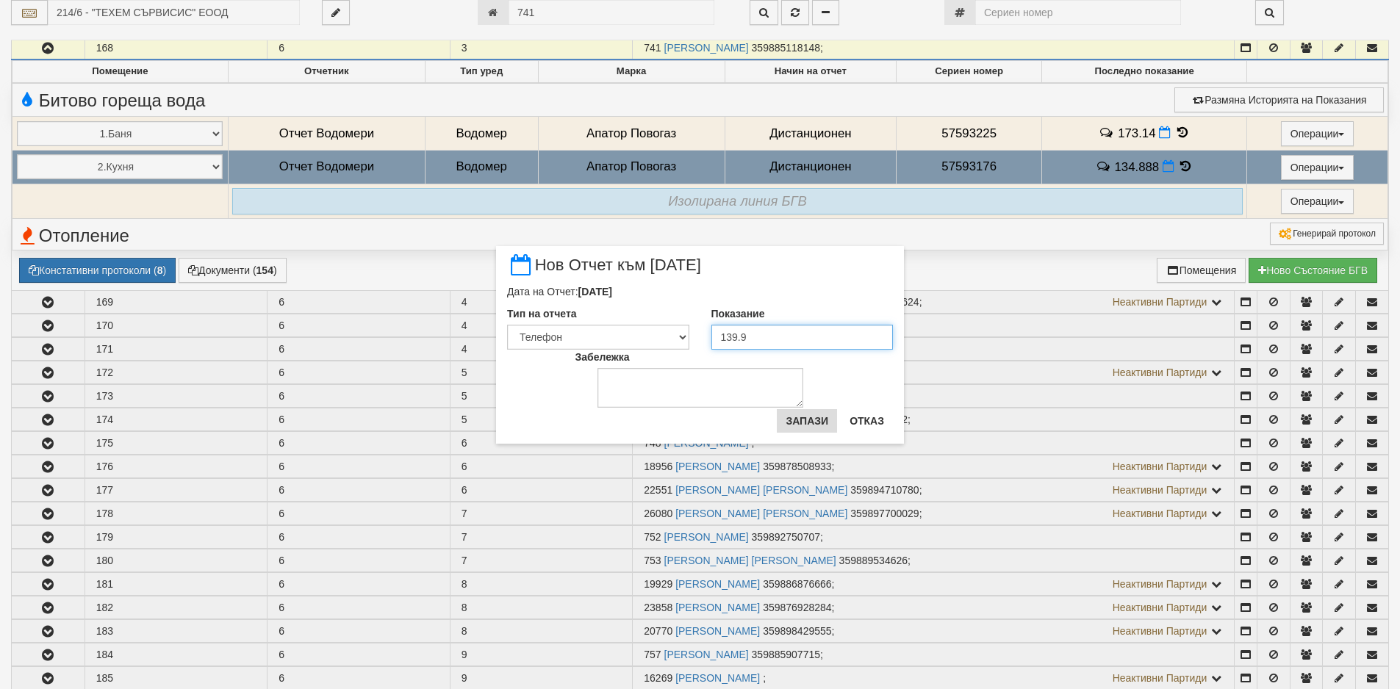
type input "139.9"
click at [787, 415] on button "Запази" at bounding box center [807, 421] width 60 height 24
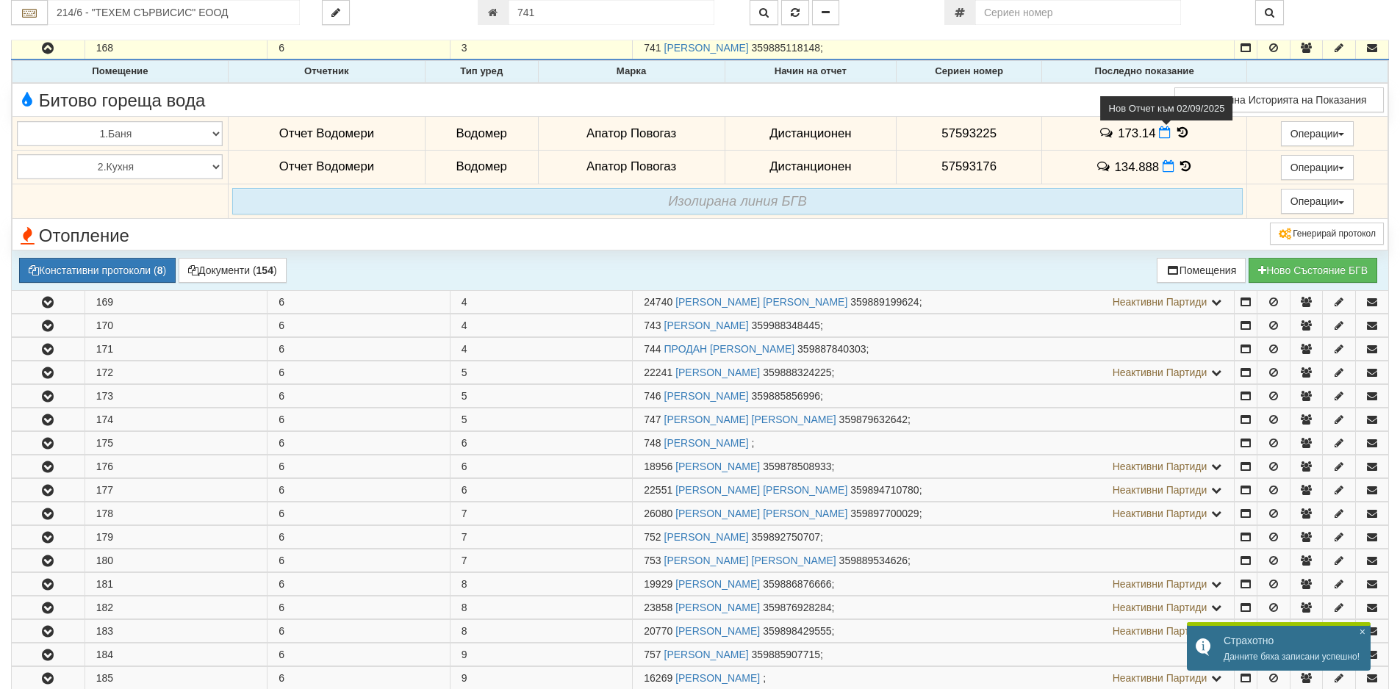
click at [1161, 136] on icon at bounding box center [1165, 132] width 12 height 12
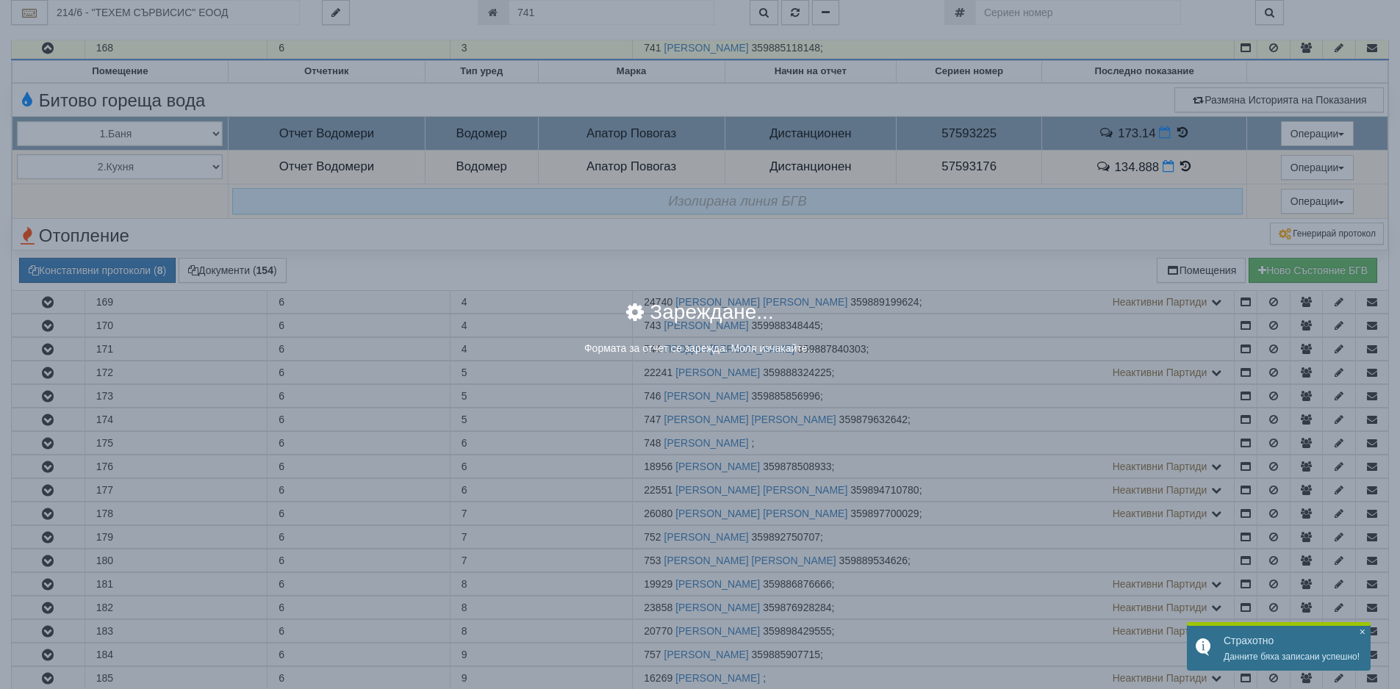
select select "8ac75930-9bfd-e511-80be-8d5a1dced85a"
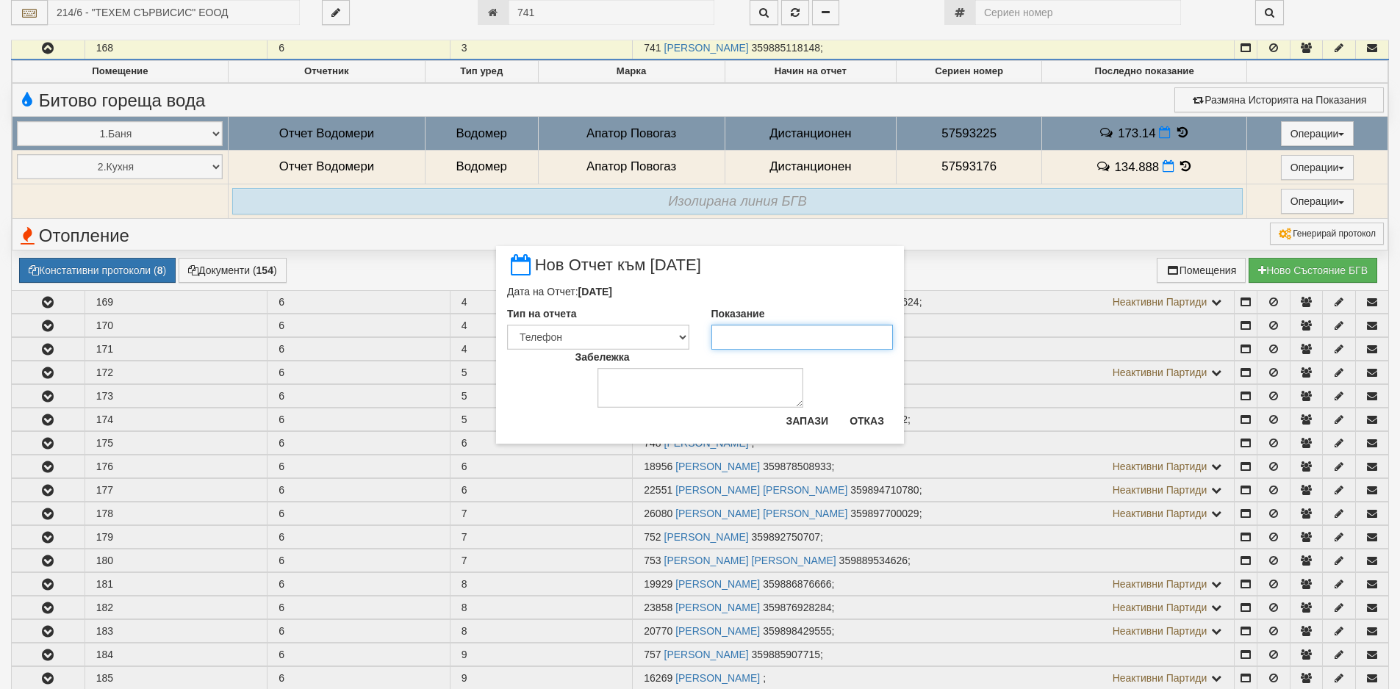
click at [740, 333] on input "Показание" at bounding box center [802, 337] width 182 height 25
paste input "176.8"
type input "176.8"
click at [806, 415] on button "Запази" at bounding box center [807, 421] width 60 height 24
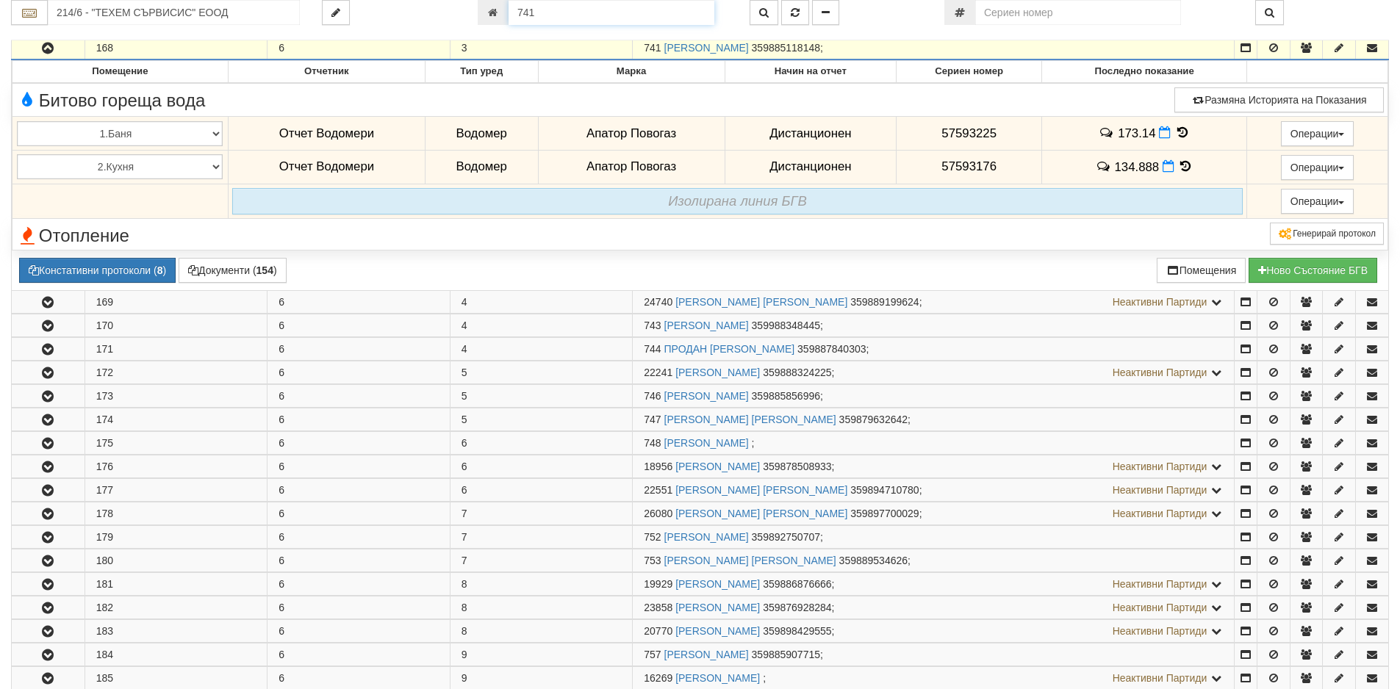
drag, startPoint x: 548, startPoint y: 23, endPoint x: 491, endPoint y: 24, distance: 56.6
click at [491, 24] on div "741" at bounding box center [603, 12] width 250 height 25
paste input "11529"
type input "11529"
type input "201/2 - "[PERSON_NAME] [GEOGRAPHIC_DATA] " ЕАД"
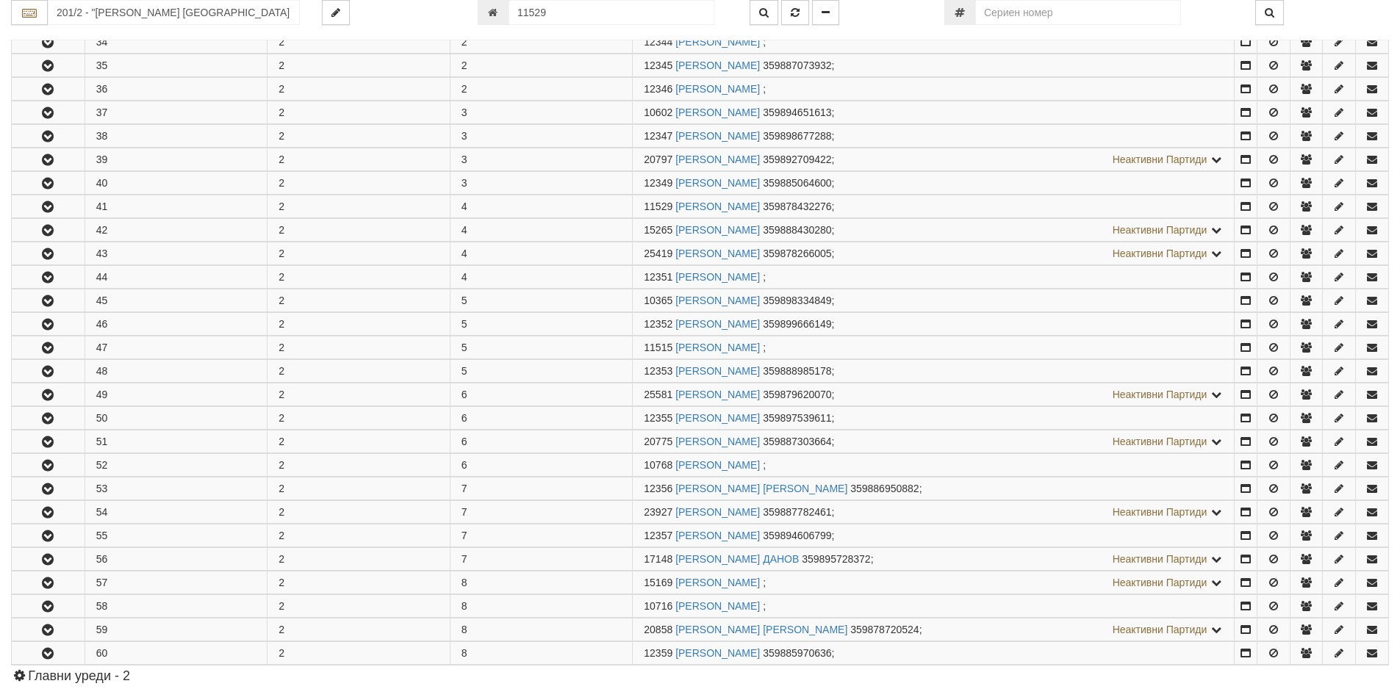
scroll to position [572, 0]
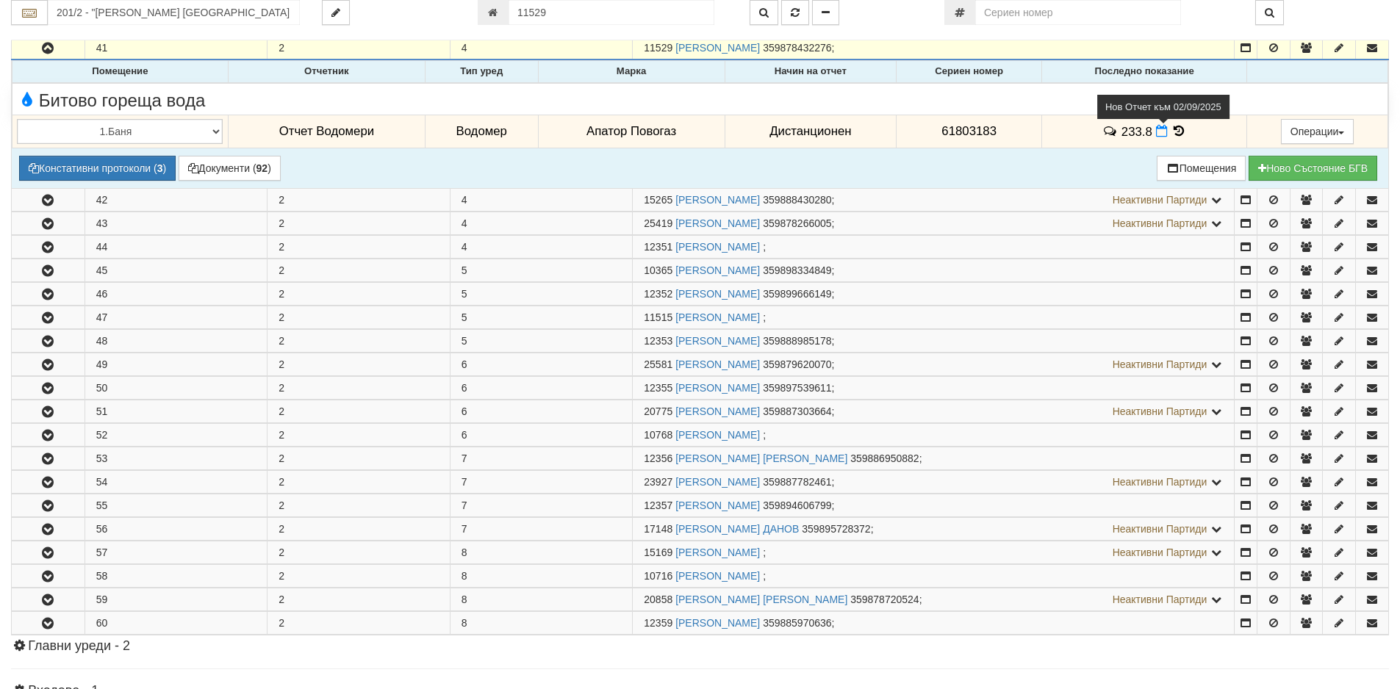
click at [1156, 130] on icon at bounding box center [1162, 131] width 12 height 12
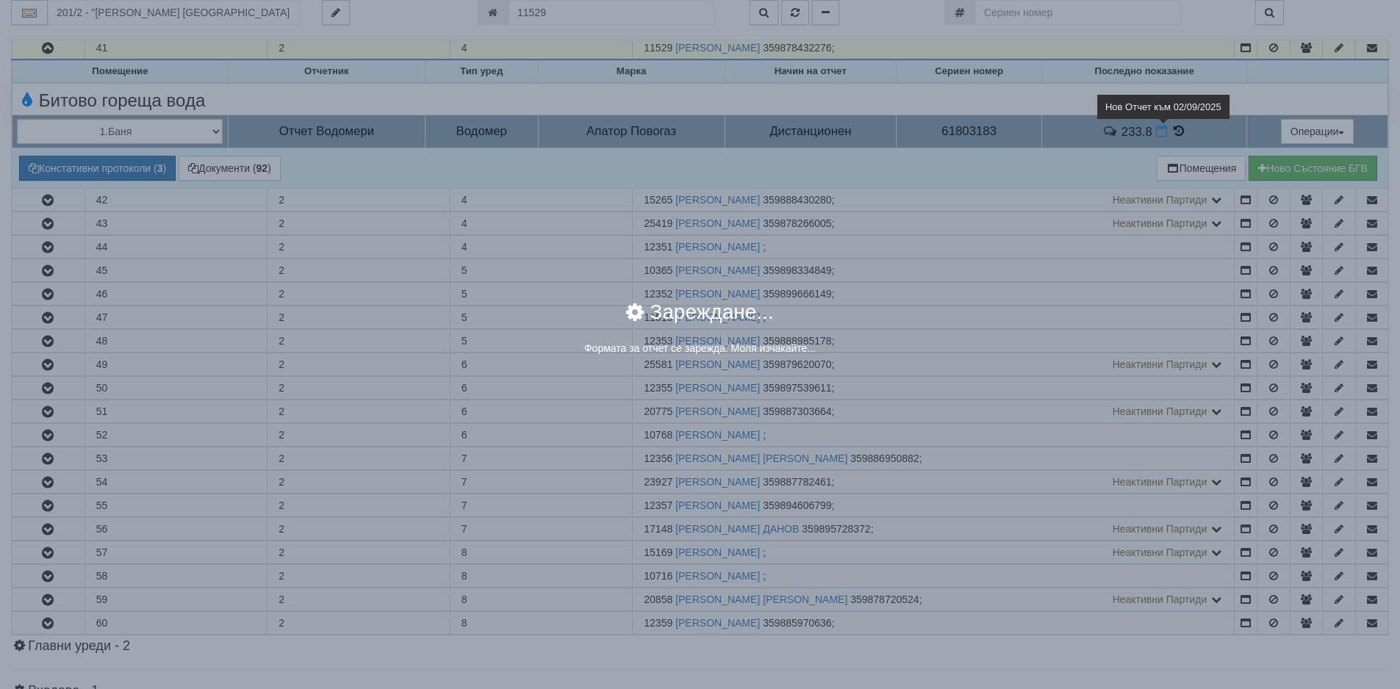
select select "8ac75930-9bfd-e511-80be-8d5a1dced85a"
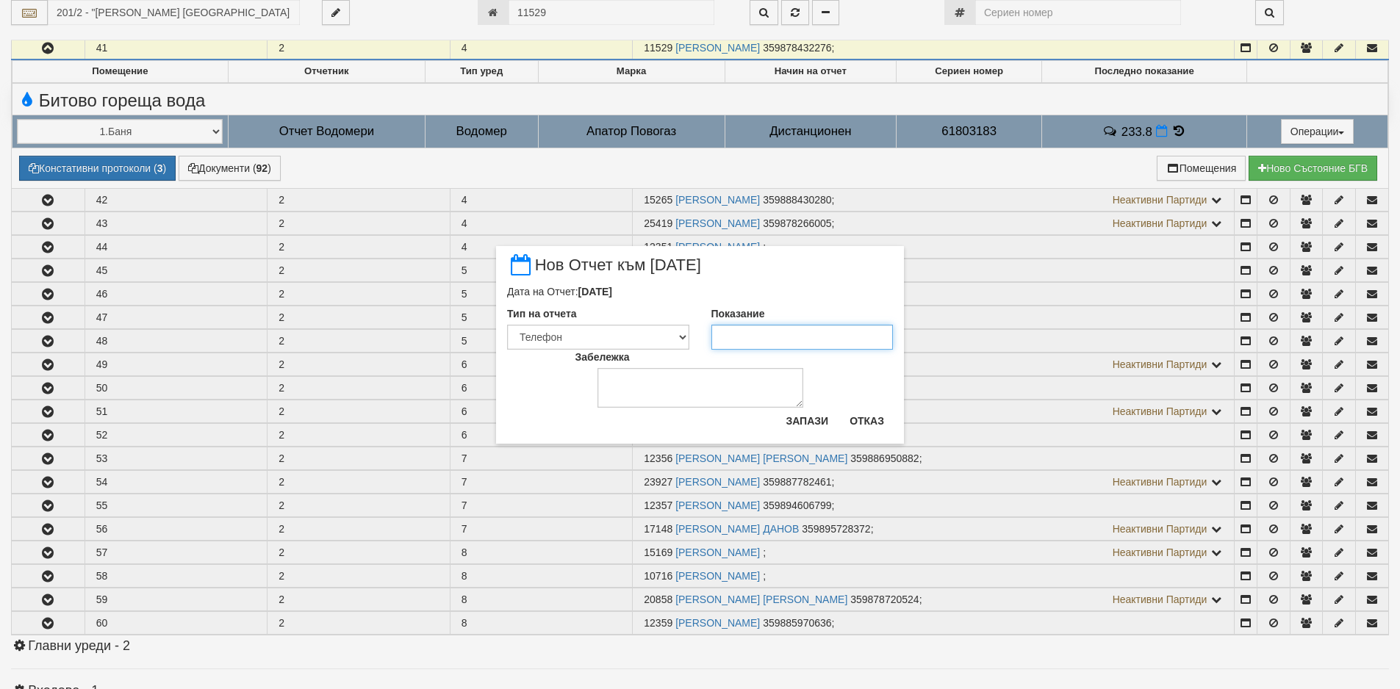
click at [755, 325] on input "Показание" at bounding box center [802, 337] width 182 height 25
paste input "235.08"
type input "235.08"
click at [788, 409] on button "Запази" at bounding box center [807, 421] width 60 height 24
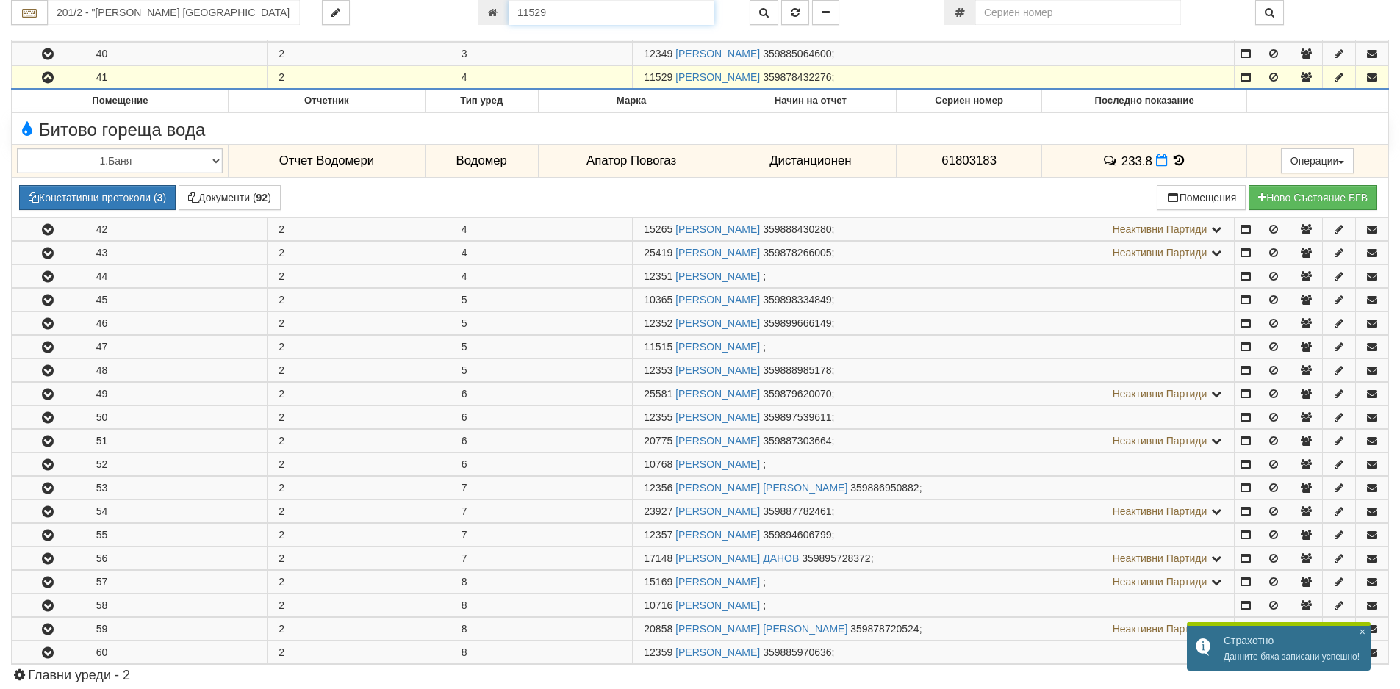
drag, startPoint x: 619, startPoint y: 15, endPoint x: 494, endPoint y: 11, distance: 124.2
click at [495, 11] on div "11529" at bounding box center [603, 12] width 250 height 25
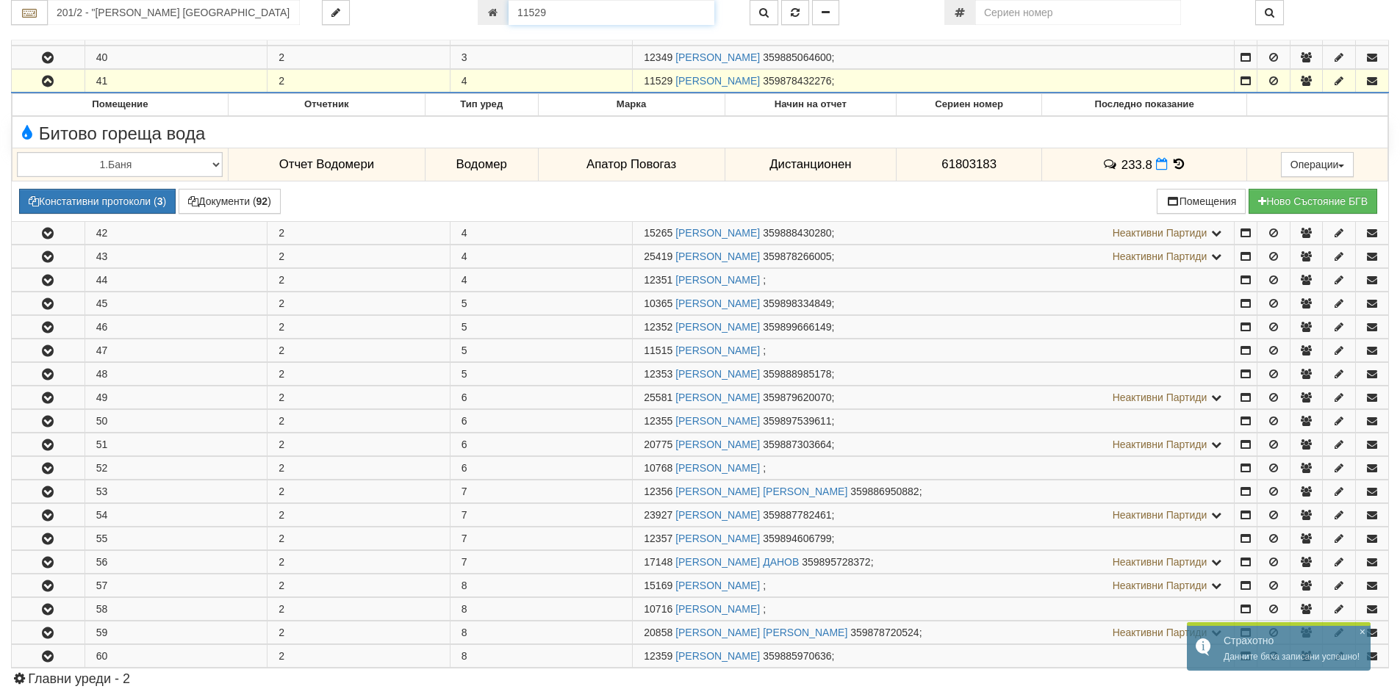
paste input "2176"
type input "21769"
type input "023/1 - "[PERSON_NAME] [GEOGRAPHIC_DATA] " ЕАД"
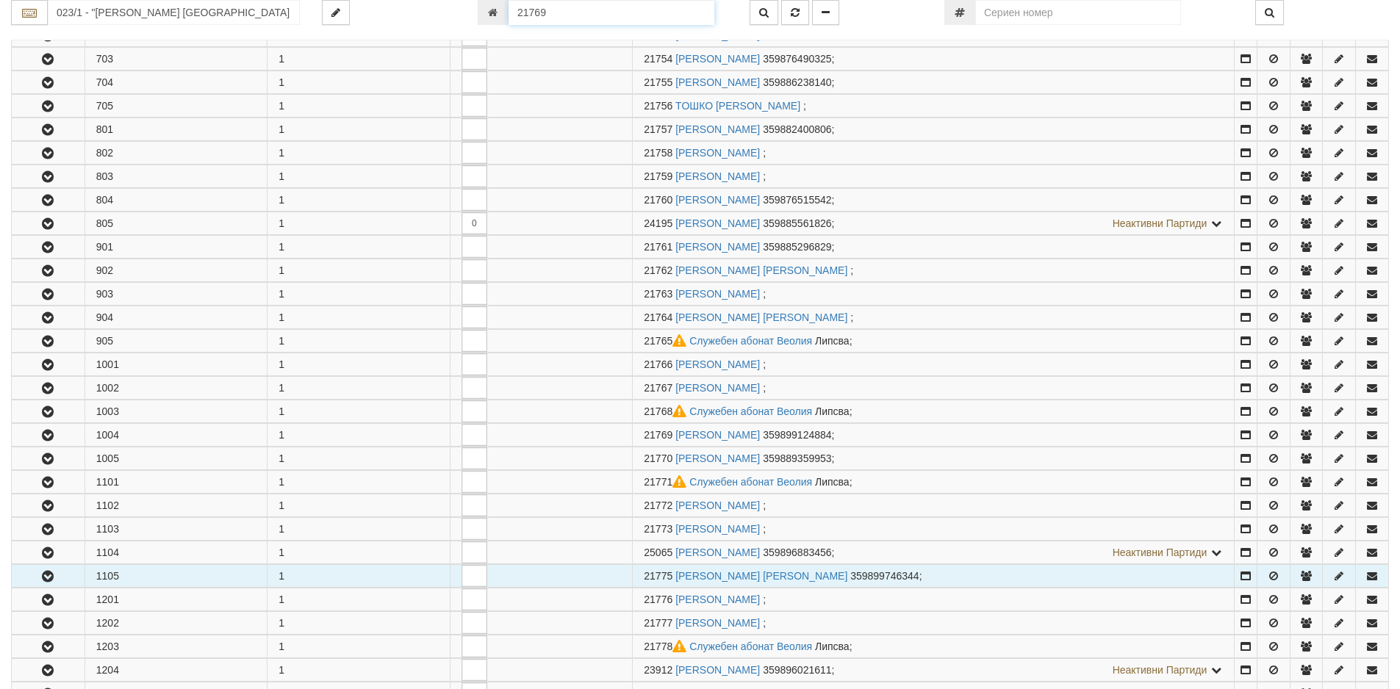
scroll to position [1607, 0]
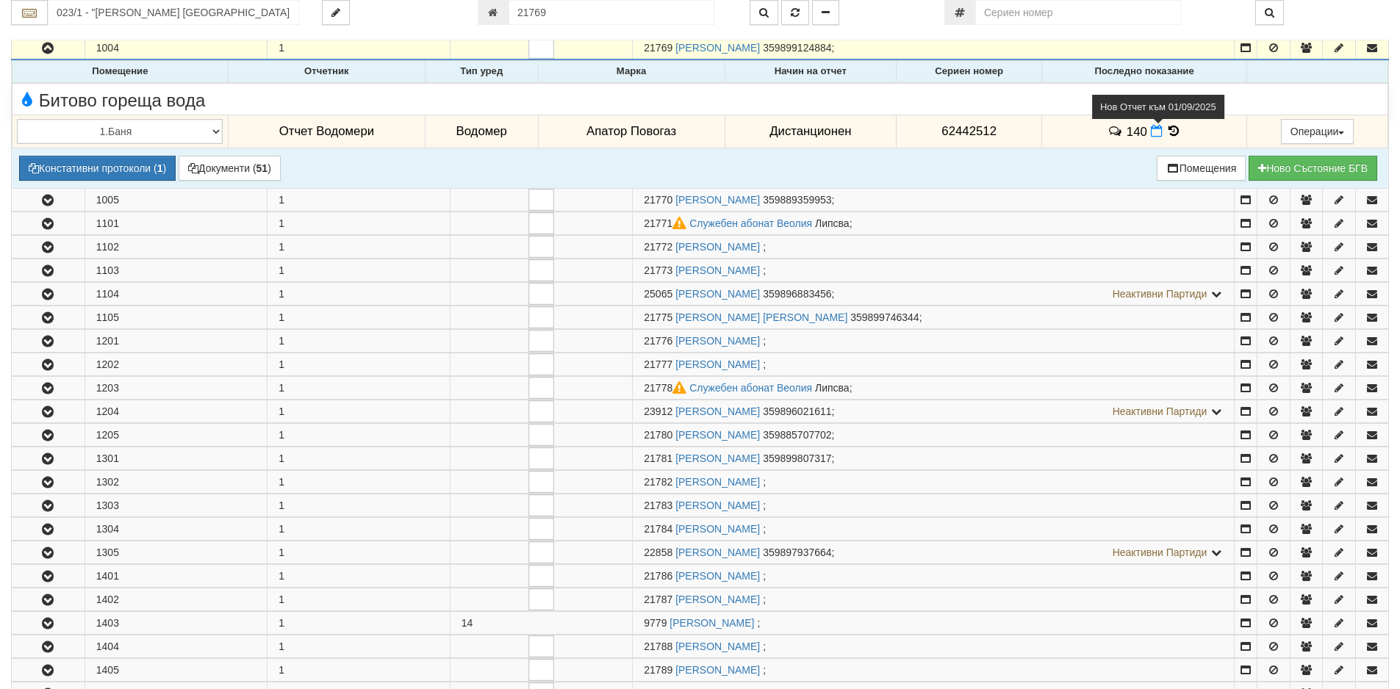
click at [1150, 127] on icon at bounding box center [1156, 131] width 12 height 12
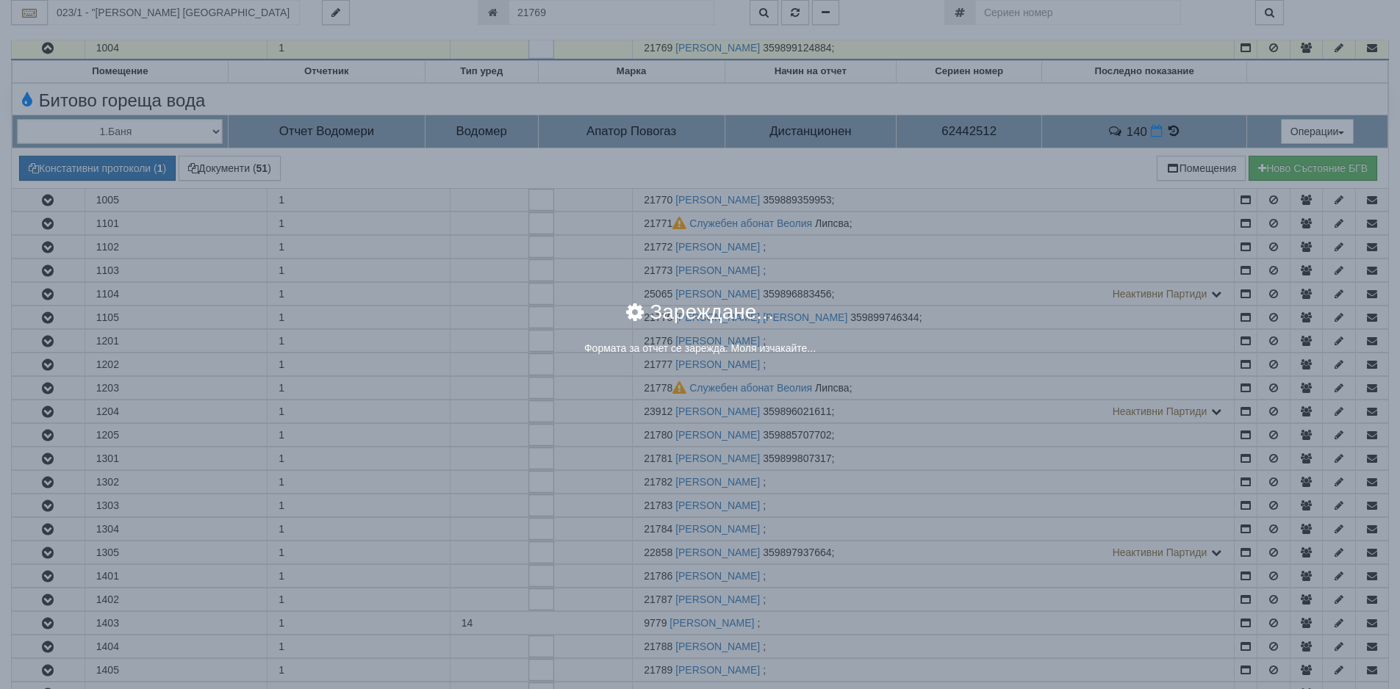
select select "8ac75930-9bfd-e511-80be-8d5a1dced85a"
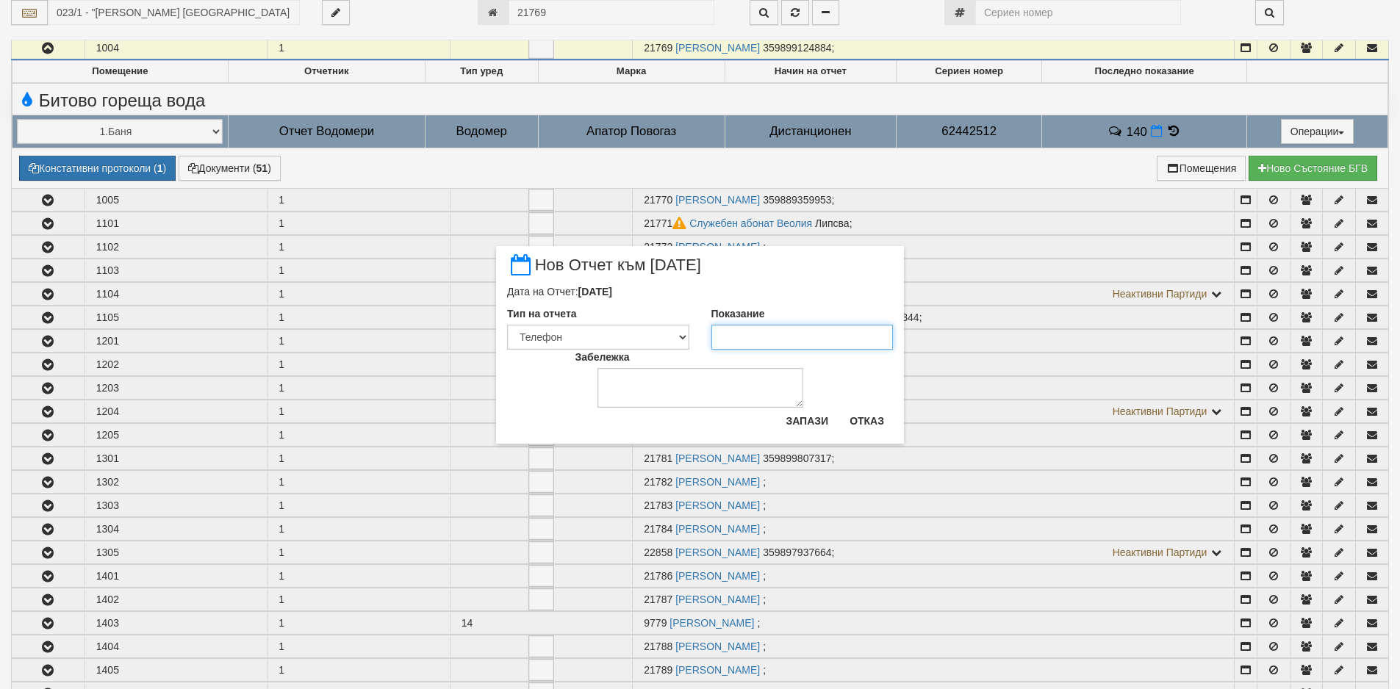
click at [780, 334] on input "Показание" at bounding box center [802, 337] width 182 height 25
type input "154"
click at [798, 415] on button "Запази" at bounding box center [807, 421] width 60 height 24
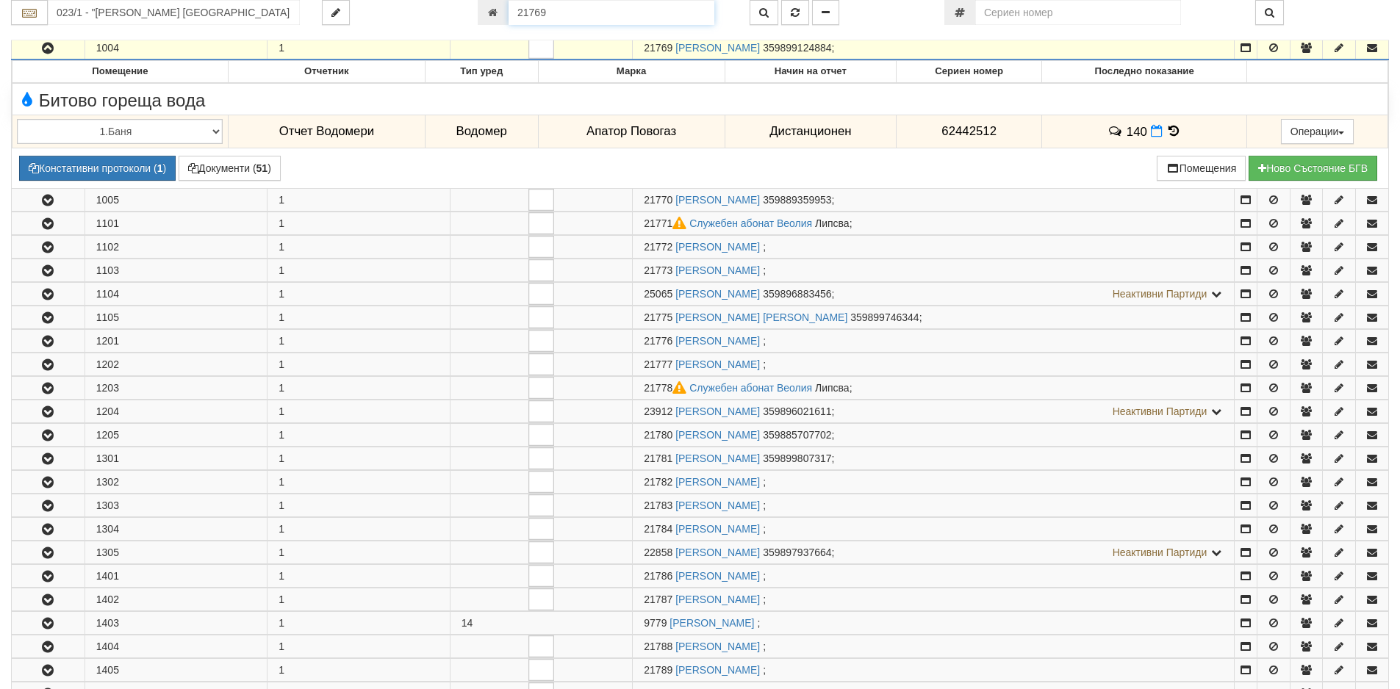
drag, startPoint x: 591, startPoint y: 12, endPoint x: 483, endPoint y: 1, distance: 108.5
click at [486, 1] on div "21769" at bounding box center [603, 12] width 250 height 25
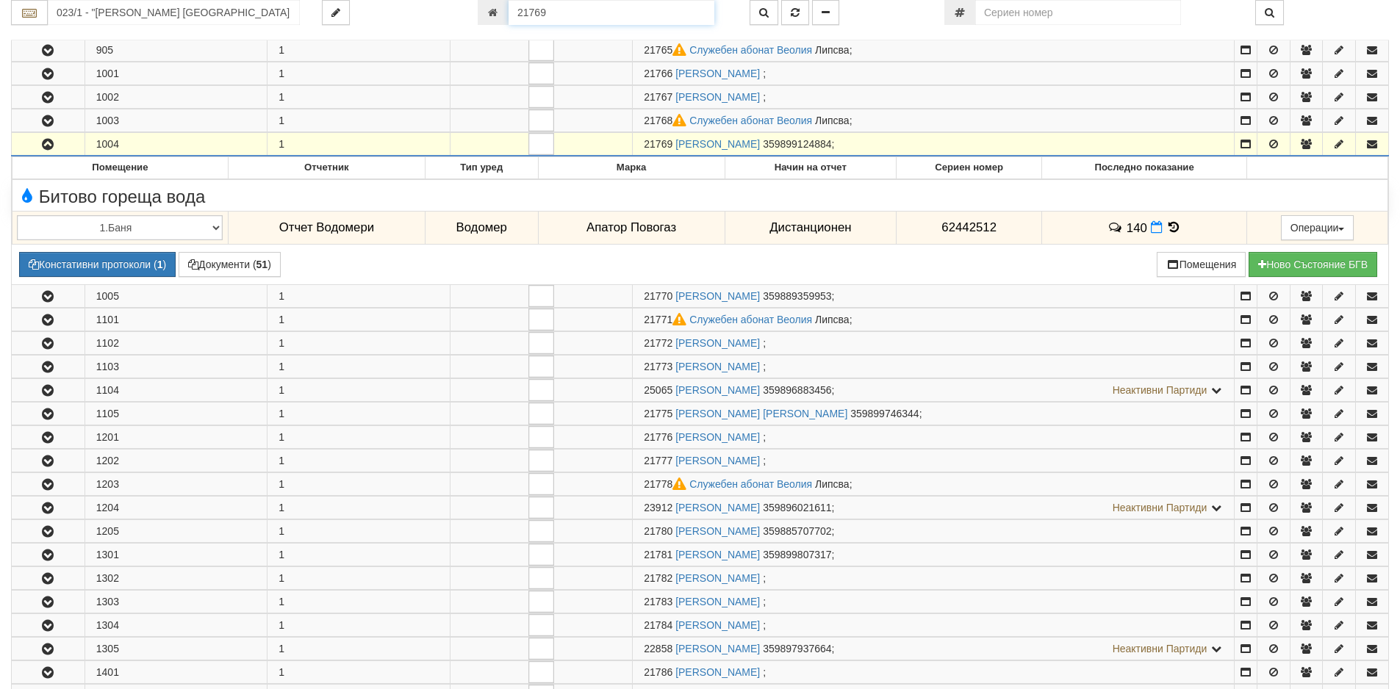
paste input "1152"
type input "11529"
type input "201/2 - "[PERSON_NAME] [GEOGRAPHIC_DATA] " ЕАД"
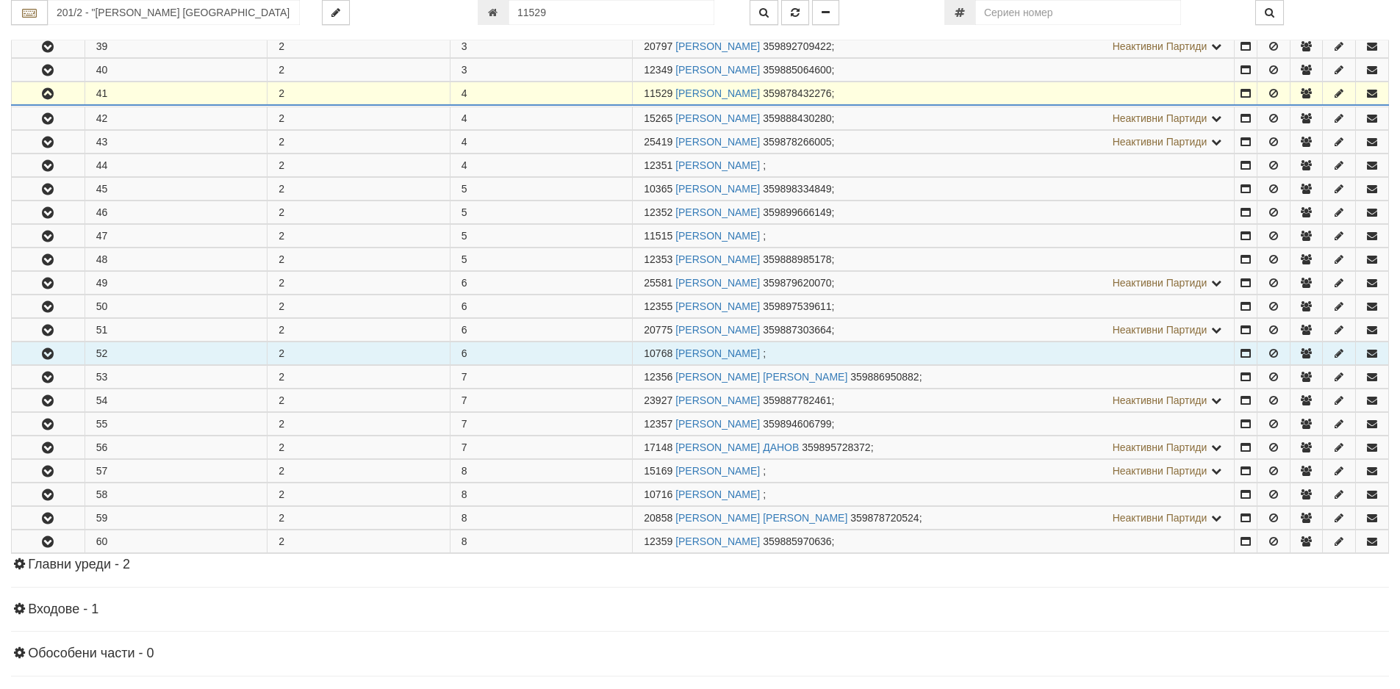
scroll to position [572, 0]
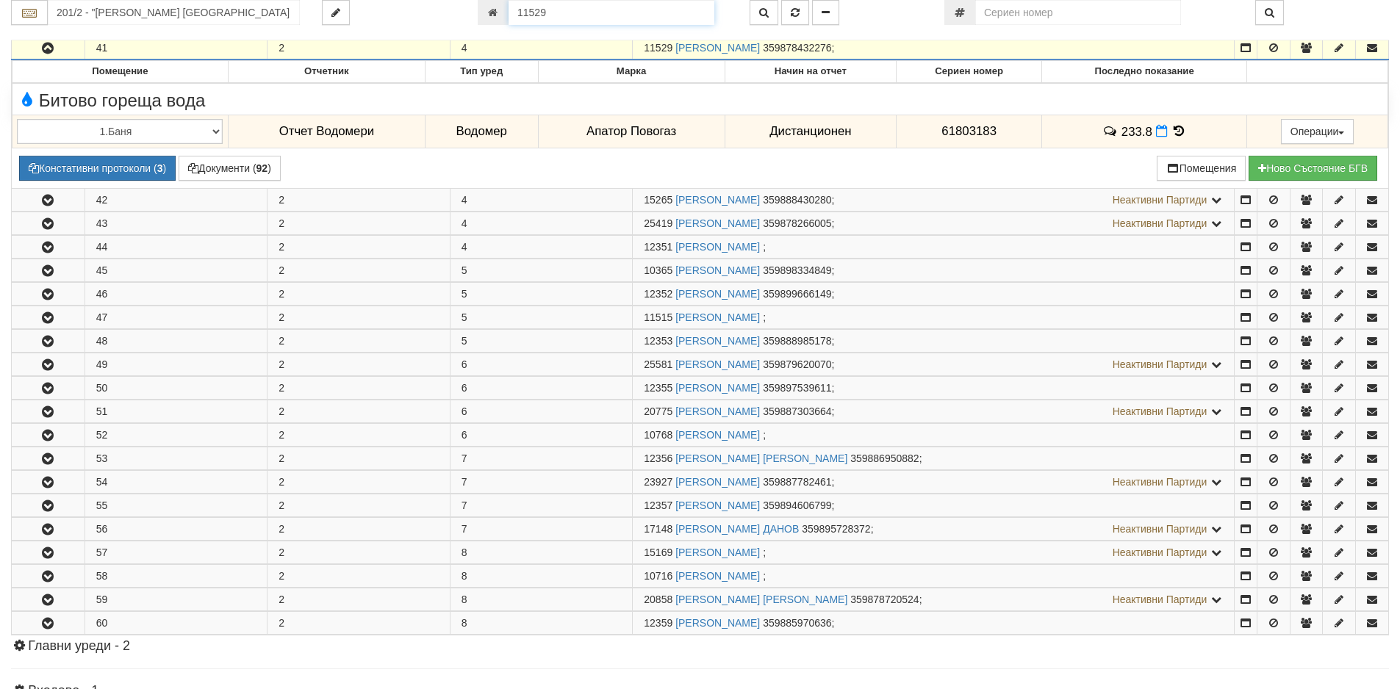
drag, startPoint x: 586, startPoint y: 19, endPoint x: 408, endPoint y: -1, distance: 179.0
click at [408, 0] on html "АС Отчет Настройки Период Глобални Параметри Сваляне Отчетни Карти Нулиране УДР" at bounding box center [700, 211] width 1400 height 1566
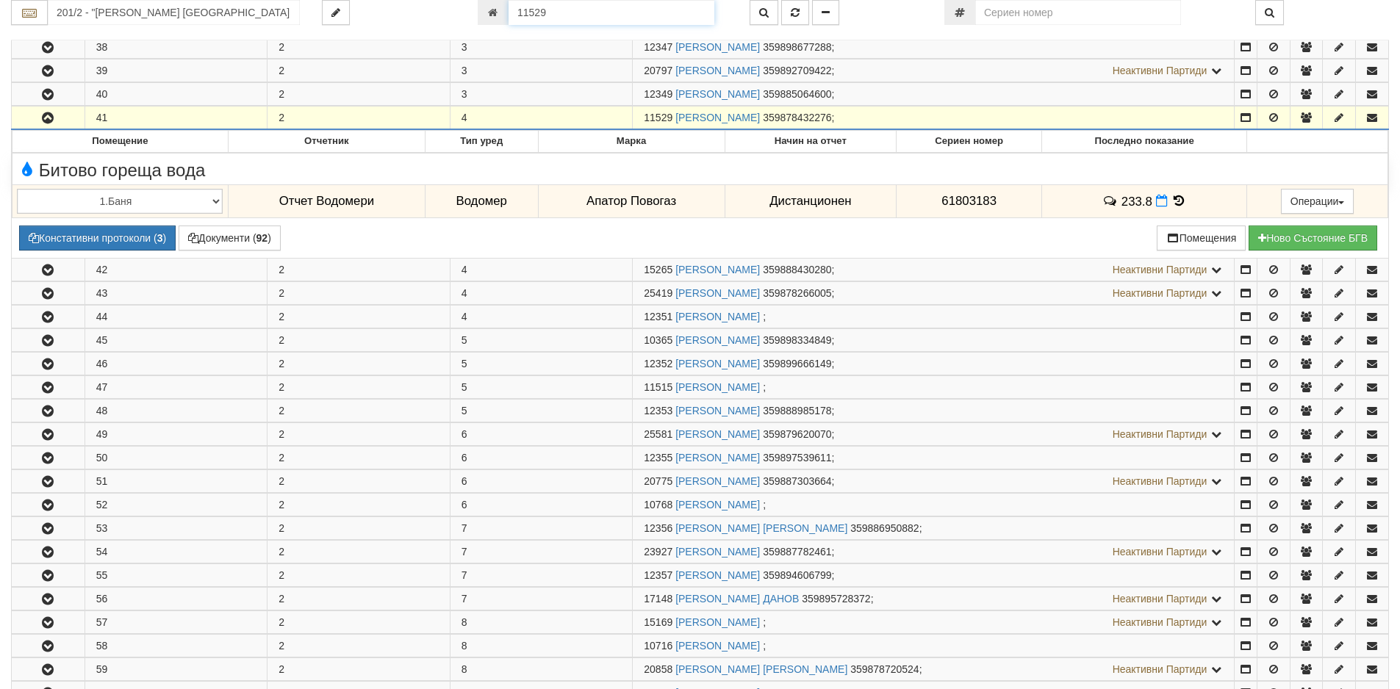
paste input "56"
type input "1569"
type input "102/2 - "[PERSON_NAME] [GEOGRAPHIC_DATA] " ЕАД"
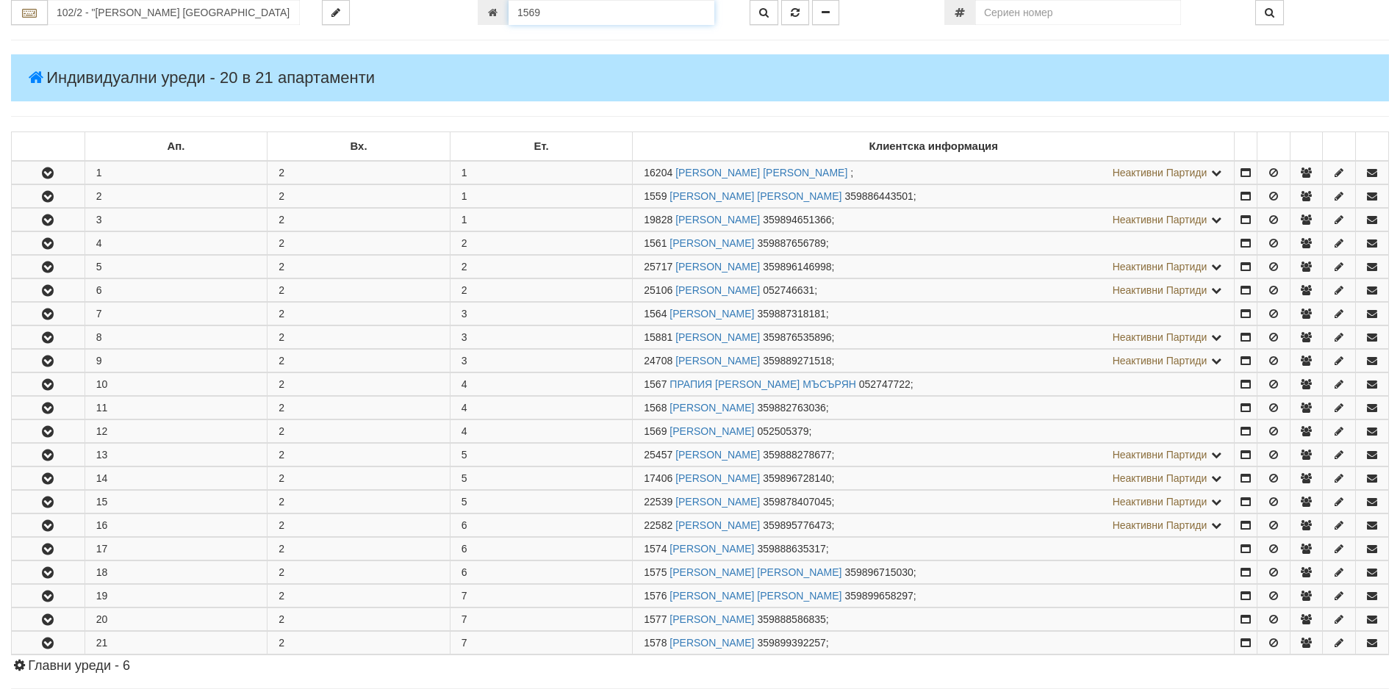
scroll to position [489, 0]
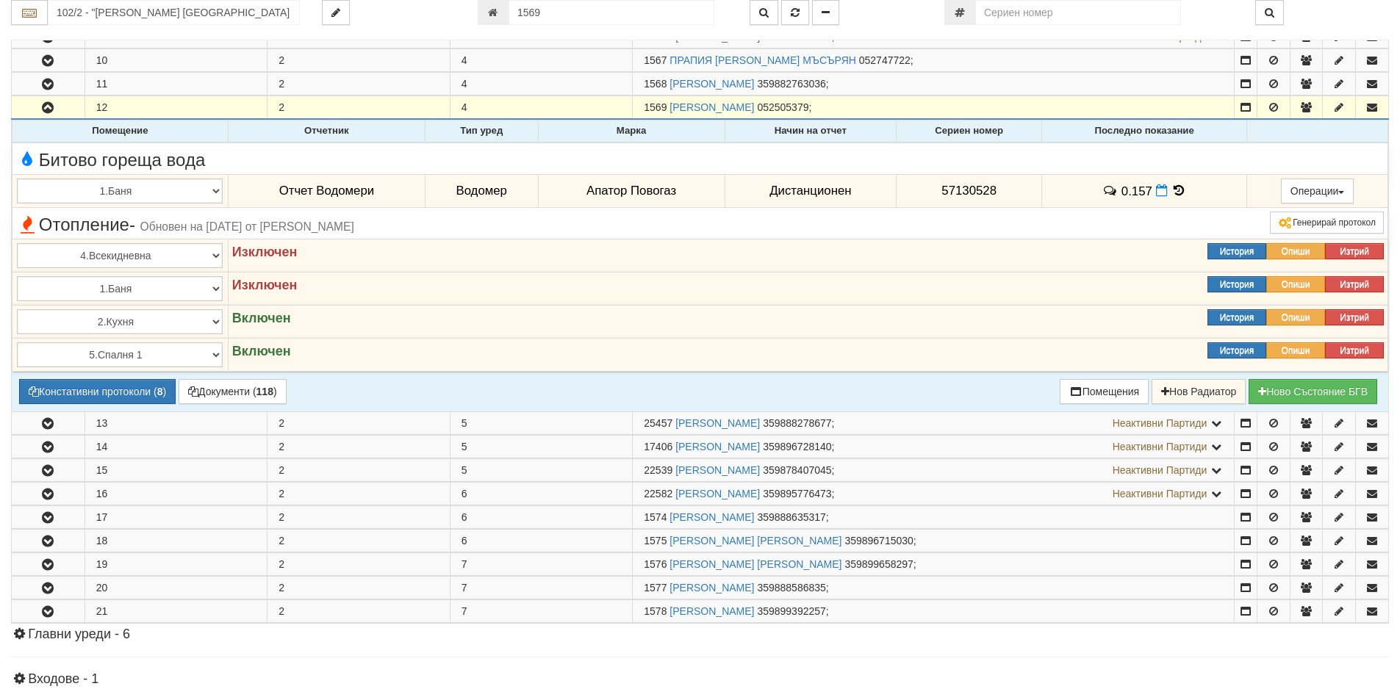
click at [1152, 198] on td "0.157" at bounding box center [1144, 191] width 205 height 34
click at [1157, 191] on icon at bounding box center [1162, 190] width 12 height 12
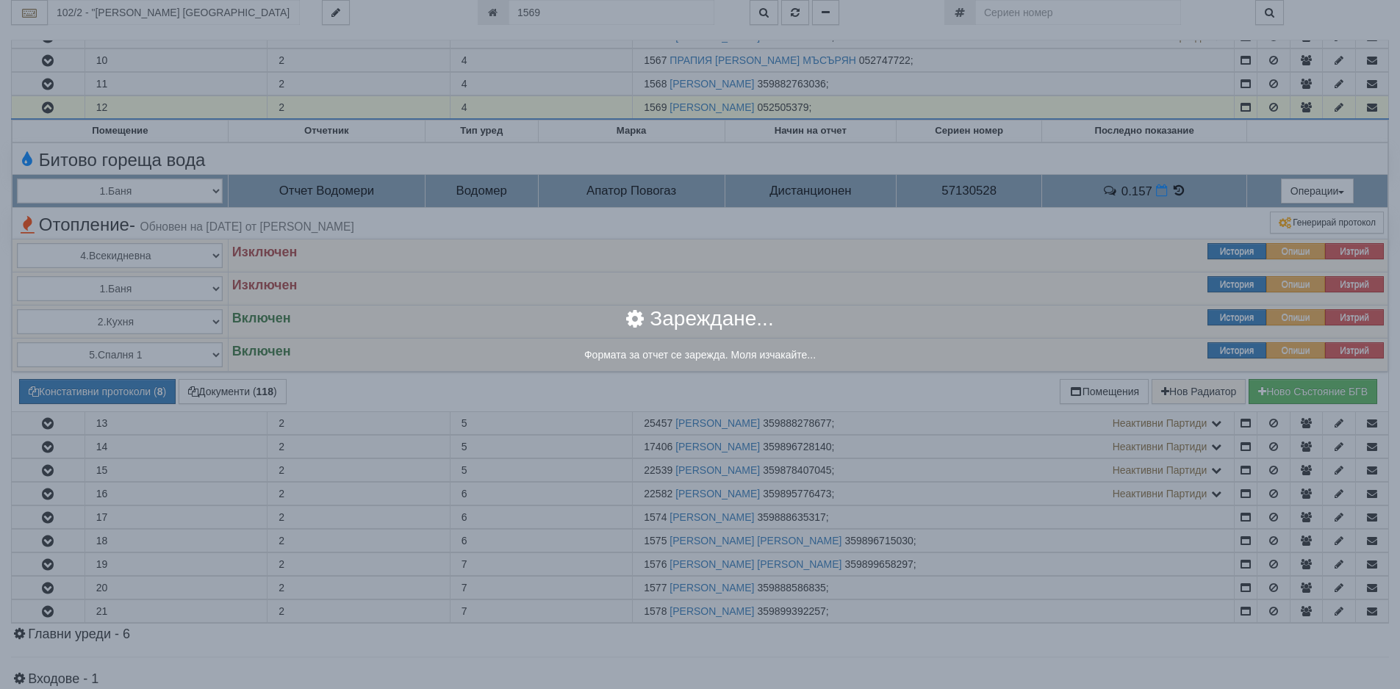
select select "8ac75930-9bfd-e511-80be-8d5a1dced85a"
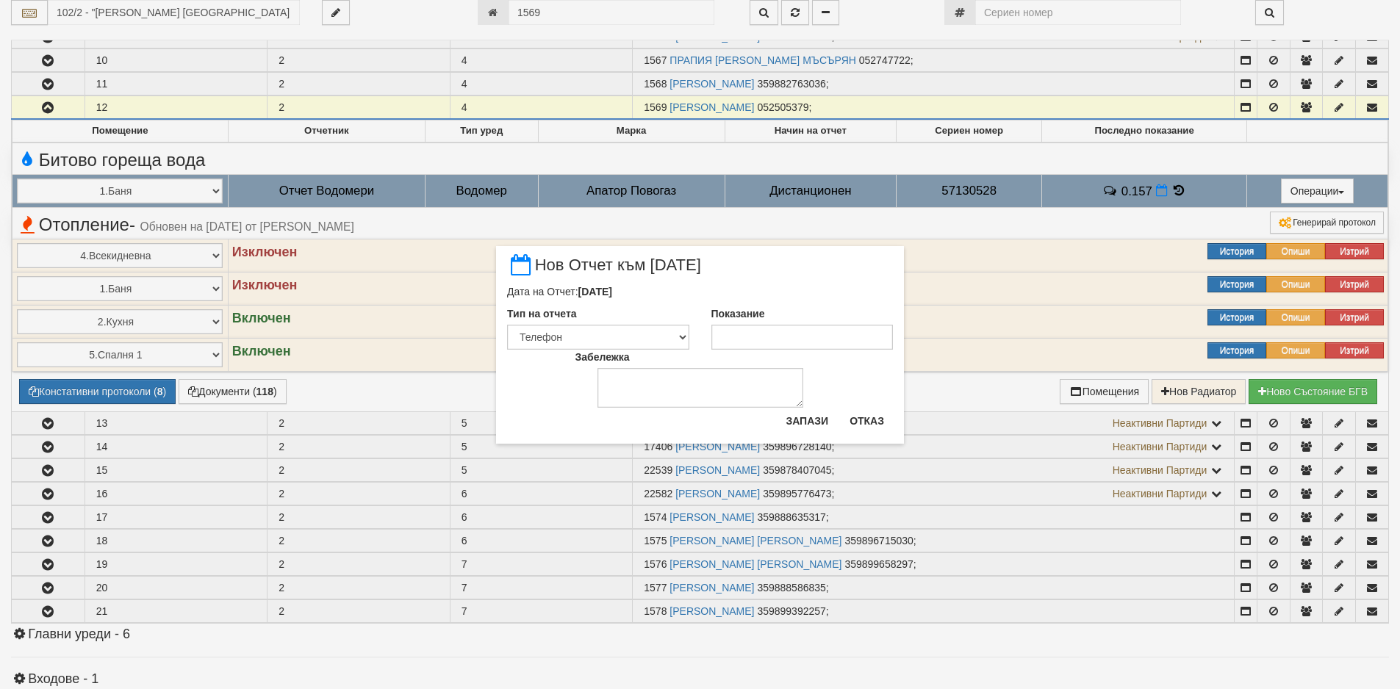
click at [818, 324] on div "Показание" at bounding box center [802, 327] width 204 height 43
click at [826, 329] on input "Показание" at bounding box center [802, 337] width 182 height 25
type input "0.157"
click at [822, 418] on button "Запази" at bounding box center [807, 421] width 60 height 24
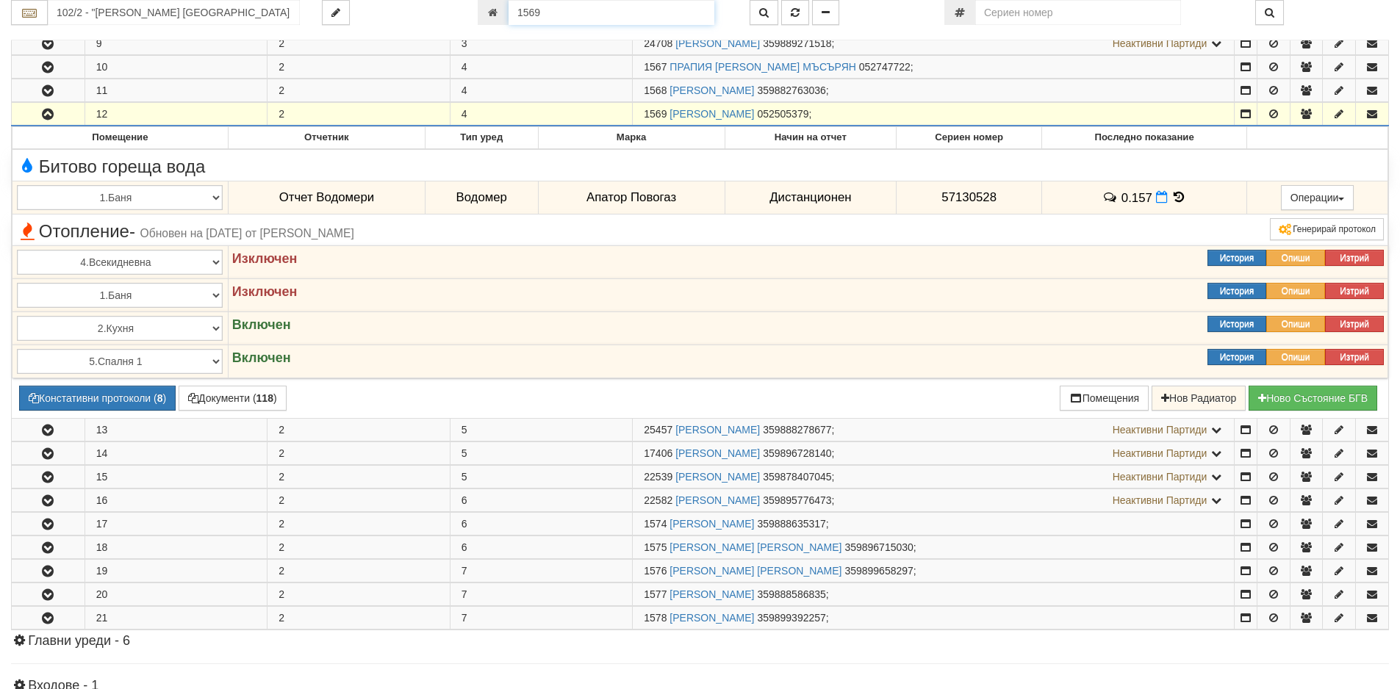
drag, startPoint x: 607, startPoint y: 12, endPoint x: 491, endPoint y: 14, distance: 115.4
click at [491, 14] on div "1569" at bounding box center [603, 12] width 250 height 25
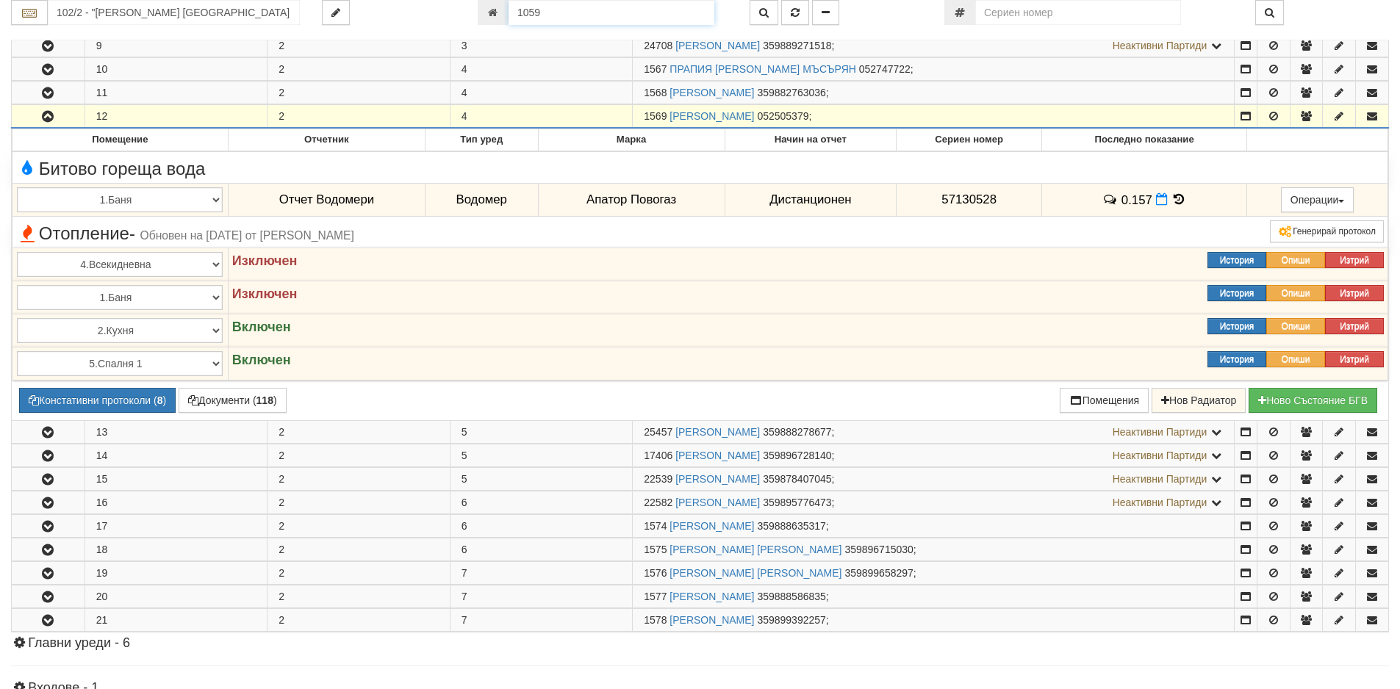
type input "1059"
type input "216/6 - "[PERSON_NAME] [GEOGRAPHIC_DATA] " ЕАД"
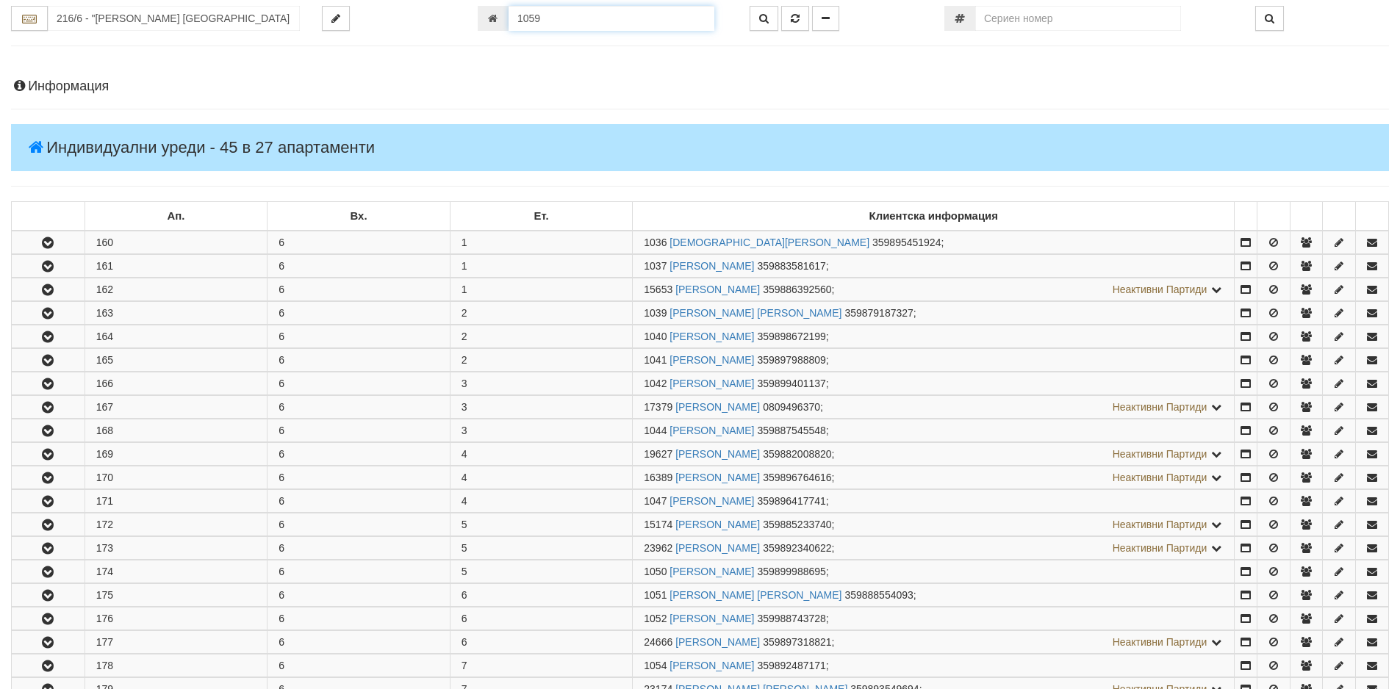
scroll to position [630, 0]
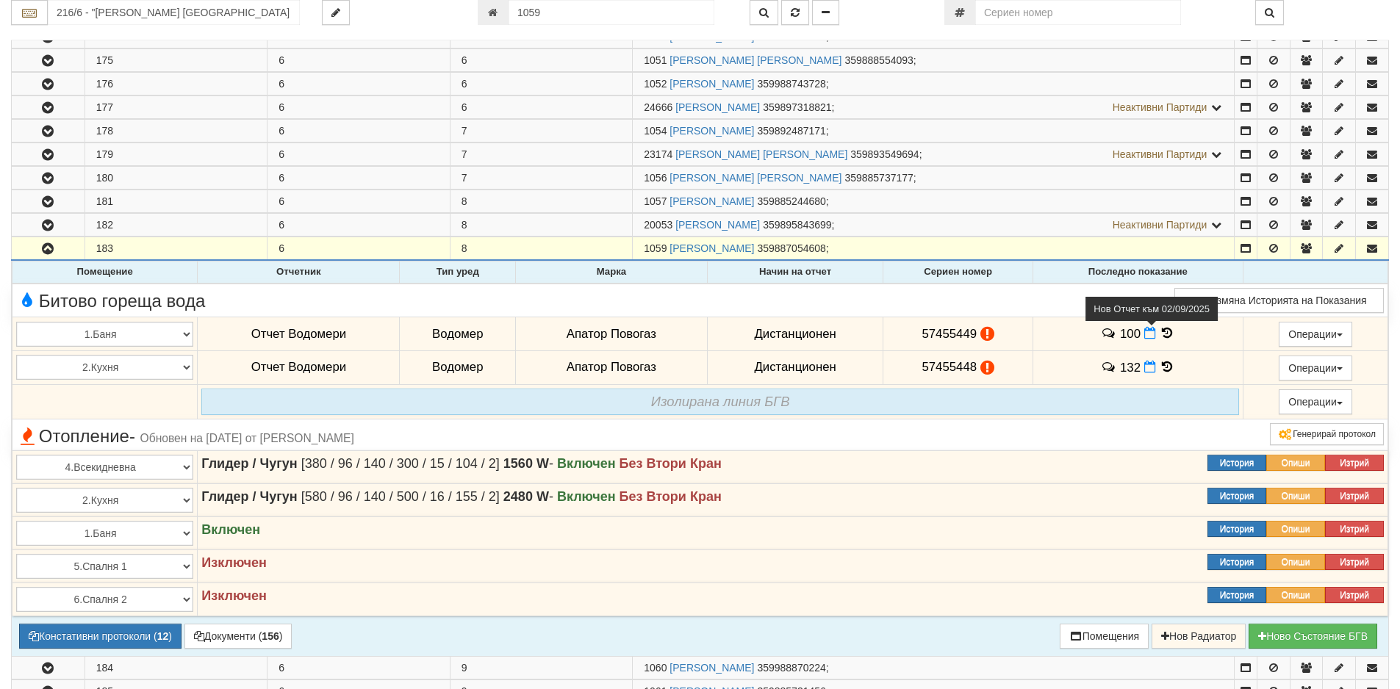
click at [1145, 335] on icon at bounding box center [1150, 333] width 12 height 12
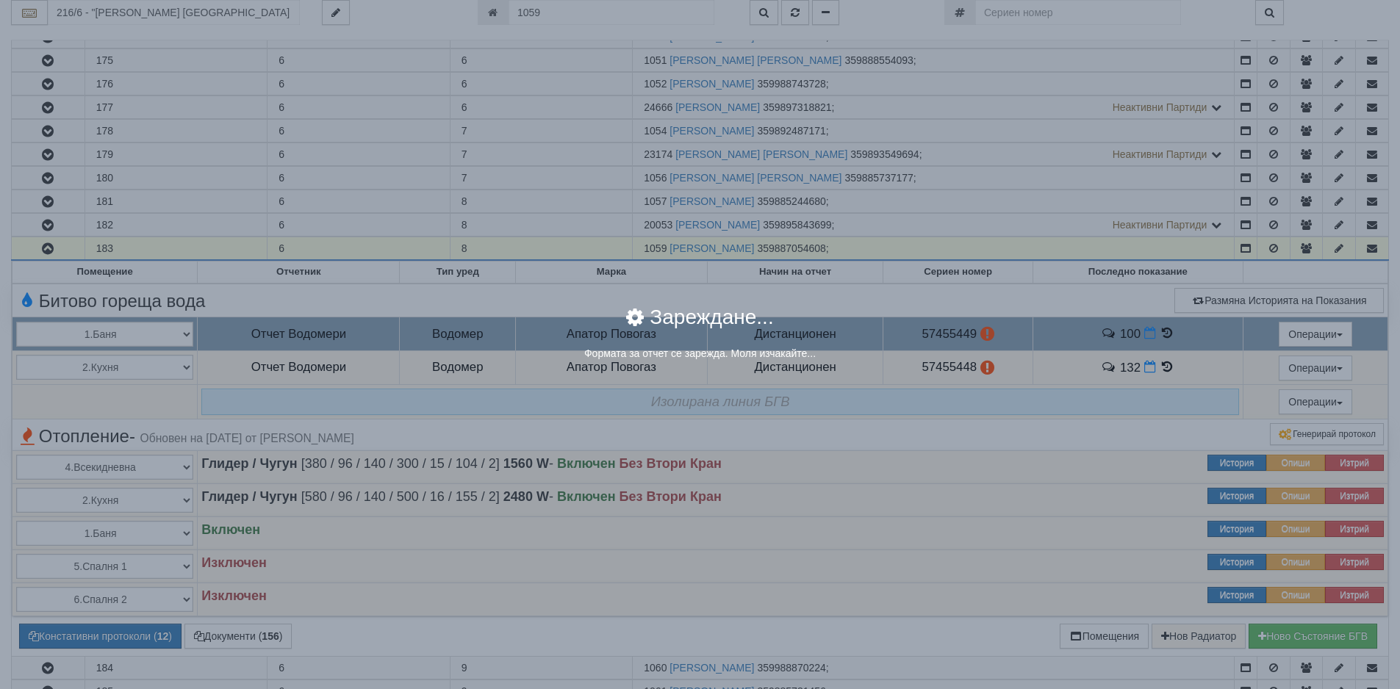
select select "8ac75930-9bfd-e511-80be-8d5a1dced85a"
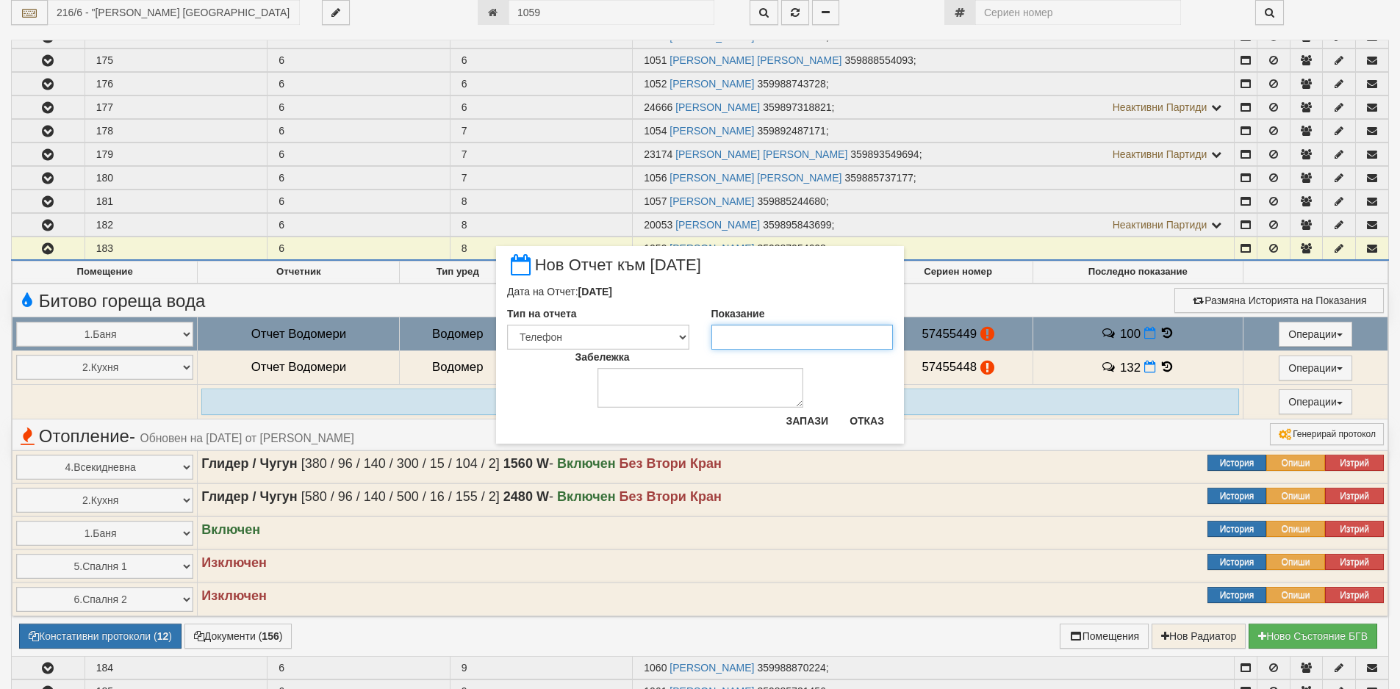
click at [829, 334] on input "Показание" at bounding box center [802, 337] width 182 height 25
type input "100"
click at [802, 422] on button "Запази" at bounding box center [807, 421] width 60 height 24
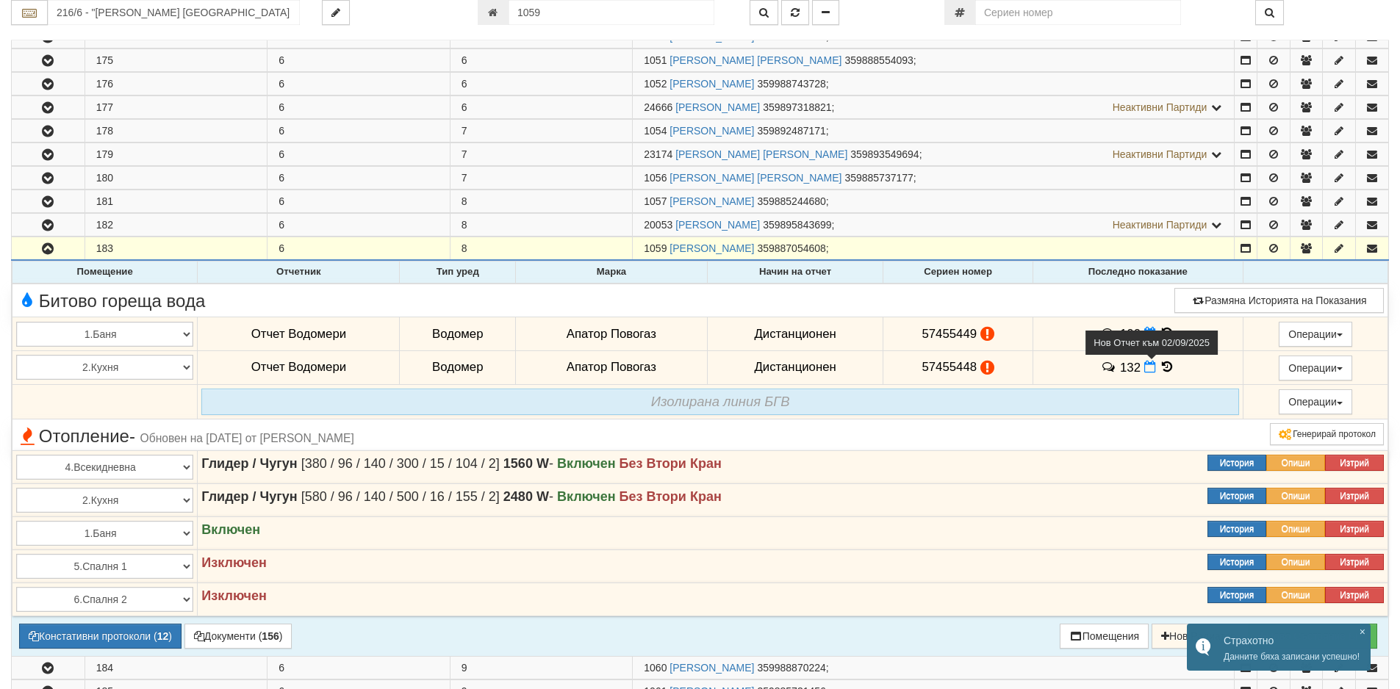
click at [1146, 369] on icon at bounding box center [1150, 367] width 12 height 12
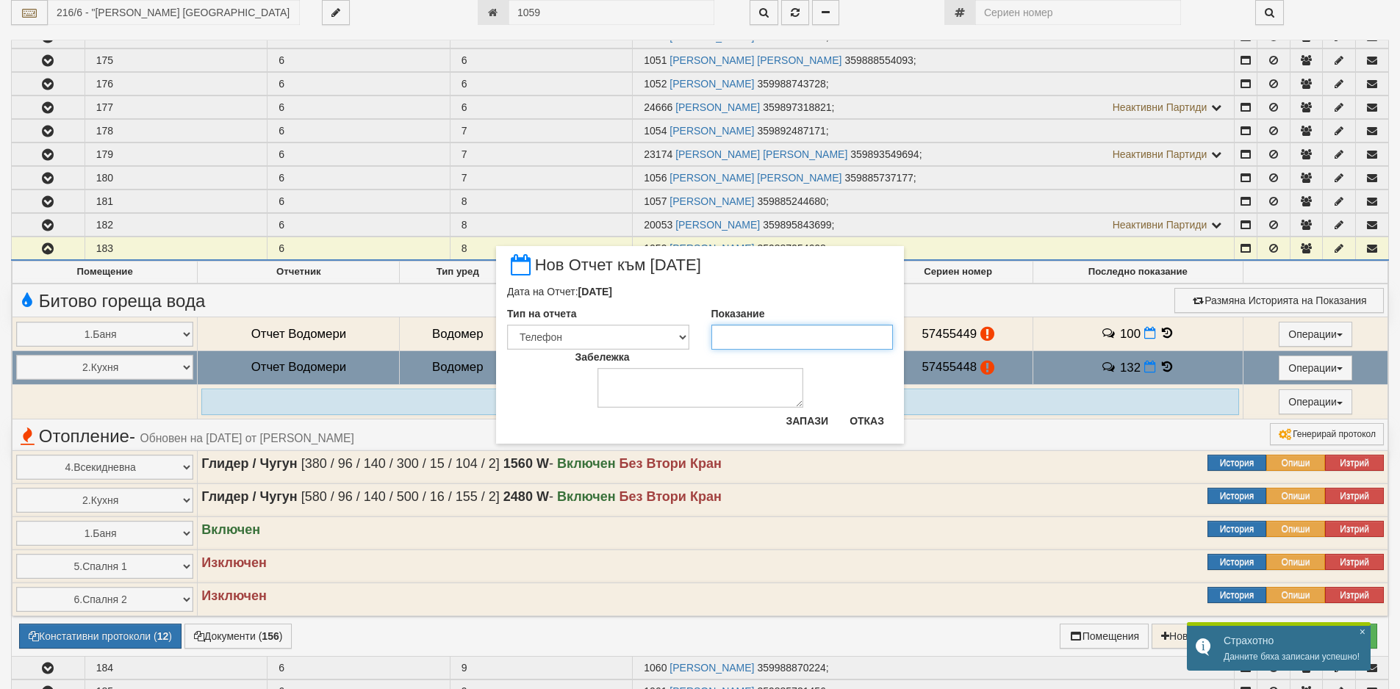
click at [789, 345] on input "Показание" at bounding box center [802, 337] width 182 height 25
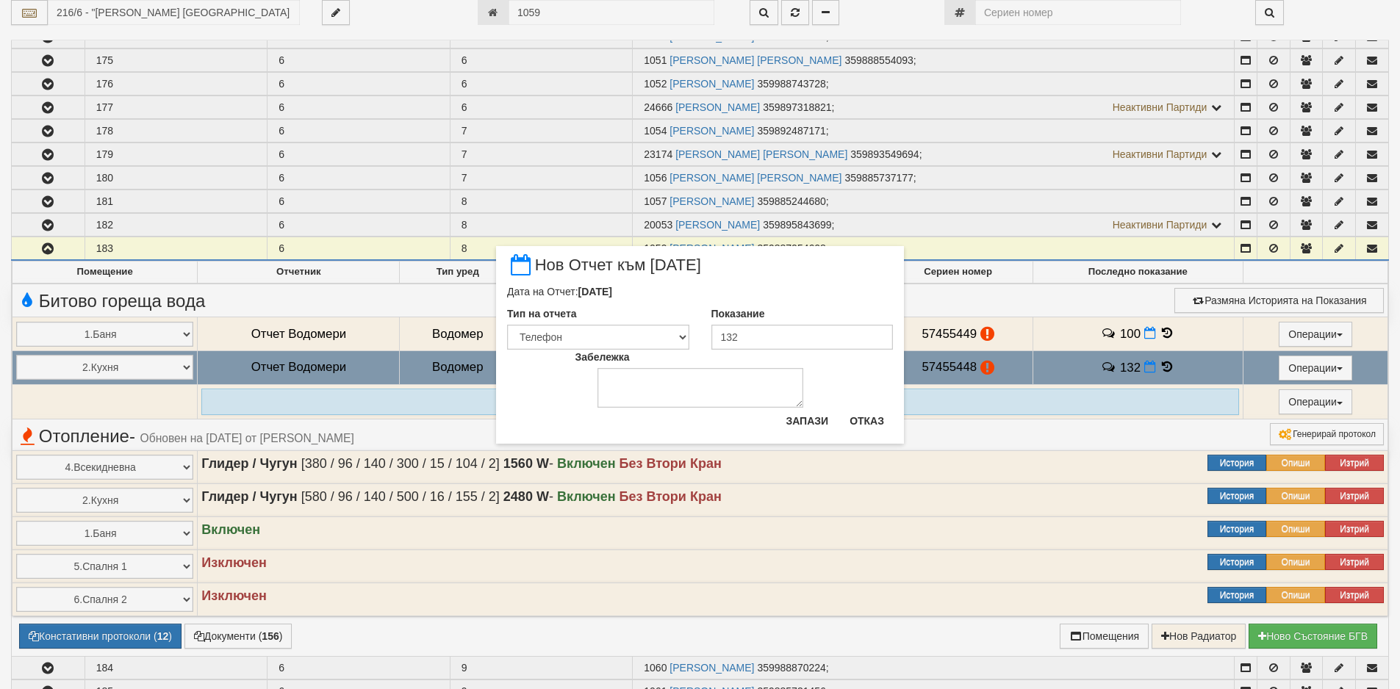
drag, startPoint x: 814, startPoint y: 403, endPoint x: 816, endPoint y: 411, distance: 7.7
click at [814, 404] on div "Забележка" at bounding box center [700, 379] width 272 height 58
click at [817, 414] on button "Запази" at bounding box center [807, 421] width 60 height 24
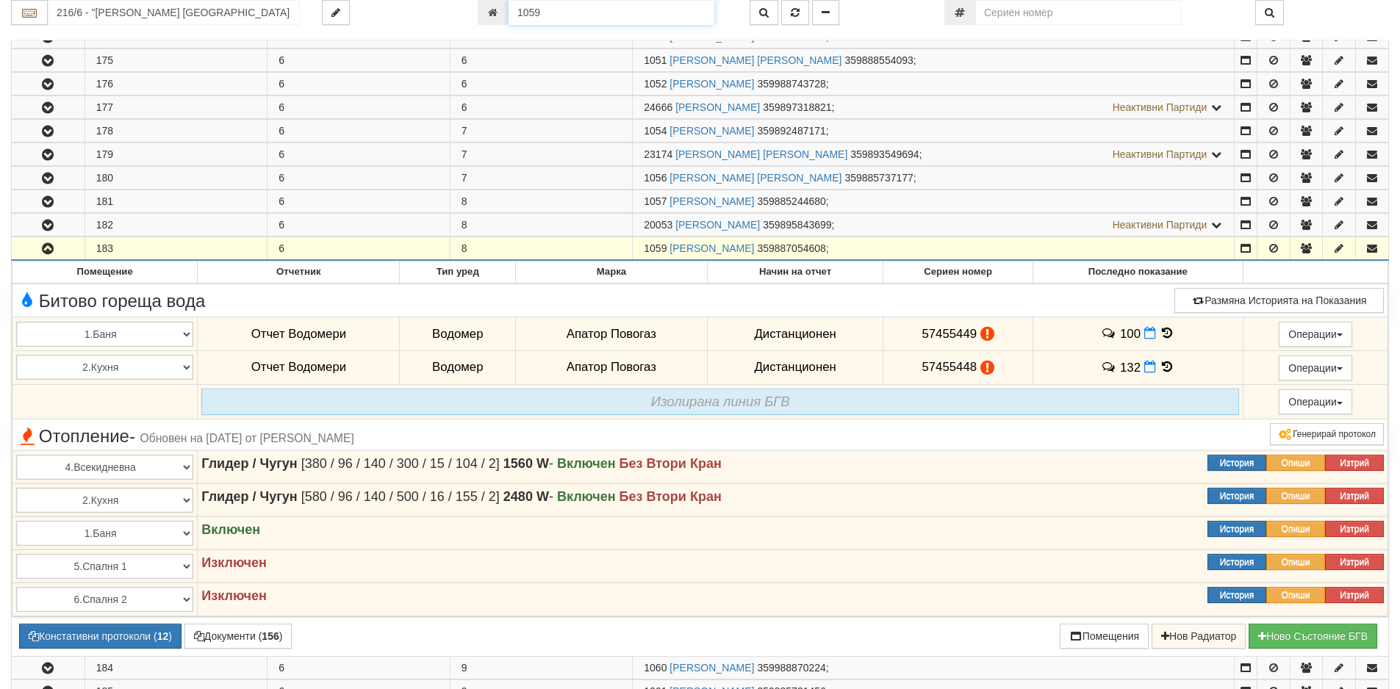
drag, startPoint x: 622, startPoint y: 18, endPoint x: 486, endPoint y: 21, distance: 136.7
click at [486, 21] on div "1059" at bounding box center [603, 12] width 250 height 25
paste input "5385"
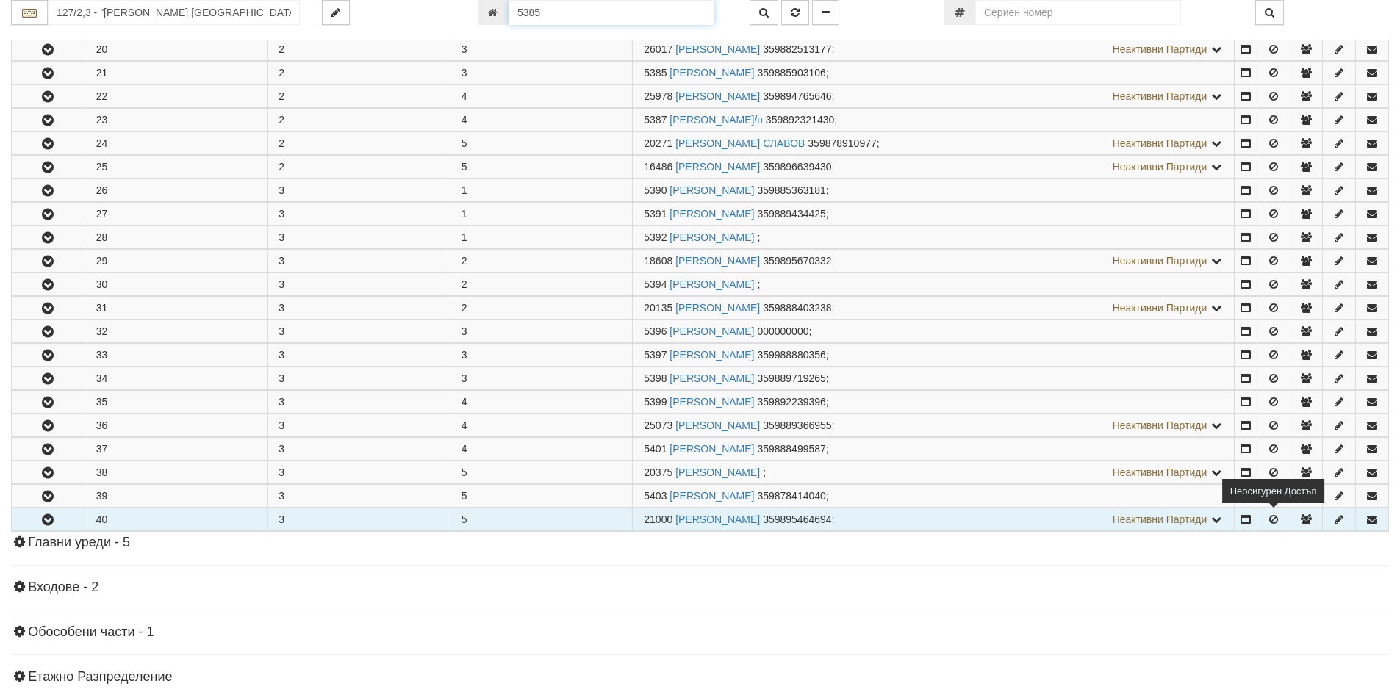
scroll to position [408, 0]
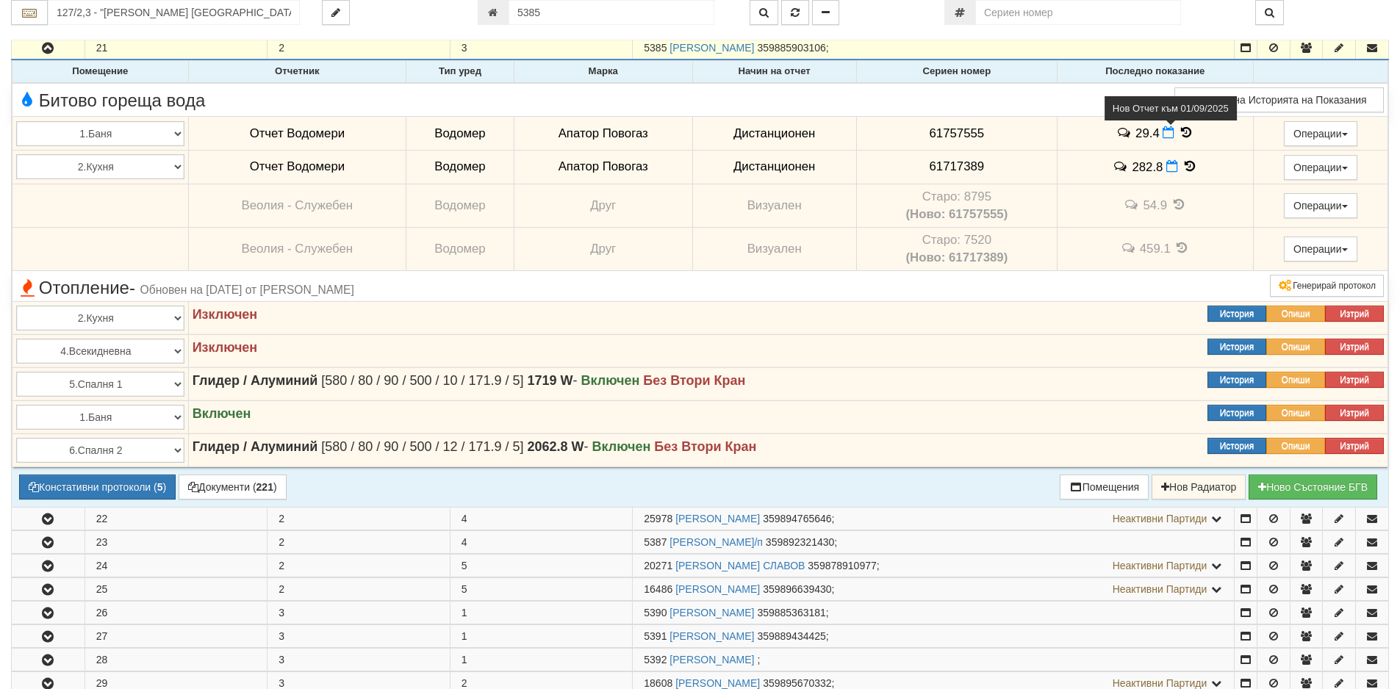
click at [1168, 134] on icon at bounding box center [1168, 132] width 12 height 12
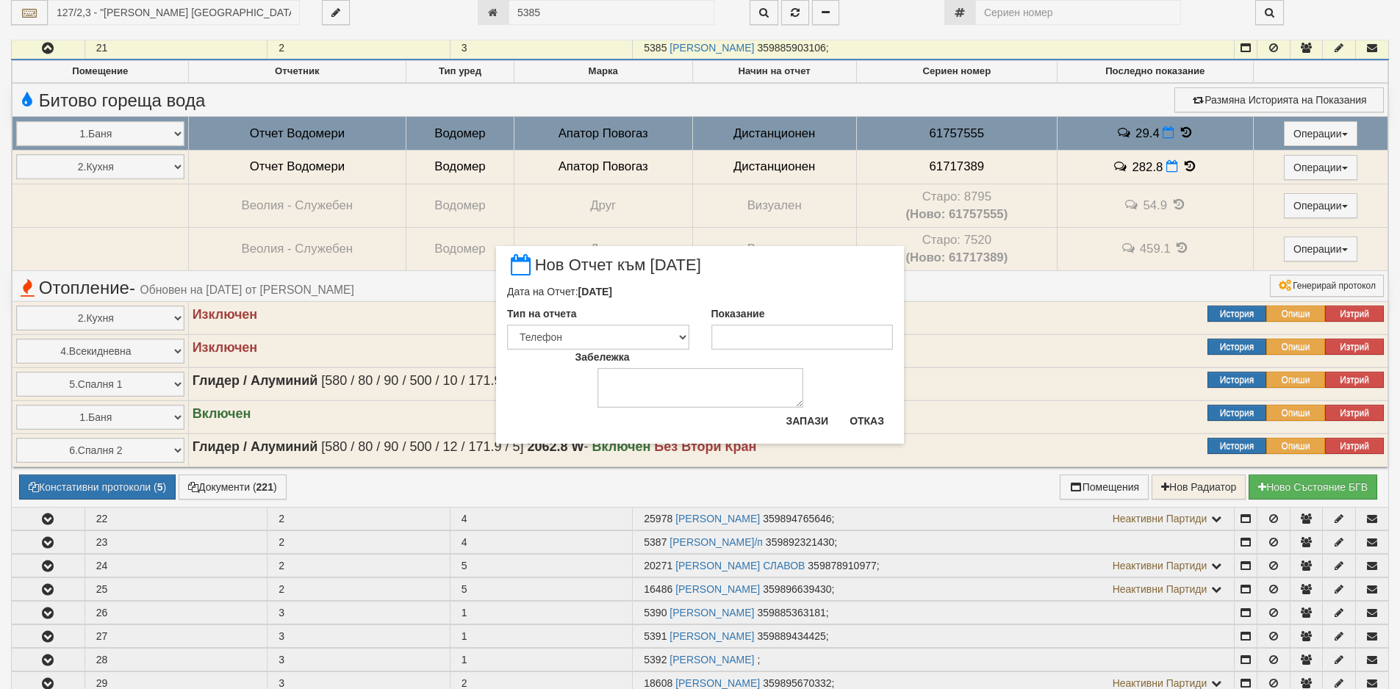
drag, startPoint x: 782, startPoint y: 323, endPoint x: 779, endPoint y: 334, distance: 10.7
click at [782, 329] on div "Показание" at bounding box center [802, 327] width 204 height 43
click at [779, 334] on input "Показание" at bounding box center [802, 337] width 182 height 25
click at [823, 422] on button "Запази" at bounding box center [807, 421] width 60 height 24
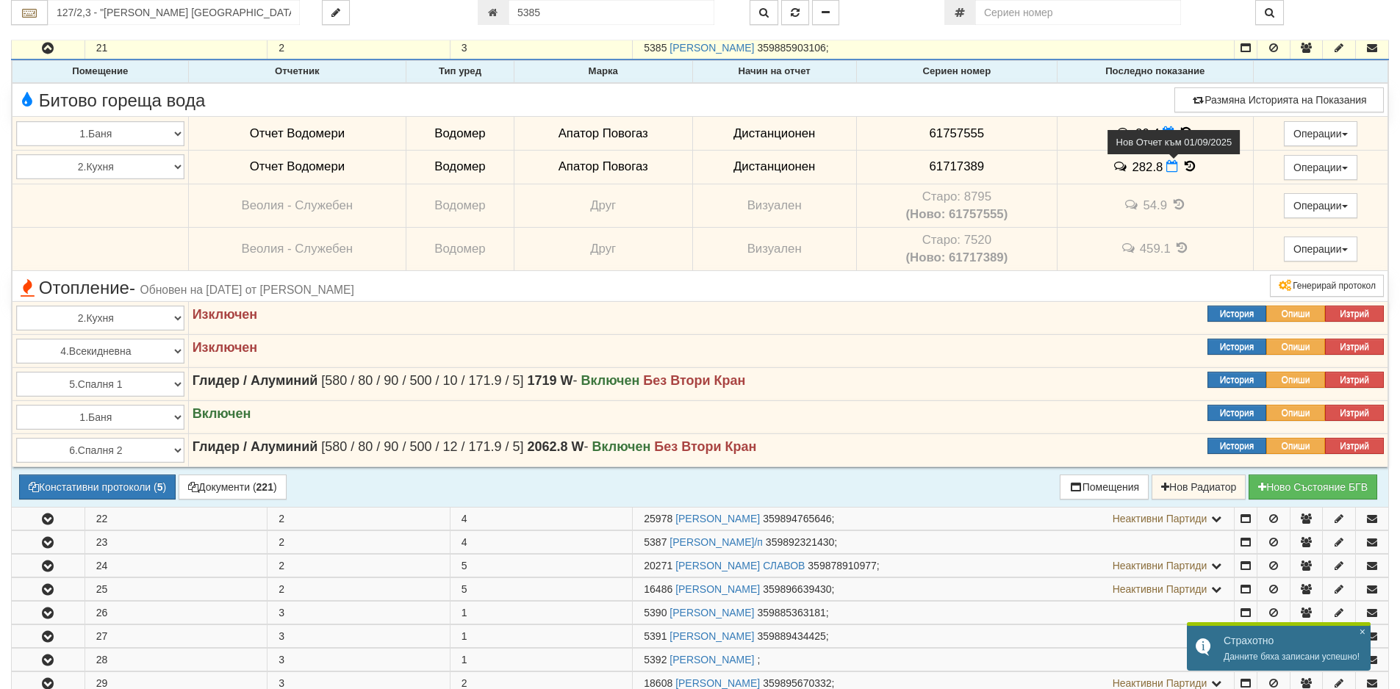
click at [1170, 167] on icon at bounding box center [1172, 166] width 12 height 12
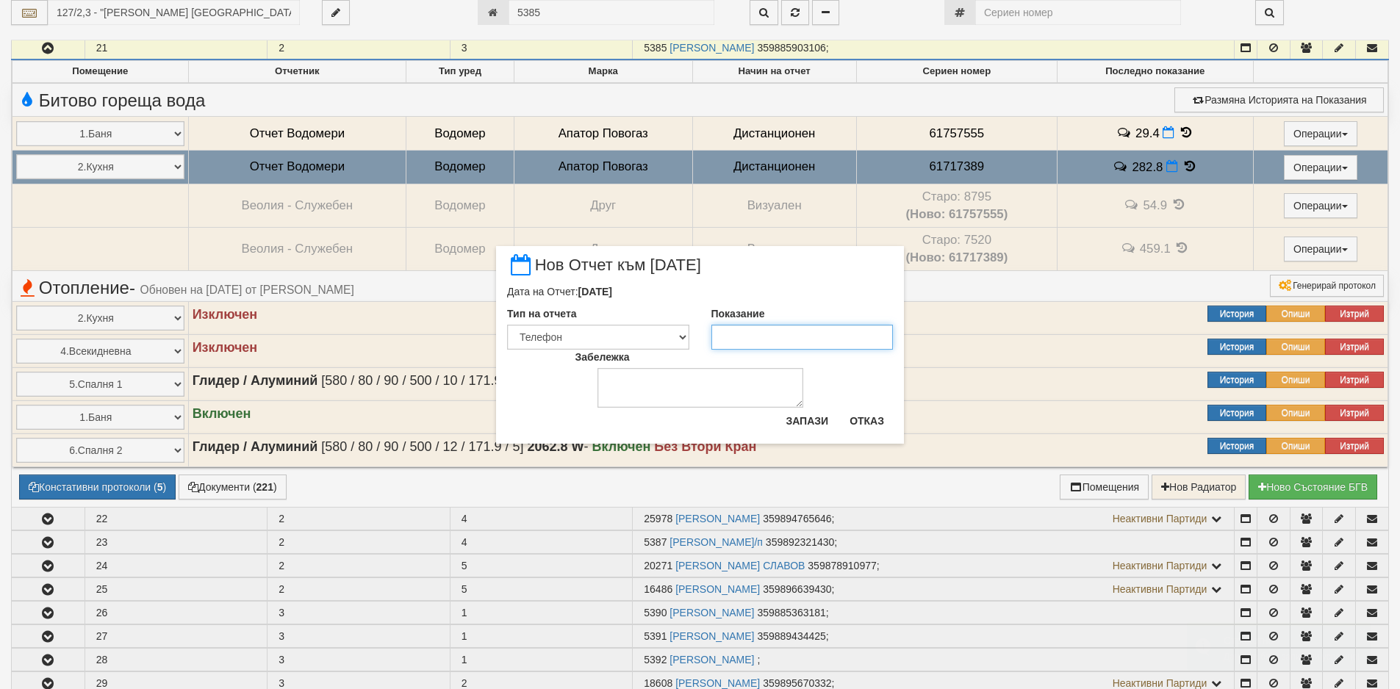
click at [817, 341] on input "Показание" at bounding box center [802, 337] width 182 height 25
click at [730, 333] on input "186" at bounding box center [802, 337] width 182 height 25
click at [726, 333] on input "186" at bounding box center [802, 337] width 182 height 25
click at [799, 420] on button "Запази" at bounding box center [807, 421] width 60 height 24
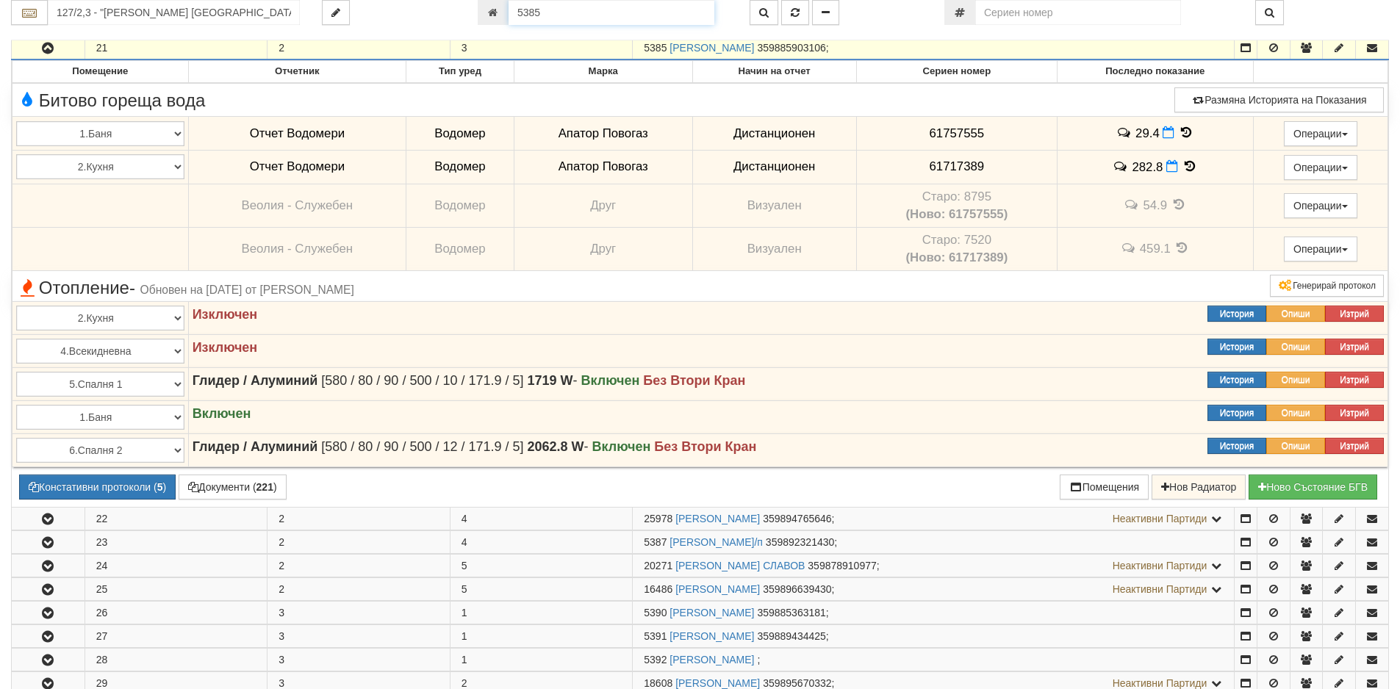
scroll to position [403, 0]
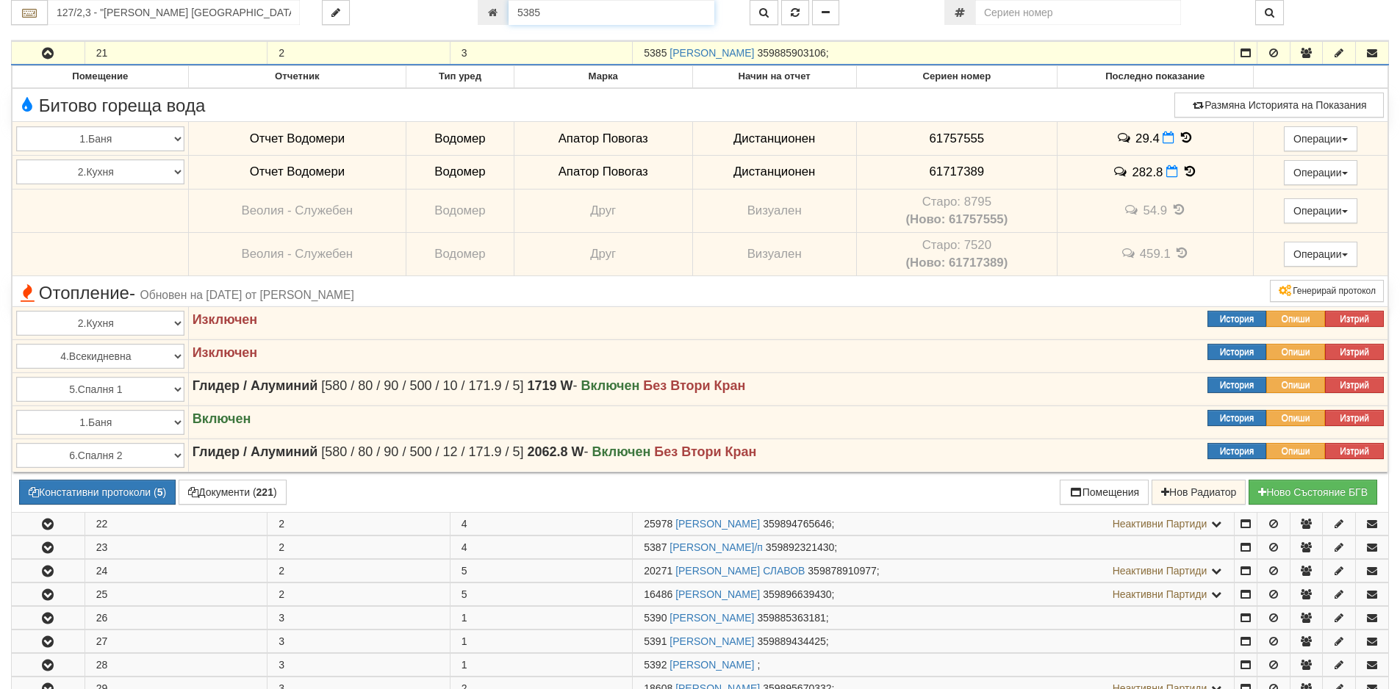
drag, startPoint x: 594, startPoint y: 14, endPoint x: 452, endPoint y: 14, distance: 141.8
click at [452, 14] on div "127/2,3 - "[PERSON_NAME] [GEOGRAPHIC_DATA] " ЕАД 5385" at bounding box center [700, 12] width 1400 height 25
paste input "9269"
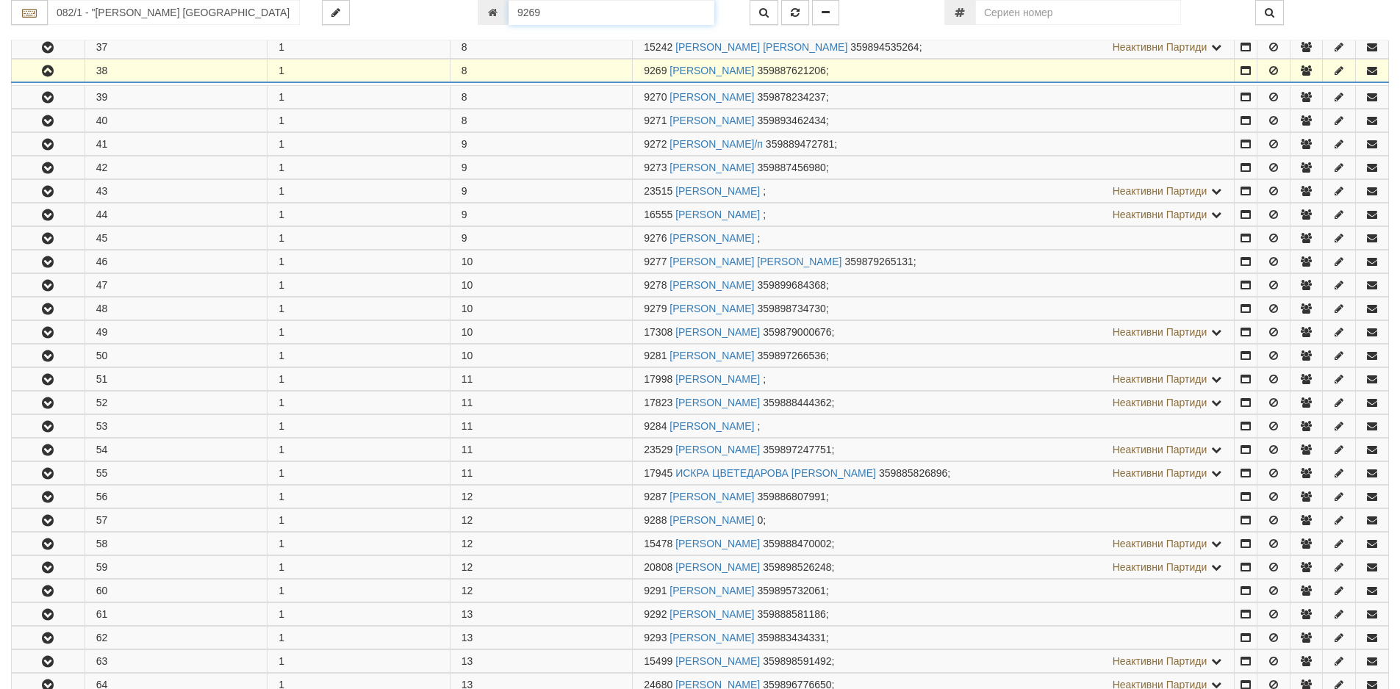
scroll to position [1160, 0]
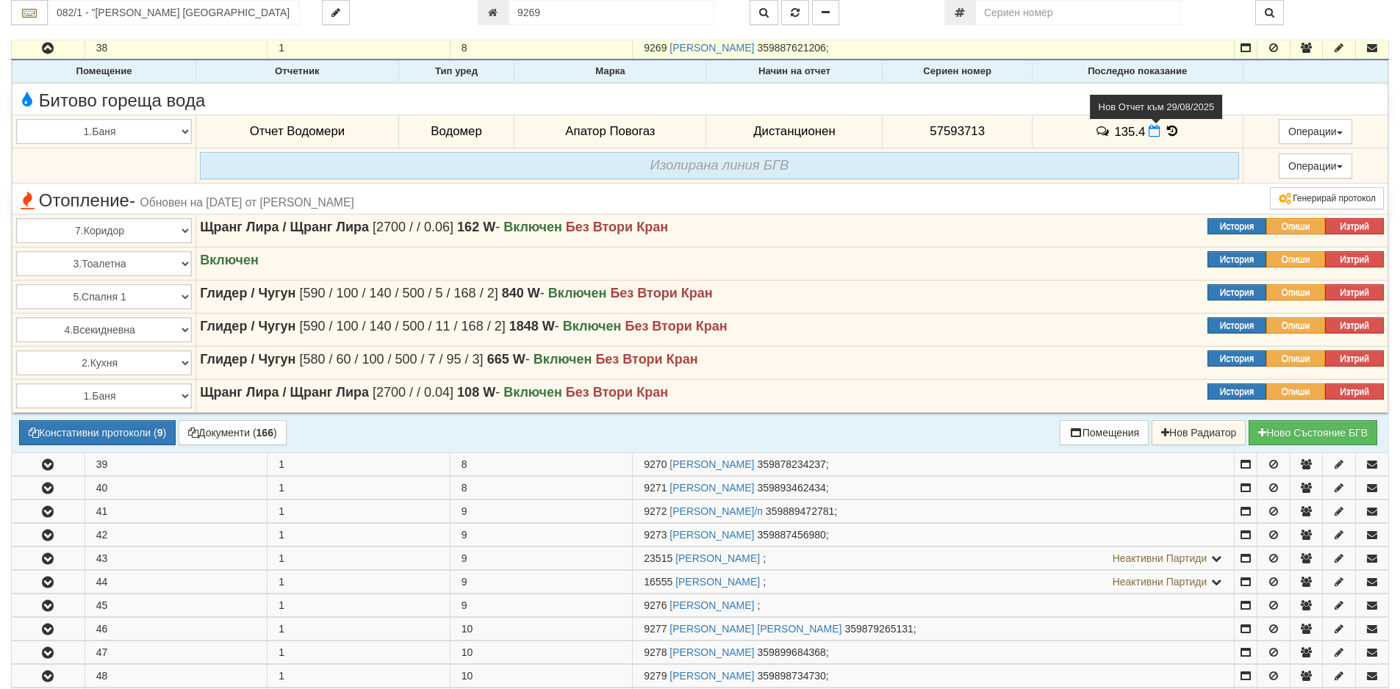
click at [1149, 127] on span at bounding box center [1155, 131] width 15 height 14
click at [1148, 134] on icon at bounding box center [1154, 131] width 12 height 12
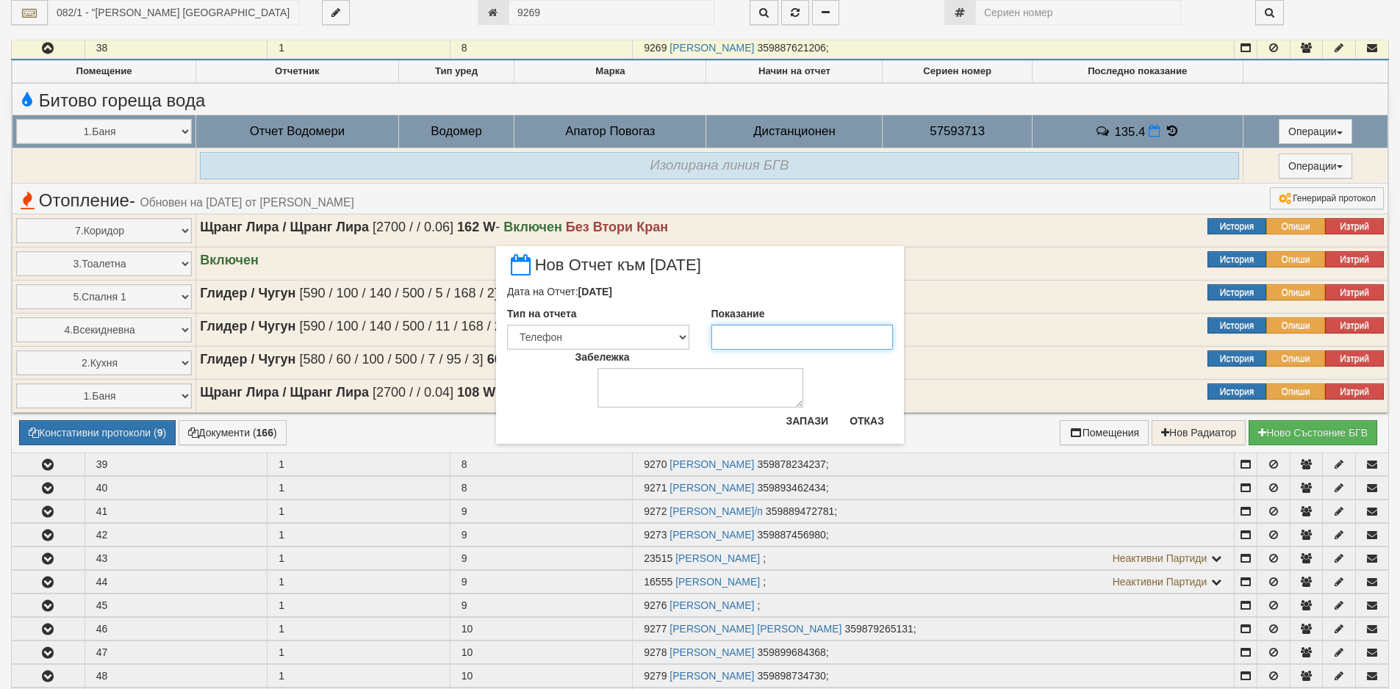
click at [776, 327] on input "Показание" at bounding box center [802, 337] width 182 height 25
click at [820, 414] on button "Запази" at bounding box center [807, 421] width 60 height 24
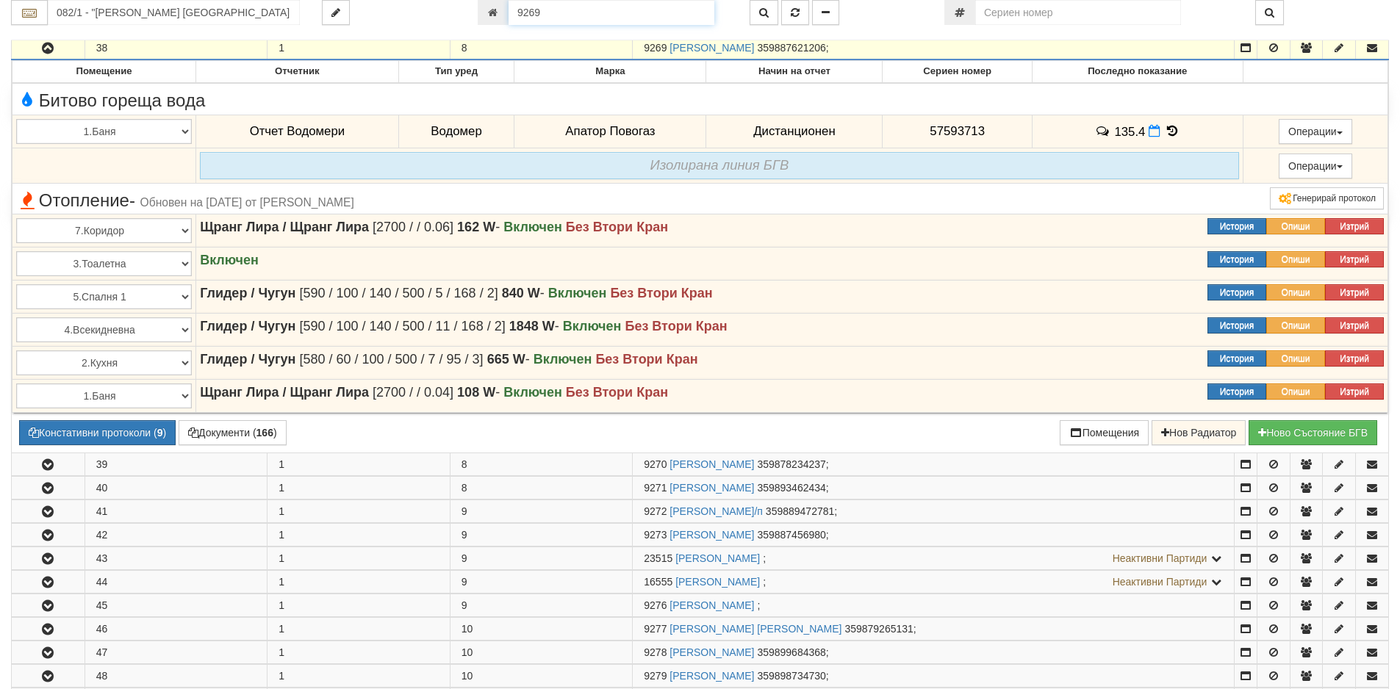
scroll to position [1123, 0]
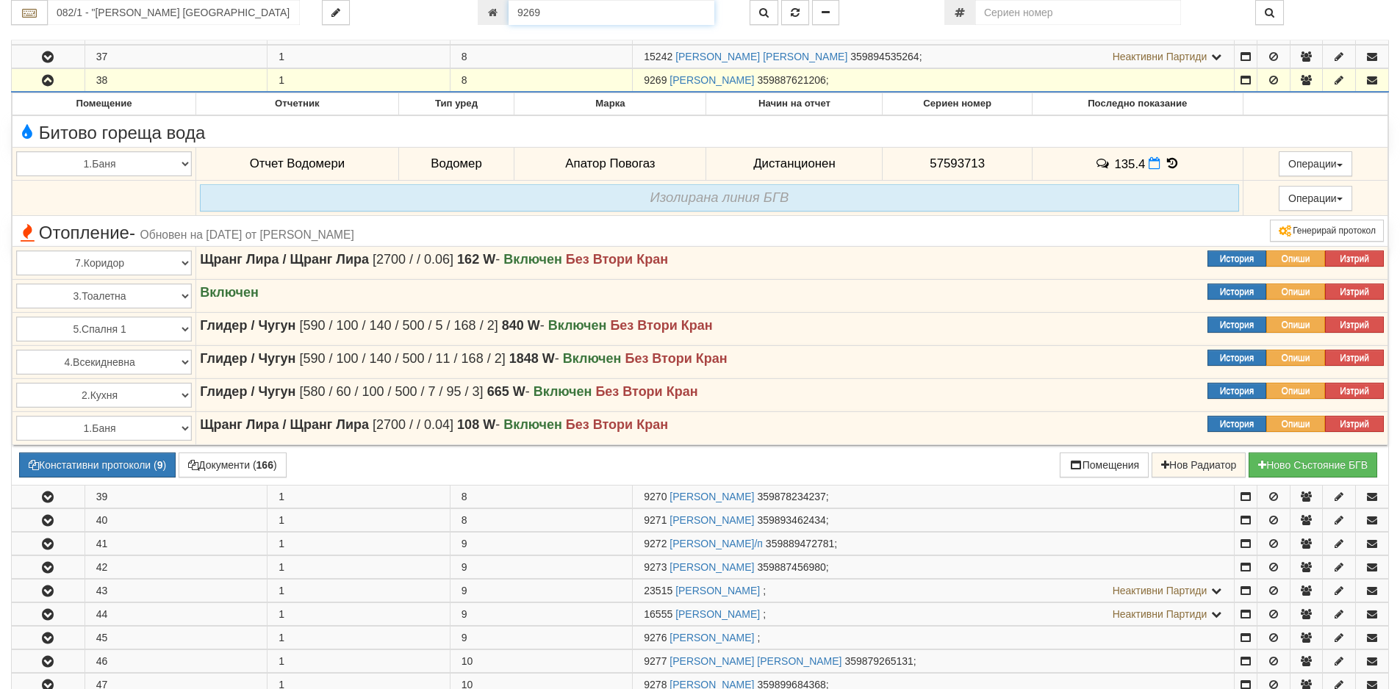
drag, startPoint x: 541, startPoint y: 11, endPoint x: 488, endPoint y: 12, distance: 53.6
click at [491, 11] on div "9269" at bounding box center [603, 12] width 250 height 25
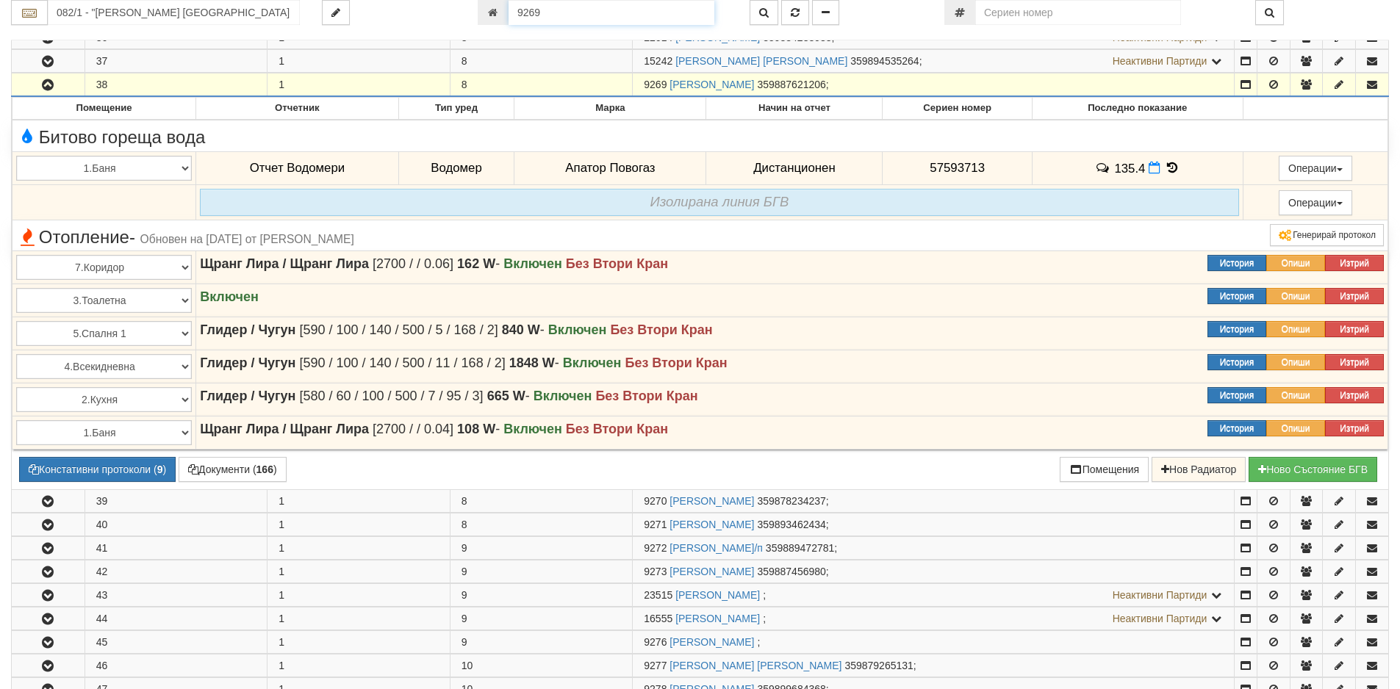
paste input "513"
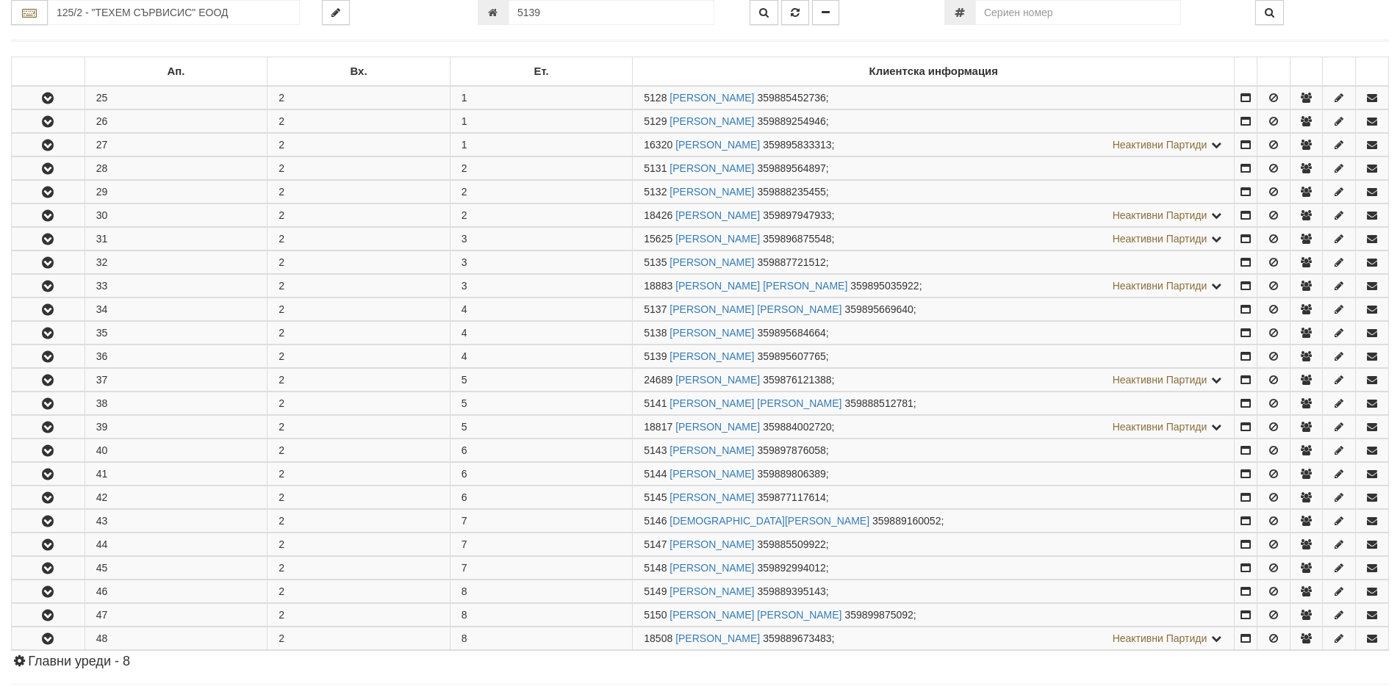
scroll to position [549, 0]
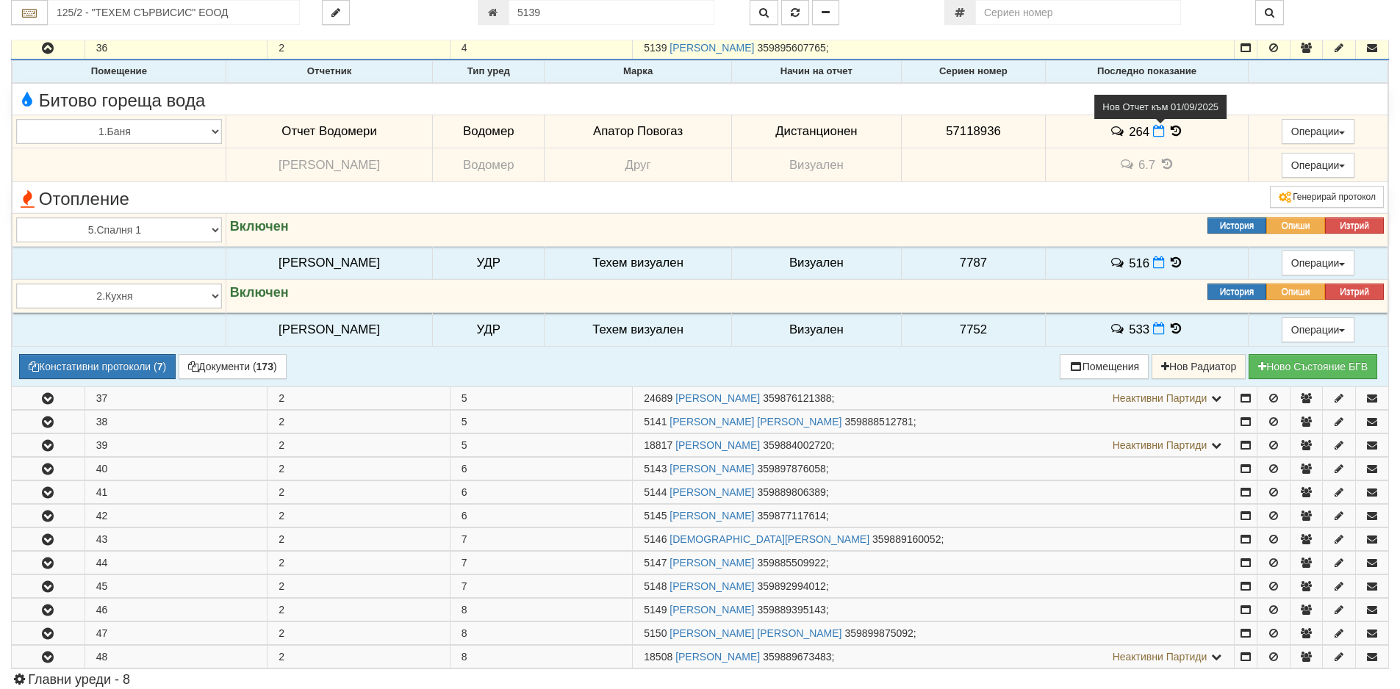
click at [1153, 134] on icon at bounding box center [1159, 131] width 12 height 12
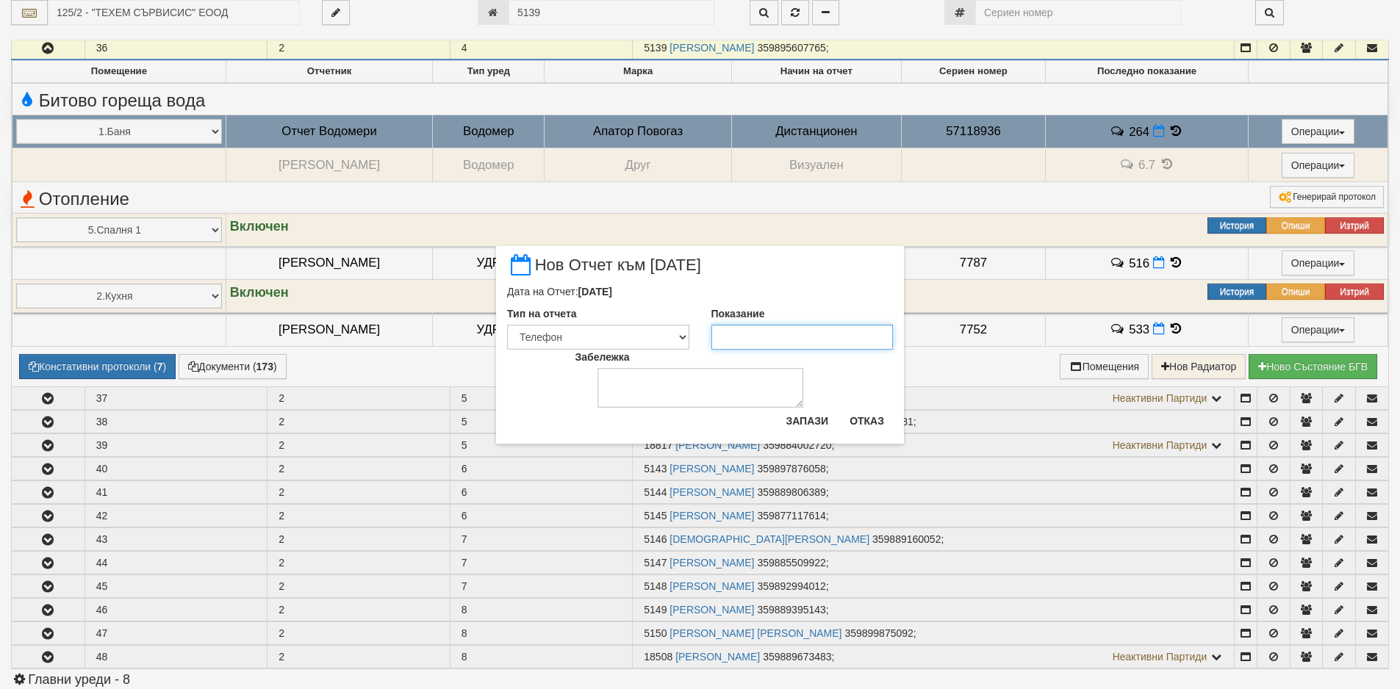
click at [771, 334] on input "Показание" at bounding box center [802, 337] width 182 height 25
paste input "265.5"
click at [817, 419] on button "Запази" at bounding box center [807, 421] width 60 height 24
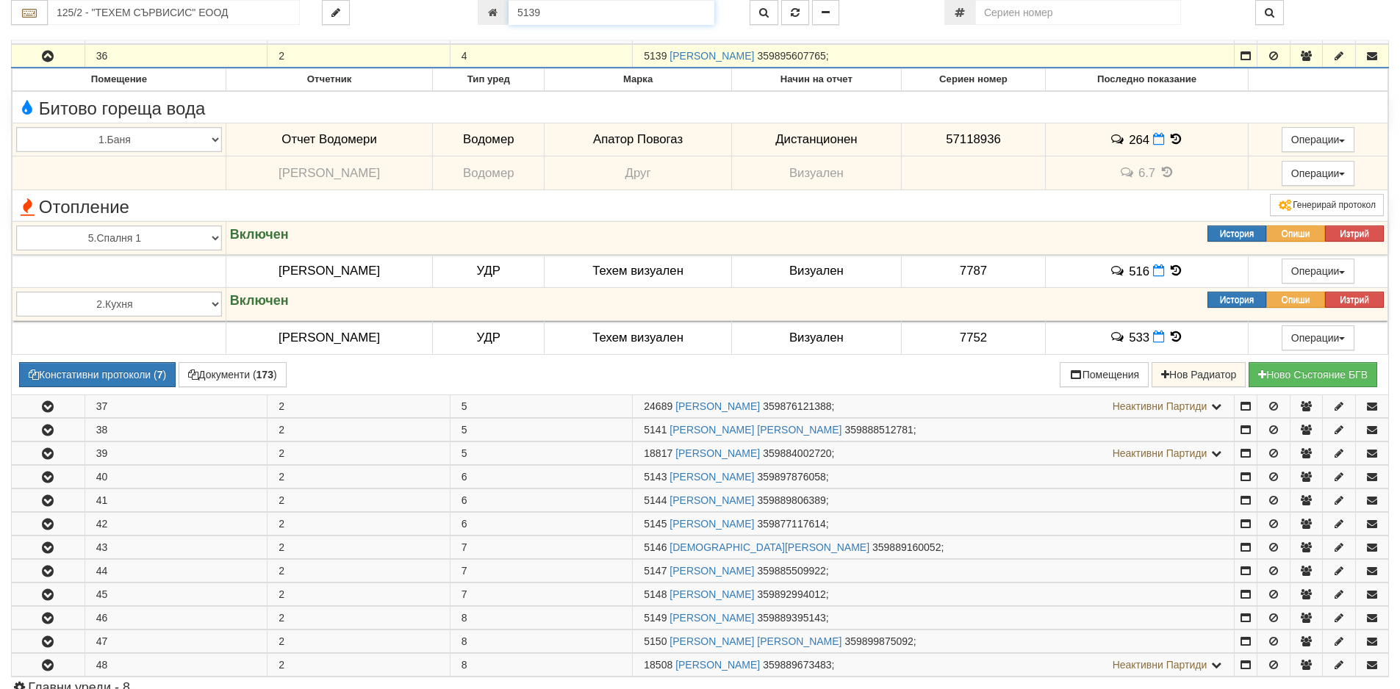
scroll to position [511, 0]
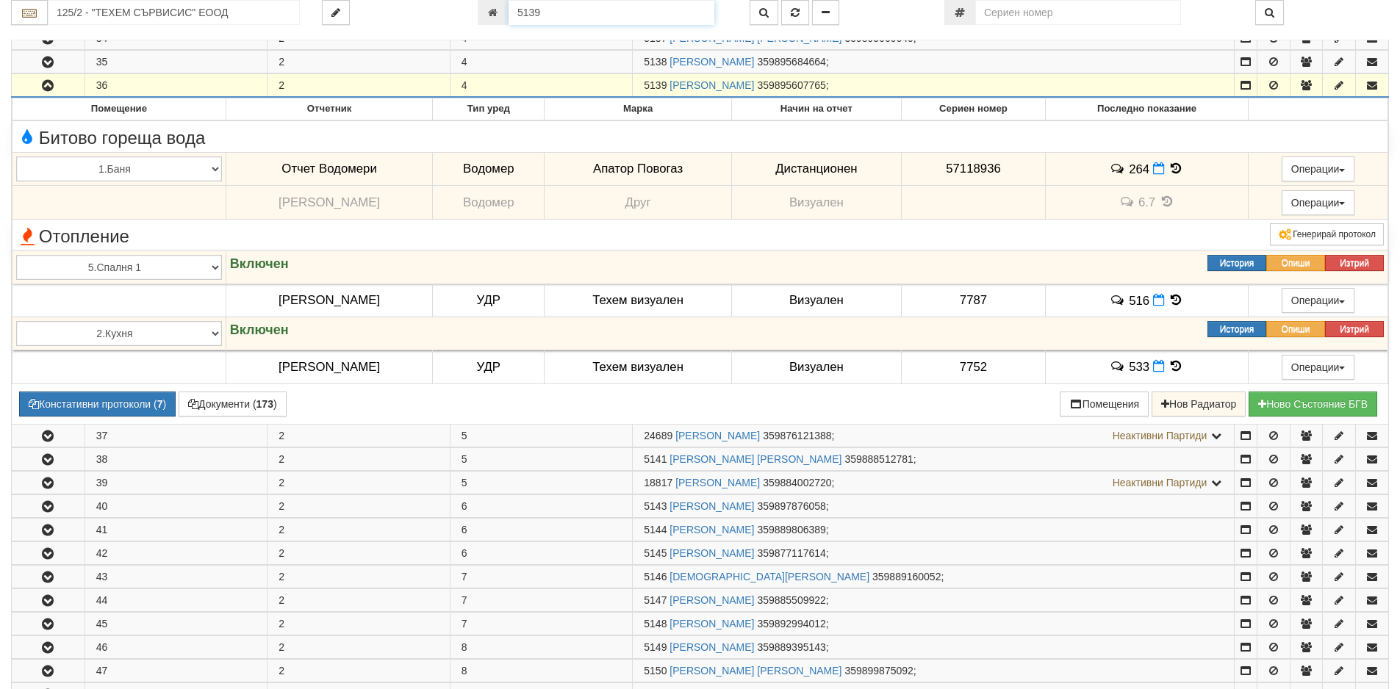
drag, startPoint x: 599, startPoint y: 19, endPoint x: 458, endPoint y: 9, distance: 141.4
click at [458, 9] on div "125/2 - "ТЕХЕМ СЪРВИСИС" ЕООД 5139" at bounding box center [700, 12] width 1400 height 25
paste input "7821"
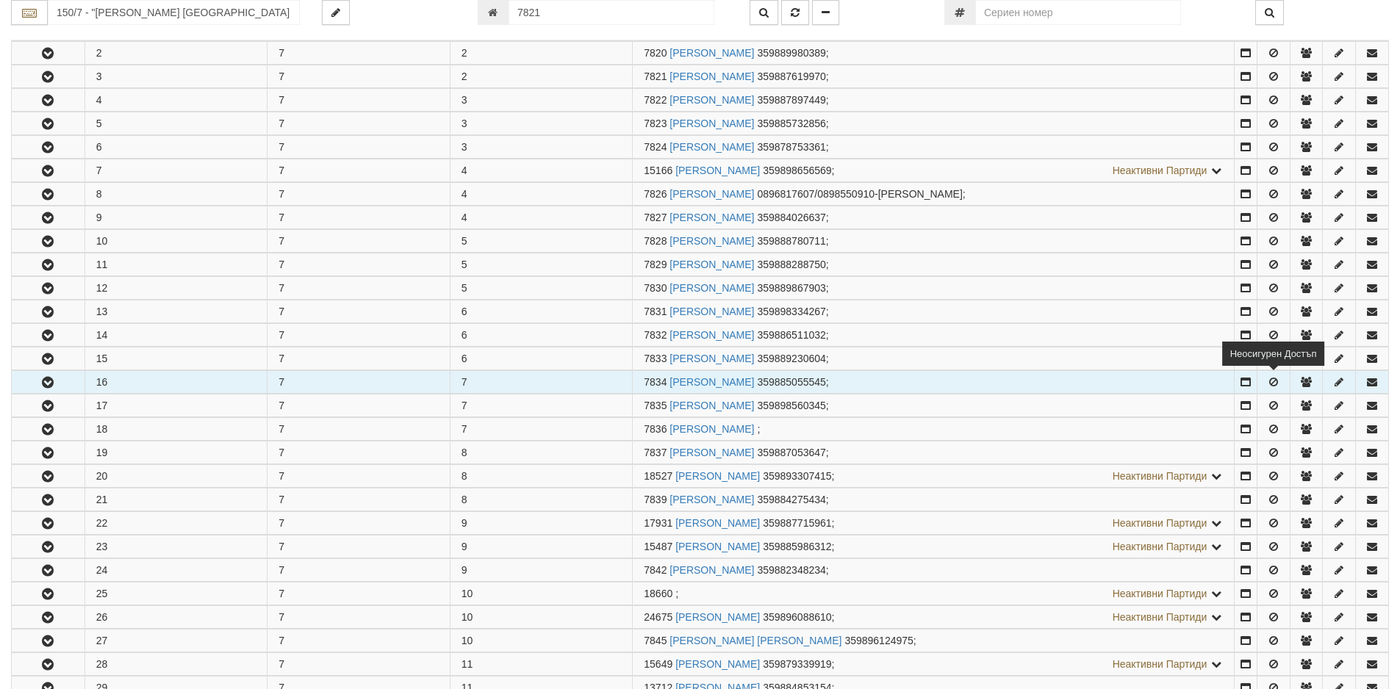
scroll to position [337, 0]
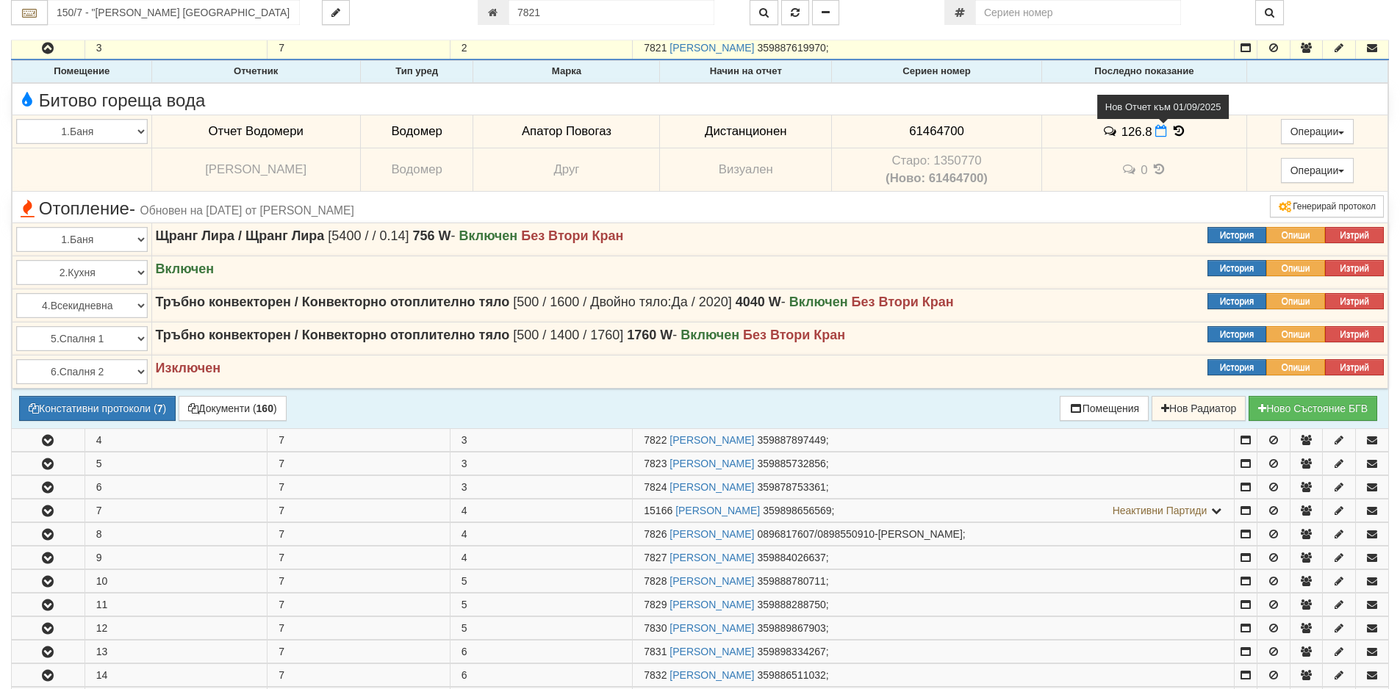
click at [1162, 135] on span at bounding box center [1162, 131] width 15 height 14
click at [1159, 134] on icon at bounding box center [1161, 131] width 12 height 12
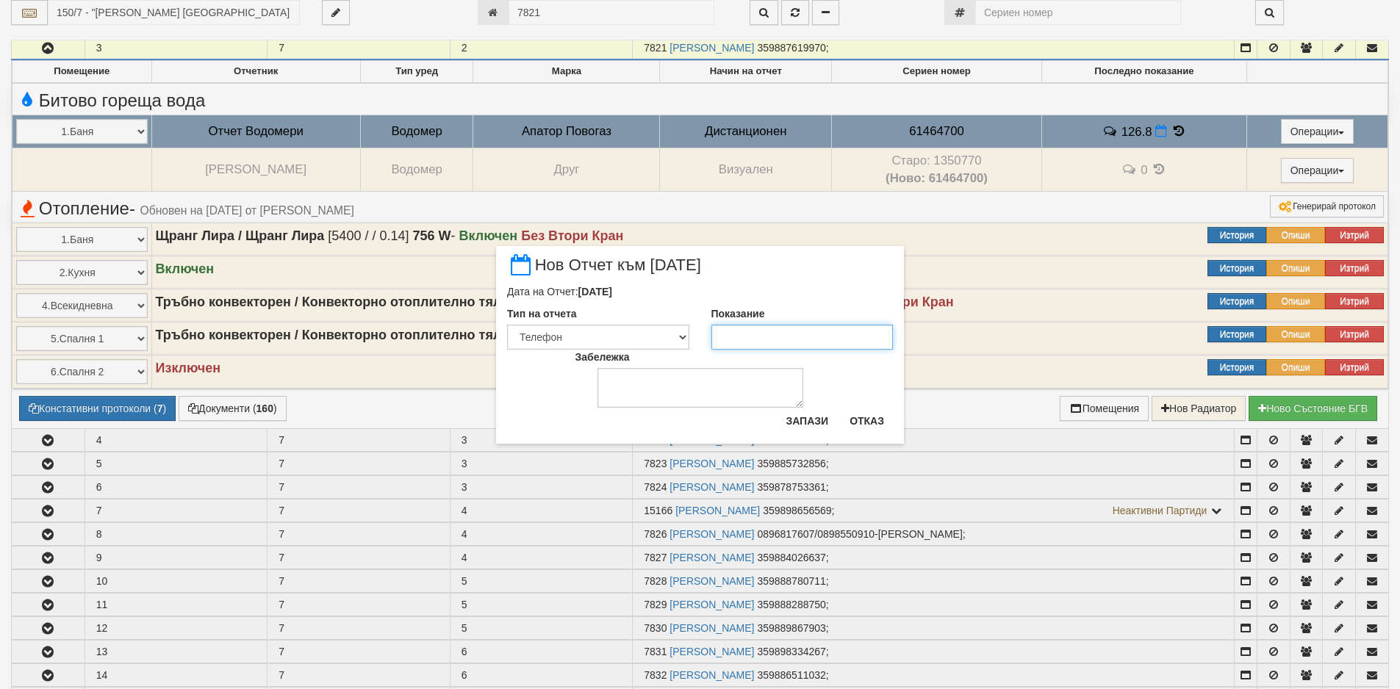
click at [785, 330] on input "Показание" at bounding box center [802, 337] width 182 height 25
click at [798, 416] on button "Запази" at bounding box center [807, 421] width 60 height 24
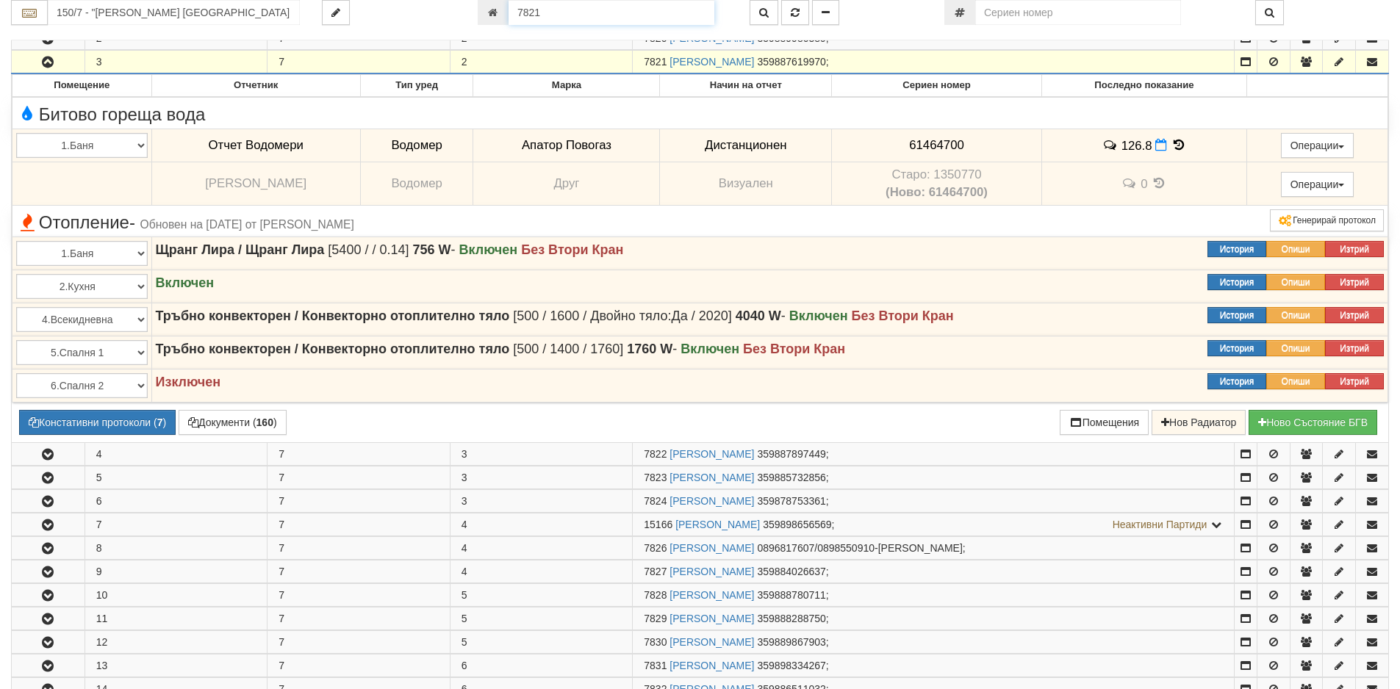
drag, startPoint x: 596, startPoint y: 17, endPoint x: 442, endPoint y: 11, distance: 154.4
click at [442, 11] on div "150/7 - "[PERSON_NAME] [GEOGRAPHIC_DATA] " ЕАД 7821" at bounding box center [700, 12] width 1400 height 25
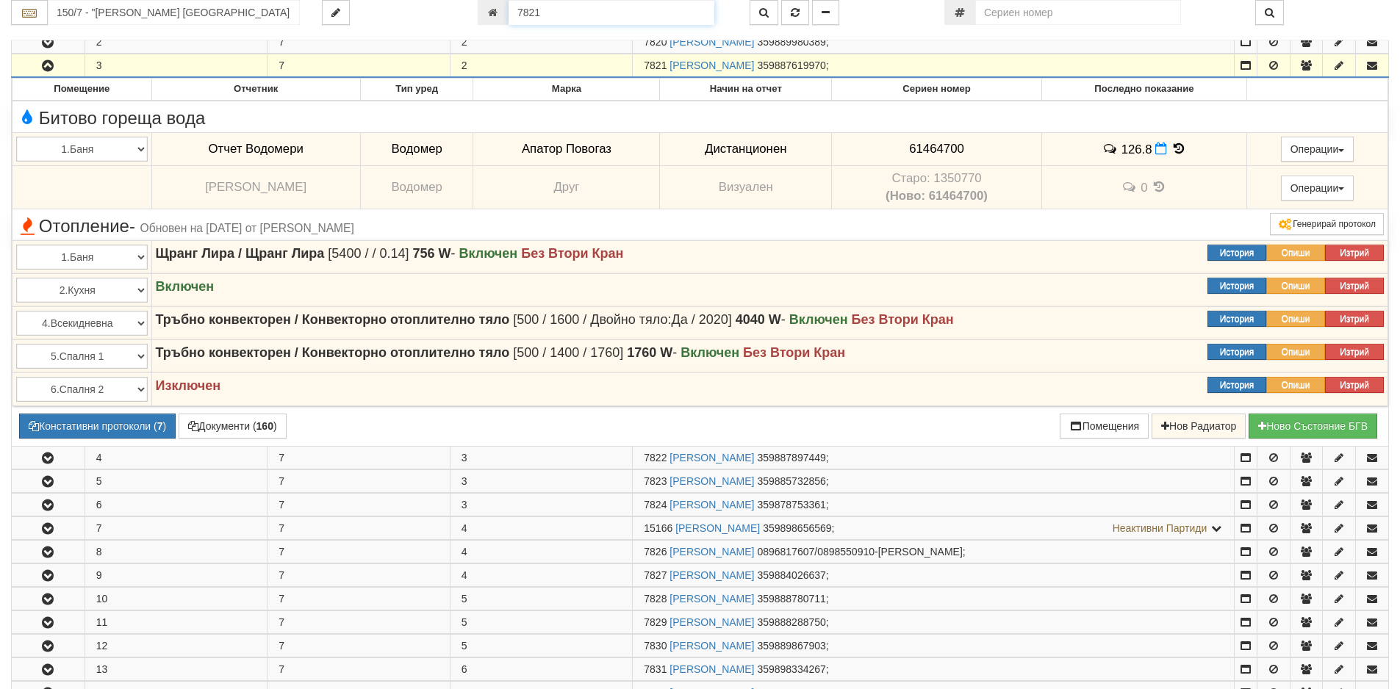
paste input "20876"
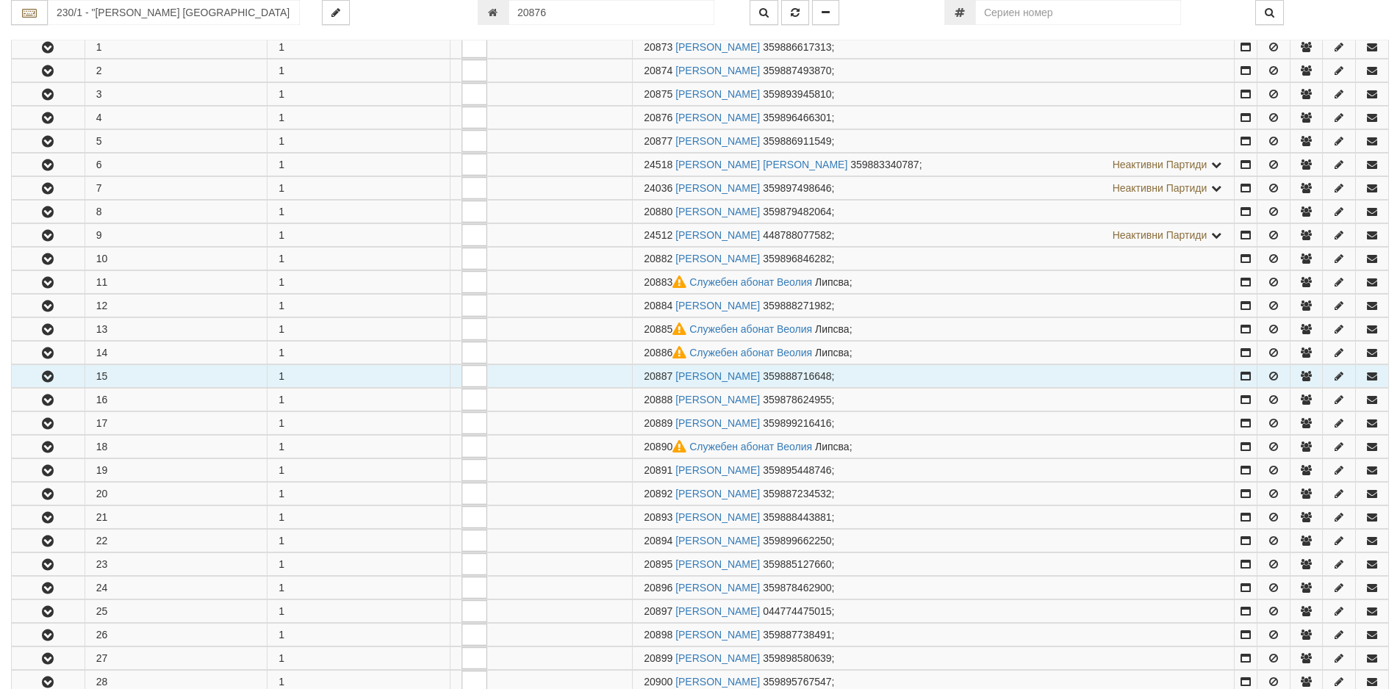
scroll to position [361, 0]
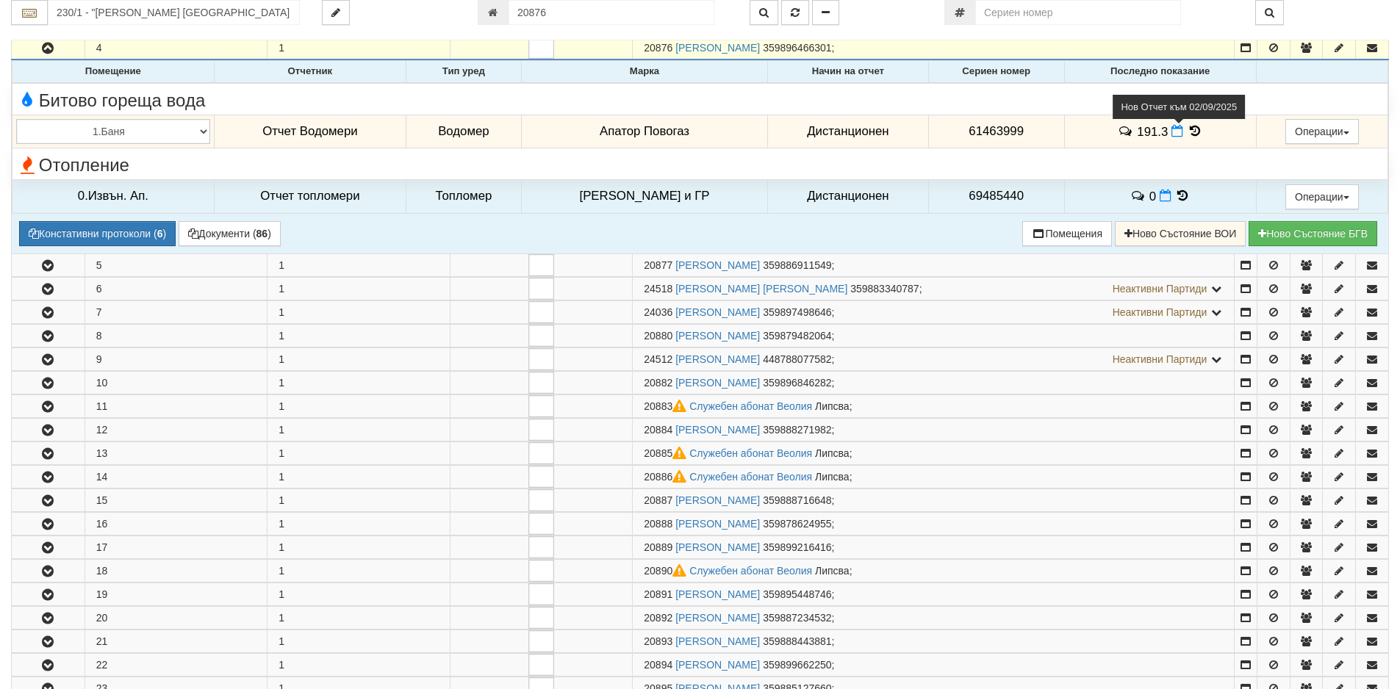
click at [1171, 133] on icon at bounding box center [1177, 131] width 12 height 12
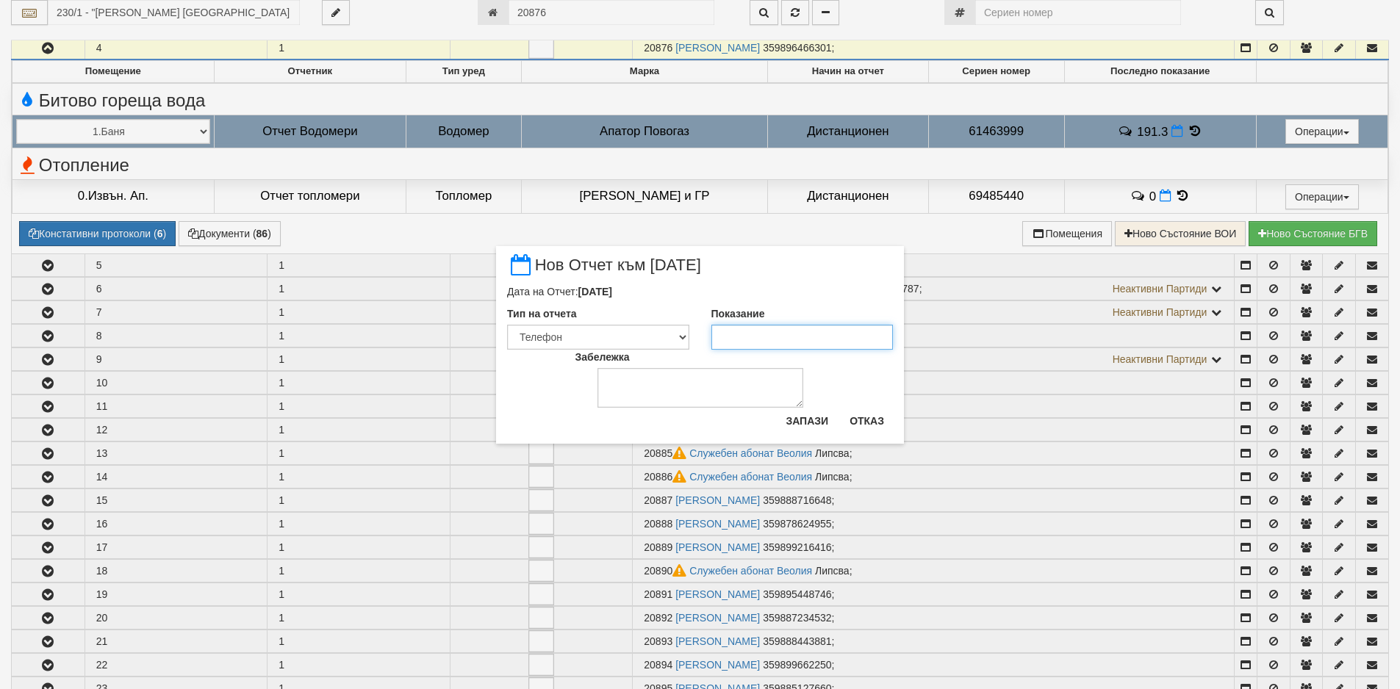
click at [749, 329] on input "Показание" at bounding box center [802, 337] width 182 height 25
paste input "192.83"
click at [796, 414] on button "Запази" at bounding box center [807, 421] width 60 height 24
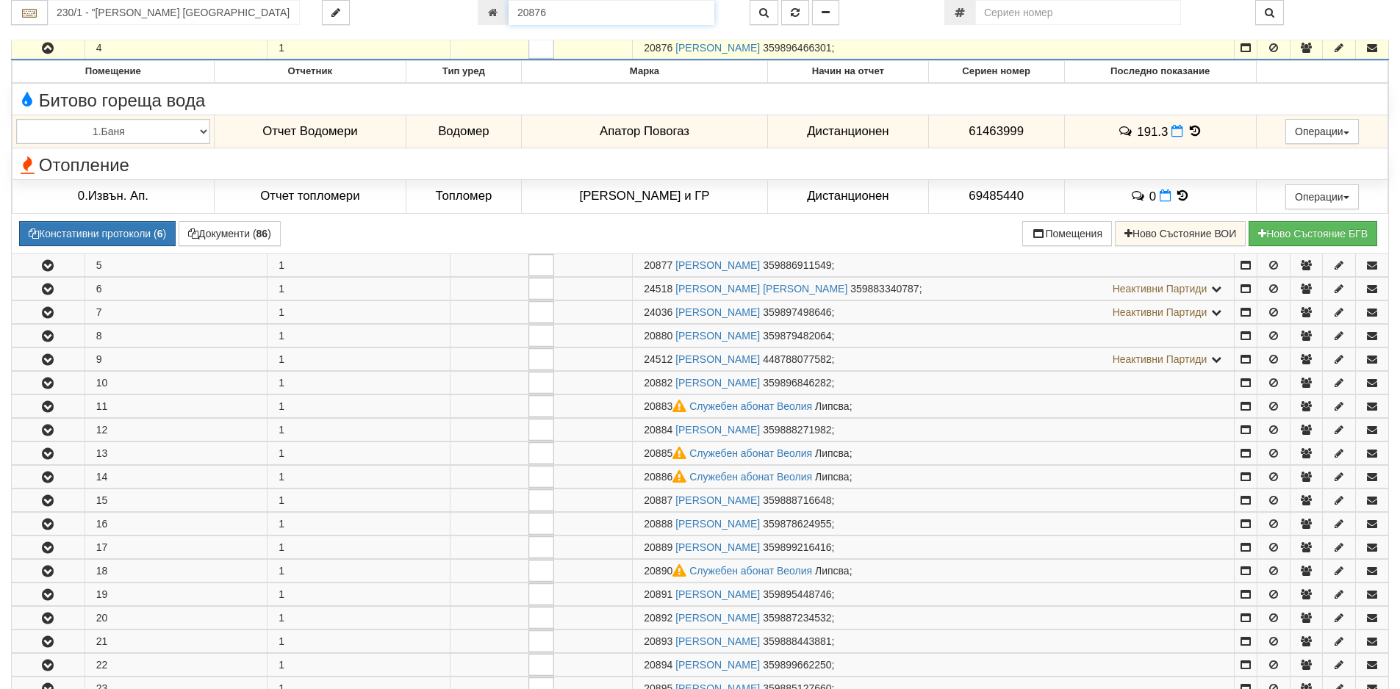
drag, startPoint x: 514, startPoint y: 16, endPoint x: 457, endPoint y: 18, distance: 56.6
click at [457, 18] on div "230/1 - "[PERSON_NAME] [GEOGRAPHIC_DATA] " ЕАД 20876" at bounding box center [700, 12] width 1400 height 25
paste input "8204"
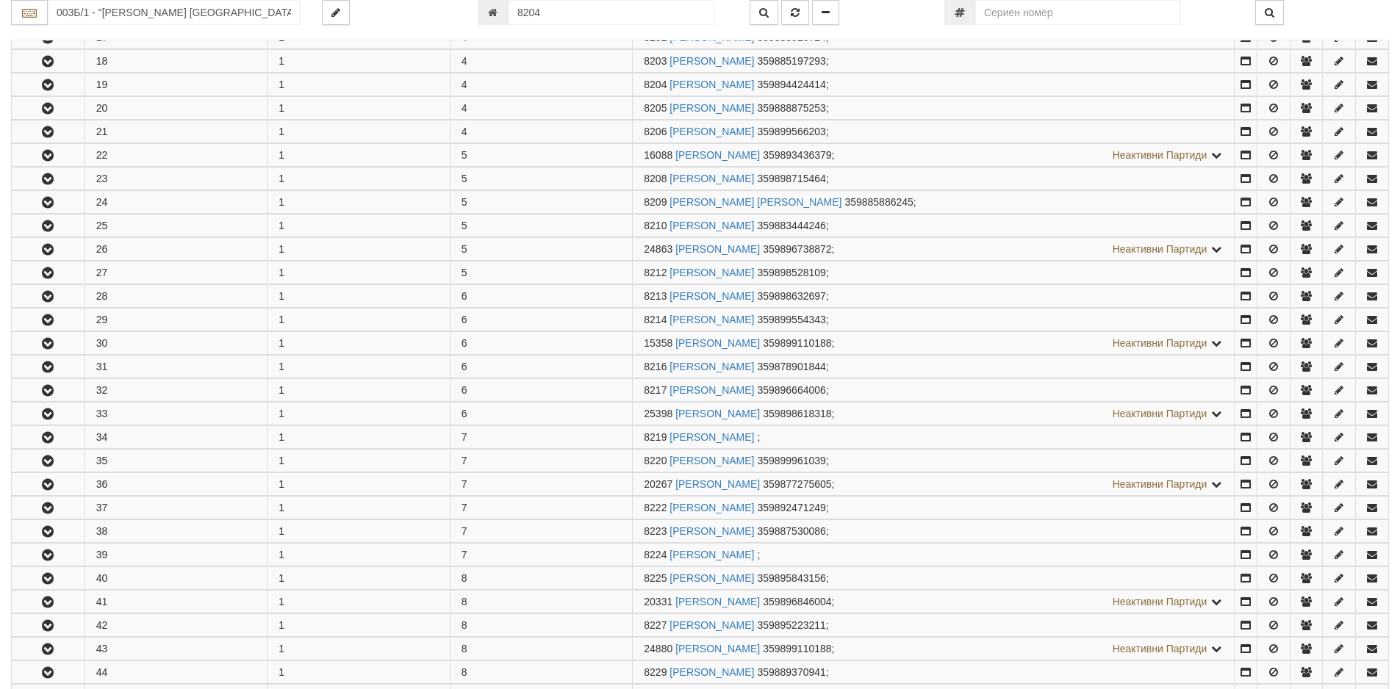
scroll to position [713, 0]
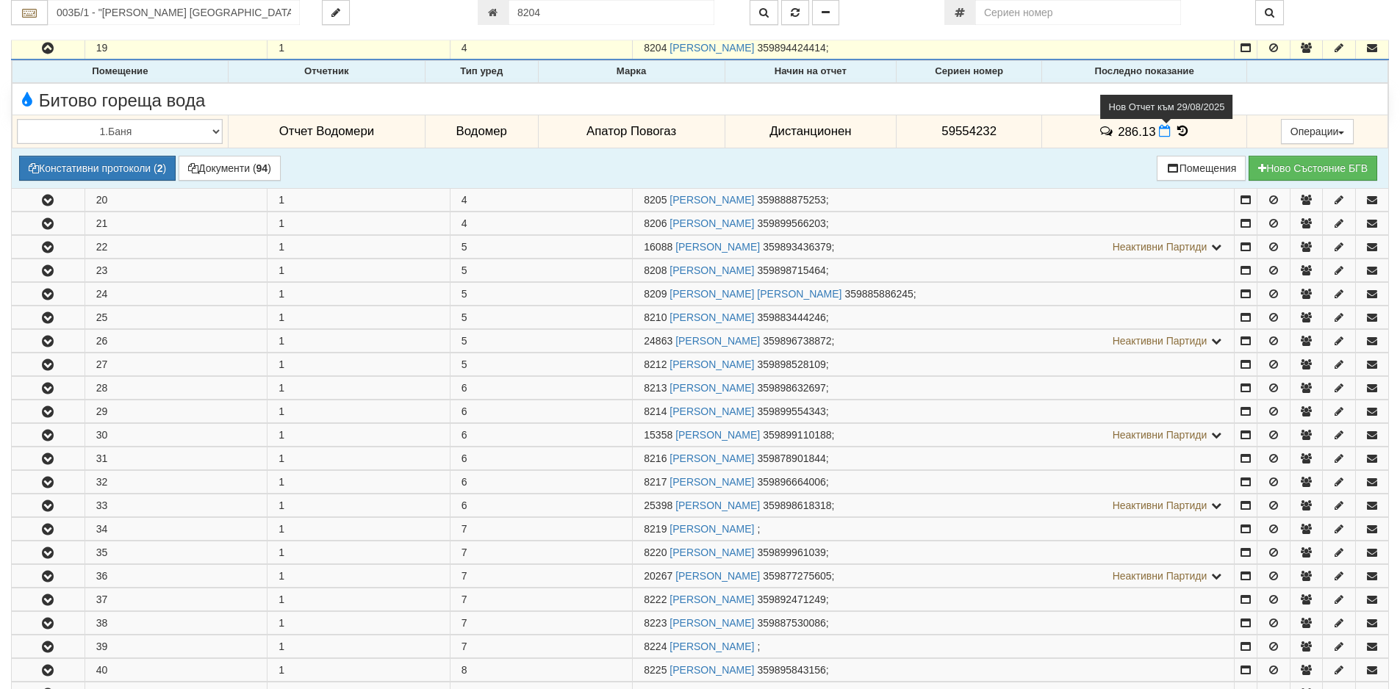
click at [1159, 132] on icon at bounding box center [1165, 131] width 12 height 12
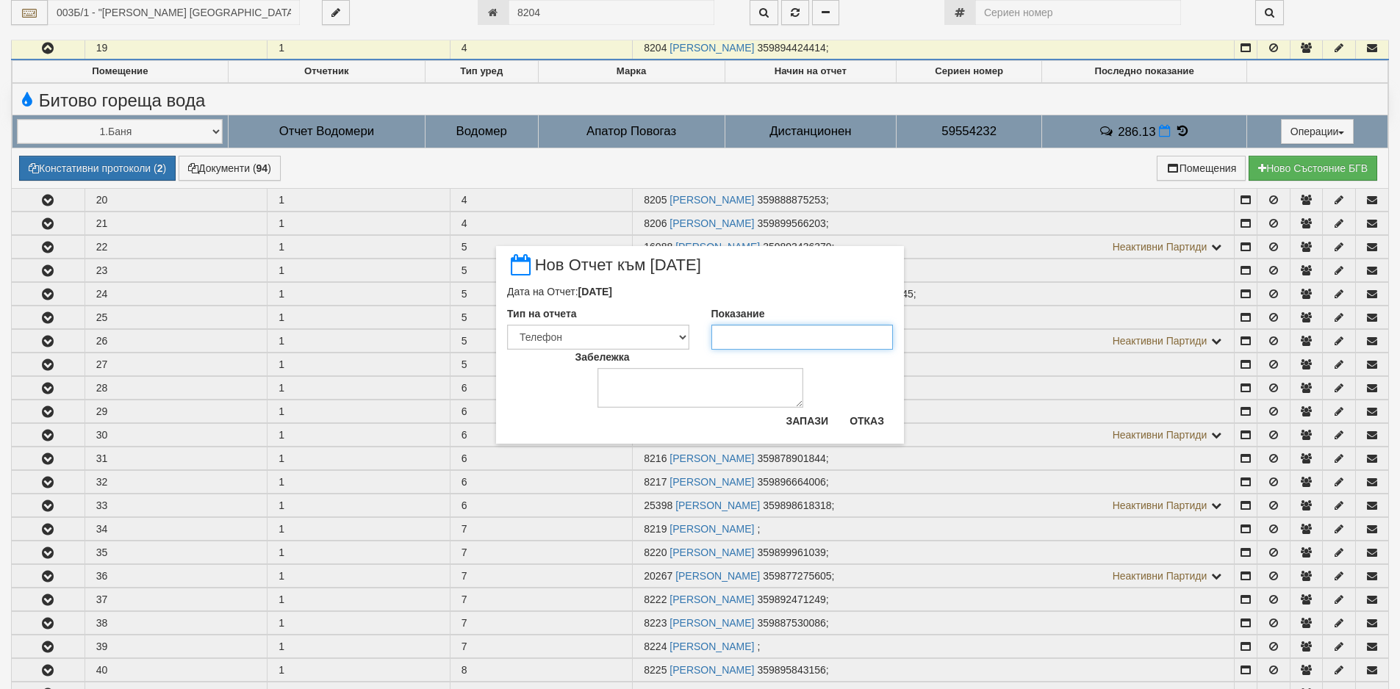
click at [820, 342] on input "Показание" at bounding box center [802, 337] width 182 height 25
paste input "286.13"
click at [810, 417] on button "Запази" at bounding box center [807, 421] width 60 height 24
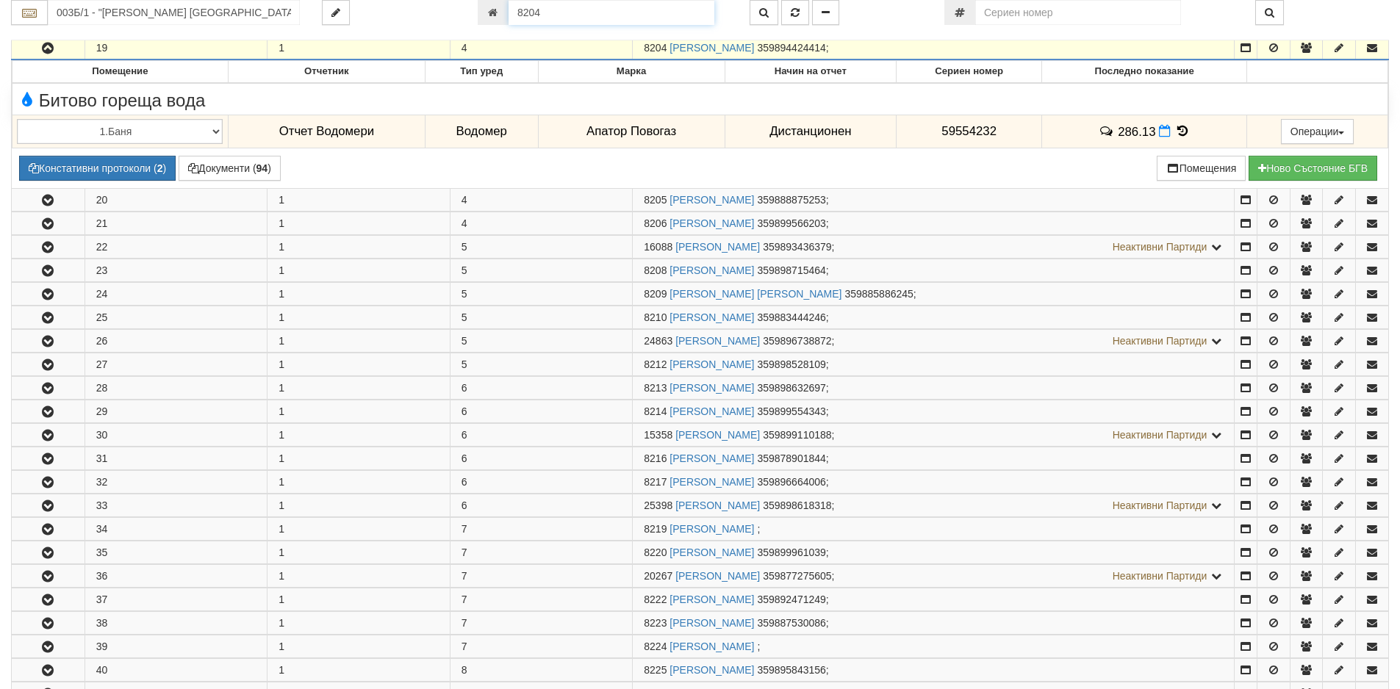
drag, startPoint x: 573, startPoint y: 20, endPoint x: 489, endPoint y: 21, distance: 84.5
click at [489, 21] on div "8204" at bounding box center [603, 12] width 250 height 25
paste input "5852"
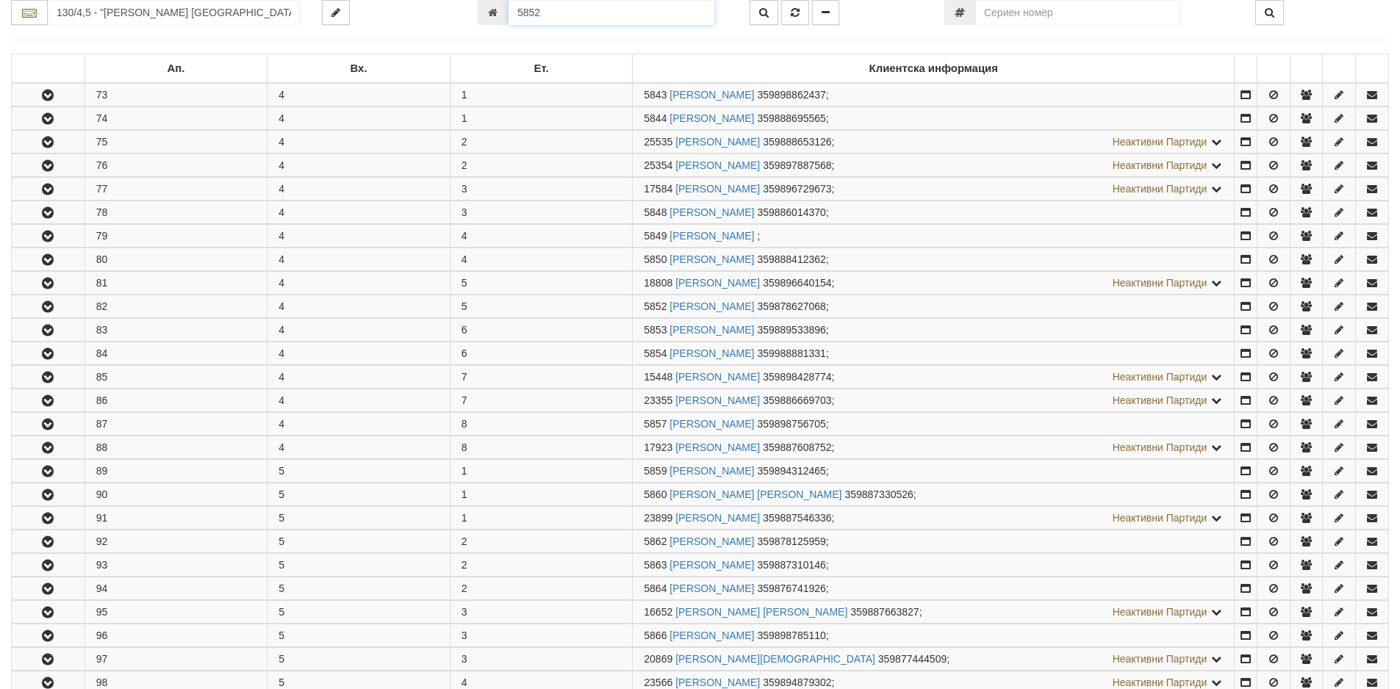
scroll to position [502, 0]
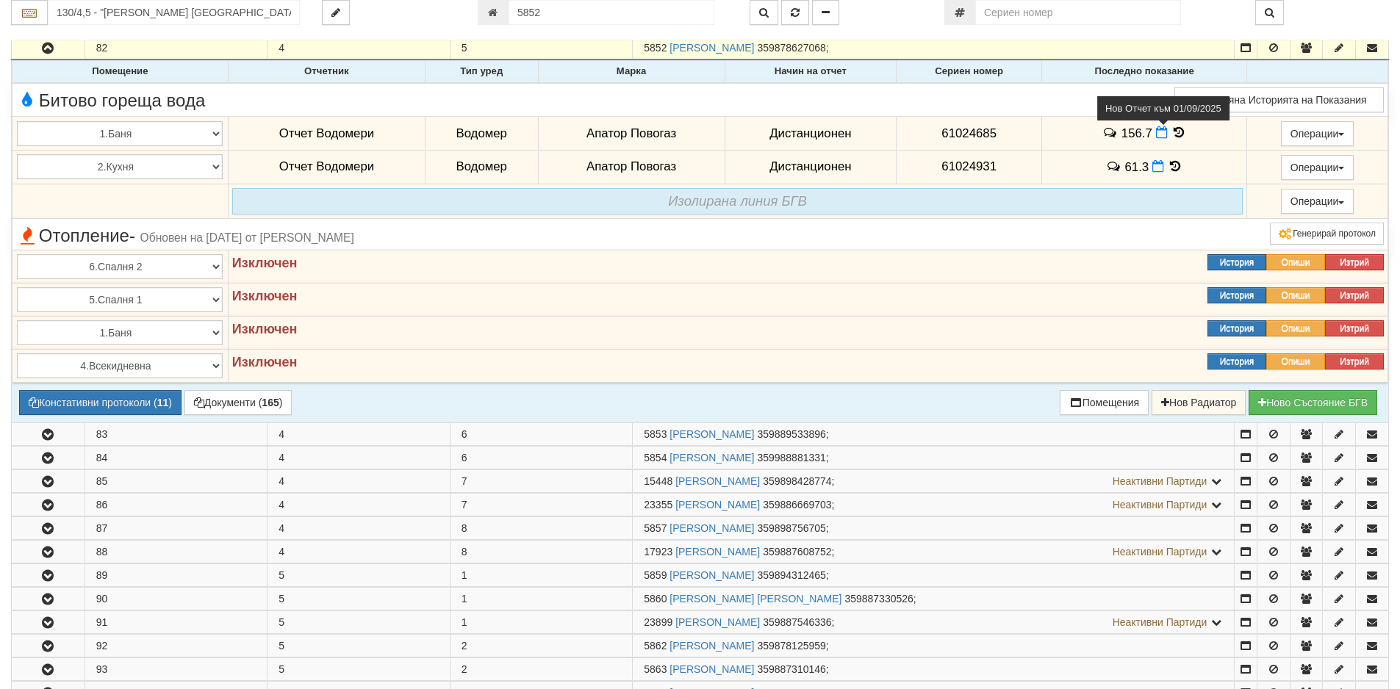
click at [1159, 129] on span at bounding box center [1163, 133] width 15 height 14
click at [1164, 132] on span at bounding box center [1163, 133] width 15 height 14
click at [1158, 134] on icon at bounding box center [1162, 132] width 12 height 12
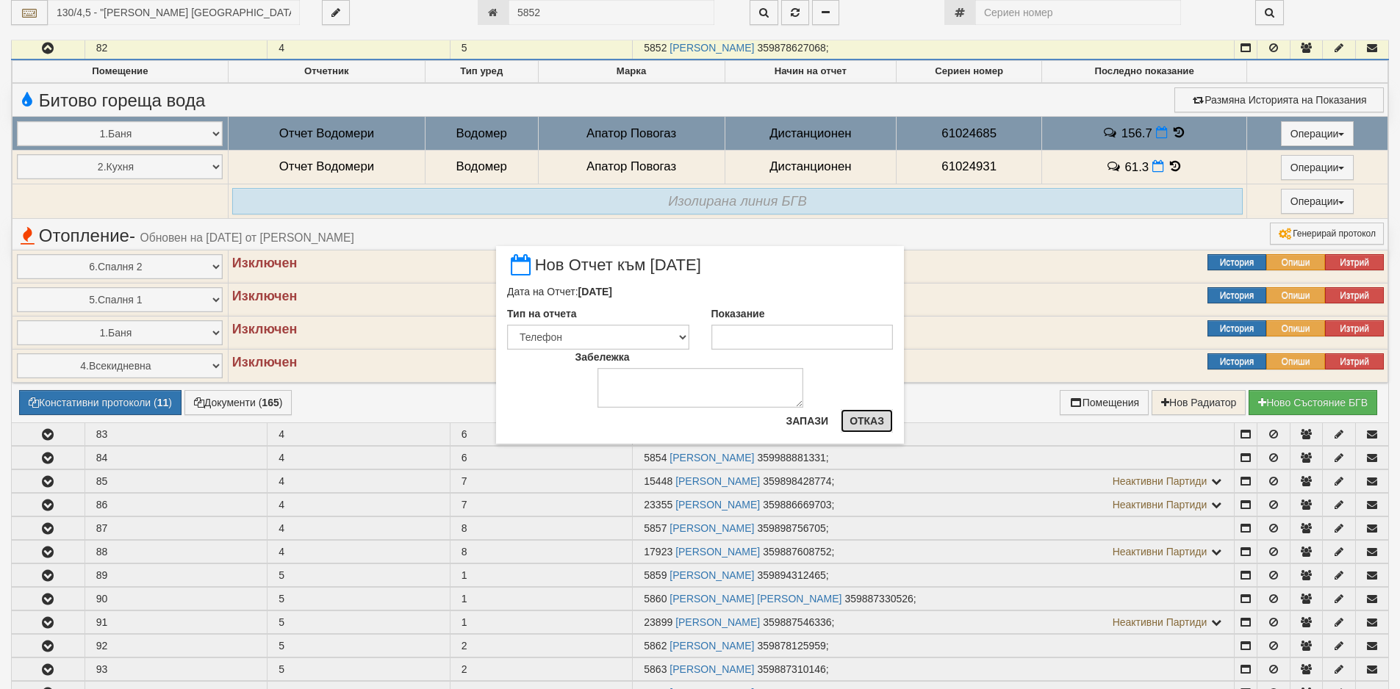
click at [887, 415] on button "Отказ" at bounding box center [866, 421] width 52 height 24
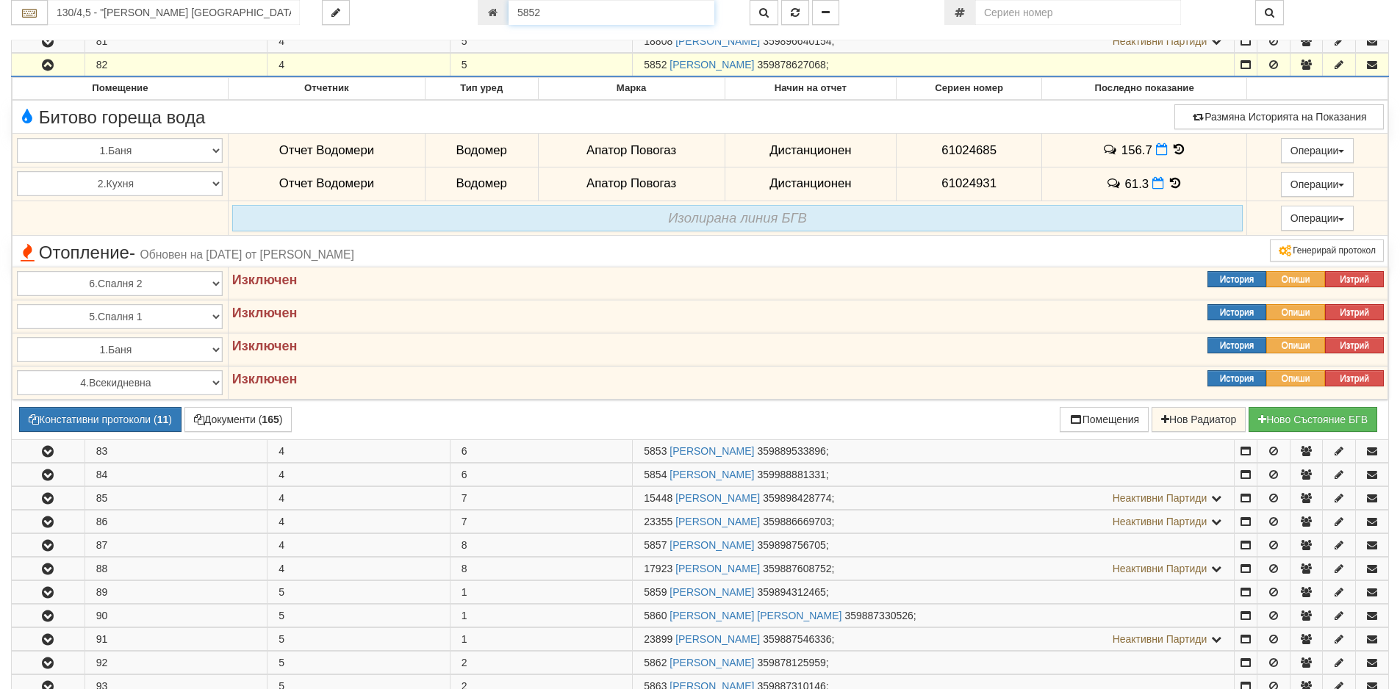
scroll to position [475, 0]
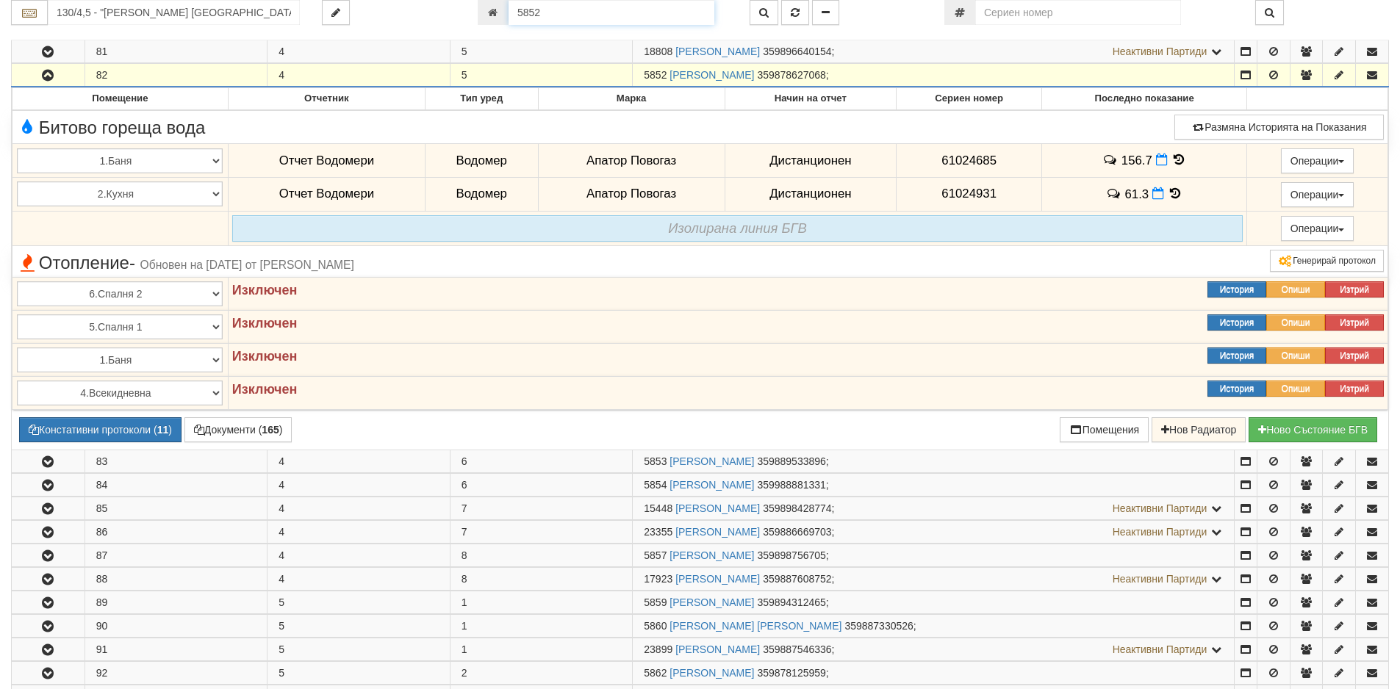
drag, startPoint x: 539, startPoint y: 11, endPoint x: 484, endPoint y: 7, distance: 55.3
click at [491, 13] on div "5852" at bounding box center [603, 12] width 250 height 25
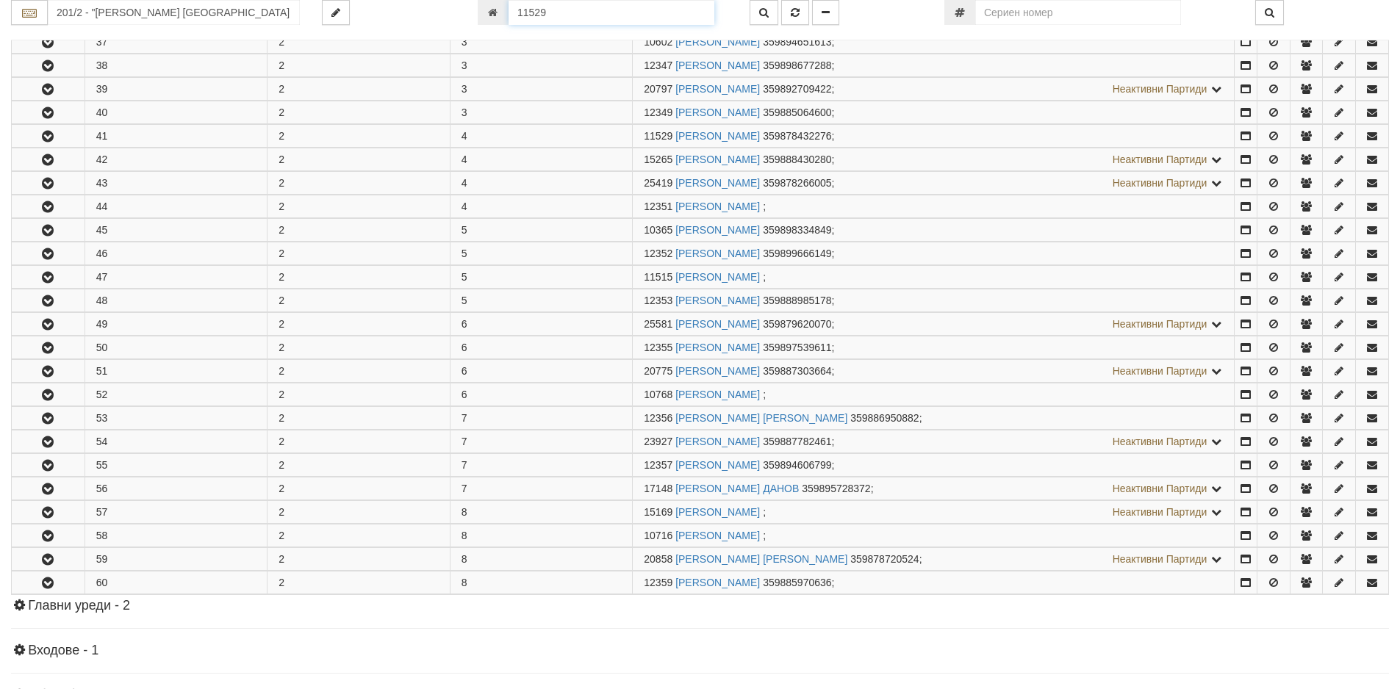
scroll to position [572, 0]
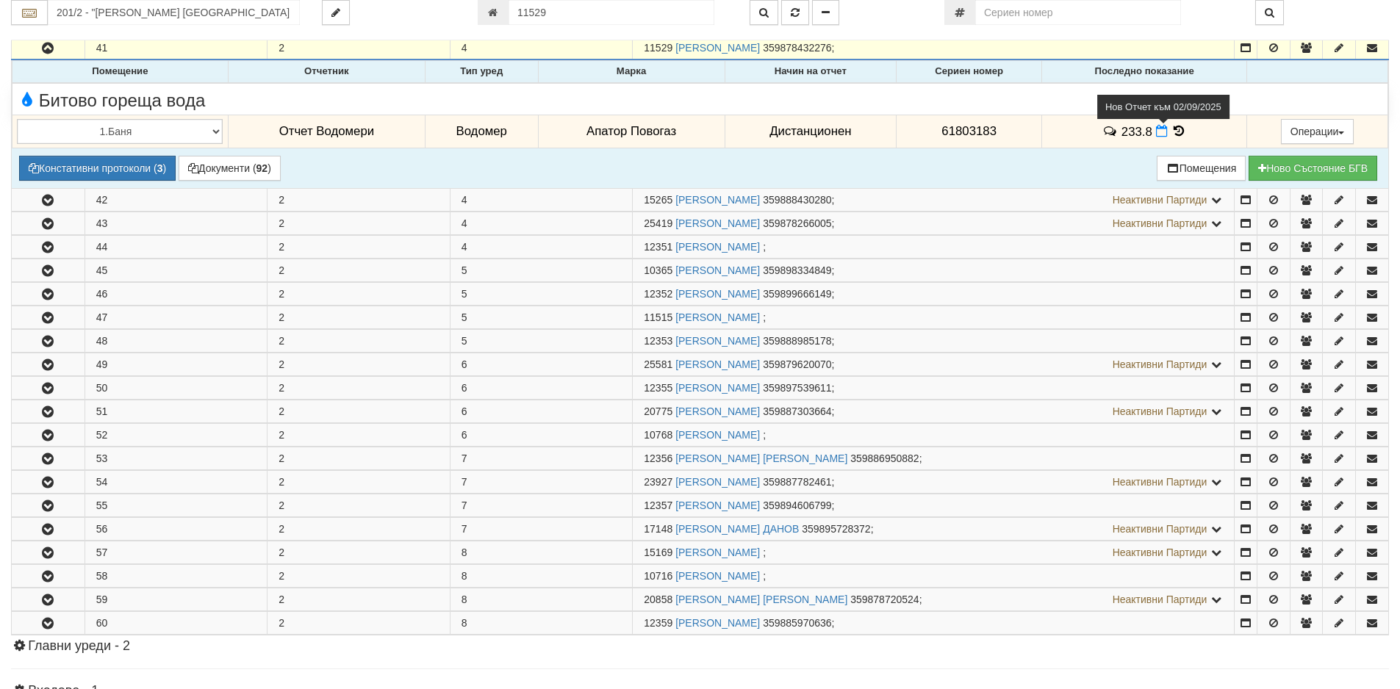
click at [1156, 134] on icon at bounding box center [1162, 131] width 12 height 12
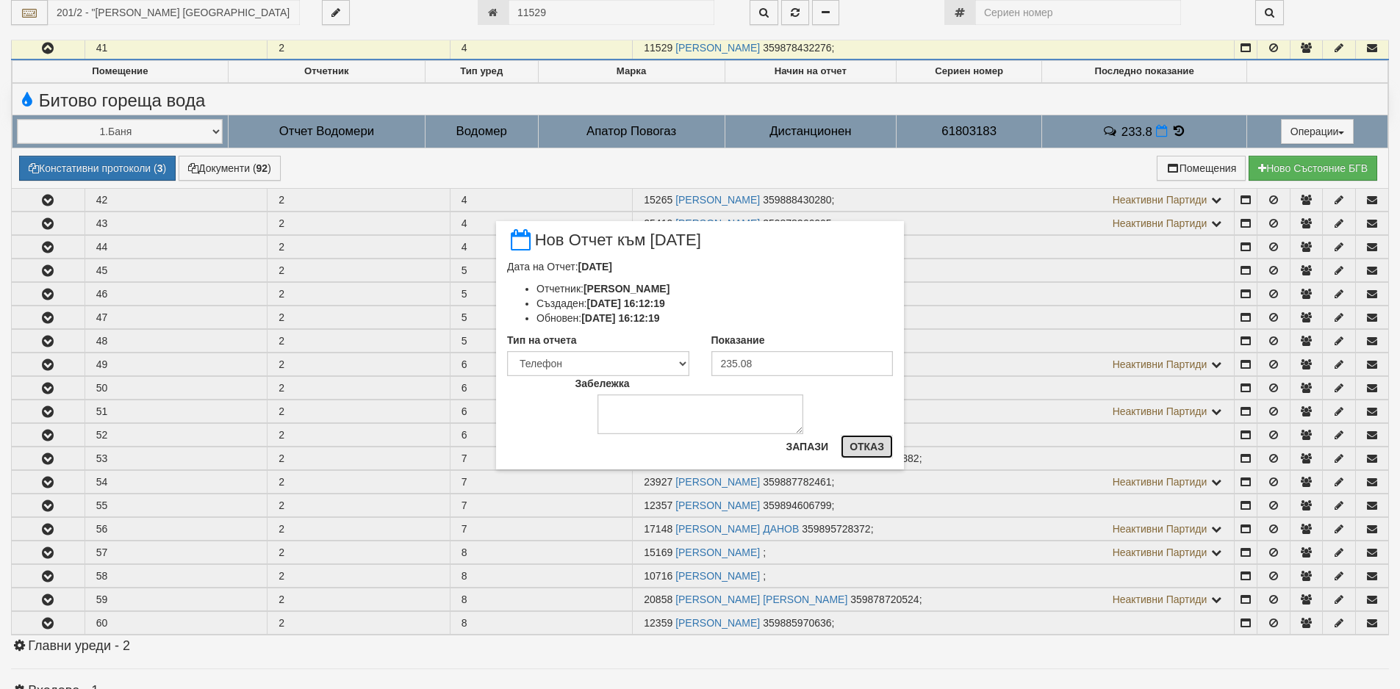
click at [878, 455] on button "Отказ" at bounding box center [866, 447] width 52 height 24
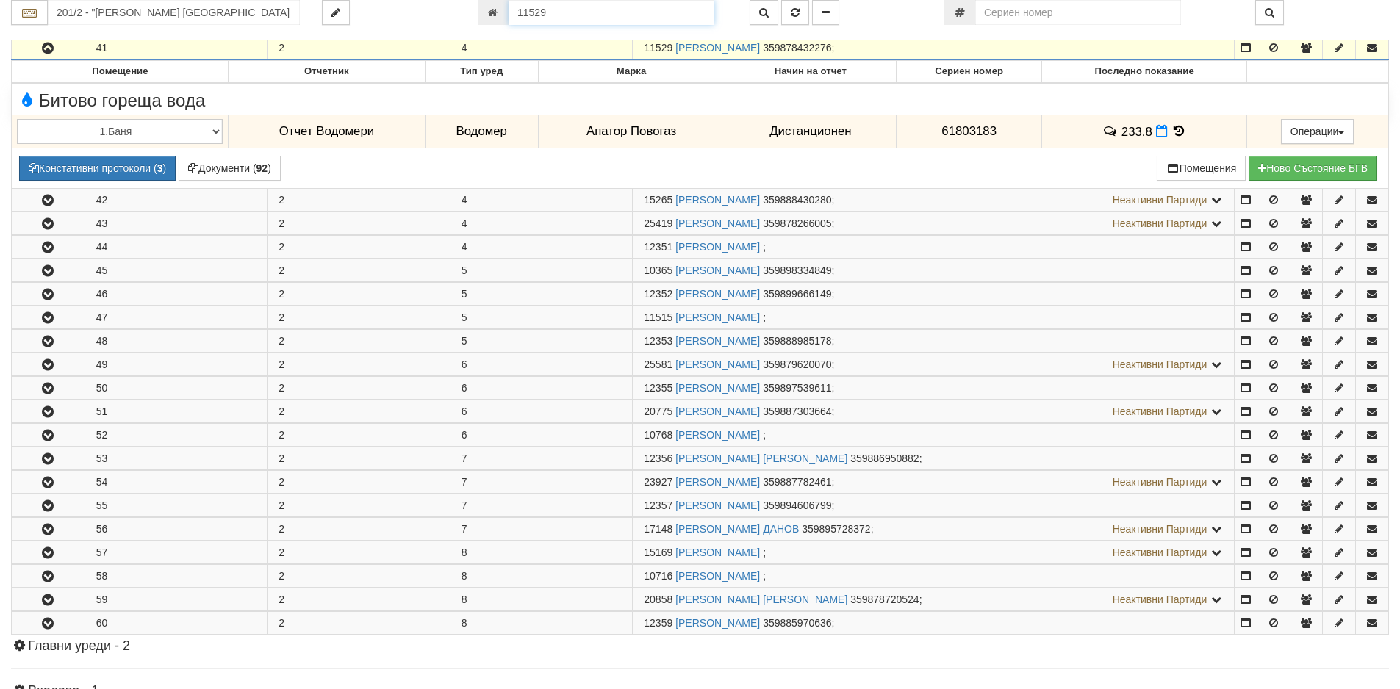
scroll to position [497, 0]
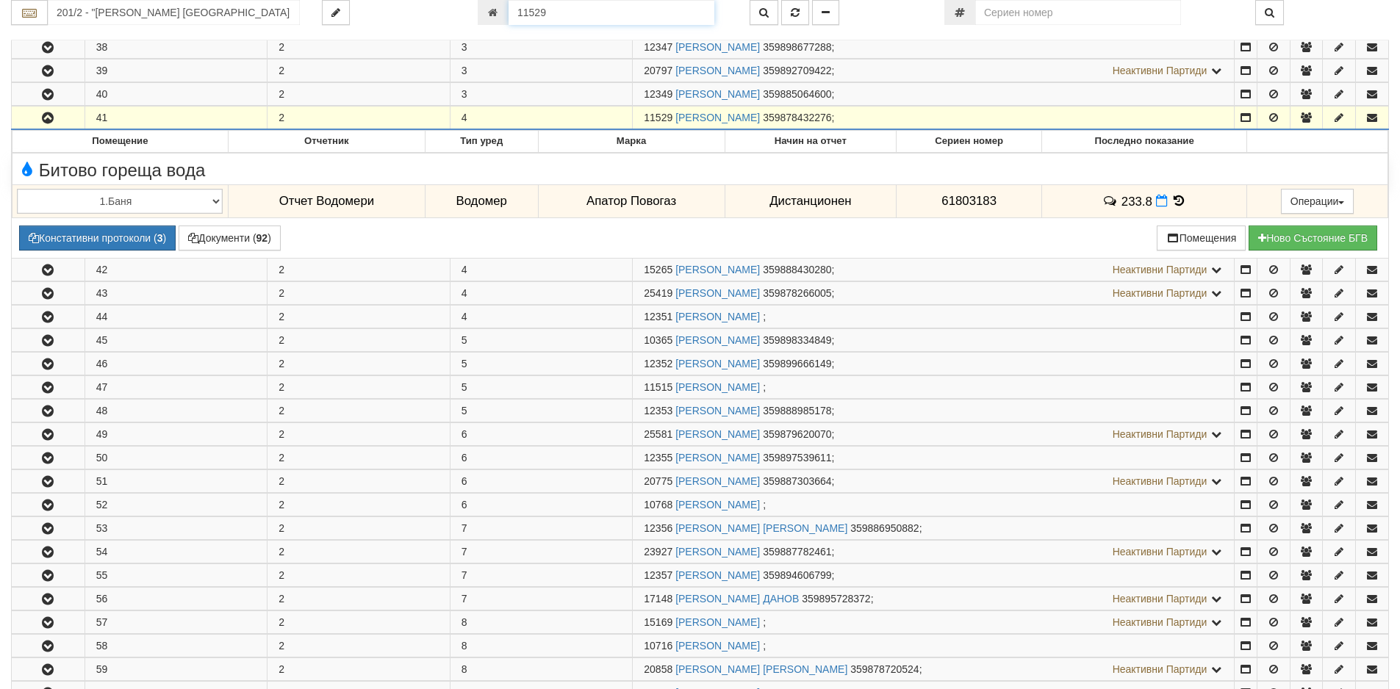
drag, startPoint x: 522, startPoint y: 5, endPoint x: 487, endPoint y: 1, distance: 35.5
click at [487, 1] on div "11529" at bounding box center [603, 12] width 250 height 25
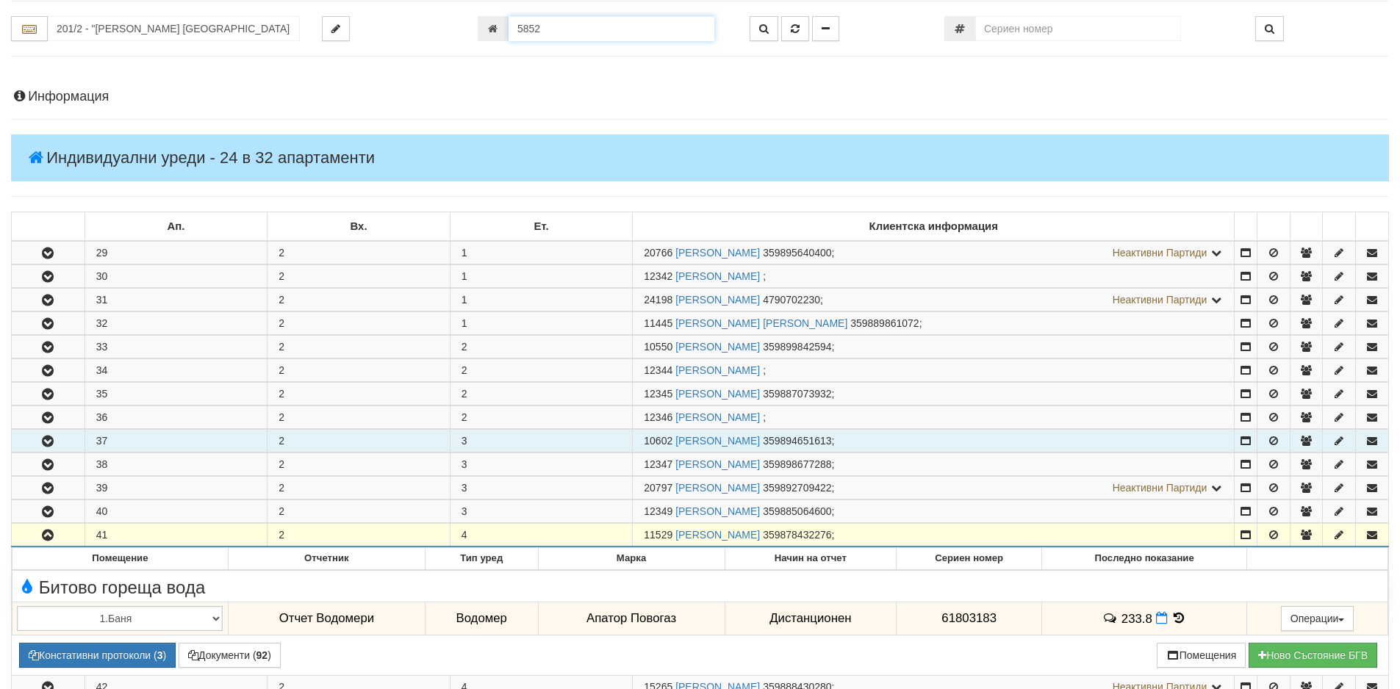
scroll to position [0, 0]
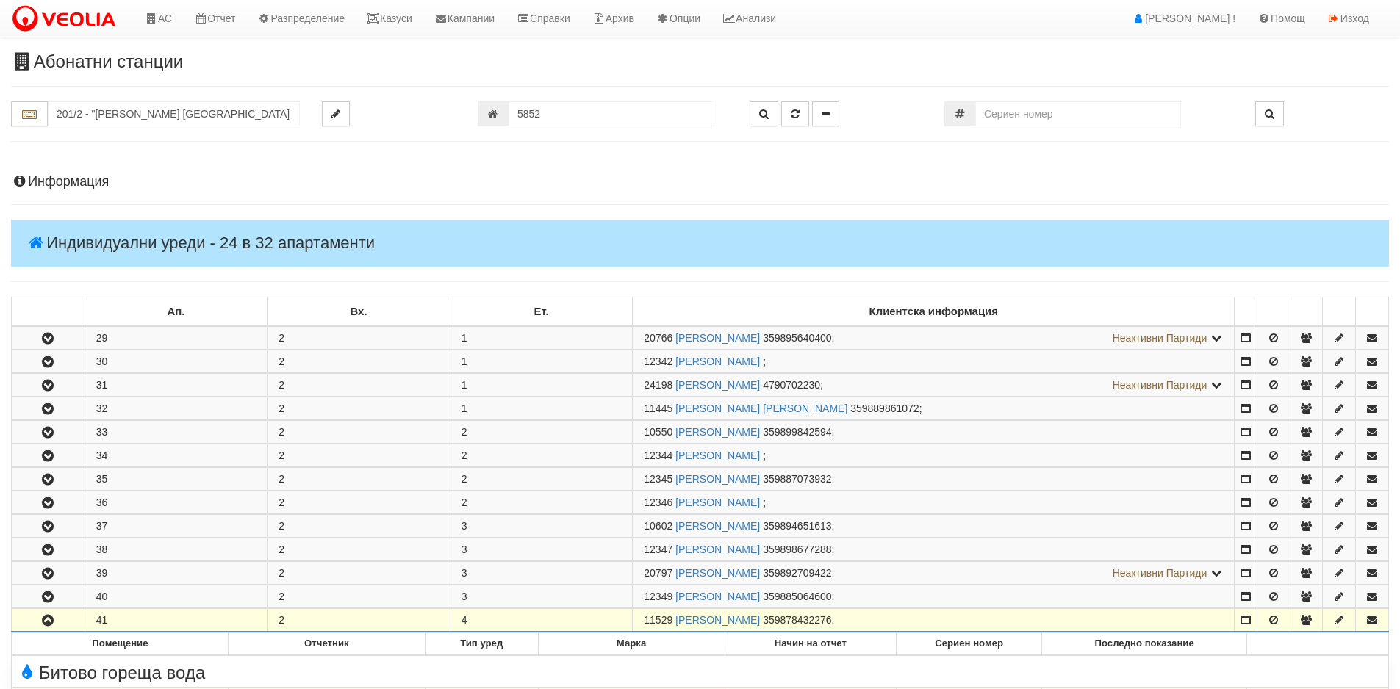
click at [60, 189] on h4 "Информация" at bounding box center [699, 182] width 1377 height 15
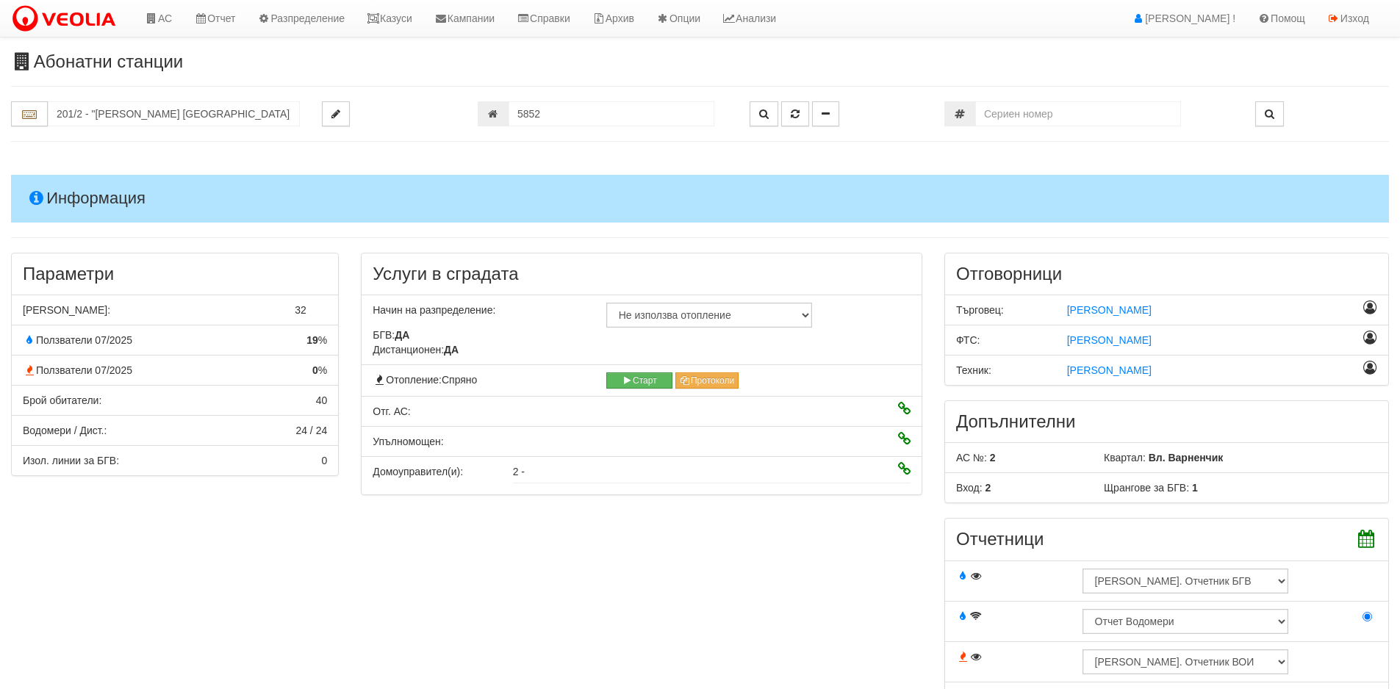
click at [58, 190] on h4 "Информация" at bounding box center [699, 198] width 1377 height 47
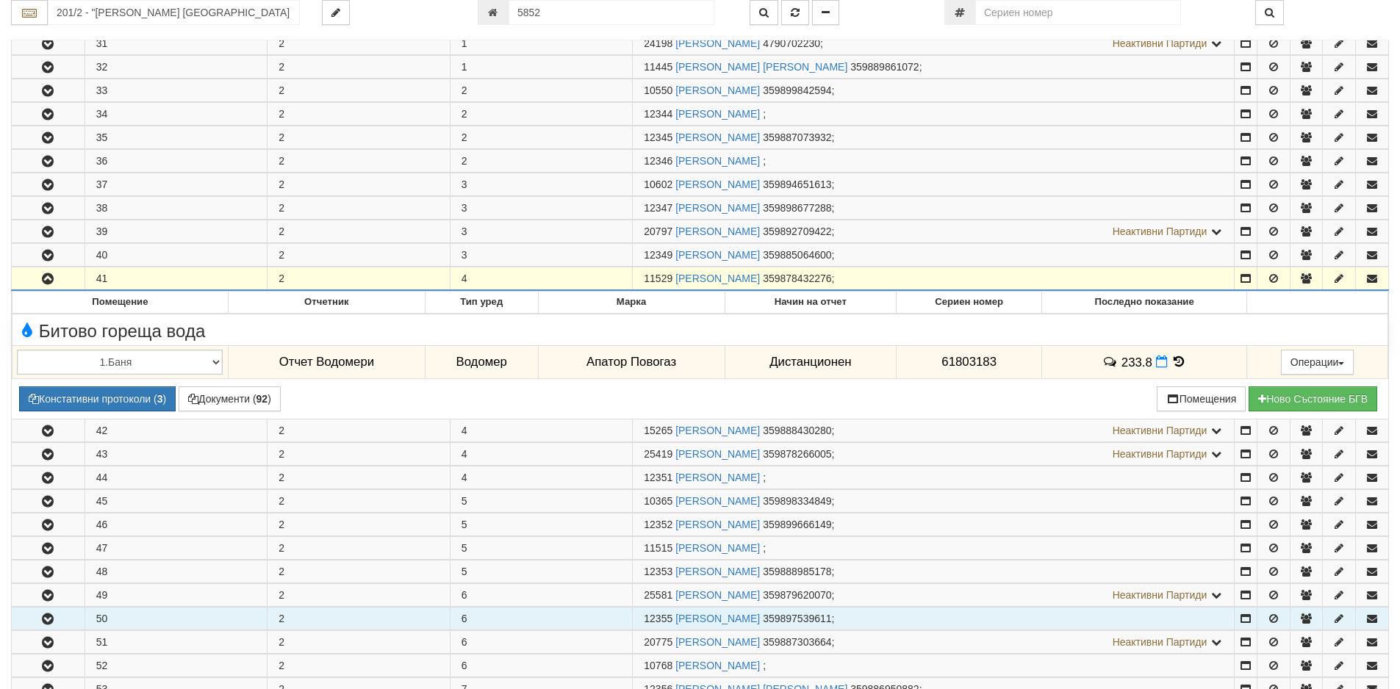
scroll to position [367, 0]
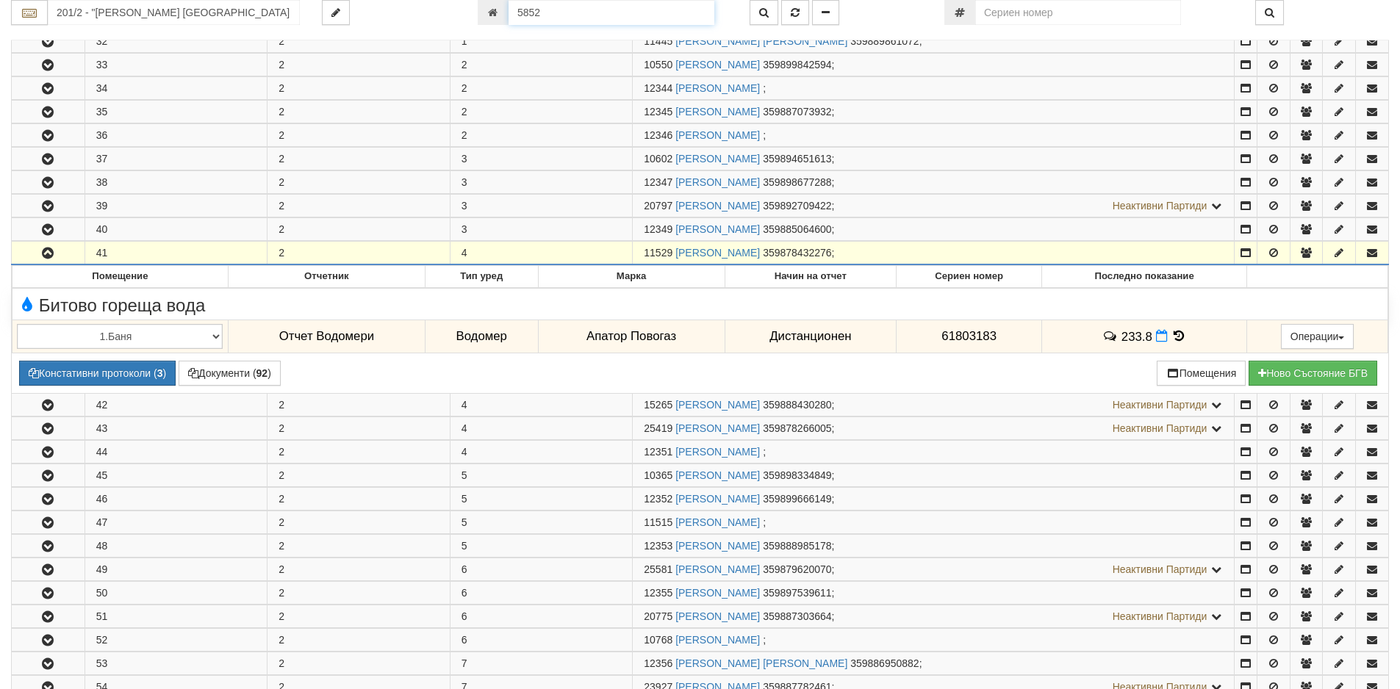
click at [567, 15] on input "5852" at bounding box center [611, 12] width 206 height 25
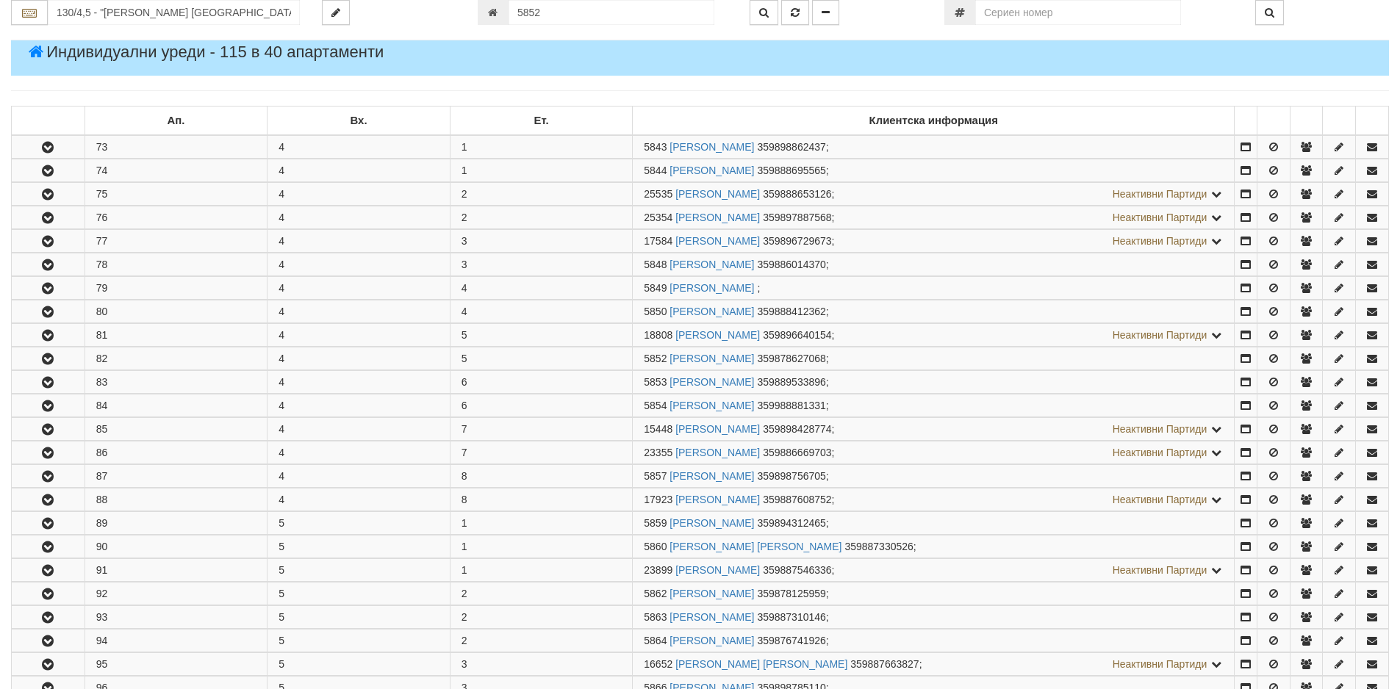
scroll to position [502, 0]
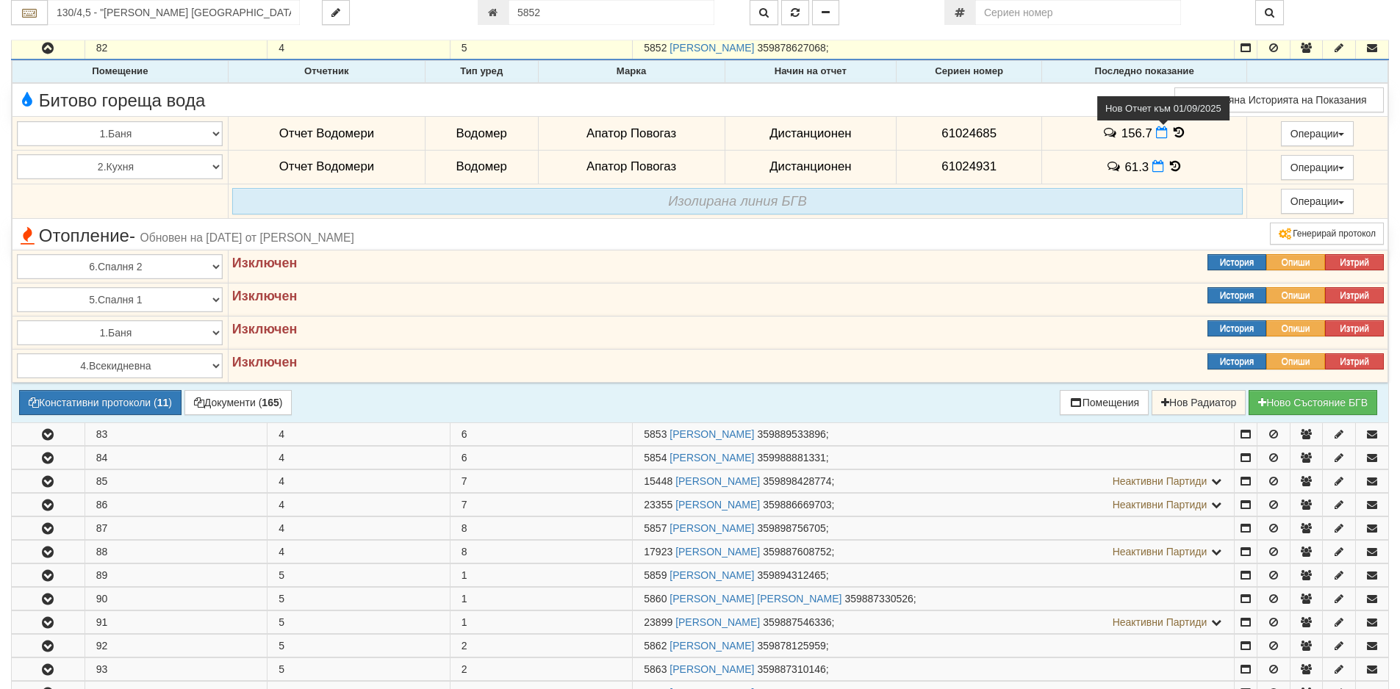
click at [1156, 134] on icon at bounding box center [1162, 132] width 12 height 12
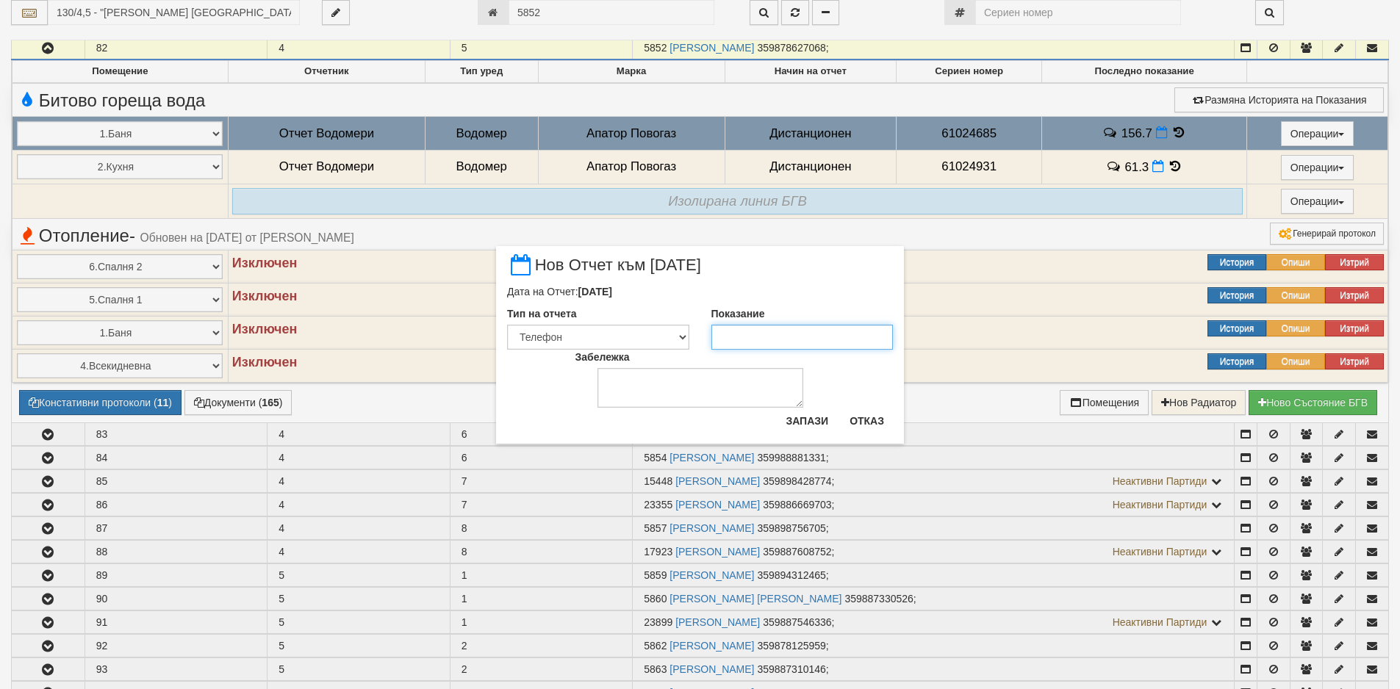
click at [797, 326] on input "Показание" at bounding box center [802, 337] width 182 height 25
paste input "156.7"
click at [799, 406] on textarea "Забележка" at bounding box center [700, 388] width 206 height 40
click at [809, 412] on button "Запази" at bounding box center [807, 421] width 60 height 24
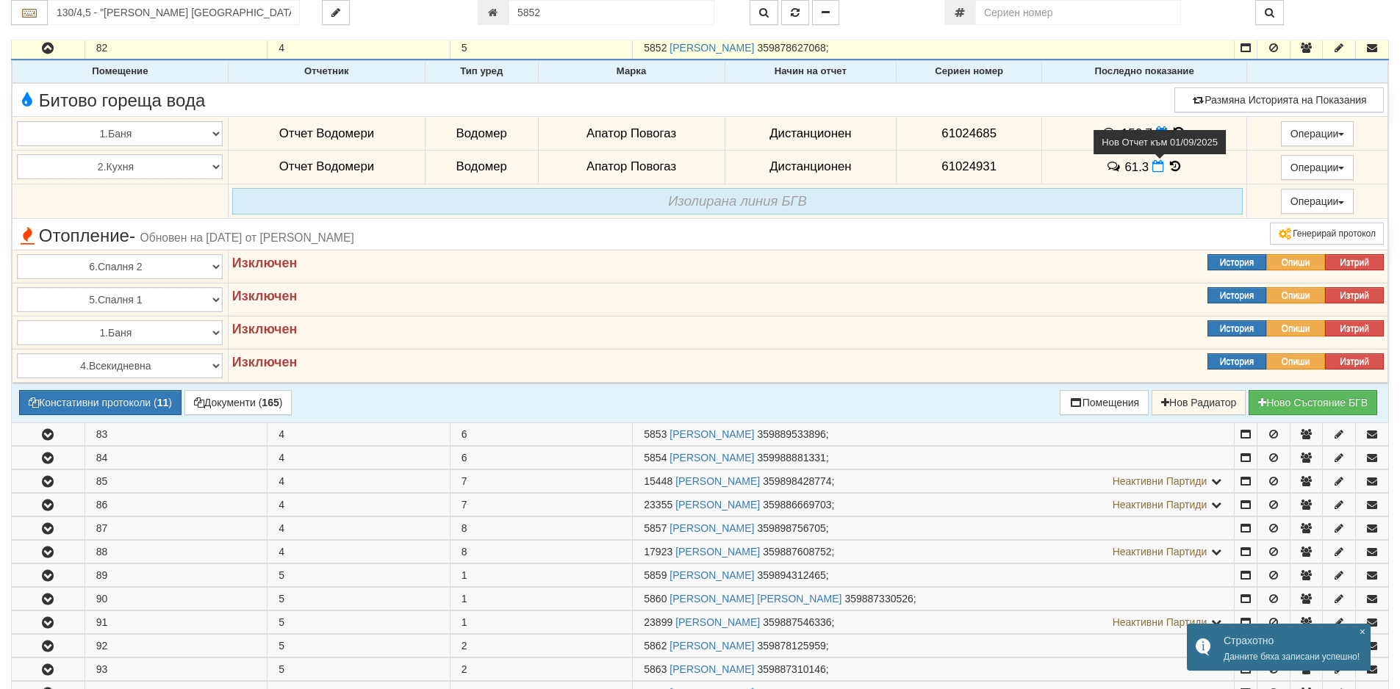
click at [1161, 167] on span at bounding box center [1159, 166] width 15 height 14
click at [1152, 167] on icon at bounding box center [1158, 166] width 12 height 12
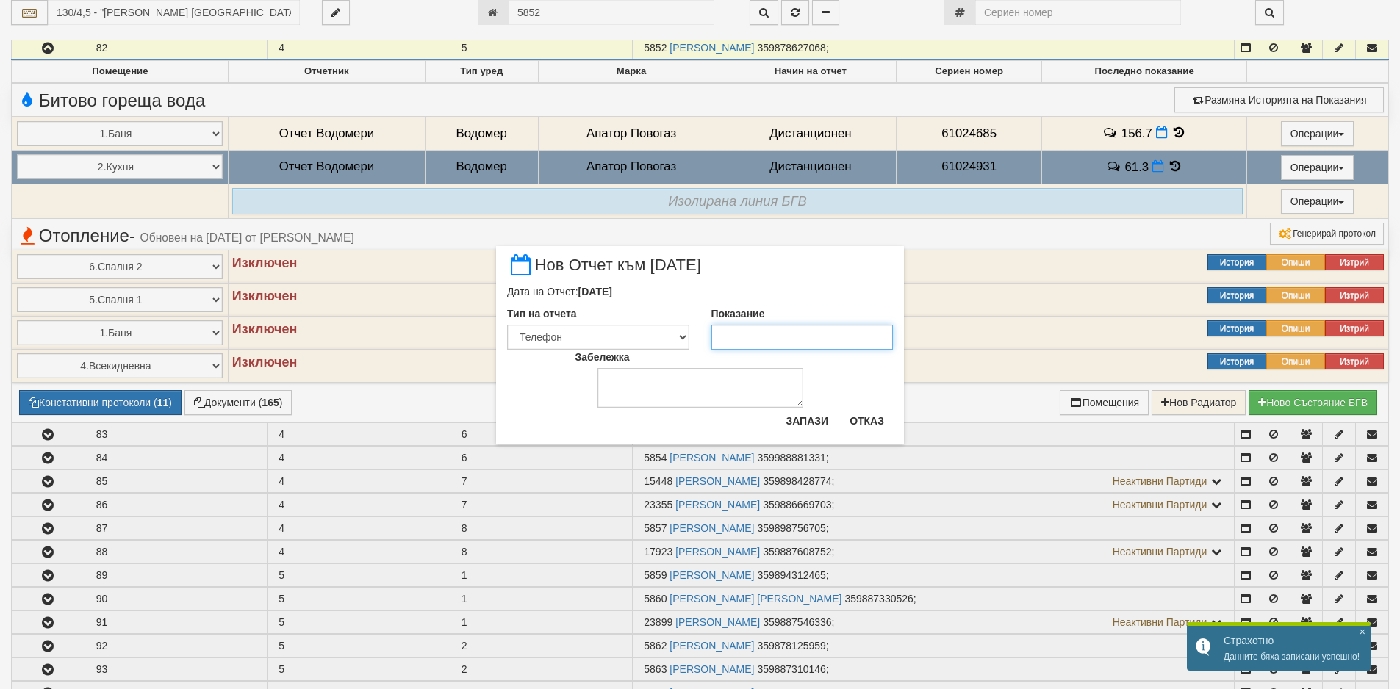
click at [885, 334] on input "Показание" at bounding box center [802, 337] width 182 height 25
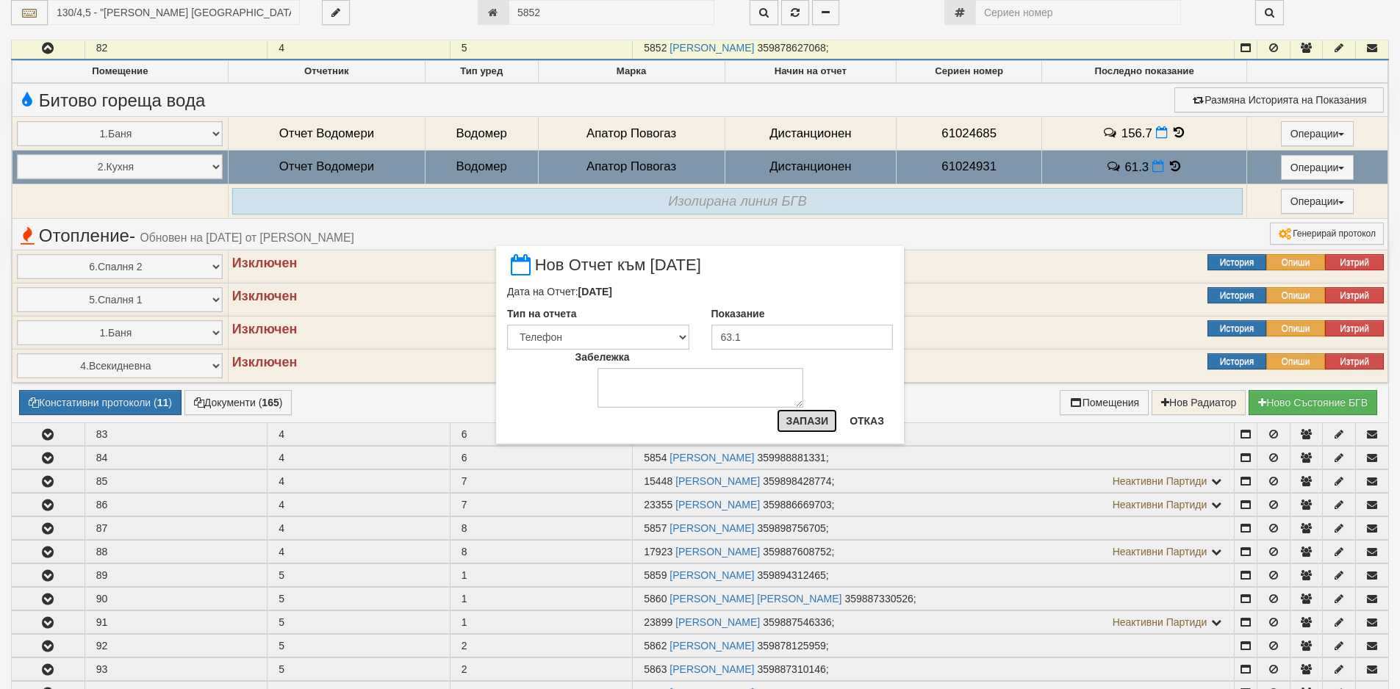
click at [825, 413] on button "Запази" at bounding box center [807, 421] width 60 height 24
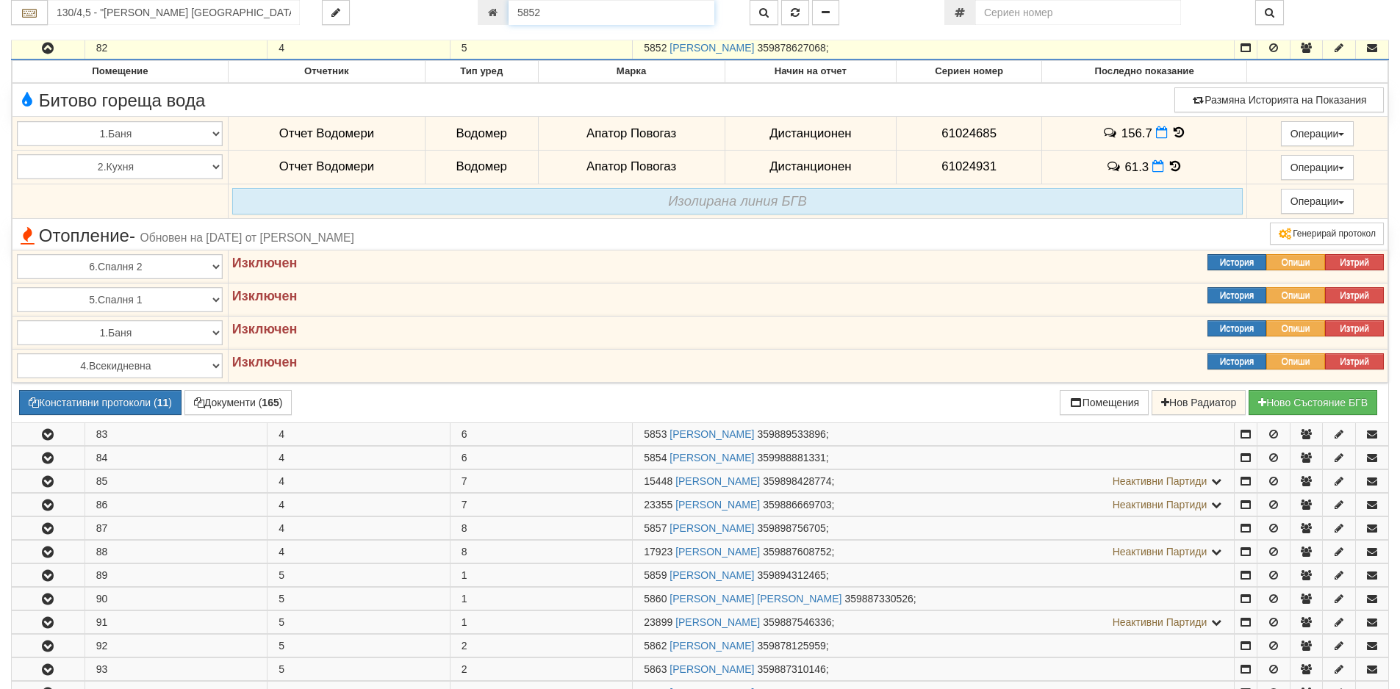
drag, startPoint x: 593, startPoint y: 22, endPoint x: 439, endPoint y: 22, distance: 153.5
click at [438, 22] on div "130/4,5 - "[PERSON_NAME] [GEOGRAPHIC_DATA] " ЕАД 5852" at bounding box center [700, 12] width 1400 height 25
paste input "20843"
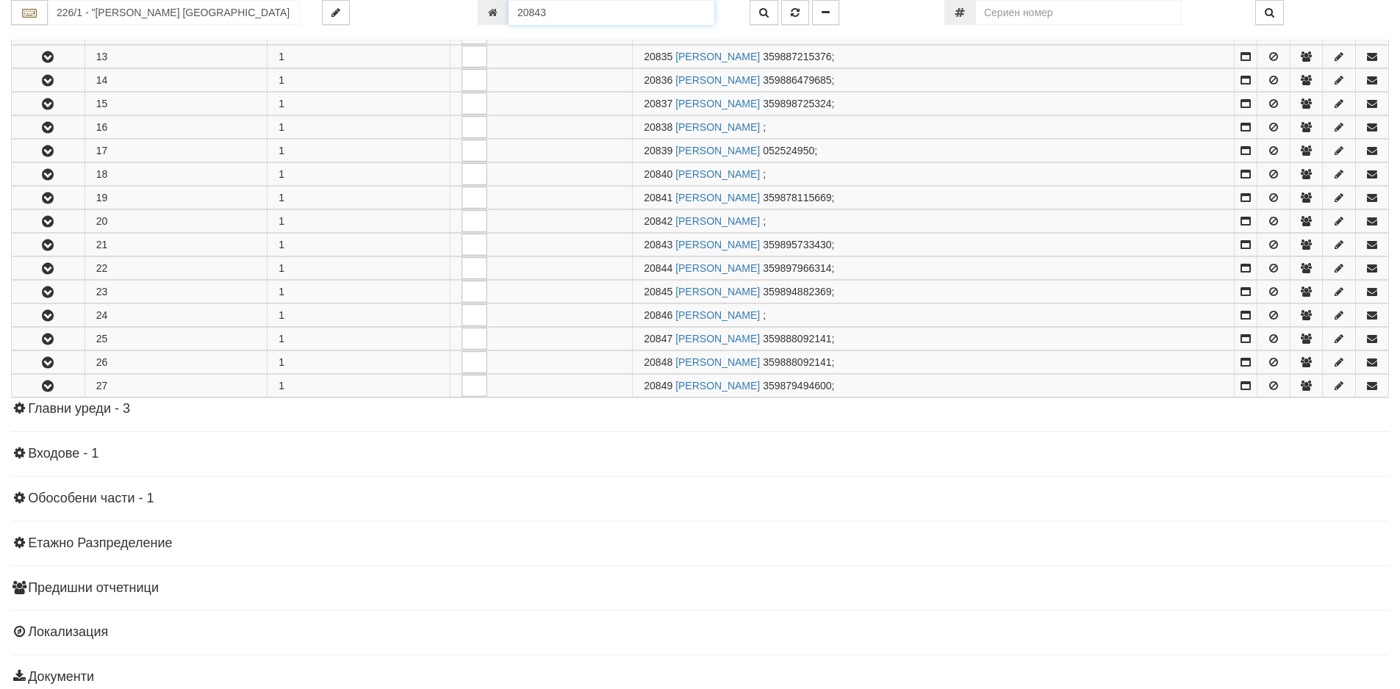
scroll to position [630, 0]
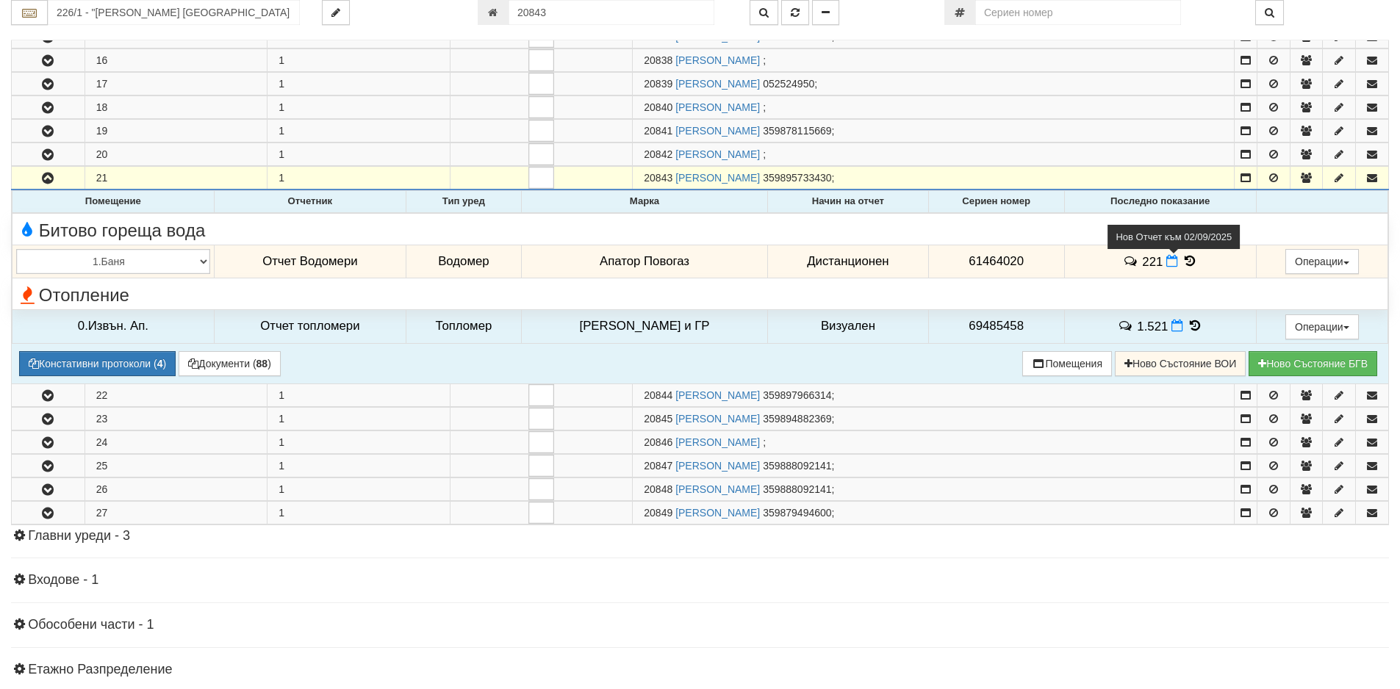
click at [1166, 263] on icon at bounding box center [1172, 261] width 12 height 12
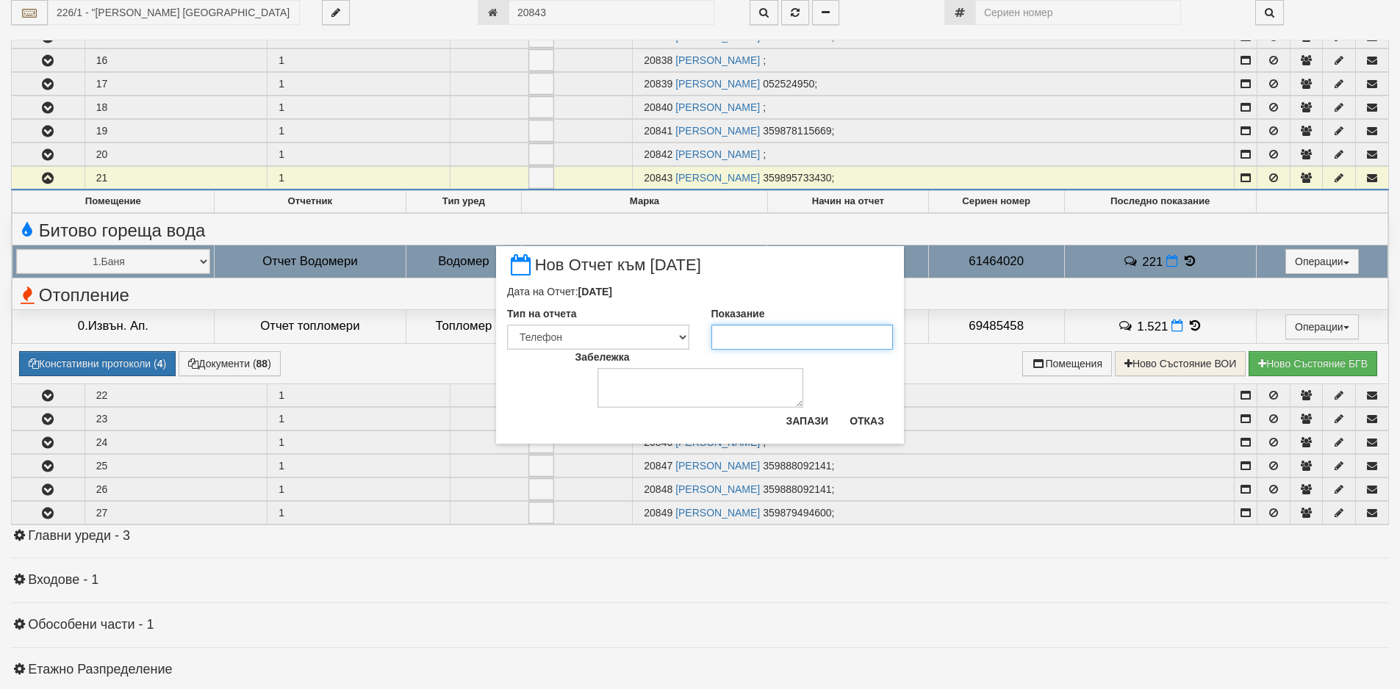
click at [826, 337] on input "Показание" at bounding box center [802, 337] width 182 height 25
click at [785, 414] on button "Запази" at bounding box center [807, 421] width 60 height 24
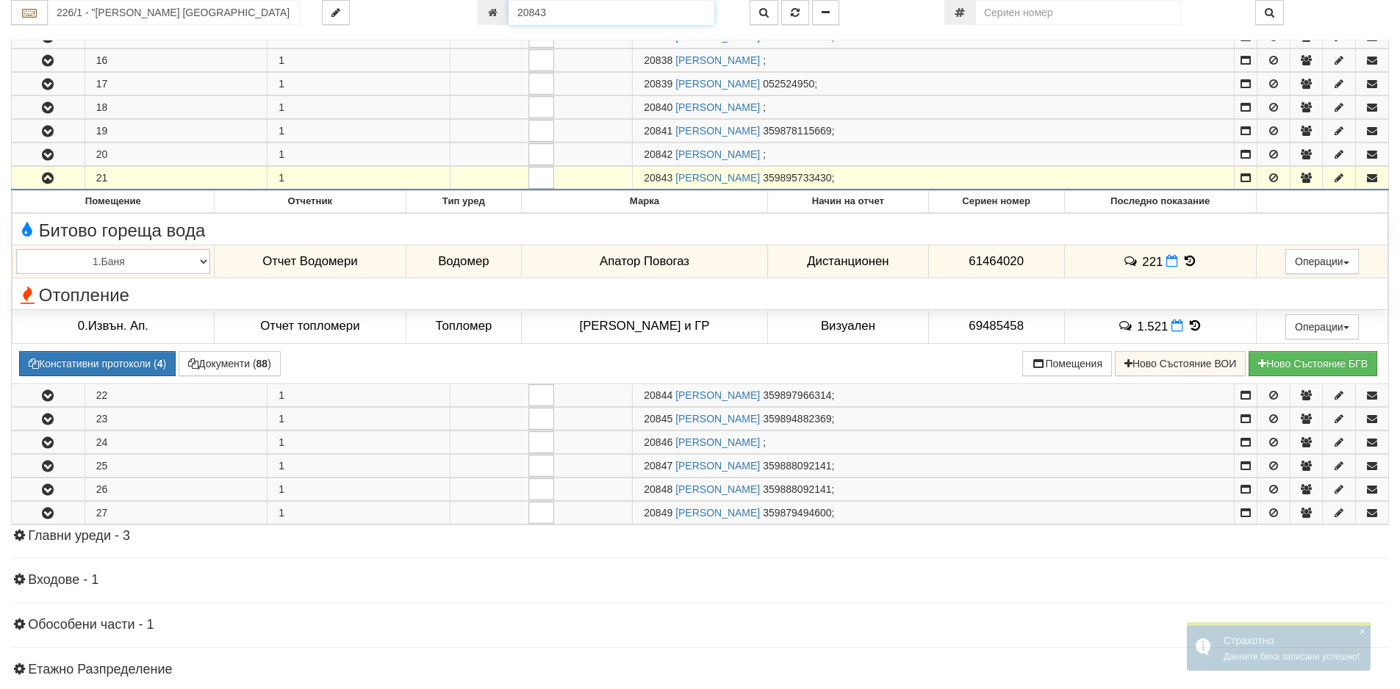
drag, startPoint x: 576, startPoint y: 10, endPoint x: 475, endPoint y: 17, distance: 101.6
click at [476, 17] on div "20843" at bounding box center [603, 12] width 272 height 25
paste input "10599"
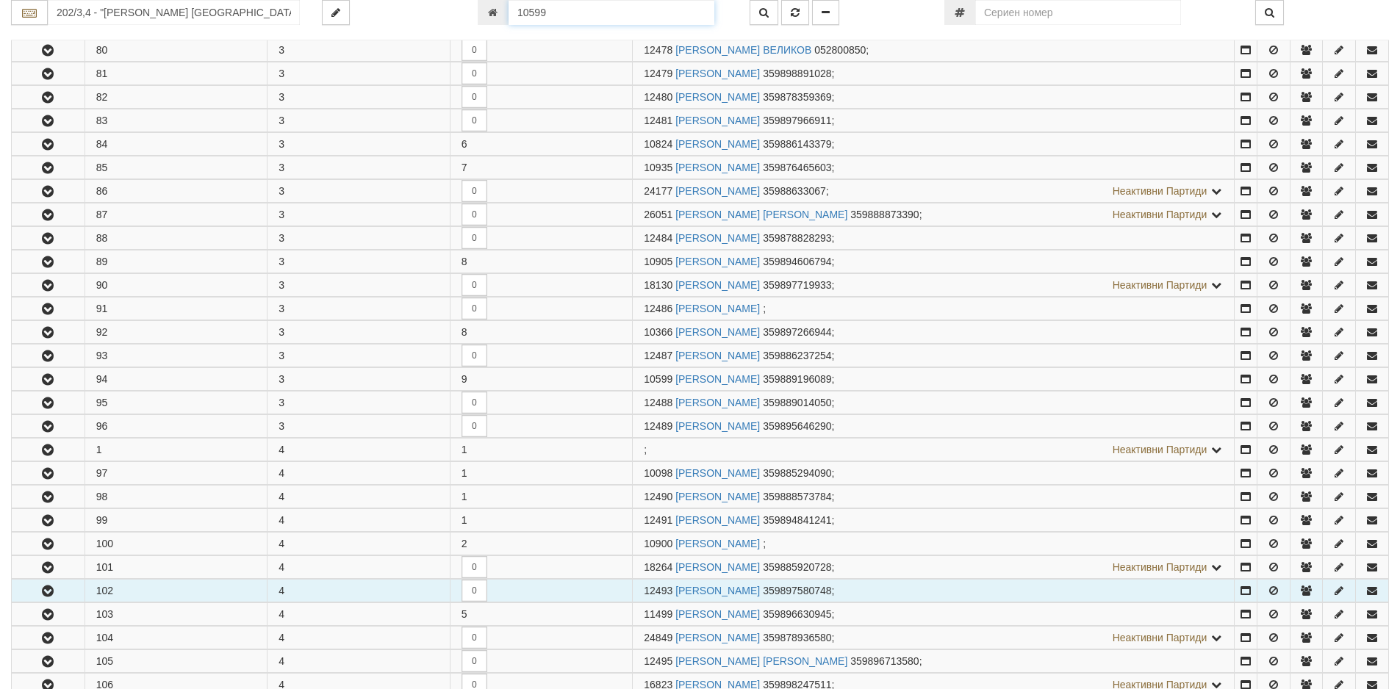
scroll to position [1066, 0]
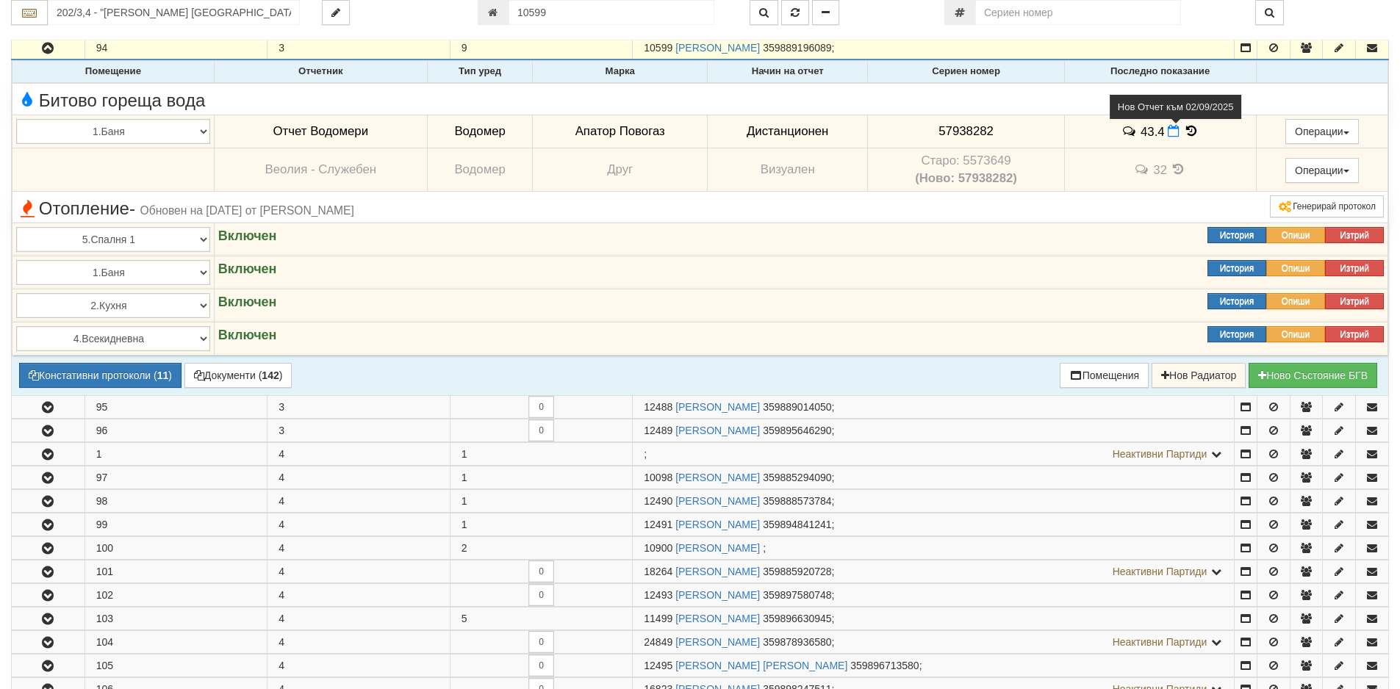
click at [1170, 129] on icon at bounding box center [1173, 131] width 12 height 12
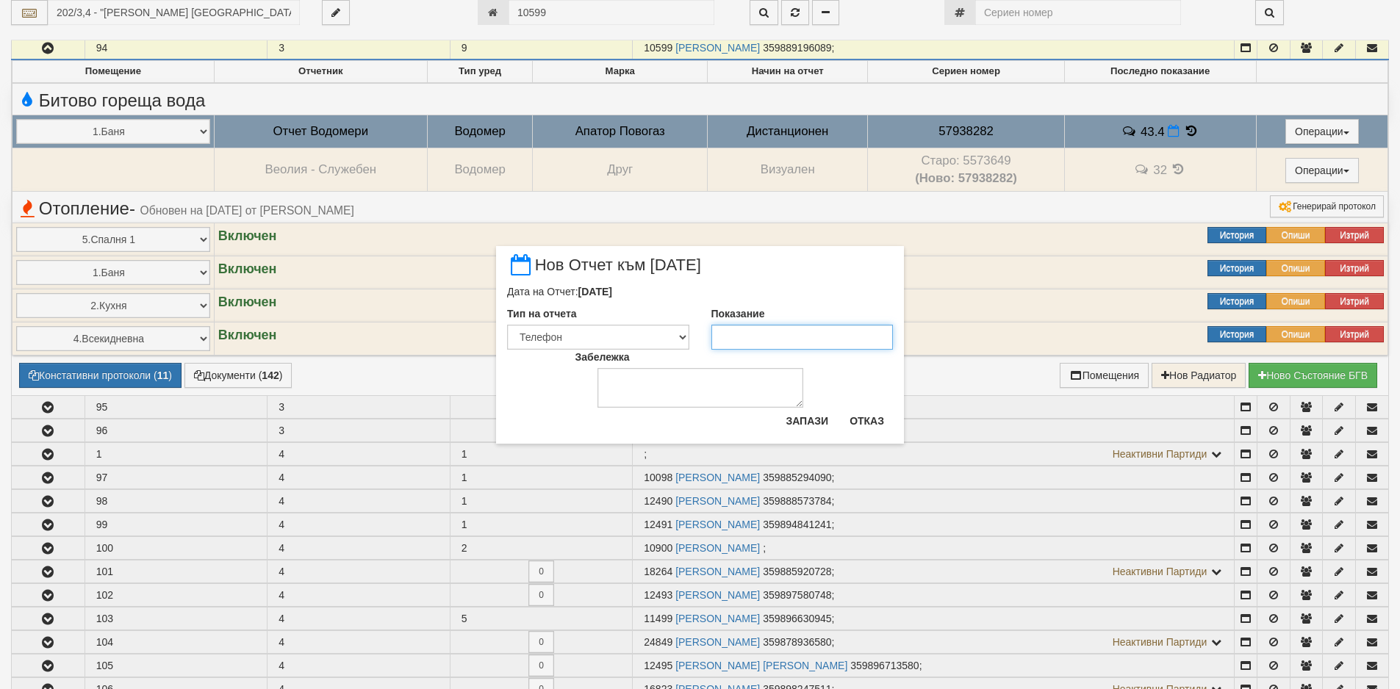
click at [788, 328] on input "Показание" at bounding box center [802, 337] width 182 height 25
click at [732, 334] on input "434" at bounding box center [802, 337] width 182 height 25
click at [785, 424] on button "Запази" at bounding box center [807, 421] width 60 height 24
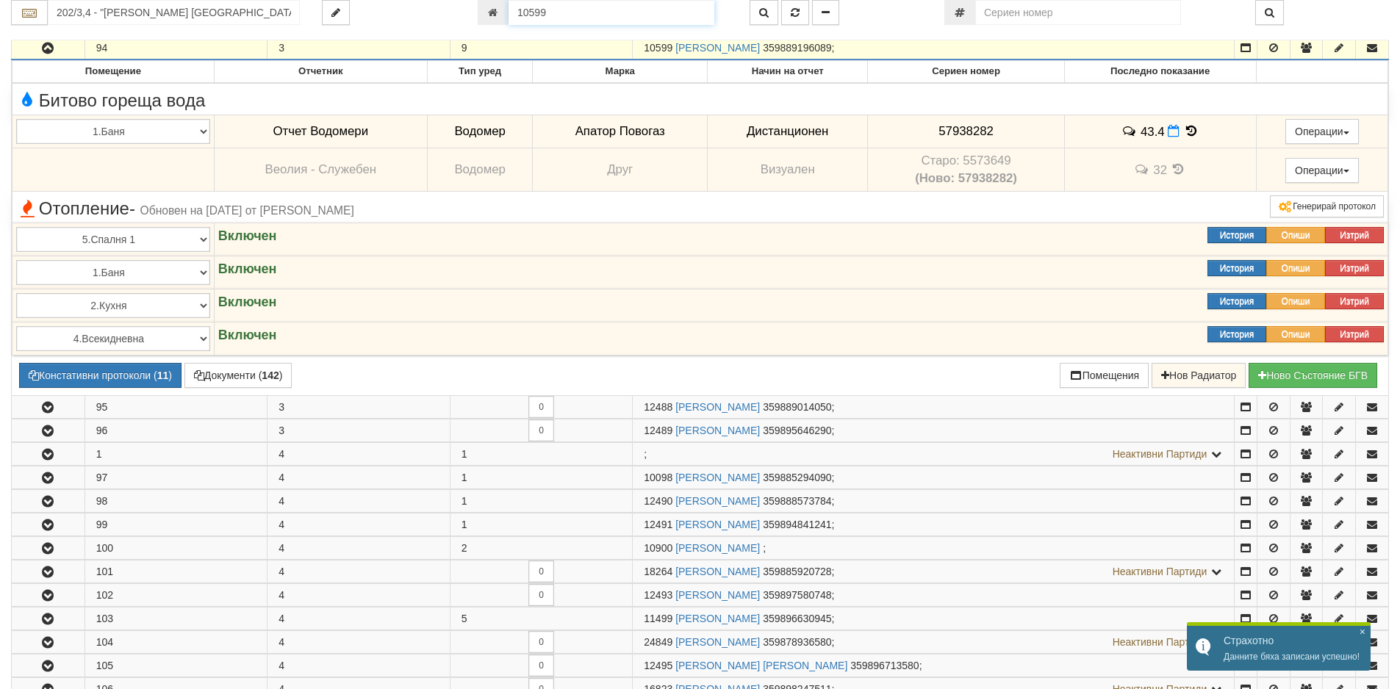
click at [428, 23] on div "202/3,4 - "[PERSON_NAME] [GEOGRAPHIC_DATA] " ЕАД 10599" at bounding box center [700, 12] width 1400 height 25
paste input "24757"
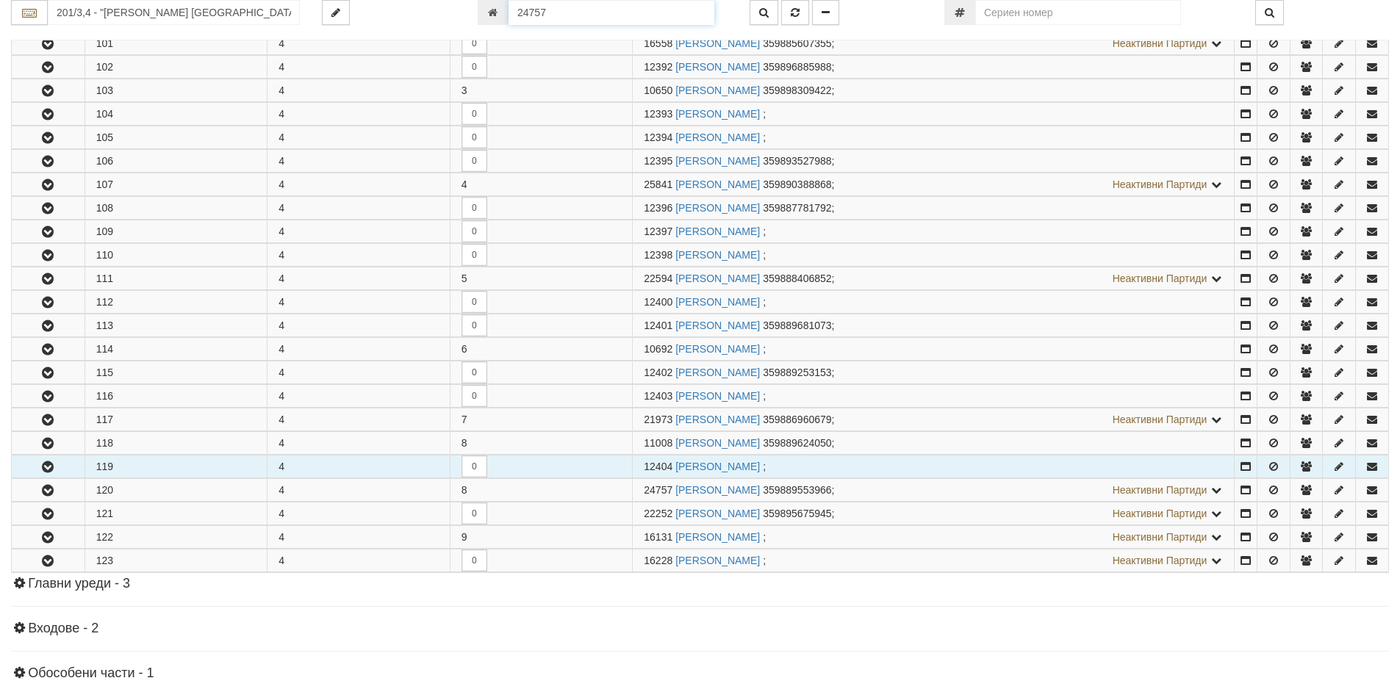
scroll to position [1477, 0]
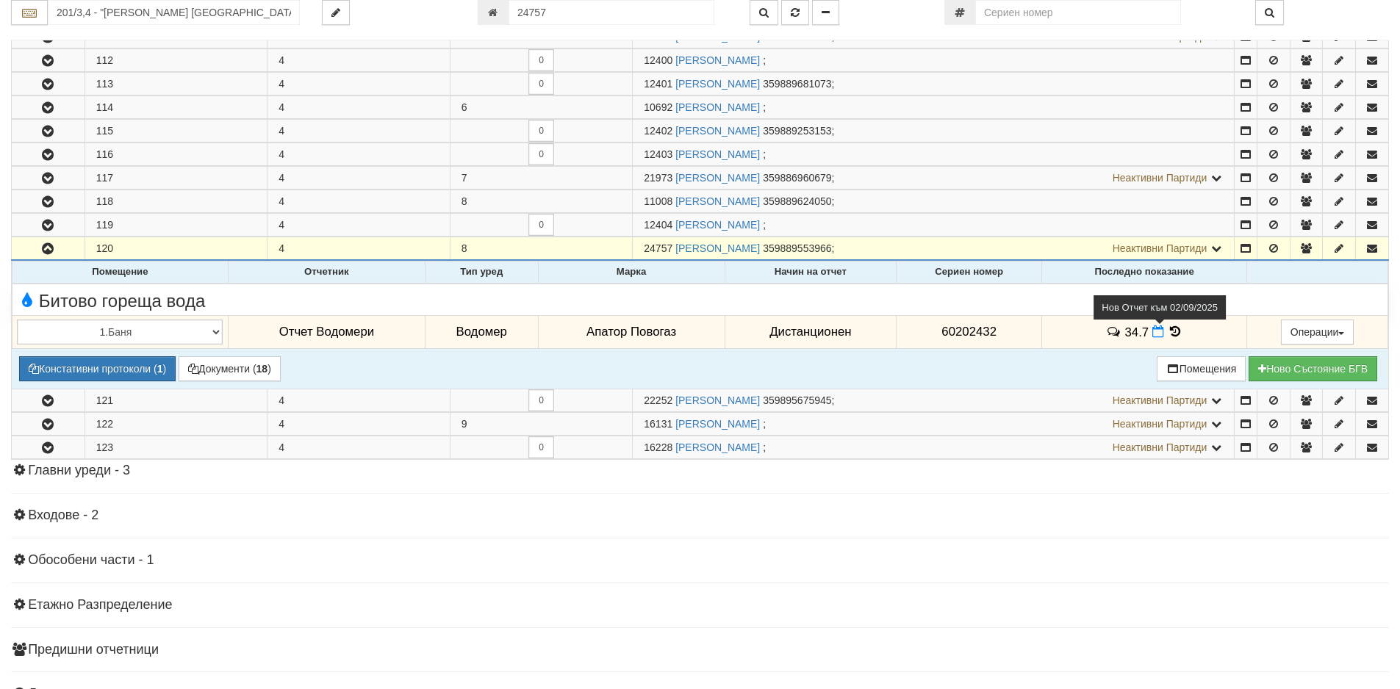
click at [1152, 328] on icon at bounding box center [1158, 331] width 12 height 12
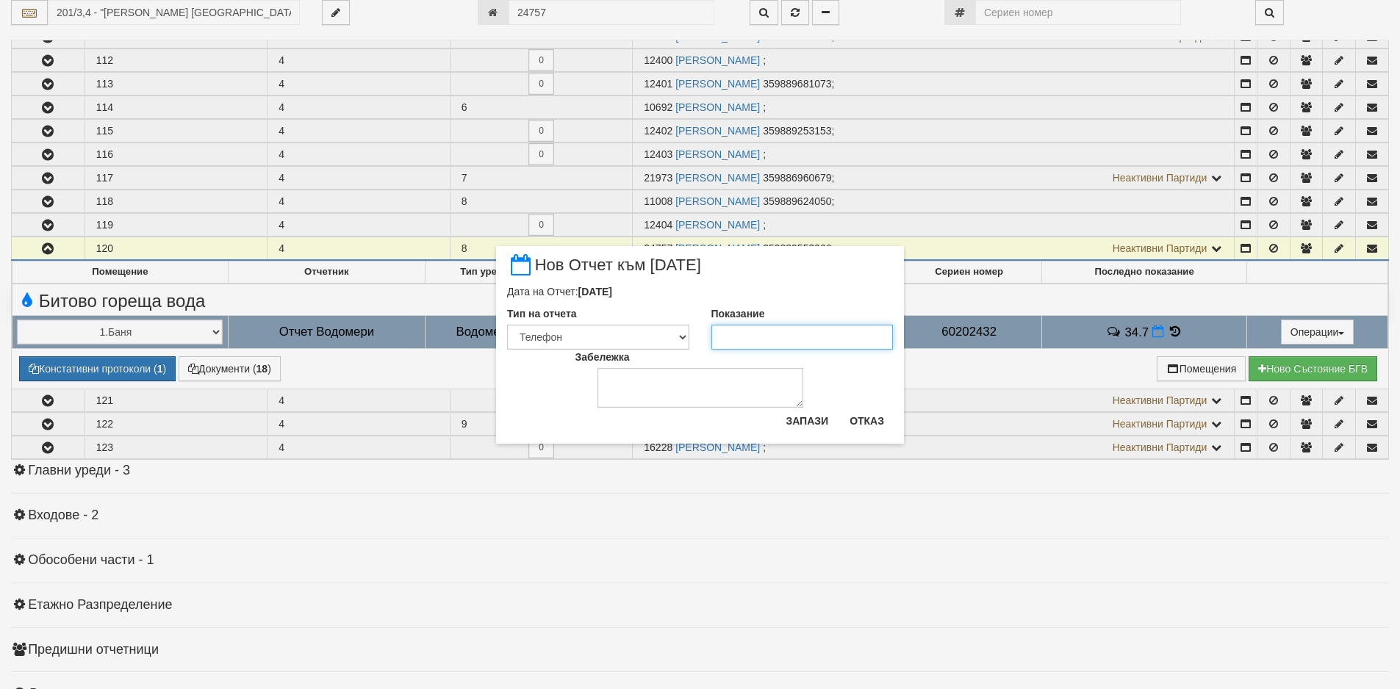
click at [824, 328] on input "Показание" at bounding box center [802, 337] width 182 height 25
click at [798, 408] on div "× Нов Отчет към [DATE] Дата на Отчет: [DATE] Тип на отчета Визуален Телефон Бел…" at bounding box center [700, 345] width 408 height 198
click at [804, 411] on button "Запази" at bounding box center [807, 421] width 60 height 24
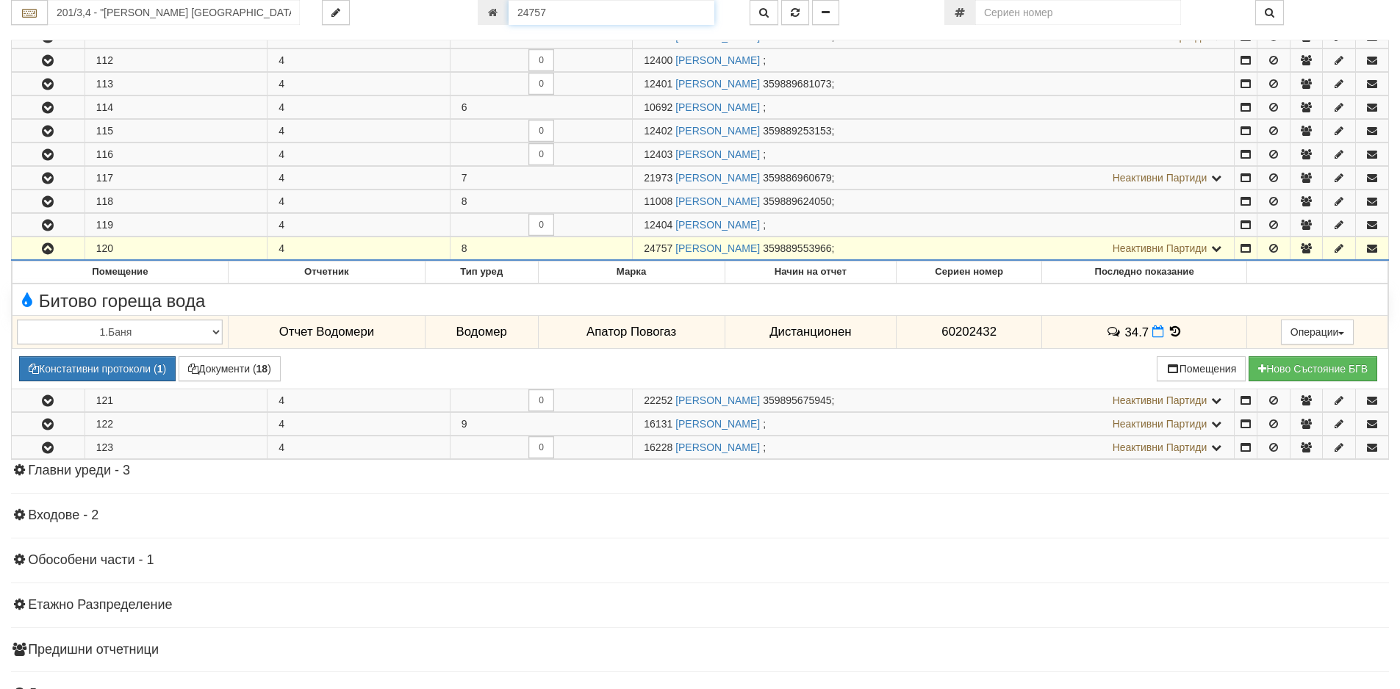
drag, startPoint x: 566, startPoint y: 14, endPoint x: 472, endPoint y: 15, distance: 94.8
click at [472, 15] on div "24757" at bounding box center [603, 12] width 272 height 25
paste input "799"
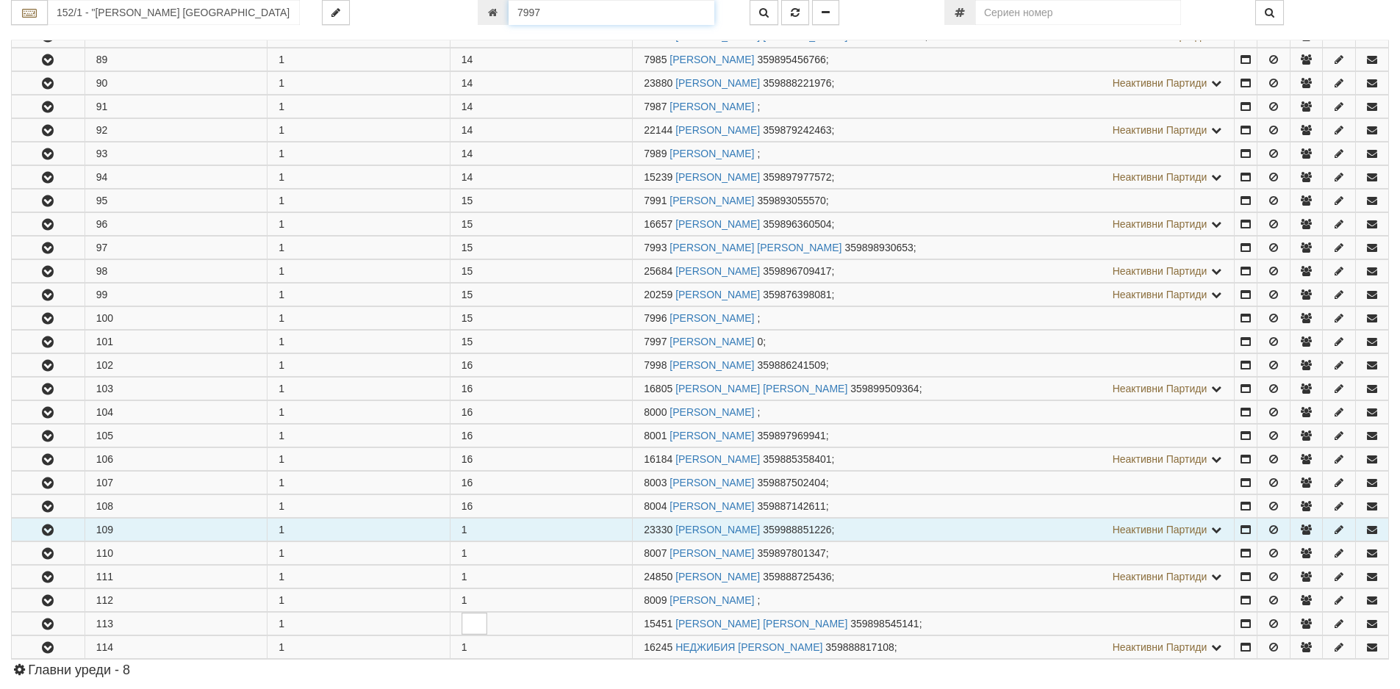
scroll to position [2641, 0]
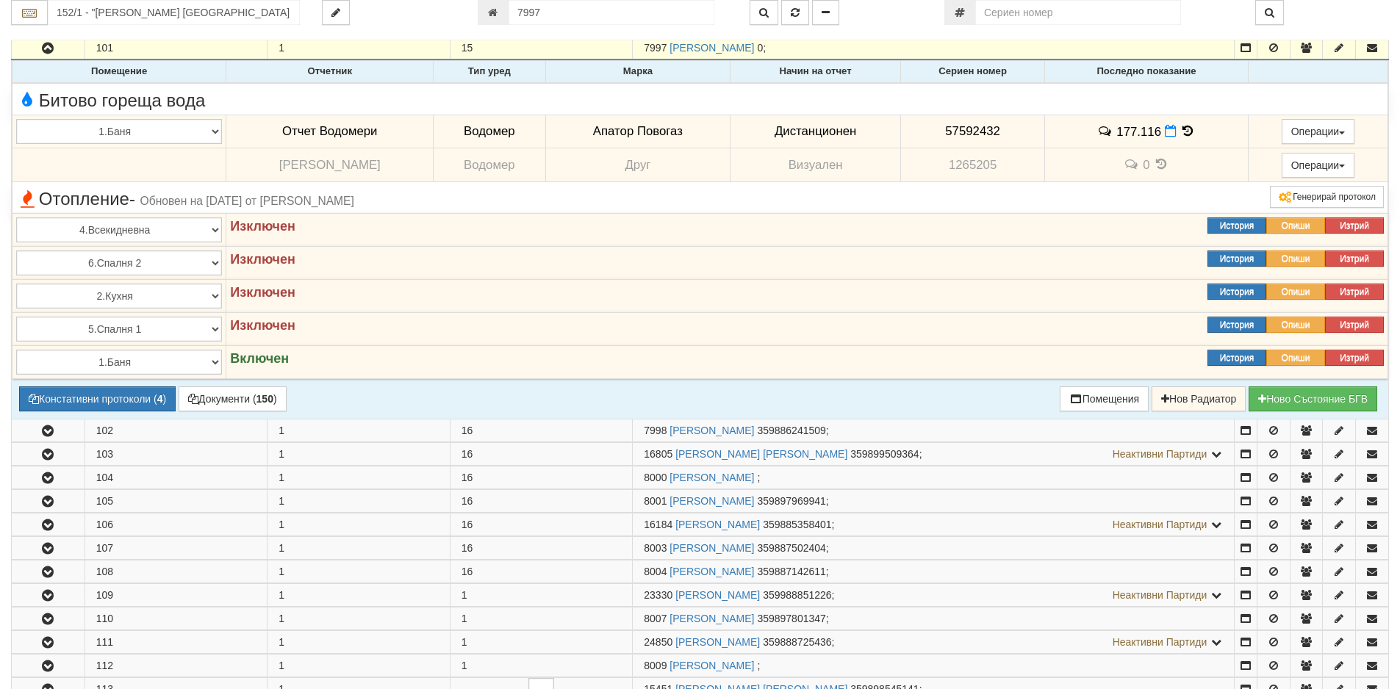
click at [1155, 131] on td "177.116" at bounding box center [1146, 132] width 203 height 34
click at [1164, 132] on icon at bounding box center [1170, 131] width 12 height 12
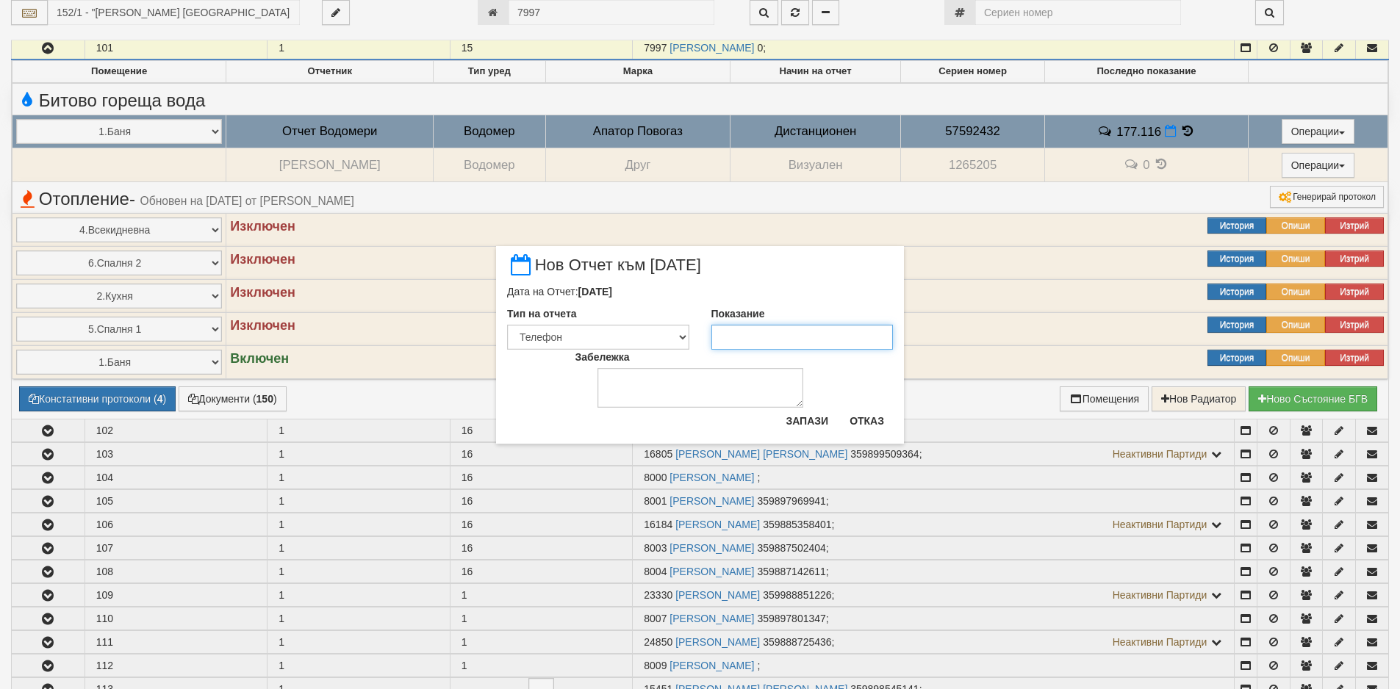
click at [800, 337] on input "Показание" at bounding box center [802, 337] width 182 height 25
click at [779, 431] on button "Запази" at bounding box center [807, 421] width 60 height 24
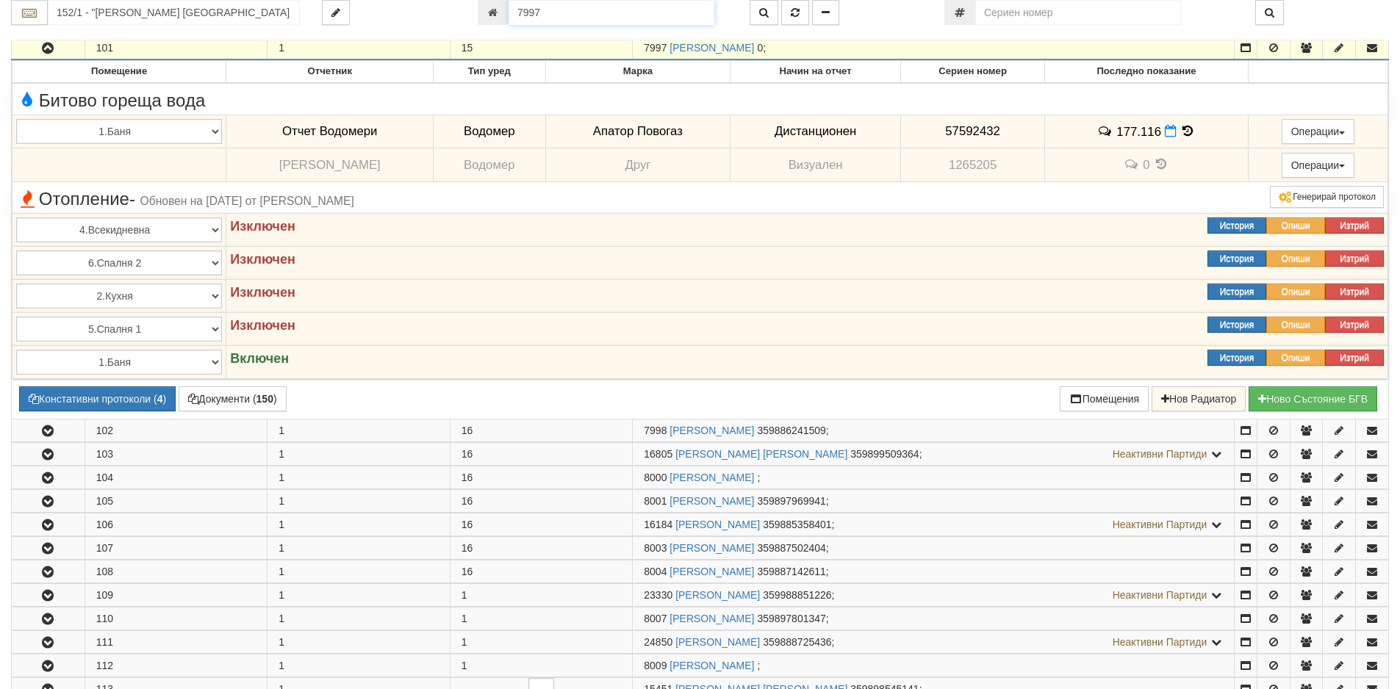
drag, startPoint x: 554, startPoint y: 10, endPoint x: 453, endPoint y: 15, distance: 101.5
click at [453, 15] on div "152/1 - "[PERSON_NAME] [GEOGRAPHIC_DATA] " ЕАД 7997" at bounding box center [700, 12] width 1400 height 25
paste input "19089"
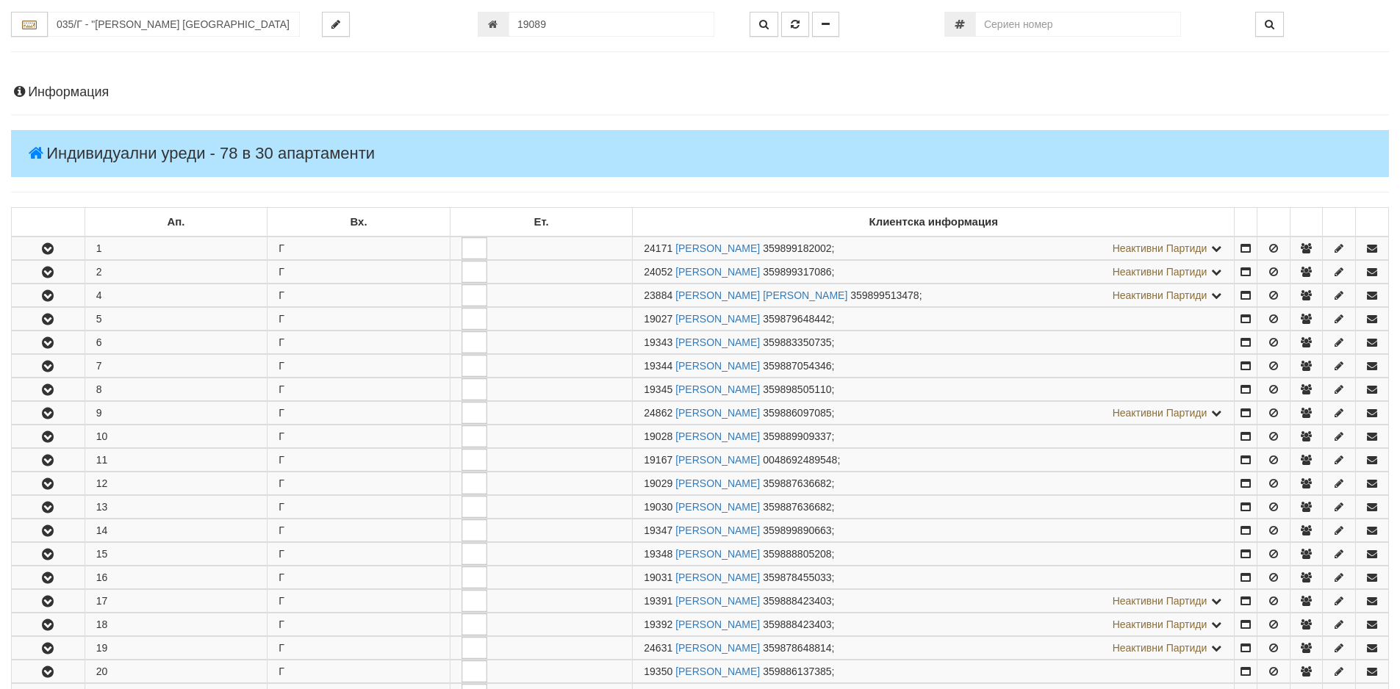
scroll to position [701, 0]
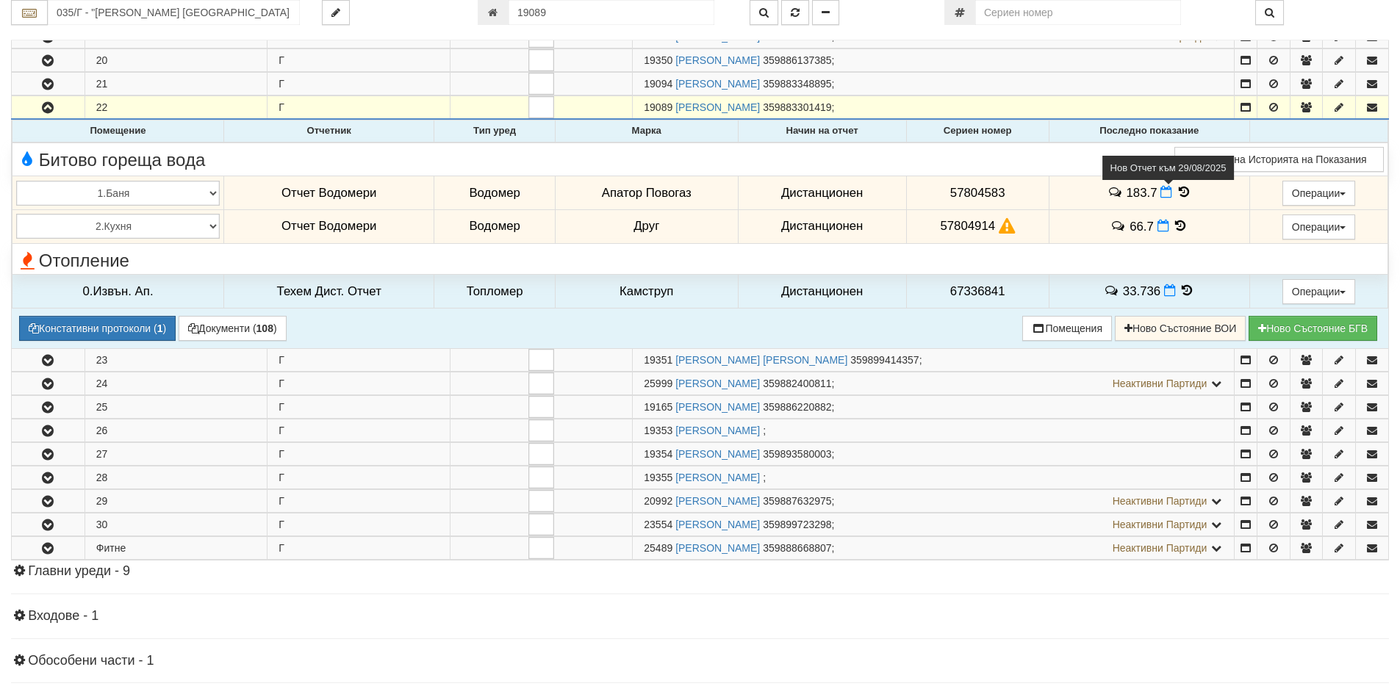
click at [1160, 191] on icon at bounding box center [1166, 192] width 12 height 12
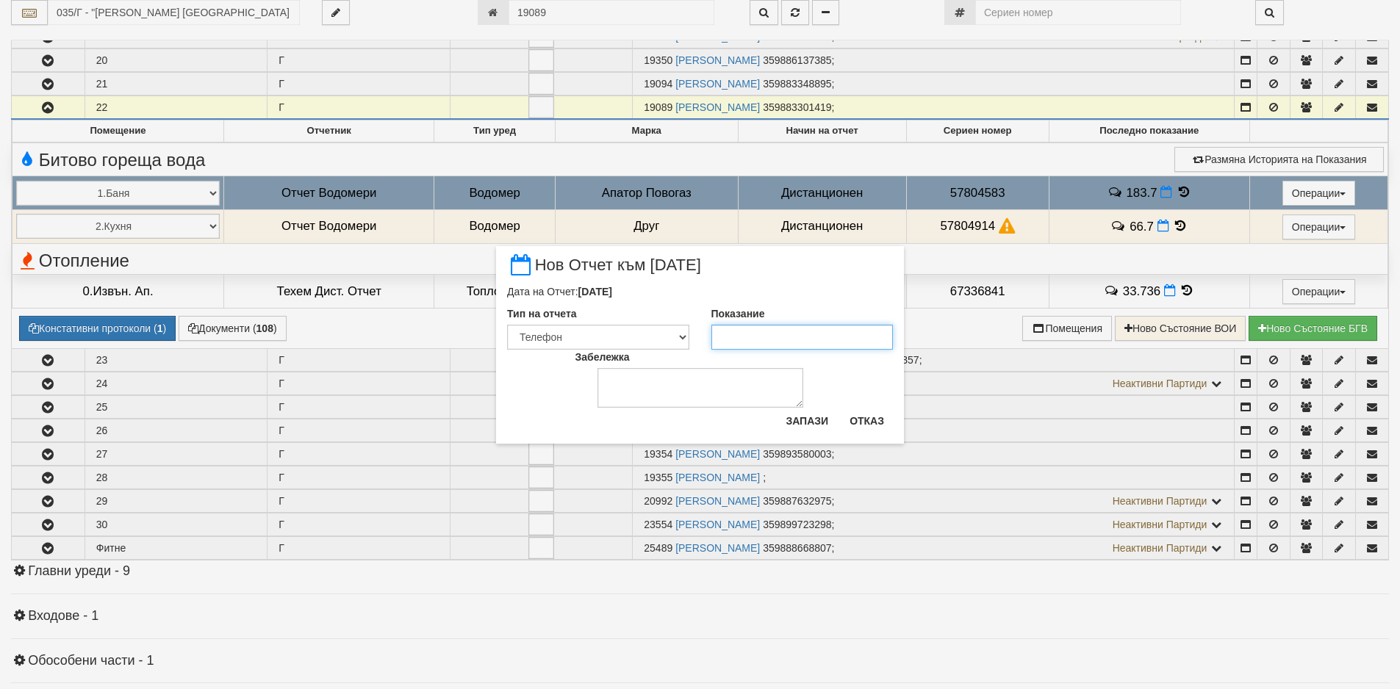
click at [802, 335] on input "Показание" at bounding box center [802, 337] width 182 height 25
paste input "184.3"
click at [810, 424] on button "Запази" at bounding box center [807, 421] width 60 height 24
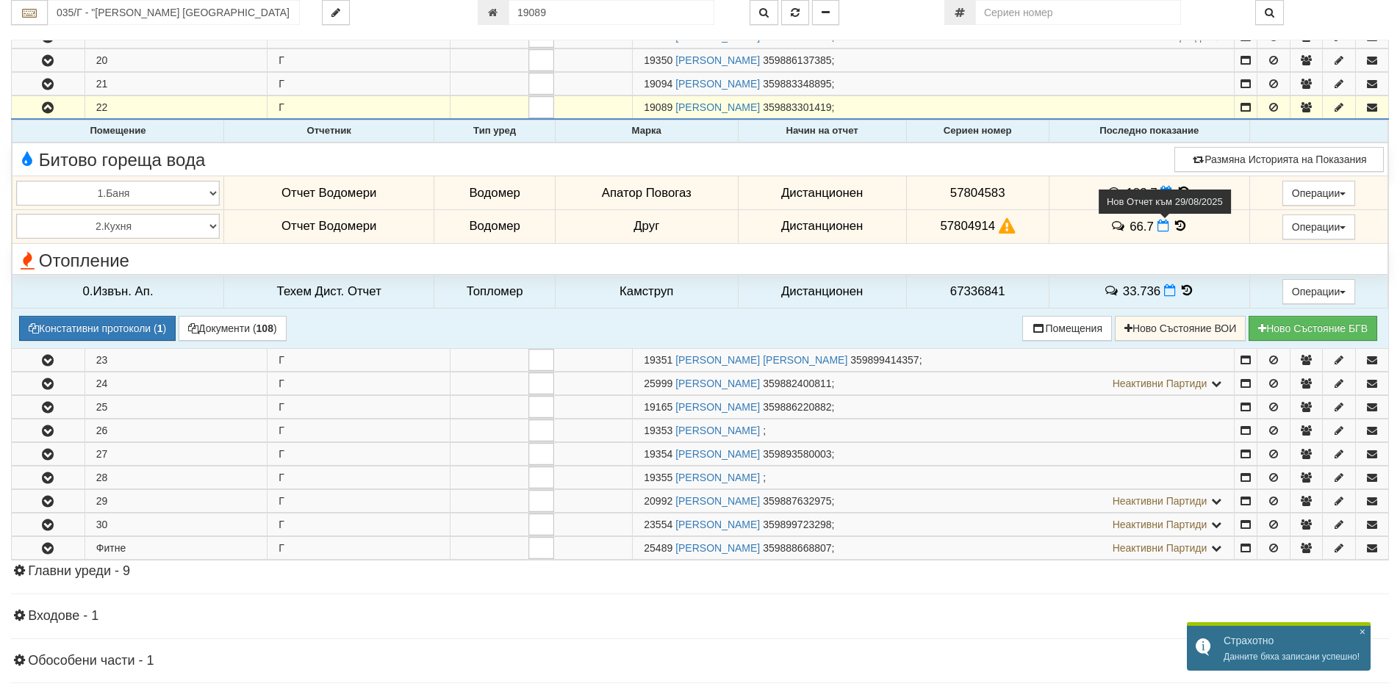
click at [1159, 230] on icon at bounding box center [1163, 226] width 12 height 12
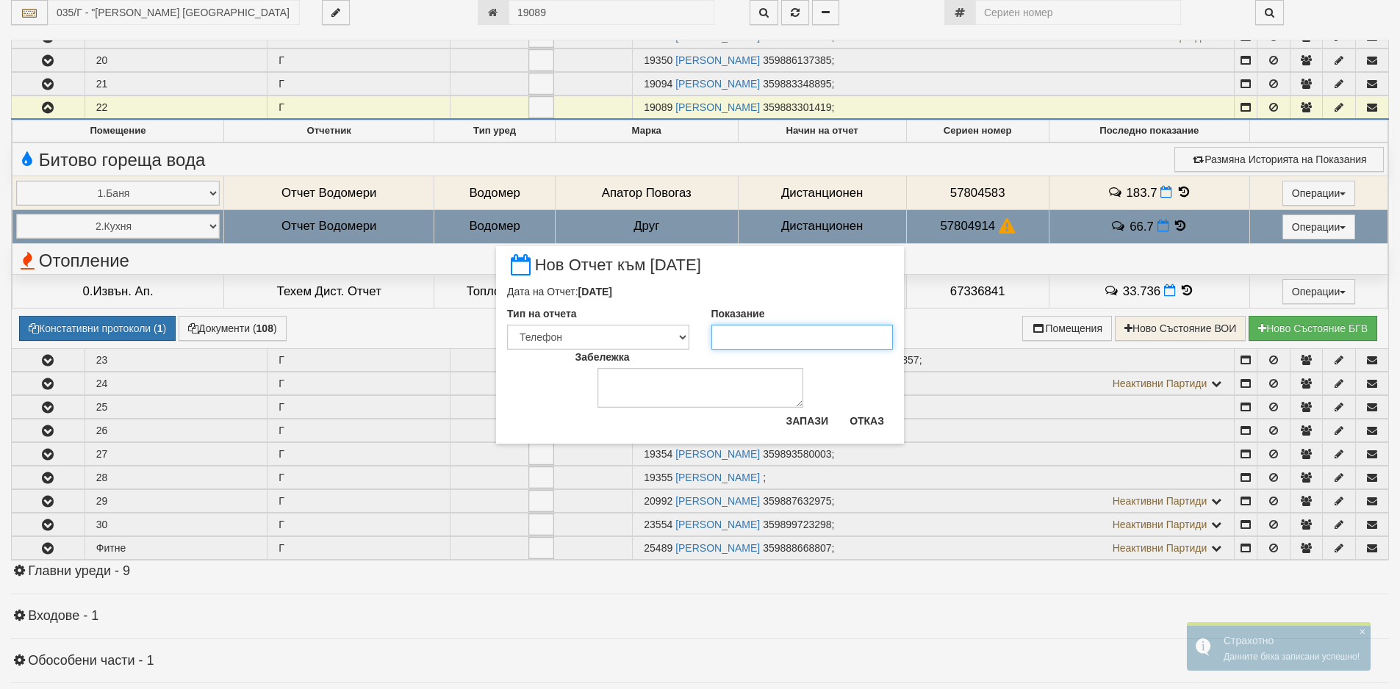
click at [765, 337] on input "Показание" at bounding box center [802, 337] width 182 height 25
paste input "66.98"
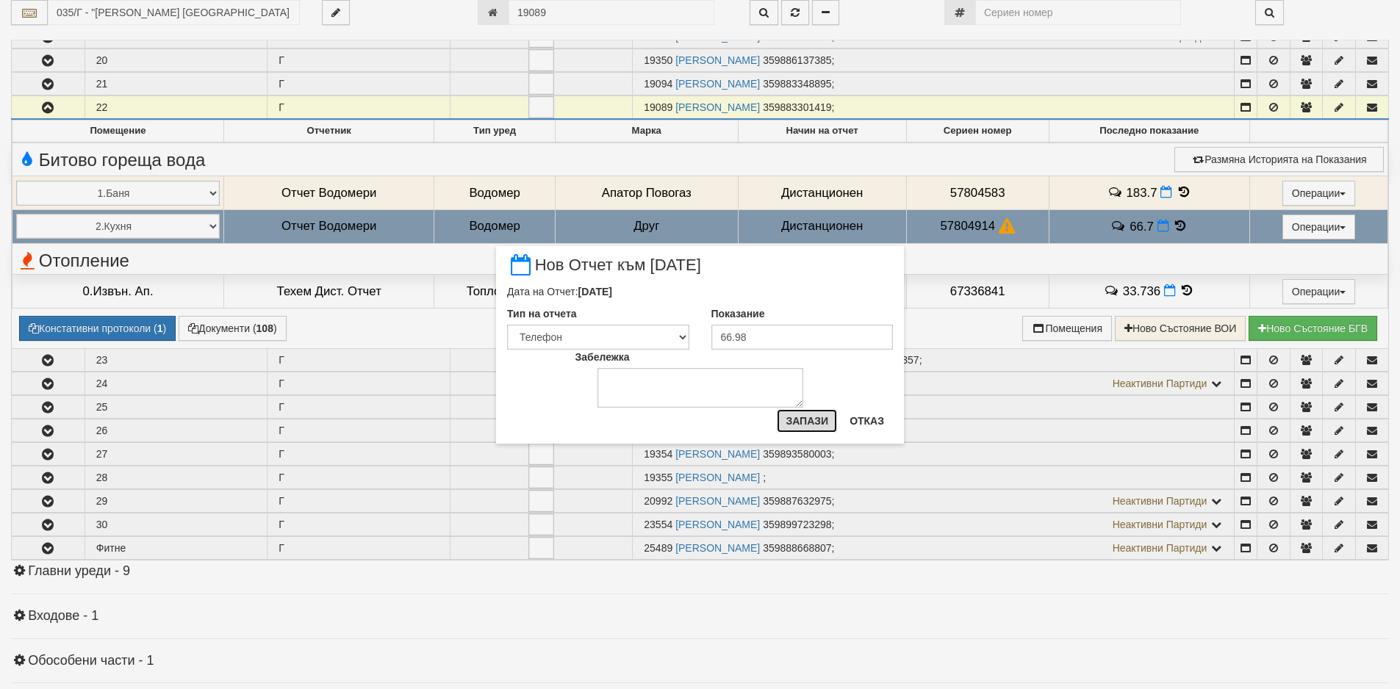
click at [805, 422] on button "Запази" at bounding box center [807, 421] width 60 height 24
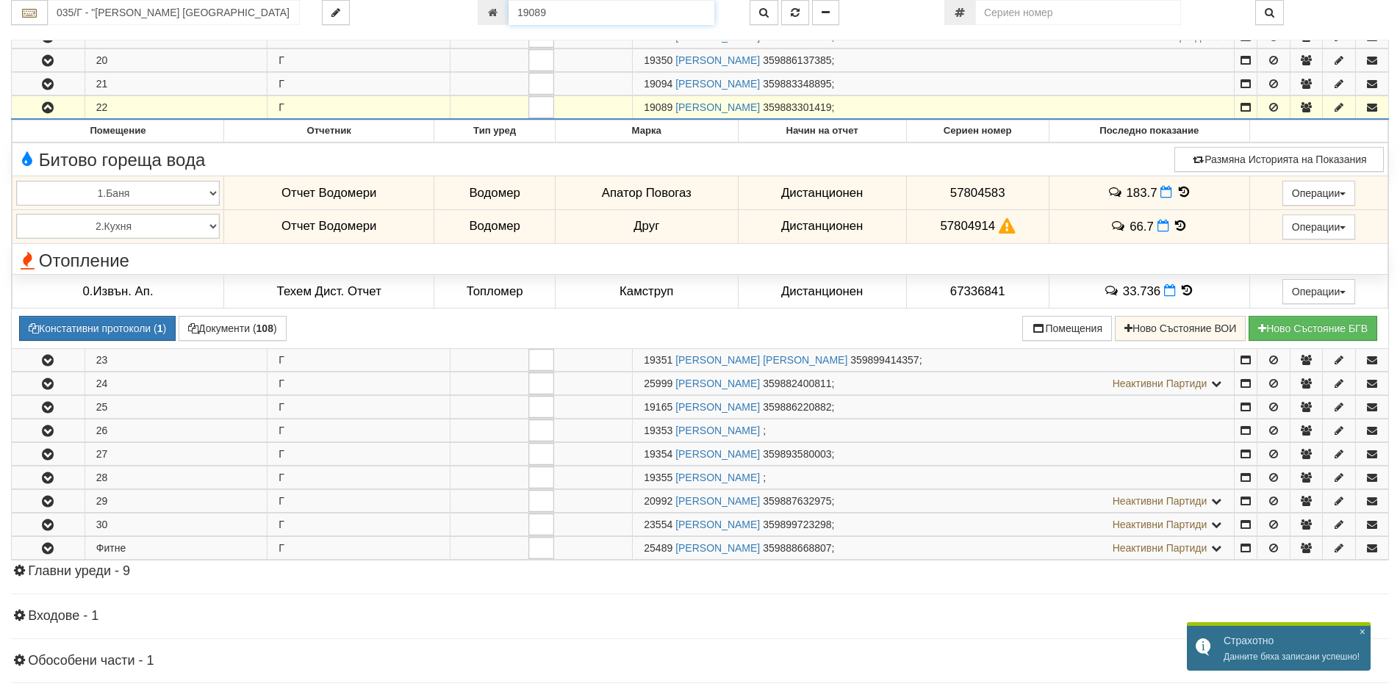
drag, startPoint x: 517, startPoint y: 19, endPoint x: 496, endPoint y: 21, distance: 21.4
click at [497, 21] on div "19089" at bounding box center [603, 12] width 250 height 25
paste input "2954"
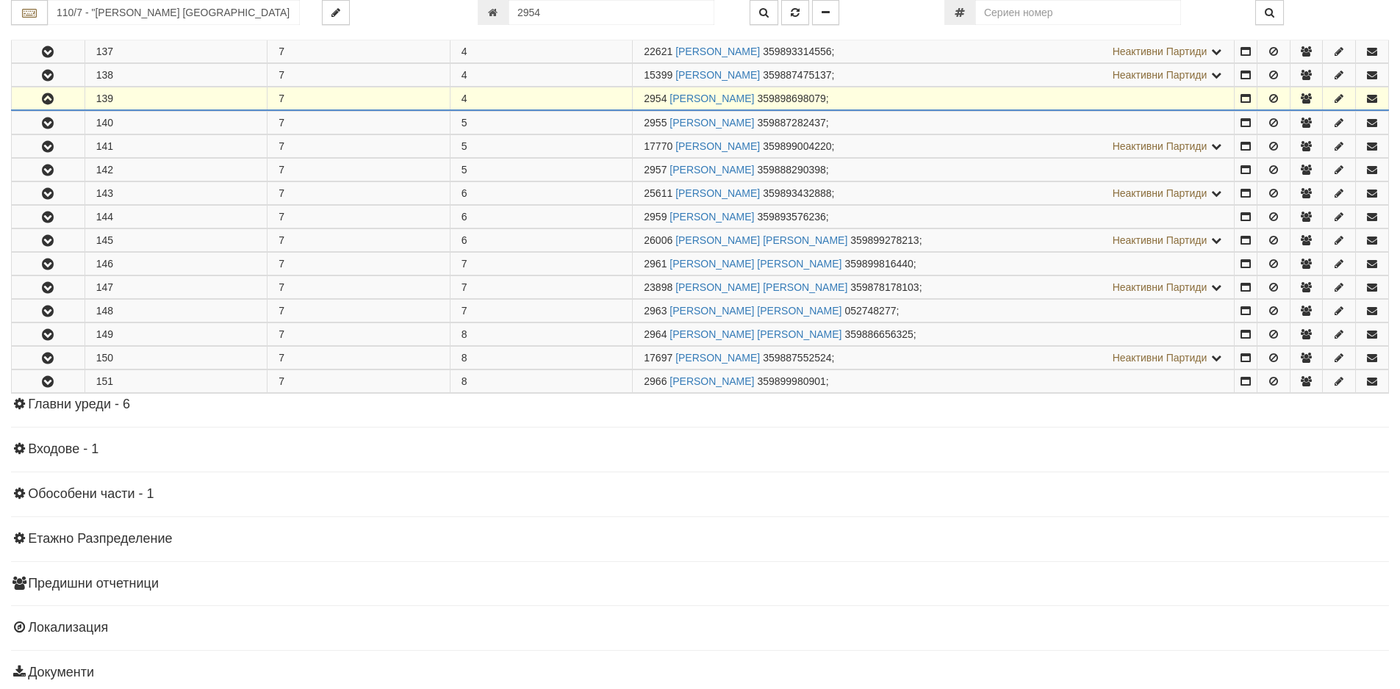
scroll to position [572, 0]
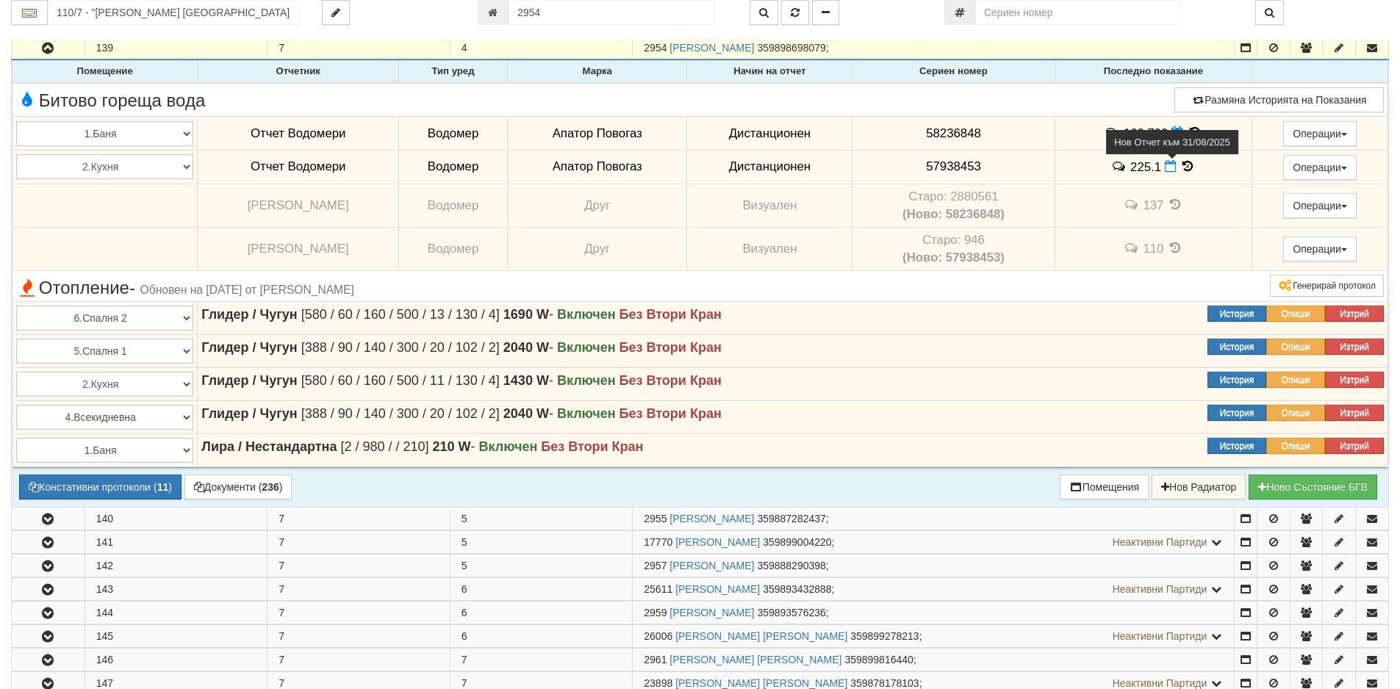
click at [1170, 166] on span at bounding box center [1171, 166] width 15 height 14
click at [1166, 167] on icon at bounding box center [1170, 166] width 12 height 12
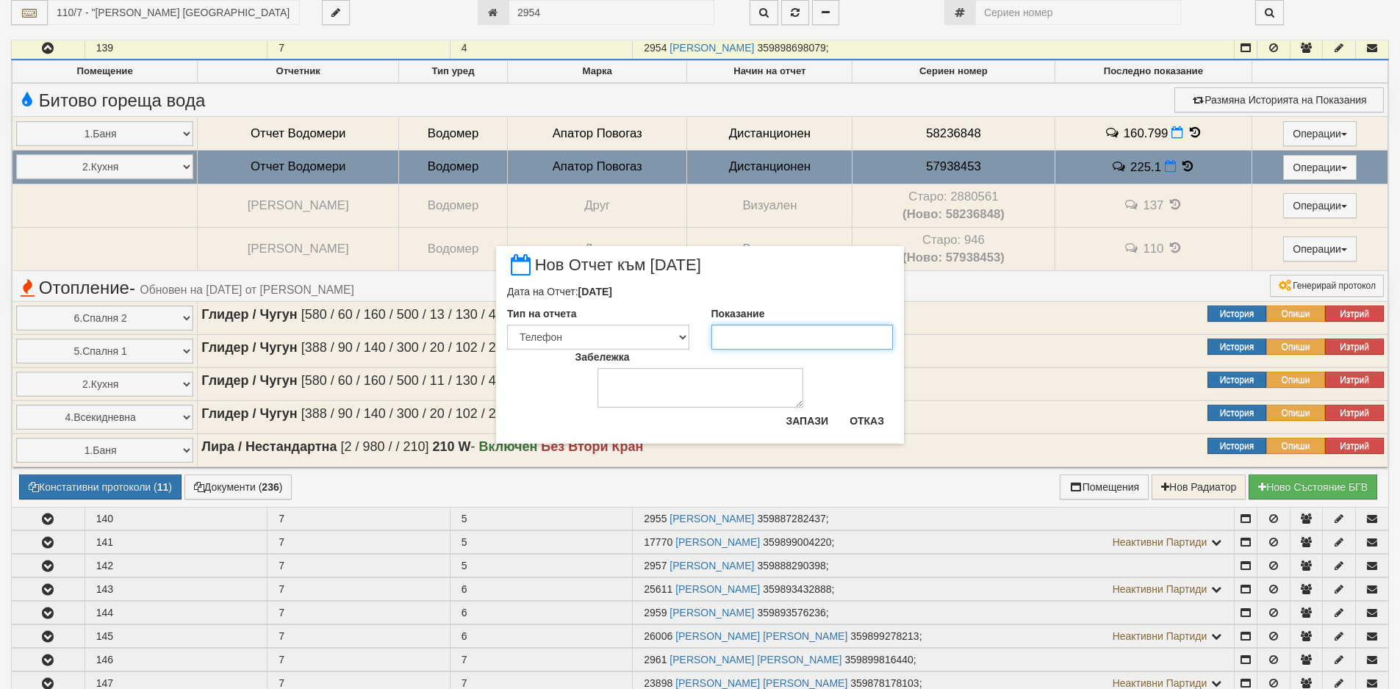
click at [820, 336] on input "Показание" at bounding box center [802, 337] width 182 height 25
paste input "234"
click at [822, 417] on button "Запази" at bounding box center [807, 421] width 60 height 24
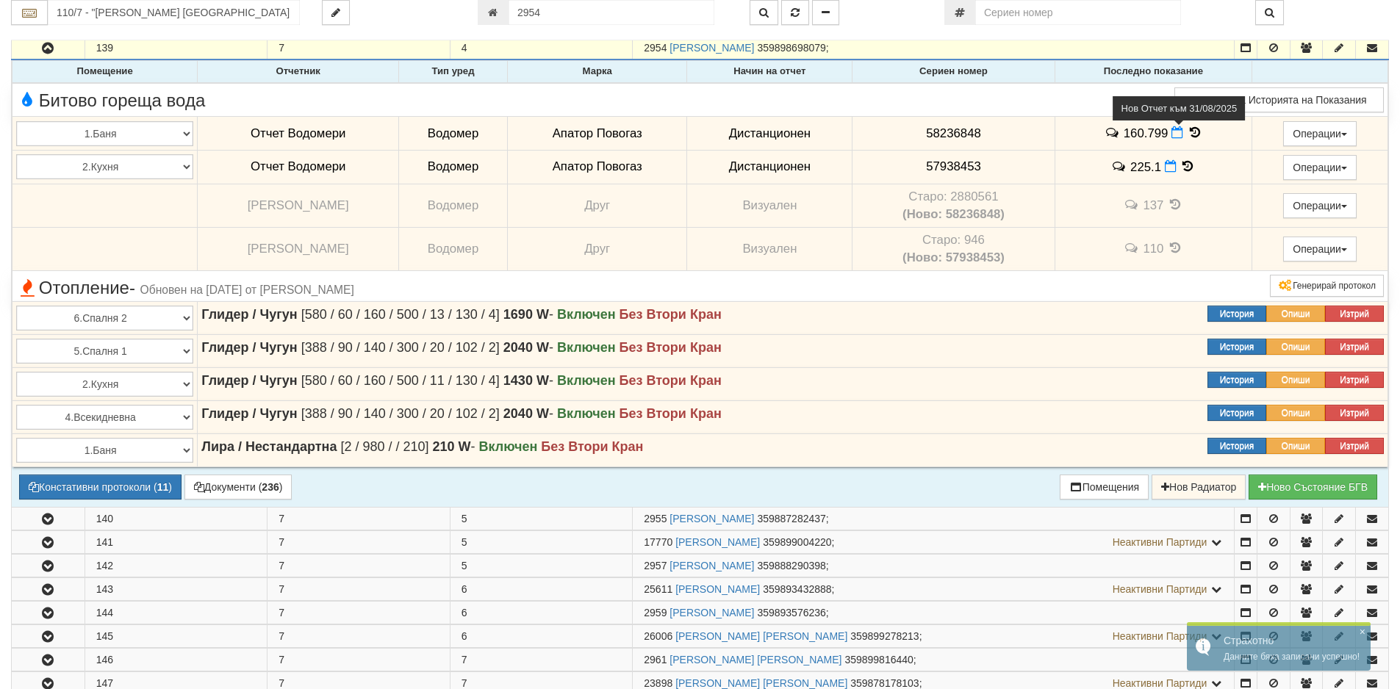
click at [1172, 134] on icon at bounding box center [1177, 132] width 12 height 12
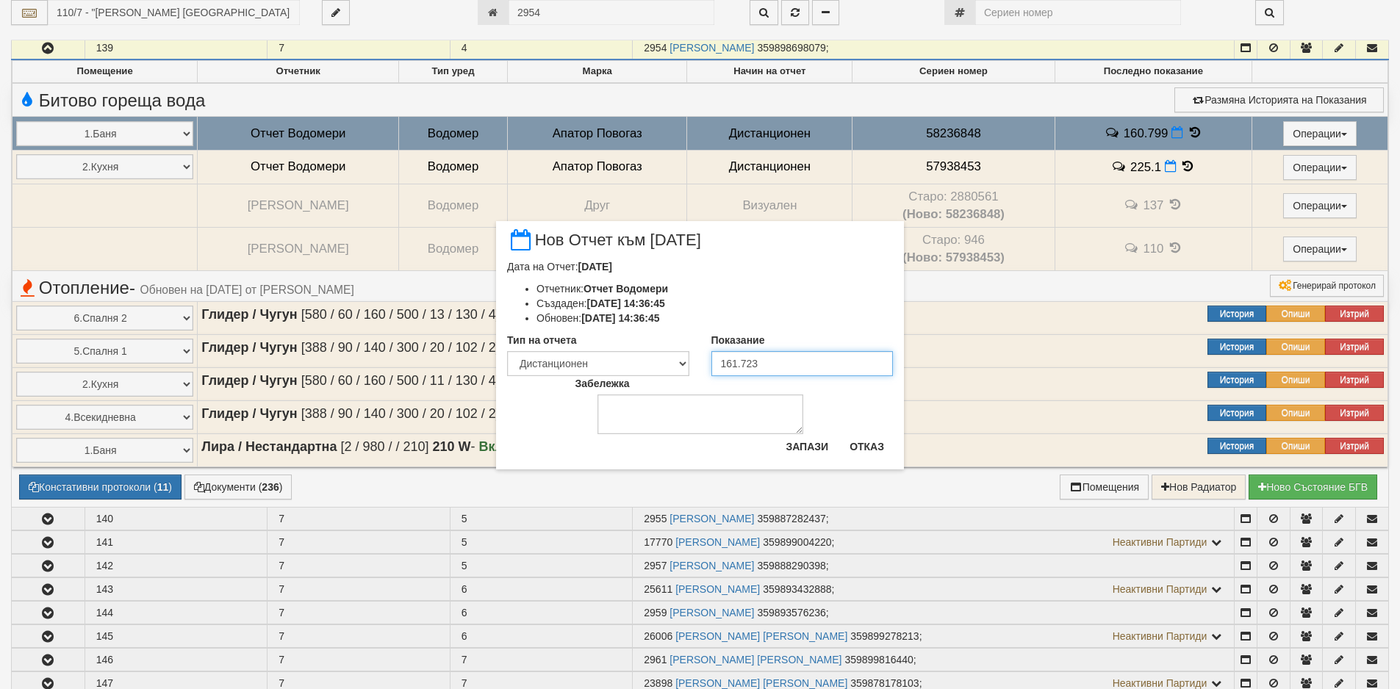
click at [816, 361] on input "161.723" at bounding box center [802, 363] width 182 height 25
drag, startPoint x: 815, startPoint y: 367, endPoint x: 844, endPoint y: 368, distance: 29.4
click at [735, 357] on input "161.723" at bounding box center [802, 363] width 182 height 25
paste input "161.9"
drag, startPoint x: 790, startPoint y: 367, endPoint x: 664, endPoint y: 364, distance: 126.4
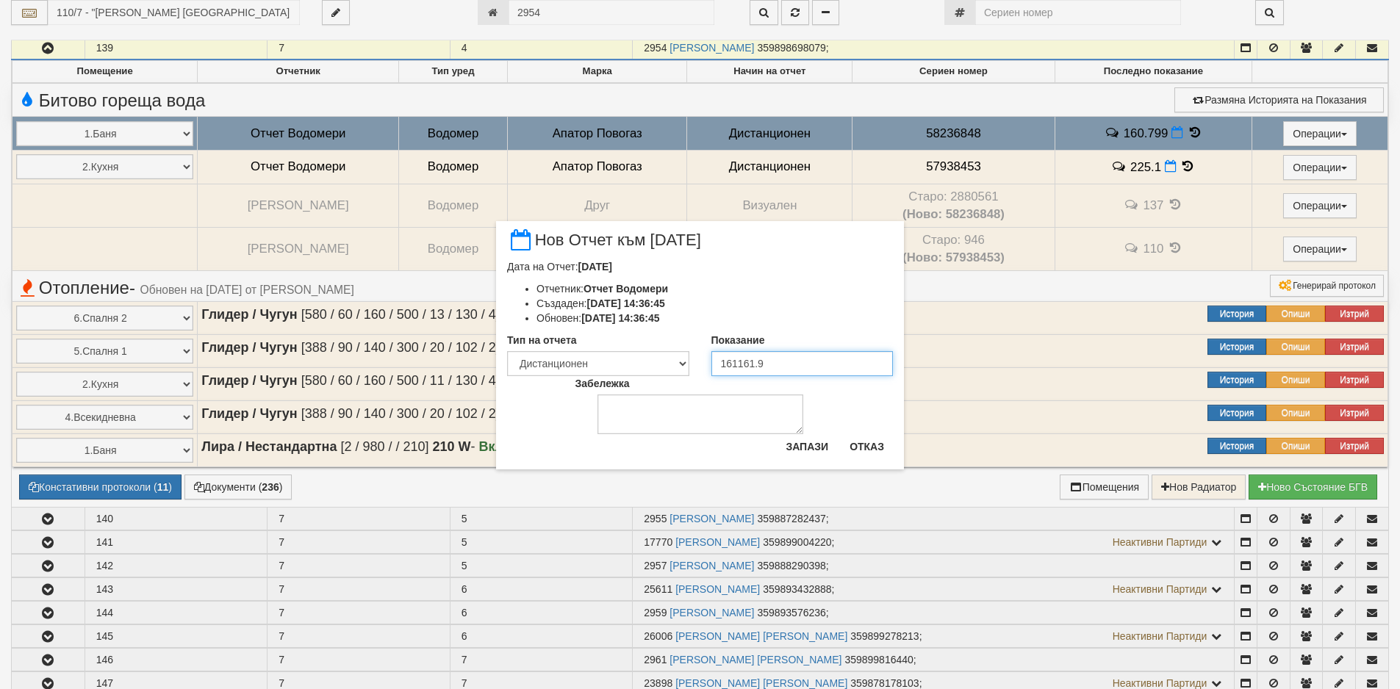
click at [664, 364] on div "Тип на отчета Визуален Телефон Бележка Неосигурен достъп Самоотчет Служебно Дис…" at bounding box center [700, 354] width 408 height 43
paste input "number"
click at [824, 444] on button "Запази" at bounding box center [807, 447] width 60 height 24
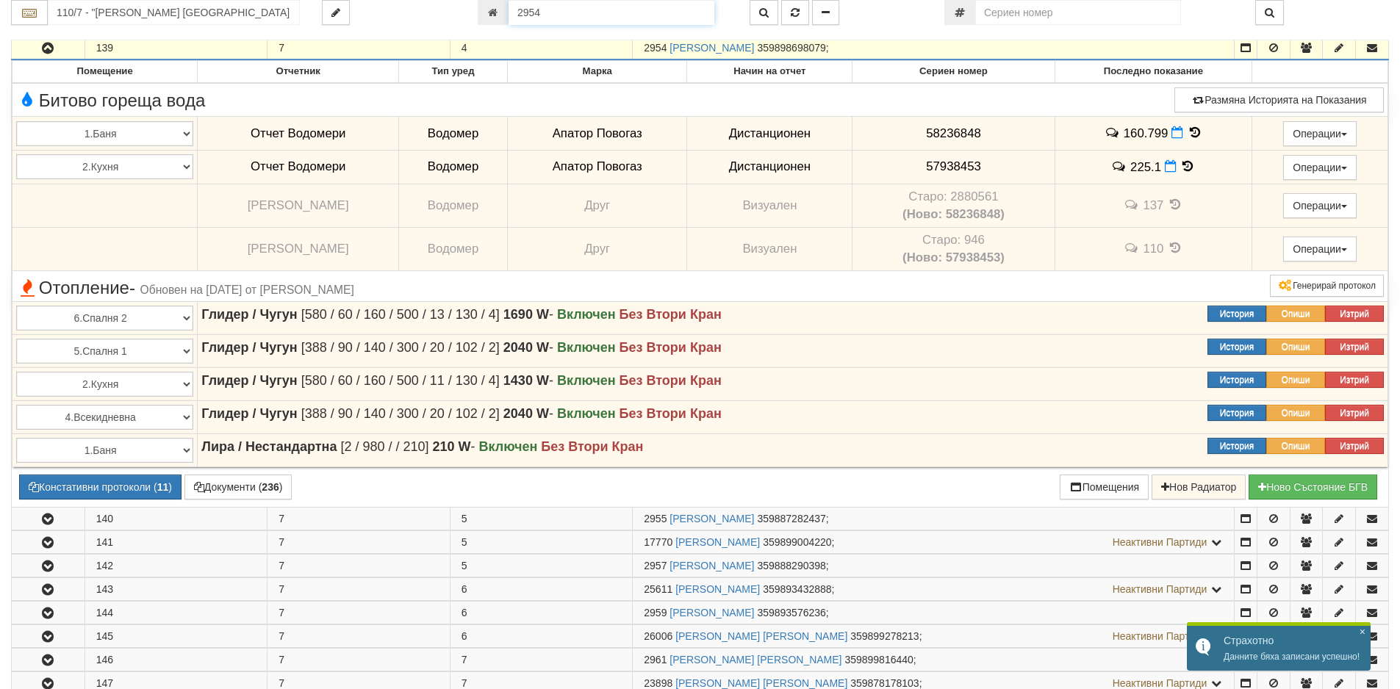
drag, startPoint x: 622, startPoint y: 12, endPoint x: 487, endPoint y: 15, distance: 135.2
click at [487, 15] on div "2954" at bounding box center [603, 12] width 250 height 25
paste input "1931"
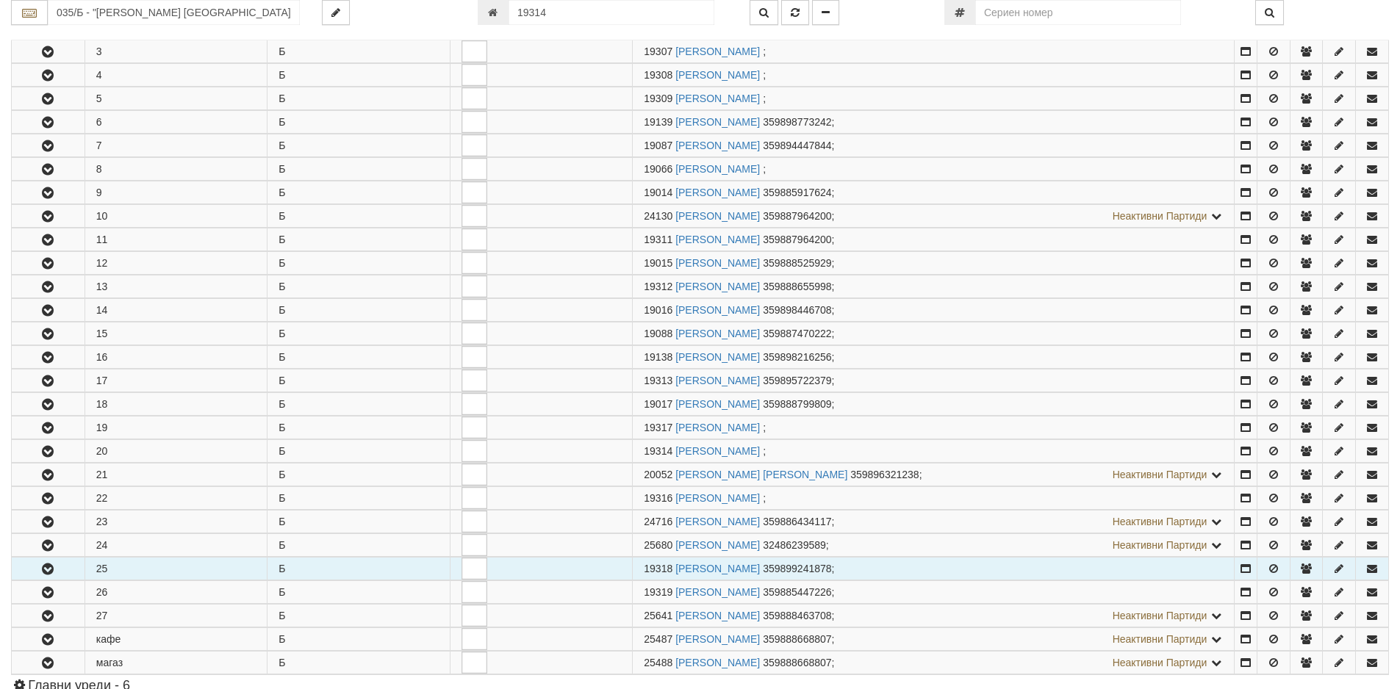
scroll to position [677, 0]
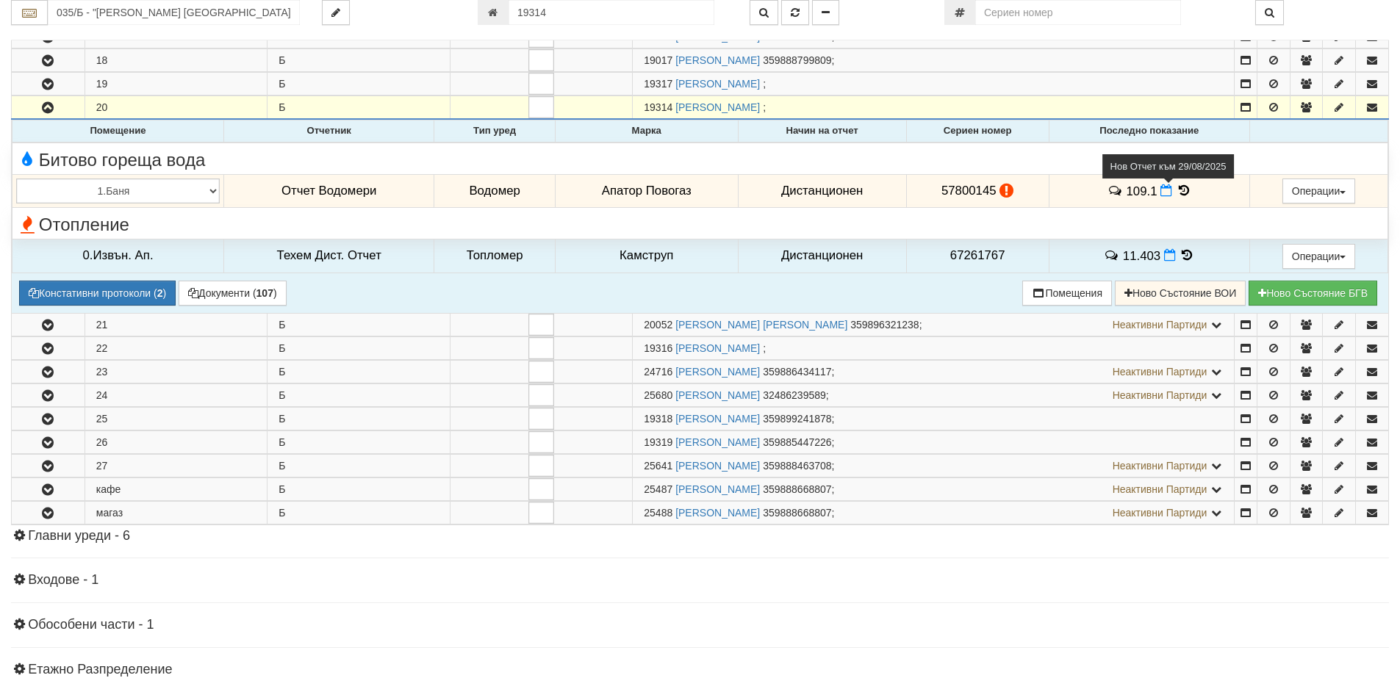
click at [1162, 190] on icon at bounding box center [1166, 190] width 12 height 12
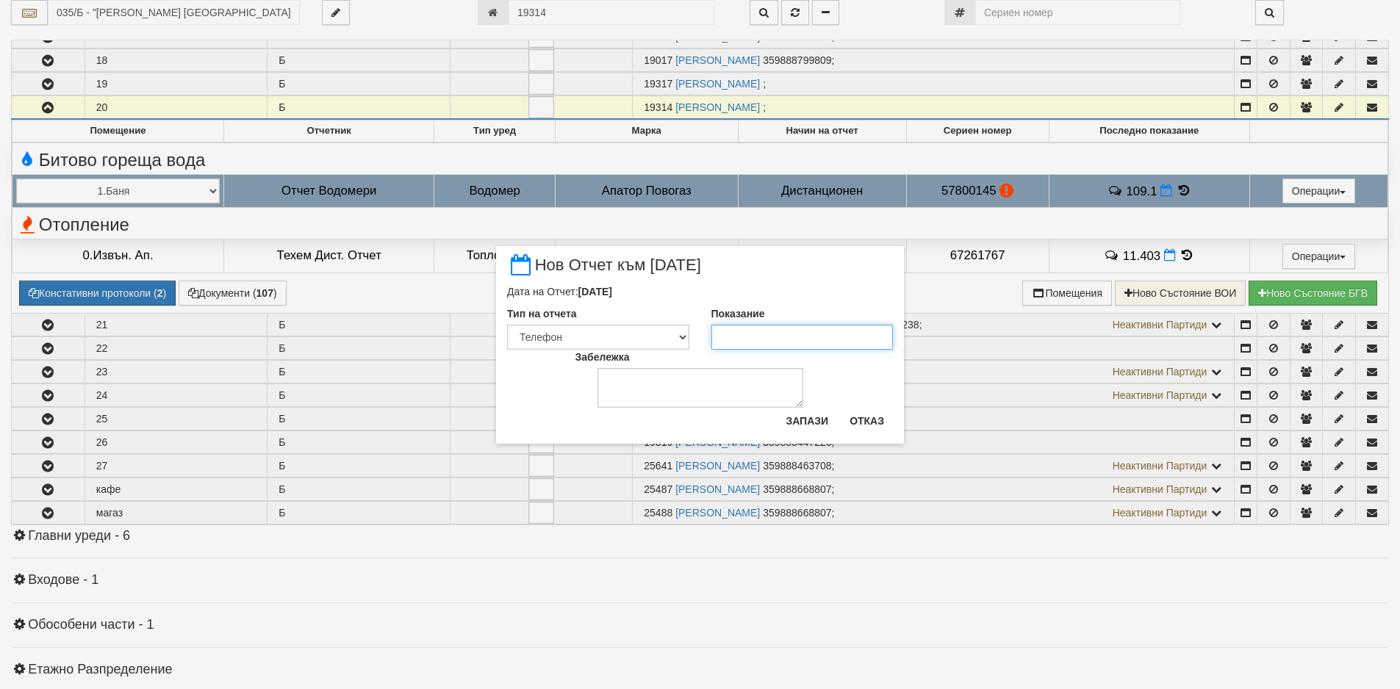
click at [806, 332] on input "Показание" at bounding box center [802, 337] width 182 height 25
paste input "110.42"
click at [802, 414] on button "Запази" at bounding box center [807, 421] width 60 height 24
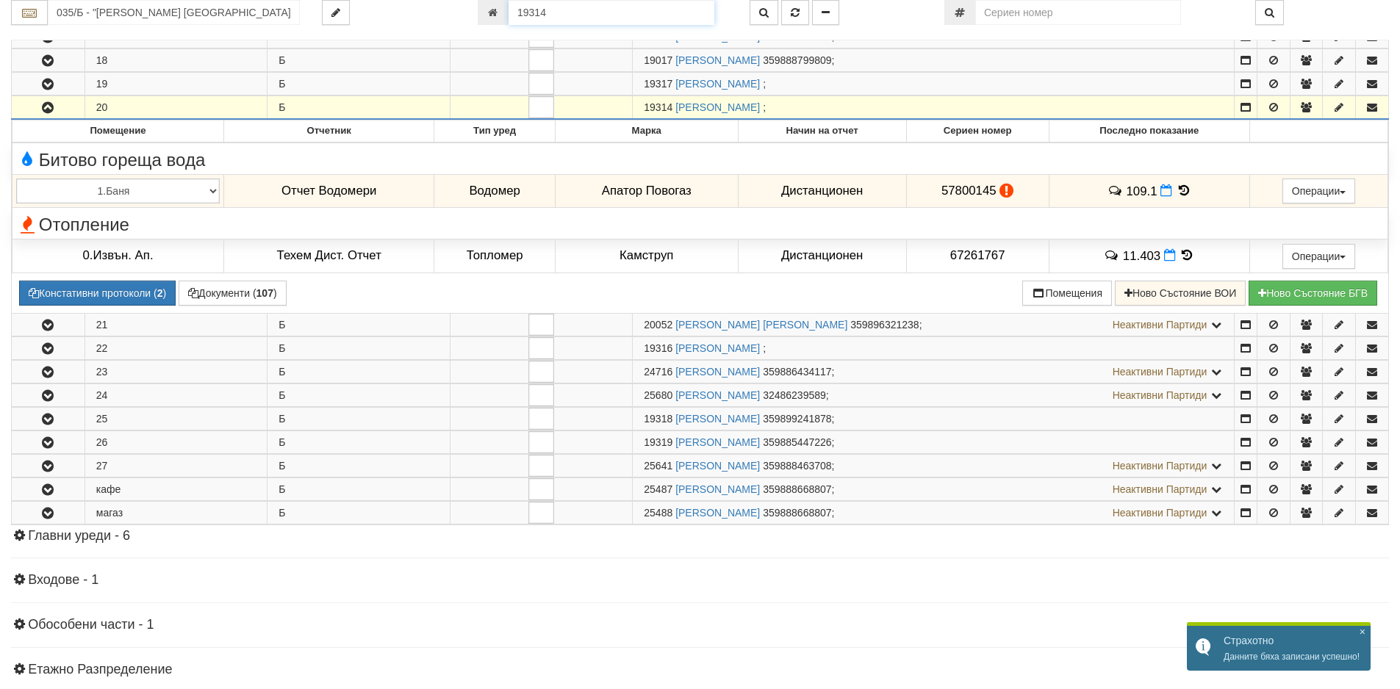
click at [456, 10] on div "035/Б - "[PERSON_NAME] [GEOGRAPHIC_DATA] " ЕАД 19314" at bounding box center [700, 12] width 1400 height 25
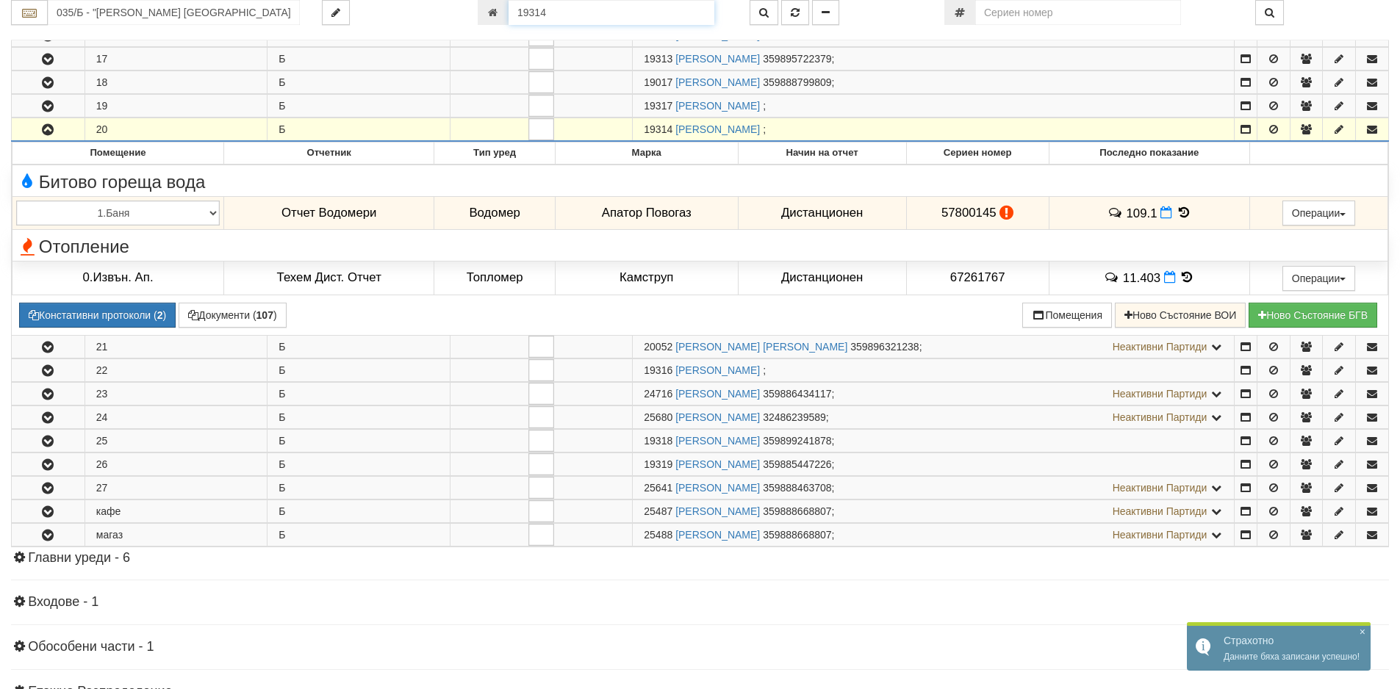
paste input "20660"
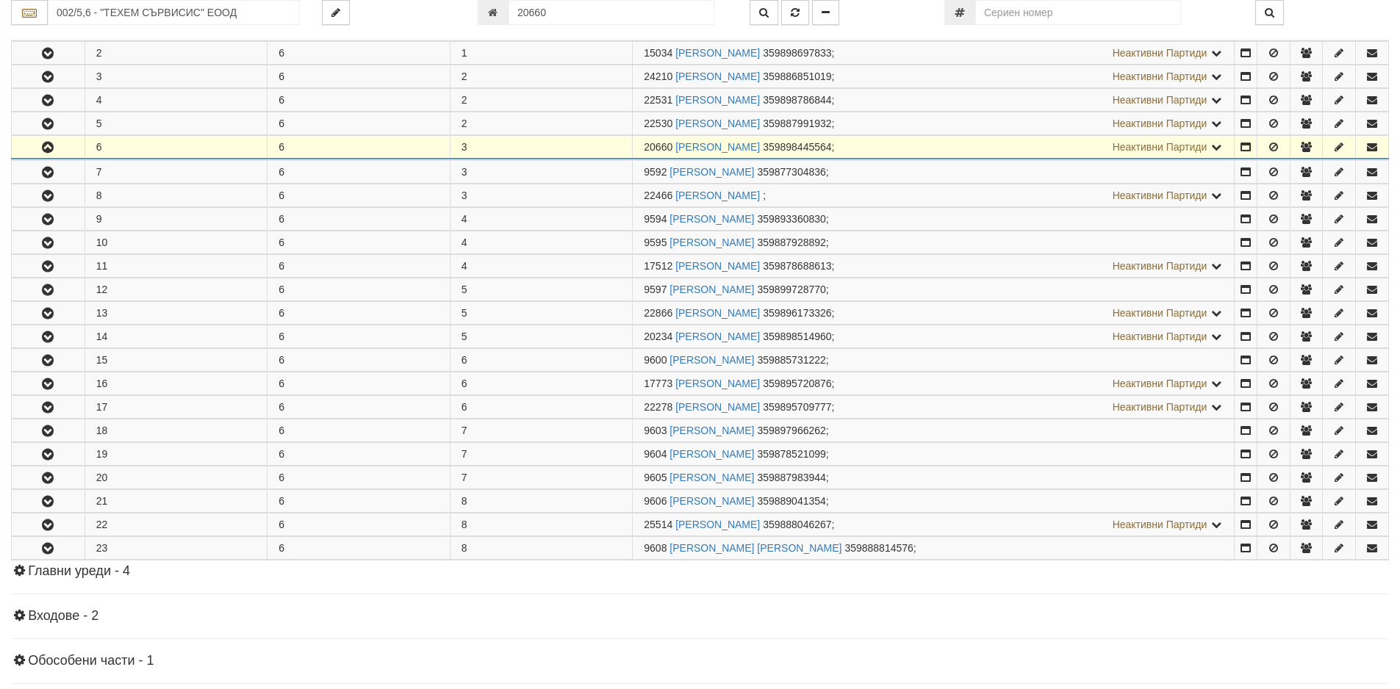
scroll to position [948, 0]
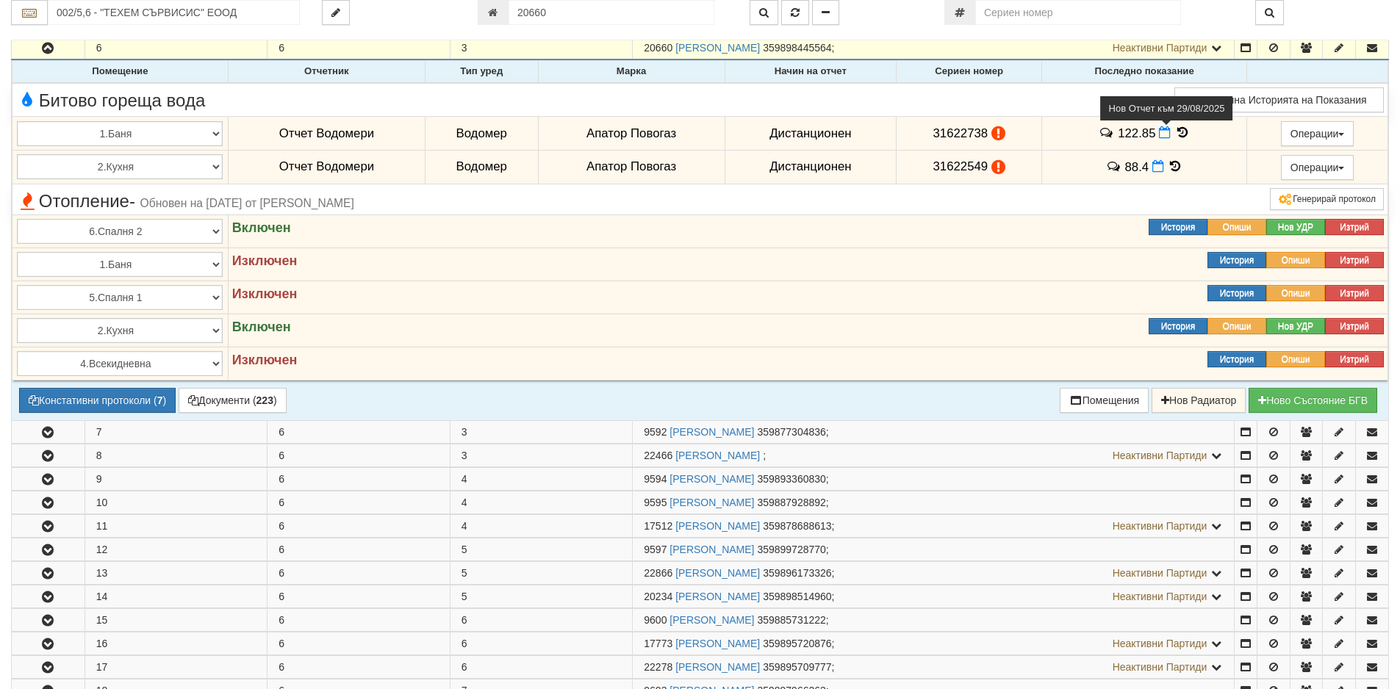
click at [1159, 135] on icon at bounding box center [1165, 132] width 12 height 12
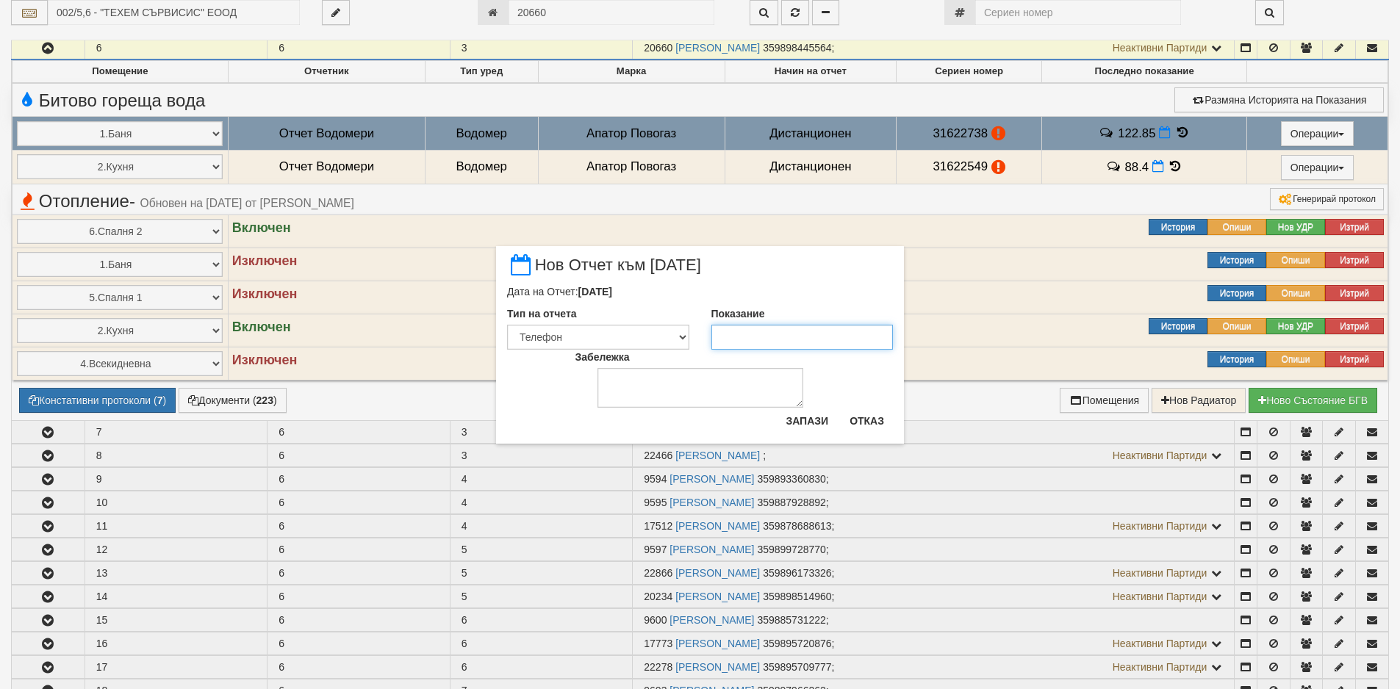
click at [768, 335] on input "Показание" at bounding box center [802, 337] width 182 height 25
paste input "123.55"
click at [804, 419] on button "Запази" at bounding box center [807, 421] width 60 height 24
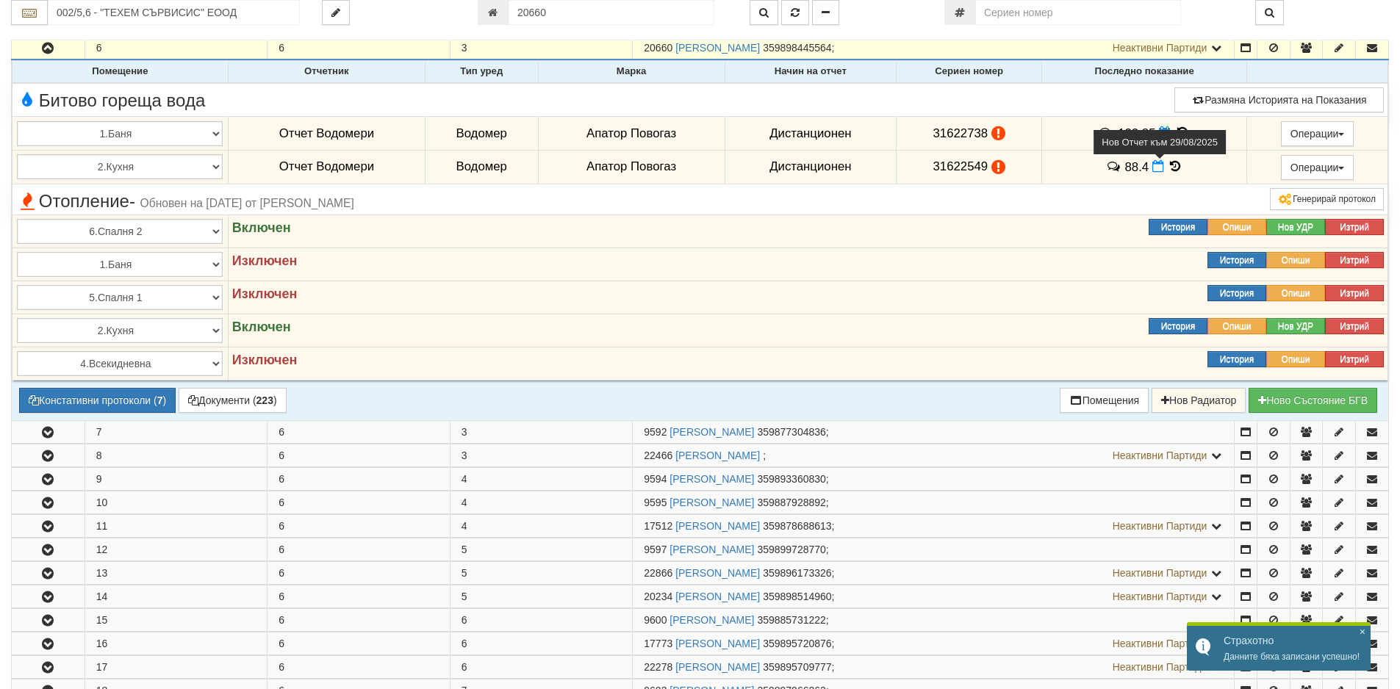
click at [1153, 165] on icon at bounding box center [1158, 166] width 12 height 12
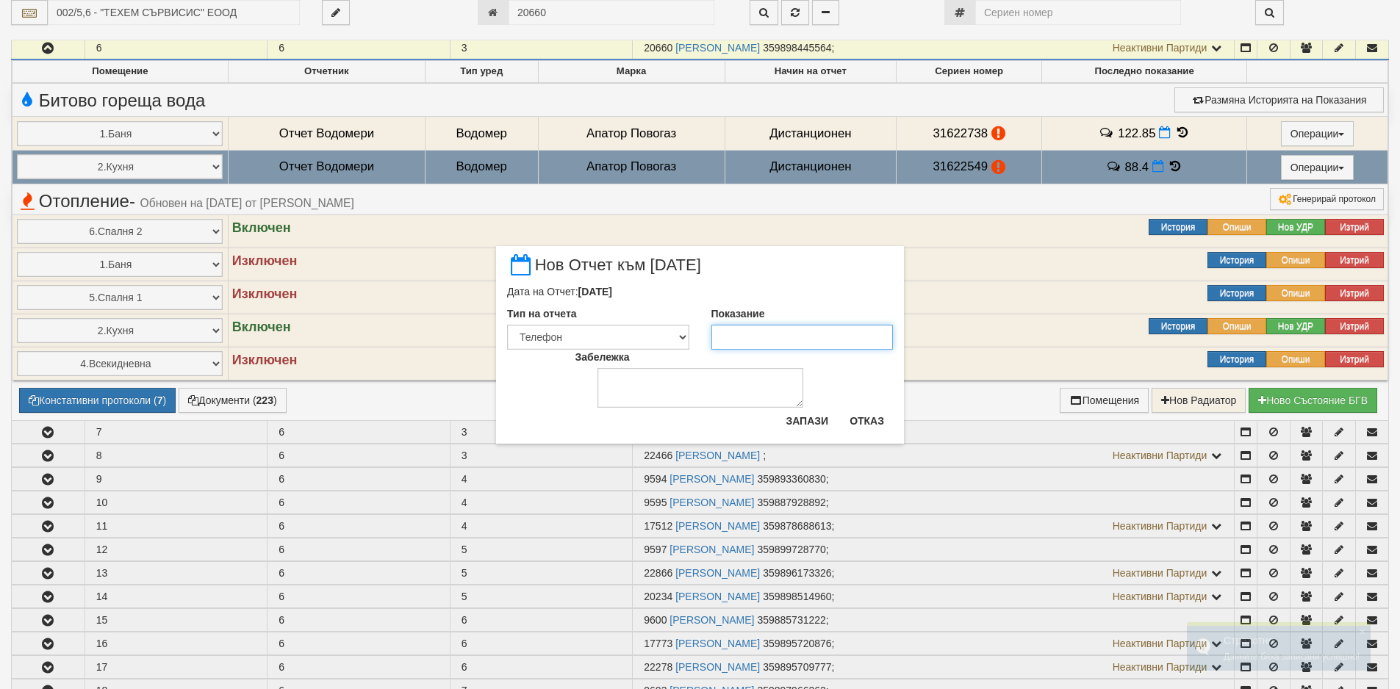
click at [758, 340] on input "Показание" at bounding box center [802, 337] width 182 height 25
paste input "88.46"
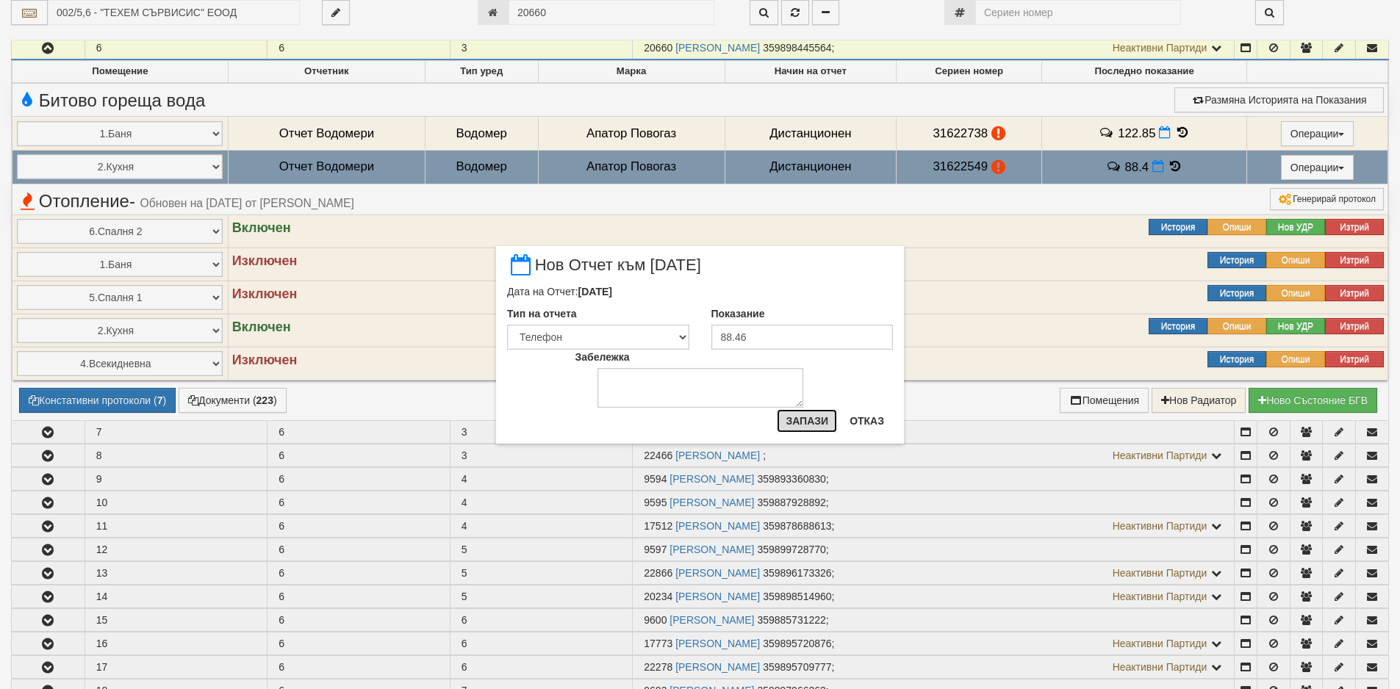
click at [802, 414] on button "Запази" at bounding box center [807, 421] width 60 height 24
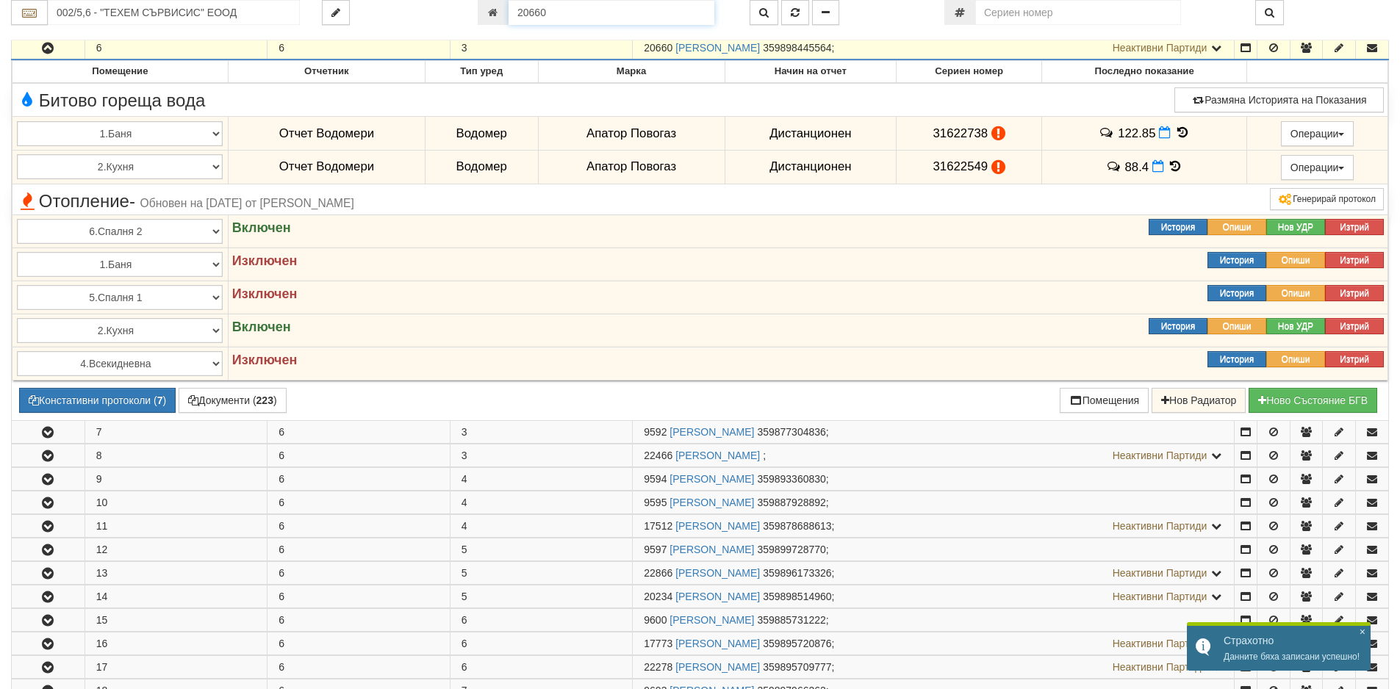
drag, startPoint x: 573, startPoint y: 18, endPoint x: 437, endPoint y: 18, distance: 135.9
click at [439, 18] on div "002/5,6 - "ТЕХЕМ СЪРВИСИС" ЕООД 20660" at bounding box center [700, 12] width 1400 height 25
paste input "15034"
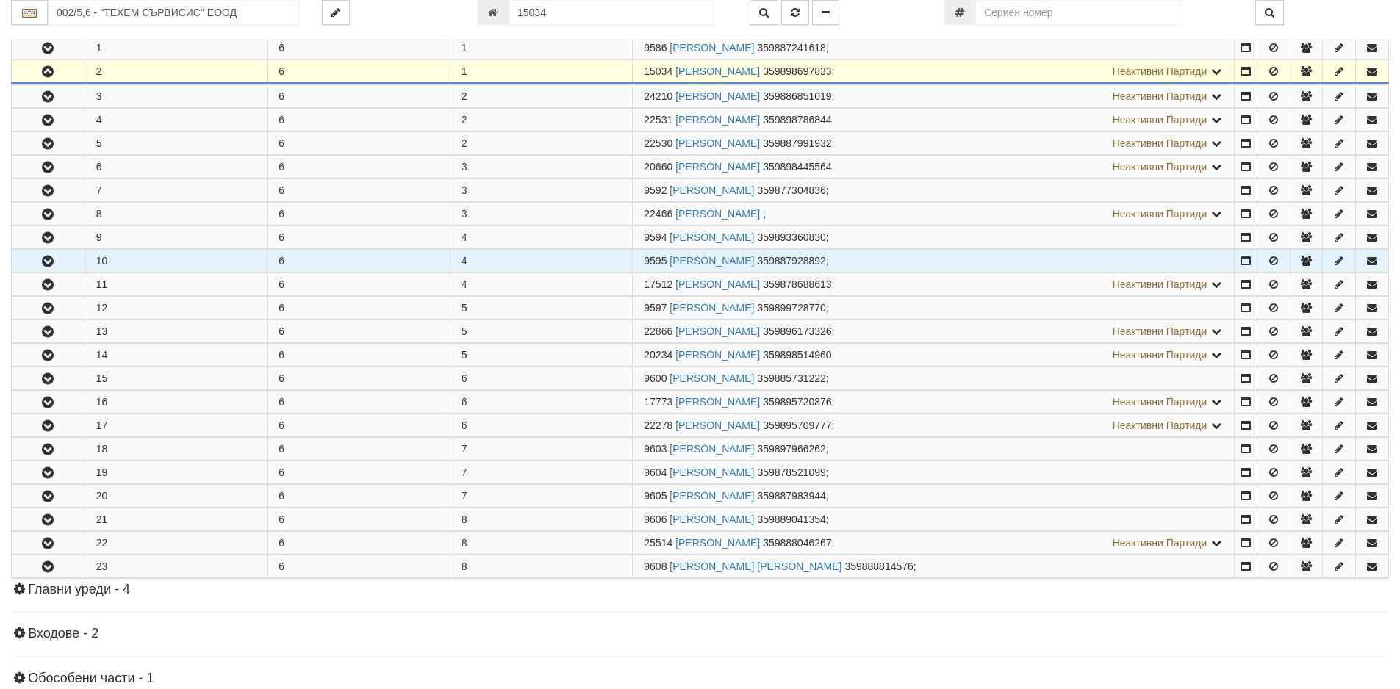
scroll to position [854, 0]
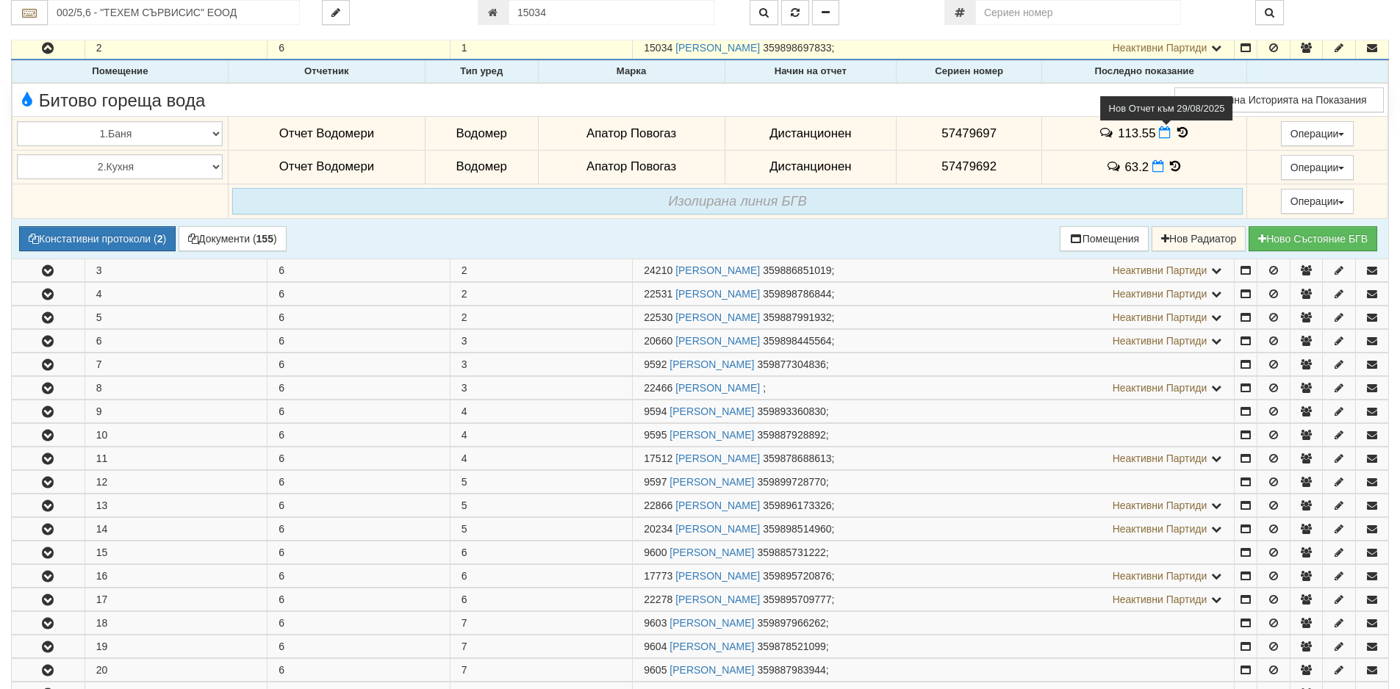
click at [1159, 138] on icon at bounding box center [1165, 132] width 12 height 12
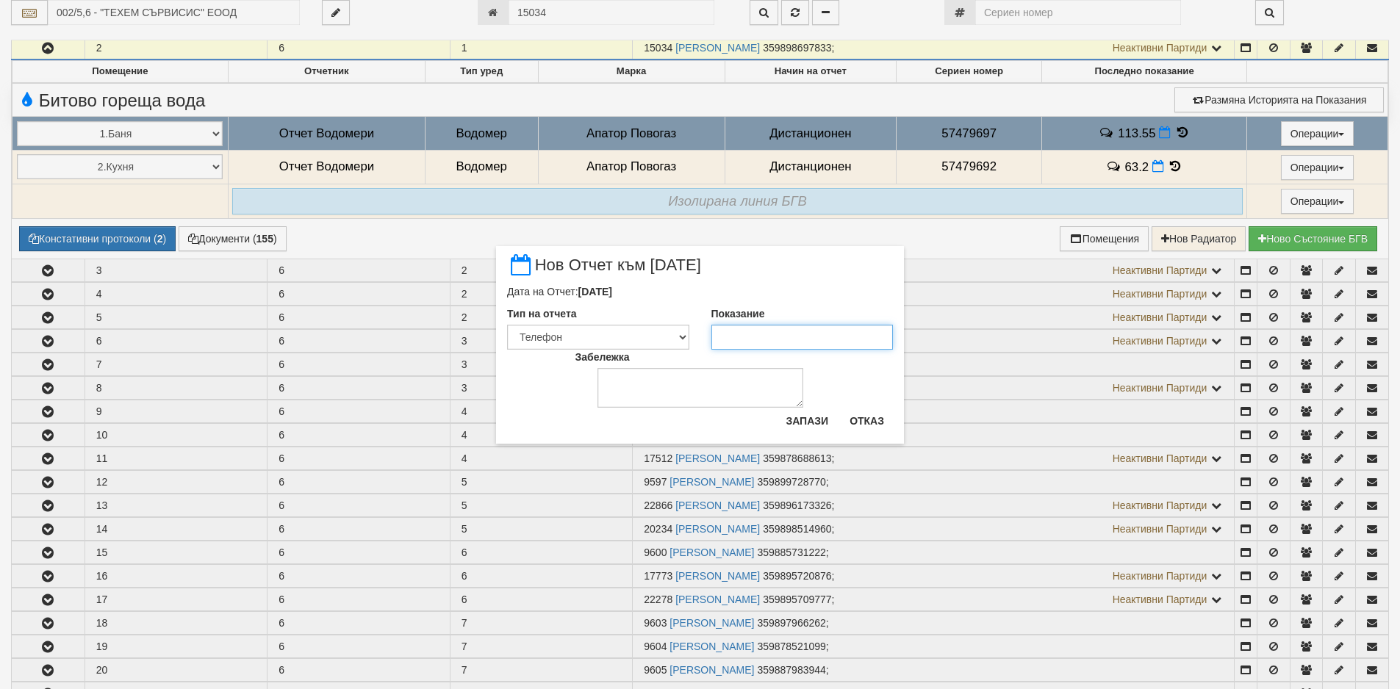
click at [767, 340] on input "Показание" at bounding box center [802, 337] width 182 height 25
paste input "114.23"
click at [793, 436] on div "Запази Отказ" at bounding box center [835, 426] width 116 height 35
click at [804, 423] on button "Запази" at bounding box center [807, 421] width 60 height 24
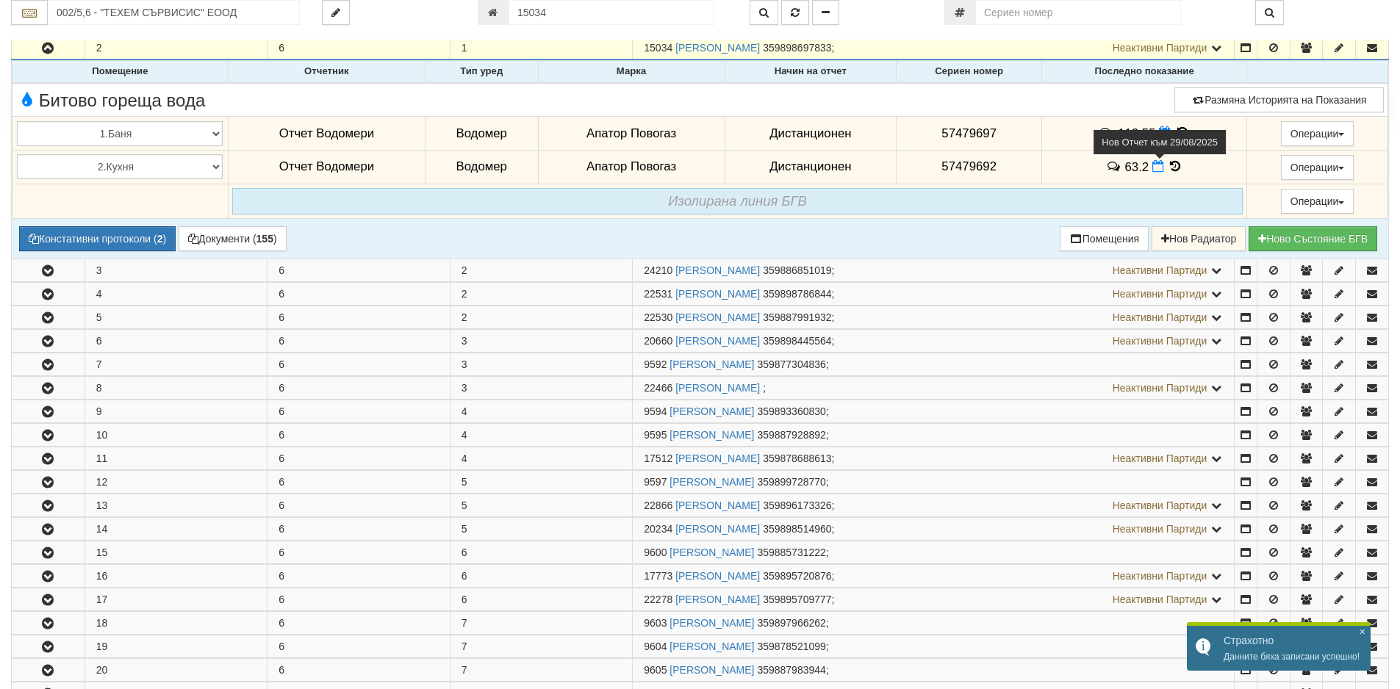
click at [1156, 166] on icon at bounding box center [1158, 166] width 12 height 12
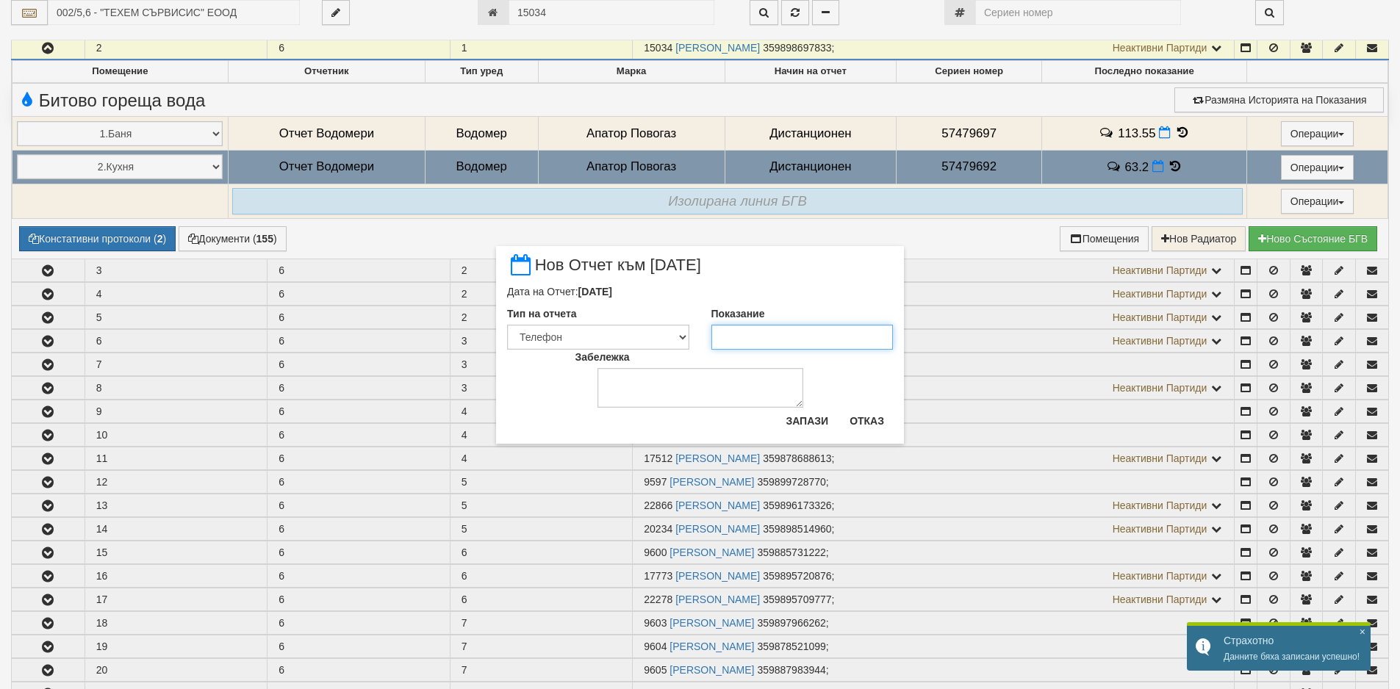
click at [815, 331] on input "Показание" at bounding box center [802, 337] width 182 height 25
paste input "63.33"
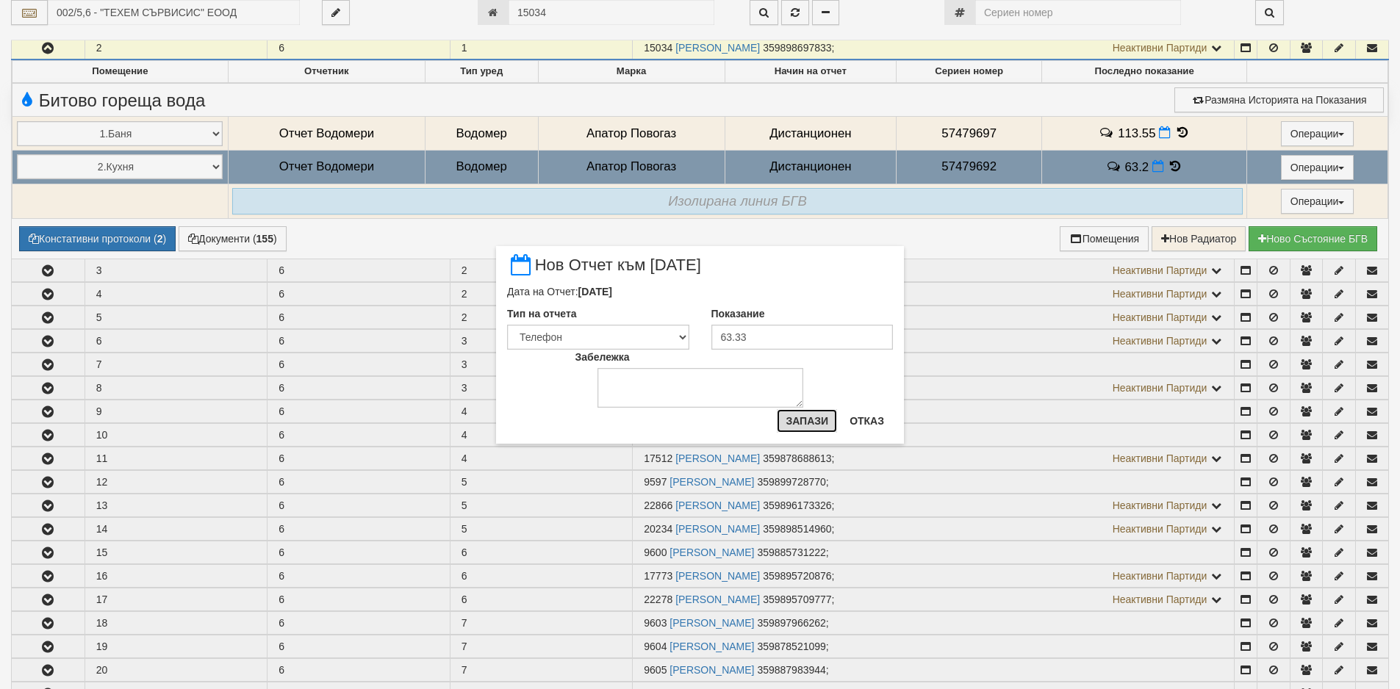
click at [796, 414] on button "Запази" at bounding box center [807, 421] width 60 height 24
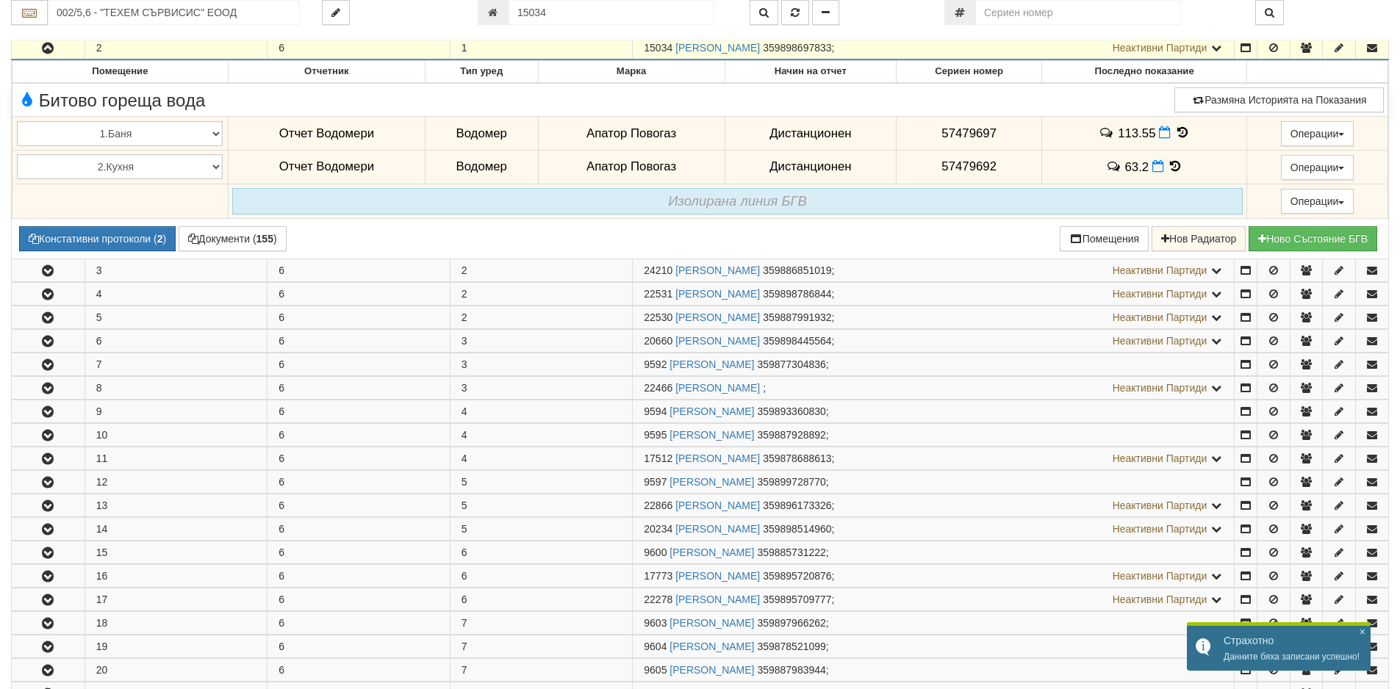
click at [572, 26] on div "002/5,6 - "ТЕХЕМ СЪРВИСИС" ЕООД 15034" at bounding box center [699, 20] width 1377 height 40
drag, startPoint x: 564, startPoint y: 15, endPoint x: 499, endPoint y: 15, distance: 65.4
click at [499, 15] on div "15034" at bounding box center [603, 12] width 250 height 25
paste input "22883"
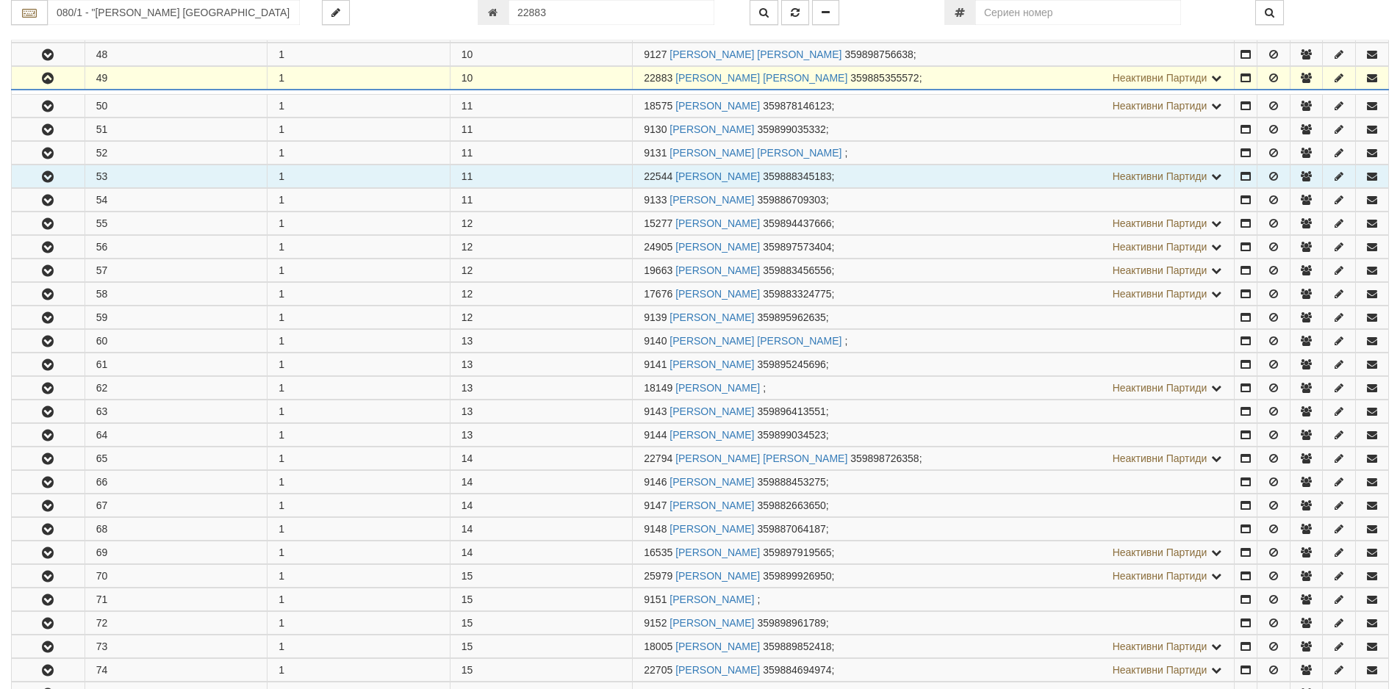
scroll to position [1419, 0]
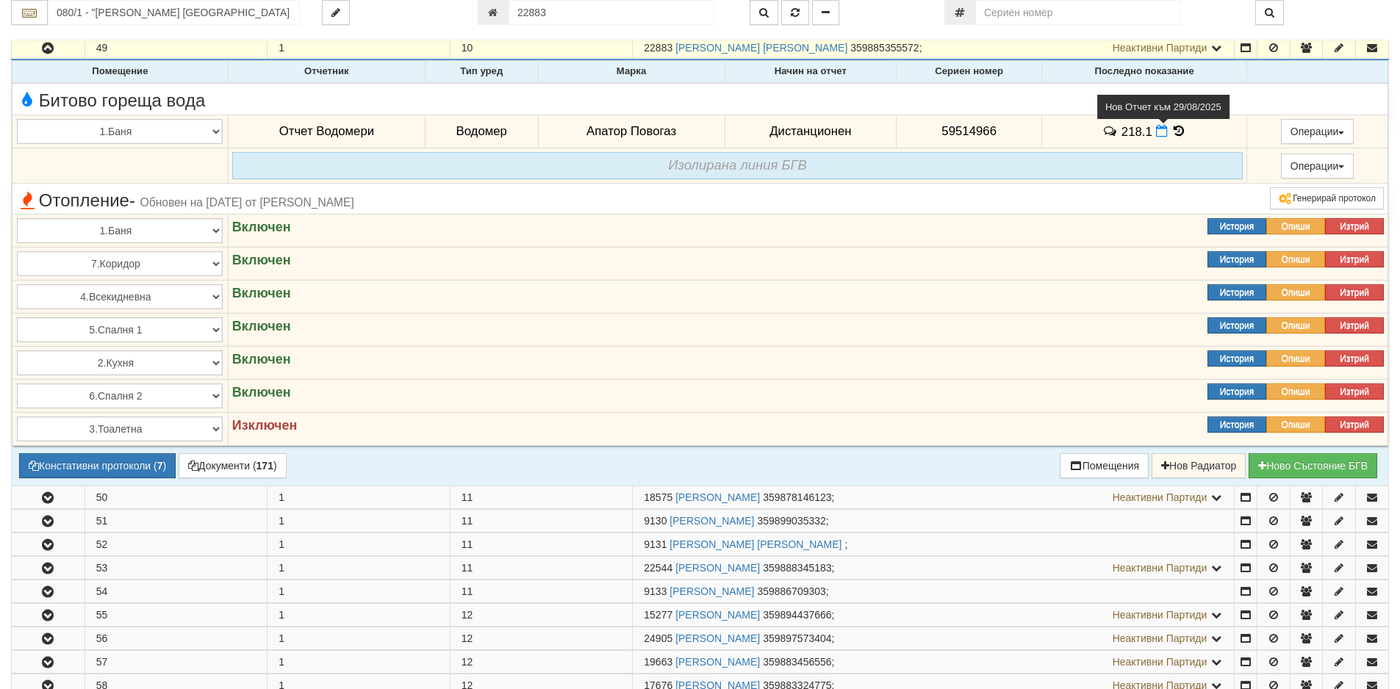
click at [1156, 137] on icon at bounding box center [1162, 131] width 12 height 12
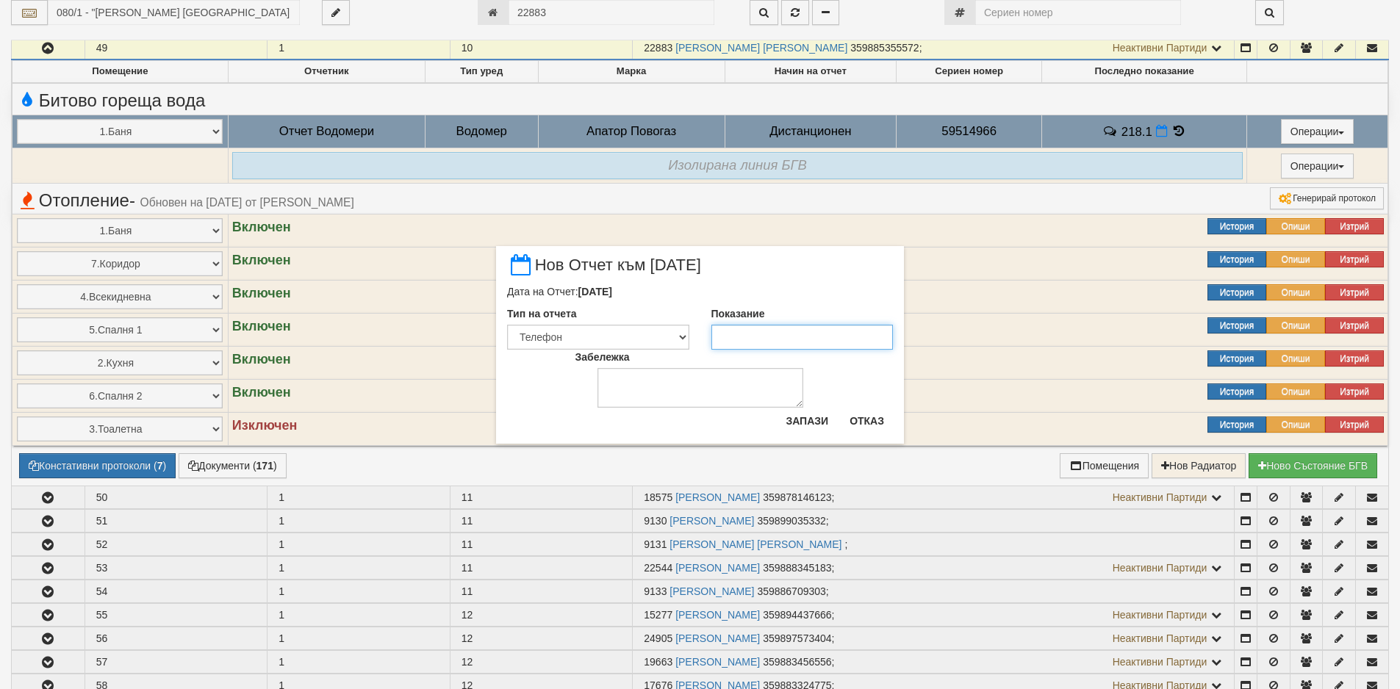
click at [797, 345] on input "Показание" at bounding box center [802, 337] width 182 height 25
paste input "221.3"
click at [815, 417] on button "Запази" at bounding box center [807, 421] width 60 height 24
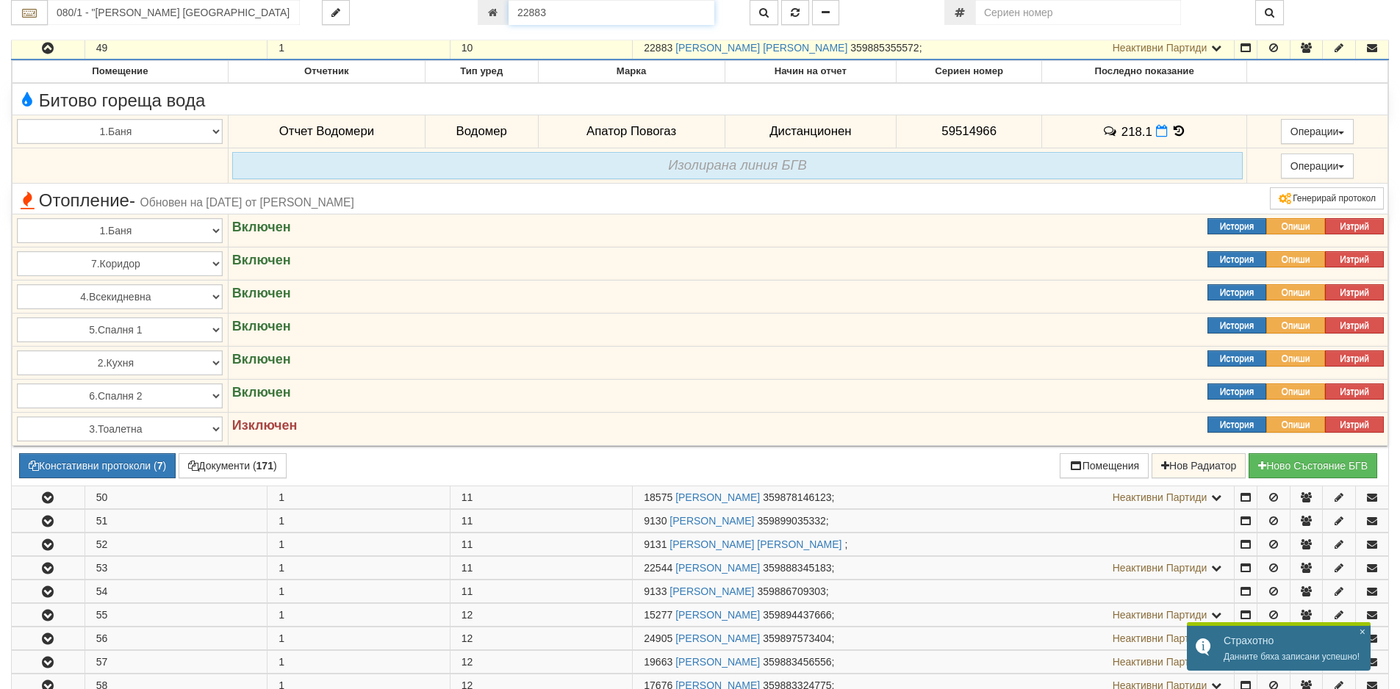
drag, startPoint x: 583, startPoint y: 20, endPoint x: 473, endPoint y: 20, distance: 109.5
click at [473, 20] on div "22883" at bounding box center [603, 12] width 272 height 25
paste input "4675"
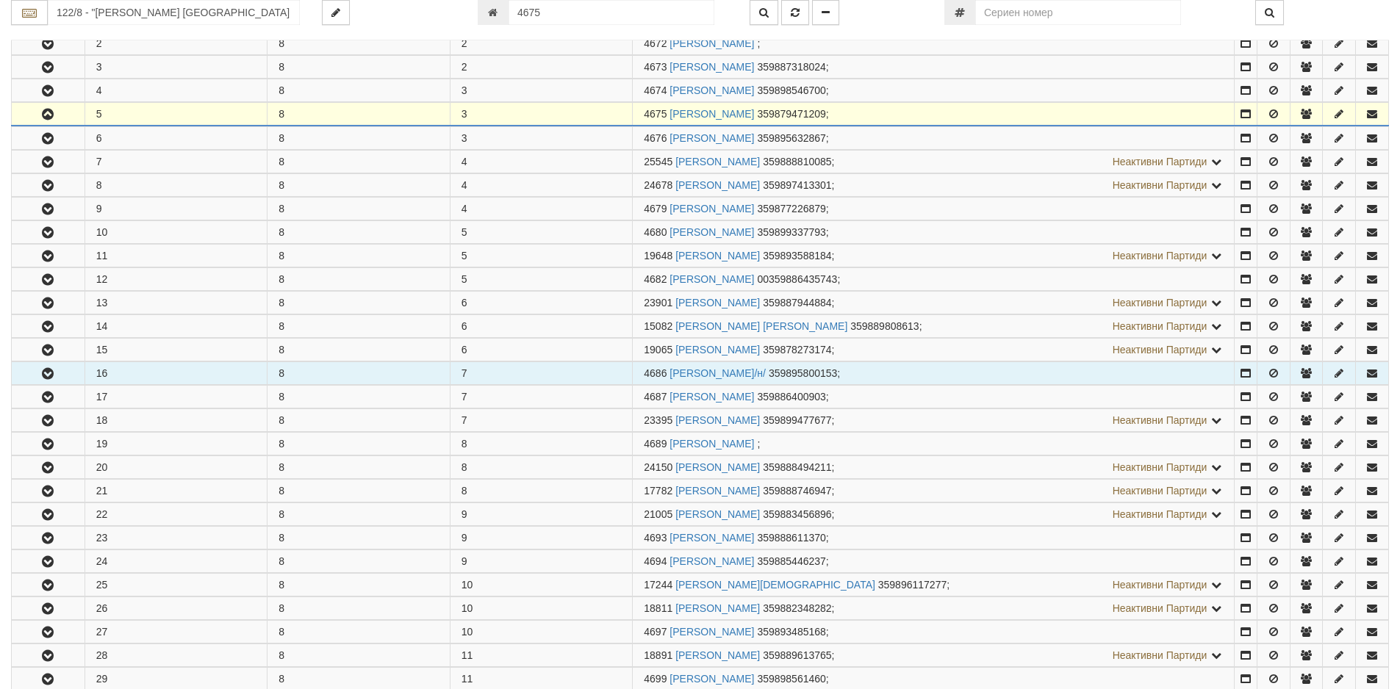
scroll to position [384, 0]
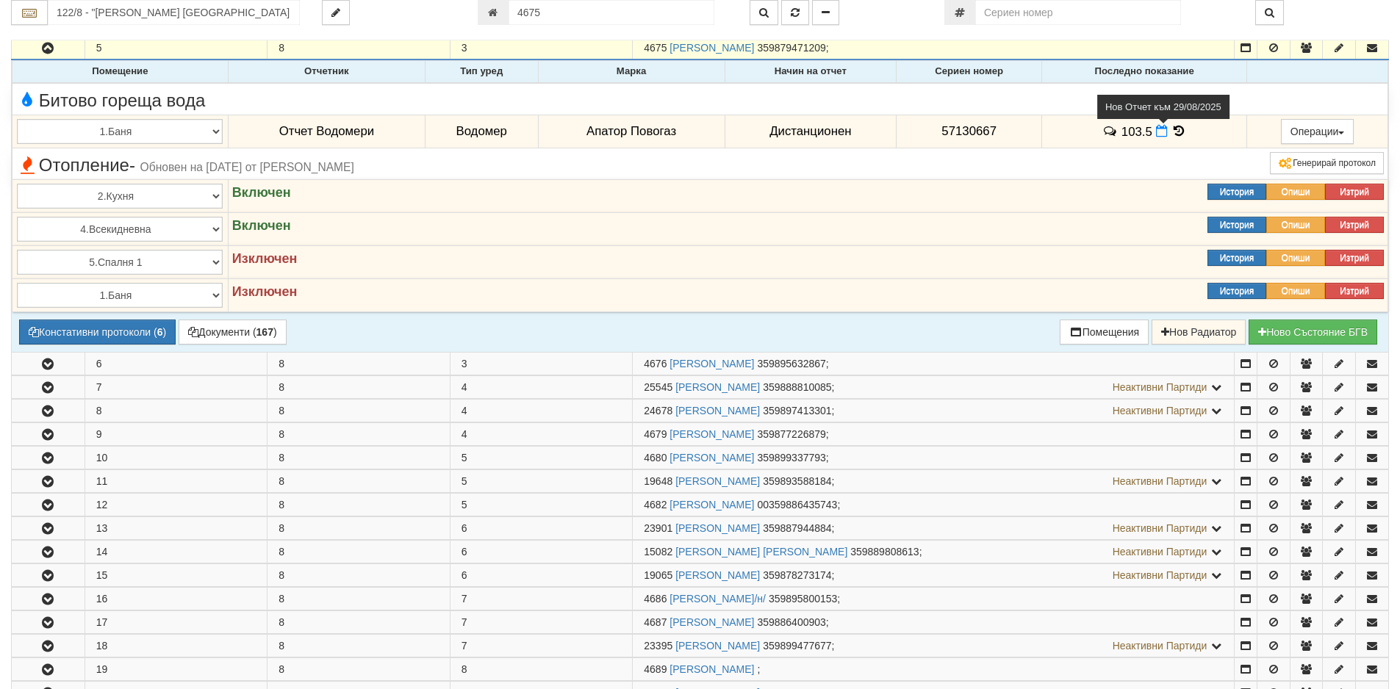
click at [1158, 133] on icon at bounding box center [1162, 131] width 12 height 12
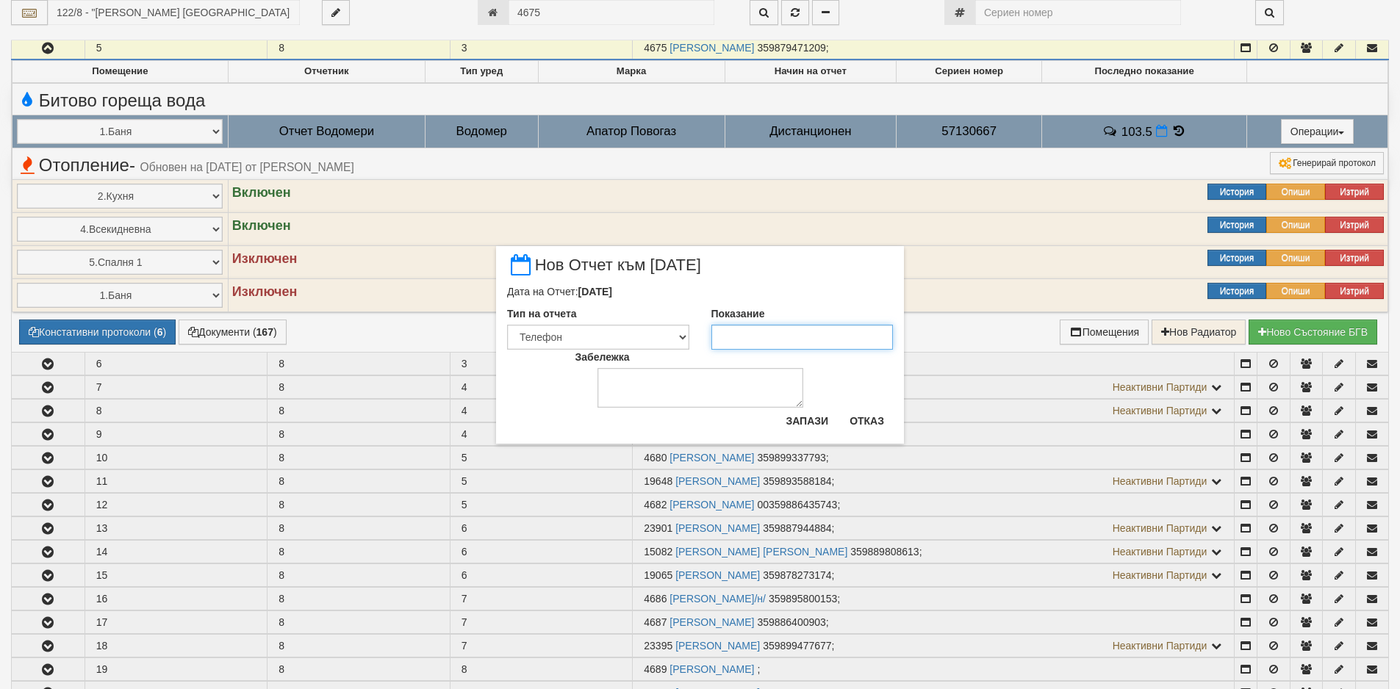
click at [755, 340] on input "Показание" at bounding box center [802, 337] width 182 height 25
paste input "104.7"
click at [820, 417] on button "Запази" at bounding box center [807, 421] width 60 height 24
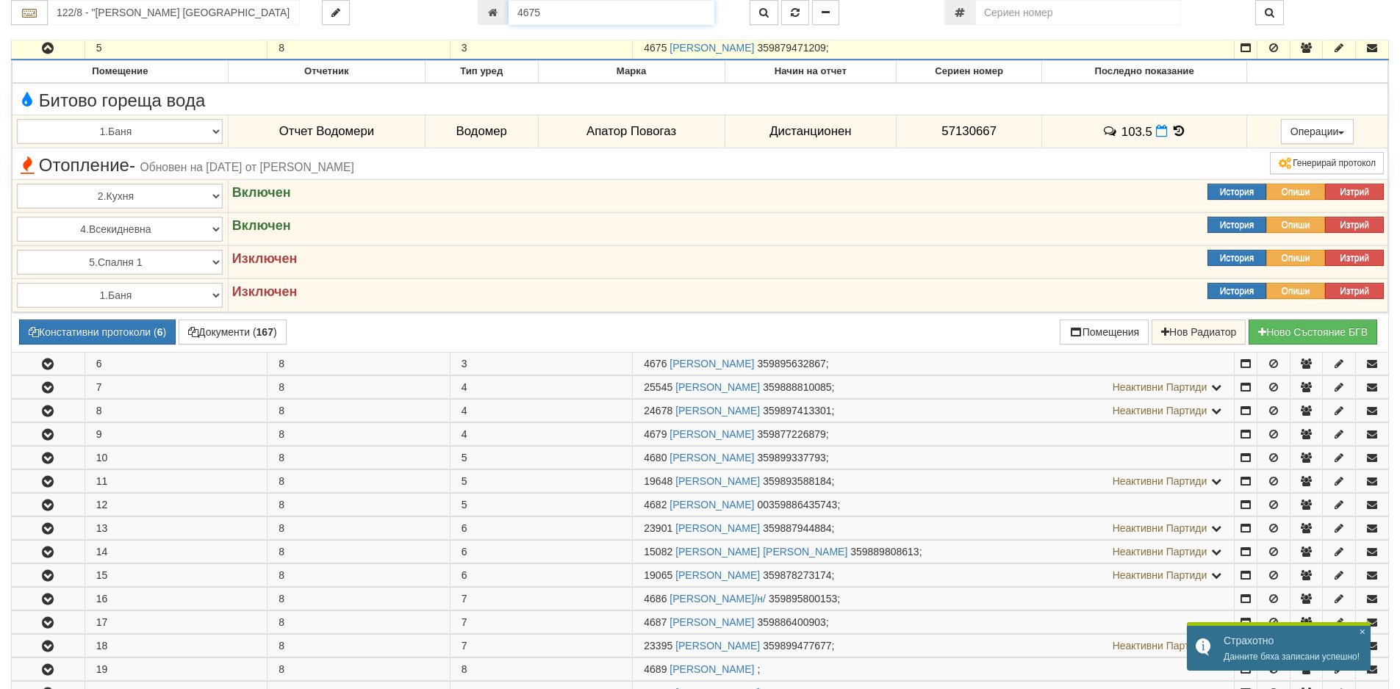
drag, startPoint x: 551, startPoint y: 20, endPoint x: 473, endPoint y: 20, distance: 77.9
click at [473, 20] on div "4675" at bounding box center [603, 12] width 272 height 25
paste input "22694"
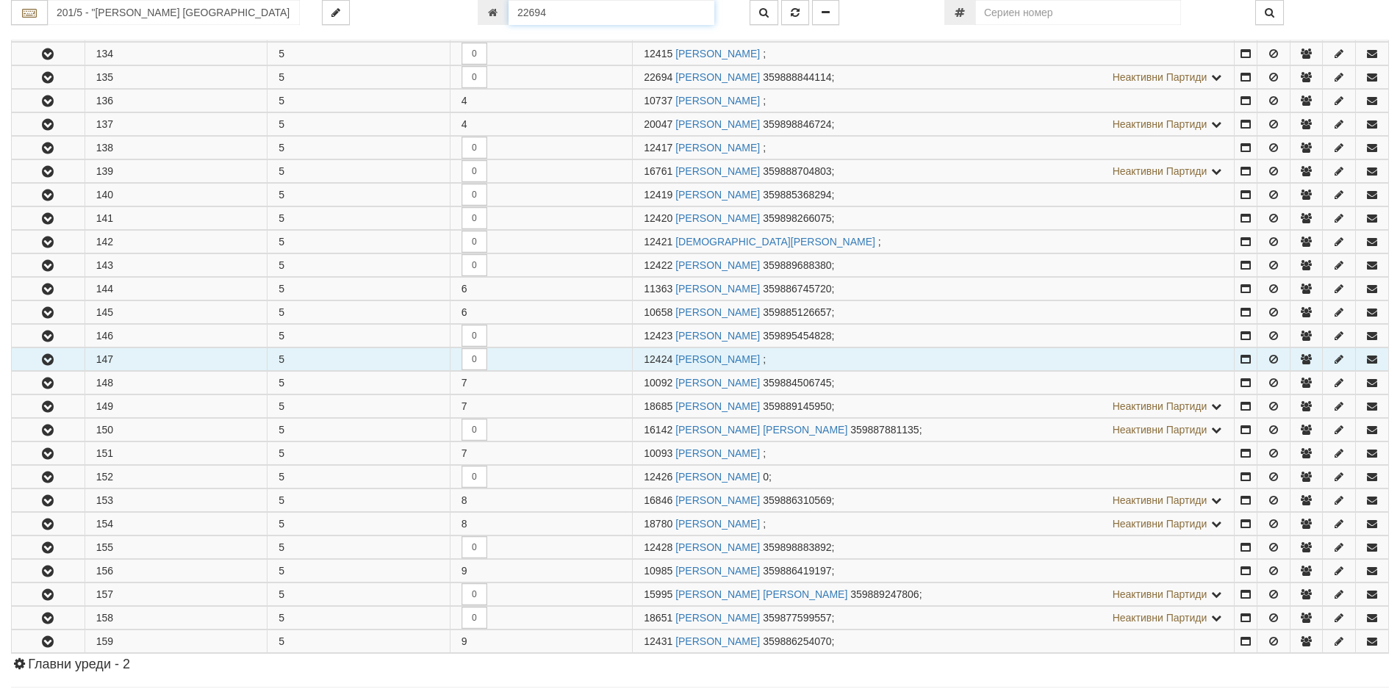
scroll to position [549, 0]
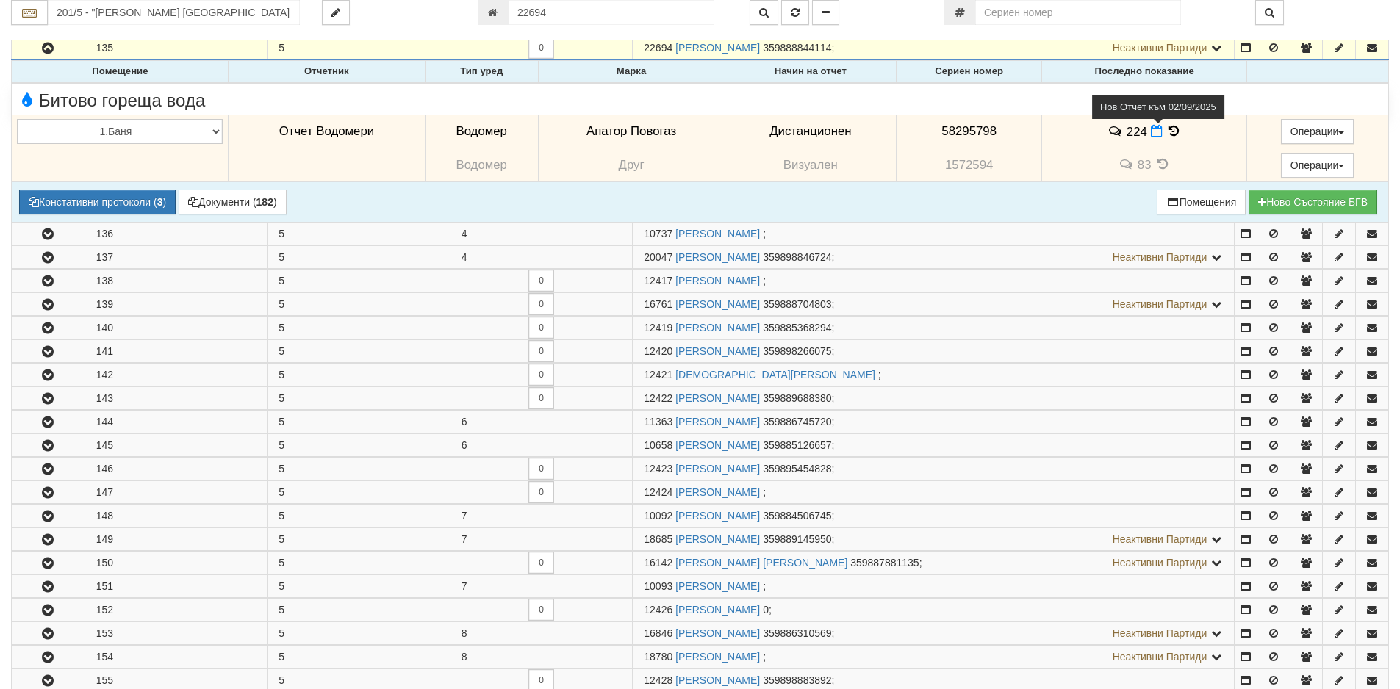
click at [1153, 134] on icon at bounding box center [1156, 131] width 12 height 12
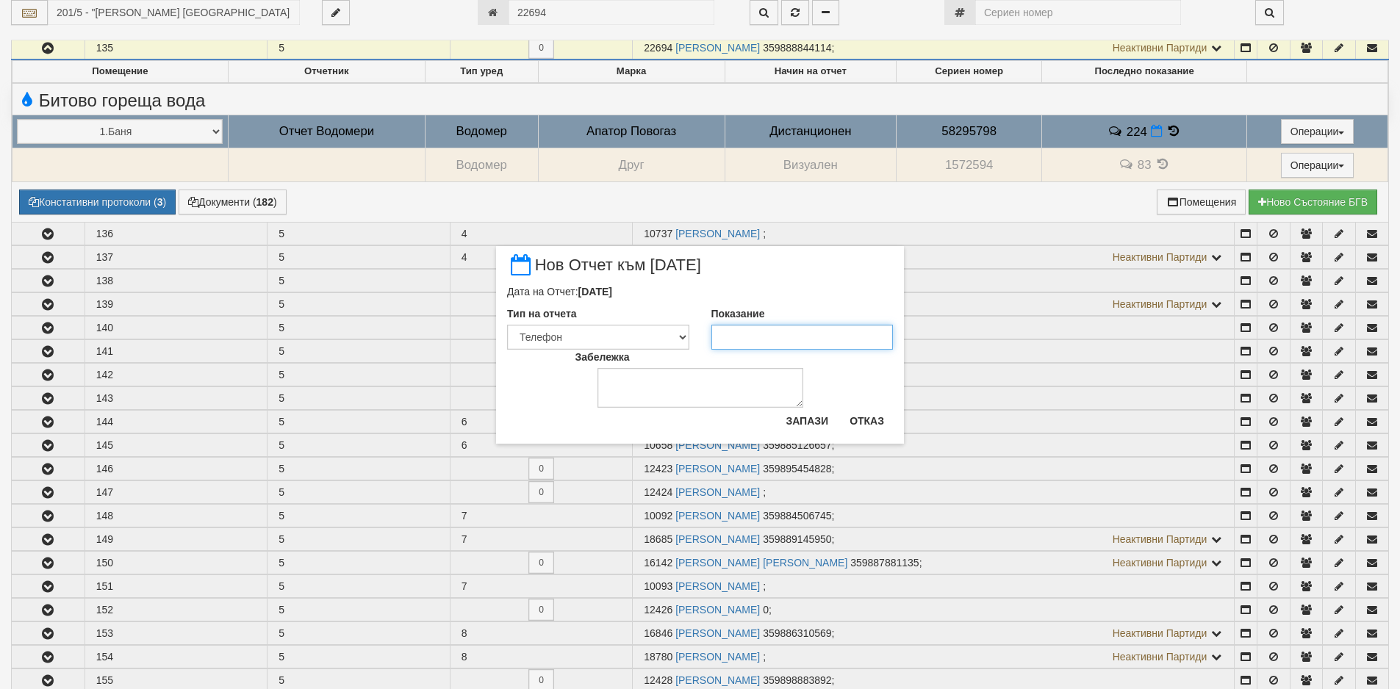
click at [770, 341] on input "Показание" at bounding box center [802, 337] width 182 height 25
paste input "22694"
drag, startPoint x: 805, startPoint y: 422, endPoint x: 781, endPoint y: 344, distance: 82.3
click at [781, 344] on div "× Нов Отчет към [DATE] Дата на Отчет: [DATE] Тип на отчета Визуален Телефон Бел…" at bounding box center [700, 345] width 408 height 198
drag, startPoint x: 781, startPoint y: 344, endPoint x: 683, endPoint y: 340, distance: 97.8
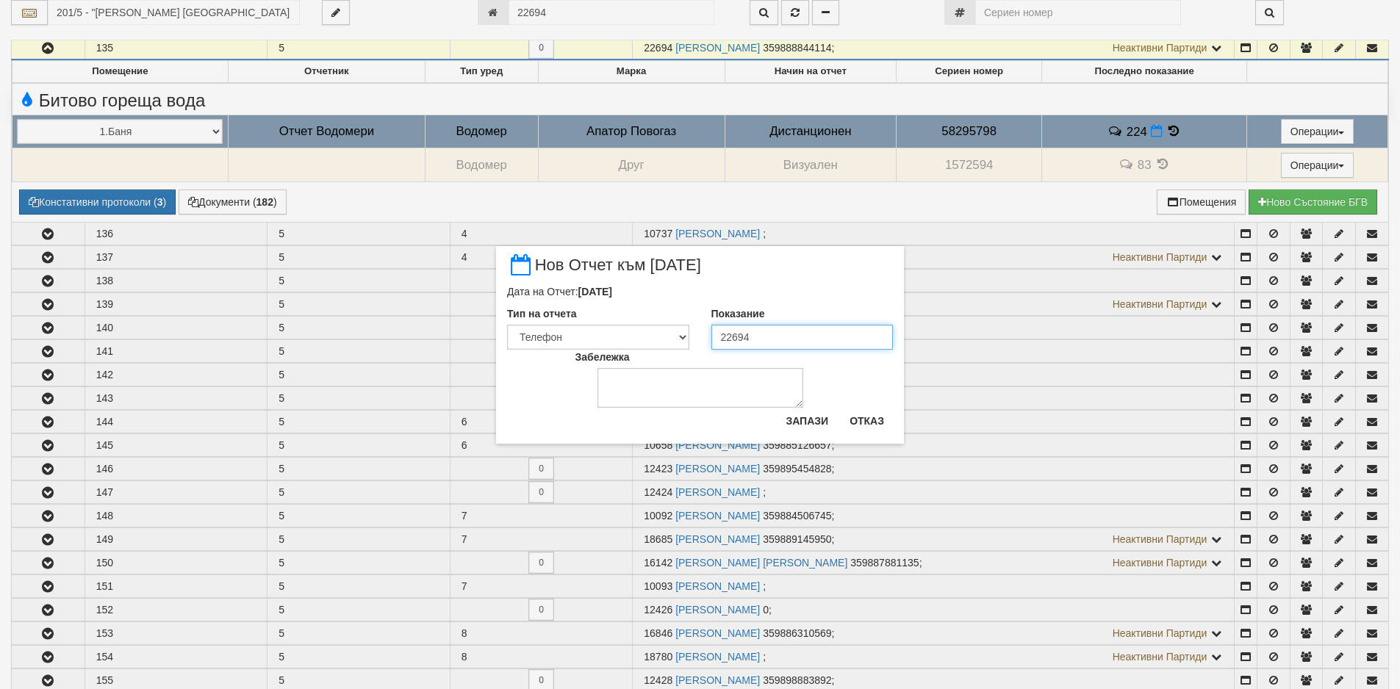
click at [683, 340] on div "Тип на отчета Визуален Телефон Бележка Неосигурен достъп Самоотчет Служебно Дис…" at bounding box center [700, 327] width 408 height 43
click at [802, 417] on button "Запази" at bounding box center [807, 421] width 60 height 24
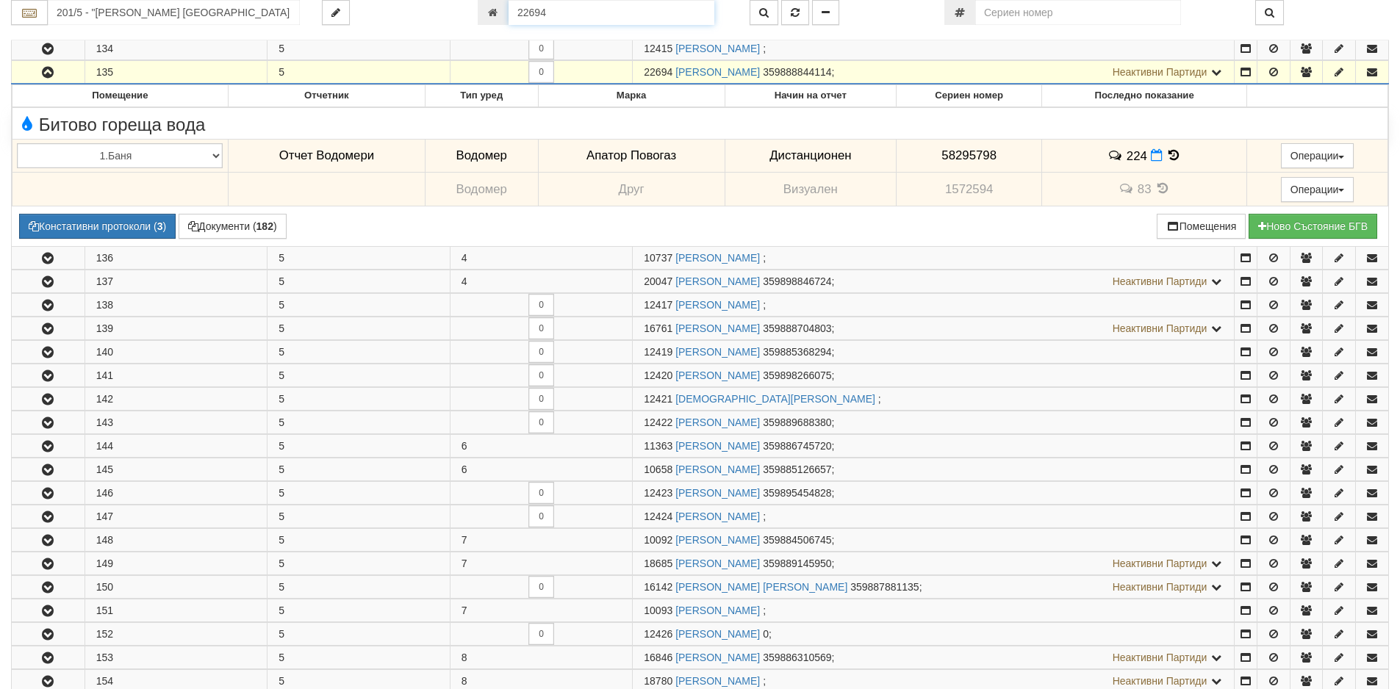
scroll to position [489, 0]
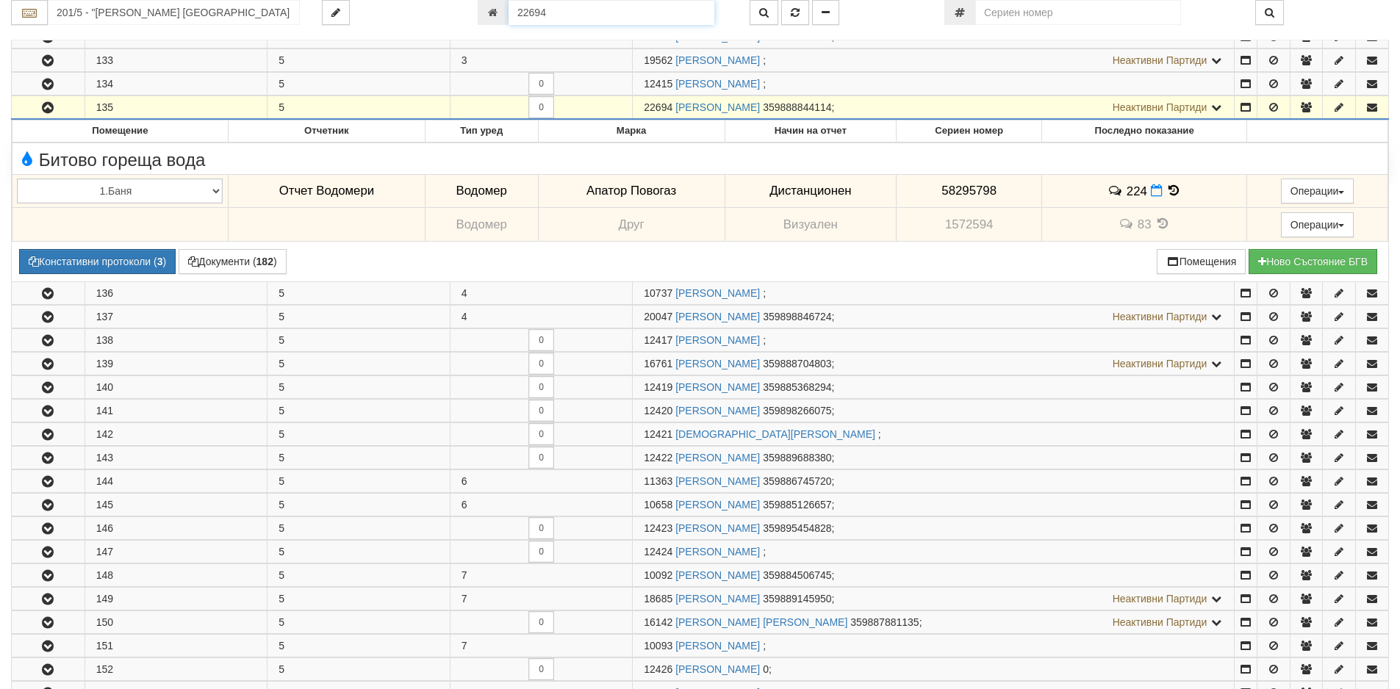
drag, startPoint x: 586, startPoint y: 19, endPoint x: 449, endPoint y: 3, distance: 138.3
click at [449, 3] on div "201/5 - "[PERSON_NAME] [GEOGRAPHIC_DATA] " ЕАД 22694" at bounding box center [700, 12] width 1400 height 25
paste input "1995"
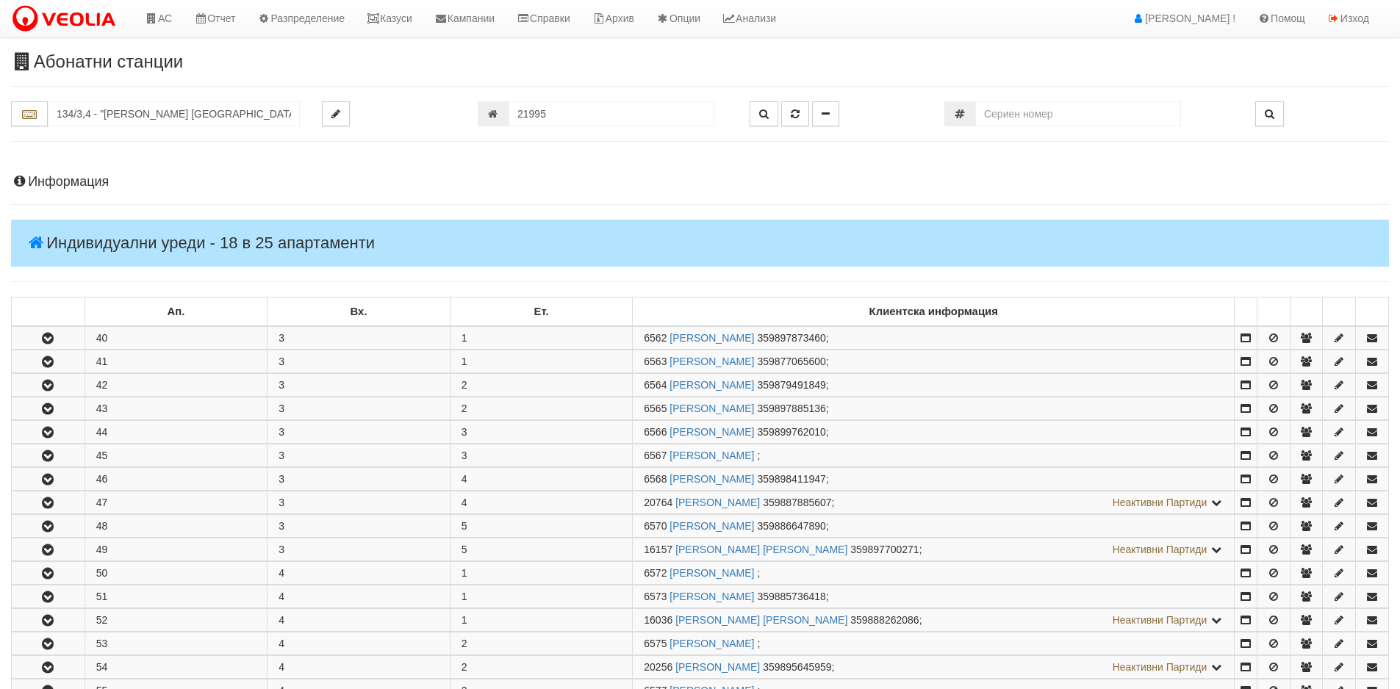
scroll to position [583, 0]
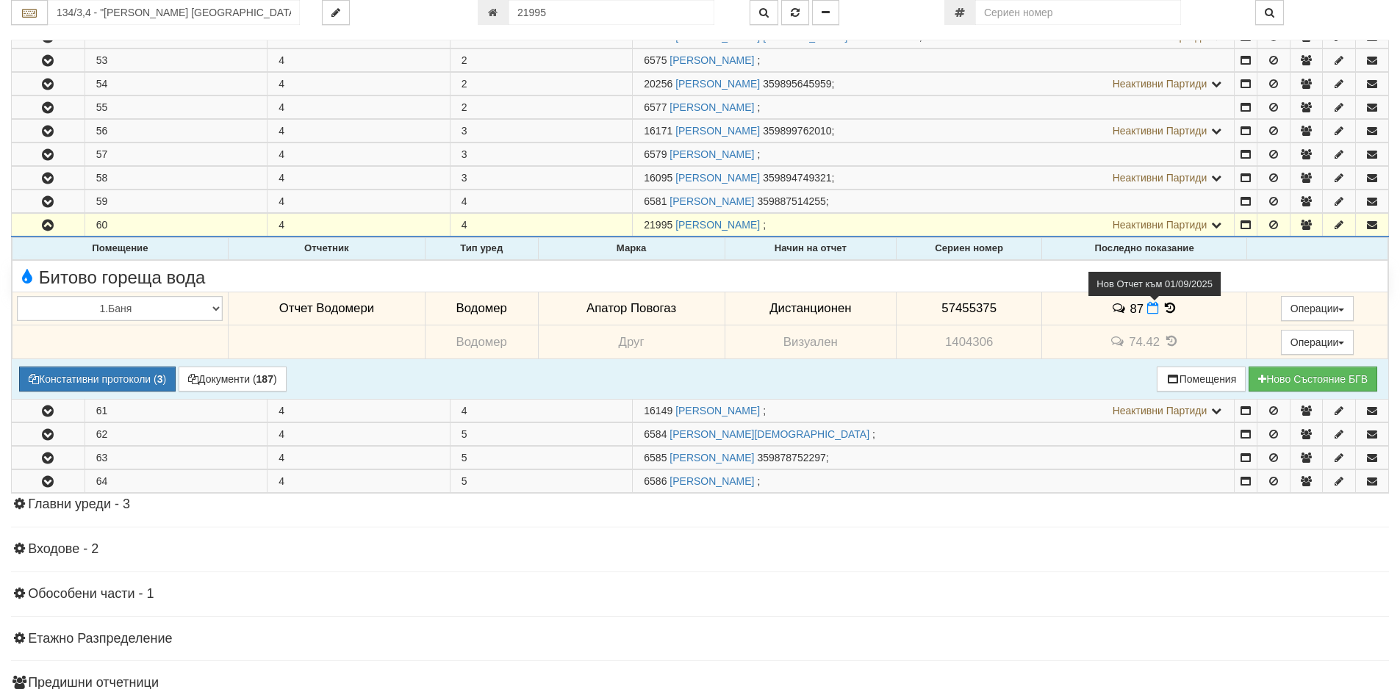
click at [1148, 312] on icon at bounding box center [1153, 308] width 12 height 12
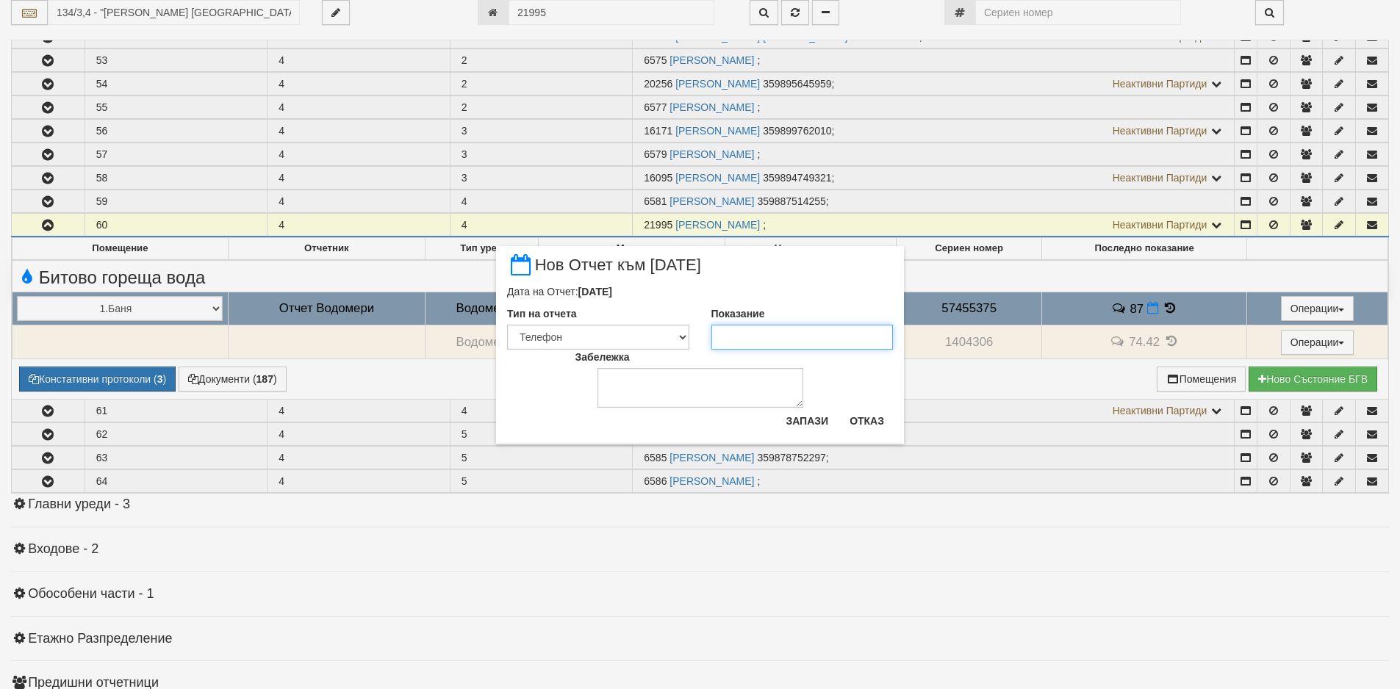
click at [848, 340] on input "Показание" at bounding box center [802, 337] width 182 height 25
click at [795, 420] on button "Запази" at bounding box center [807, 421] width 60 height 24
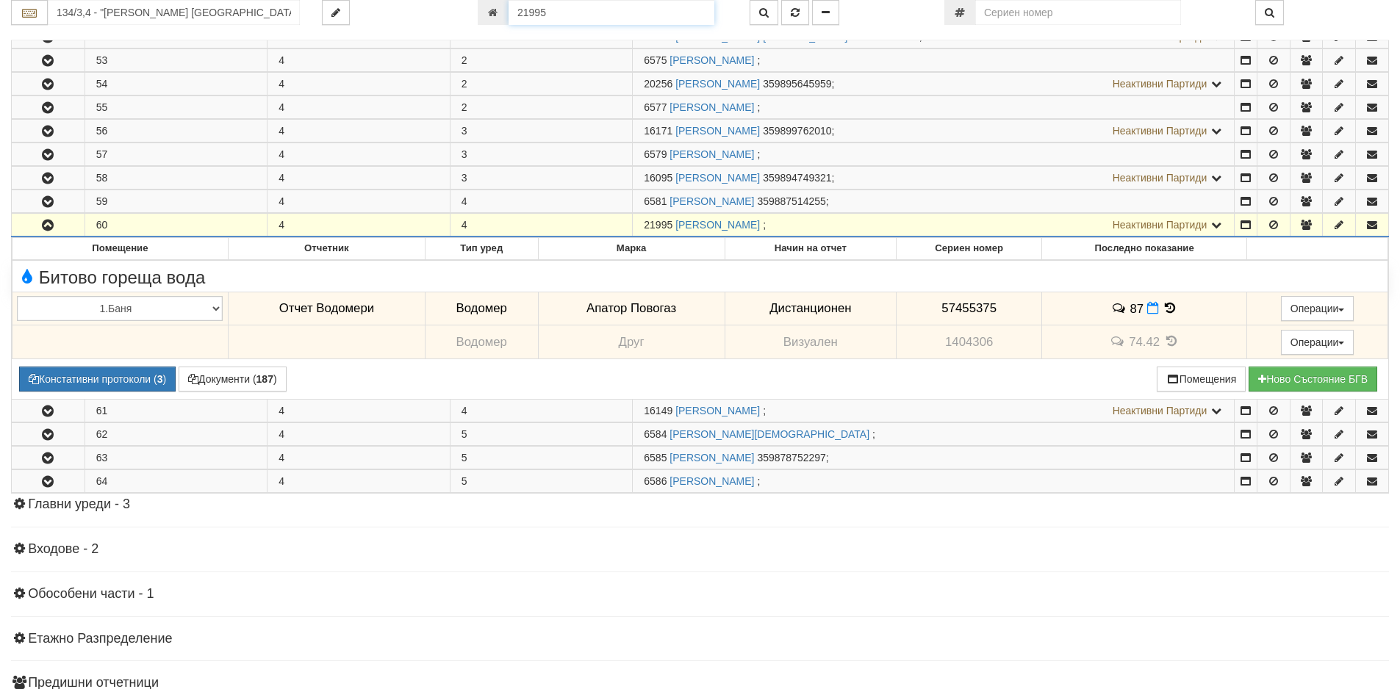
drag, startPoint x: 559, startPoint y: 16, endPoint x: 418, endPoint y: 0, distance: 142.0
click at [420, 1] on div "134/3,4 - "[PERSON_NAME] [GEOGRAPHIC_DATA] " ЕАД 21995" at bounding box center [700, 12] width 1400 height 25
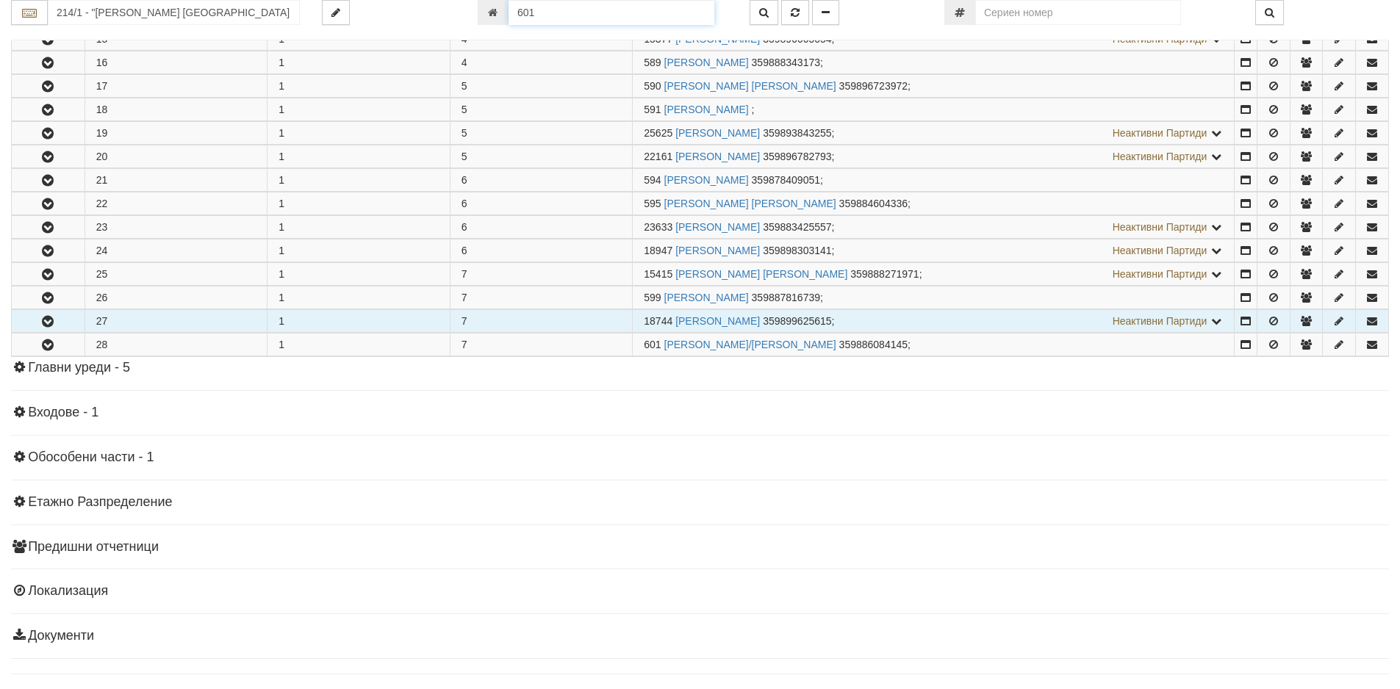
scroll to position [654, 0]
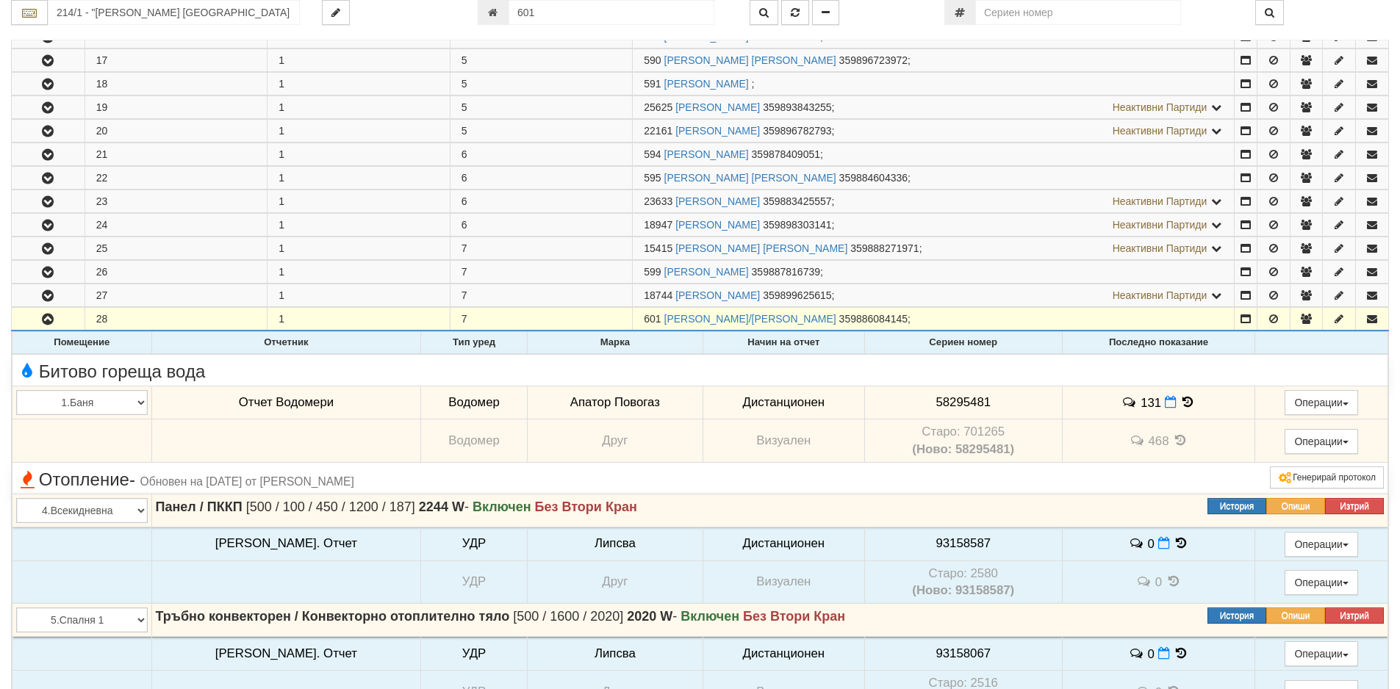
click at [1180, 403] on icon at bounding box center [1188, 402] width 16 height 12
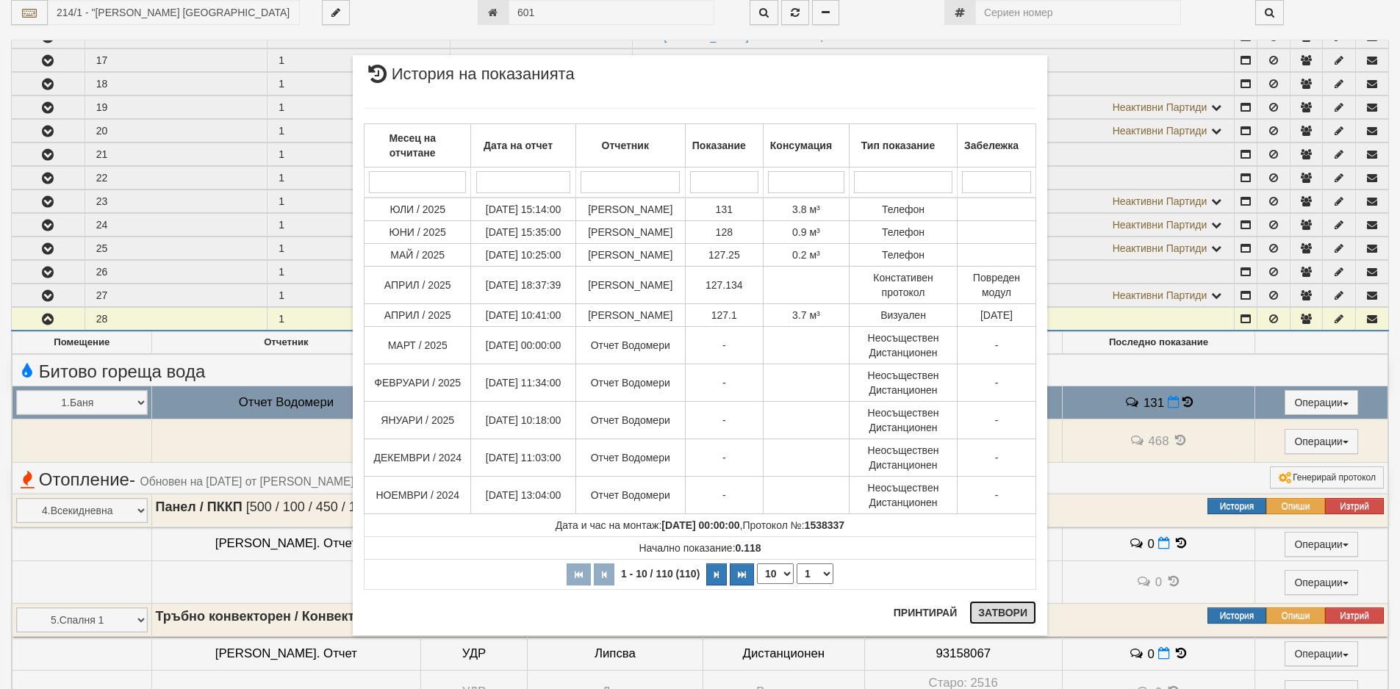
click at [994, 608] on button "Затвори" at bounding box center [1002, 613] width 67 height 24
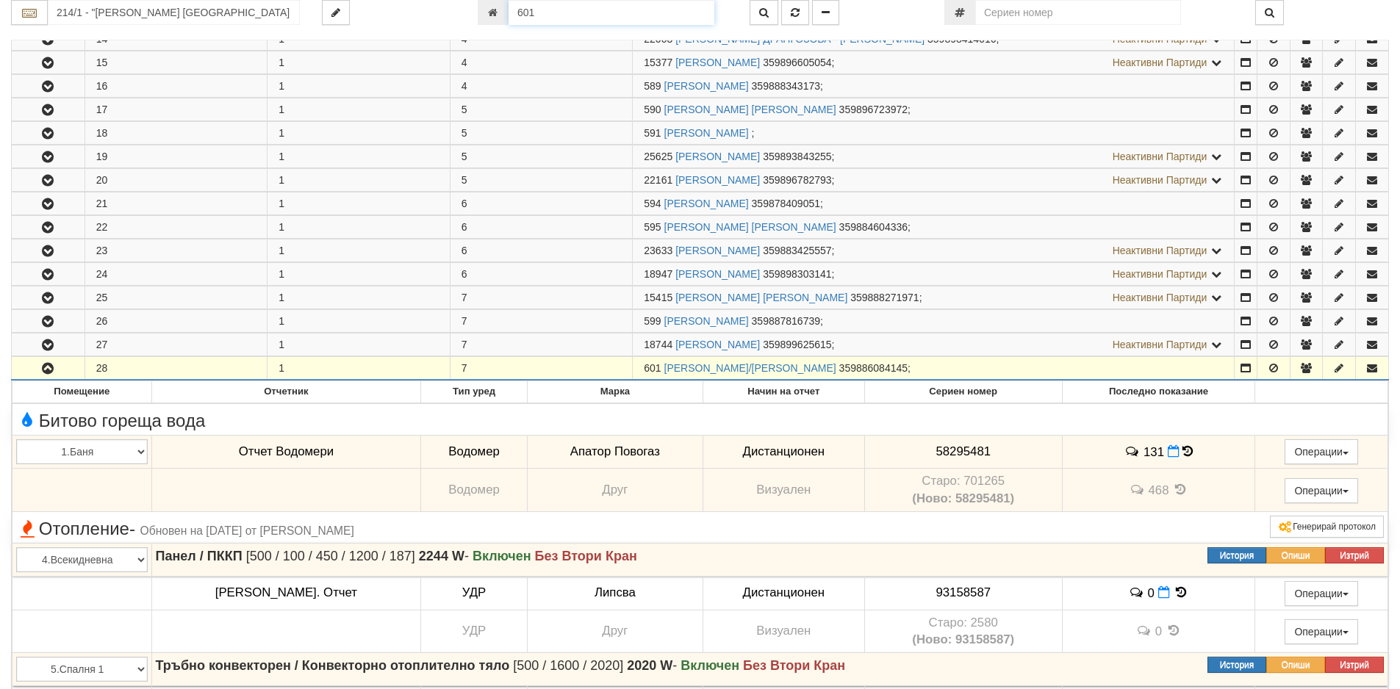
drag, startPoint x: 563, startPoint y: 7, endPoint x: 482, endPoint y: 8, distance: 81.5
click at [482, 8] on div "601" at bounding box center [603, 12] width 250 height 25
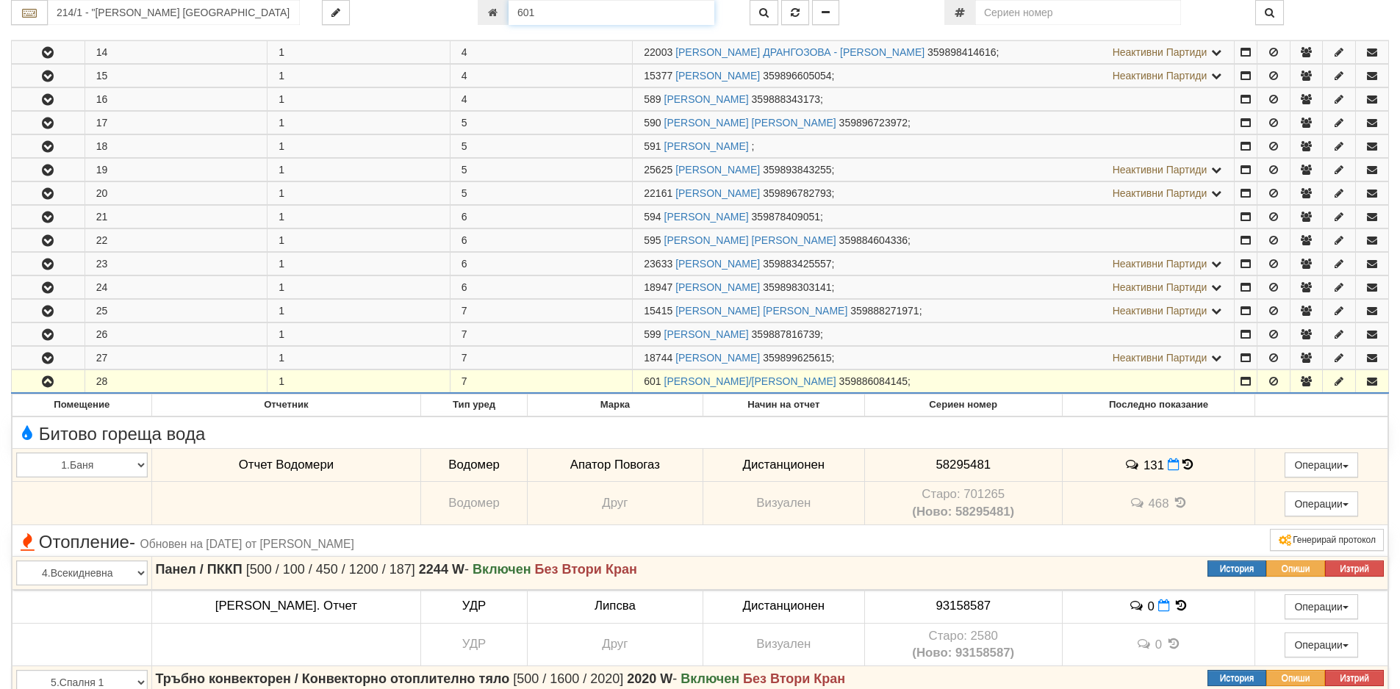
paste input "19295"
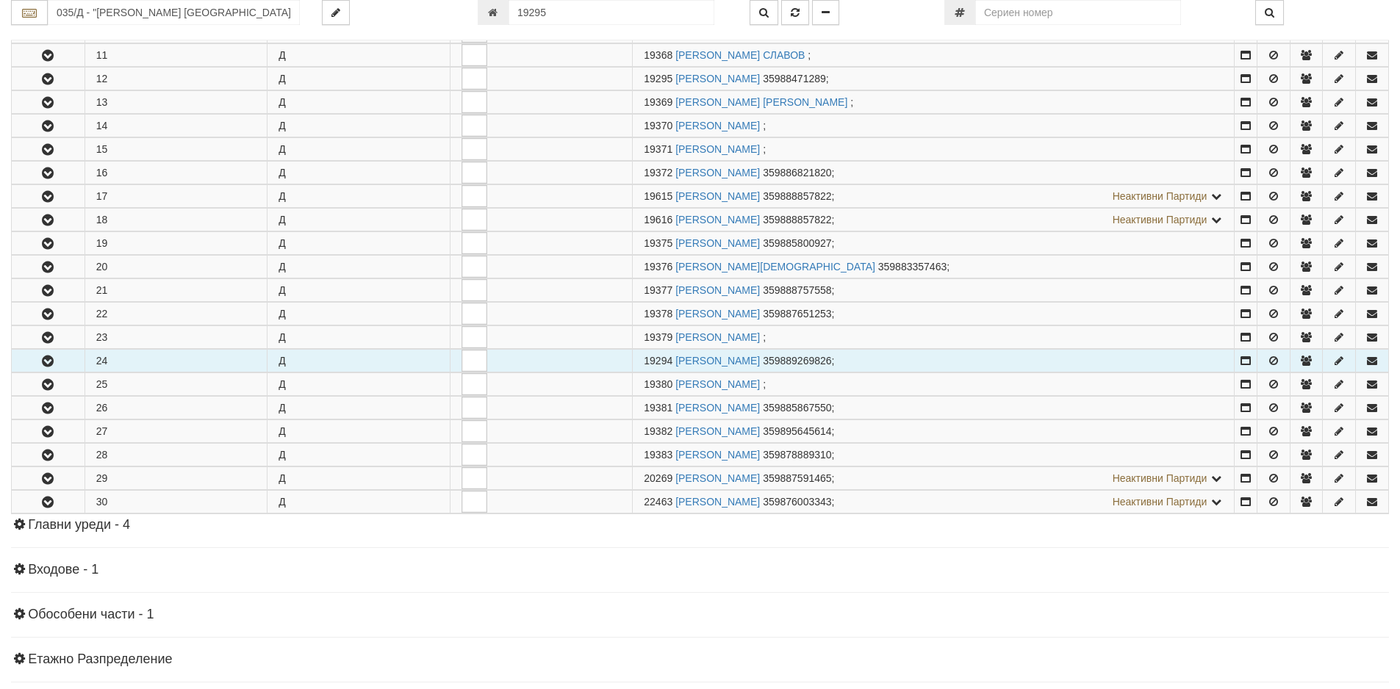
scroll to position [549, 0]
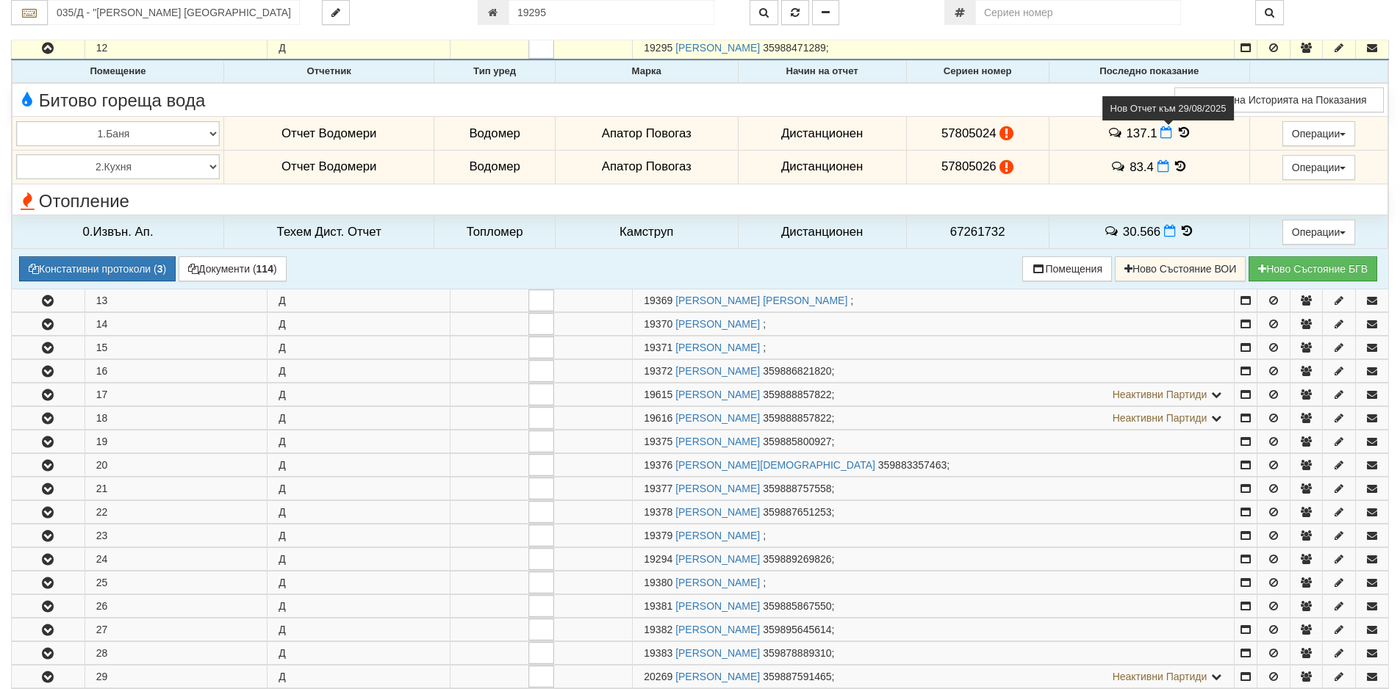
click at [1160, 133] on icon at bounding box center [1166, 132] width 12 height 12
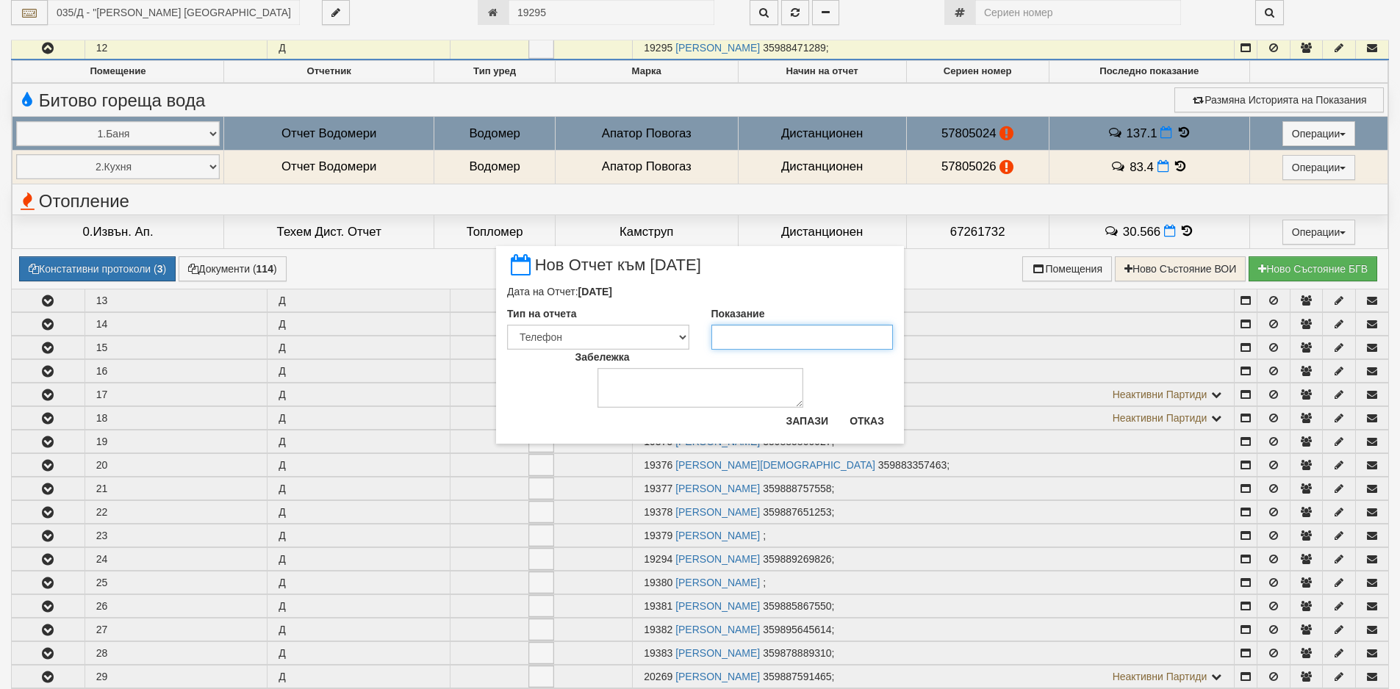
click at [809, 337] on input "Показание" at bounding box center [802, 337] width 182 height 25
paste input "137.9"
click at [797, 411] on button "Запази" at bounding box center [807, 421] width 60 height 24
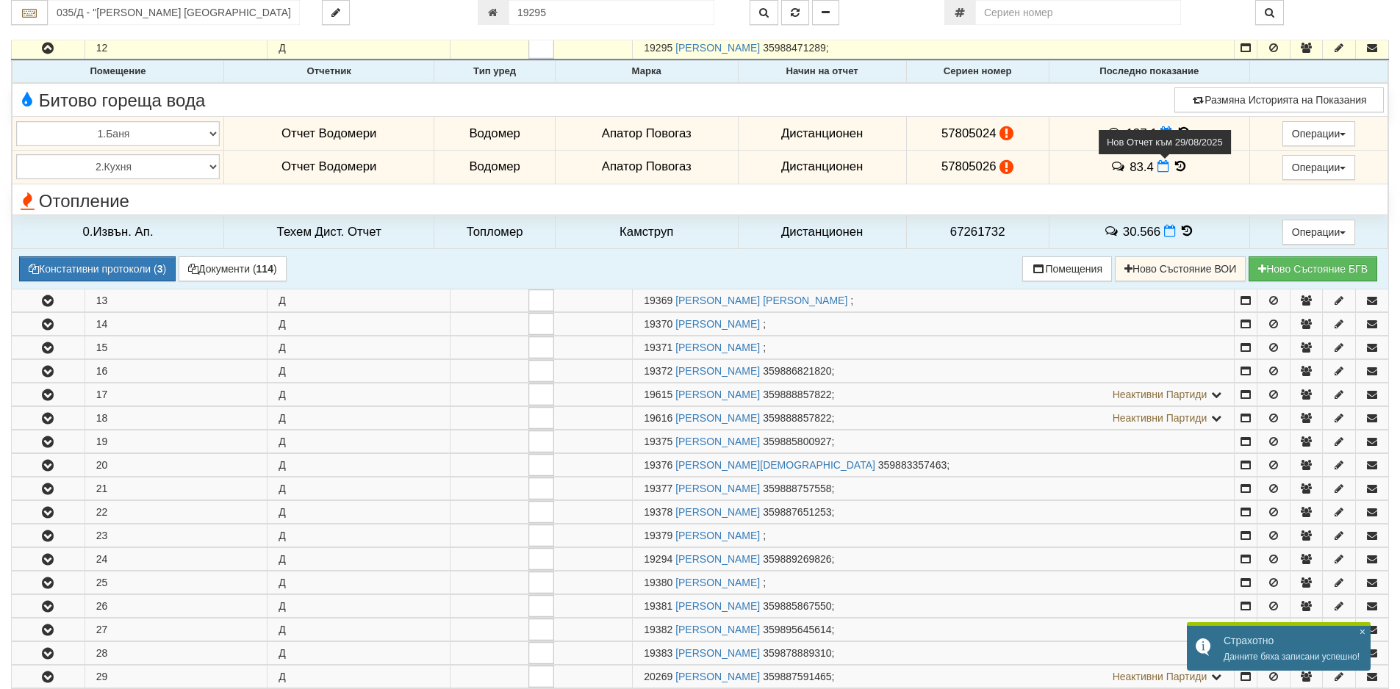
click at [1160, 164] on icon at bounding box center [1163, 166] width 12 height 12
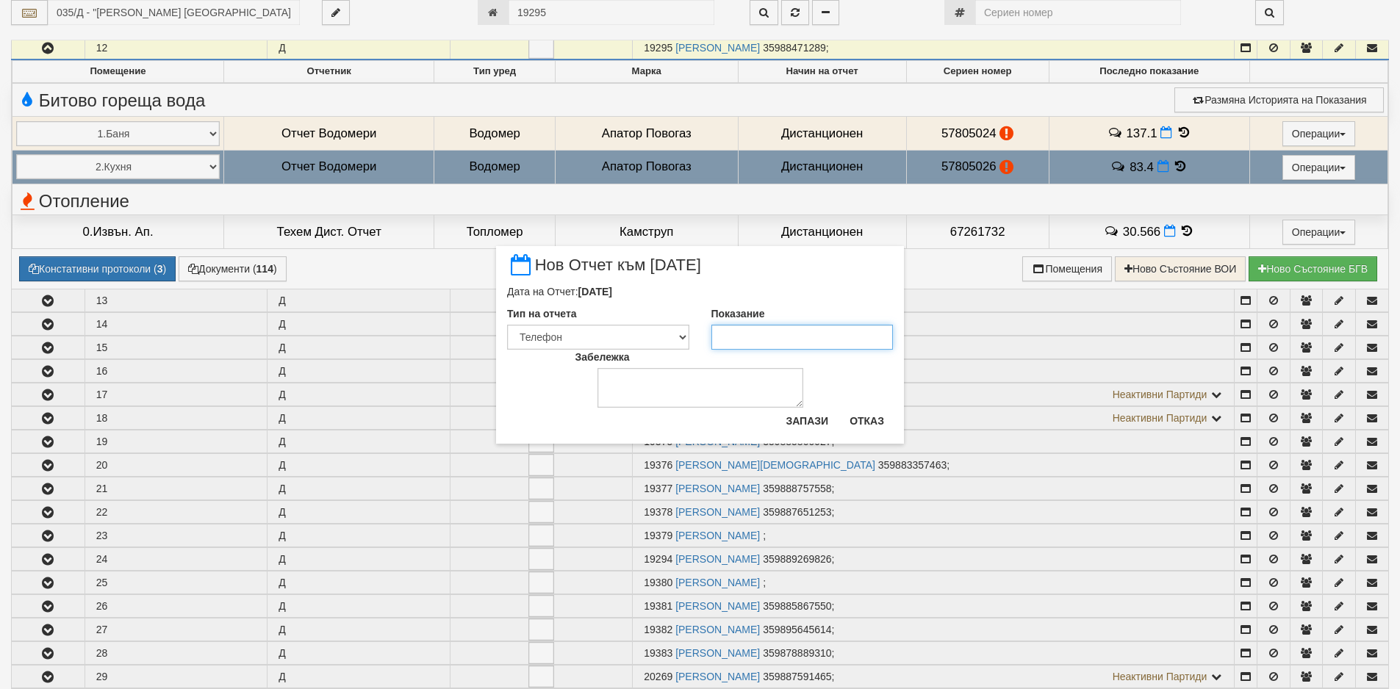
click at [805, 335] on input "Показание" at bounding box center [802, 337] width 182 height 25
paste input "84"
click at [811, 418] on button "Запази" at bounding box center [807, 421] width 60 height 24
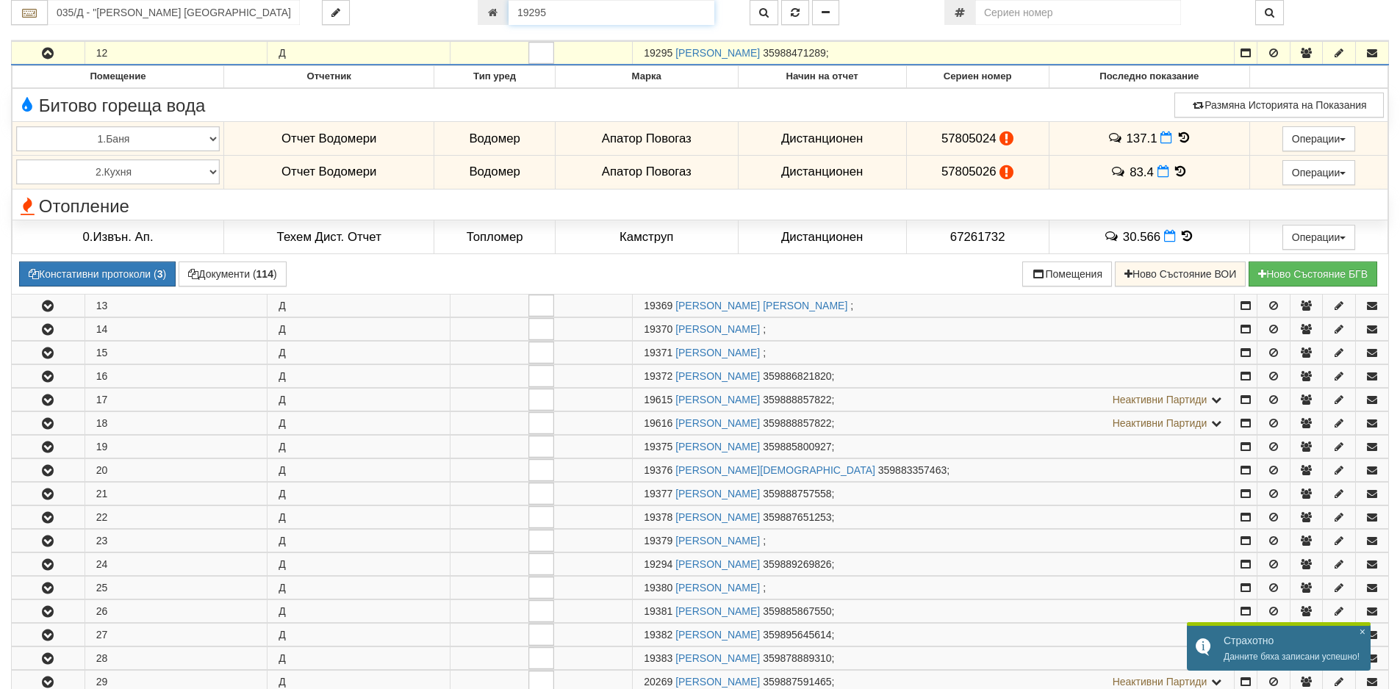
drag, startPoint x: 566, startPoint y: 12, endPoint x: 486, endPoint y: 14, distance: 80.1
click at [486, 14] on div "19295" at bounding box center [603, 12] width 250 height 25
paste input "8433"
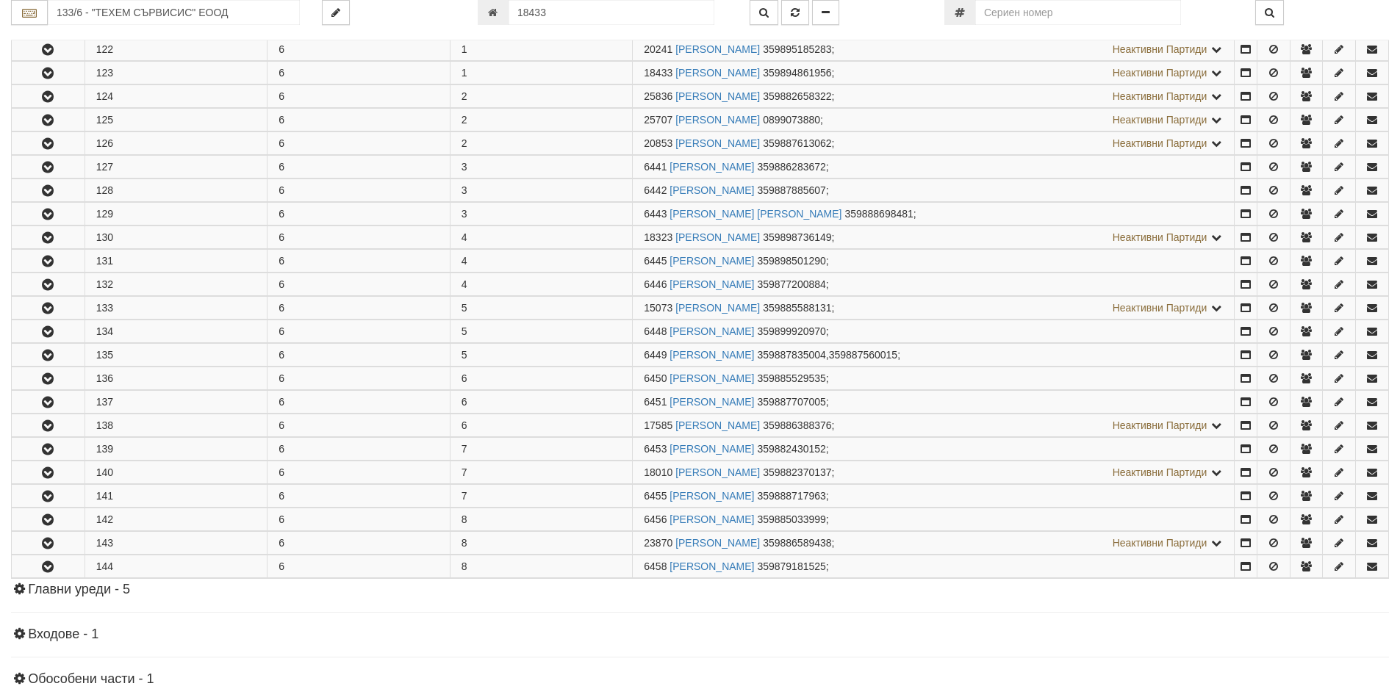
scroll to position [337, 0]
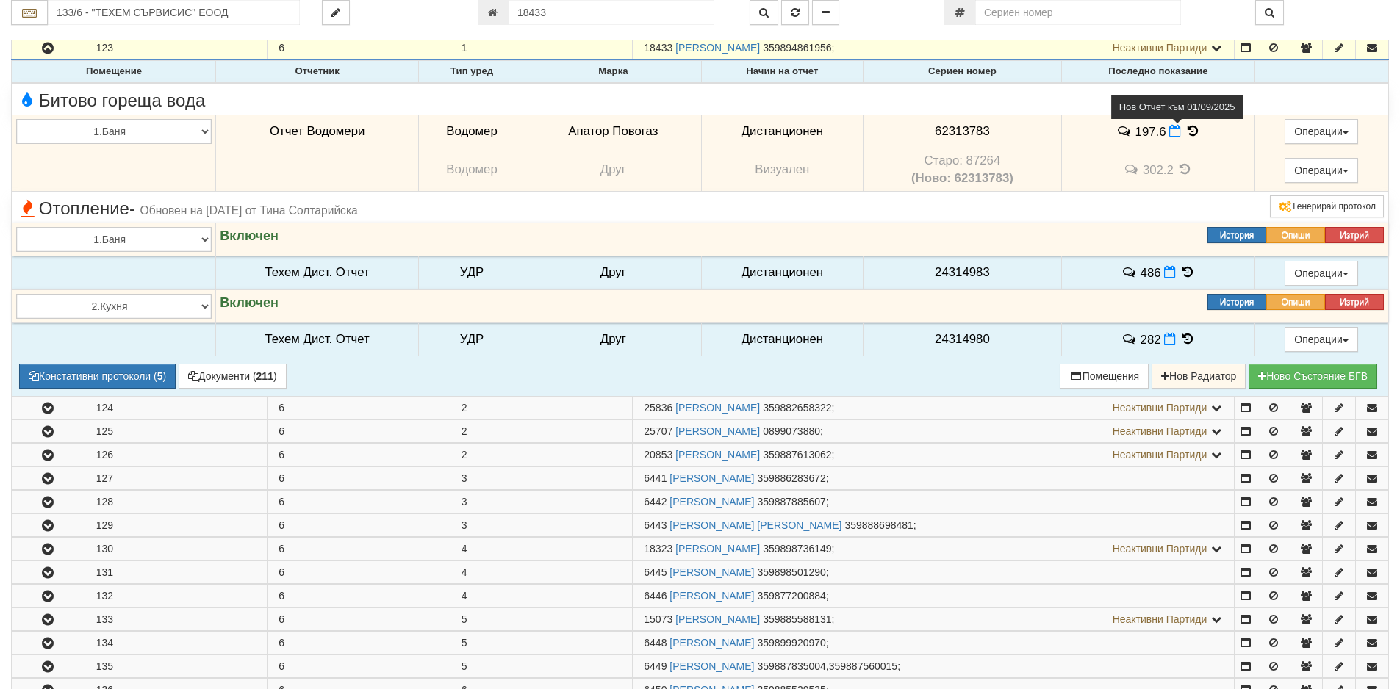
click at [1170, 134] on icon at bounding box center [1175, 131] width 12 height 12
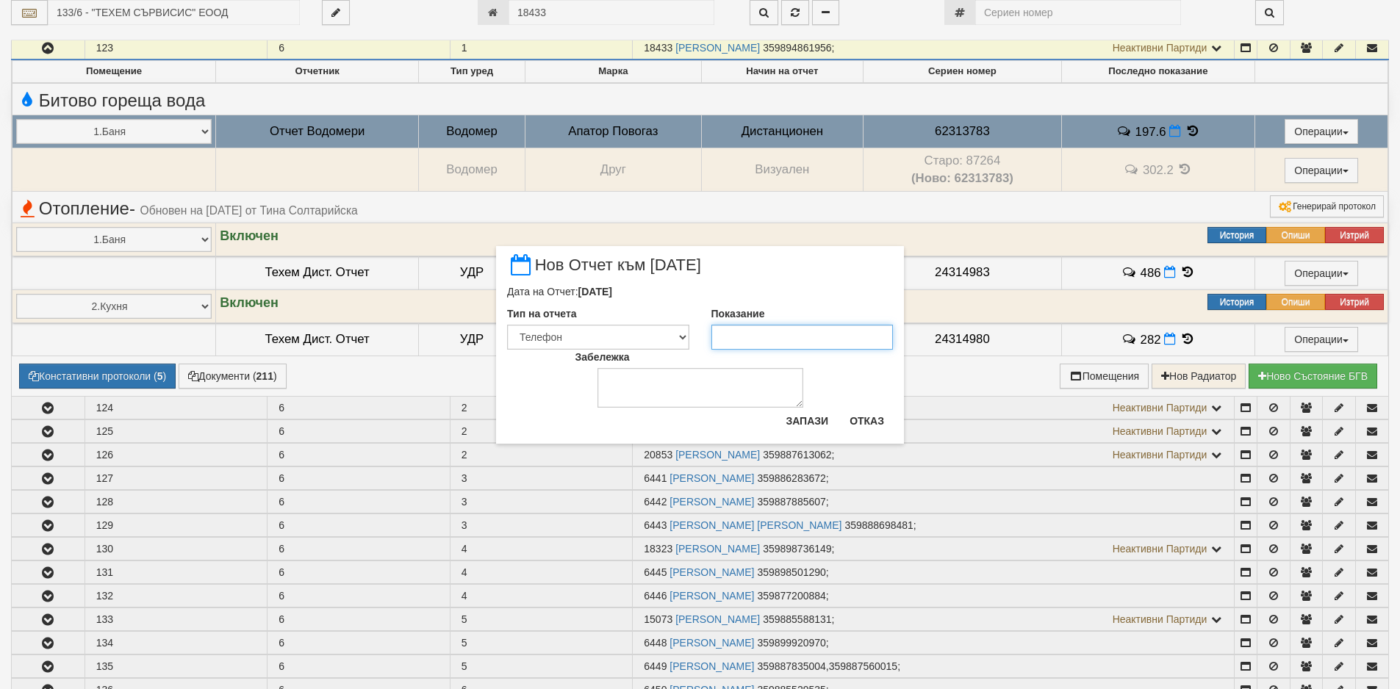
click at [815, 337] on input "Показание" at bounding box center [802, 337] width 182 height 25
paste input "198.6"
click at [810, 419] on button "Запази" at bounding box center [807, 421] width 60 height 24
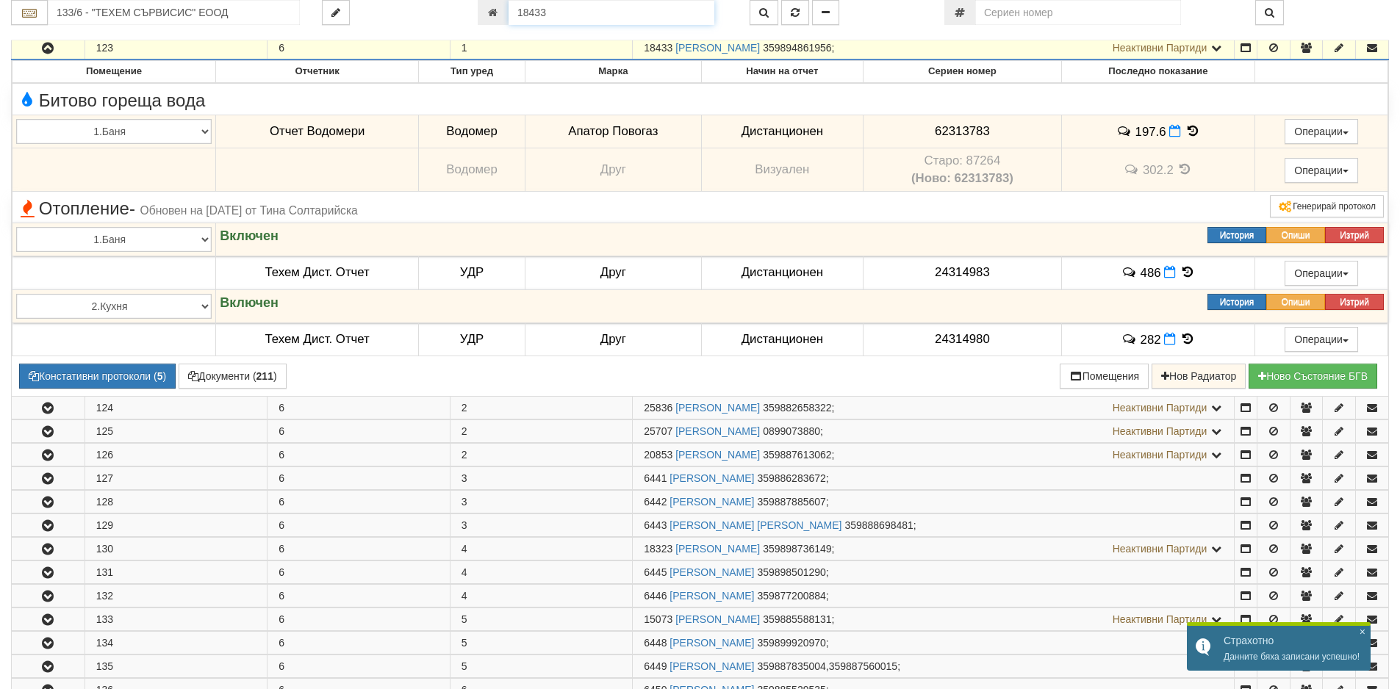
drag, startPoint x: 605, startPoint y: 14, endPoint x: 476, endPoint y: 7, distance: 128.7
click at [478, 7] on div "18433" at bounding box center [603, 12] width 250 height 25
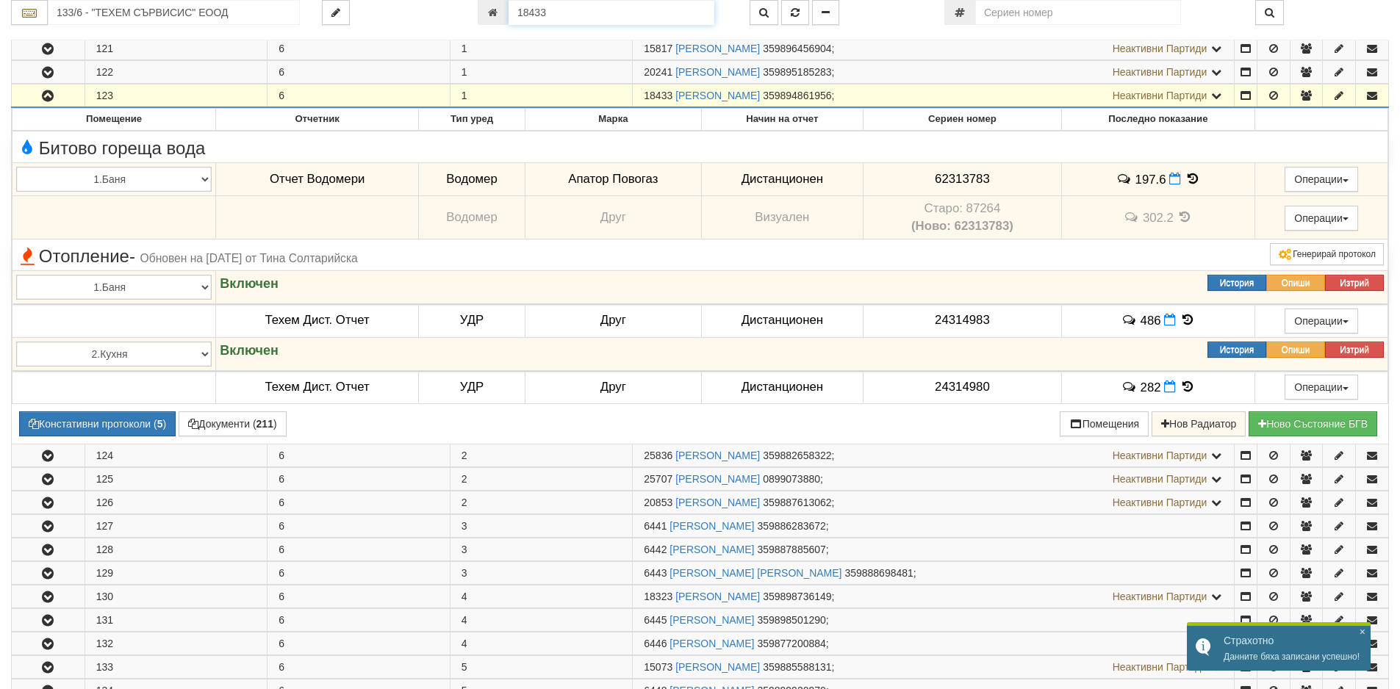
paste input "5295"
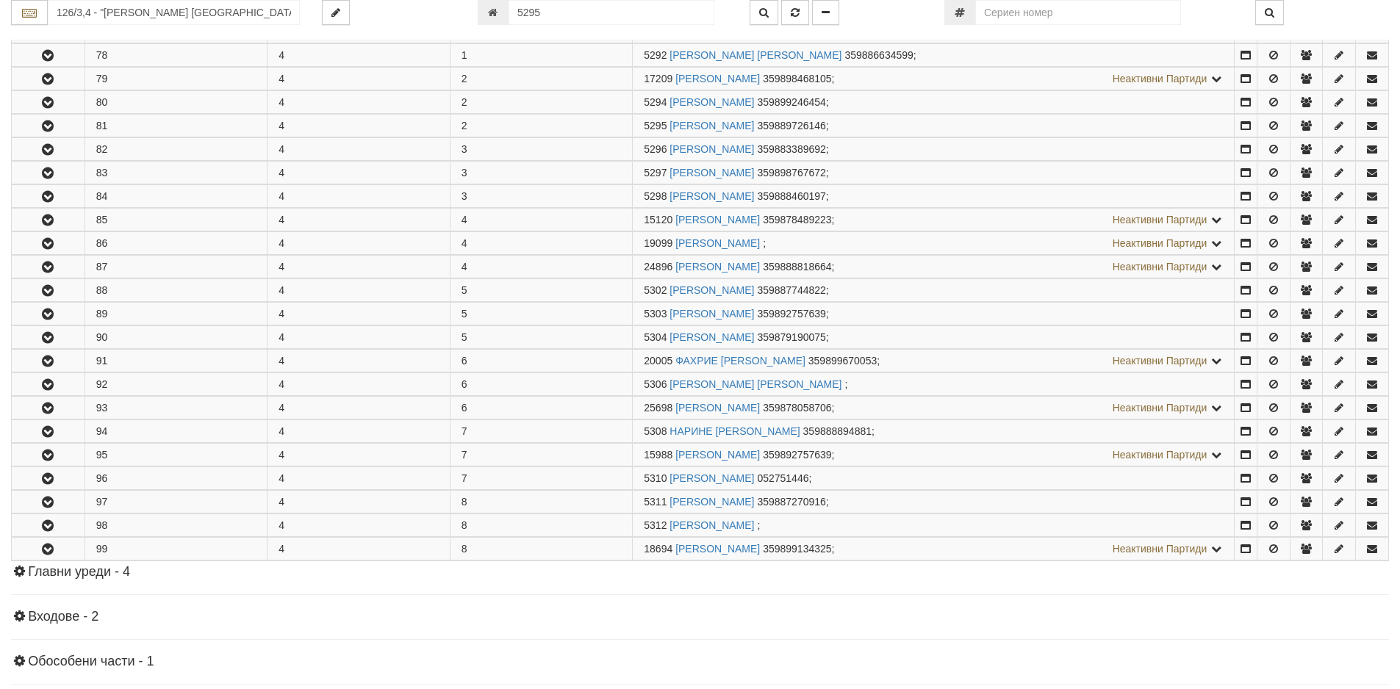
scroll to position [972, 0]
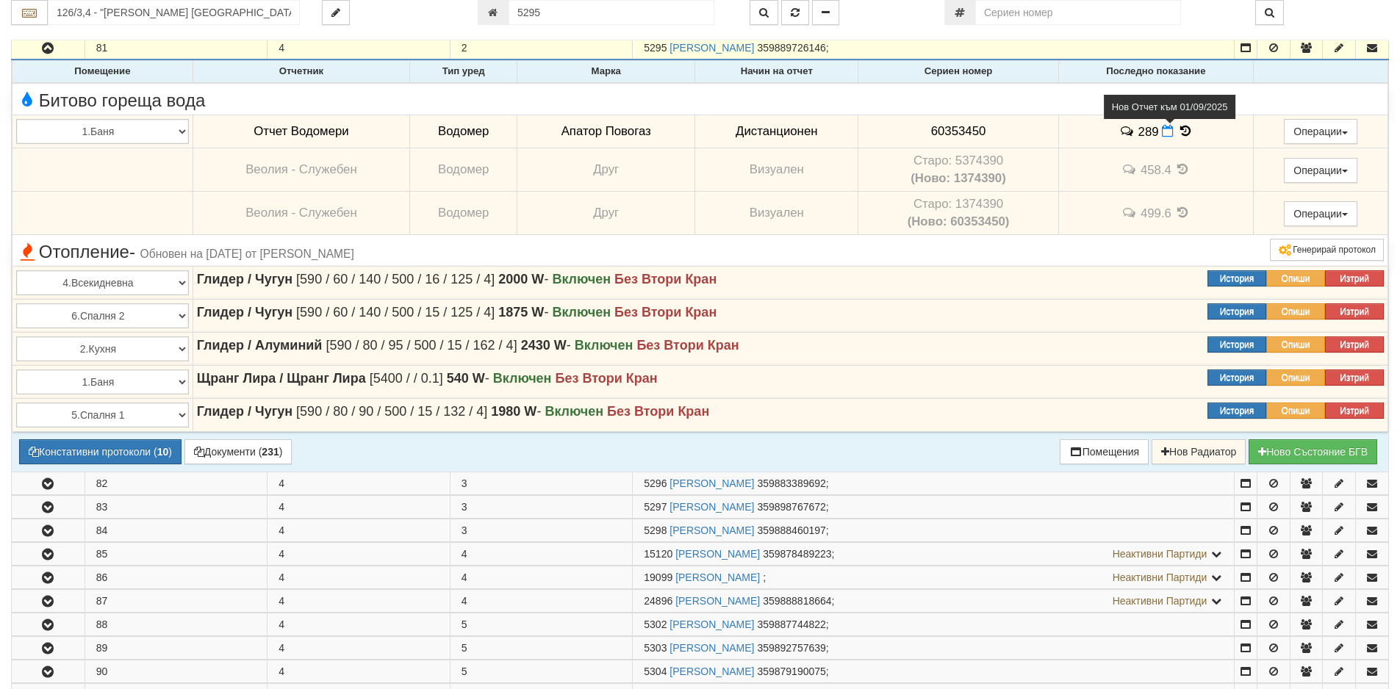
click at [1164, 129] on icon at bounding box center [1167, 131] width 12 height 12
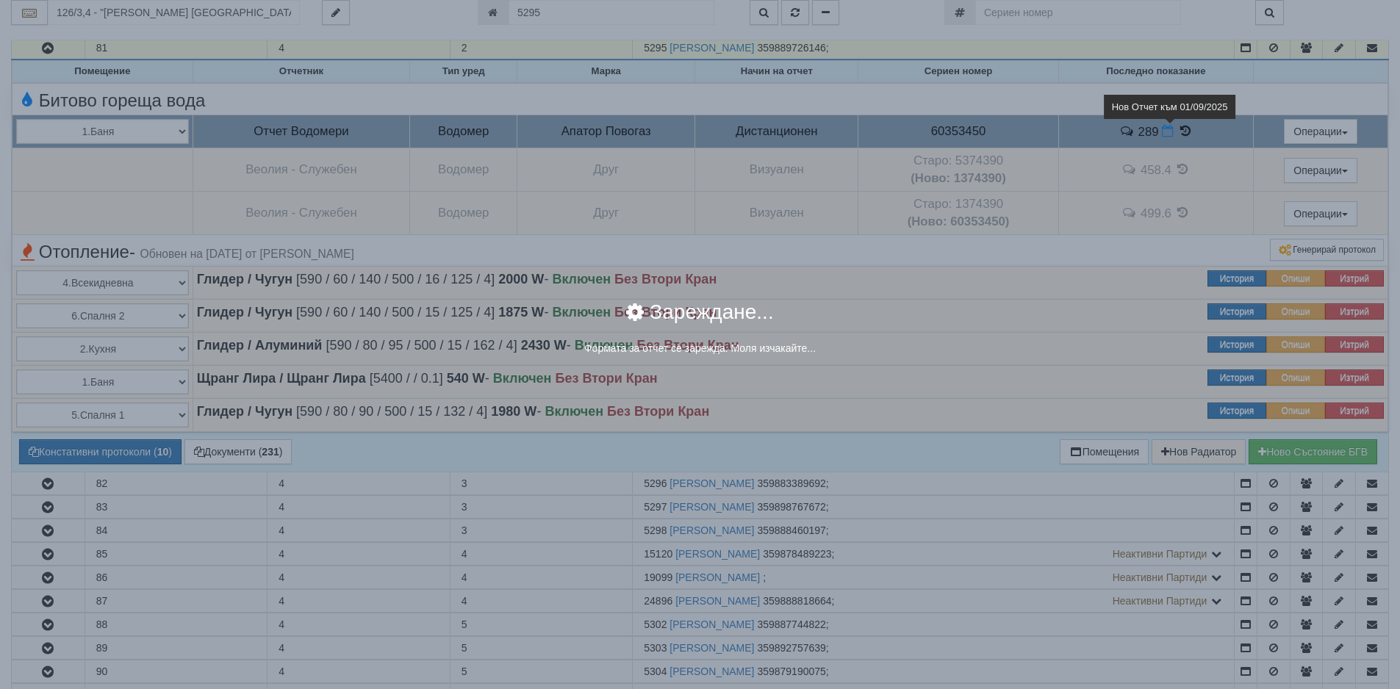
click at [1166, 129] on body "АС Отчет Настройки Период Глобални Параметри Сваляне Отчетни Карти Нулиране УДР" at bounding box center [700, 134] width 1400 height 2213
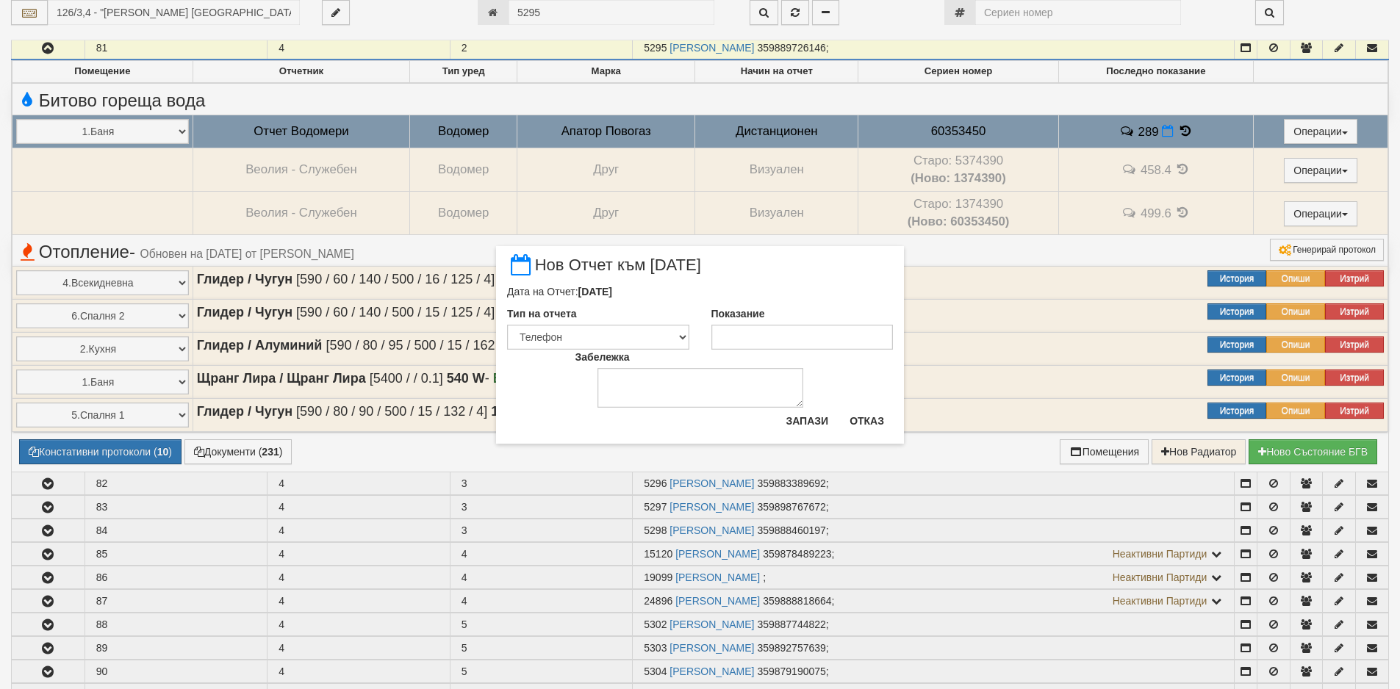
click at [761, 353] on div "Забележка" at bounding box center [700, 379] width 272 height 58
click at [764, 342] on input "Показание" at bounding box center [802, 337] width 182 height 25
paste input "293.5"
click at [794, 399] on textarea "Забележка" at bounding box center [700, 388] width 206 height 40
click at [804, 408] on div "× Нов Отчет към [DATE] Дата на Отчет: [DATE] Тип на отчета Визуален Телефон Бел…" at bounding box center [700, 345] width 408 height 198
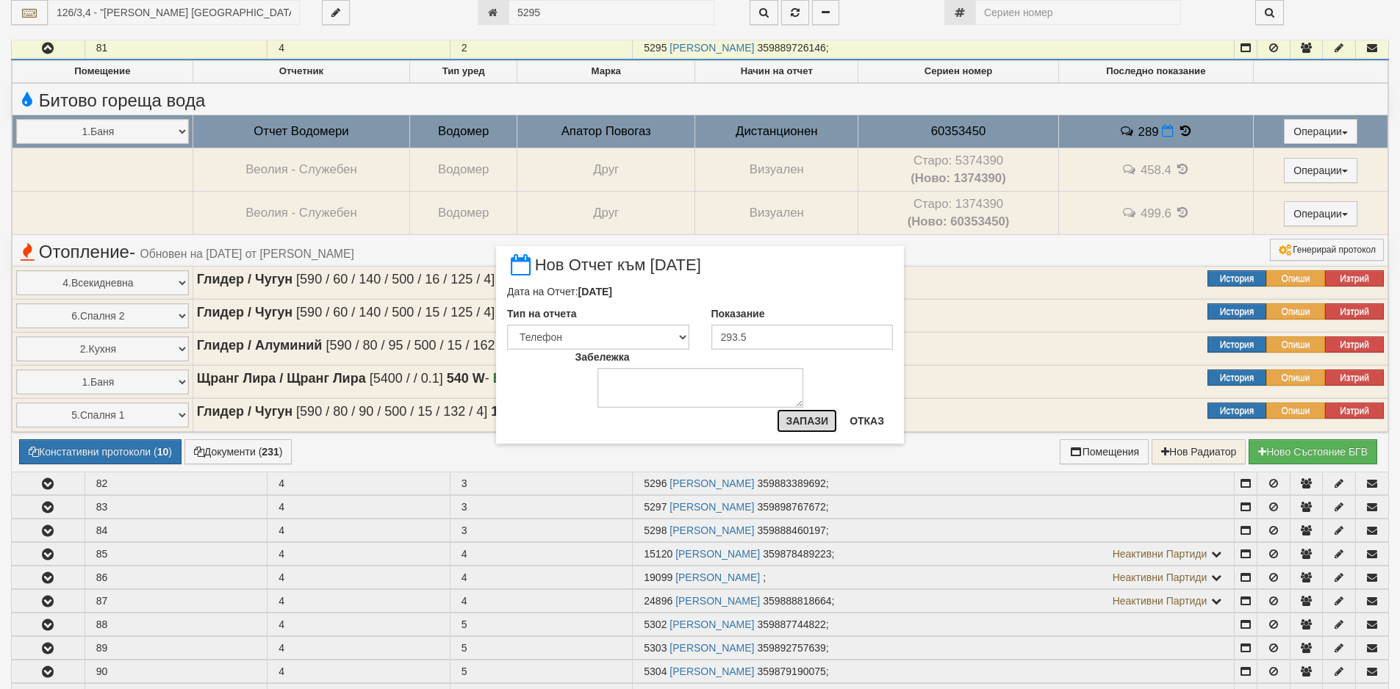
drag, startPoint x: 836, startPoint y: 409, endPoint x: 826, endPoint y: 413, distance: 10.2
click at [826, 413] on button "Запази" at bounding box center [807, 421] width 60 height 24
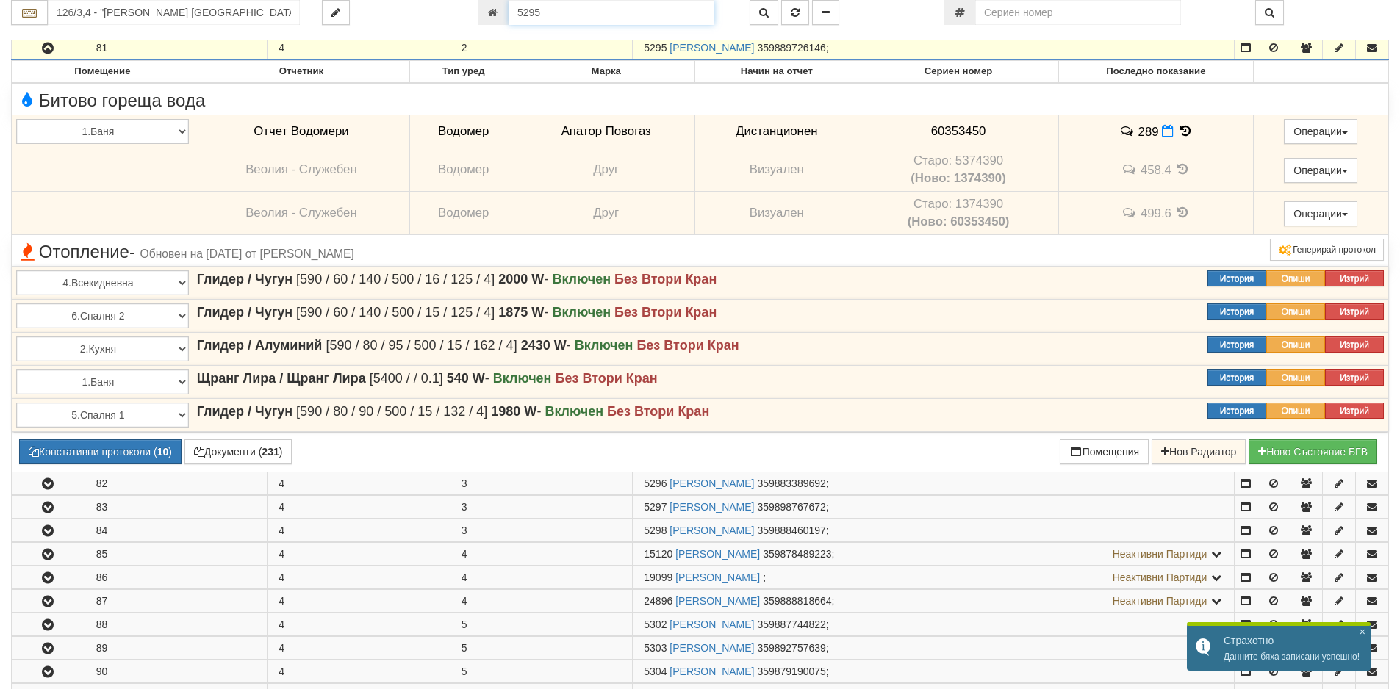
drag, startPoint x: 555, startPoint y: 15, endPoint x: 486, endPoint y: 15, distance: 69.8
click at [488, 15] on div "5295" at bounding box center [603, 12] width 250 height 25
paste input "12408"
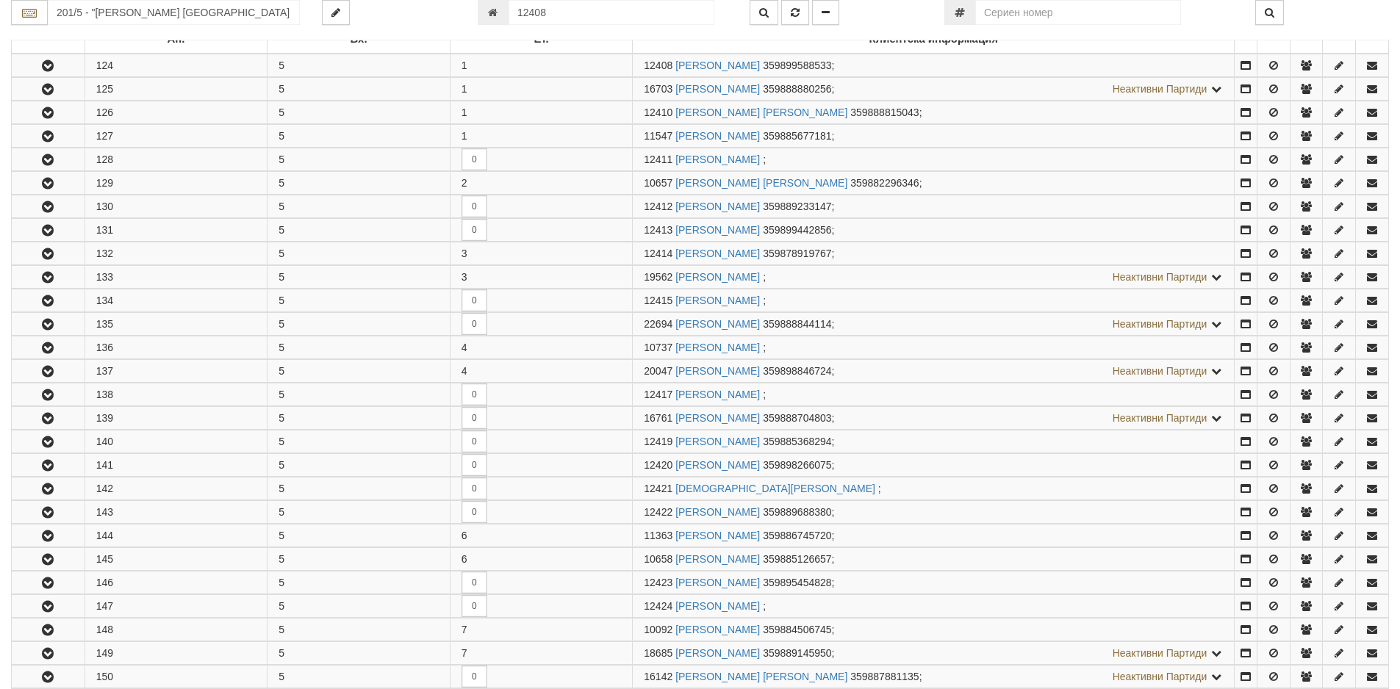
scroll to position [290, 0]
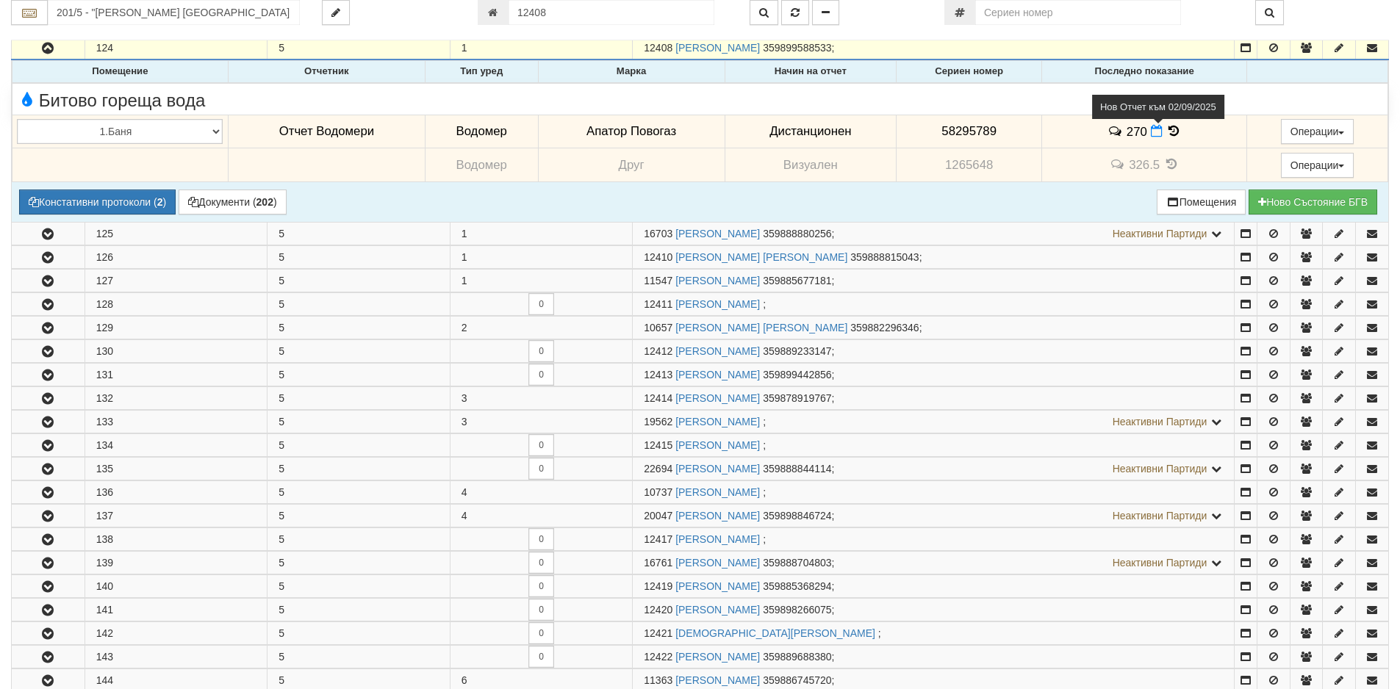
click at [1157, 131] on span at bounding box center [1157, 131] width 15 height 14
click at [1153, 130] on icon at bounding box center [1156, 131] width 12 height 12
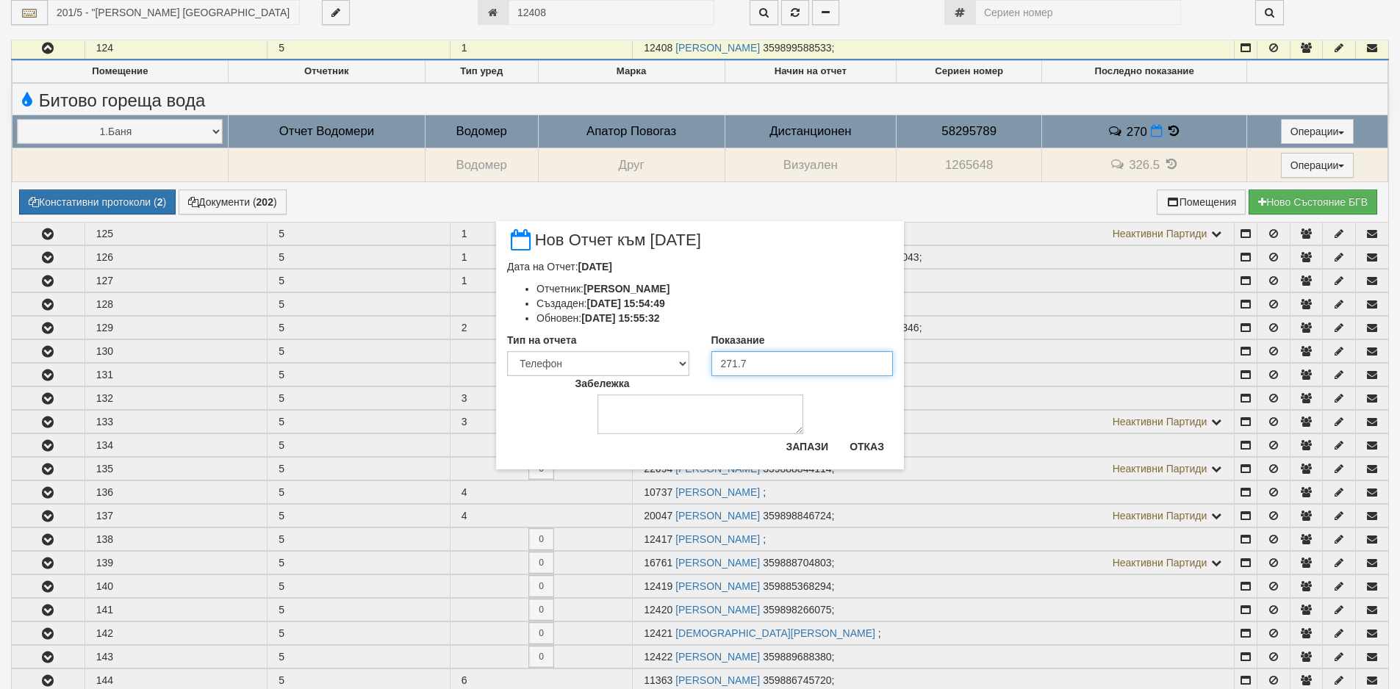
drag, startPoint x: 767, startPoint y: 371, endPoint x: 675, endPoint y: 363, distance: 92.2
click at [675, 363] on div "Тип на отчета Визуален Телефон Бележка Неосигурен достъп Самоотчет Служебно Дис…" at bounding box center [700, 354] width 408 height 43
paste
click at [740, 363] on input "271705" at bounding box center [802, 363] width 182 height 25
click at [799, 444] on button "Запази" at bounding box center [807, 447] width 60 height 24
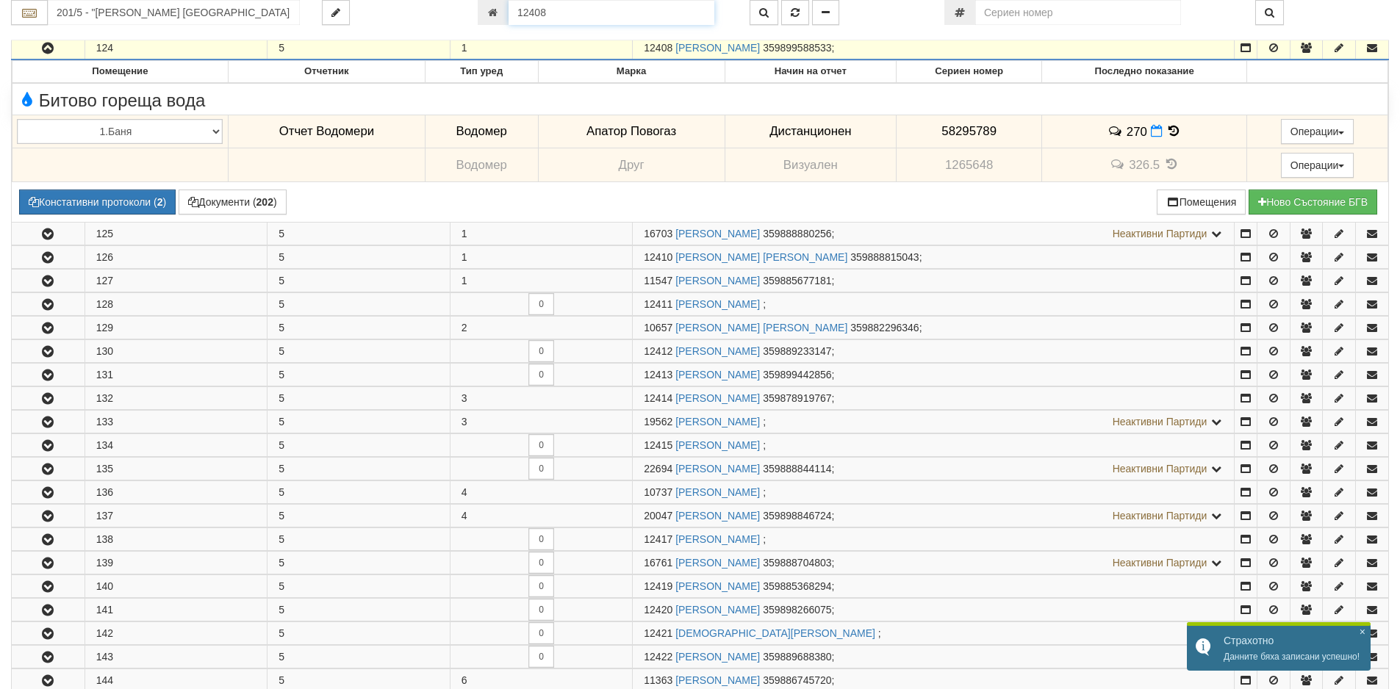
drag, startPoint x: 552, startPoint y: 11, endPoint x: 510, endPoint y: 12, distance: 41.9
click at [511, 11] on input "12408" at bounding box center [611, 12] width 206 height 25
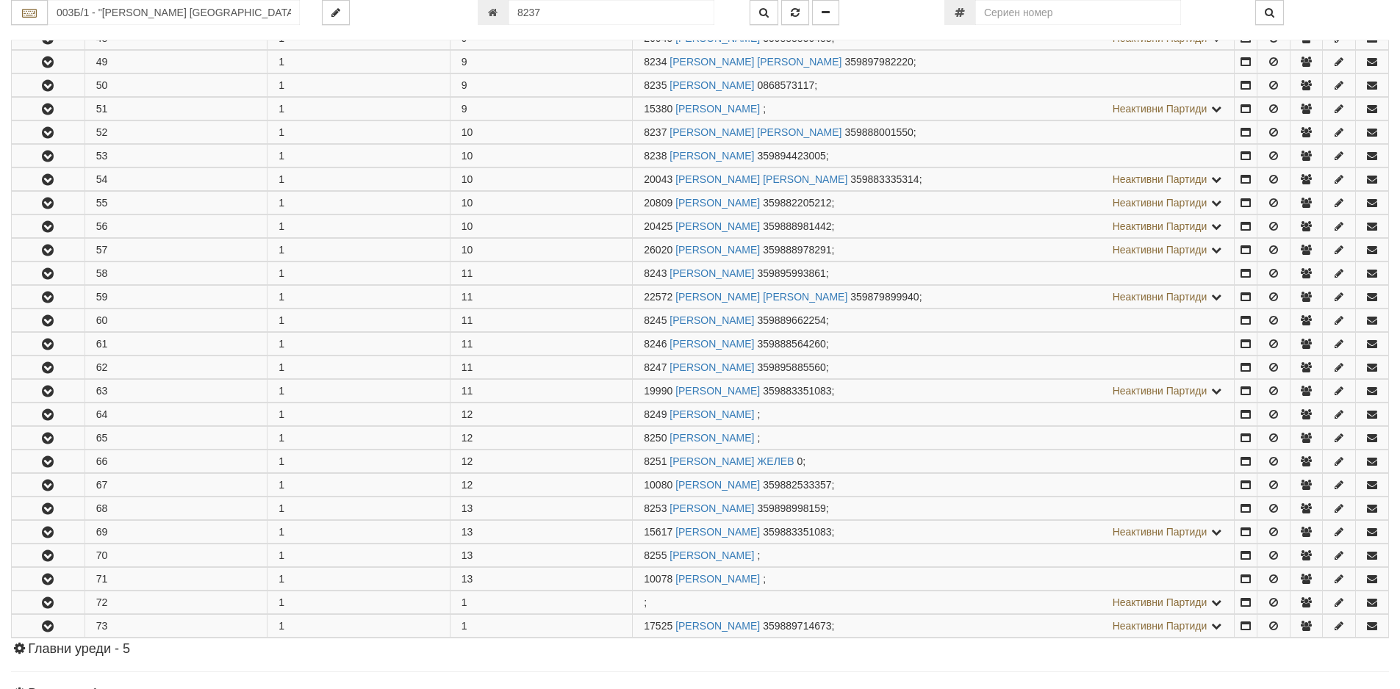
scroll to position [1489, 0]
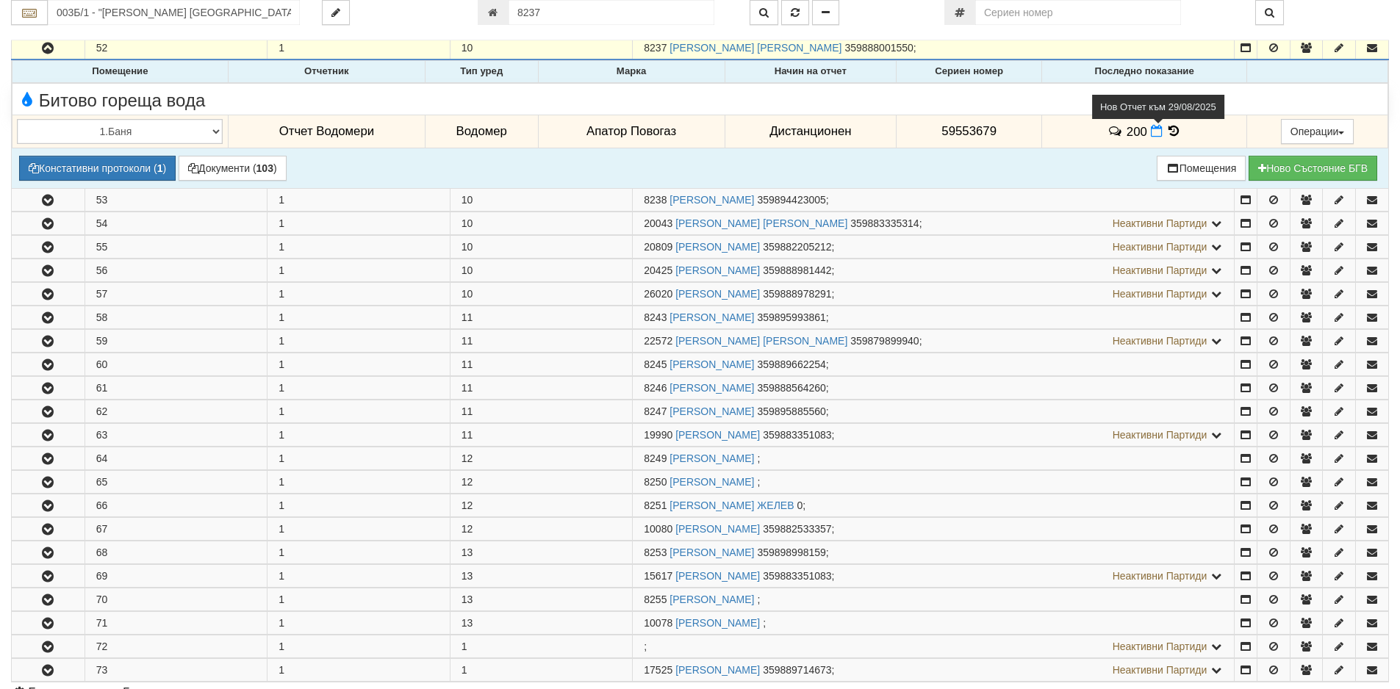
click at [1153, 134] on icon at bounding box center [1156, 131] width 12 height 12
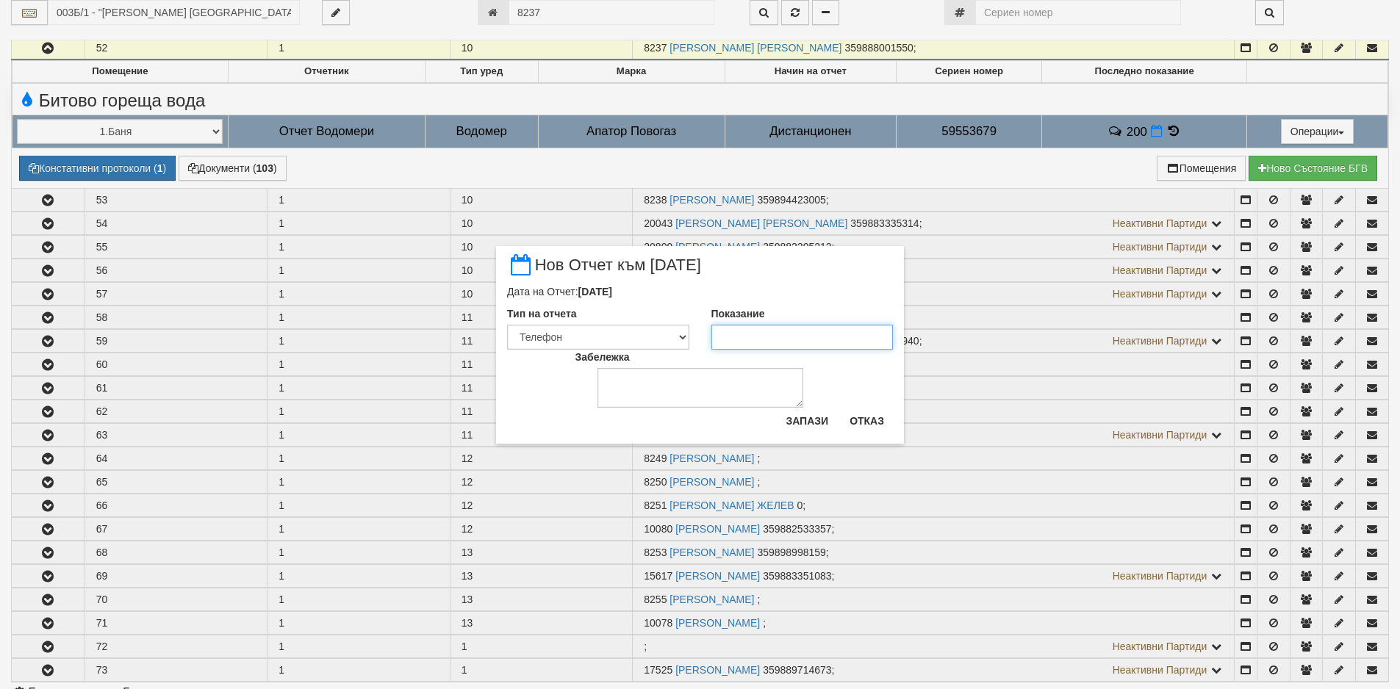
click at [743, 334] on input "Показание" at bounding box center [802, 337] width 182 height 25
click at [777, 344] on input "Показание" at bounding box center [802, 337] width 182 height 25
click at [804, 424] on button "Запази" at bounding box center [807, 421] width 60 height 24
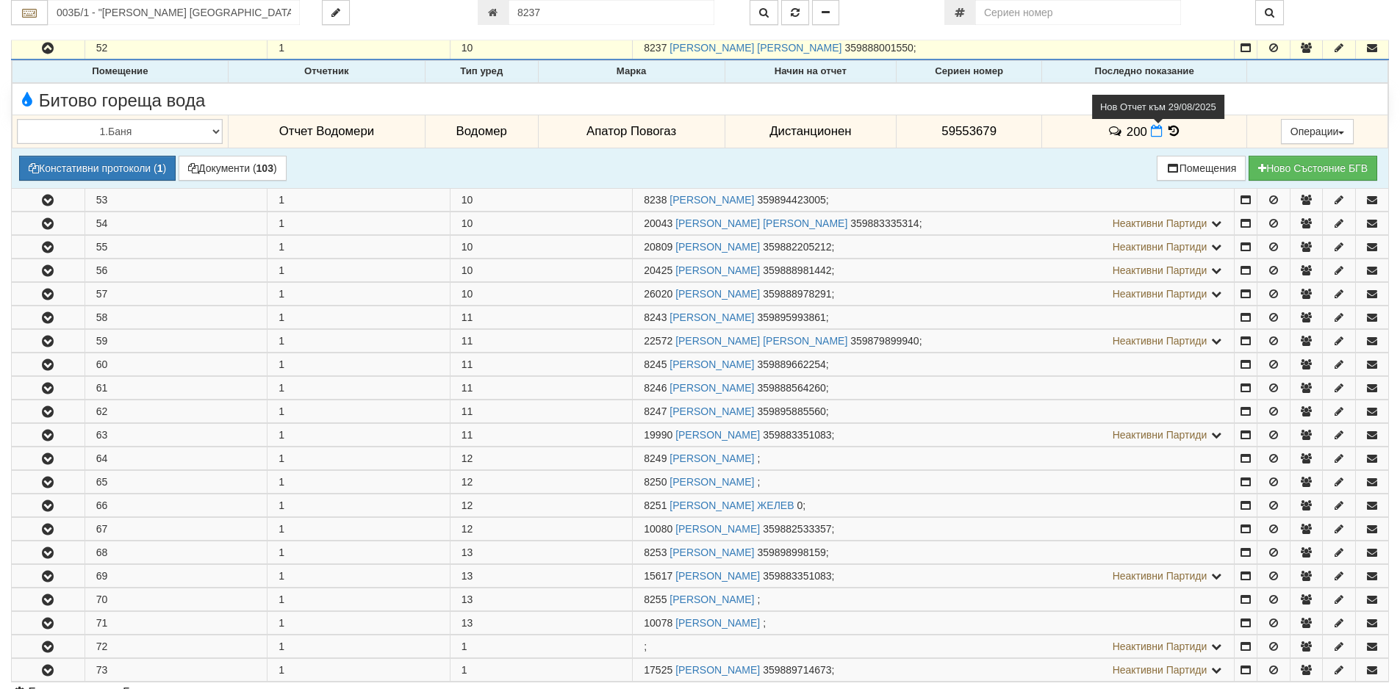
click at [1152, 128] on icon at bounding box center [1156, 131] width 12 height 12
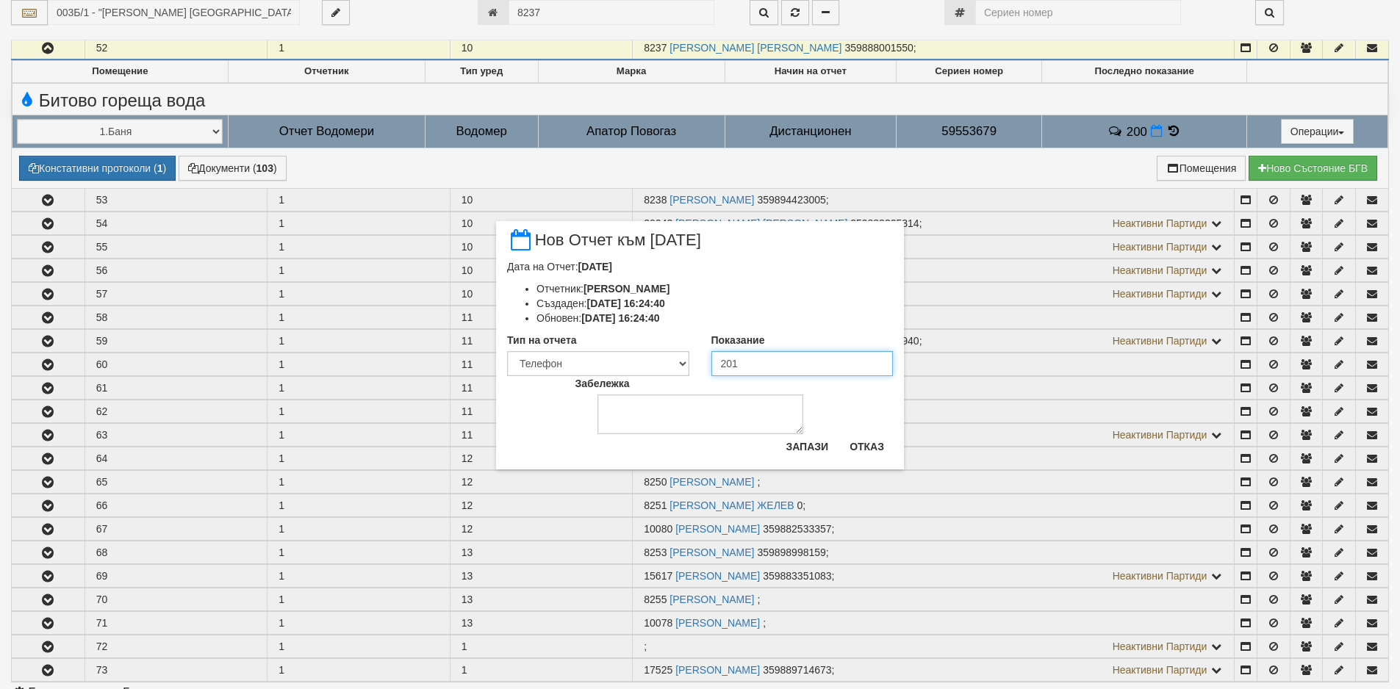
drag, startPoint x: 774, startPoint y: 362, endPoint x: 744, endPoint y: 364, distance: 30.2
click at [744, 364] on input "201" at bounding box center [802, 363] width 182 height 25
click at [878, 446] on button "Отказ" at bounding box center [866, 447] width 52 height 24
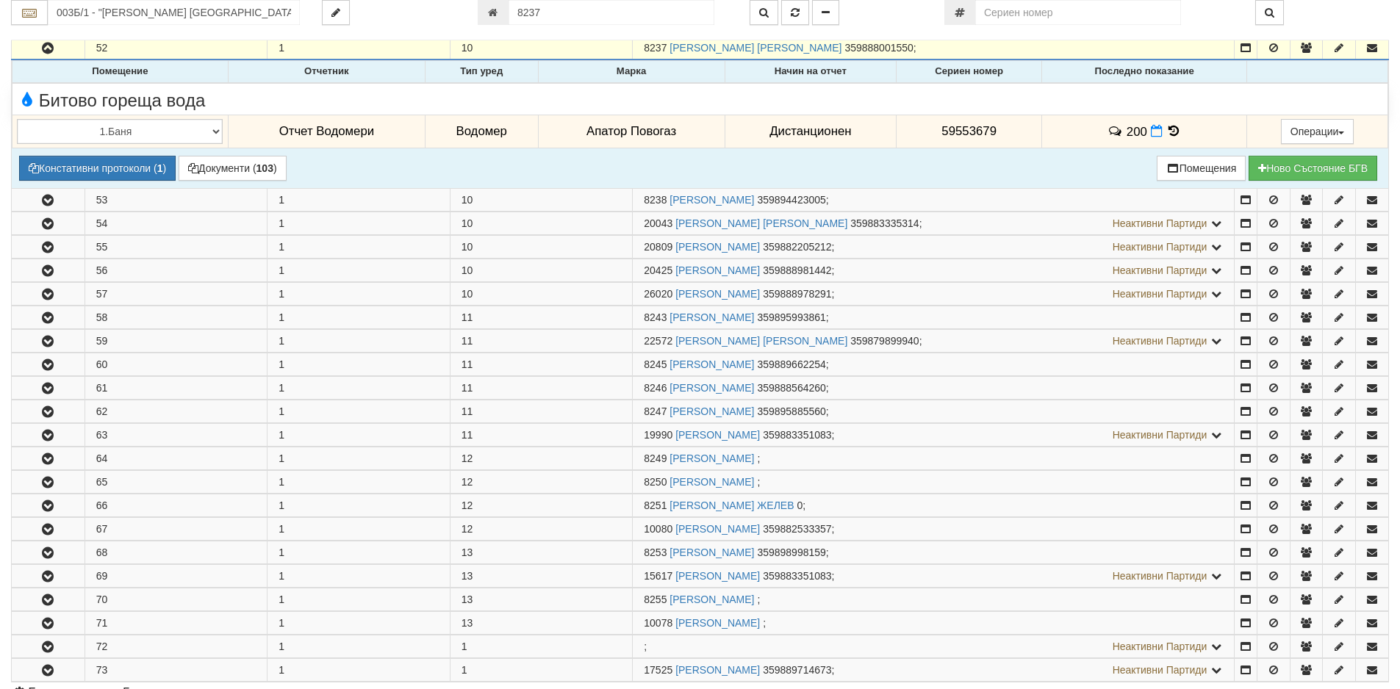
click at [1173, 134] on icon at bounding box center [1173, 131] width 16 height 12
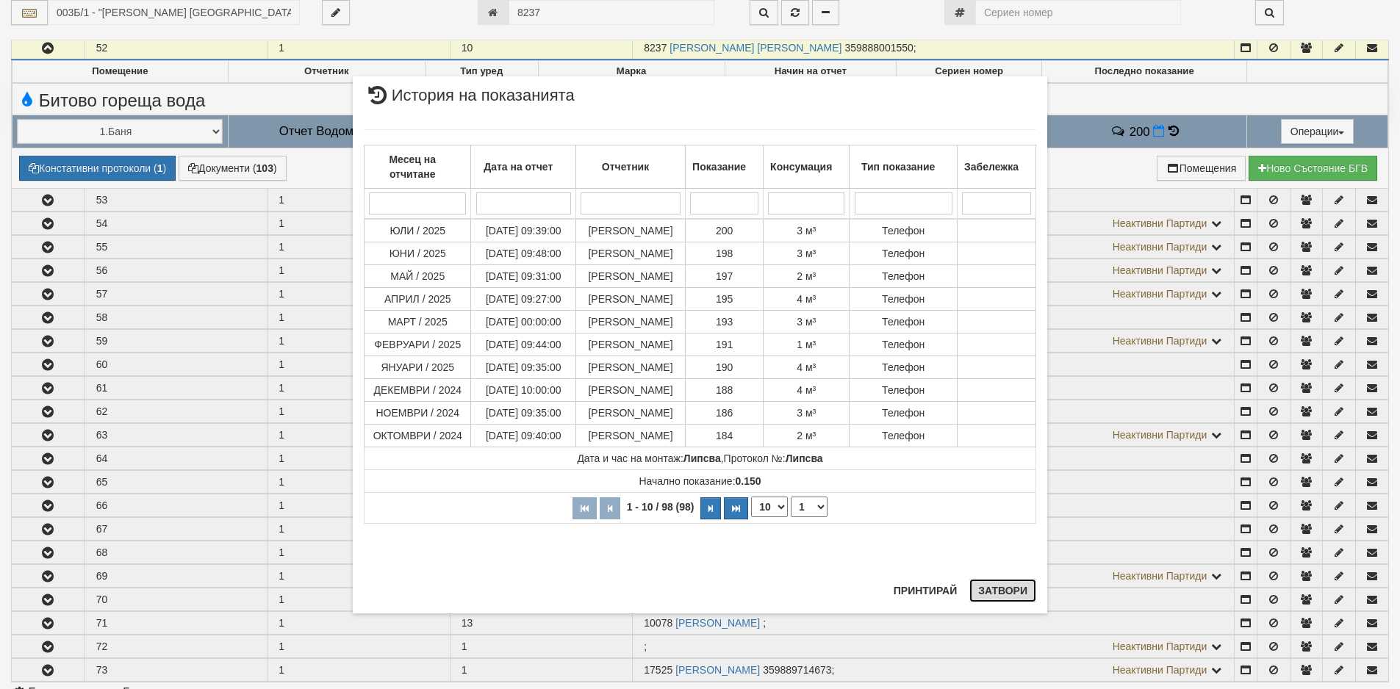
click at [995, 587] on button "Затвори" at bounding box center [1002, 591] width 67 height 24
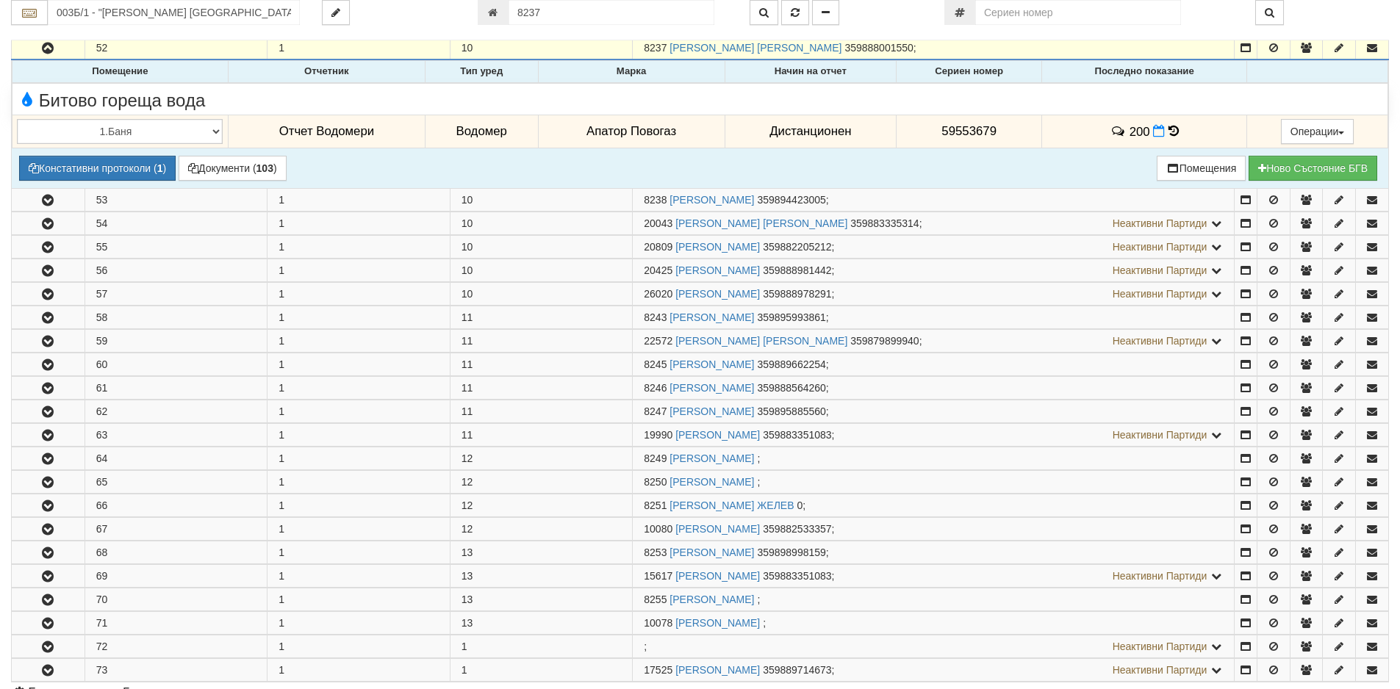
click at [1147, 131] on td "200" at bounding box center [1144, 132] width 205 height 34
click at [1153, 134] on icon at bounding box center [1159, 131] width 12 height 12
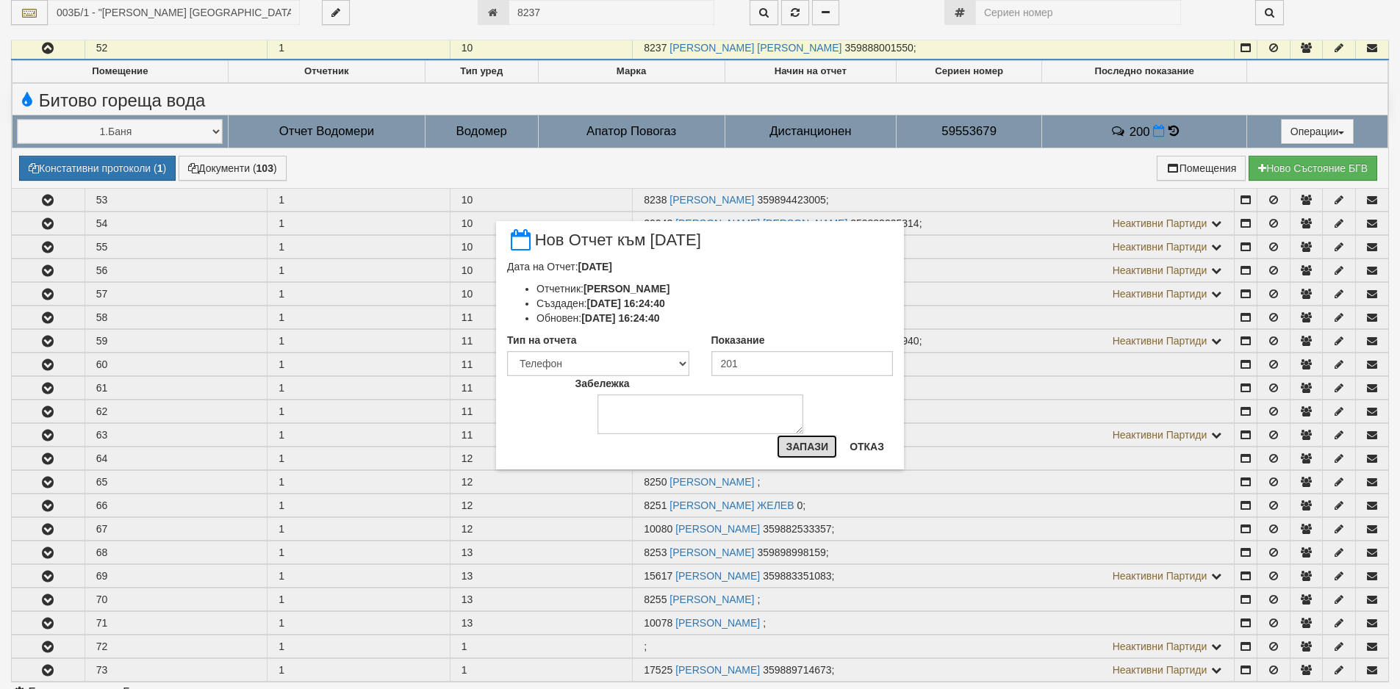
click at [828, 448] on button "Запази" at bounding box center [807, 447] width 60 height 24
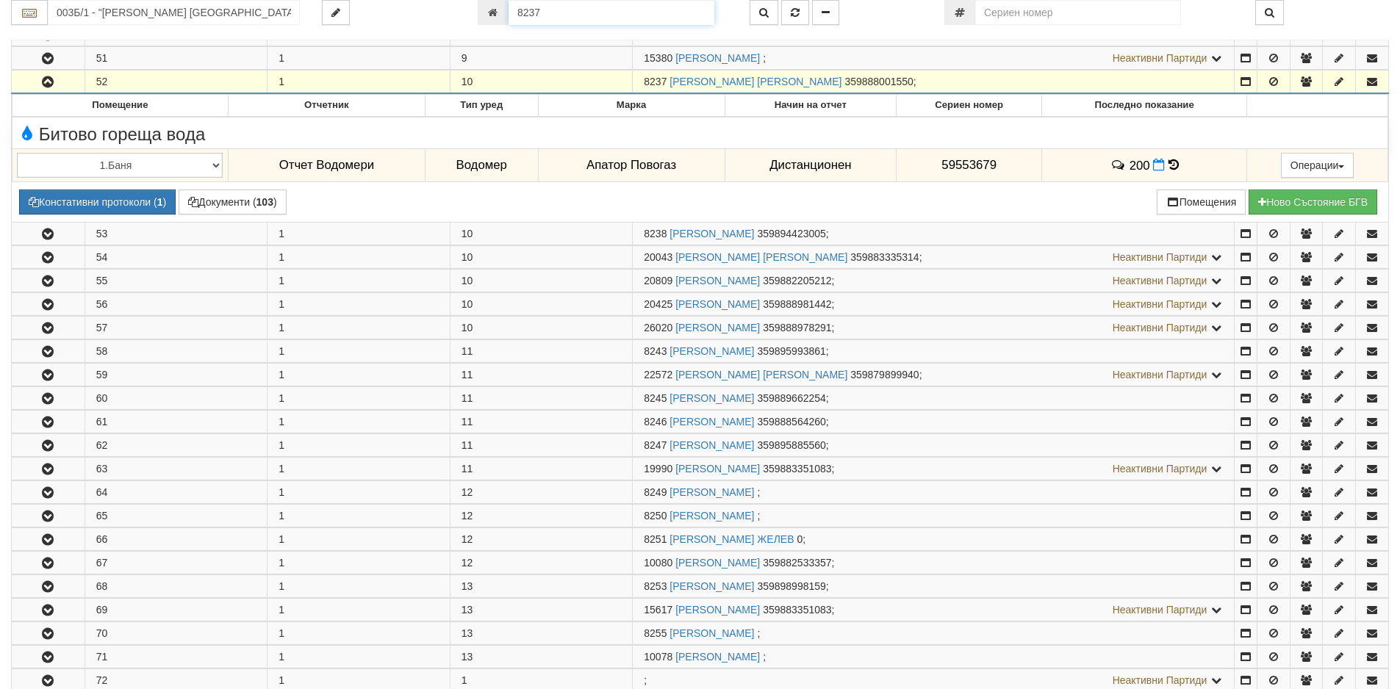
drag, startPoint x: 557, startPoint y: 7, endPoint x: 449, endPoint y: 12, distance: 108.2
click at [449, 12] on div "003Б/1 - "[PERSON_NAME] [GEOGRAPHIC_DATA] " ЕАД 8237" at bounding box center [700, 12] width 1400 height 25
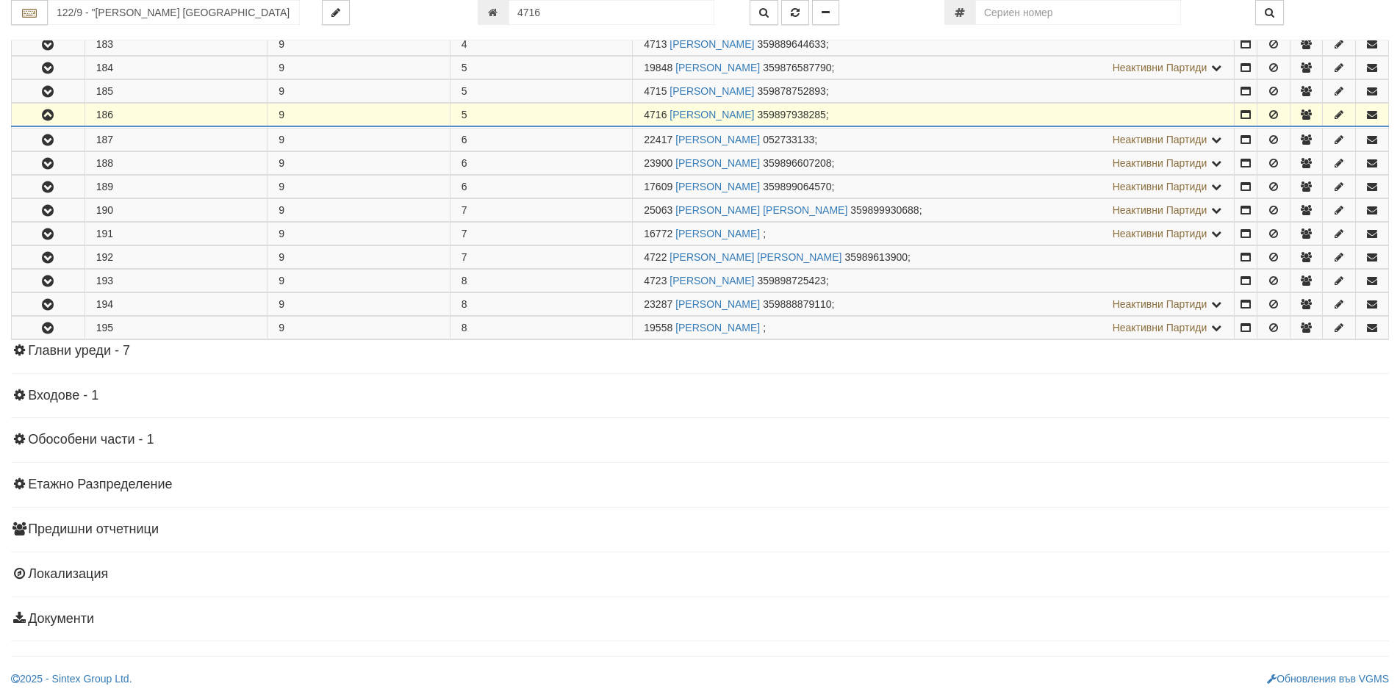
scroll to position [560, 0]
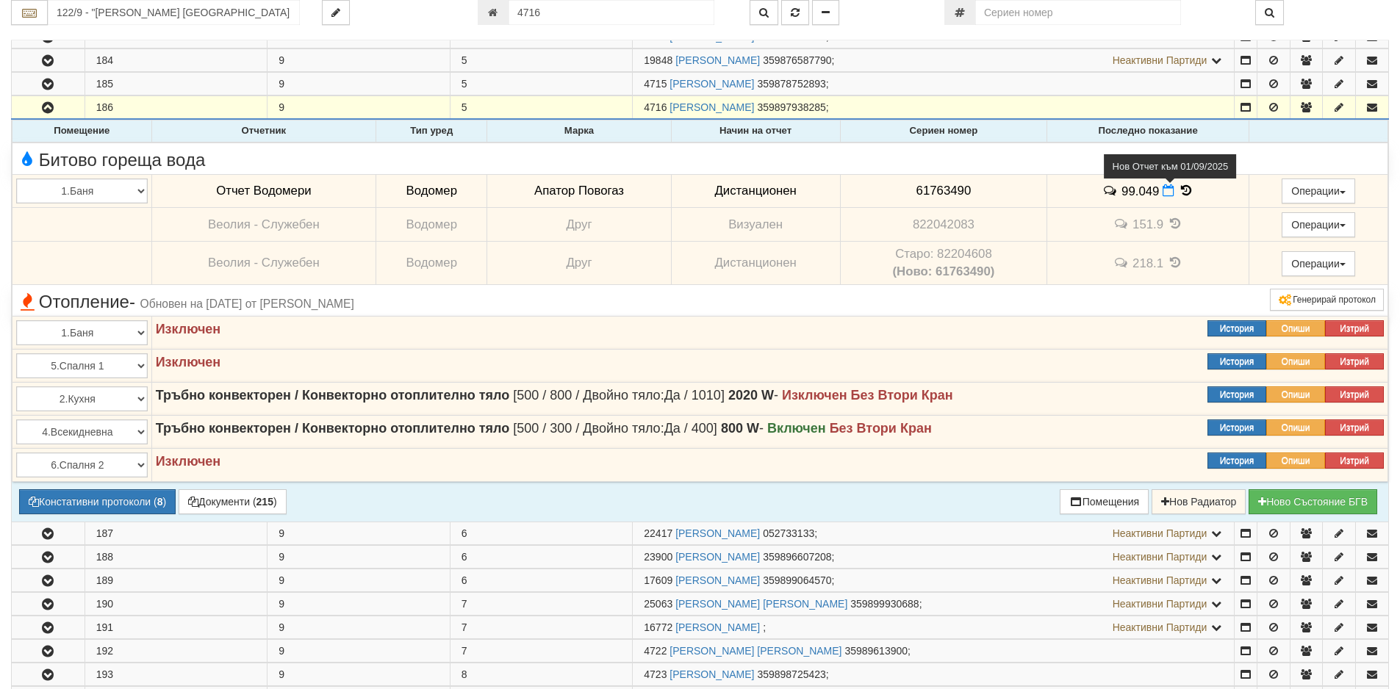
click at [1162, 195] on icon at bounding box center [1168, 190] width 12 height 12
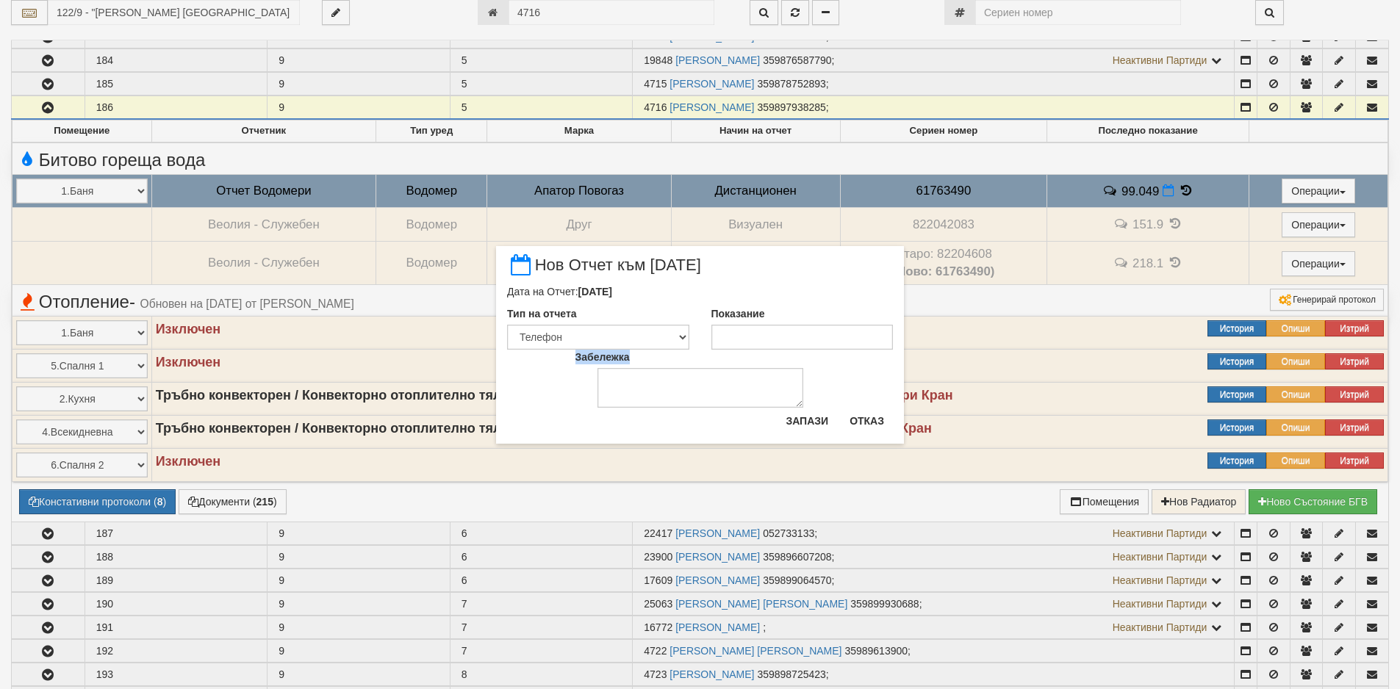
drag, startPoint x: 863, startPoint y: 350, endPoint x: 857, endPoint y: 346, distance: 7.9
click at [857, 346] on div "Дата на Отчет: [DATE] Тип на отчета Визуален Телефон Бележка Неосигурен достъп …" at bounding box center [700, 345] width 386 height 123
click at [854, 345] on input "Показание" at bounding box center [802, 337] width 182 height 25
click at [851, 322] on div "Показание" at bounding box center [802, 327] width 204 height 43
click at [845, 338] on input "Показание" at bounding box center [802, 337] width 182 height 25
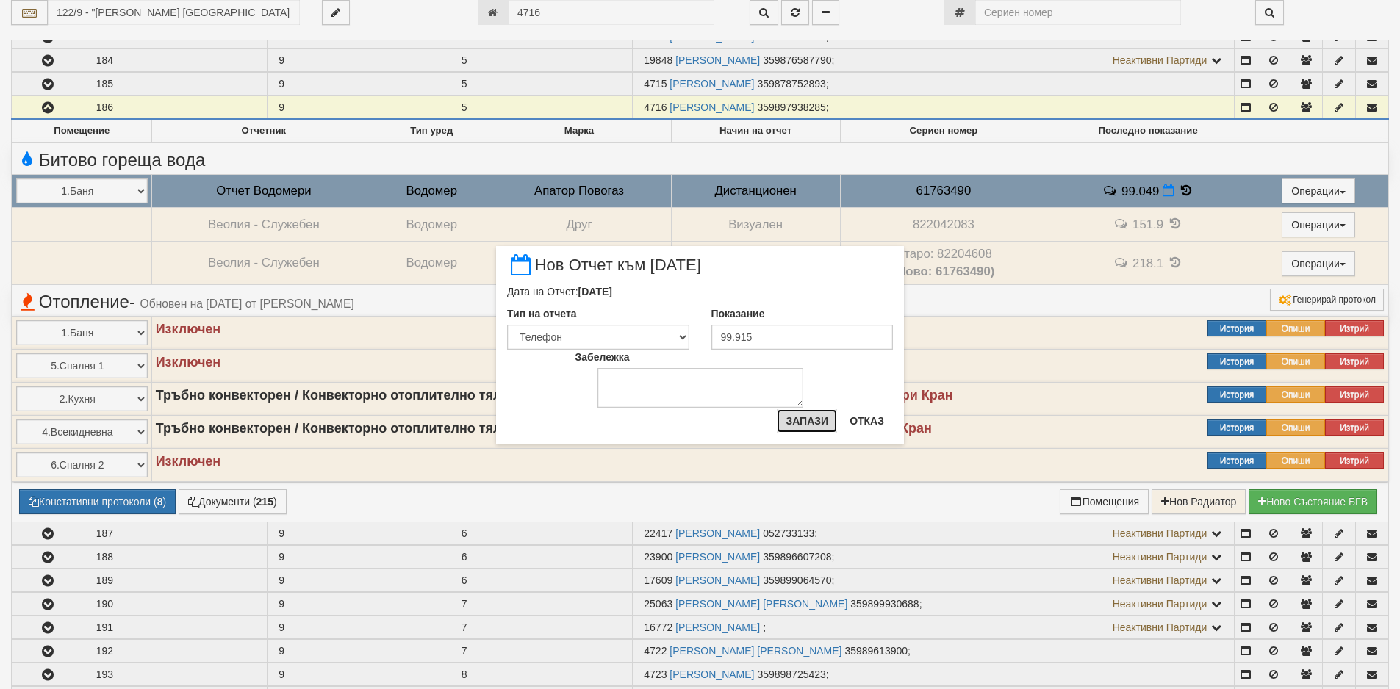
click at [818, 415] on button "Запази" at bounding box center [807, 421] width 60 height 24
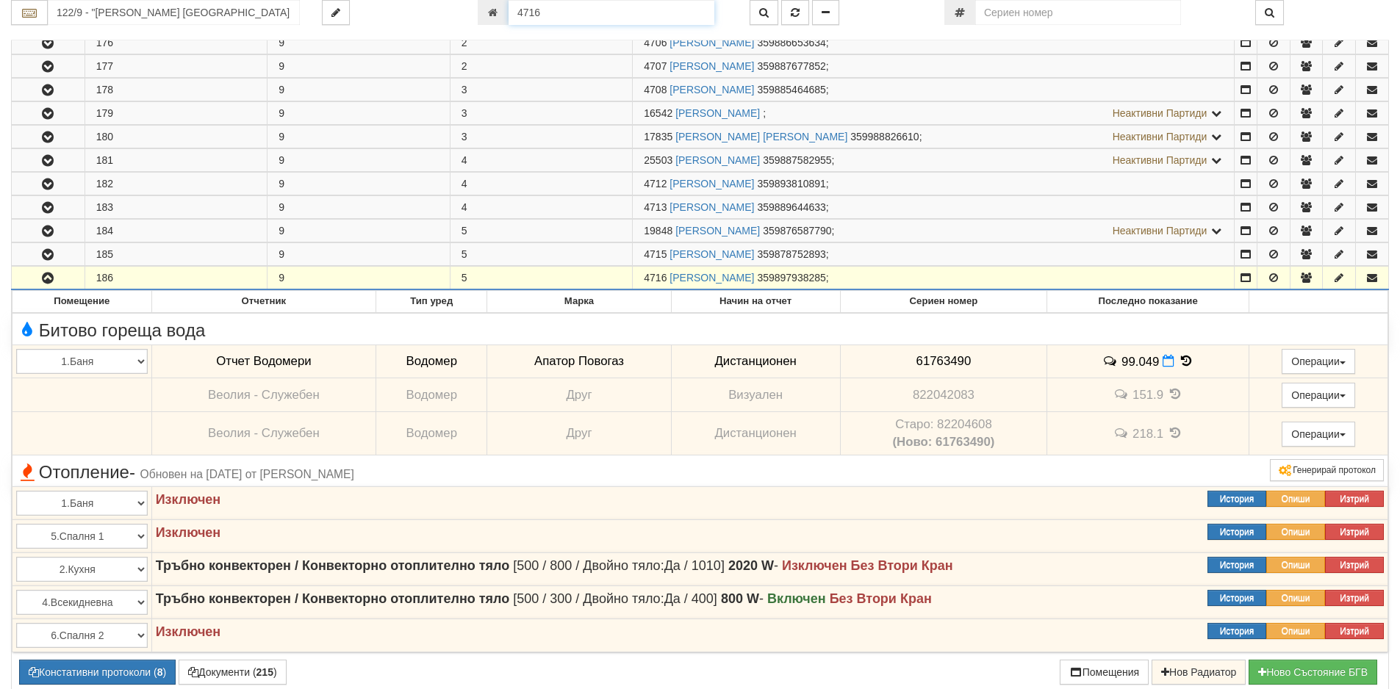
scroll to position [269, 0]
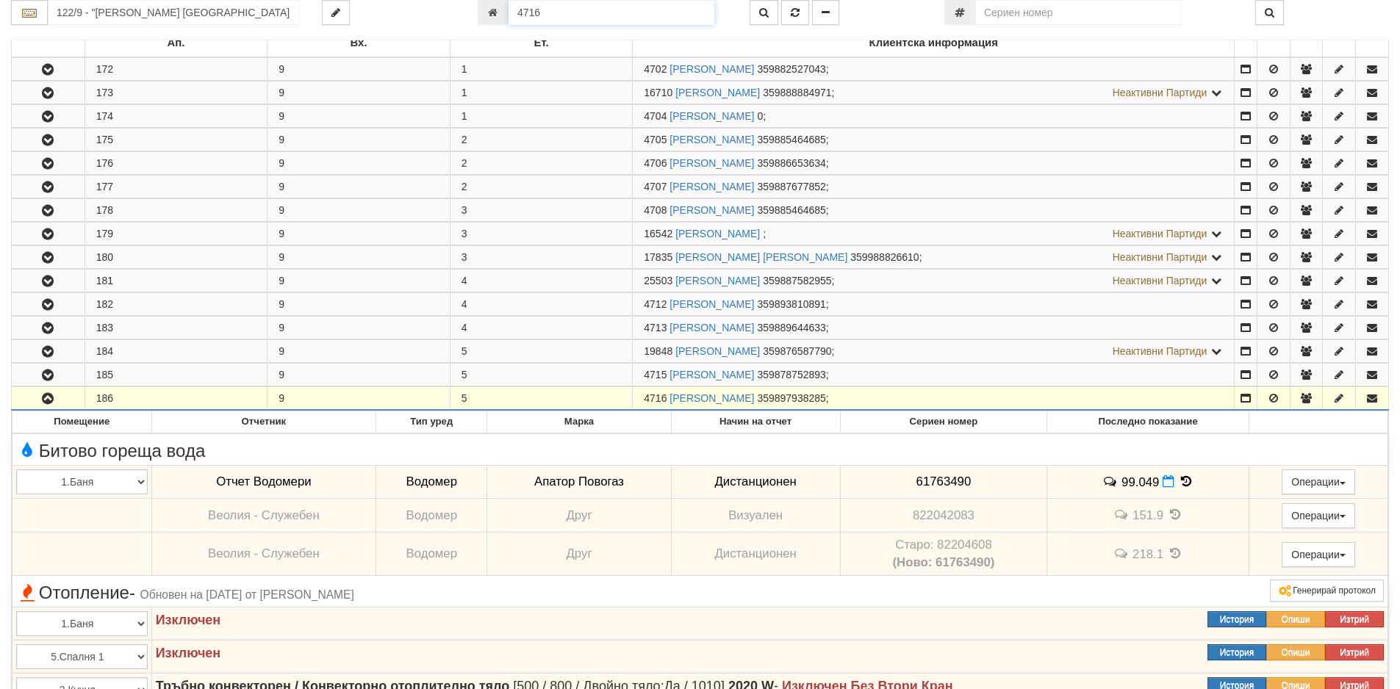
drag, startPoint x: 569, startPoint y: 11, endPoint x: 458, endPoint y: -3, distance: 112.5
click at [458, 0] on html "АС Отчет Настройки Период Глобални Параметри Сваляне Отчетни Карти Нулиране УДР" at bounding box center [700, 556] width 1400 height 1651
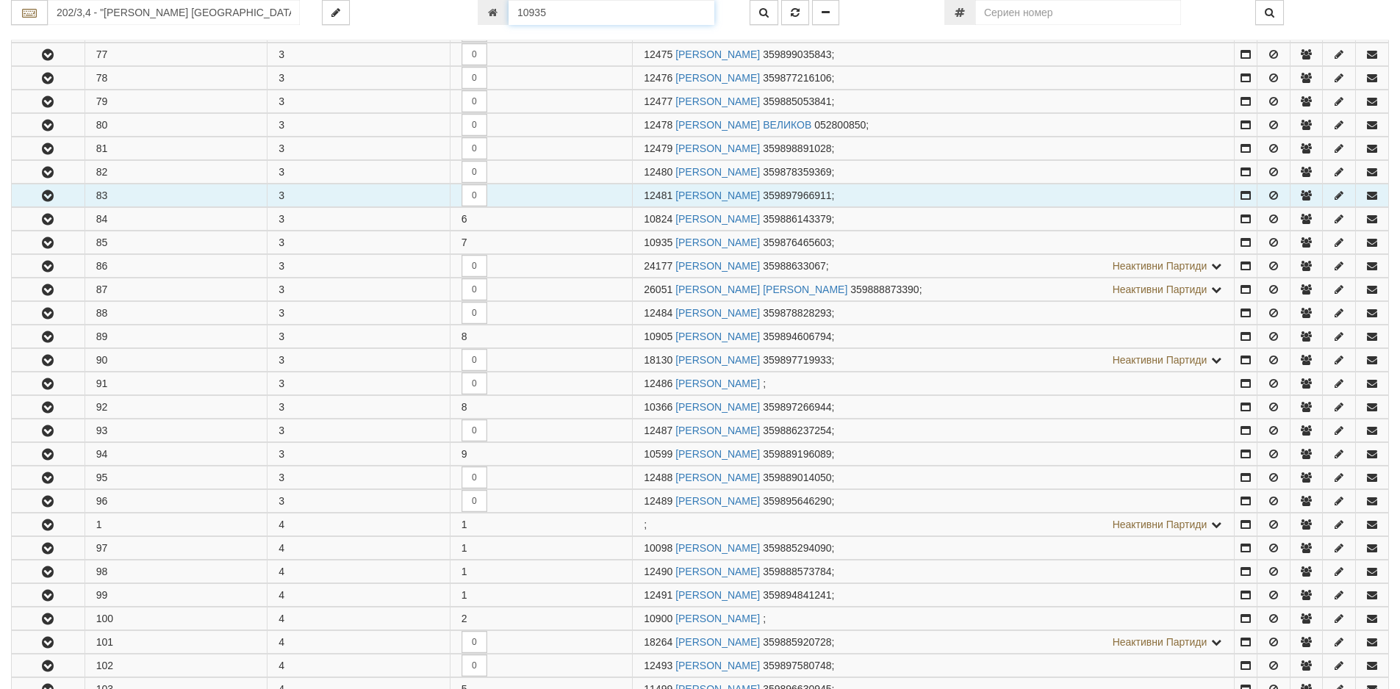
scroll to position [854, 0]
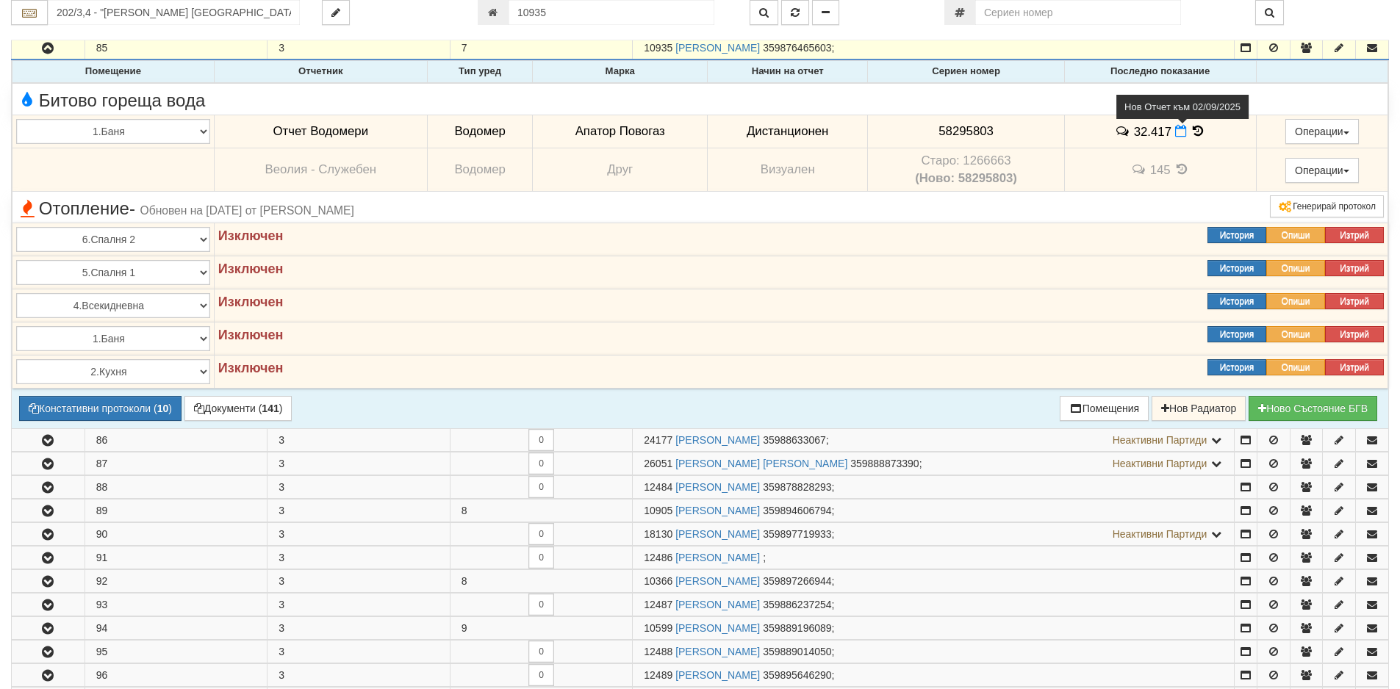
click at [1178, 128] on icon at bounding box center [1181, 131] width 12 height 12
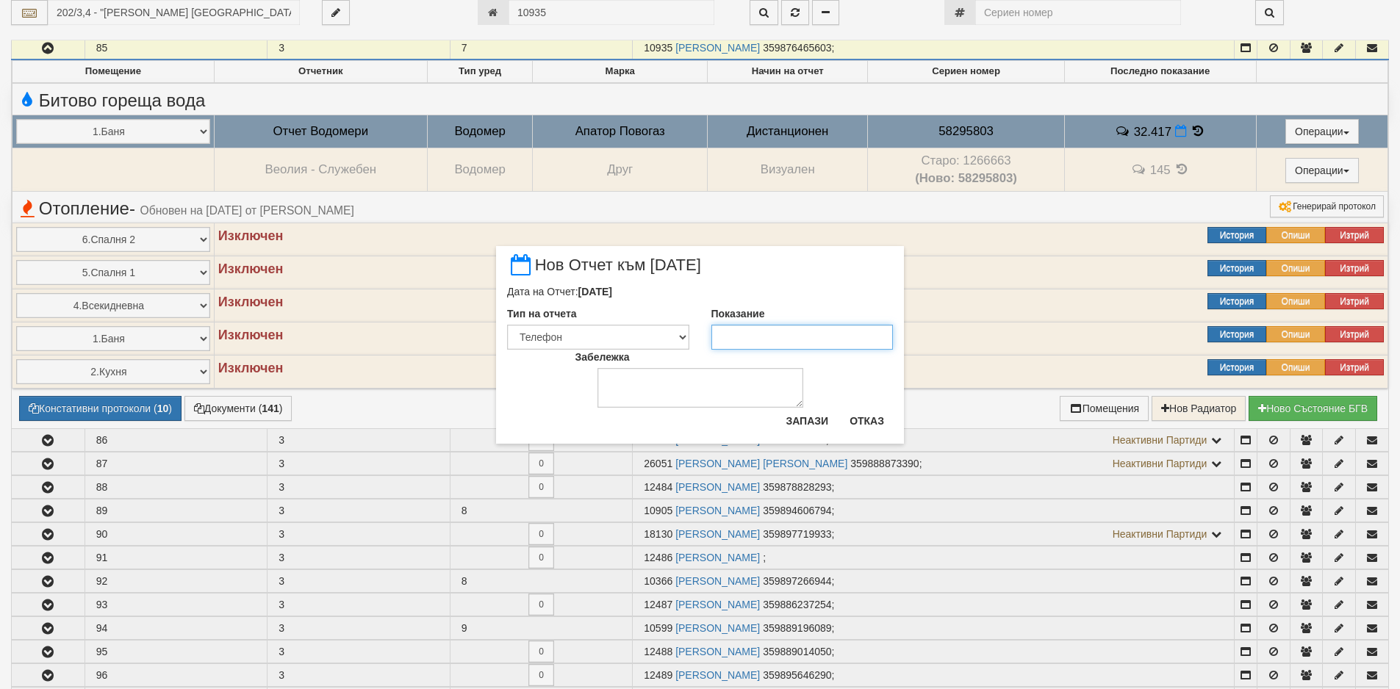
click at [798, 329] on input "Показание" at bounding box center [802, 337] width 182 height 25
click at [792, 404] on textarea "Забележка" at bounding box center [700, 388] width 206 height 40
click at [801, 414] on button "Запази" at bounding box center [807, 423] width 60 height 24
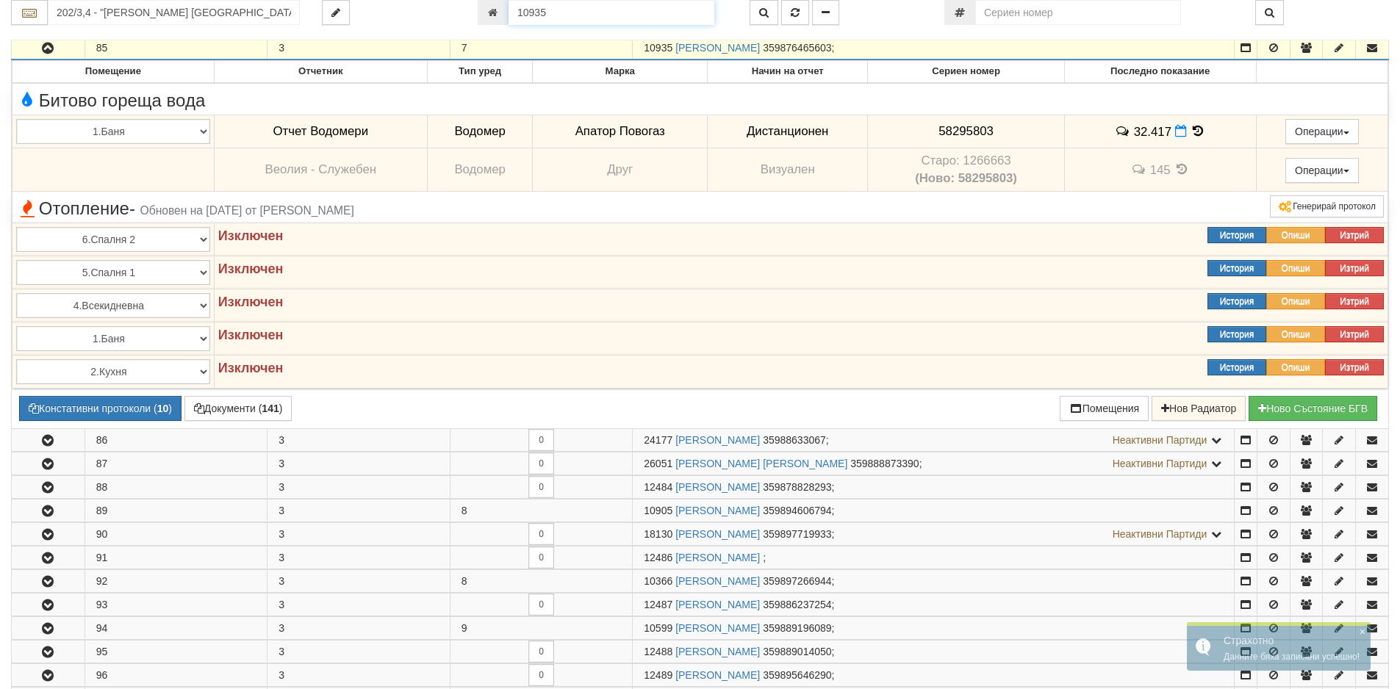
scroll to position [834, 0]
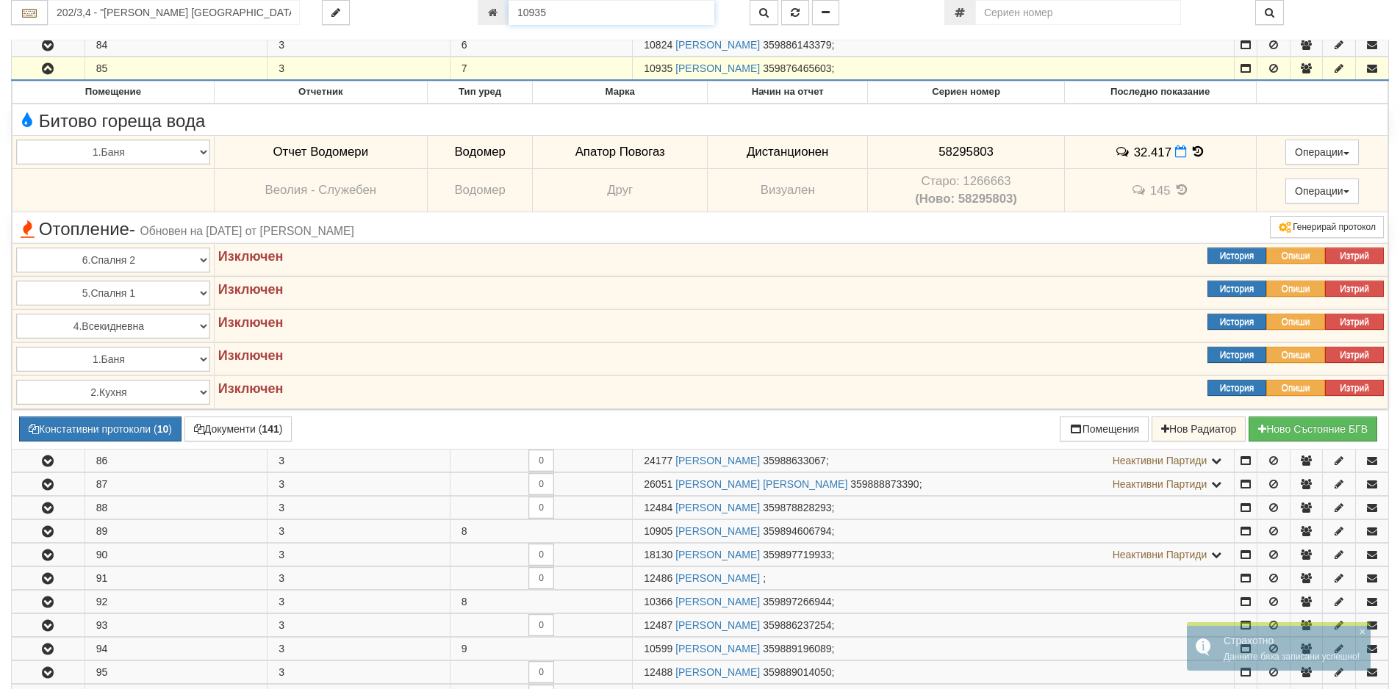
drag, startPoint x: 572, startPoint y: 12, endPoint x: 474, endPoint y: 12, distance: 97.7
click at [474, 12] on div "10935" at bounding box center [603, 12] width 272 height 25
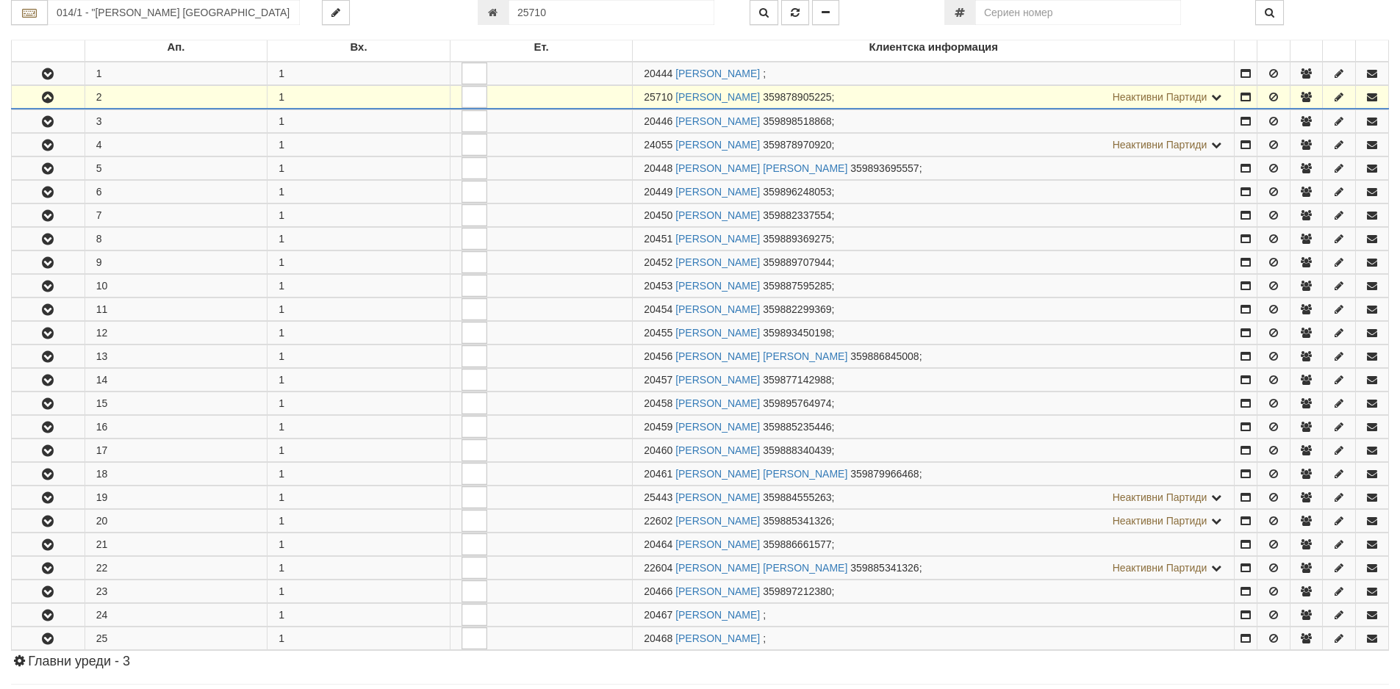
scroll to position [314, 0]
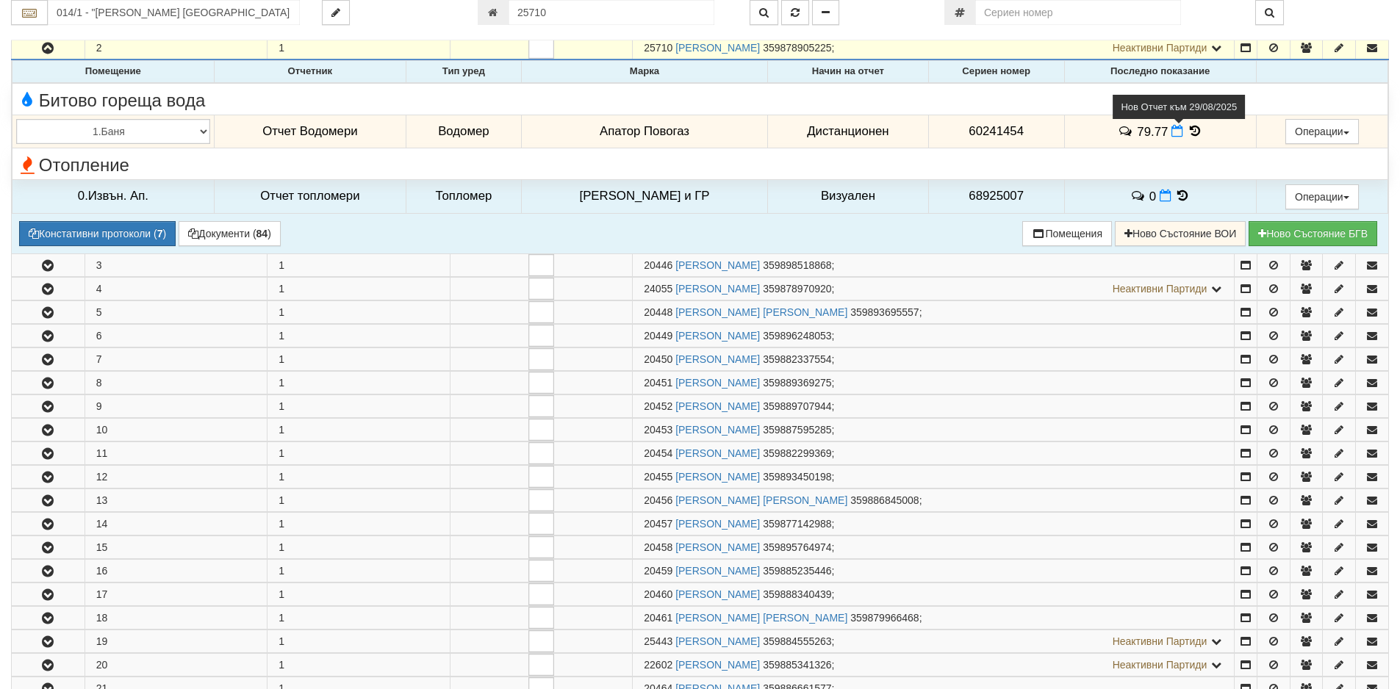
click at [1171, 126] on span at bounding box center [1178, 131] width 15 height 14
click at [1171, 129] on icon at bounding box center [1177, 131] width 12 height 12
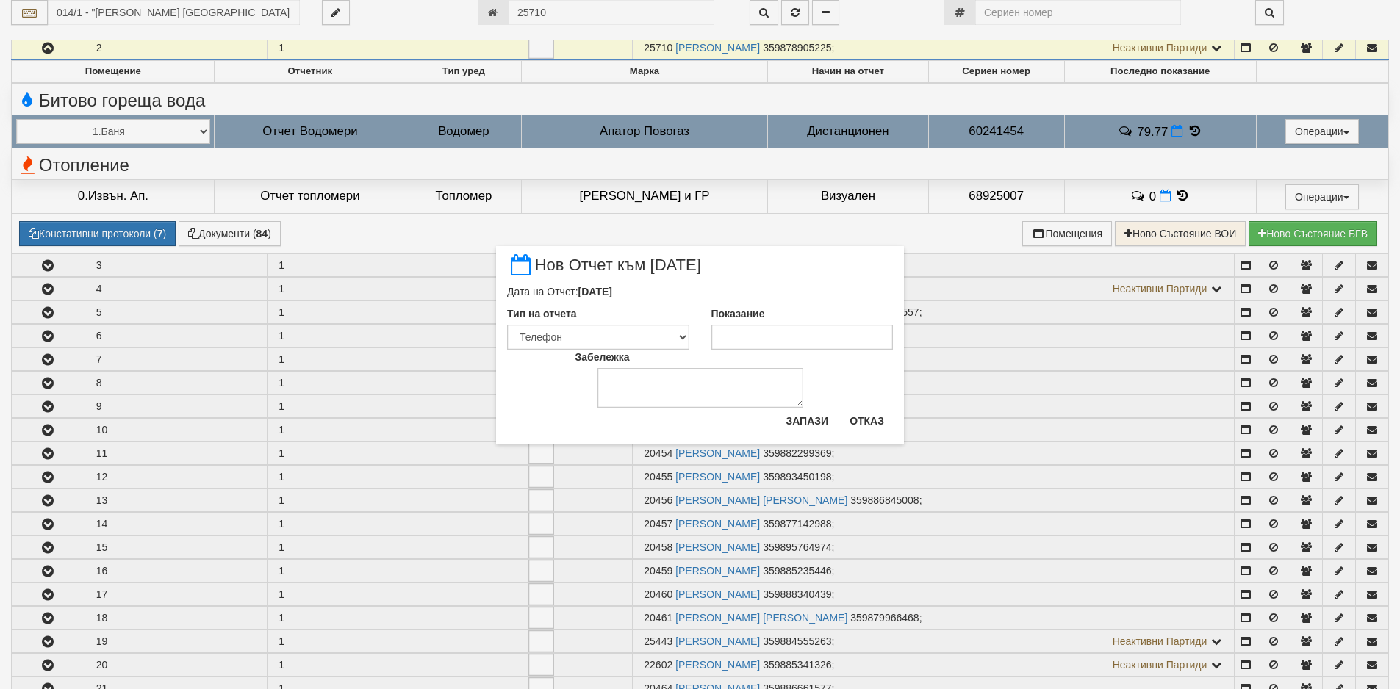
click at [793, 350] on div "Забележка" at bounding box center [700, 379] width 272 height 58
click at [789, 341] on input "Показание" at bounding box center [802, 337] width 182 height 25
click at [809, 419] on button "Запази" at bounding box center [807, 421] width 60 height 24
